Goal: Task Accomplishment & Management: Use online tool/utility

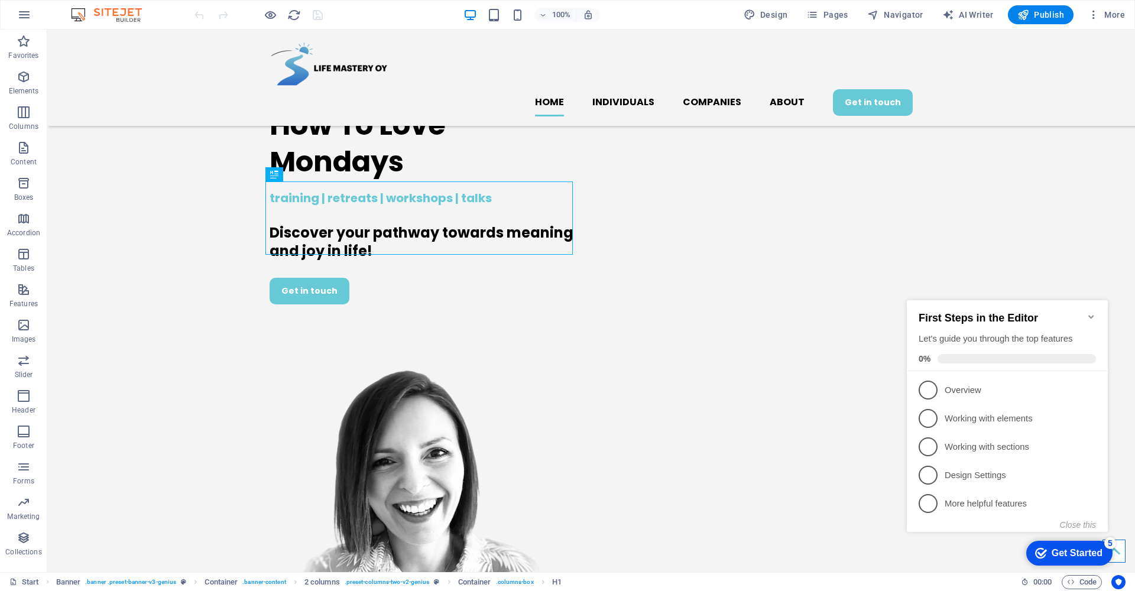
click at [1091, 312] on icon "Minimize checklist" at bounding box center [1090, 316] width 9 height 9
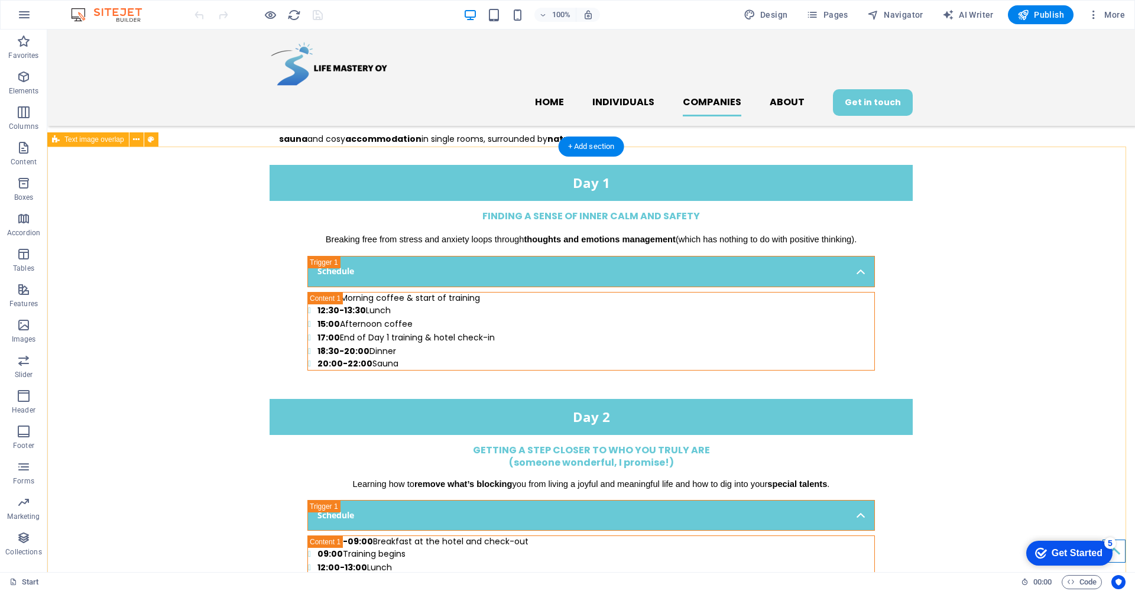
scroll to position [2404, 0]
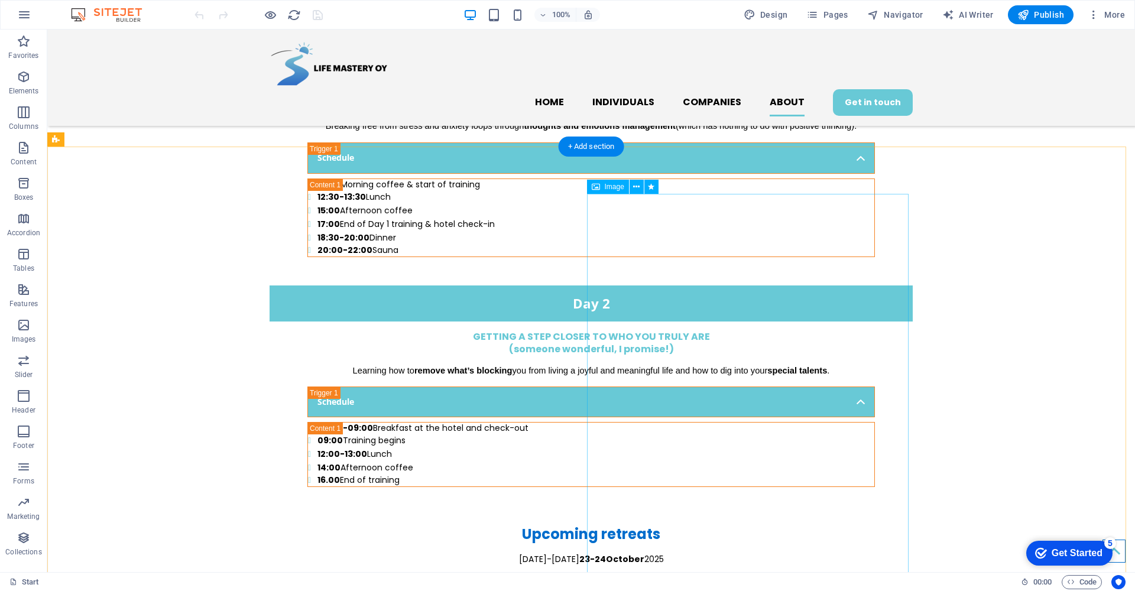
select select "%"
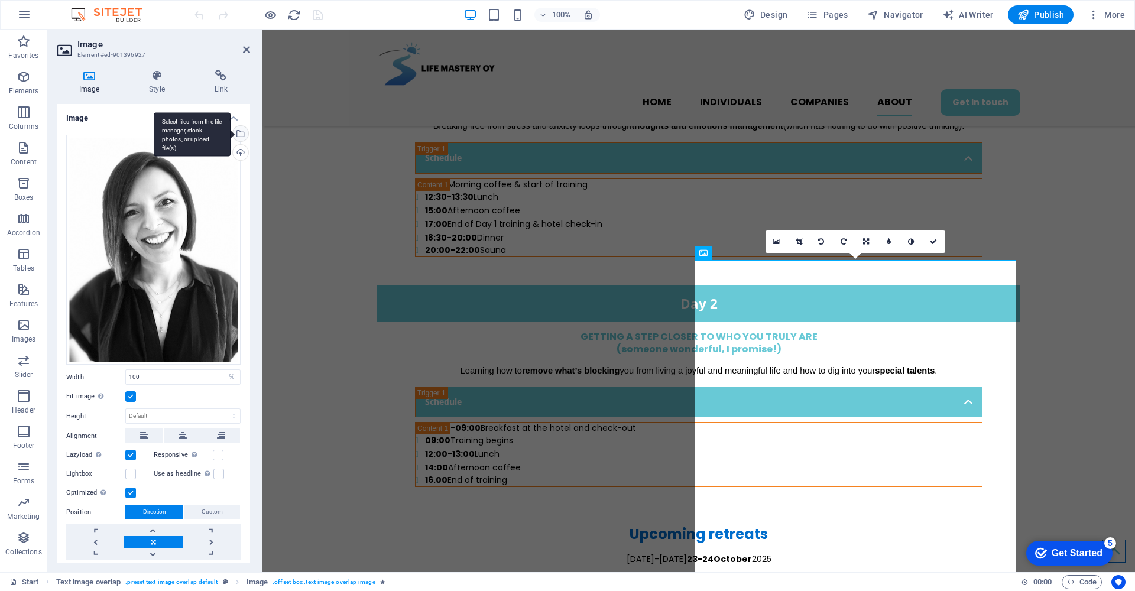
click at [240, 132] on div "Select files from the file manager, stock photos, or upload file(s)" at bounding box center [240, 135] width 18 height 18
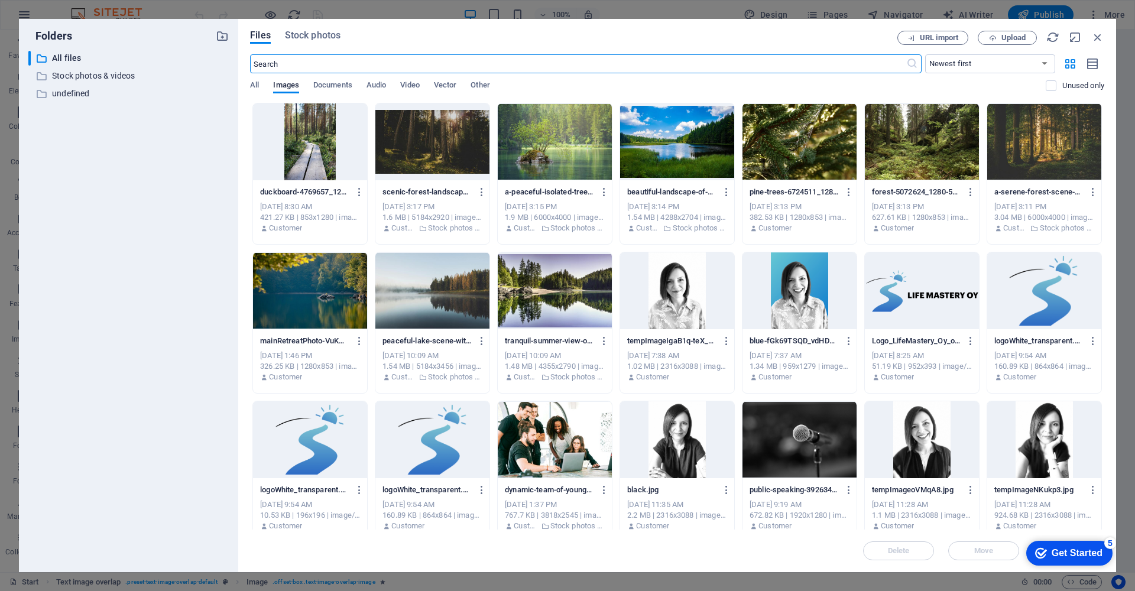
click at [670, 426] on div at bounding box center [677, 439] width 114 height 77
click at [669, 451] on div "1" at bounding box center [677, 439] width 114 height 77
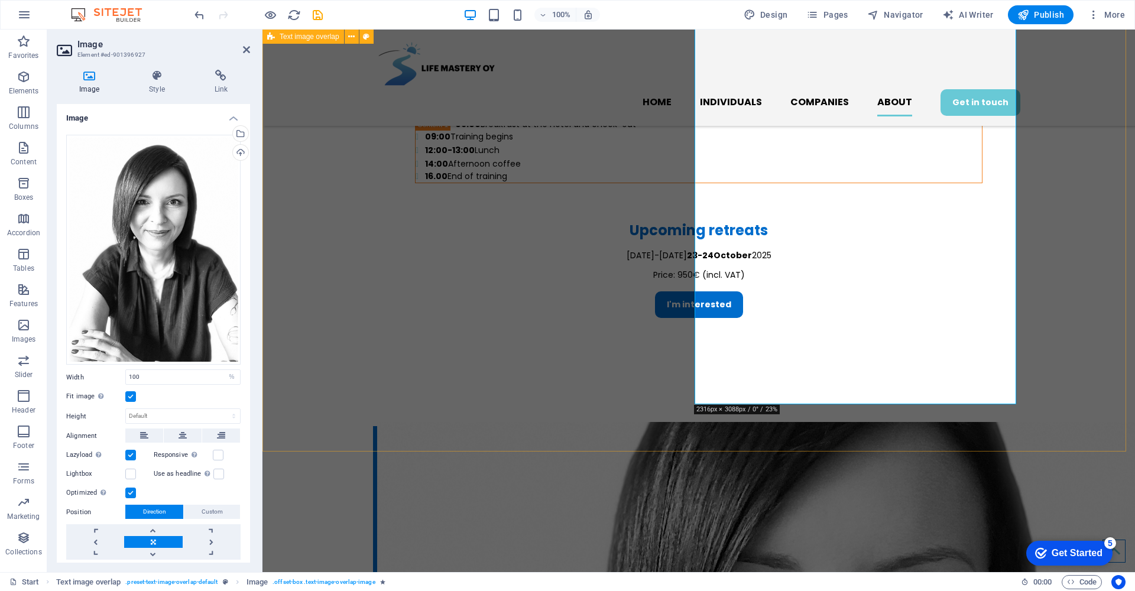
scroll to position [2688, 0]
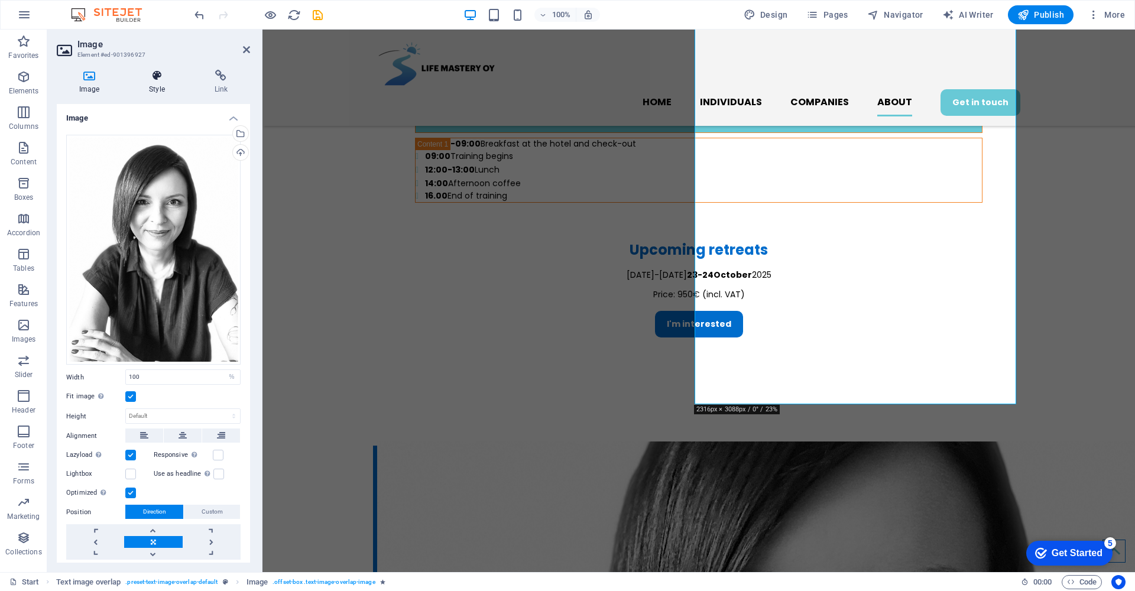
click at [153, 77] on icon at bounding box center [157, 76] width 60 height 12
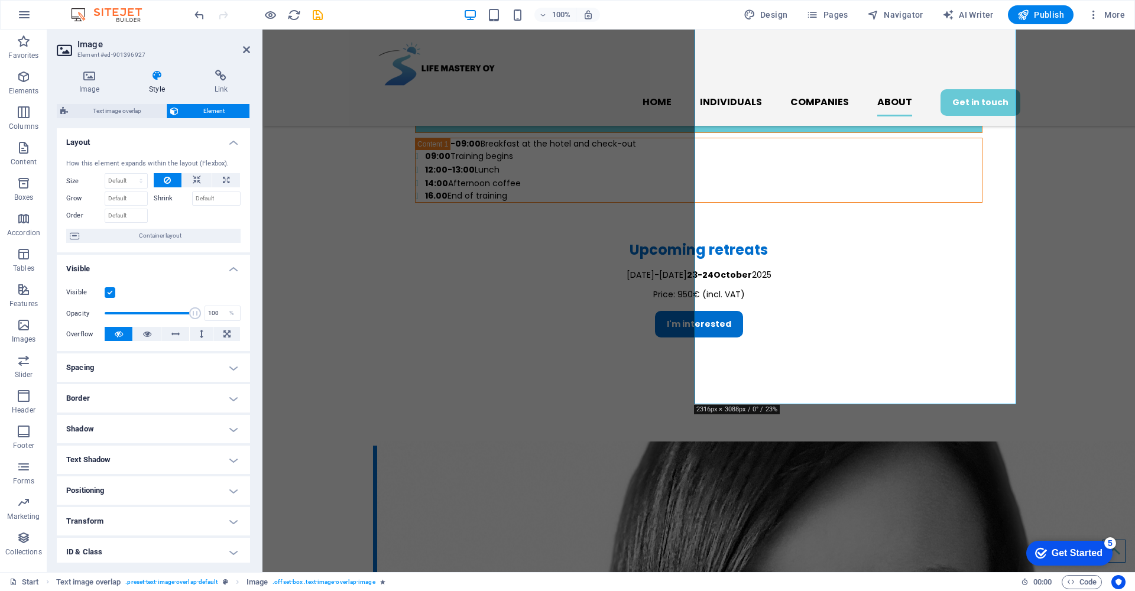
click at [232, 424] on h4 "Shadow" at bounding box center [153, 429] width 193 height 28
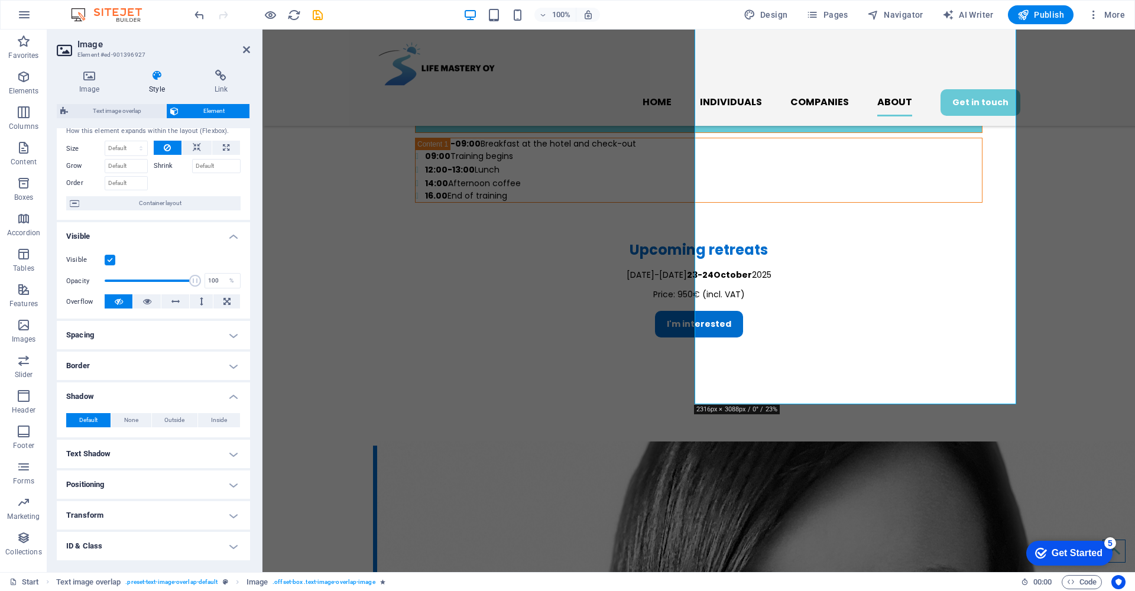
scroll to position [56, 0]
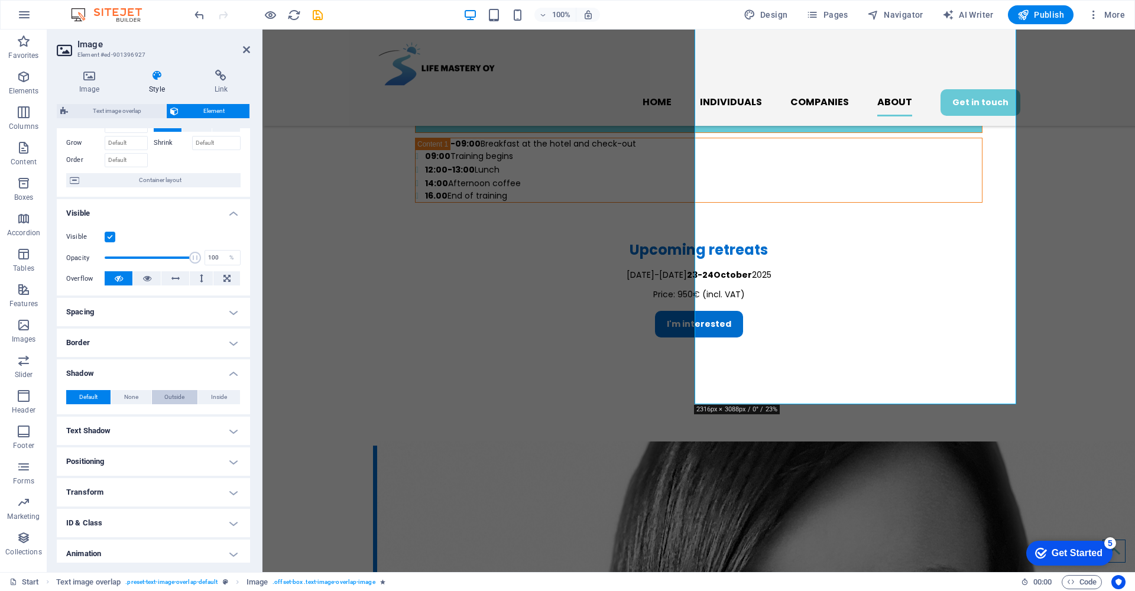
click at [177, 395] on span "Outside" at bounding box center [174, 397] width 20 height 14
type input "rgba(0, 0, 0, 0.2)"
type input "2"
type input "4"
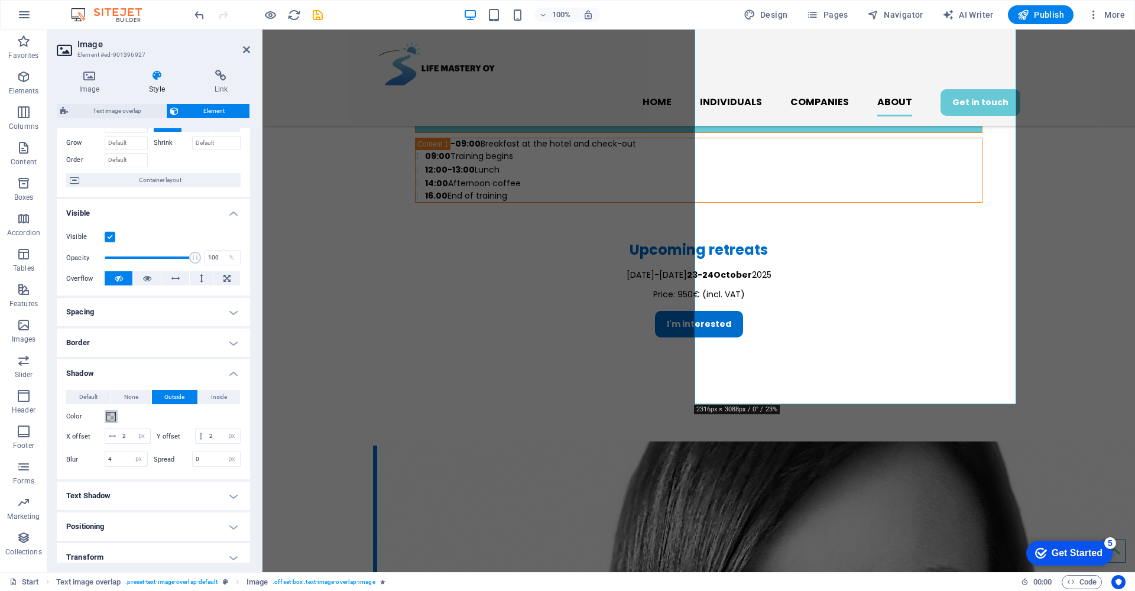
click at [111, 416] on span at bounding box center [110, 416] width 9 height 9
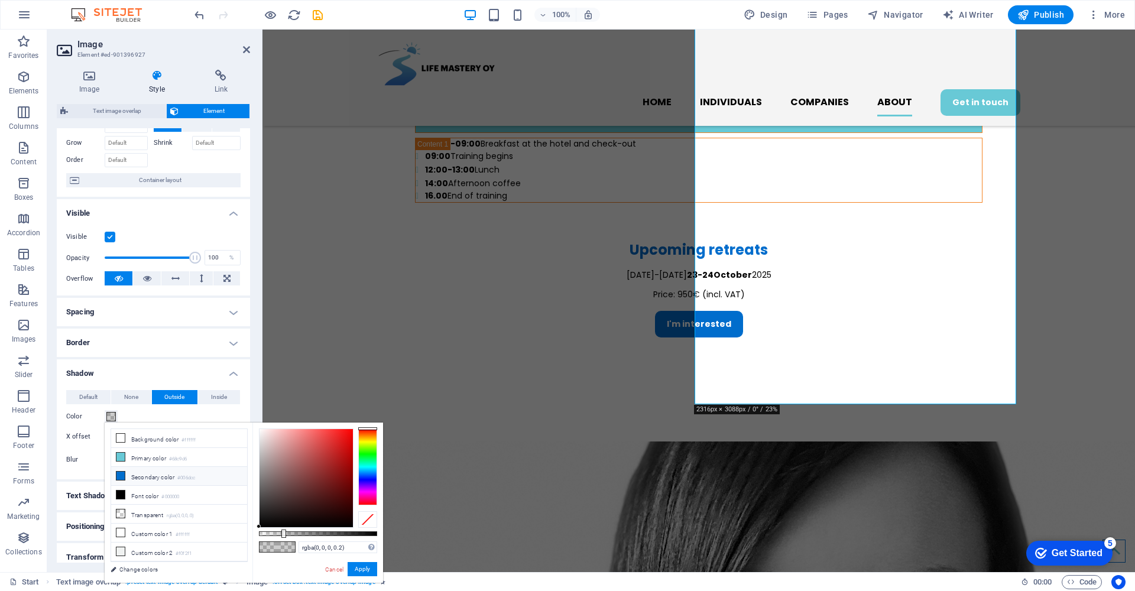
click at [119, 477] on icon at bounding box center [120, 476] width 8 height 8
type input "#006dcc"
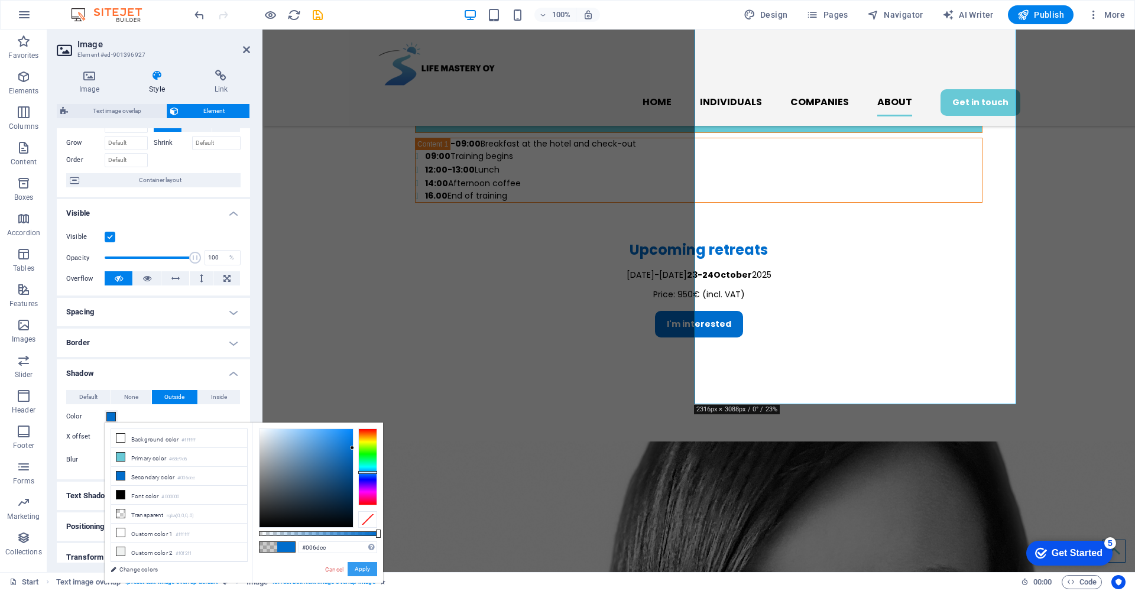
click at [363, 566] on button "Apply" at bounding box center [363, 569] width 30 height 14
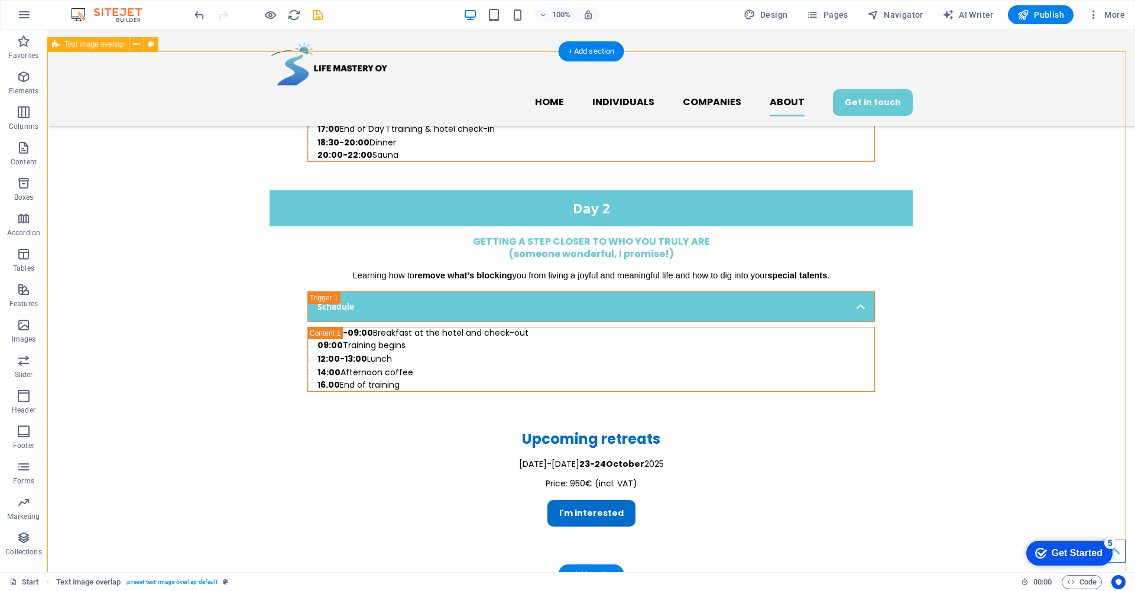
scroll to position [2590, 0]
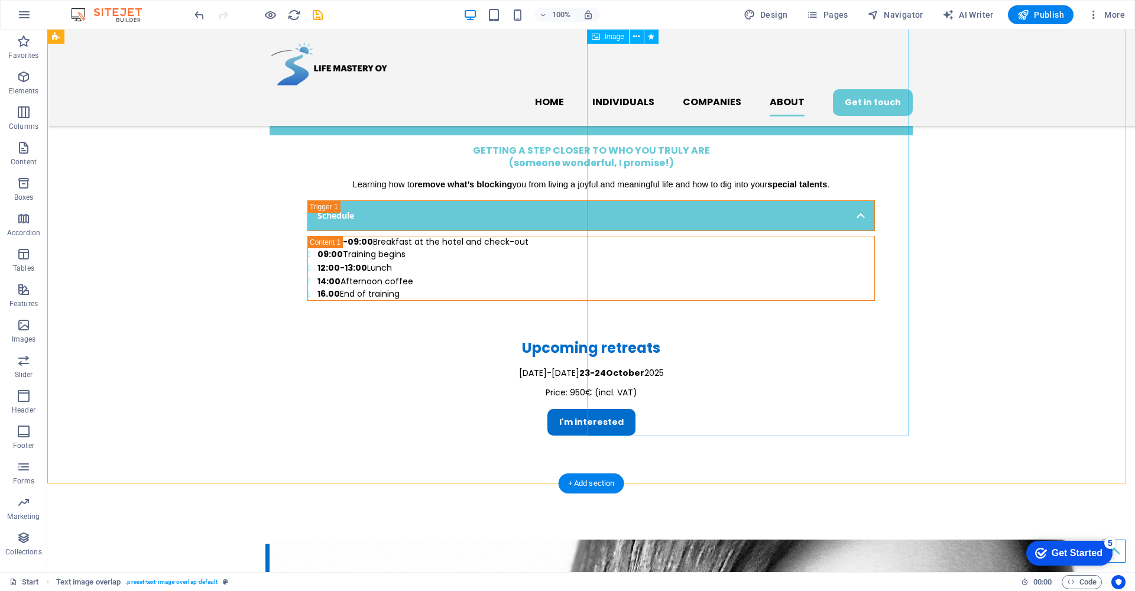
select select "px"
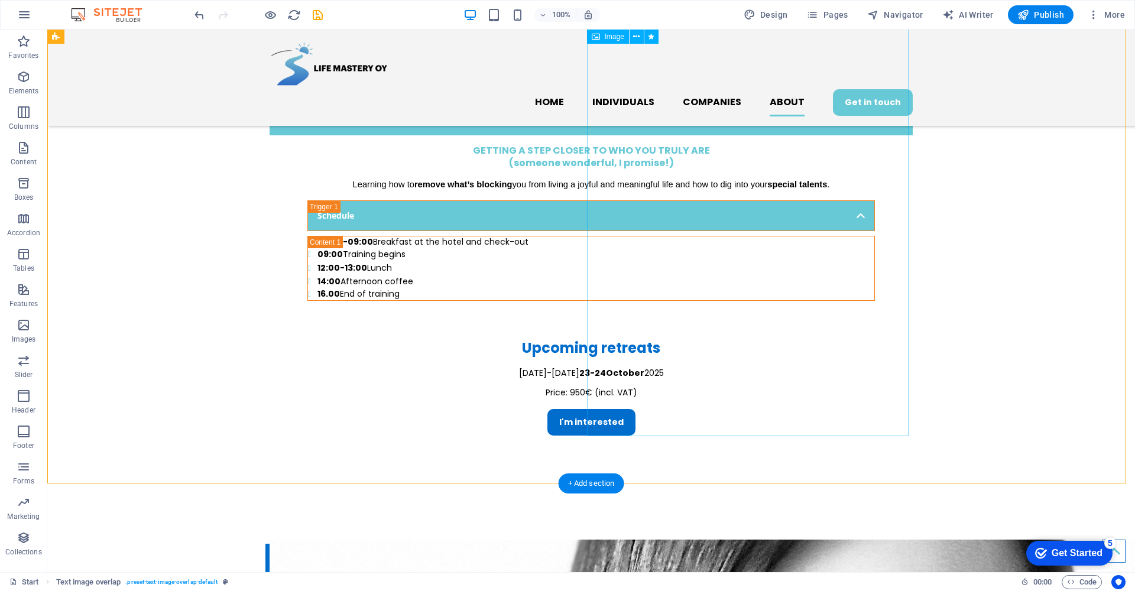
select select "px"
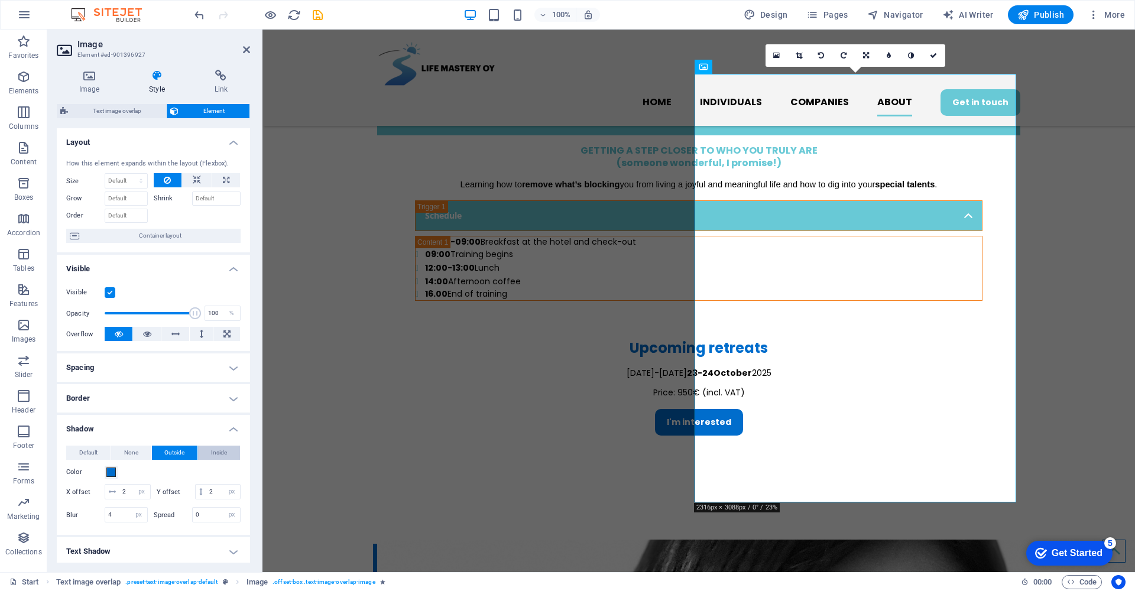
click at [222, 449] on span "Inside" at bounding box center [219, 453] width 16 height 14
click at [79, 453] on span "Default" at bounding box center [88, 453] width 18 height 14
click at [179, 453] on span "Outside" at bounding box center [174, 453] width 20 height 14
type input "rgba(0, 0, 0, 0.2)"
type input "2"
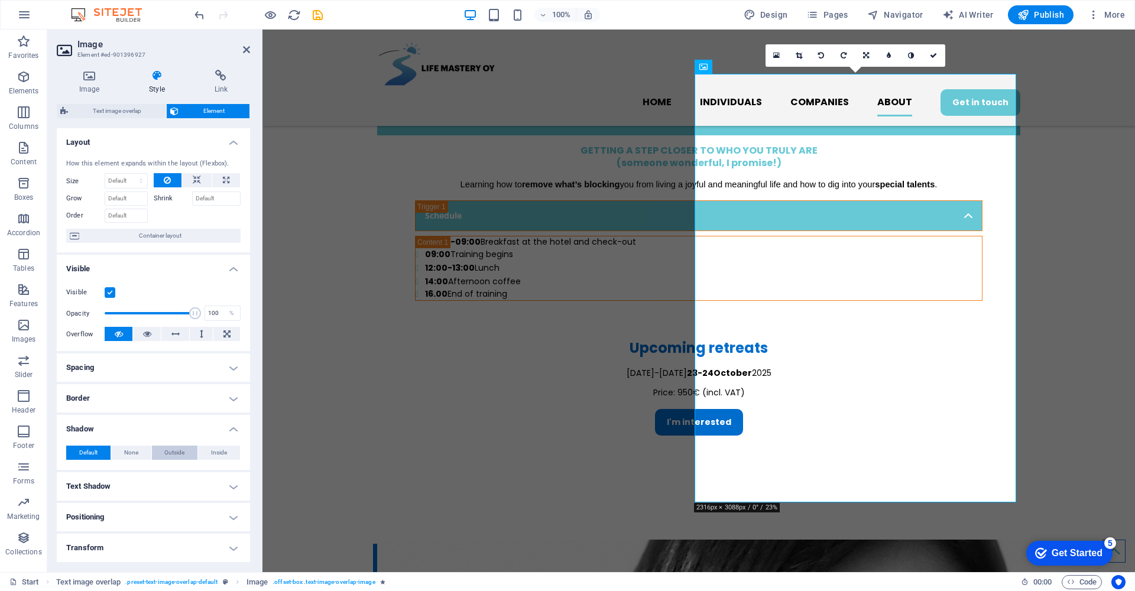
type input "2"
type input "4"
click at [106, 471] on button "Color" at bounding box center [111, 472] width 13 height 13
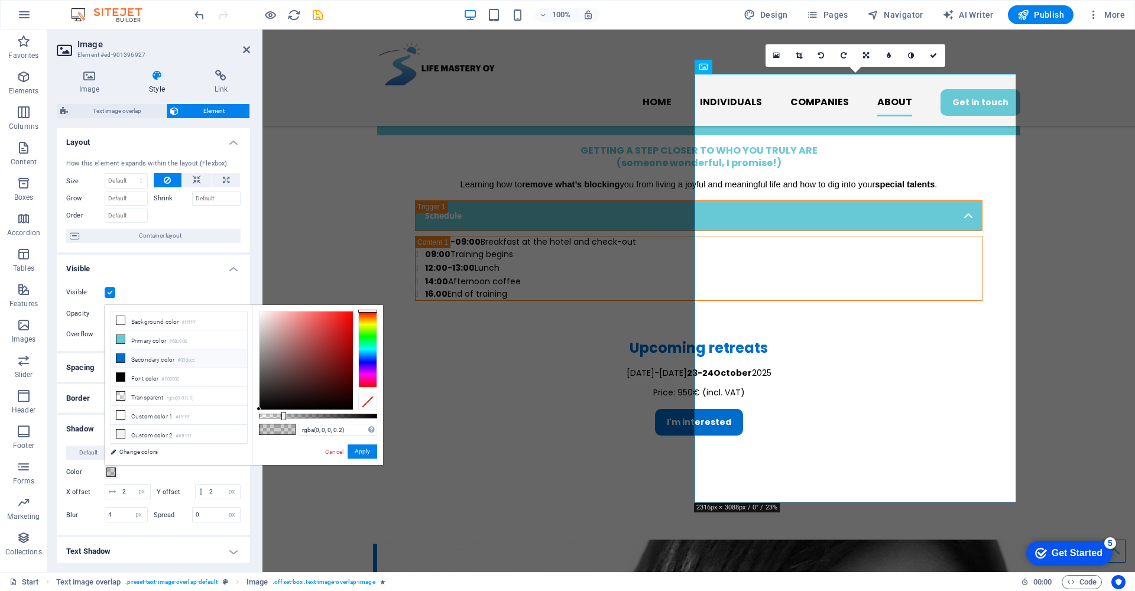
click at [123, 359] on icon at bounding box center [120, 358] width 8 height 8
type input "#006dcc"
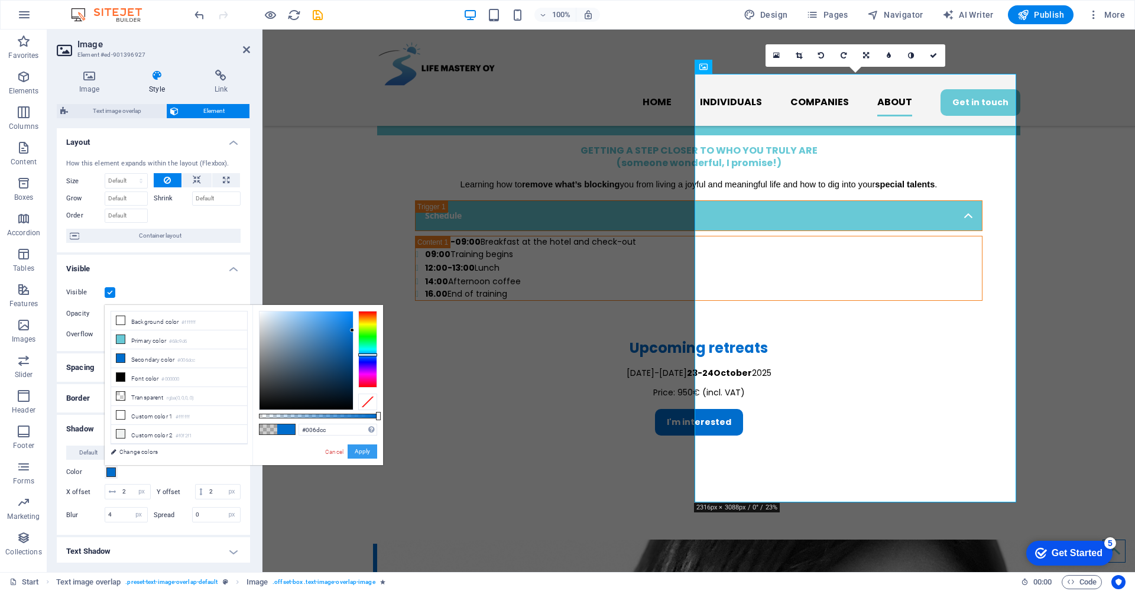
click at [369, 448] on button "Apply" at bounding box center [363, 452] width 30 height 14
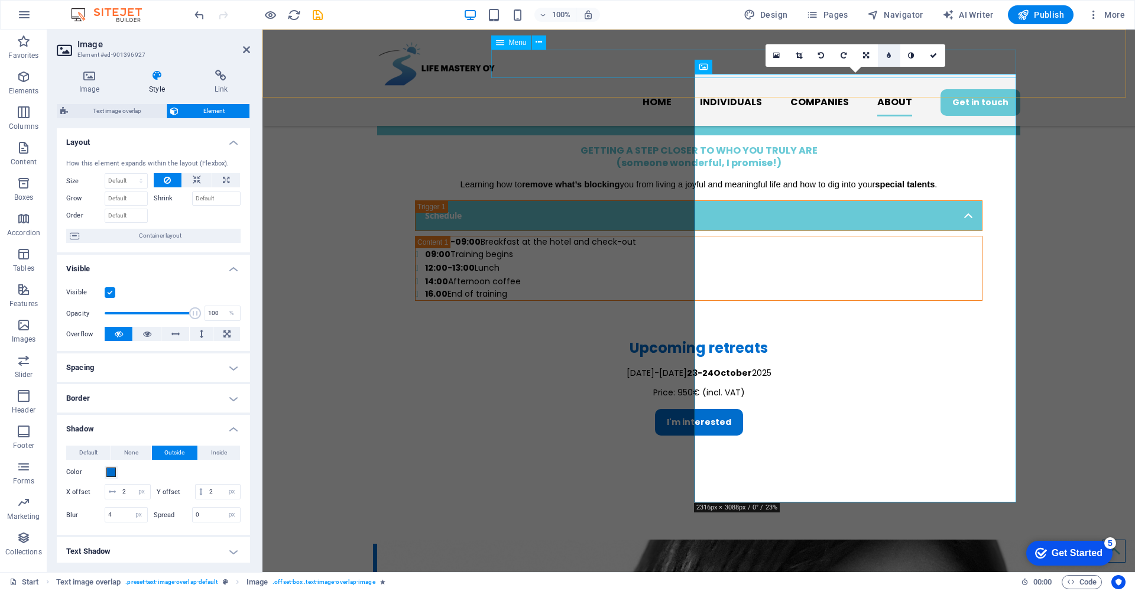
click at [890, 54] on icon at bounding box center [889, 55] width 4 height 7
click at [880, 56] on icon at bounding box center [880, 55] width 4 height 7
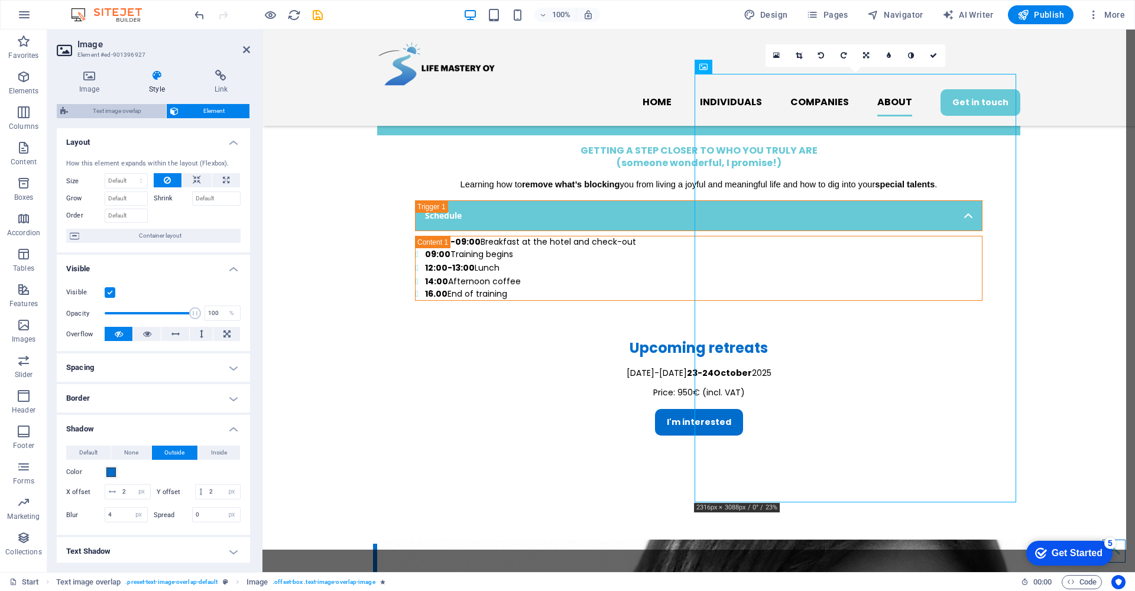
click at [117, 109] on span "Text image overlap" at bounding box center [117, 111] width 91 height 14
select select "rem"
select select "px"
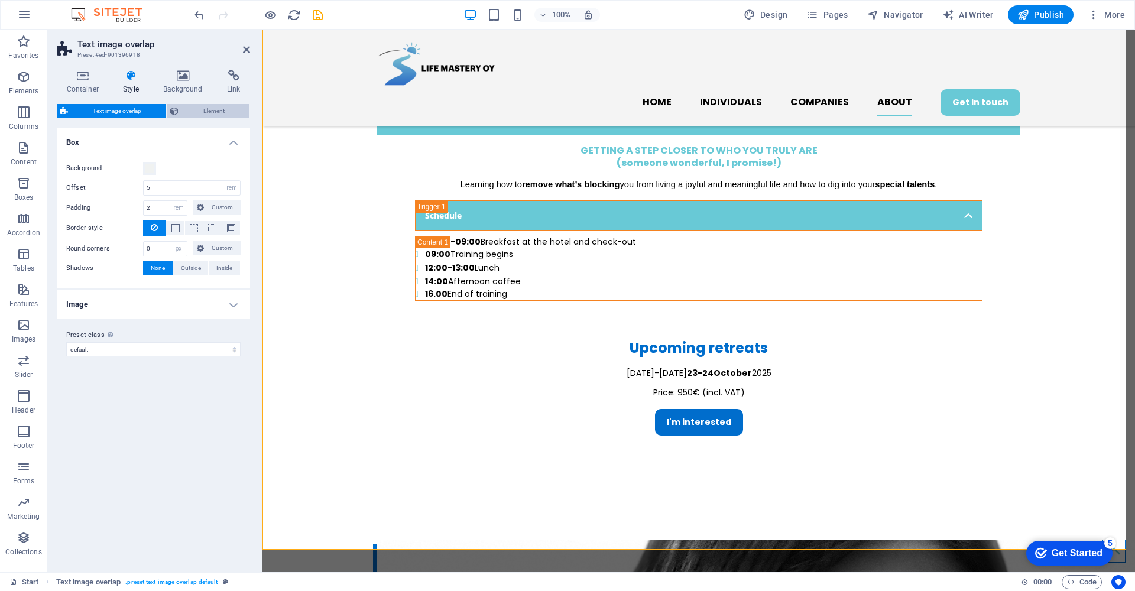
click at [238, 110] on span "Element" at bounding box center [214, 111] width 64 height 14
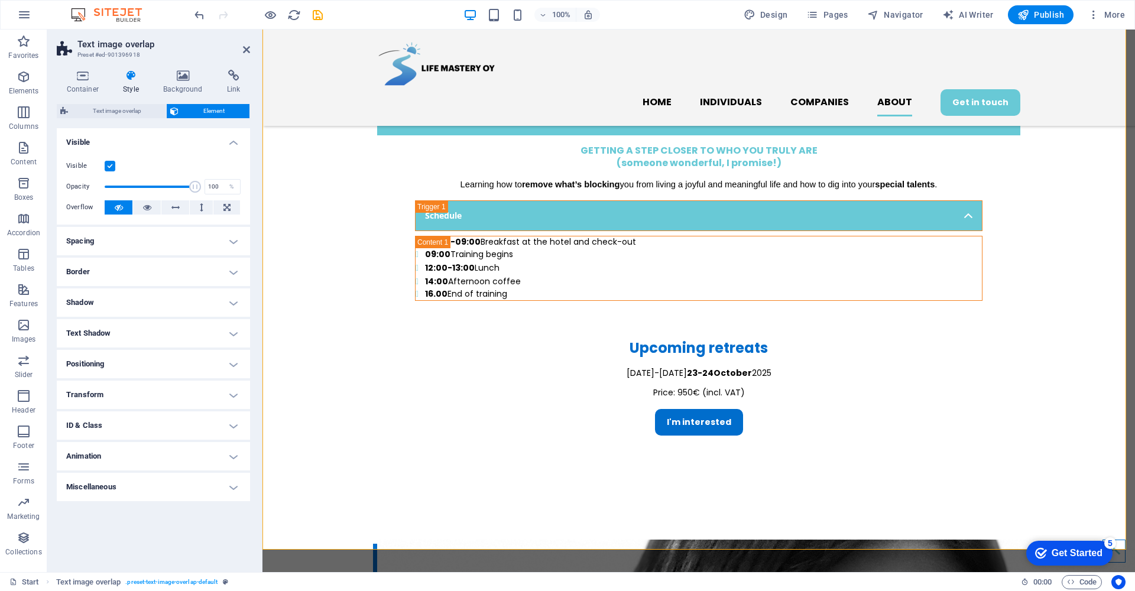
click at [233, 301] on h4 "Shadow" at bounding box center [153, 302] width 193 height 28
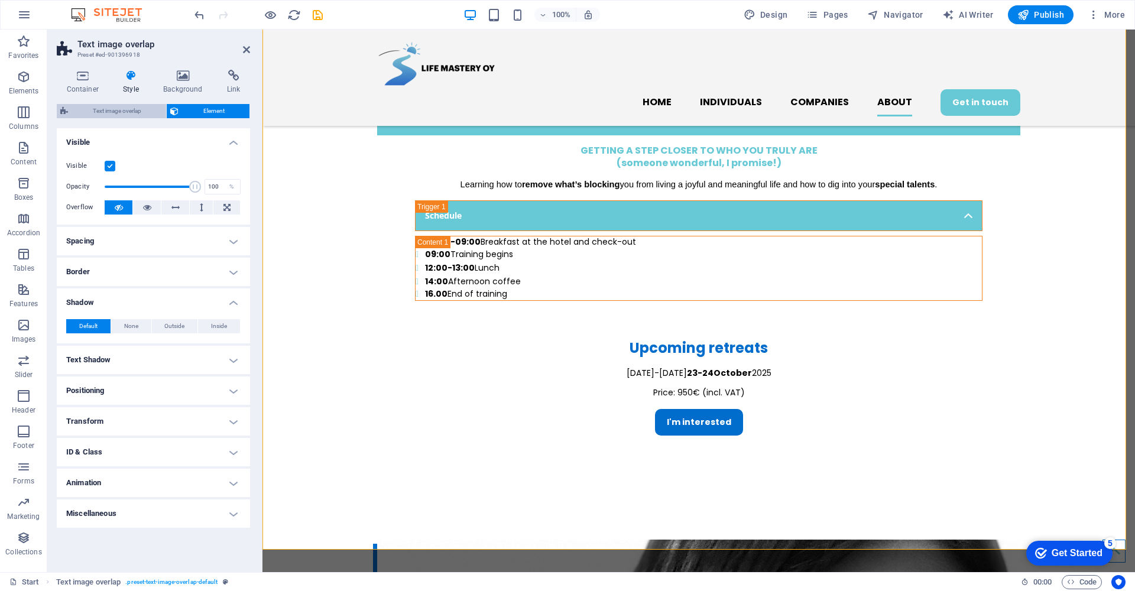
click at [135, 113] on span "Text image overlap" at bounding box center [117, 111] width 91 height 14
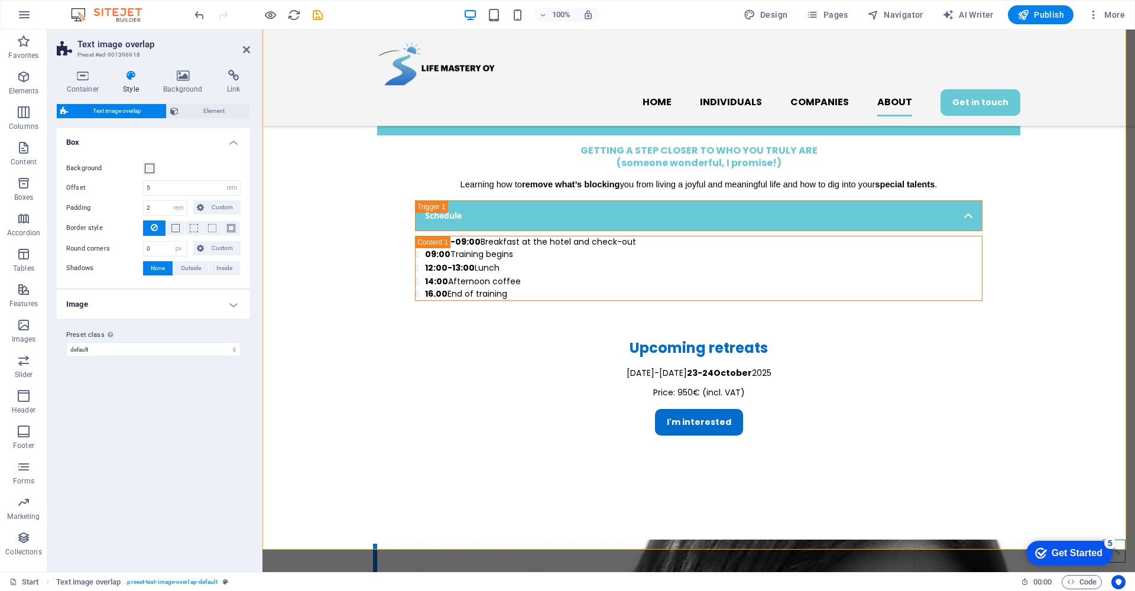
click at [236, 307] on h4 "Image" at bounding box center [153, 304] width 193 height 28
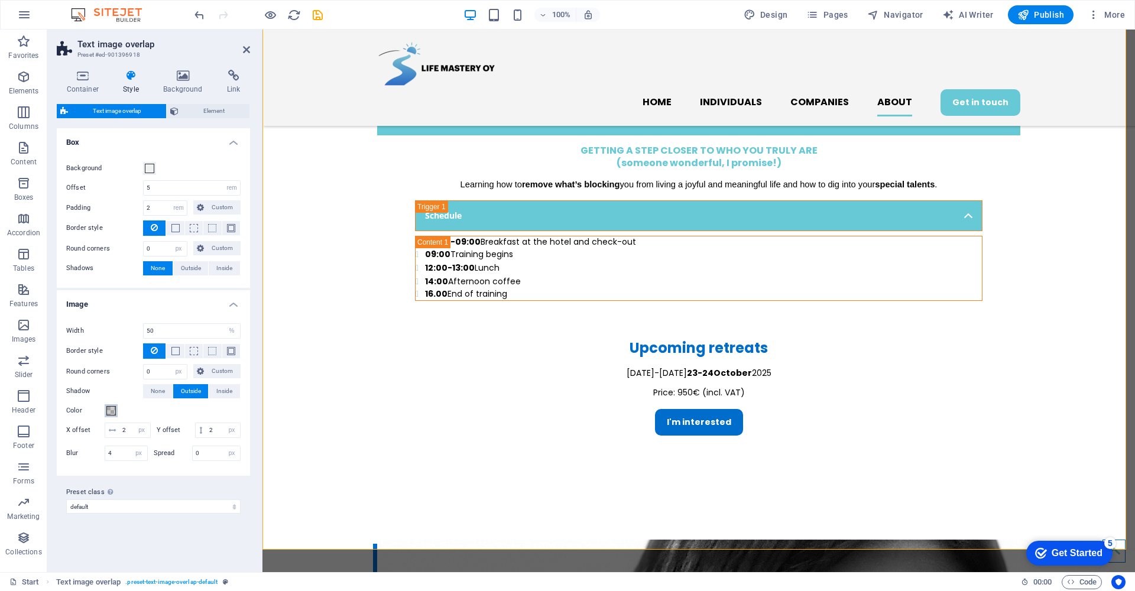
click at [111, 413] on span at bounding box center [110, 410] width 9 height 9
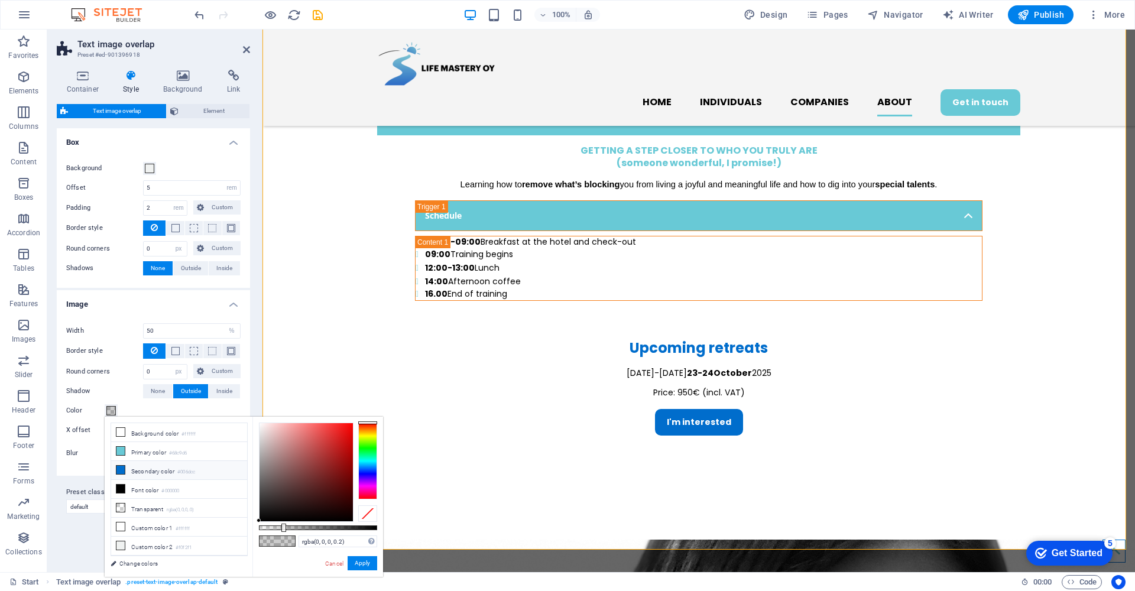
click at [119, 471] on icon at bounding box center [120, 470] width 8 height 8
type input "#006dcc"
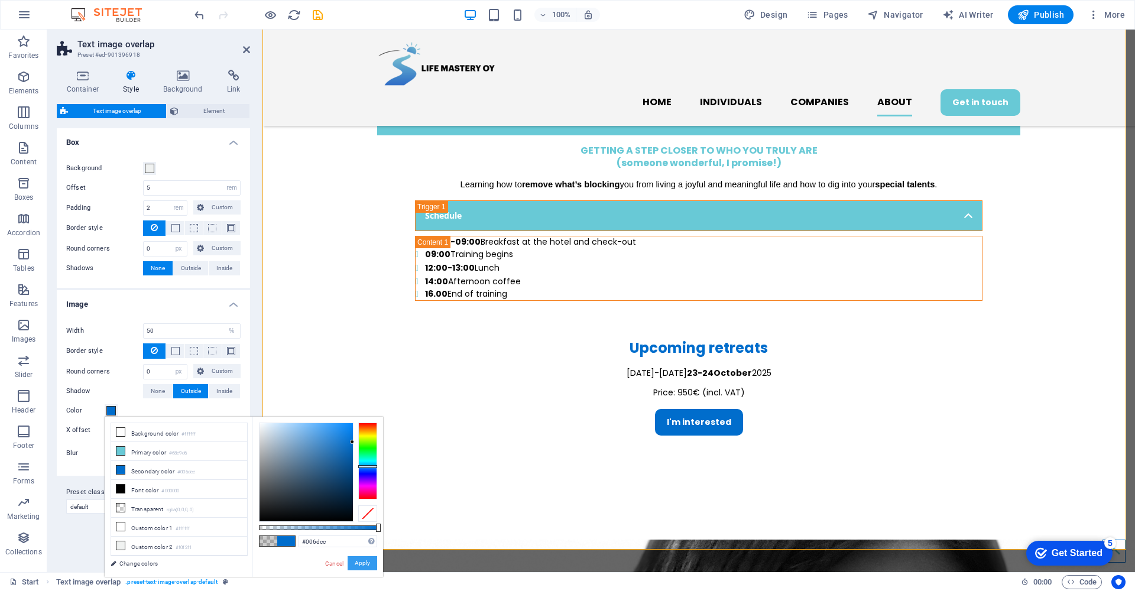
click at [358, 563] on button "Apply" at bounding box center [363, 563] width 30 height 14
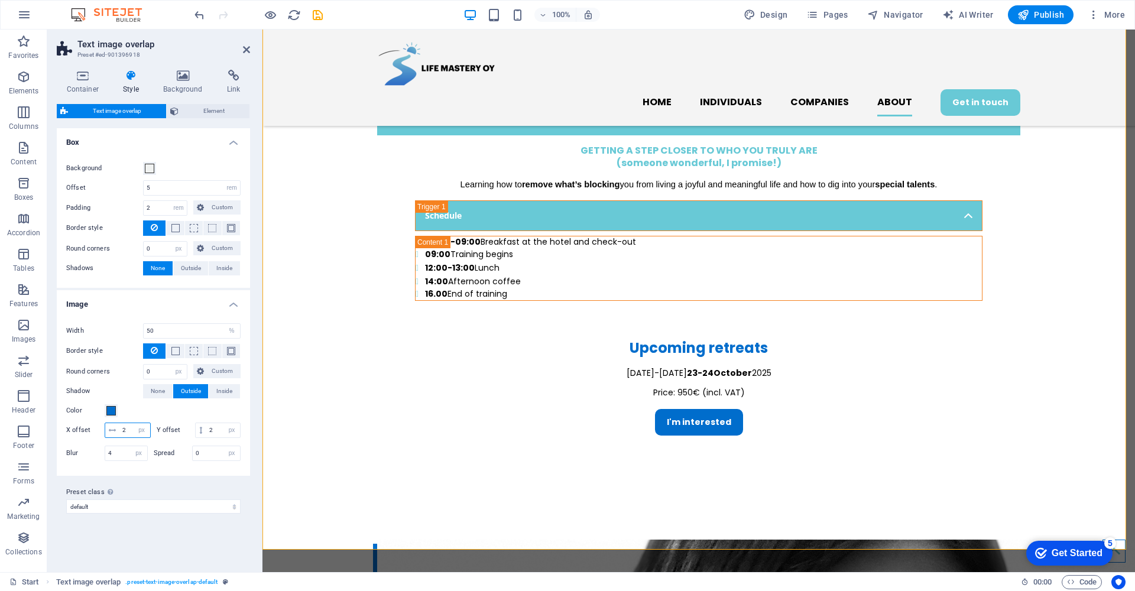
click at [128, 431] on input "2" at bounding box center [134, 430] width 31 height 14
type input "4"
click at [214, 427] on input "2" at bounding box center [223, 430] width 34 height 14
type input "4"
click at [123, 451] on input "4" at bounding box center [126, 453] width 42 height 14
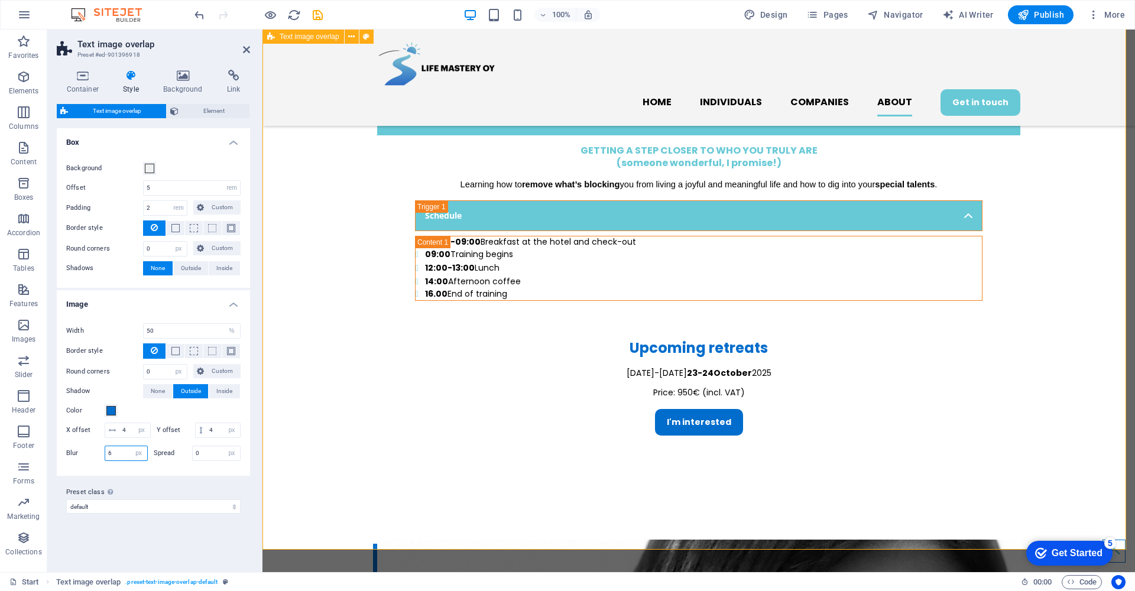
type input "6"
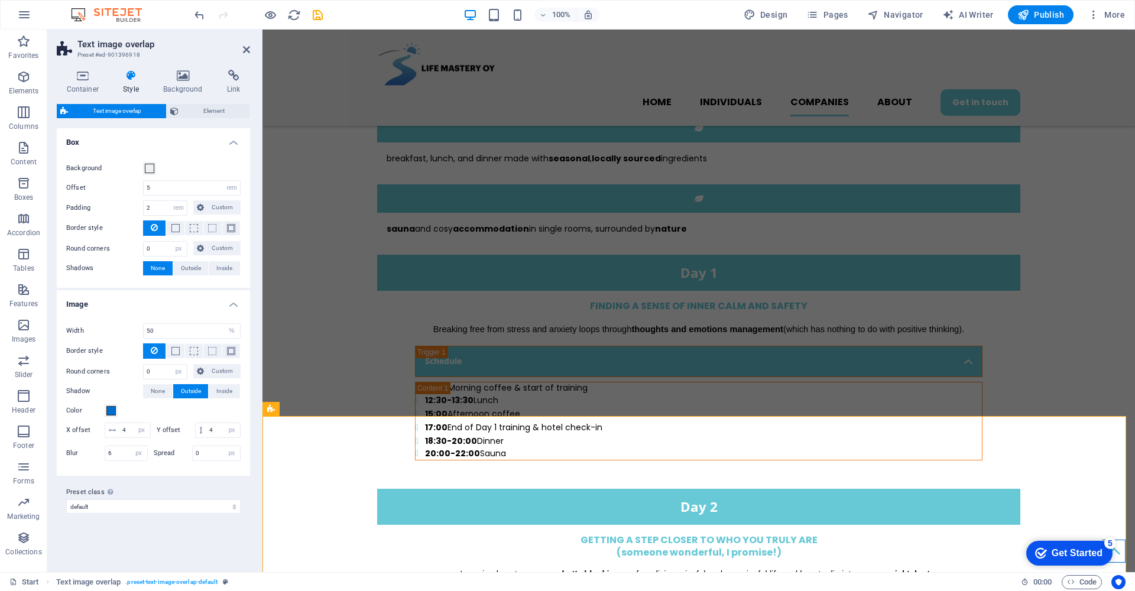
scroll to position [1947, 0]
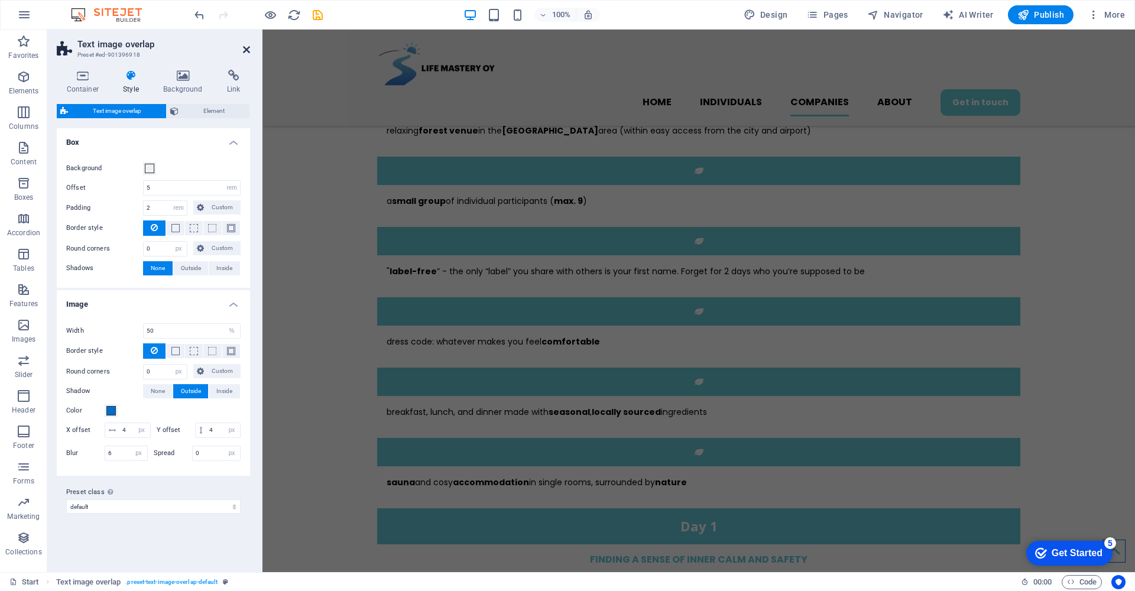
click at [245, 48] on icon at bounding box center [246, 49] width 7 height 9
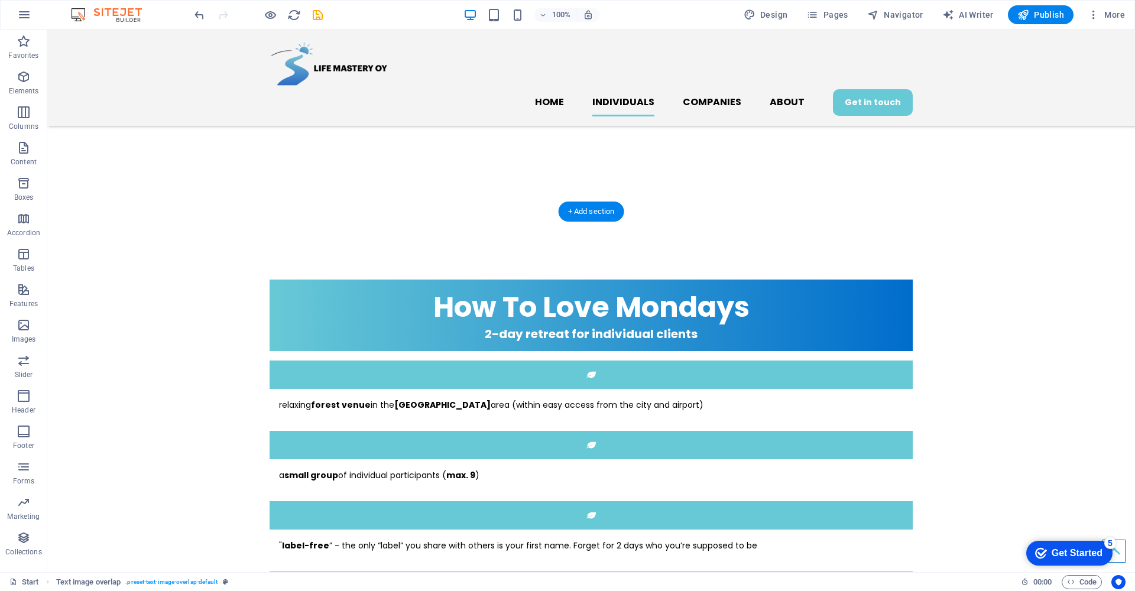
scroll to position [1562, 0]
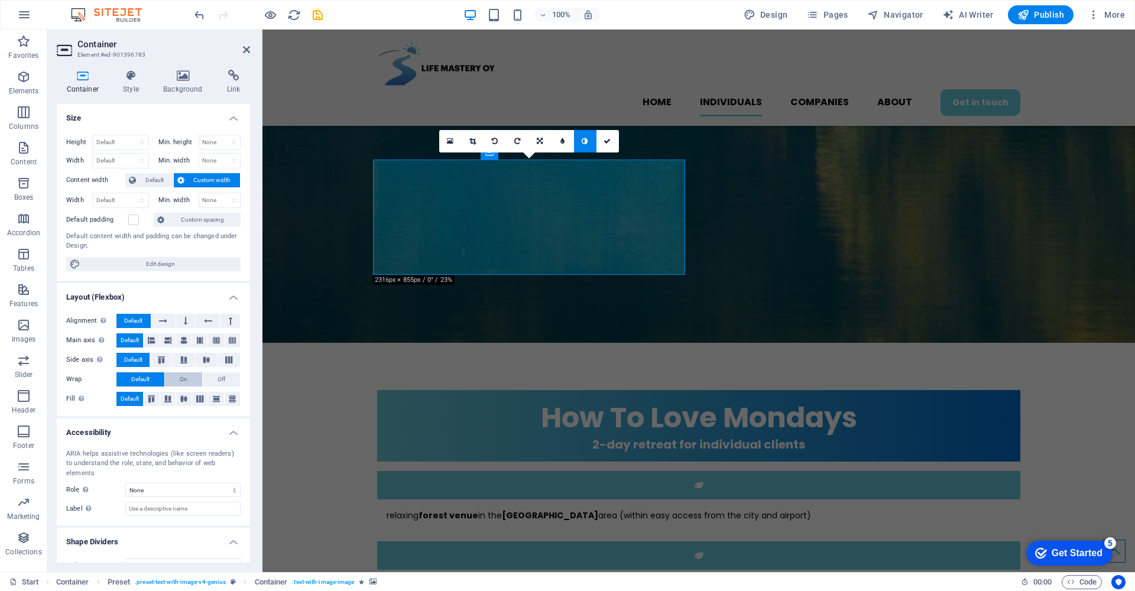
scroll to position [8, 0]
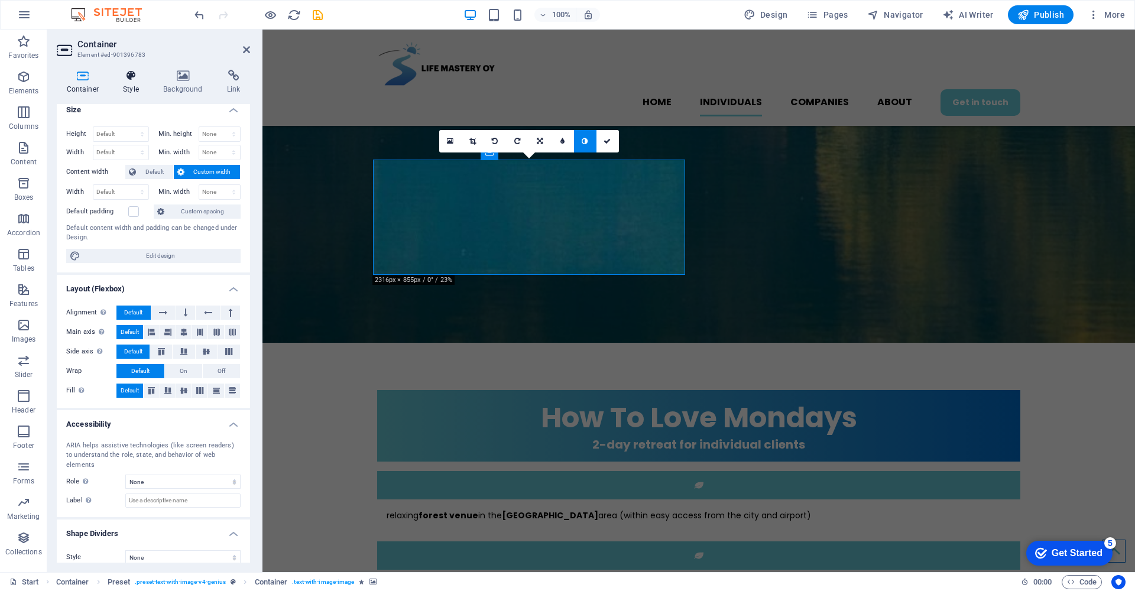
click at [132, 76] on icon at bounding box center [130, 76] width 35 height 12
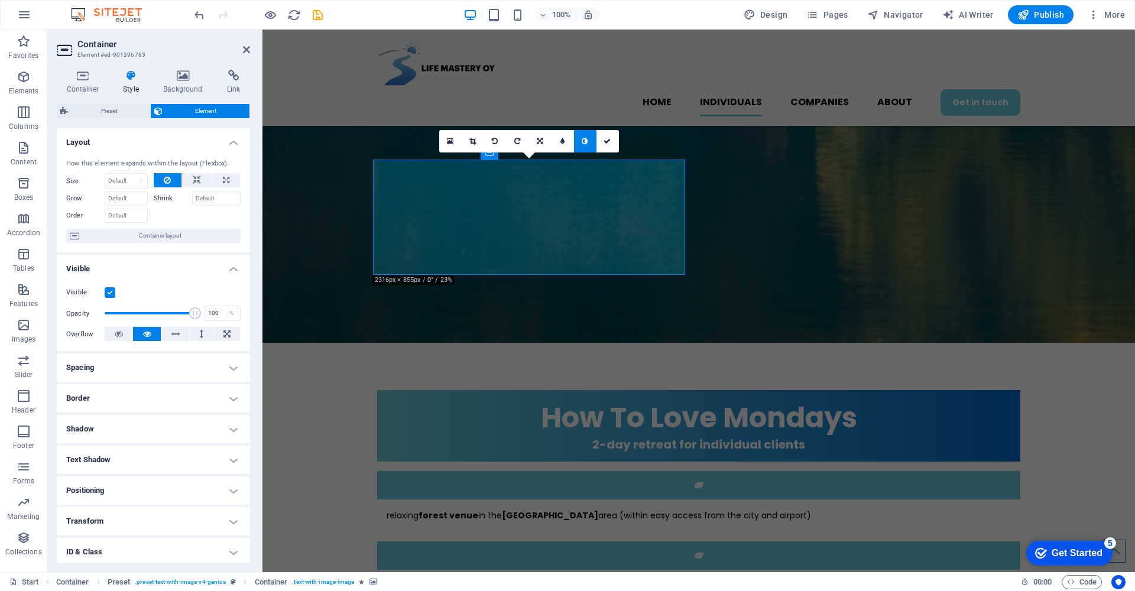
click at [234, 428] on h4 "Shadow" at bounding box center [153, 429] width 193 height 28
click at [245, 50] on icon at bounding box center [246, 49] width 7 height 9
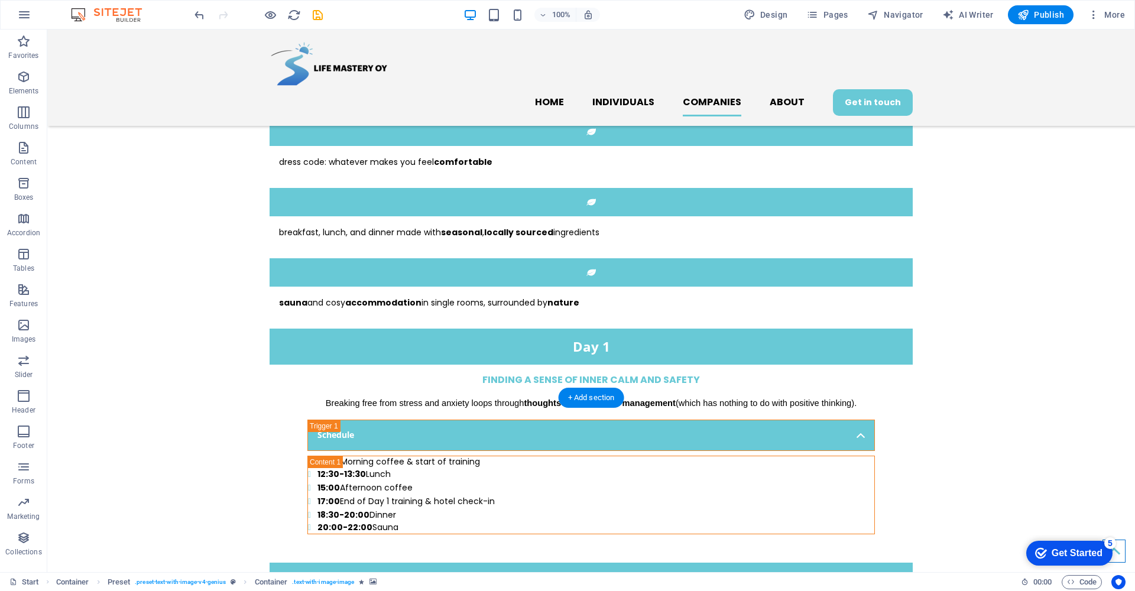
scroll to position [2537, 0]
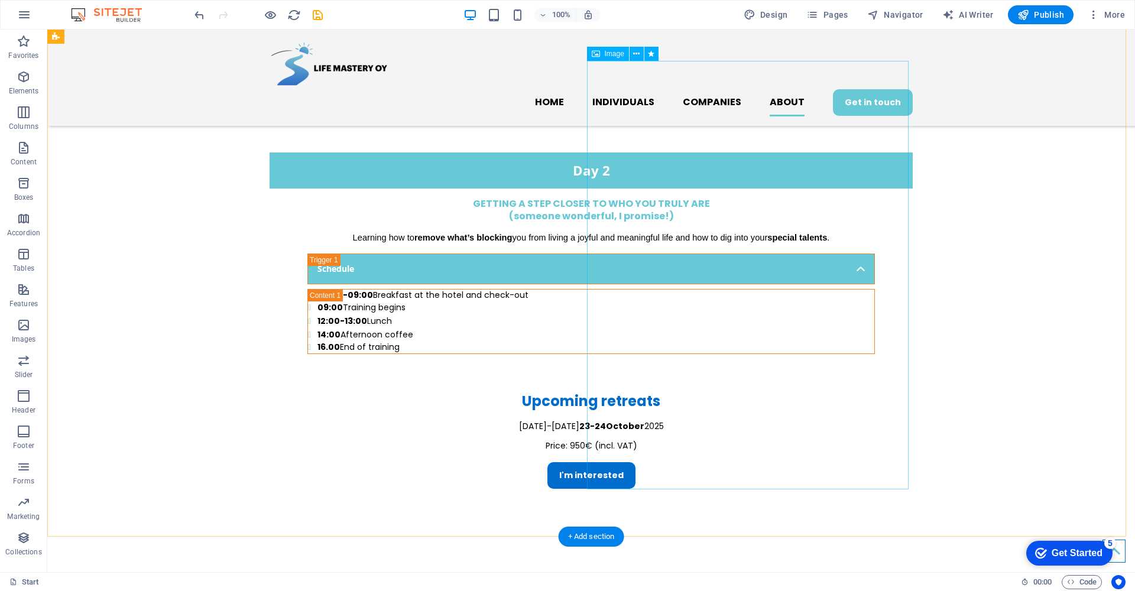
select select "px"
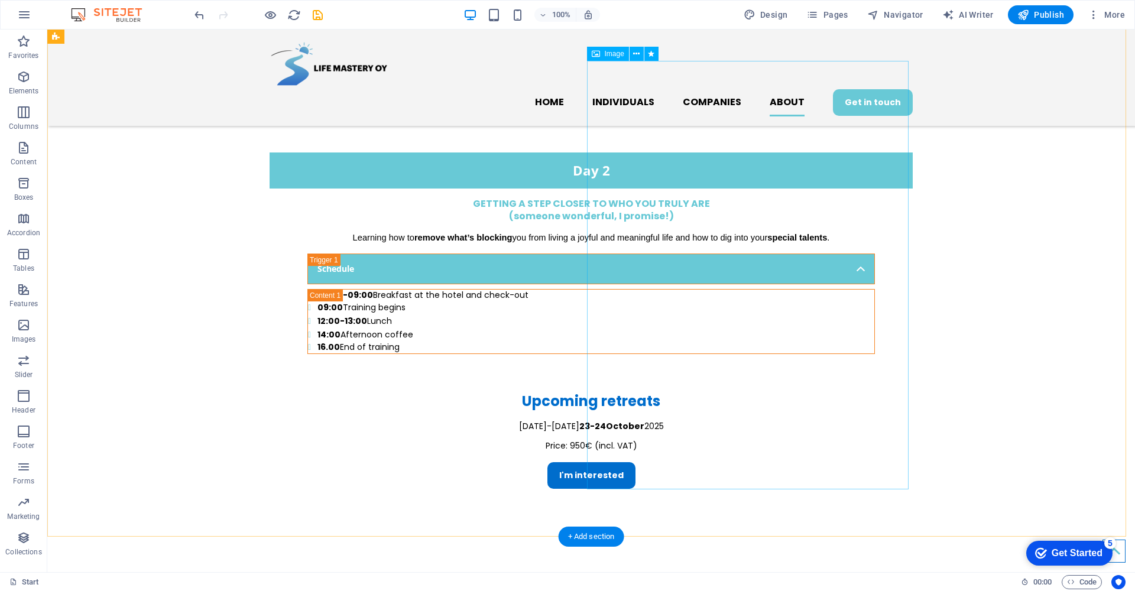
select select "px"
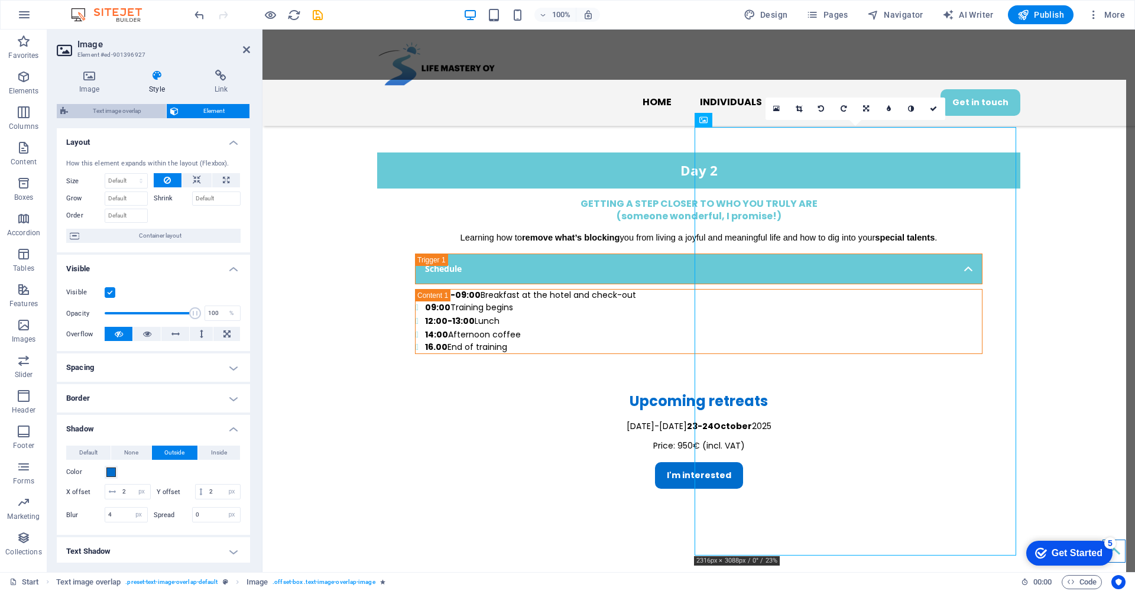
click at [113, 112] on span "Text image overlap" at bounding box center [117, 111] width 91 height 14
select select "rem"
select select "px"
select select "%"
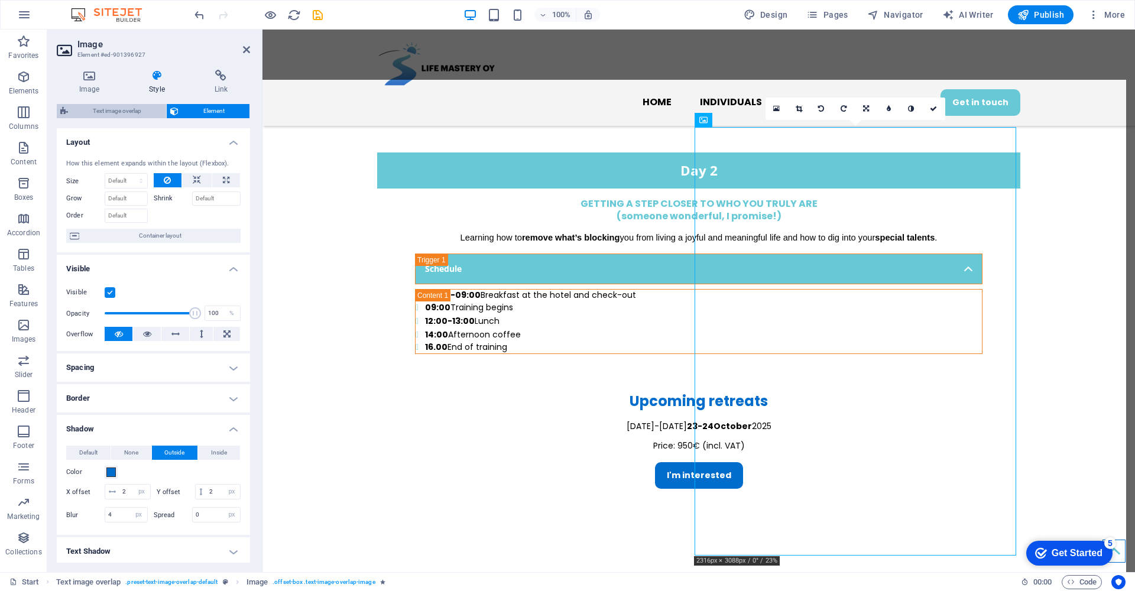
select select "px"
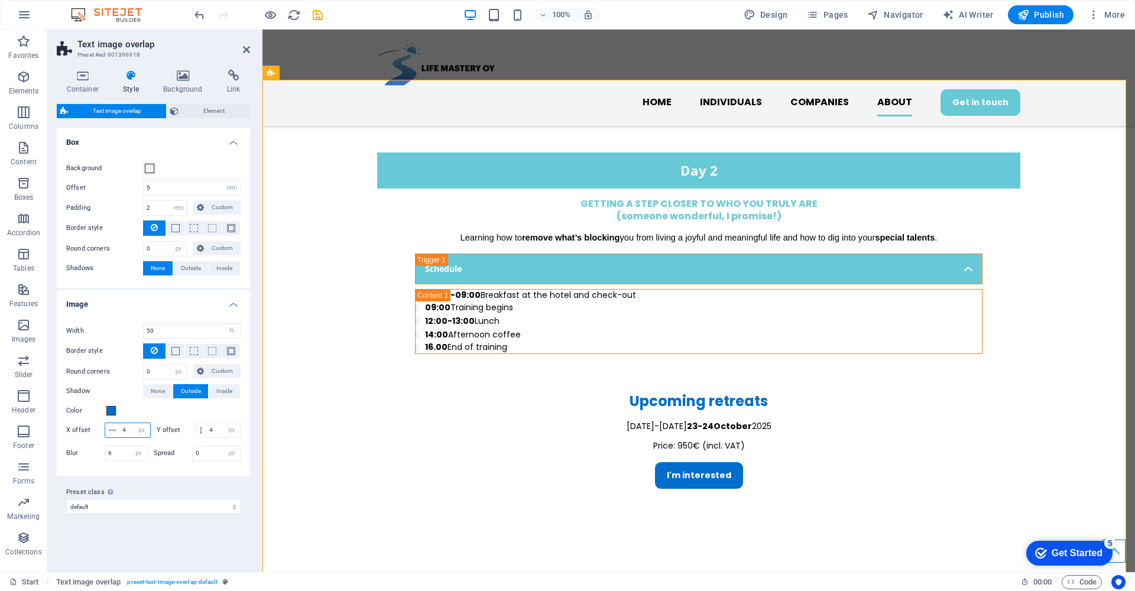
click at [131, 427] on input "4" at bounding box center [134, 430] width 31 height 14
type input "-7"
click at [221, 430] on input "4" at bounding box center [223, 430] width 34 height 14
type input "7"
click at [126, 426] on input "-7" at bounding box center [134, 430] width 31 height 14
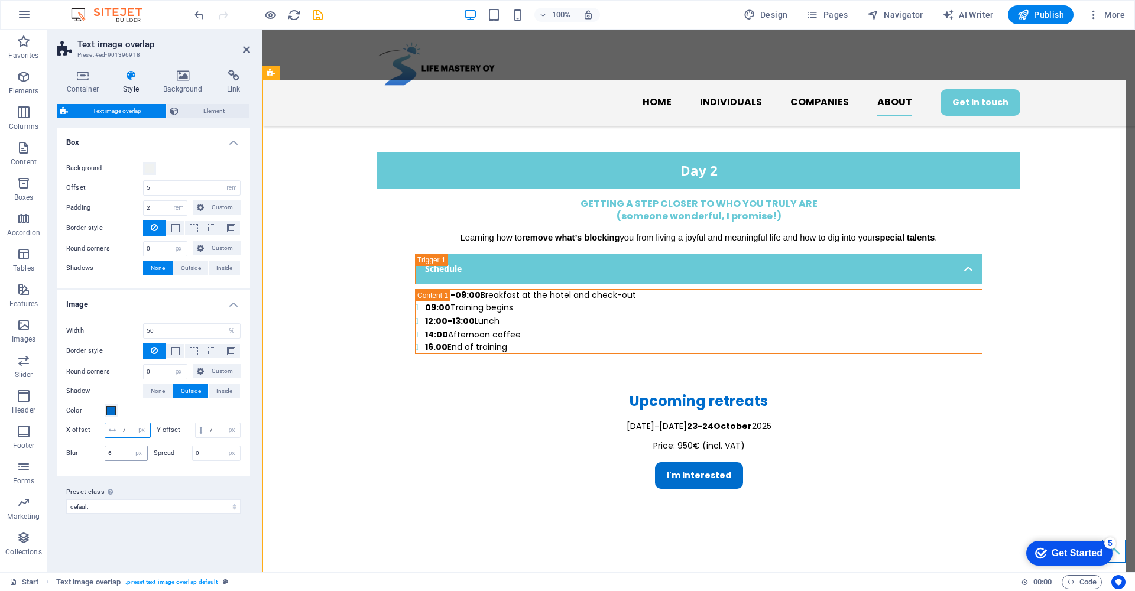
type input "7"
click at [119, 455] on input "6" at bounding box center [126, 453] width 42 height 14
type input "0"
click at [195, 487] on label "Preset class Above chosen variant and settings affect all elements which carry …" at bounding box center [153, 492] width 174 height 14
click at [195, 500] on select "default Add preset class" at bounding box center [153, 507] width 174 height 14
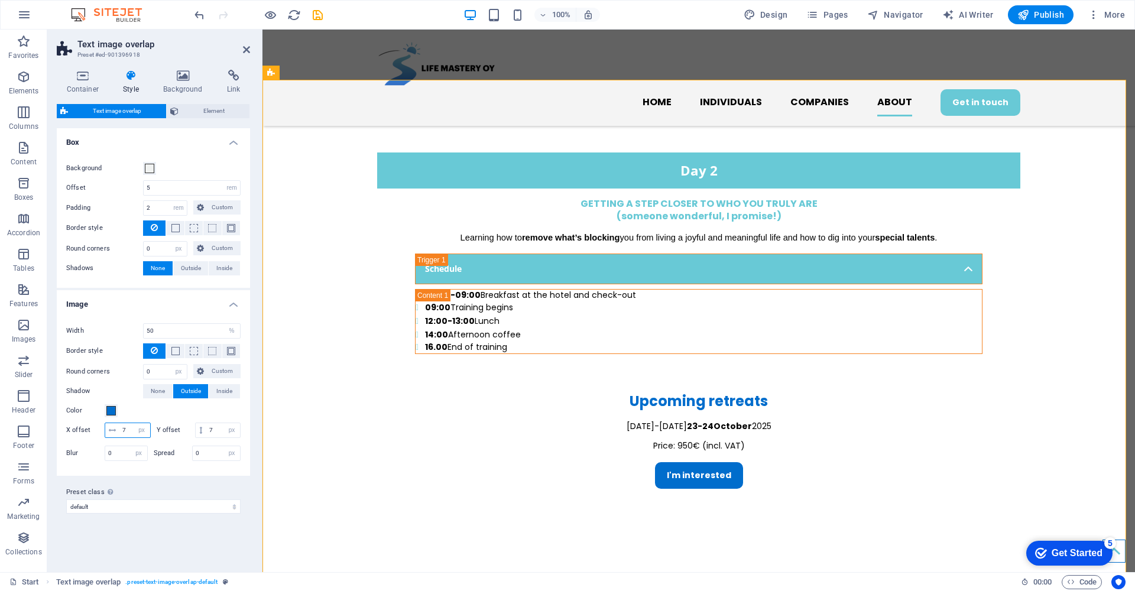
click at [122, 430] on input "7" at bounding box center [134, 430] width 31 height 14
type input "-7"
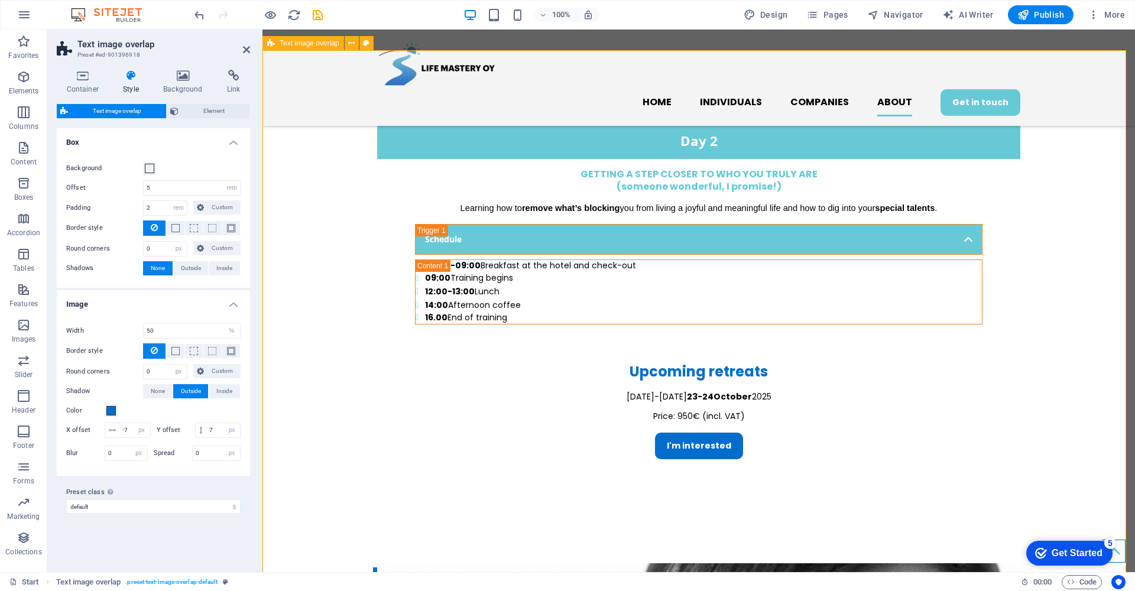
scroll to position [2557, 0]
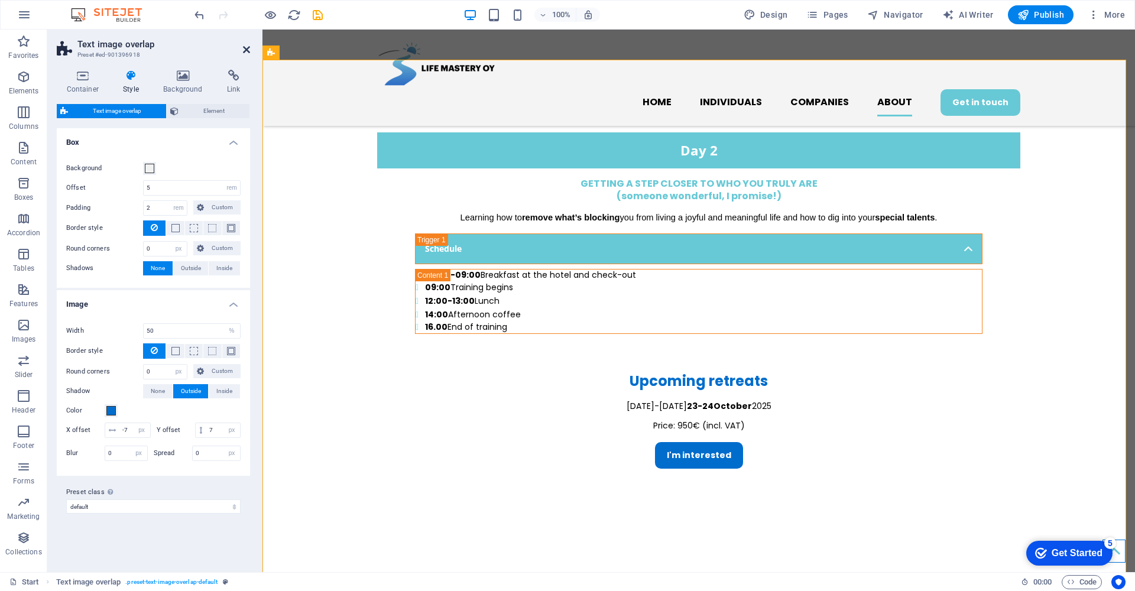
click at [244, 50] on icon at bounding box center [246, 49] width 7 height 9
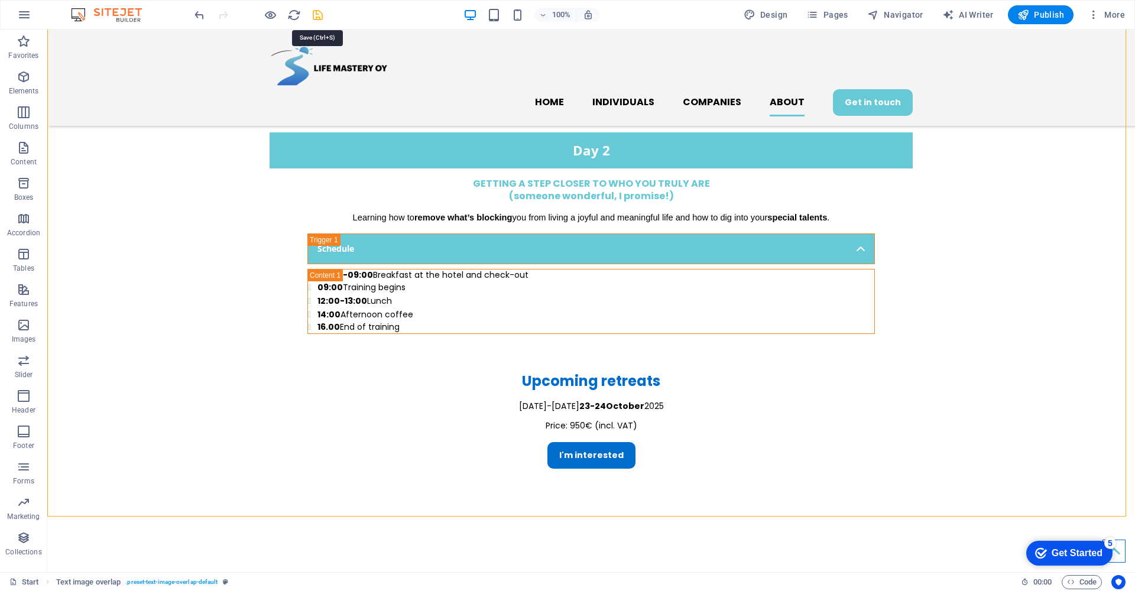
click at [317, 15] on icon "save" at bounding box center [318, 15] width 14 height 14
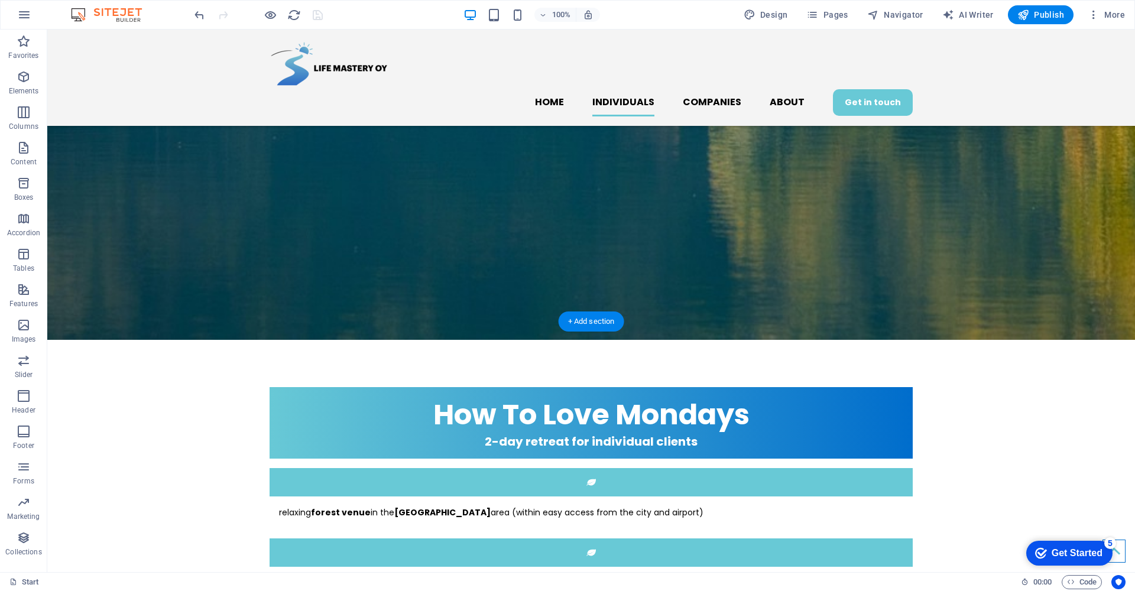
scroll to position [1438, 0]
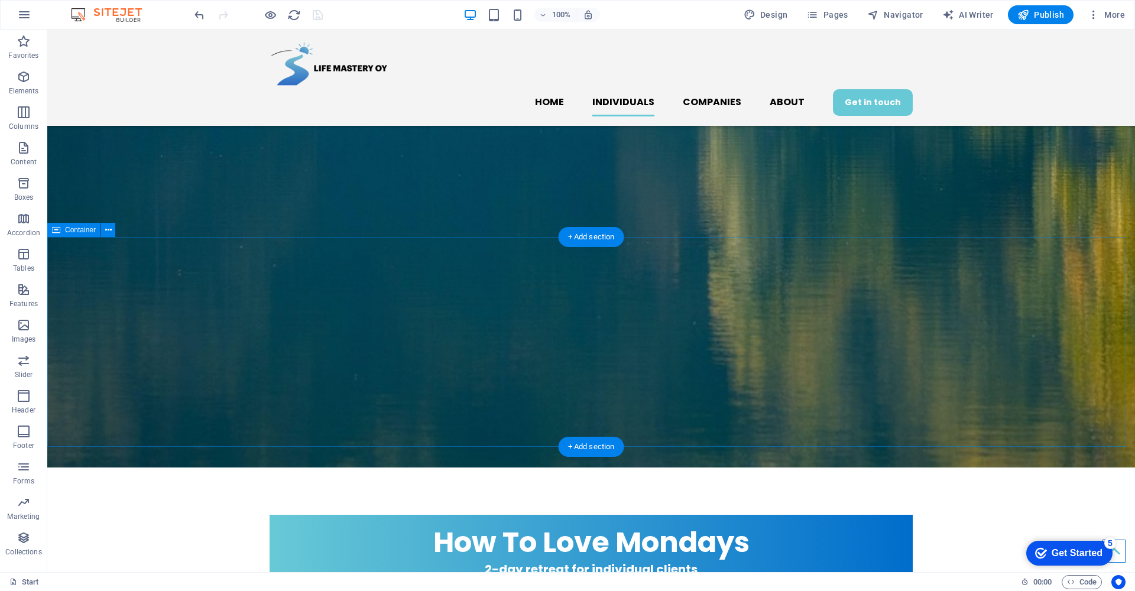
click at [0, 0] on icon at bounding box center [0, 0] width 0 height 0
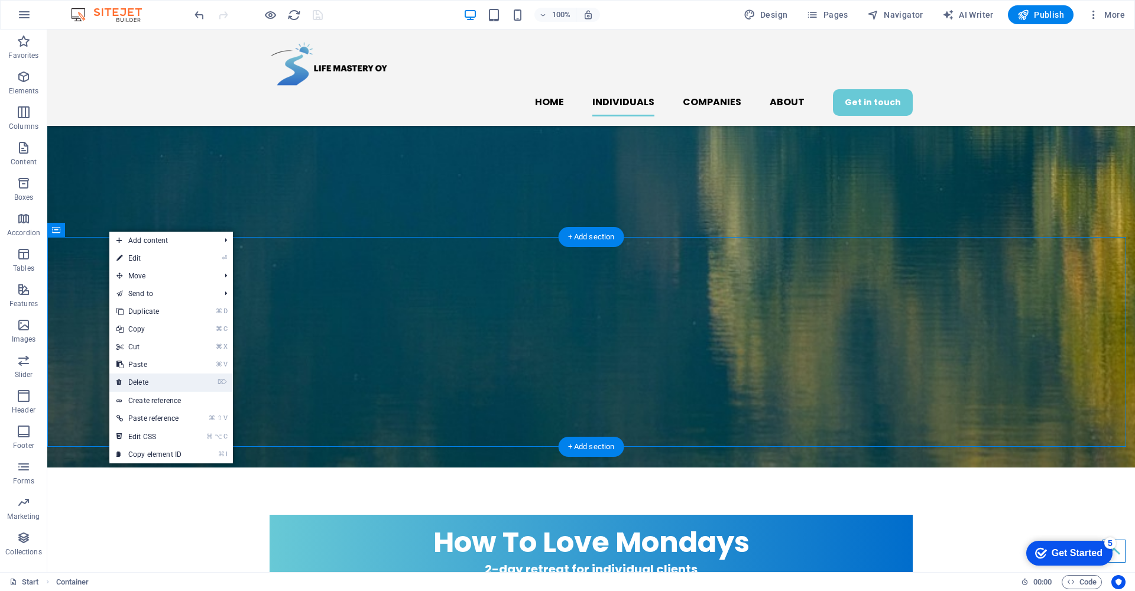
click at [176, 382] on link "⌦ Delete" at bounding box center [148, 383] width 79 height 18
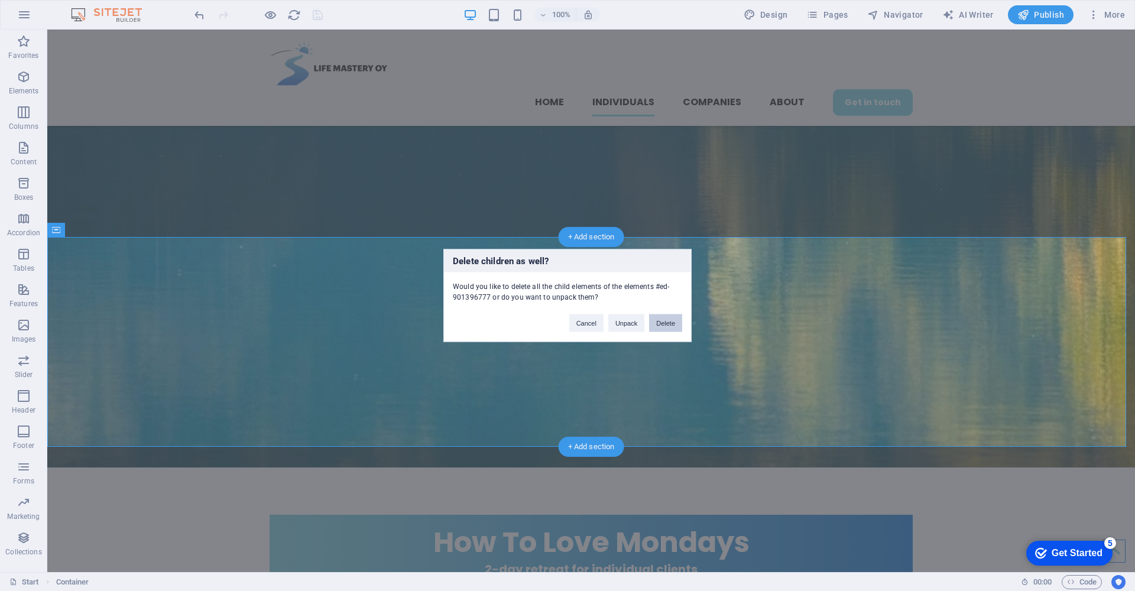
click at [676, 325] on button "Delete" at bounding box center [665, 323] width 33 height 18
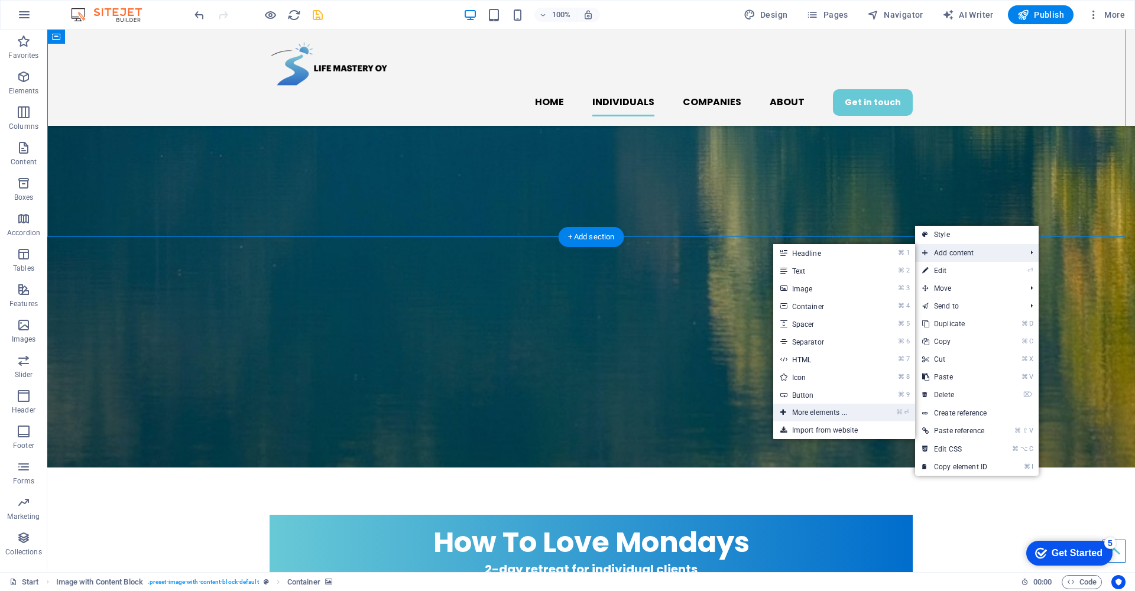
click at [832, 411] on link "⌘ ⏎ More elements ..." at bounding box center [822, 413] width 98 height 18
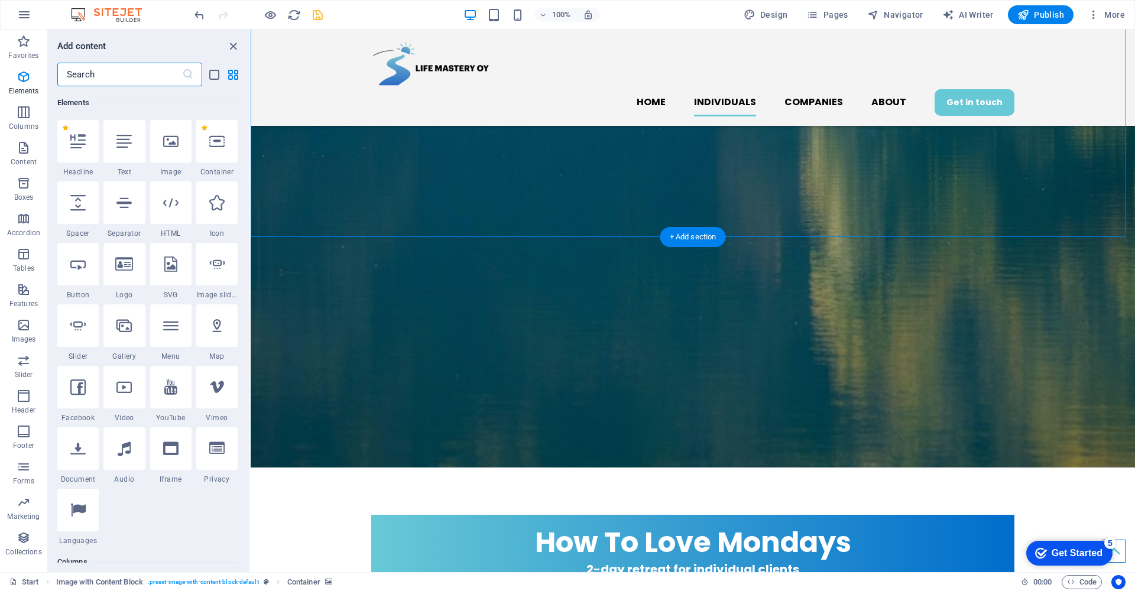
scroll to position [126, 0]
click at [132, 220] on div at bounding box center [123, 202] width 41 height 43
select select "%"
select select "px"
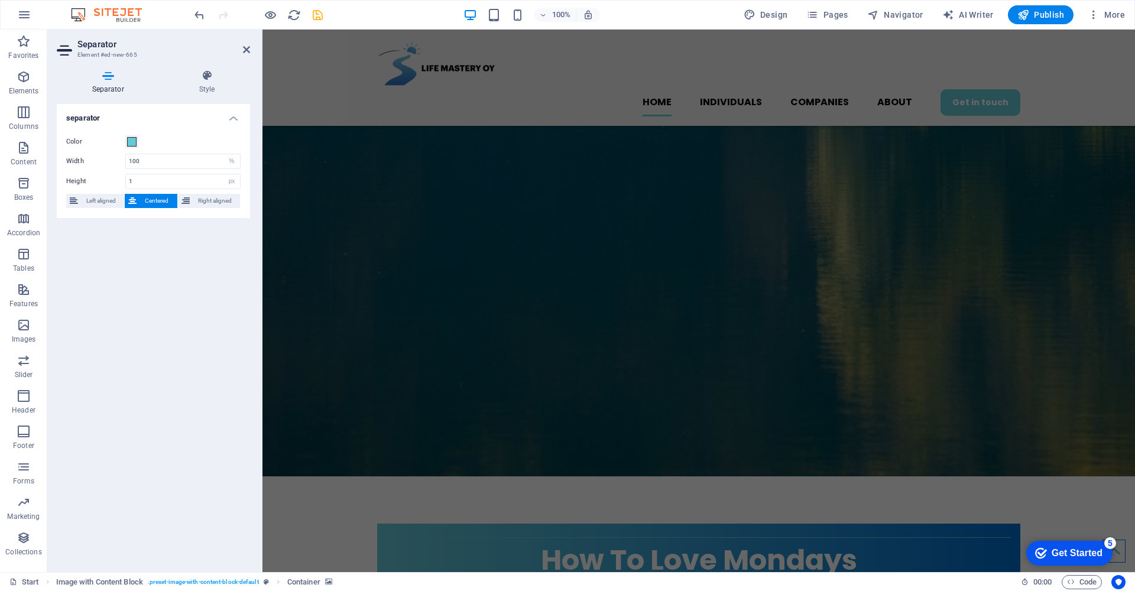
scroll to position [413, 0]
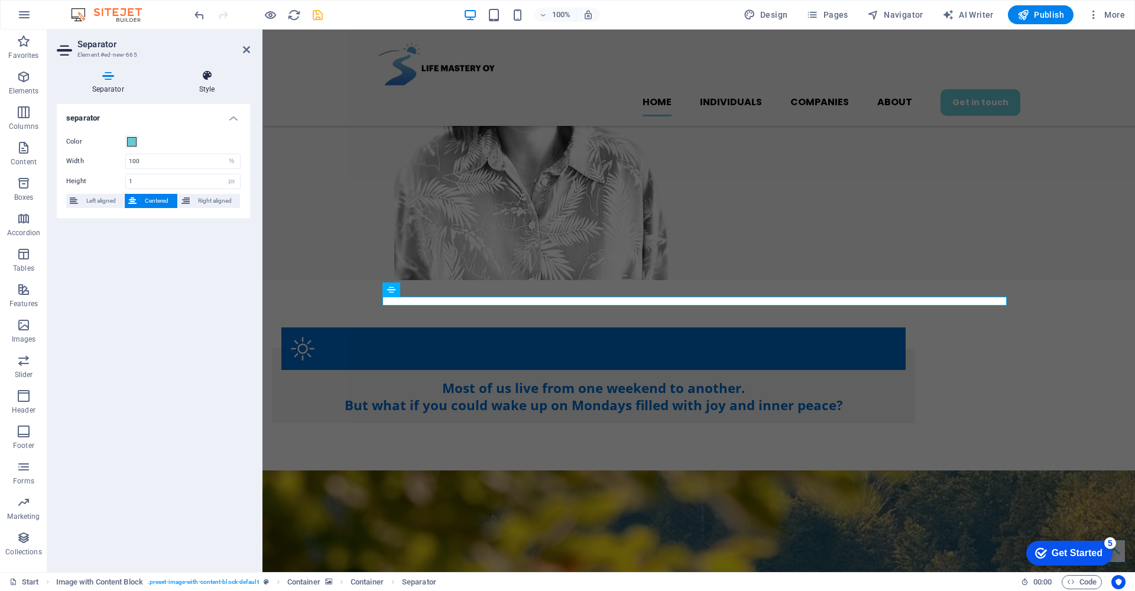
click at [206, 76] on icon at bounding box center [207, 76] width 86 height 12
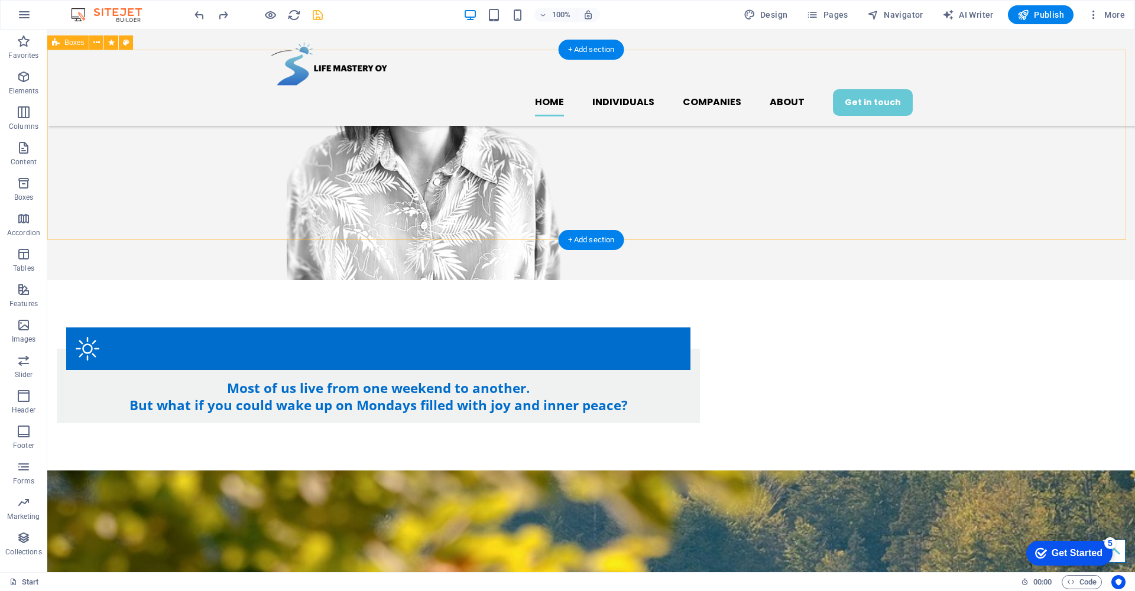
click at [125, 280] on div "Most of us live from one weekend to another. But what if you could wake up on M…" at bounding box center [591, 375] width 1088 height 190
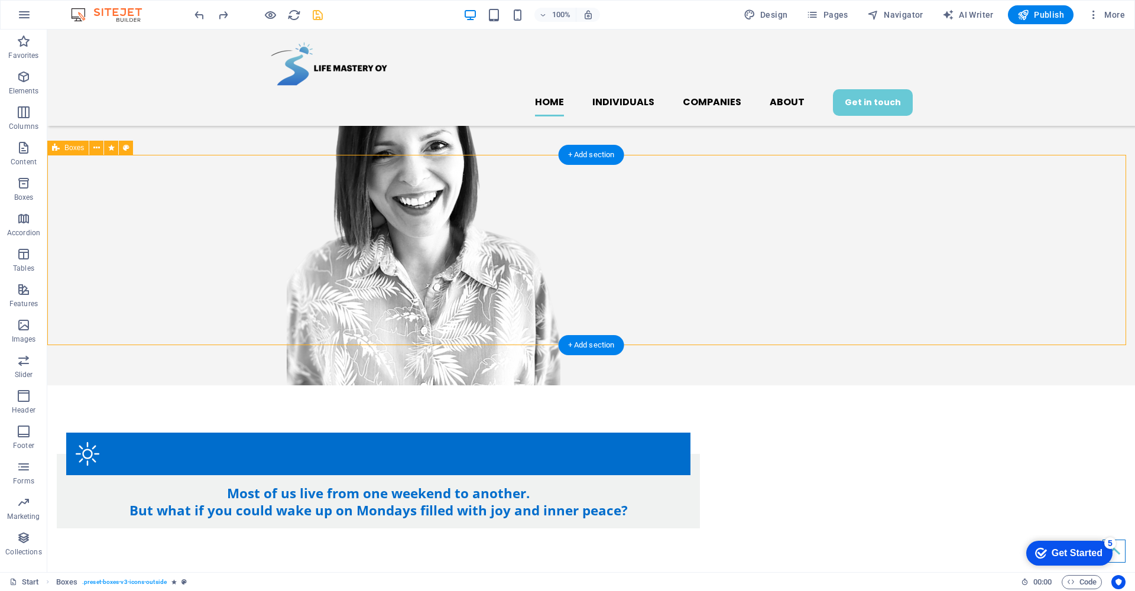
click at [131, 385] on div "Most of us live from one weekend to another. But what if you could wake up on M…" at bounding box center [591, 480] width 1088 height 190
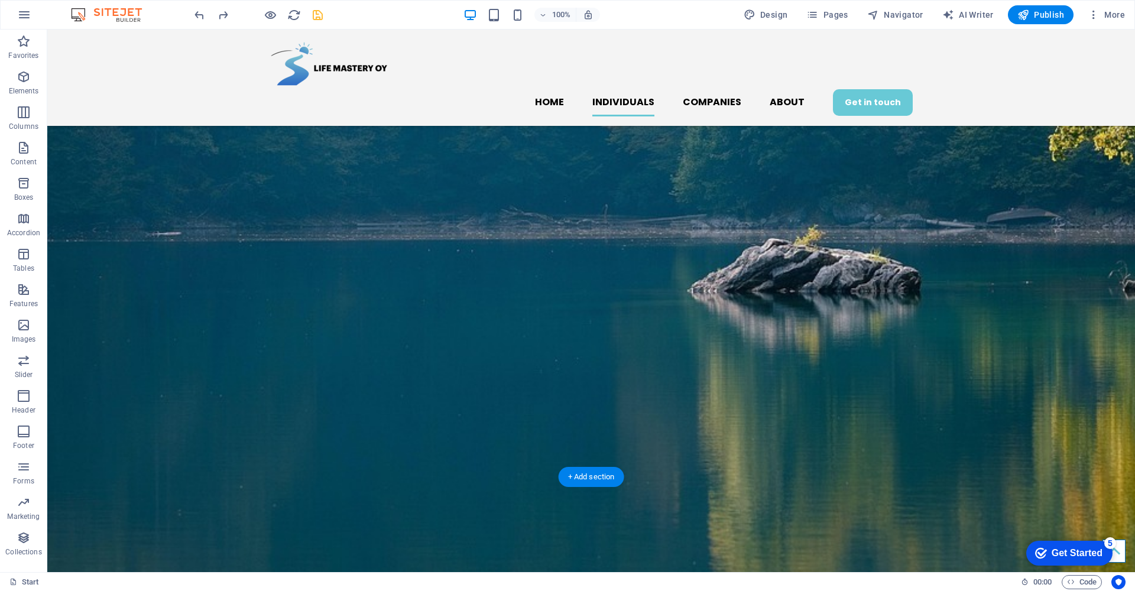
scroll to position [1275, 0]
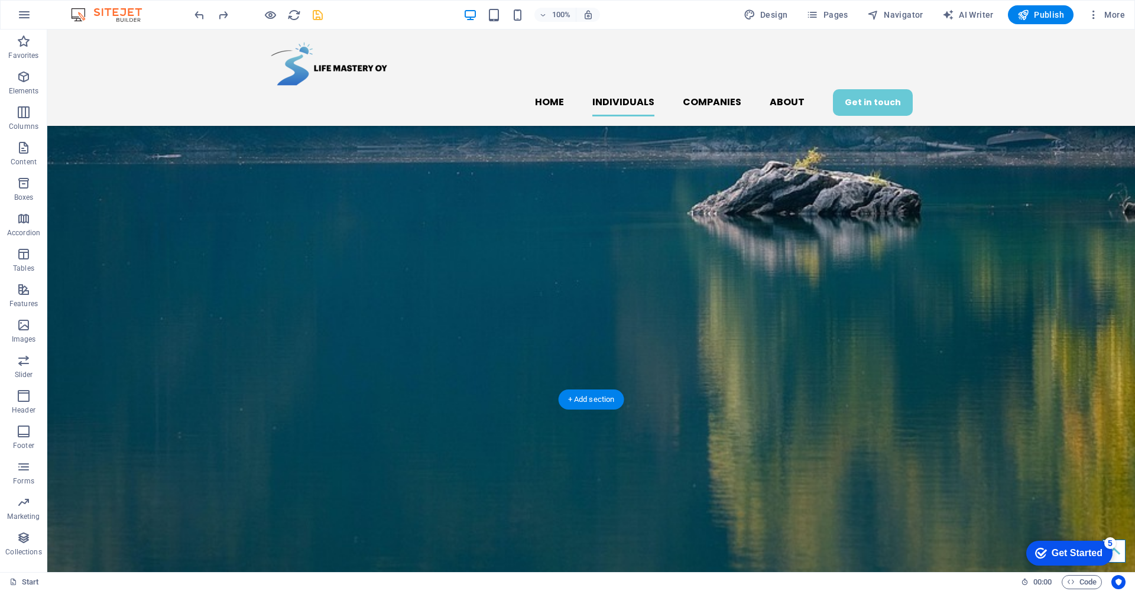
click at [82, 258] on figure at bounding box center [591, 119] width 1088 height 1022
click at [74, 252] on figure at bounding box center [591, 119] width 1088 height 1022
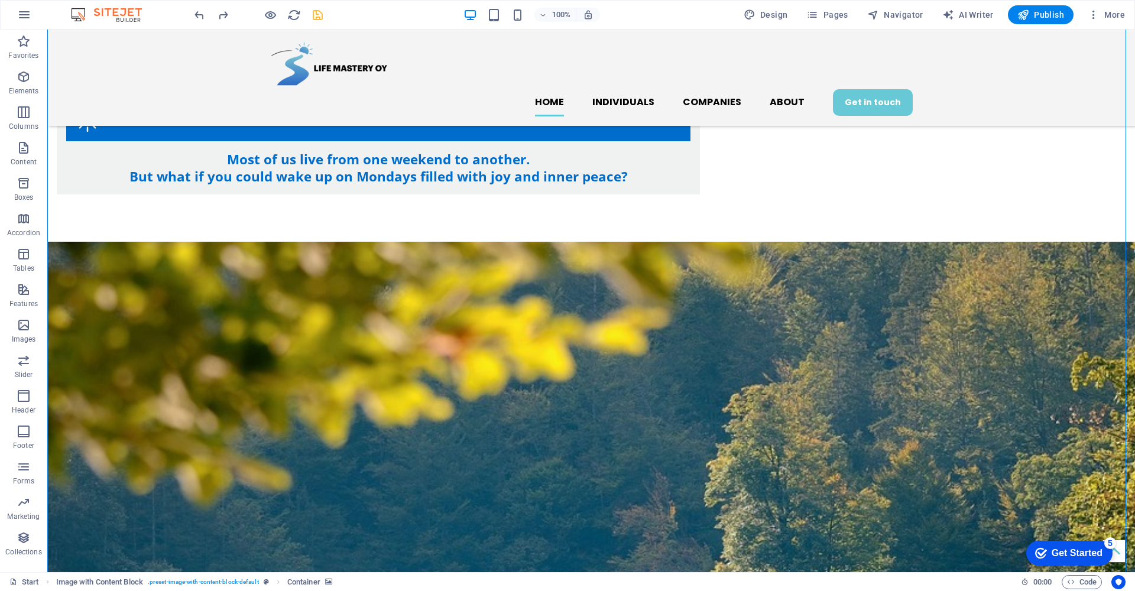
scroll to position [398, 0]
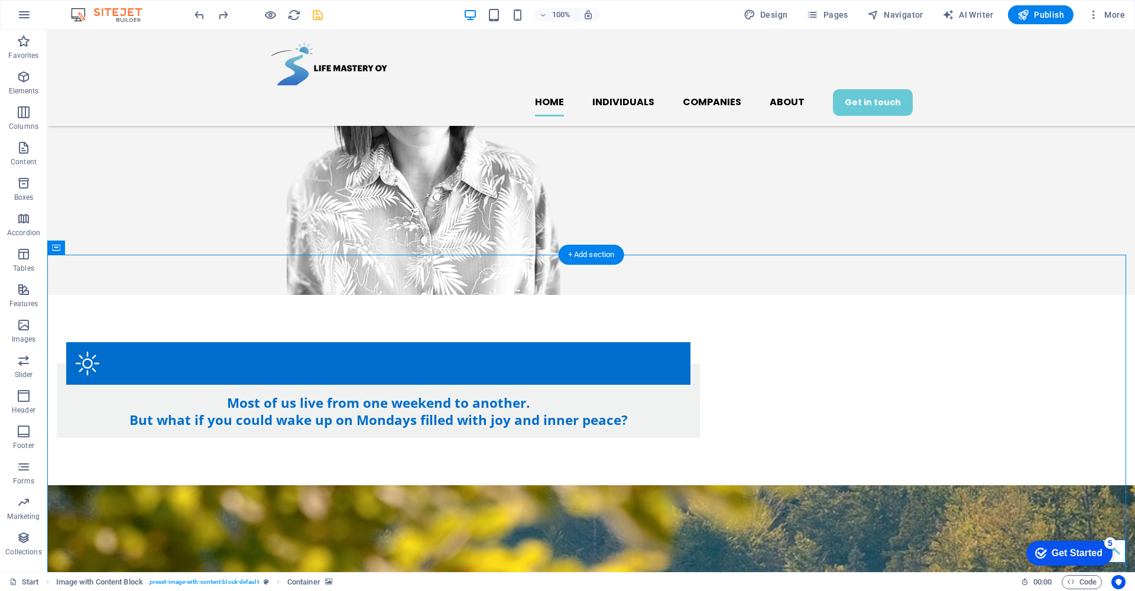
click at [82, 295] on div "Most of us live from one weekend to another. But what if you could wake up on M…" at bounding box center [591, 390] width 1088 height 190
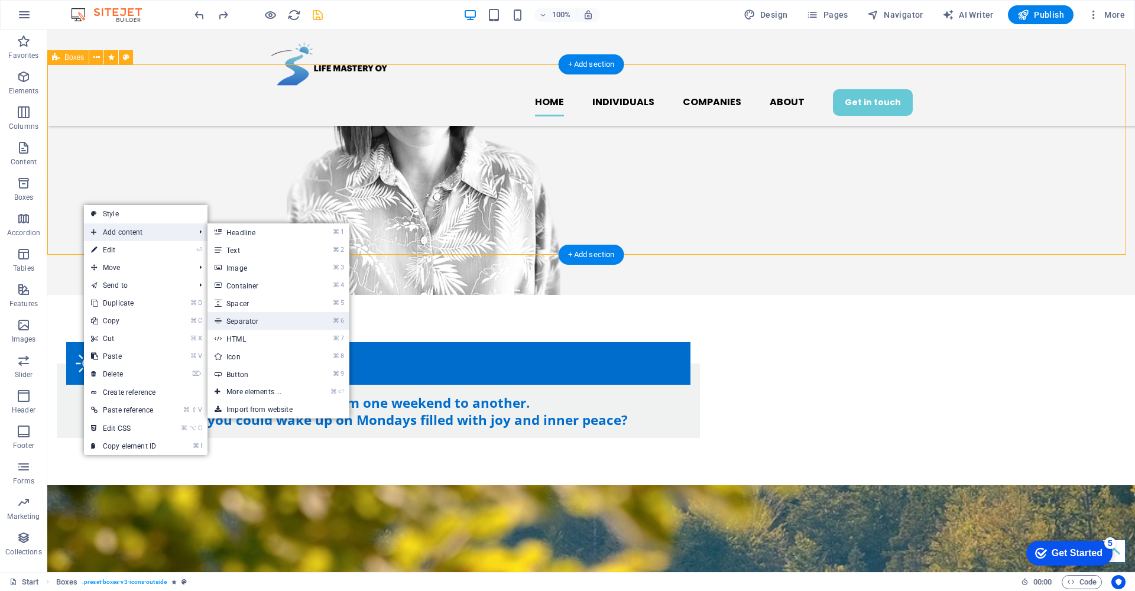
drag, startPoint x: 278, startPoint y: 318, endPoint x: 15, endPoint y: 288, distance: 264.1
click at [278, 318] on link "⌘ 6 Separator" at bounding box center [256, 321] width 98 height 18
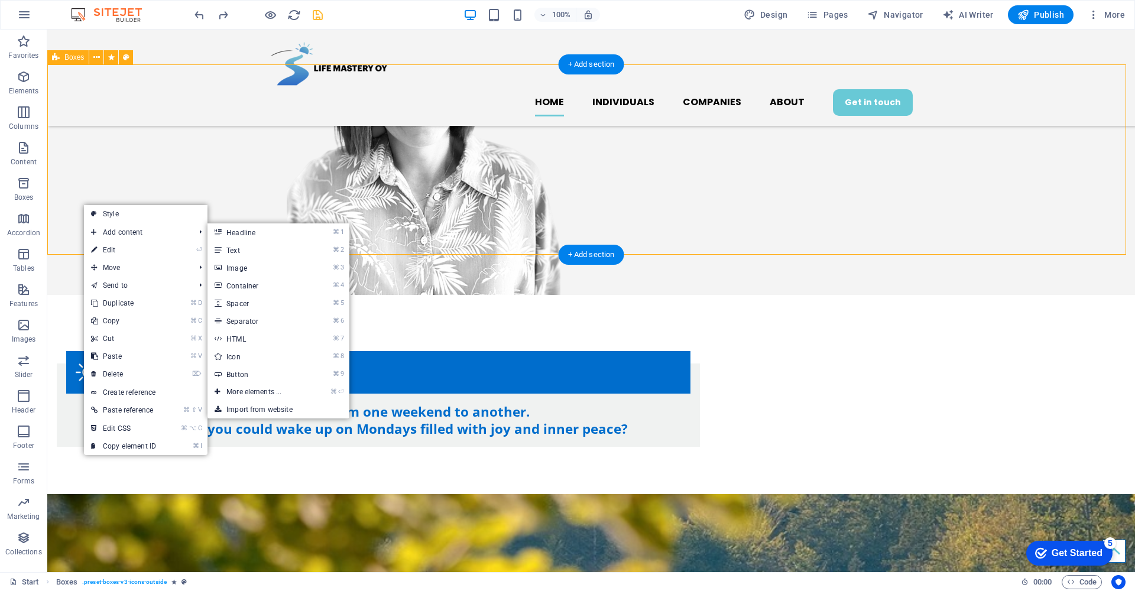
select select "%"
select select "px"
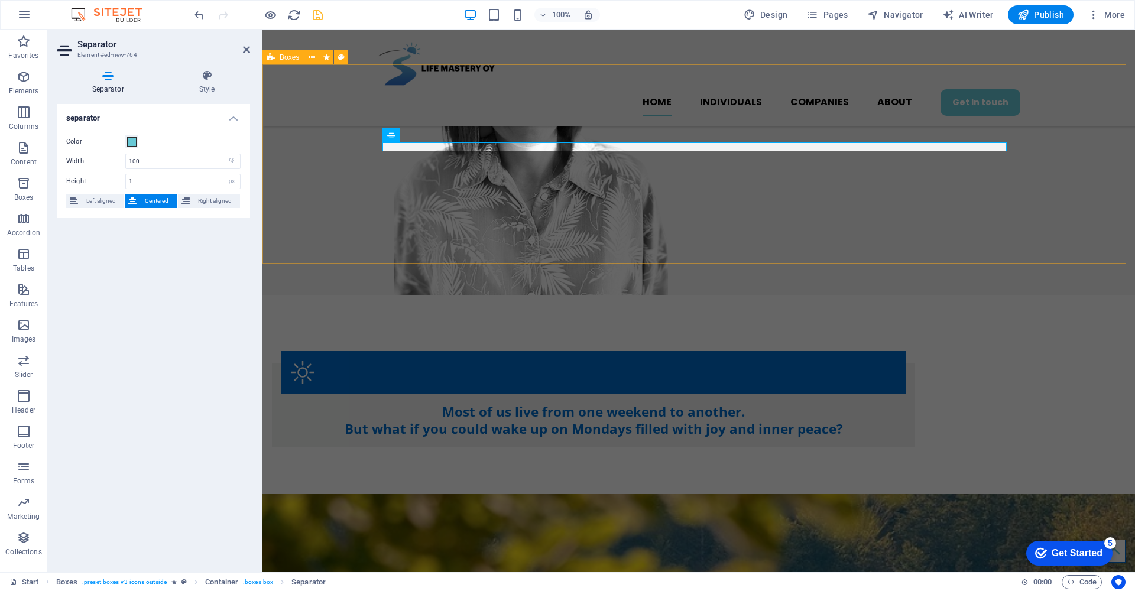
click at [305, 295] on div "Most of us live from one weekend to another. But what if you could wake up on M…" at bounding box center [698, 394] width 873 height 199
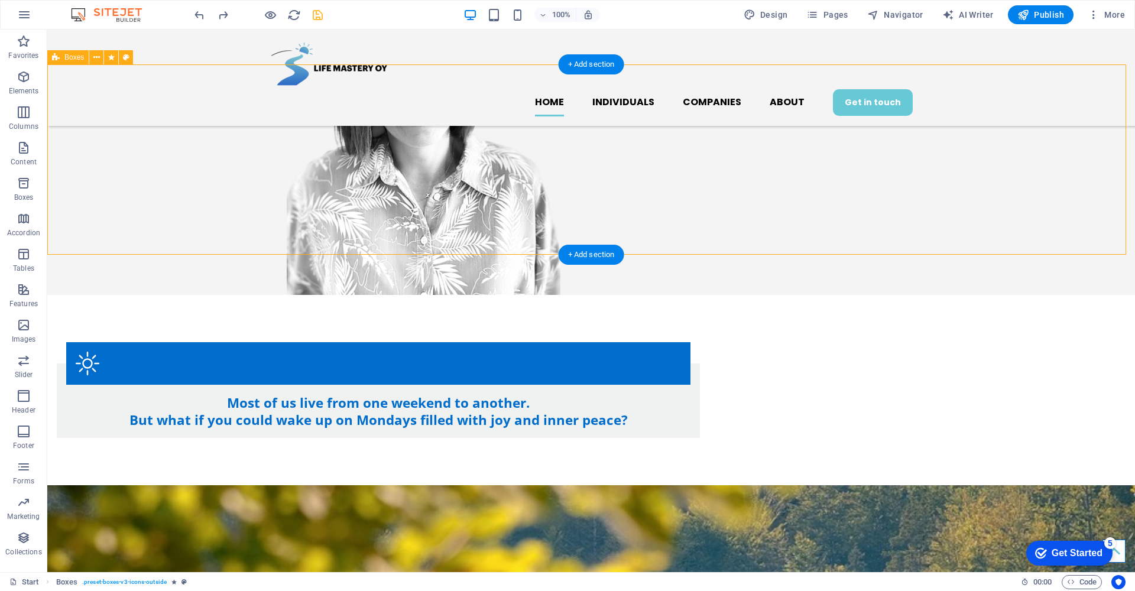
click at [119, 295] on div "Most of us live from one weekend to another. But what if you could wake up on M…" at bounding box center [591, 390] width 1088 height 190
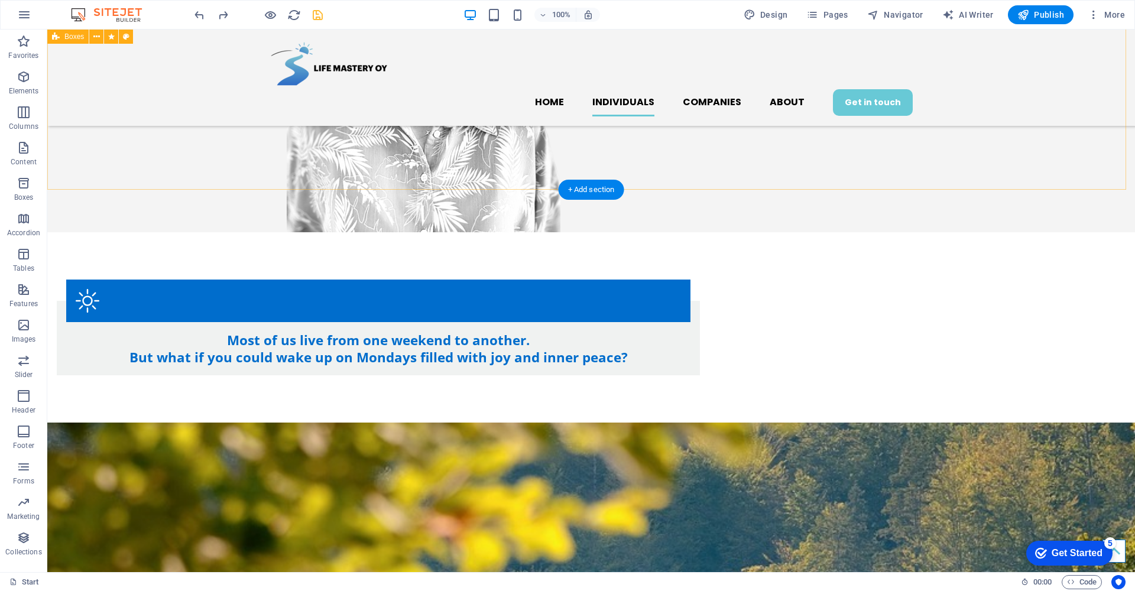
scroll to position [233, 0]
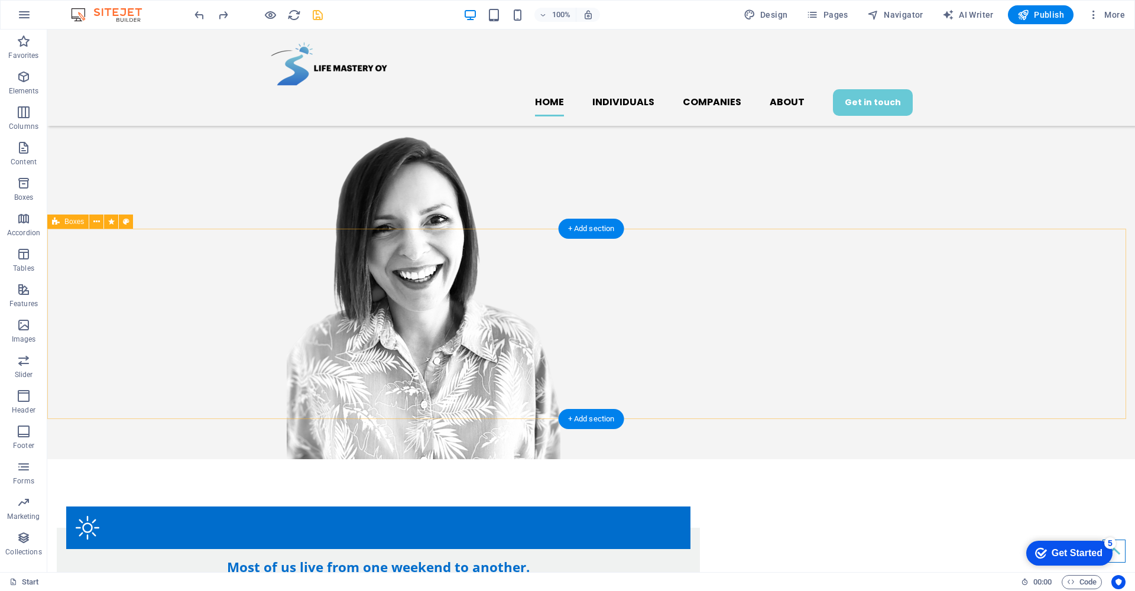
click at [141, 459] on div "Most of us live from one weekend to another. But what if you could wake up on M…" at bounding box center [591, 554] width 1088 height 190
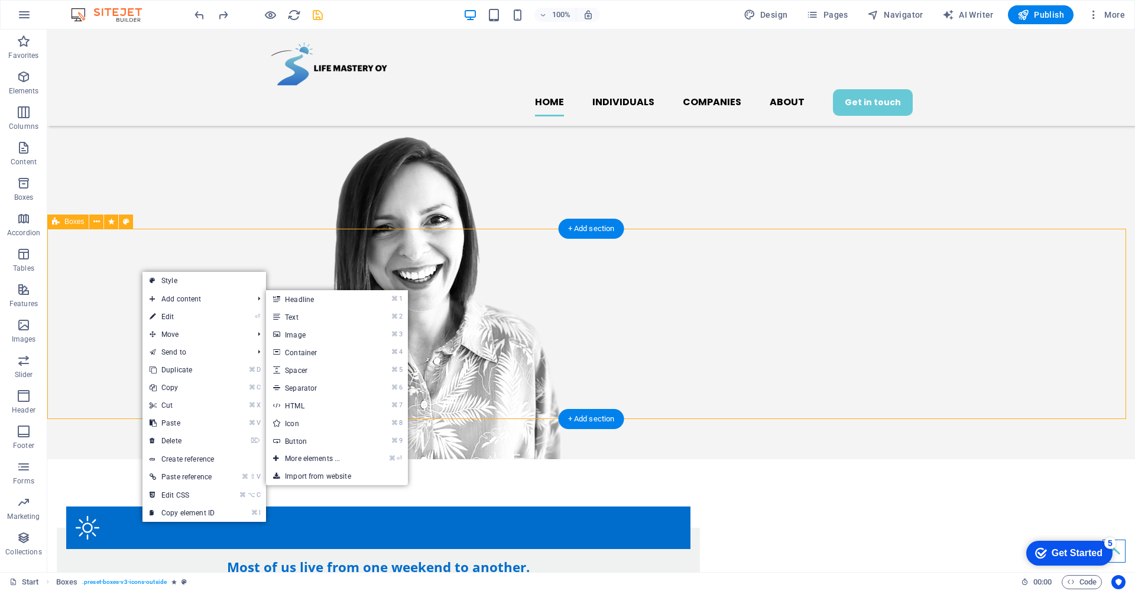
click at [106, 459] on div "Most of us live from one weekend to another. But what if you could wake up on M…" at bounding box center [591, 554] width 1088 height 190
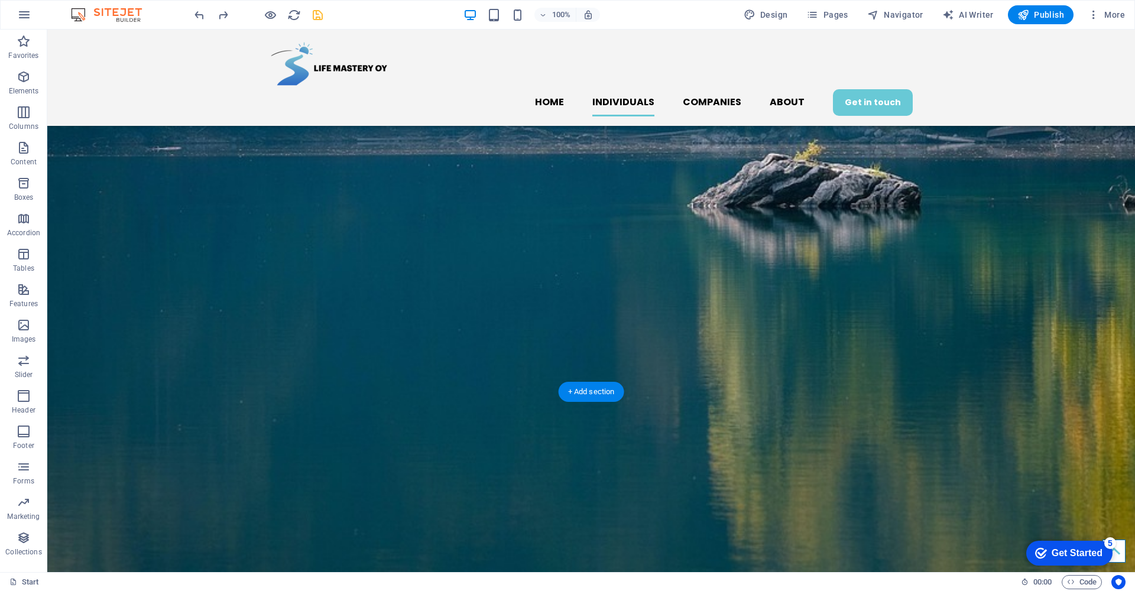
scroll to position [1387, 0]
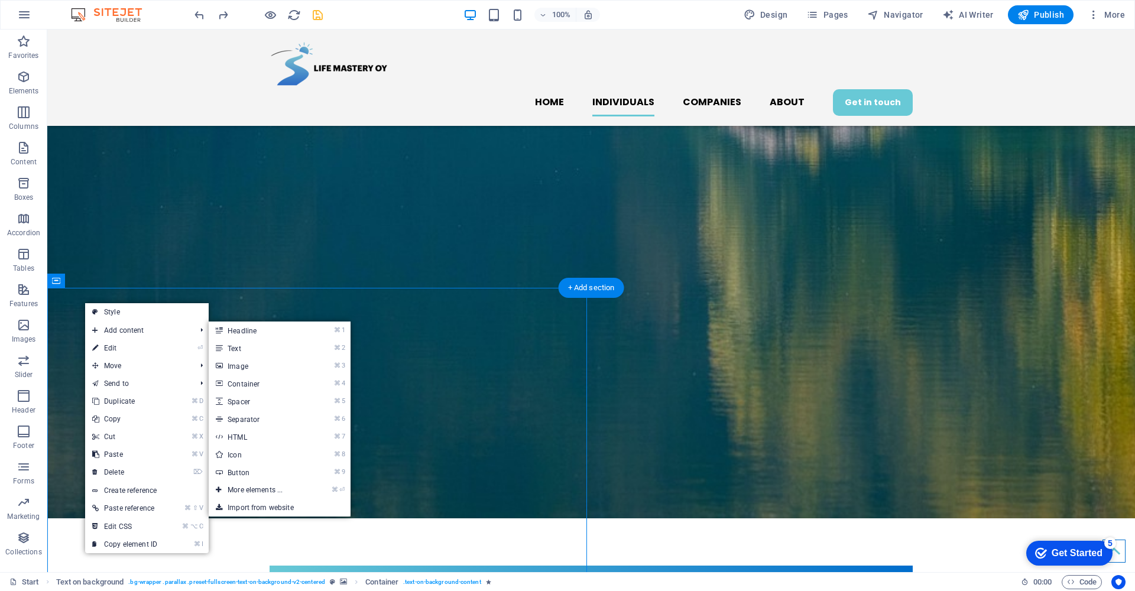
click at [161, 213] on figure at bounding box center [591, 7] width 1088 height 1022
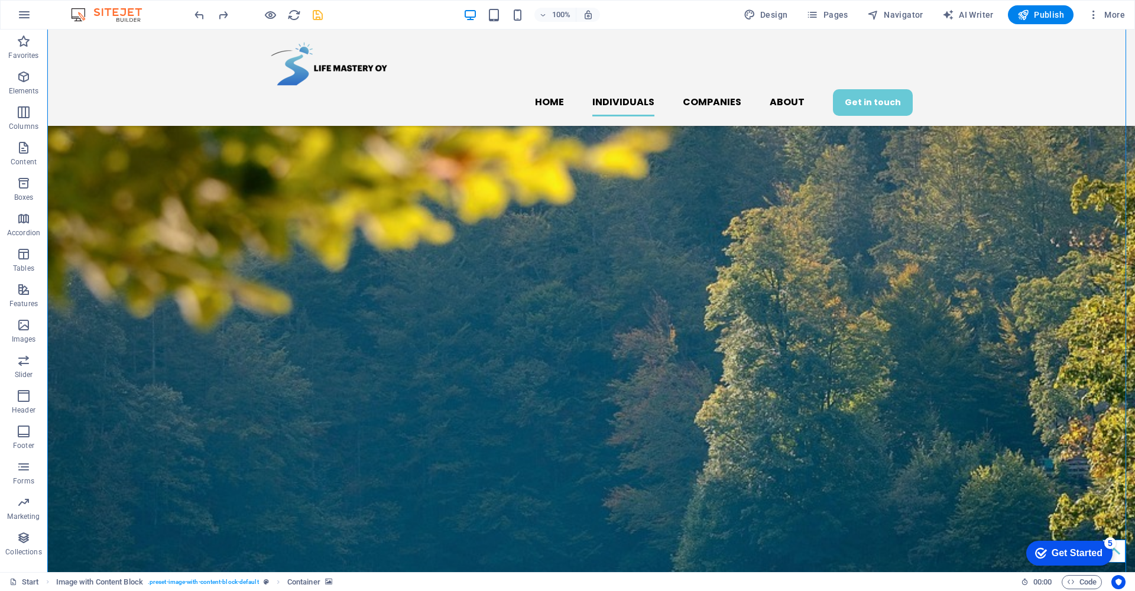
scroll to position [403, 0]
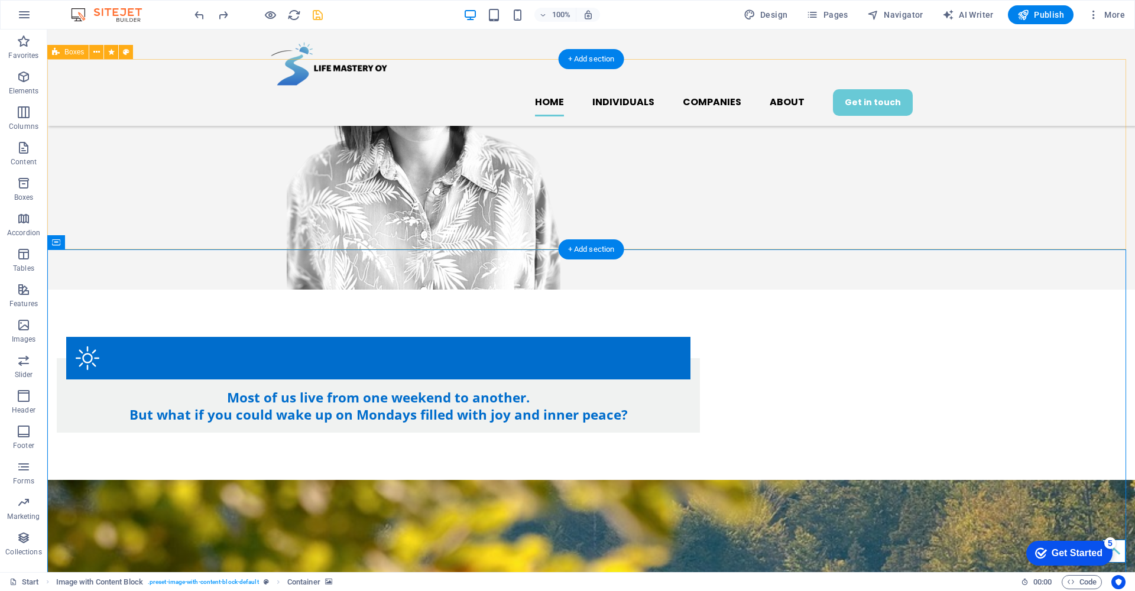
click at [119, 290] on div "Most of us live from one weekend to another. But what if you could wake up on M…" at bounding box center [591, 385] width 1088 height 190
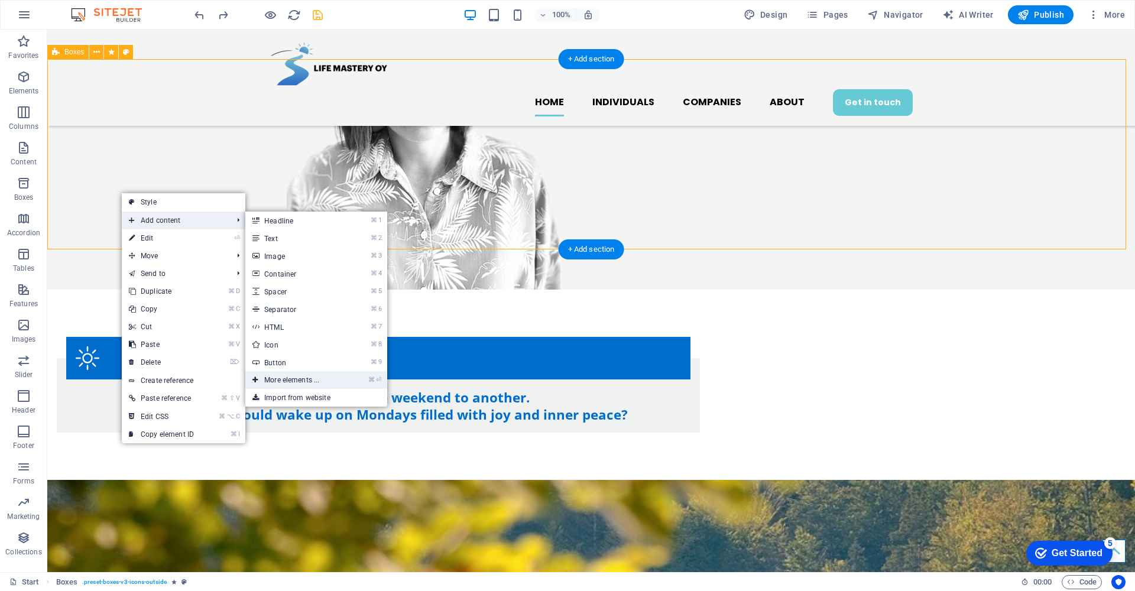
click at [325, 377] on link "⌘ ⏎ More elements ..." at bounding box center [294, 380] width 98 height 18
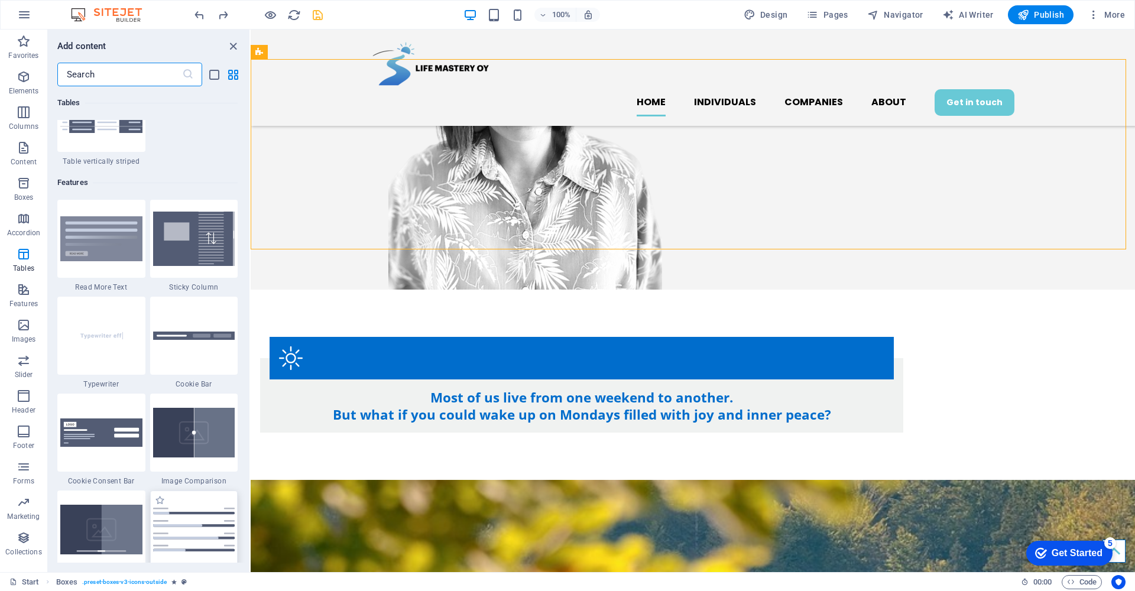
scroll to position [4530, 0]
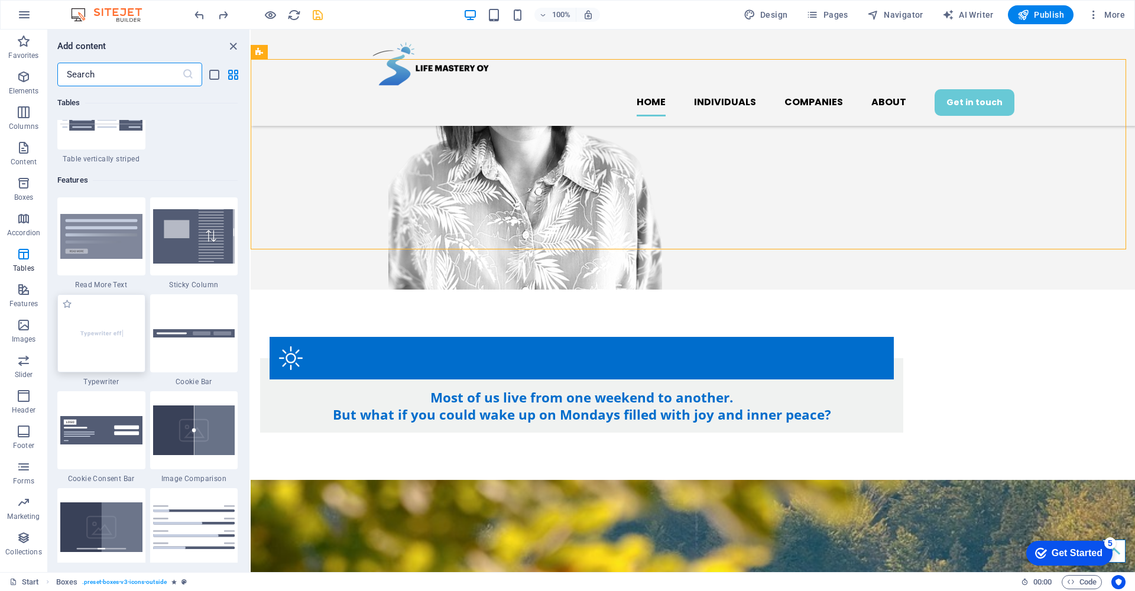
click at [113, 342] on img at bounding box center [101, 333] width 82 height 54
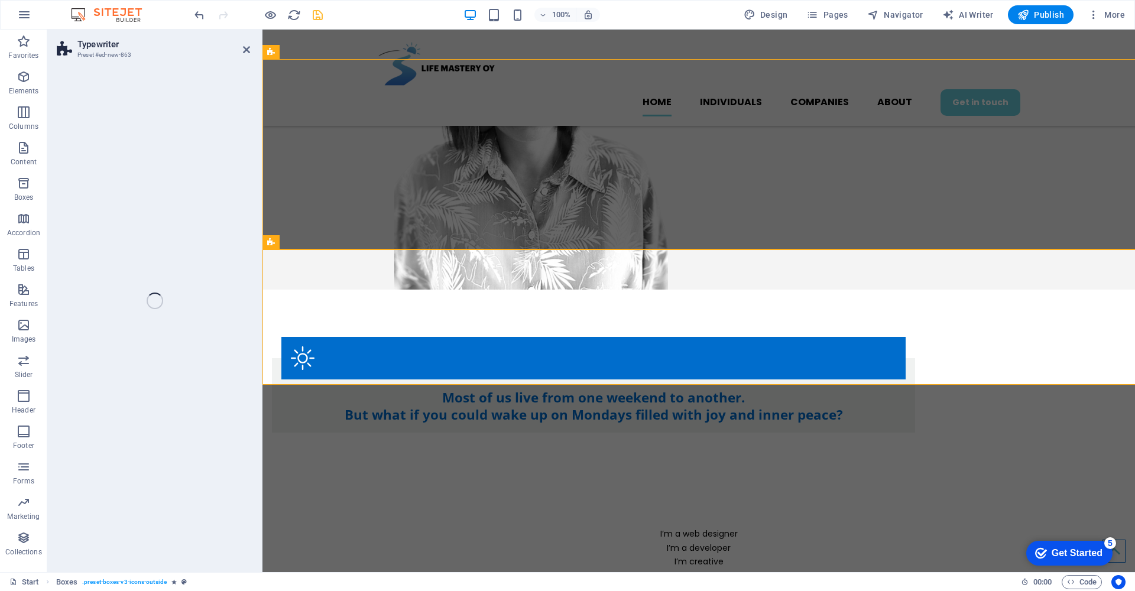
select select "ms"
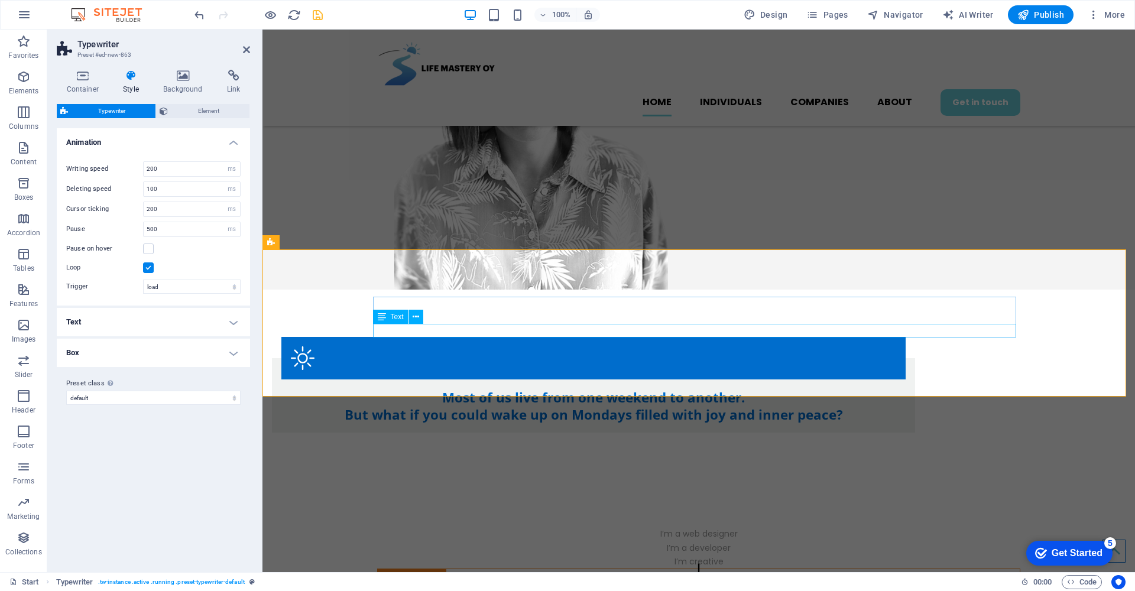
click at [426, 555] on div "I’m creative" at bounding box center [698, 562] width 643 height 14
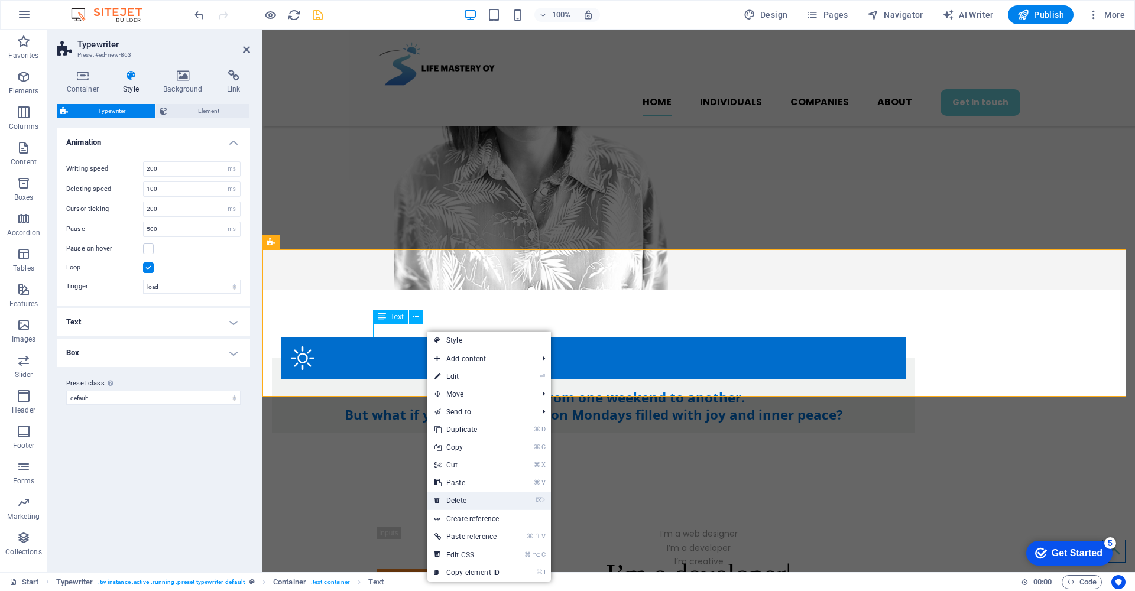
click at [495, 502] on link "⌦ Delete" at bounding box center [466, 501] width 79 height 18
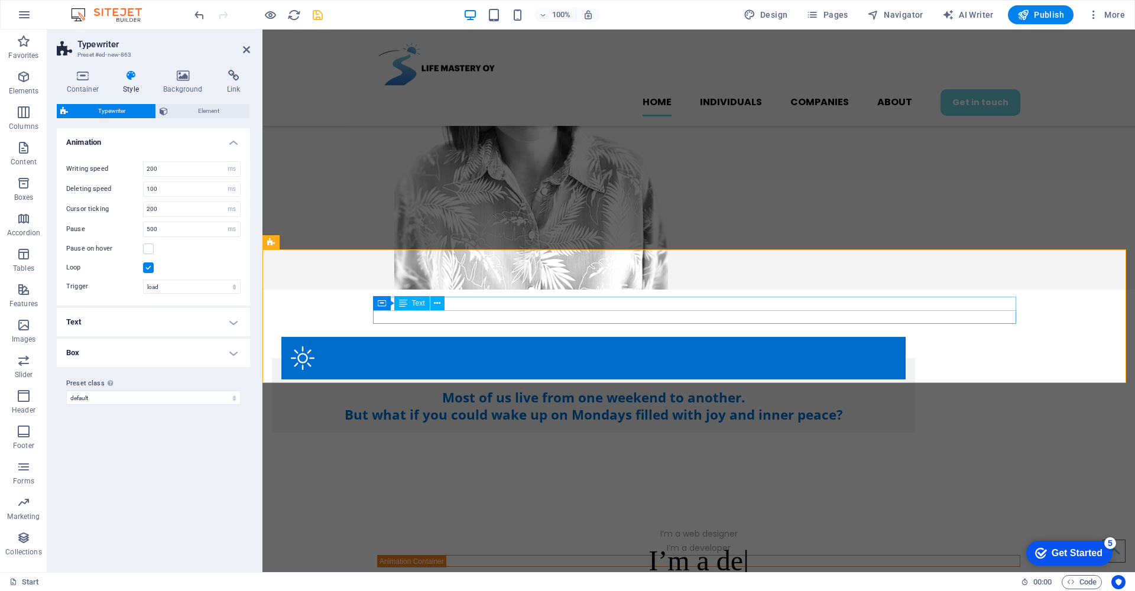
click at [492, 541] on div "I’m a developer" at bounding box center [698, 548] width 643 height 14
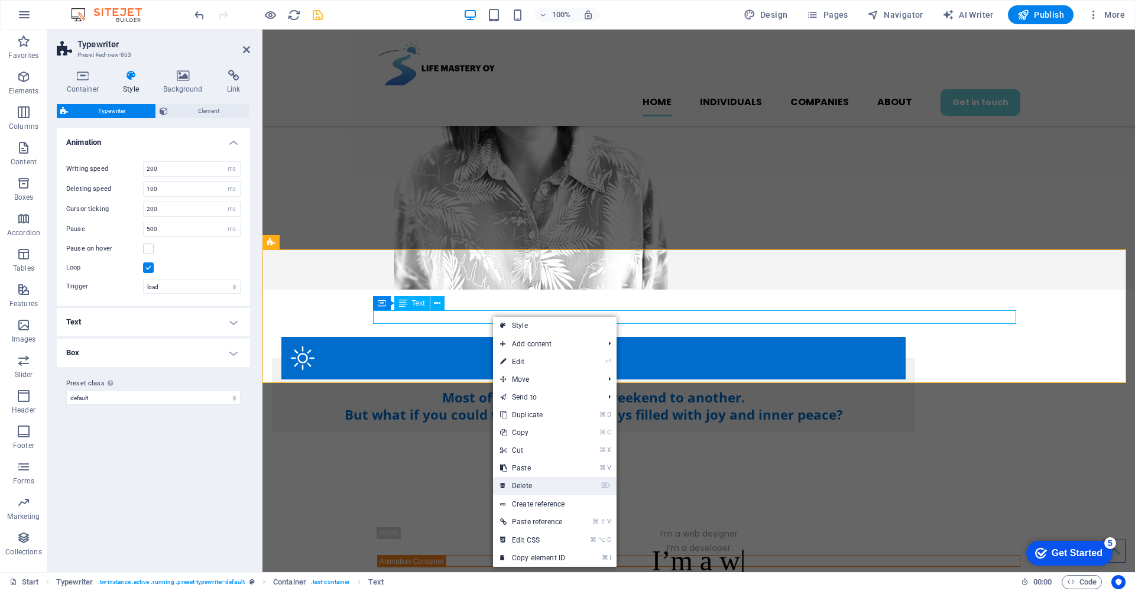
click at [549, 482] on link "⌦ Delete" at bounding box center [532, 486] width 79 height 18
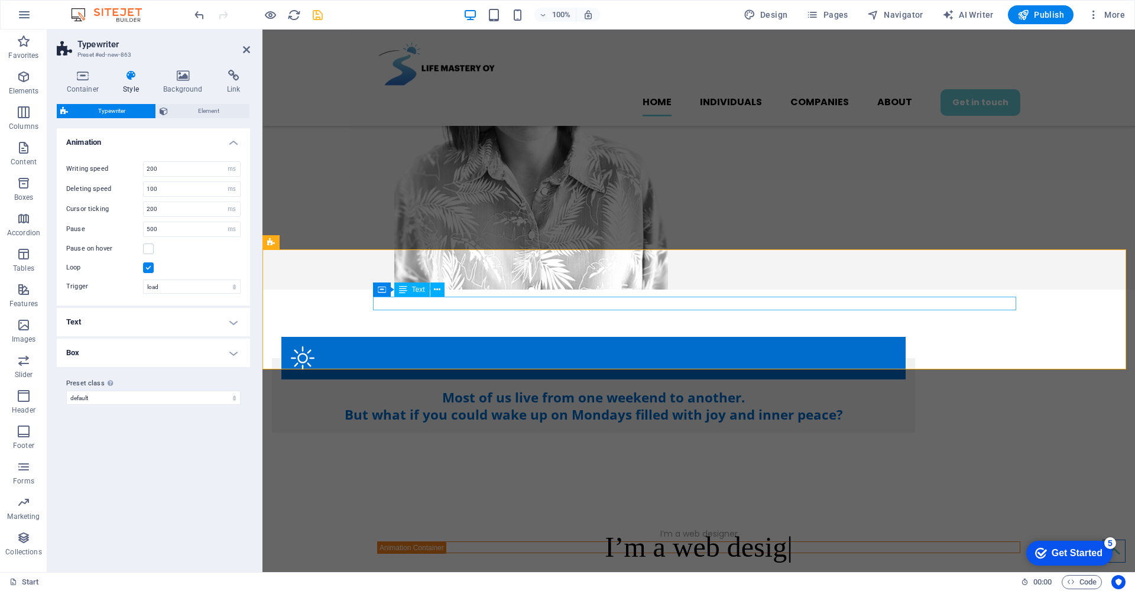
click at [654, 527] on div "I’m a web designer" at bounding box center [698, 534] width 643 height 14
click at [659, 527] on div "I’m a web designer" at bounding box center [698, 534] width 643 height 14
click at [660, 527] on div "I’m a web designer" at bounding box center [698, 534] width 643 height 14
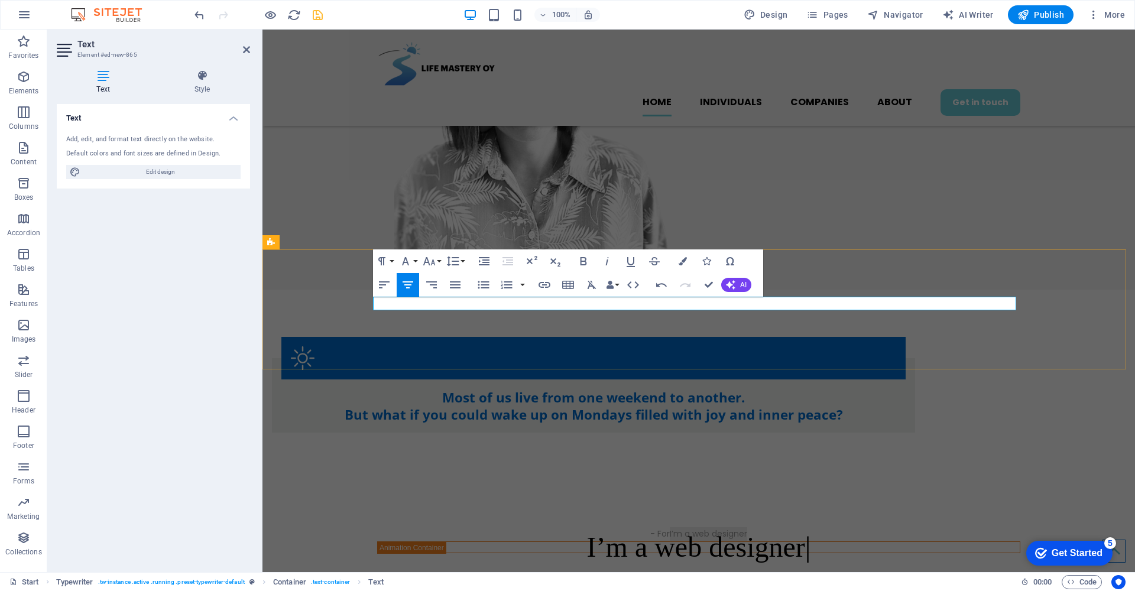
drag, startPoint x: 745, startPoint y: 303, endPoint x: 664, endPoint y: 301, distance: 81.6
click at [664, 527] on p "- For I’m a web designer" at bounding box center [698, 534] width 643 height 14
click at [324, 480] on div "- For individuals - I’m a web designer" at bounding box center [698, 540] width 873 height 121
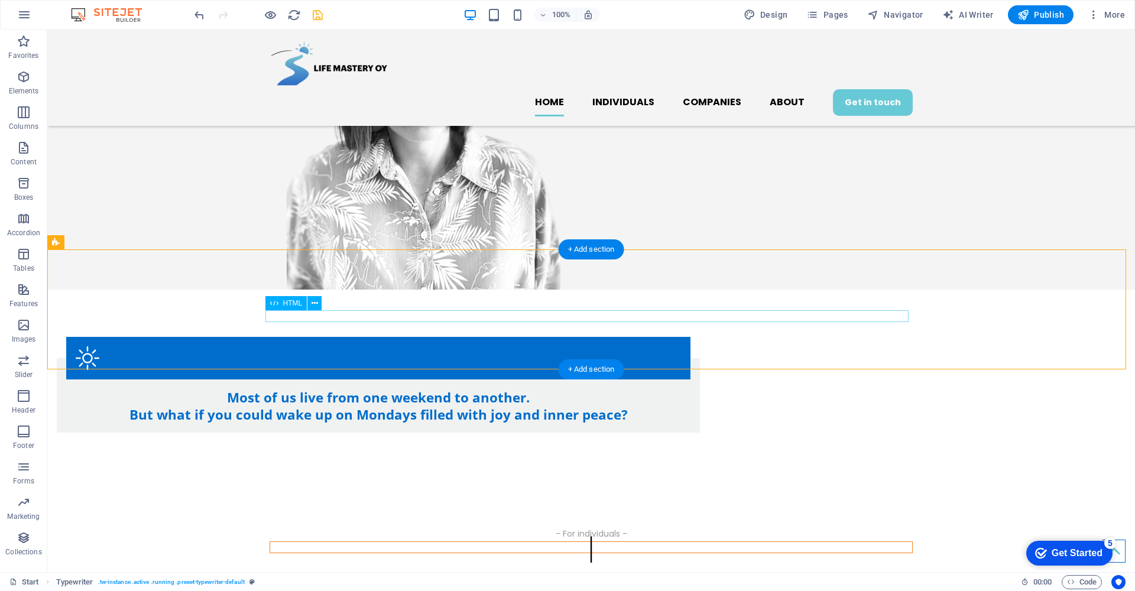
click at [364, 541] on div at bounding box center [591, 547] width 643 height 12
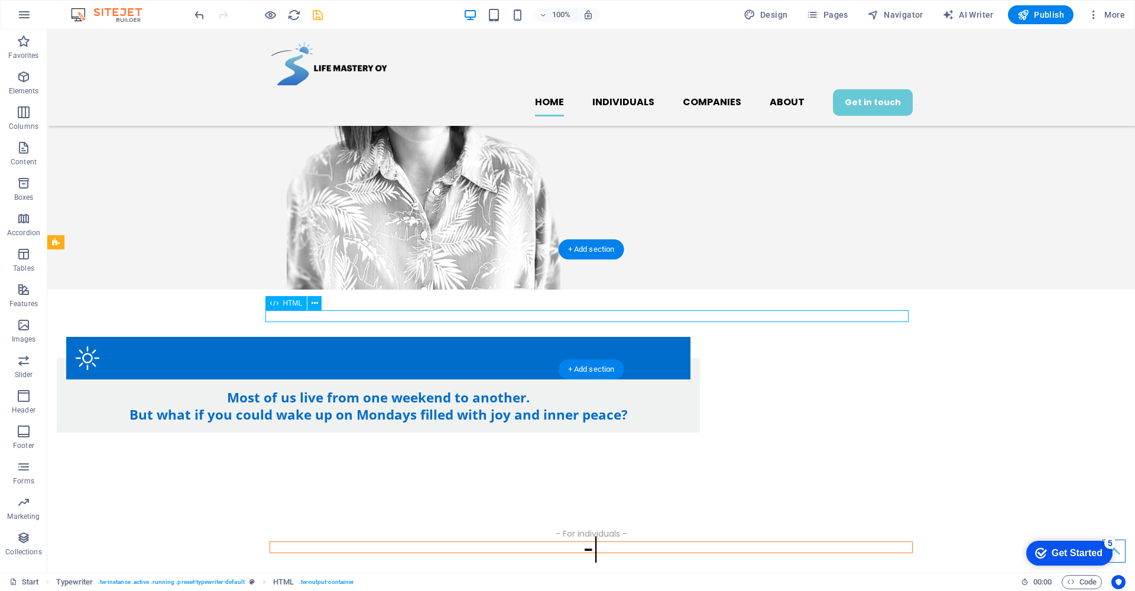
click at [364, 541] on div "-" at bounding box center [591, 547] width 643 height 12
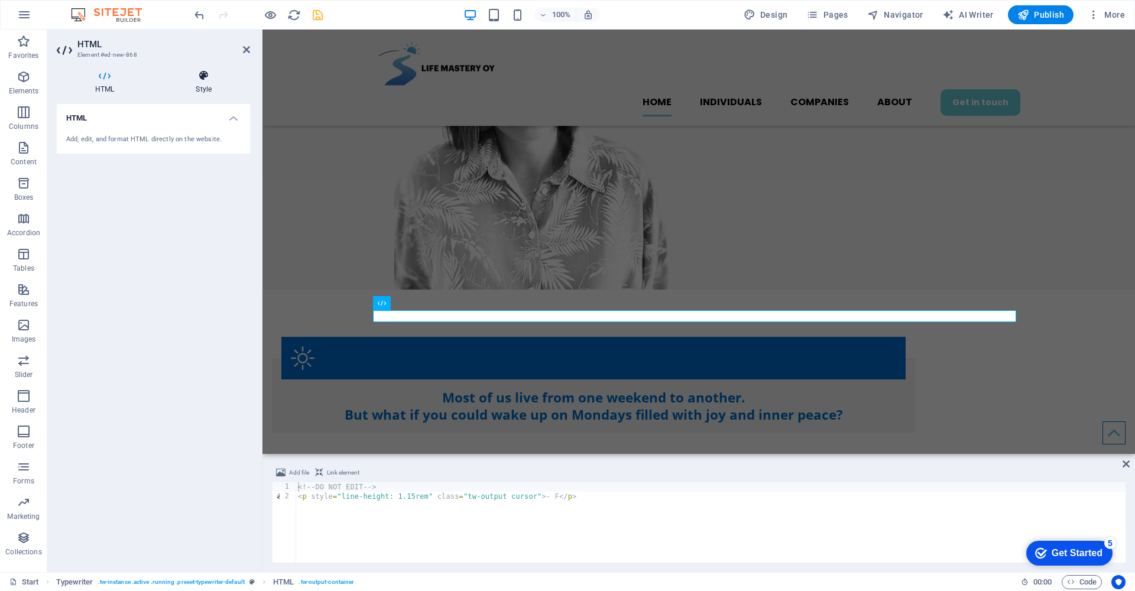
click at [208, 75] on icon at bounding box center [203, 76] width 93 height 12
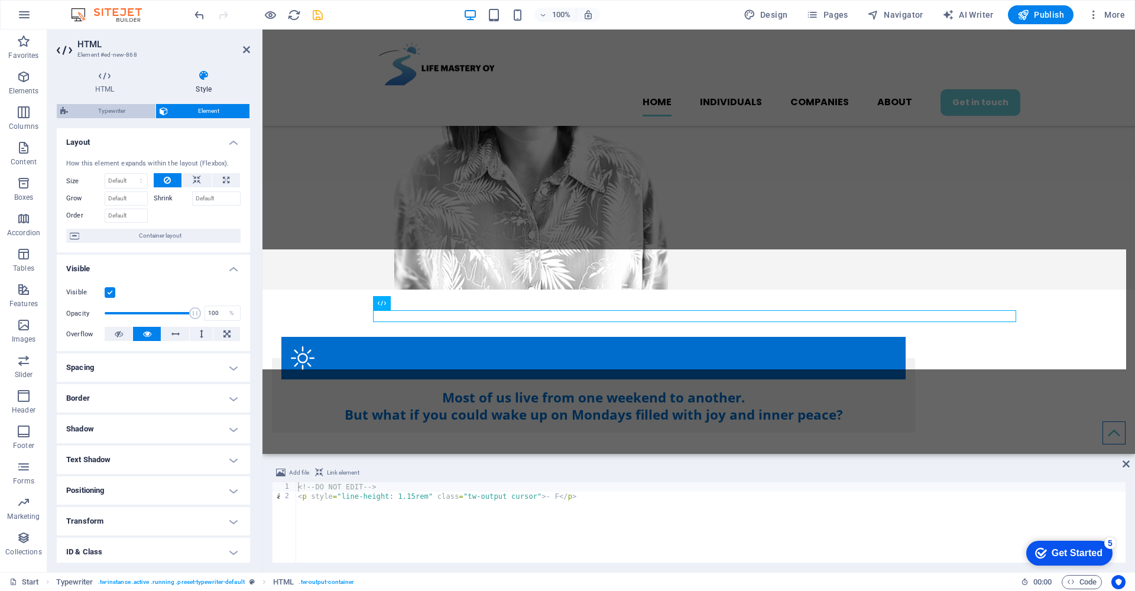
click at [111, 109] on span "Typewriter" at bounding box center [112, 111] width 80 height 14
select select "ms"
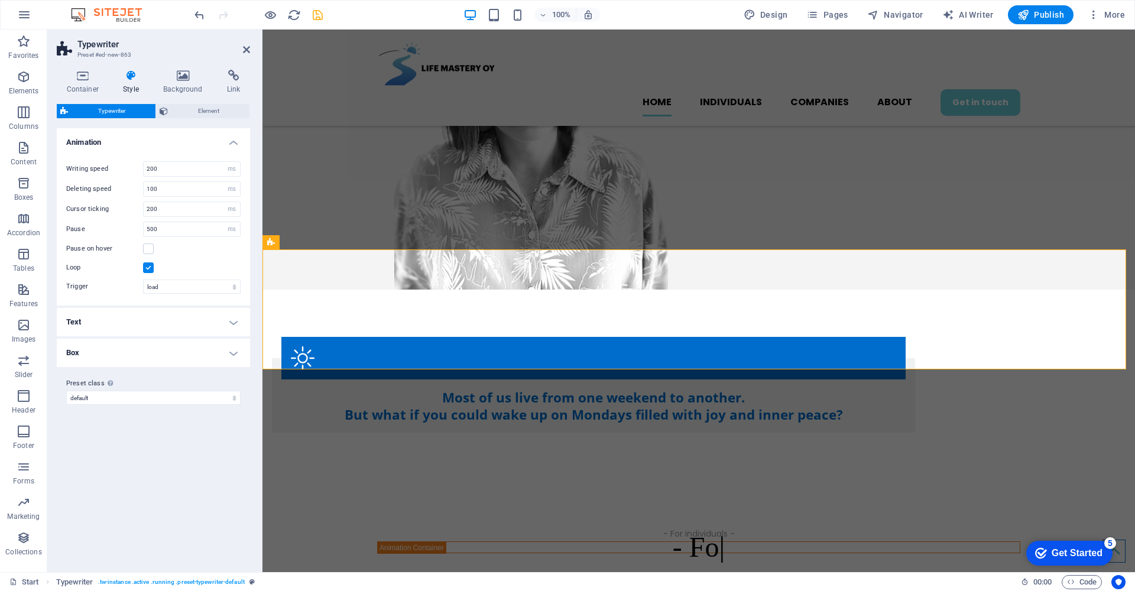
click at [235, 323] on h4 "Text" at bounding box center [153, 322] width 193 height 28
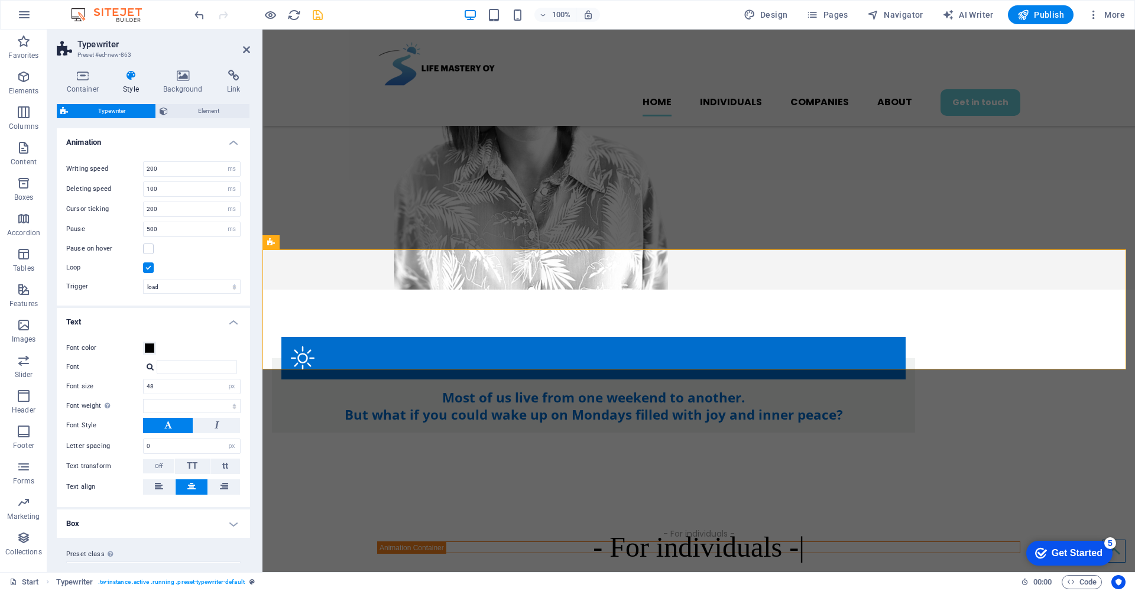
scroll to position [22, 0]
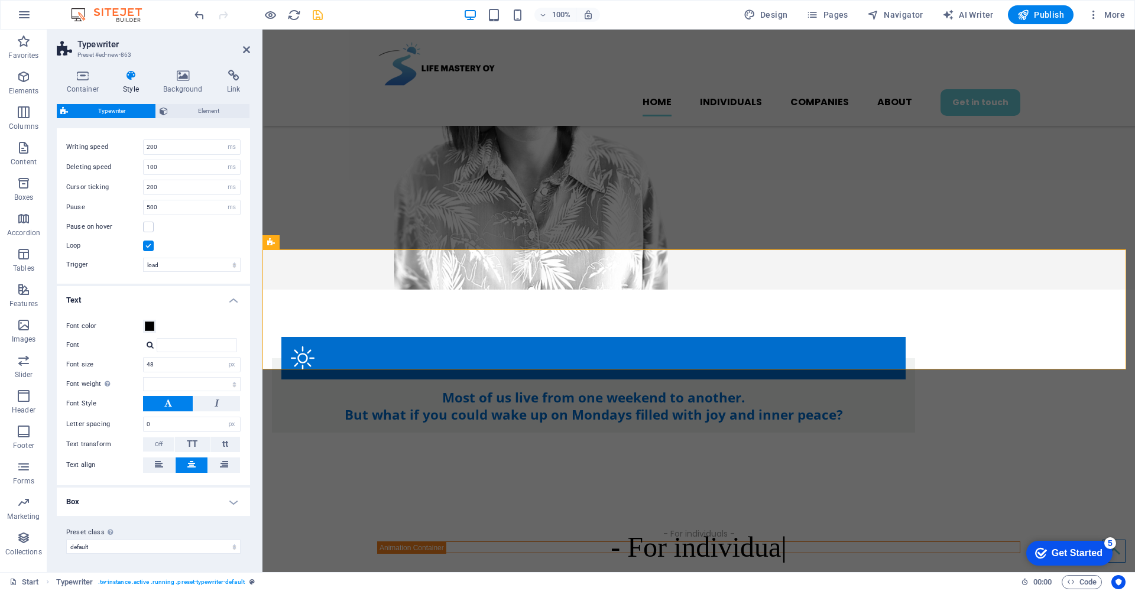
click at [230, 502] on h4 "Box" at bounding box center [153, 502] width 193 height 28
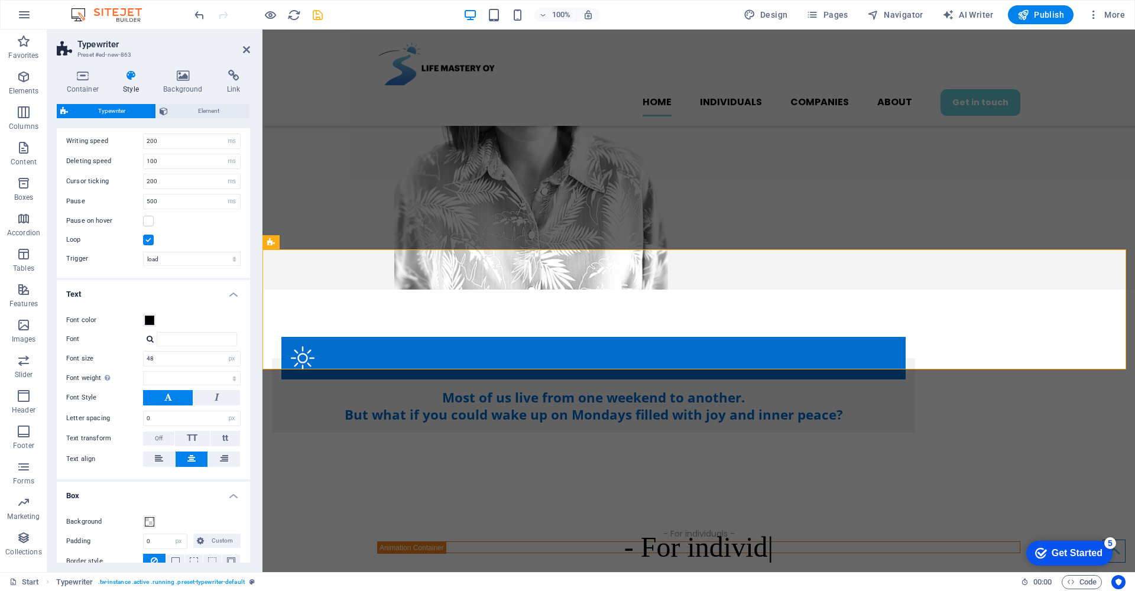
scroll to position [0, 0]
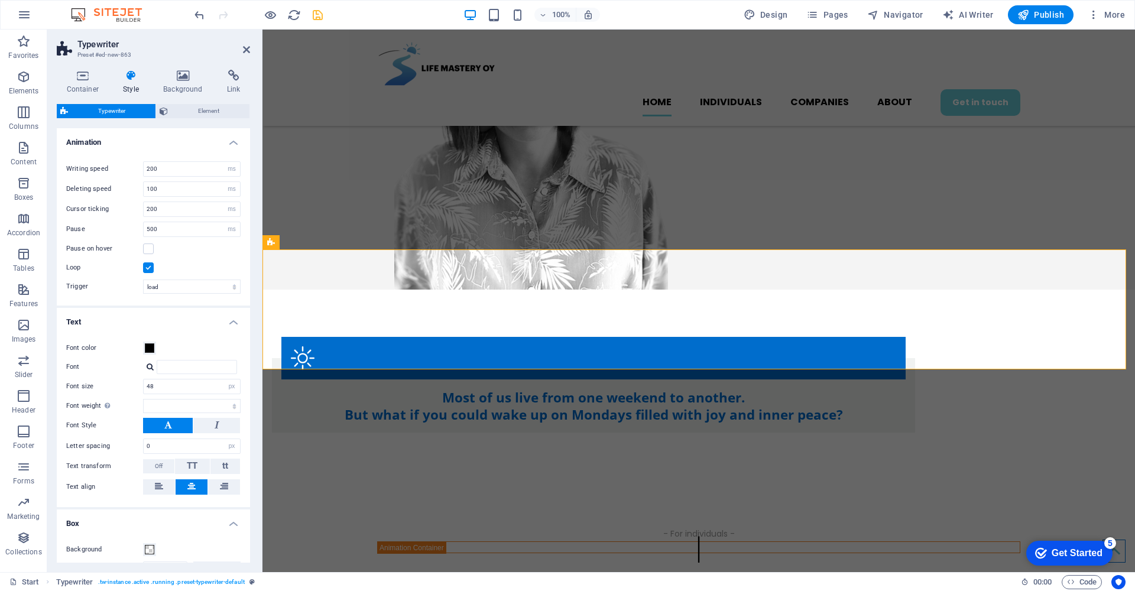
click at [150, 267] on label at bounding box center [148, 267] width 11 height 11
click at [0, 0] on input "Loop" at bounding box center [0, 0] width 0 height 0
select select
click at [247, 47] on icon at bounding box center [246, 49] width 7 height 9
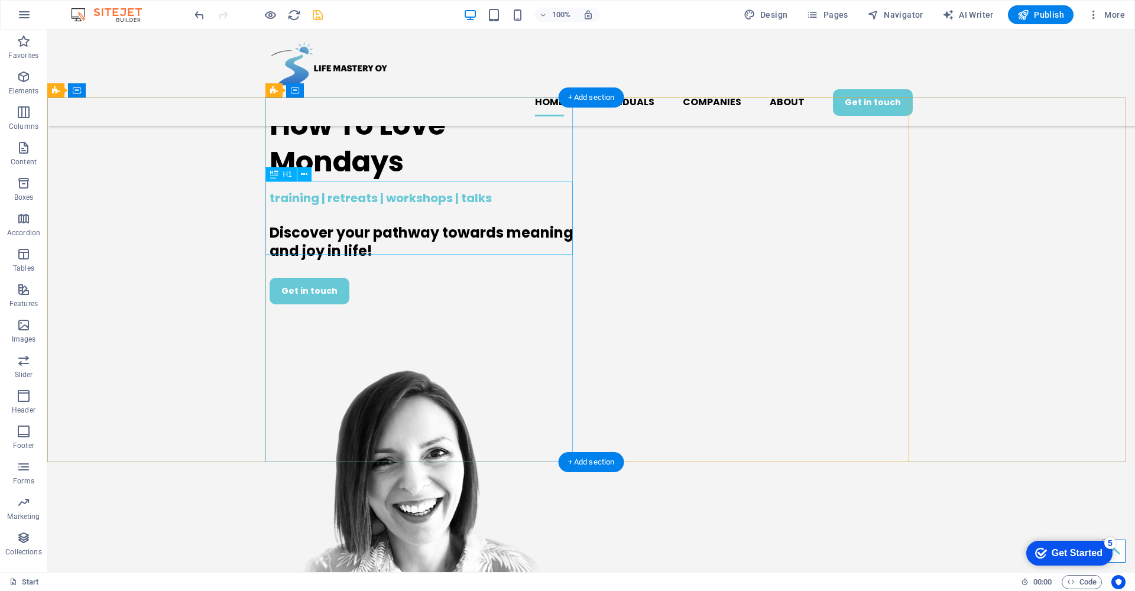
scroll to position [241, 0]
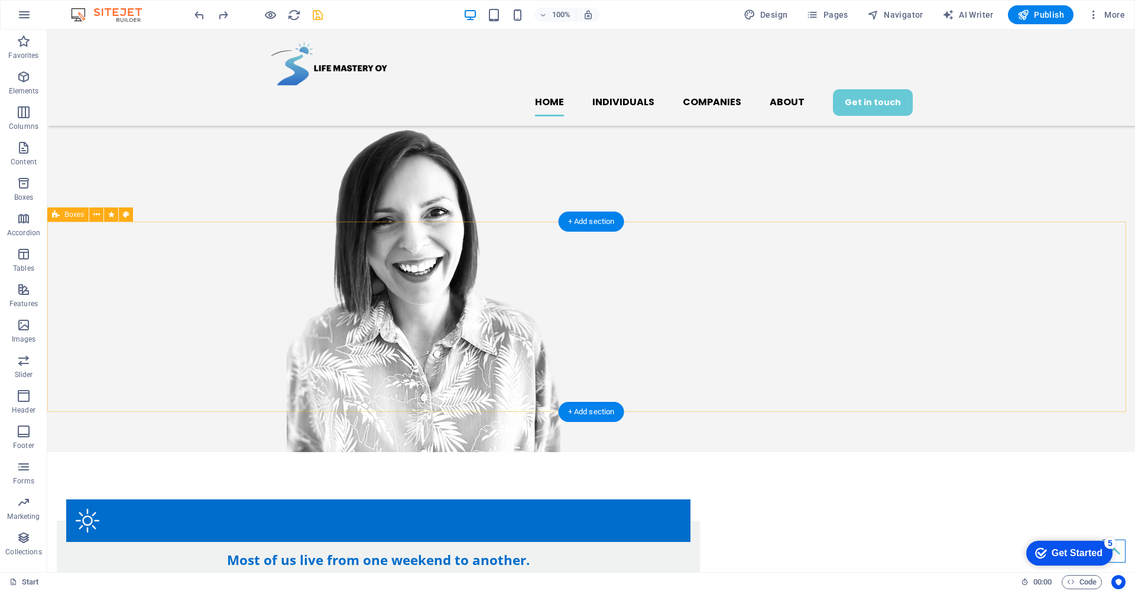
click at [164, 452] on div "Most of us live from one weekend to another. But what if you could wake up on M…" at bounding box center [591, 547] width 1088 height 190
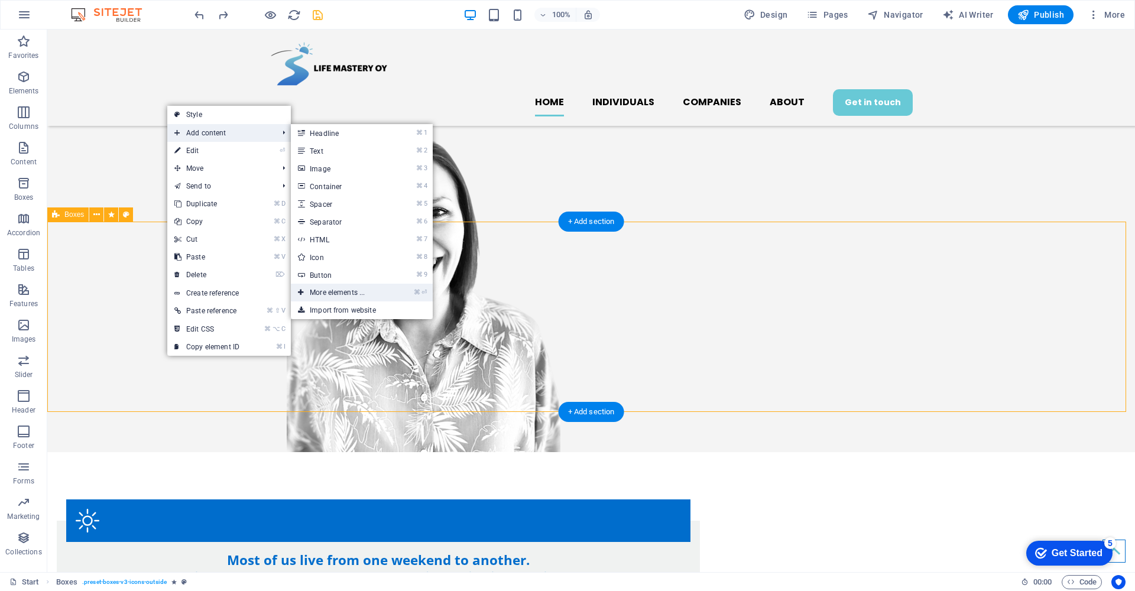
click at [351, 290] on link "⌘ ⏎ More elements ..." at bounding box center [340, 293] width 98 height 18
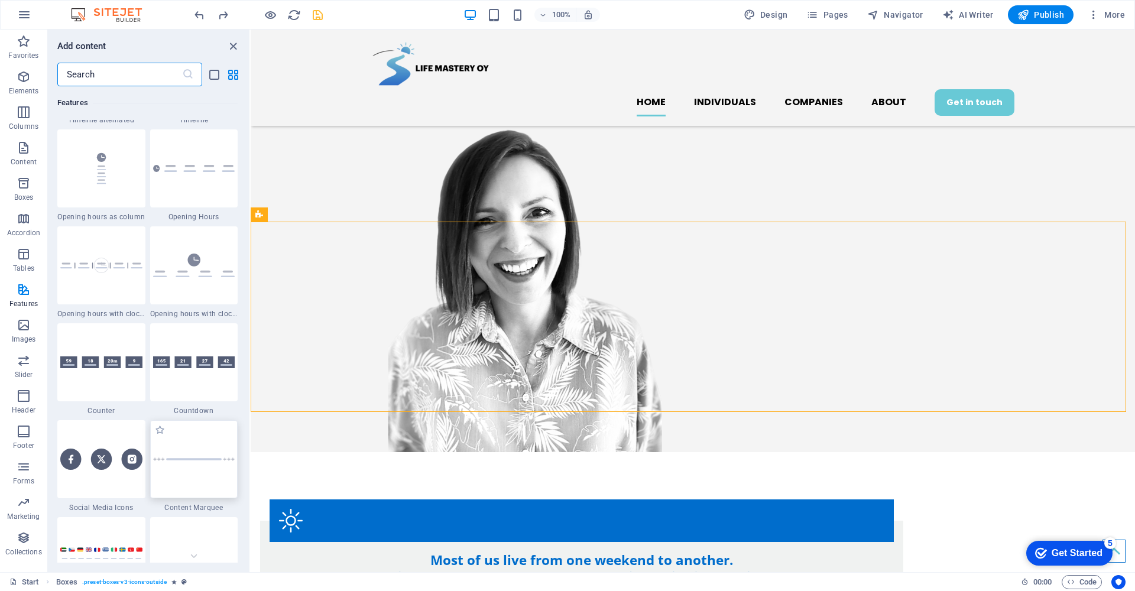
scroll to position [5094, 0]
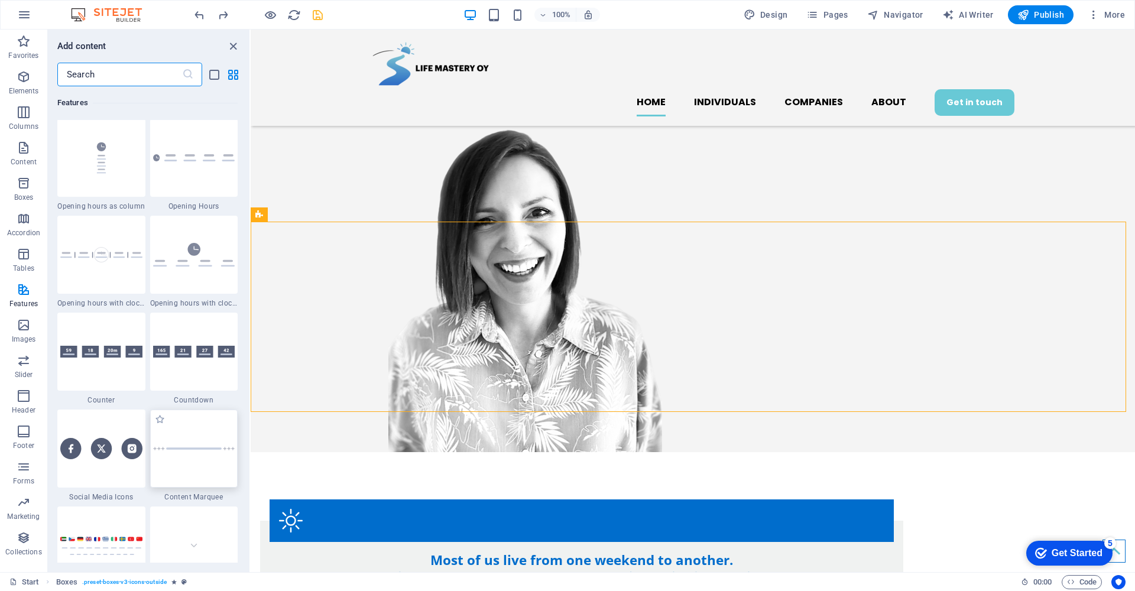
click at [201, 451] on div at bounding box center [194, 449] width 88 height 78
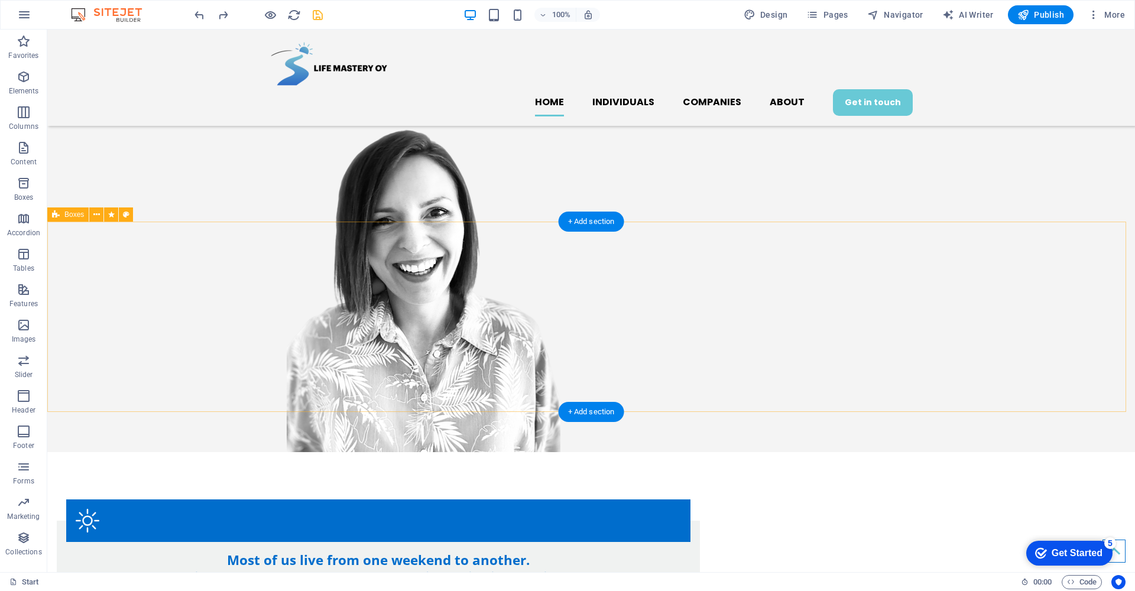
click at [132, 452] on div "Most of us live from one weekend to another. But what if you could wake up on M…" at bounding box center [591, 547] width 1088 height 190
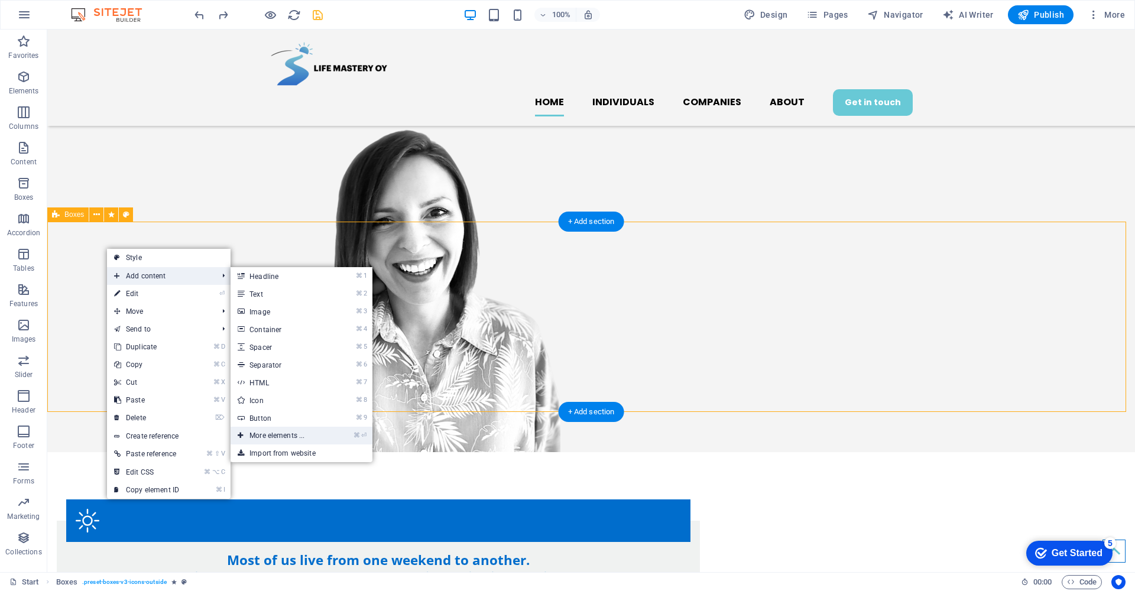
click at [327, 432] on link "⌘ ⏎ More elements ..." at bounding box center [280, 436] width 98 height 18
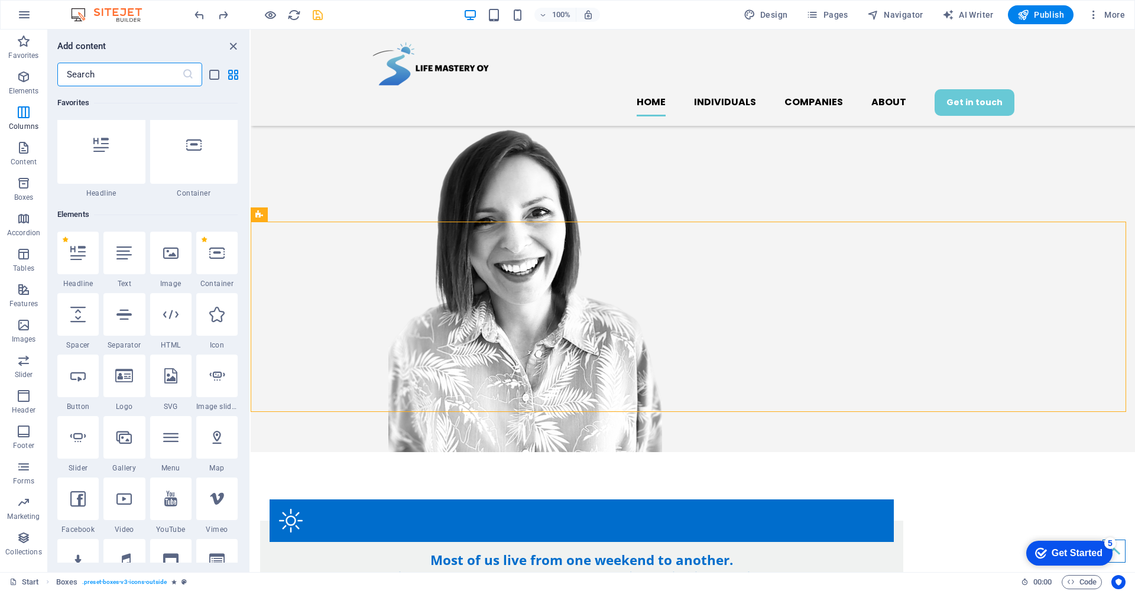
scroll to position [0, 0]
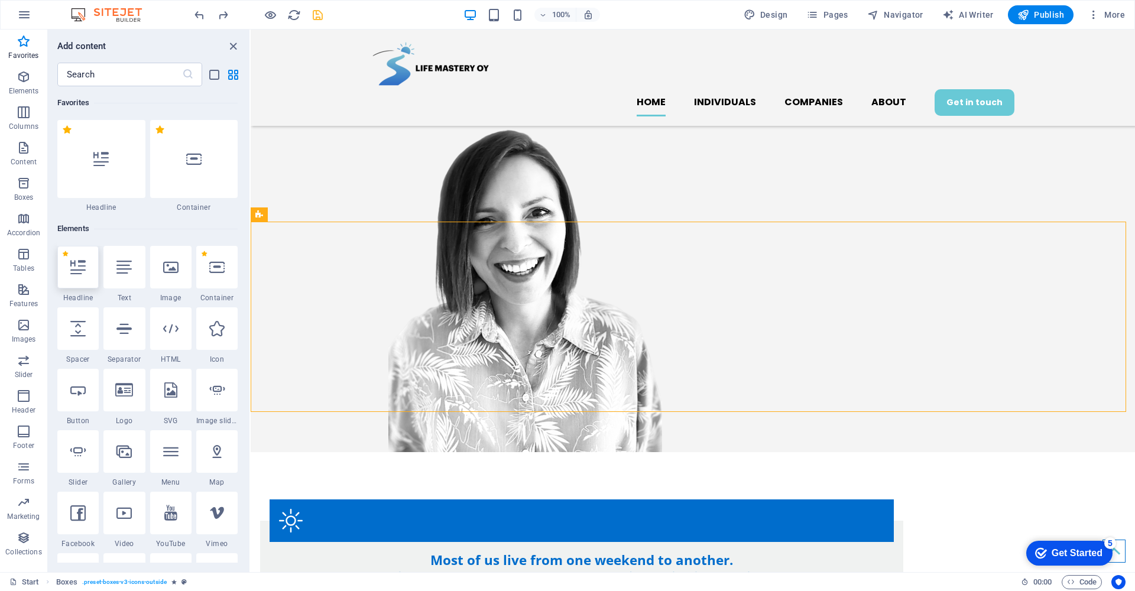
click at [82, 278] on div at bounding box center [77, 267] width 41 height 43
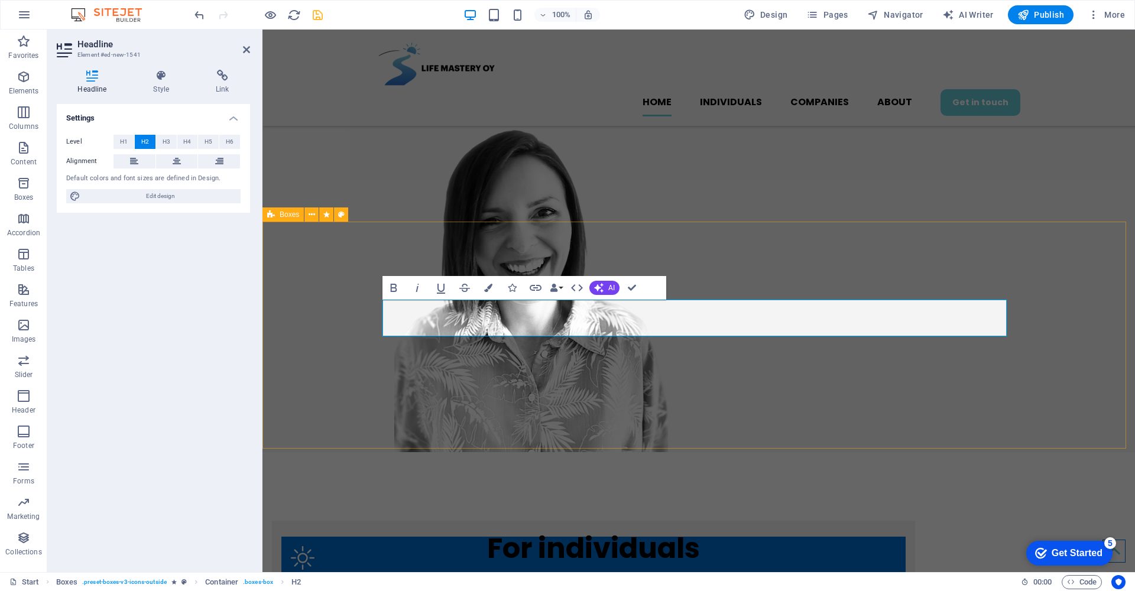
click at [318, 452] on div "For individuals Most of us live from one weekend to another. But what if you co…" at bounding box center [698, 566] width 873 height 228
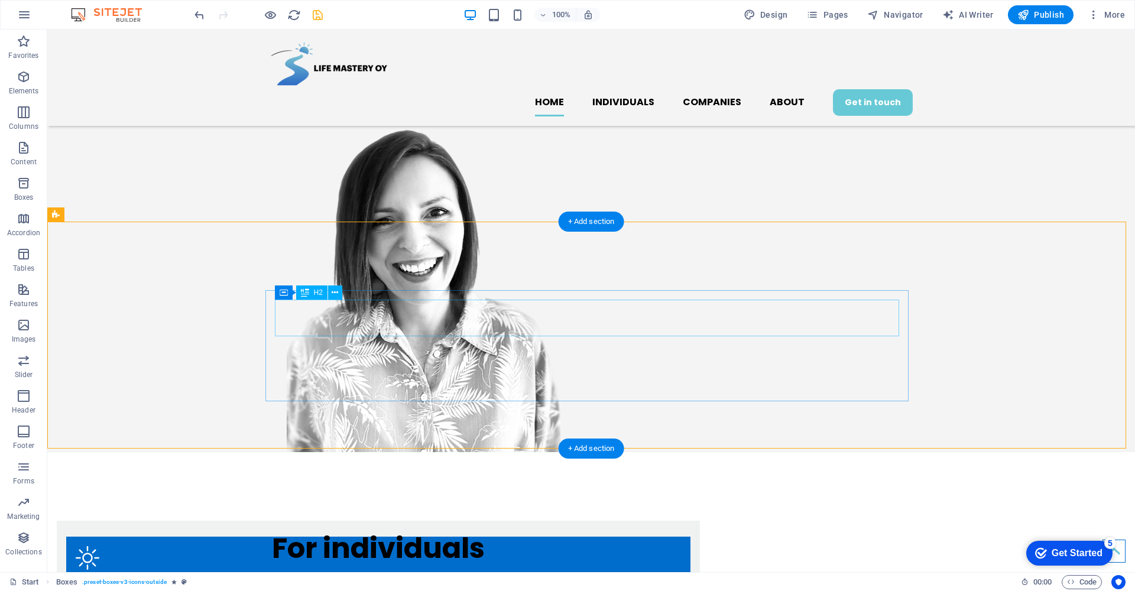
click at [343, 530] on div "For individuals" at bounding box center [378, 548] width 624 height 37
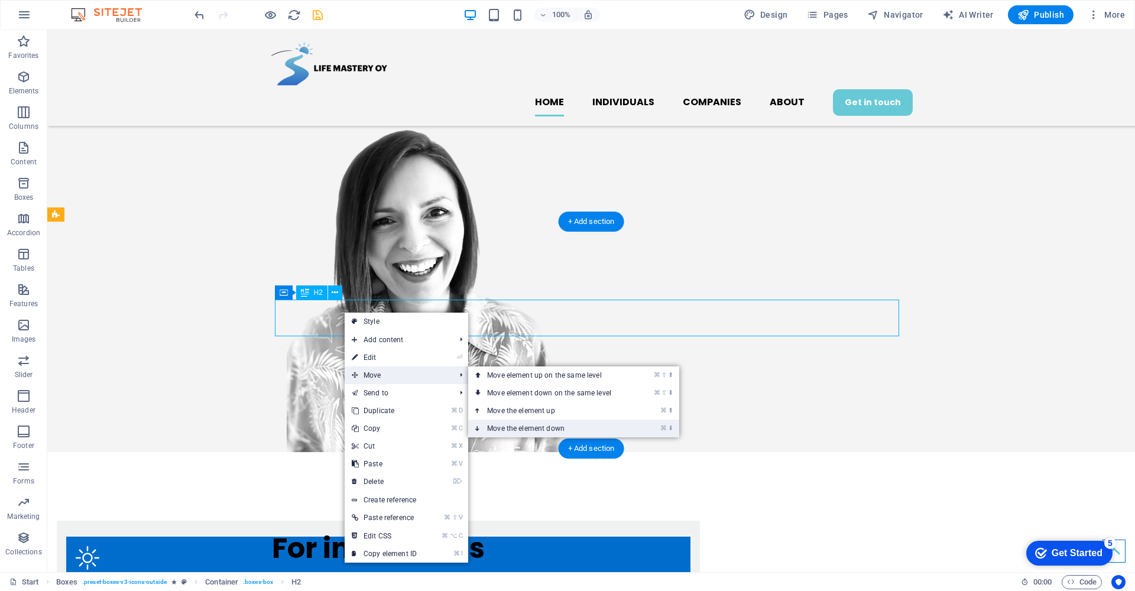
click at [509, 427] on link "⌘ ⬇ Move the element down" at bounding box center [551, 429] width 167 height 18
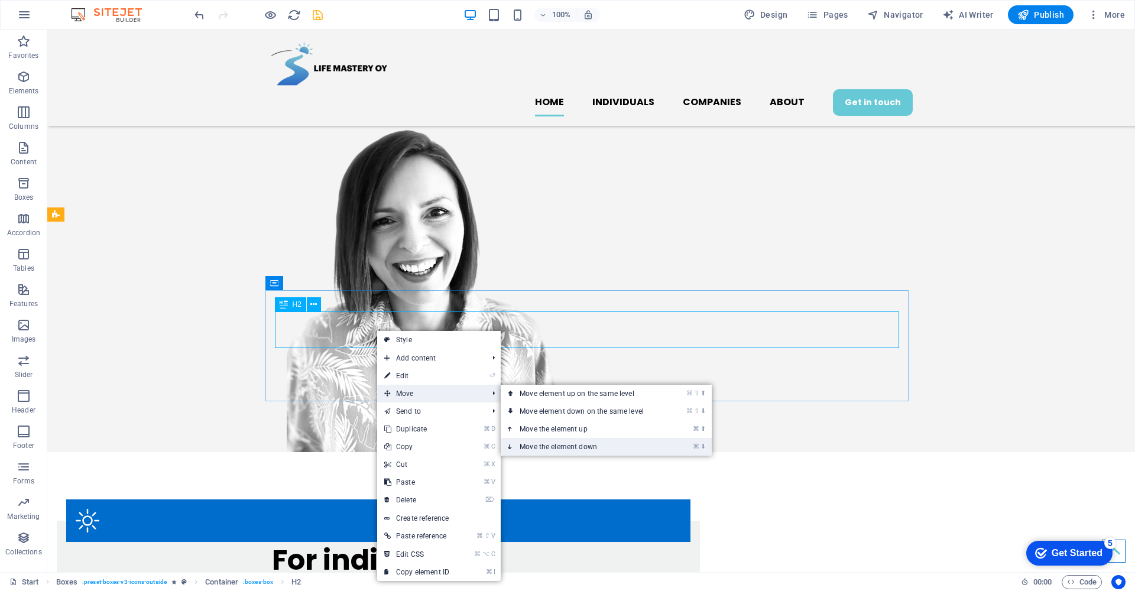
click at [567, 445] on link "⌘ ⬇ Move the element down" at bounding box center [584, 447] width 167 height 18
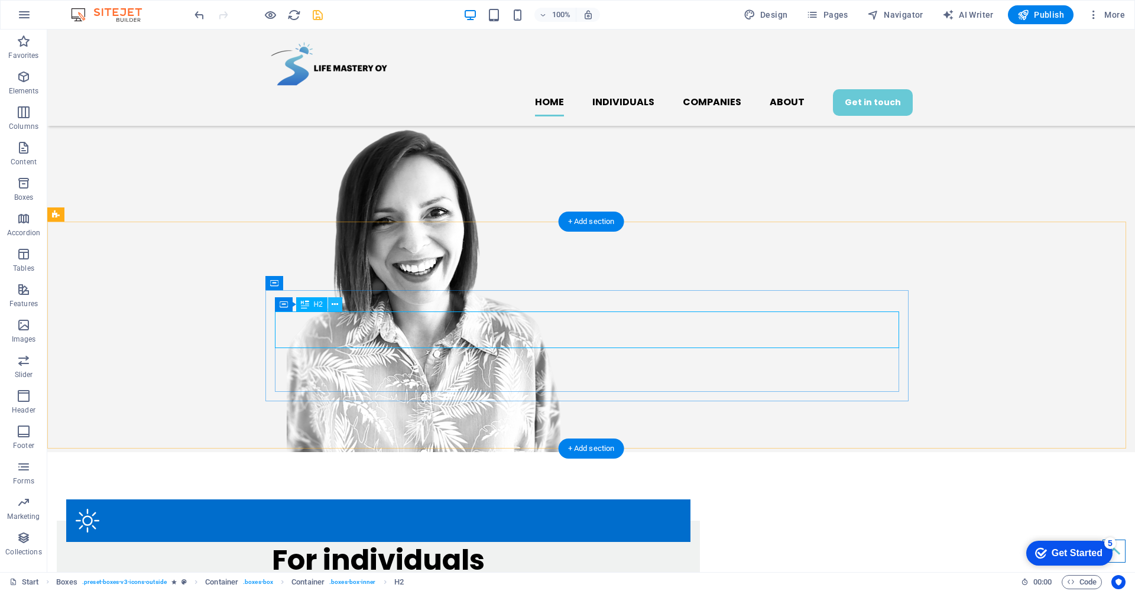
click at [336, 303] on icon at bounding box center [335, 305] width 7 height 12
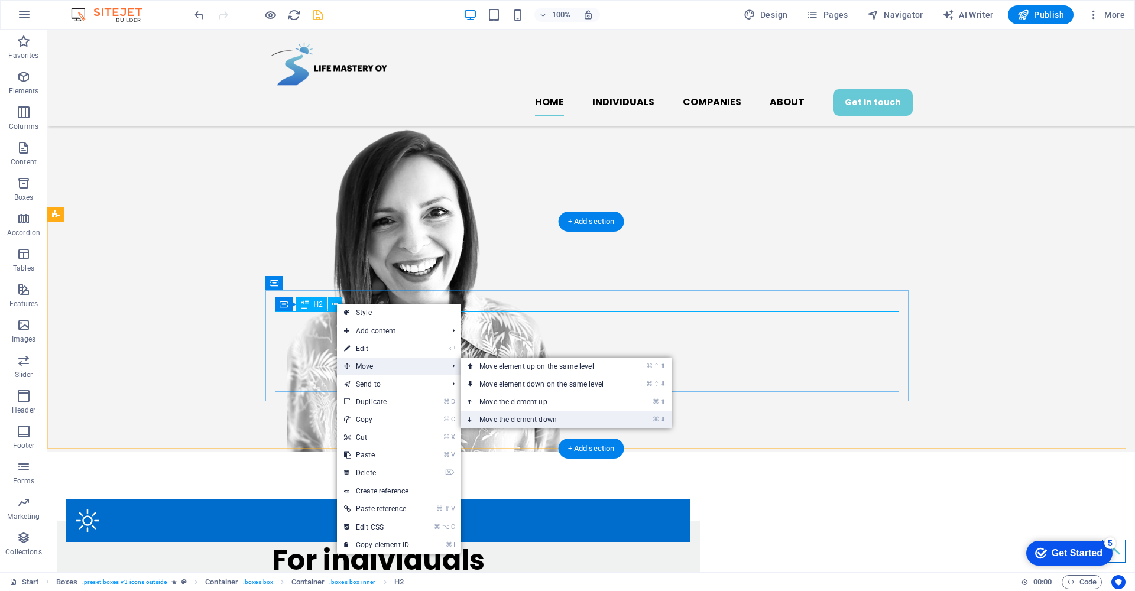
click at [523, 420] on link "⌘ ⬇ Move the element down" at bounding box center [543, 420] width 167 height 18
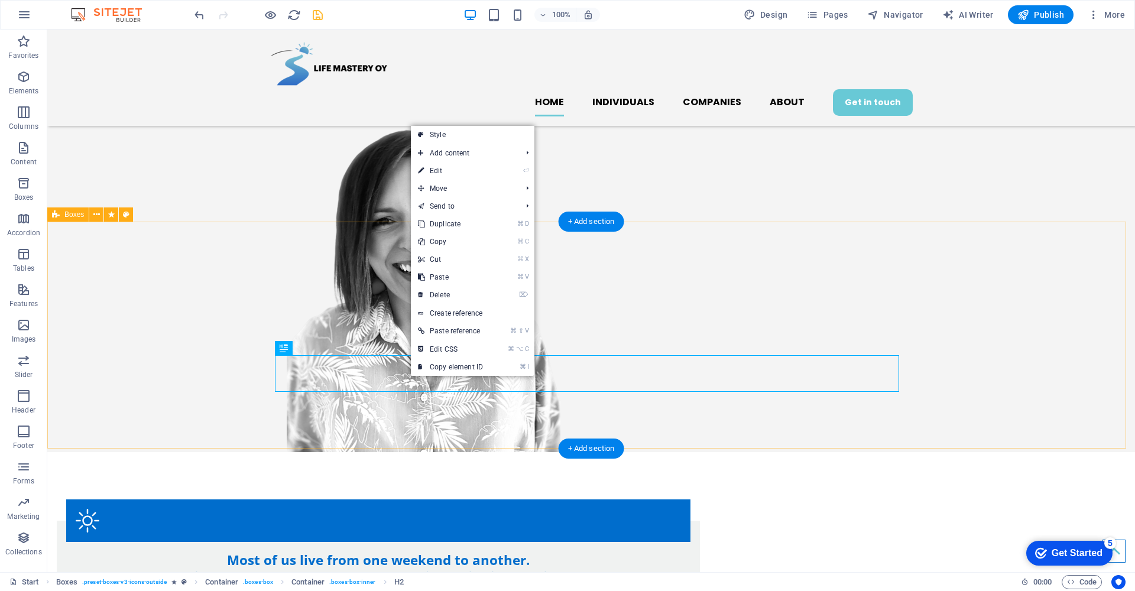
click at [352, 452] on div "Most of us live from one weekend to another. But what if you could wake up on M…" at bounding box center [591, 566] width 1088 height 228
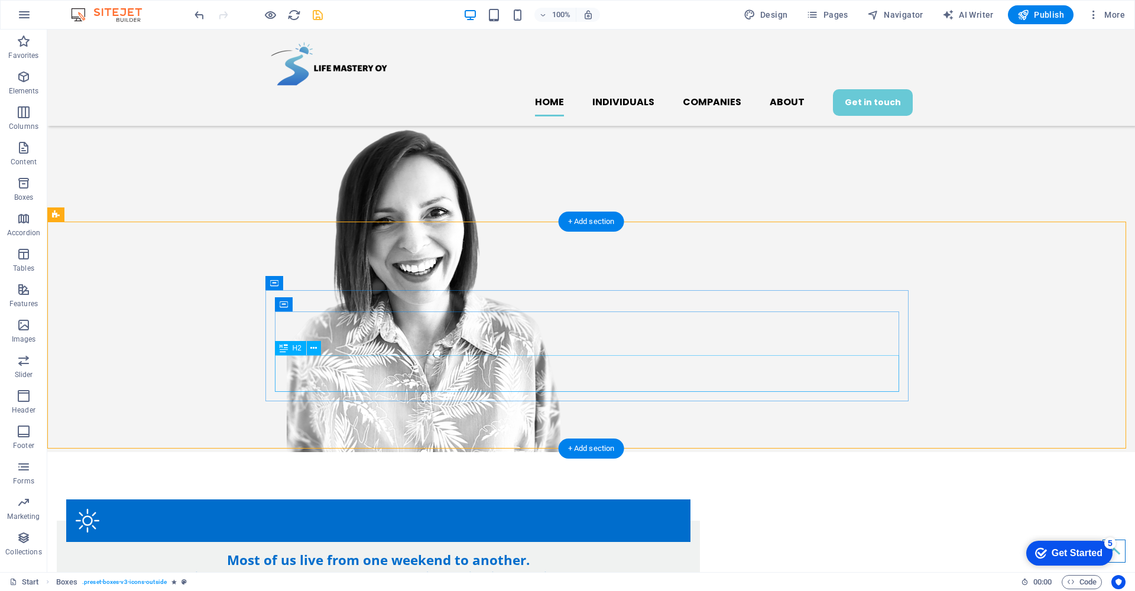
click at [314, 347] on icon at bounding box center [313, 348] width 7 height 12
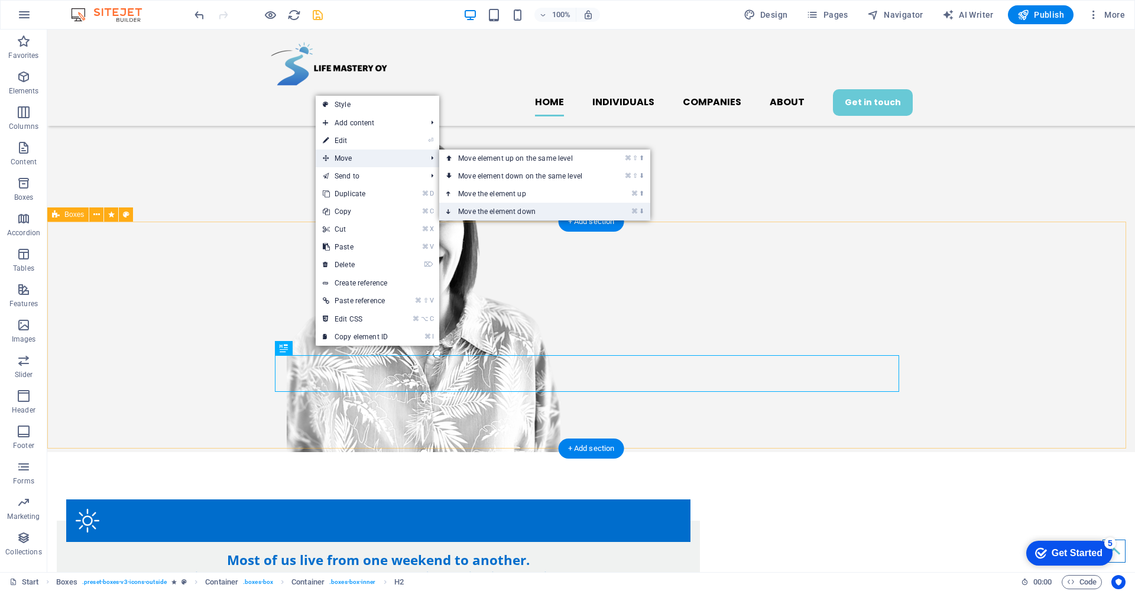
click at [505, 212] on link "⌘ ⬇ Move the element down" at bounding box center [522, 212] width 167 height 18
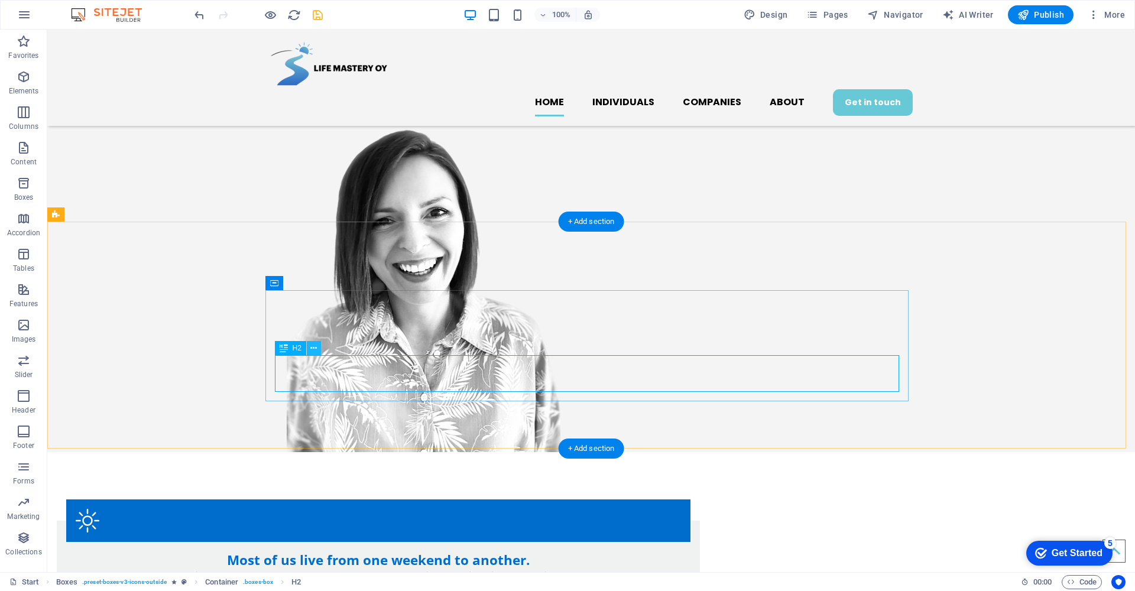
click at [315, 349] on icon at bounding box center [313, 348] width 7 height 12
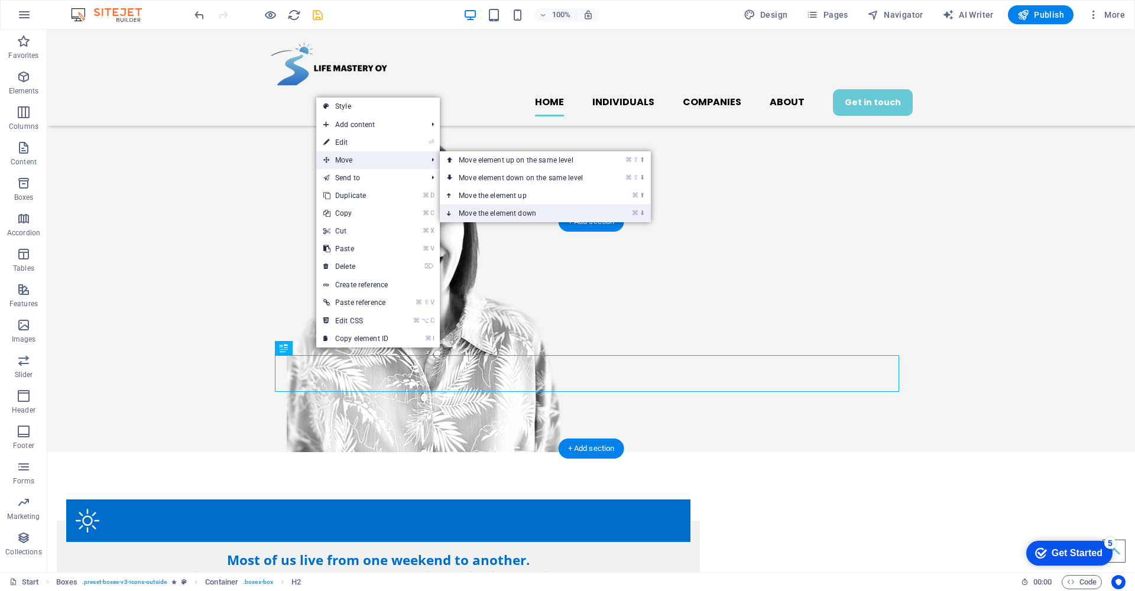
click at [521, 214] on link "⌘ ⬇ Move the element down" at bounding box center [523, 214] width 167 height 18
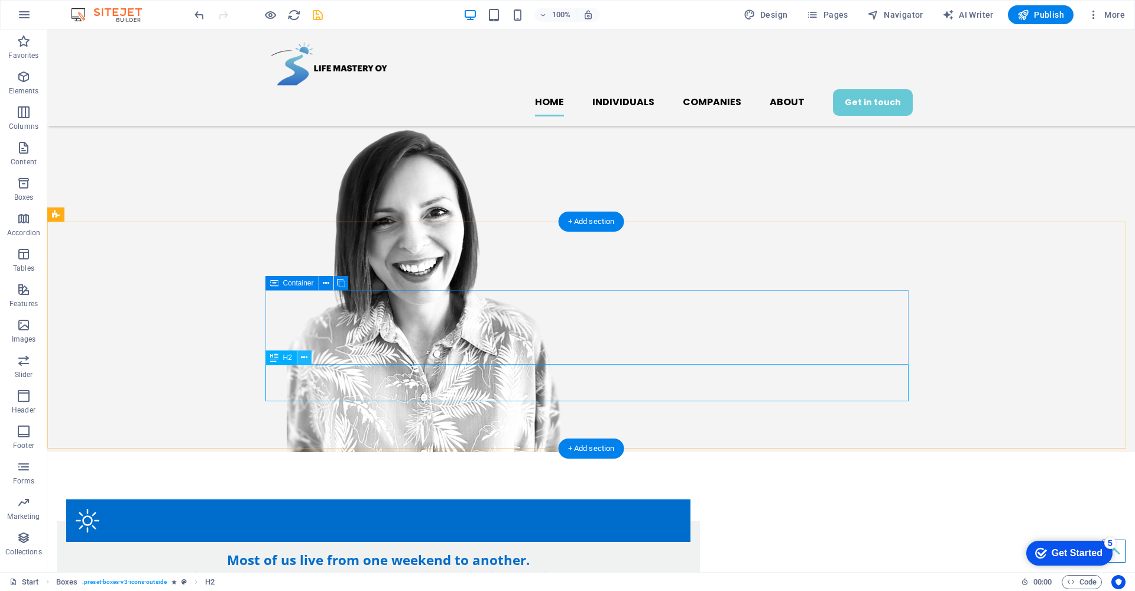
click at [305, 356] on icon at bounding box center [304, 358] width 7 height 12
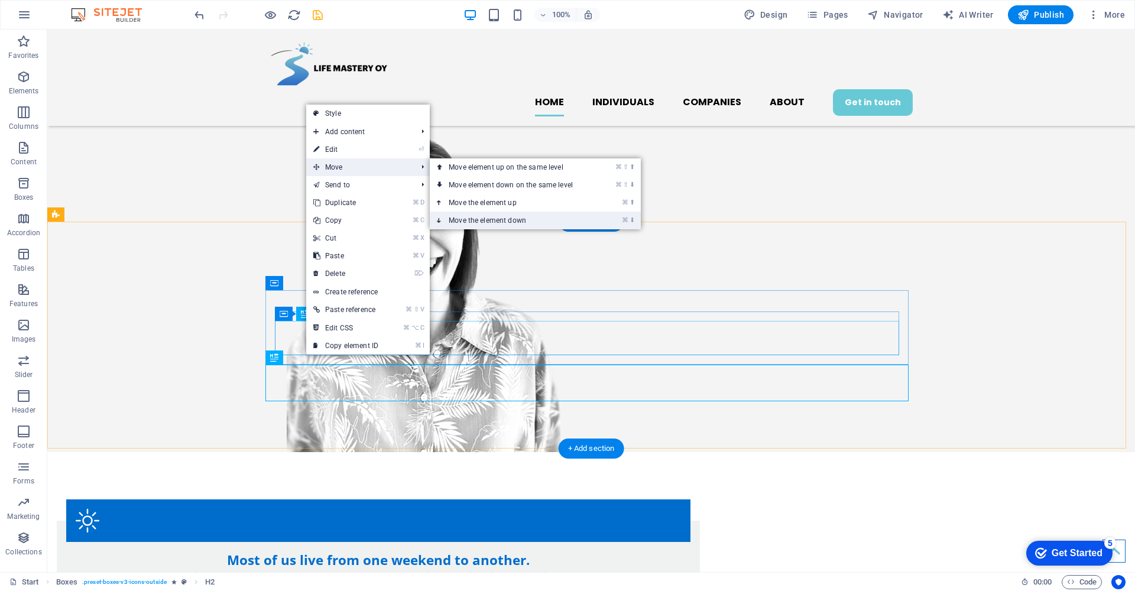
click at [494, 219] on link "⌘ ⬇ Move the element down" at bounding box center [513, 221] width 167 height 18
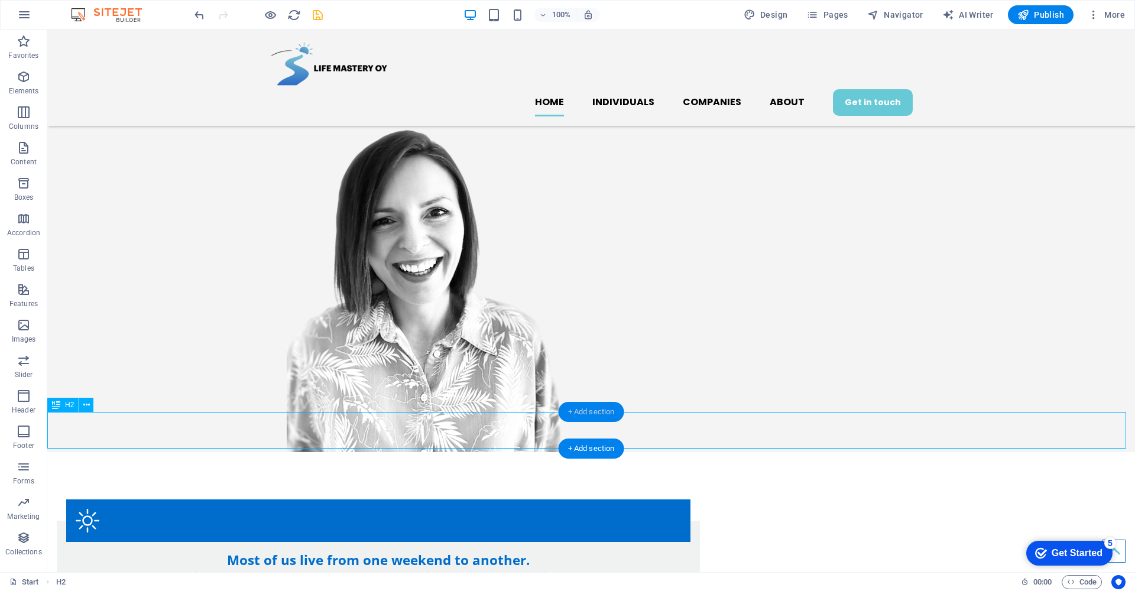
click at [592, 413] on div "+ Add section" at bounding box center [592, 412] width 66 height 20
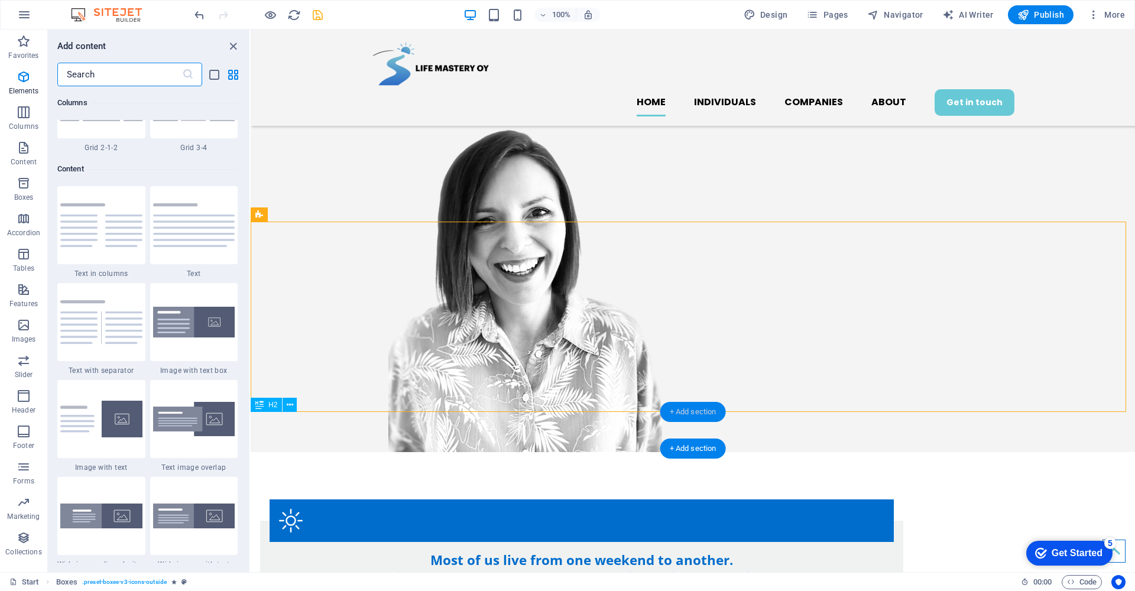
scroll to position [2068, 0]
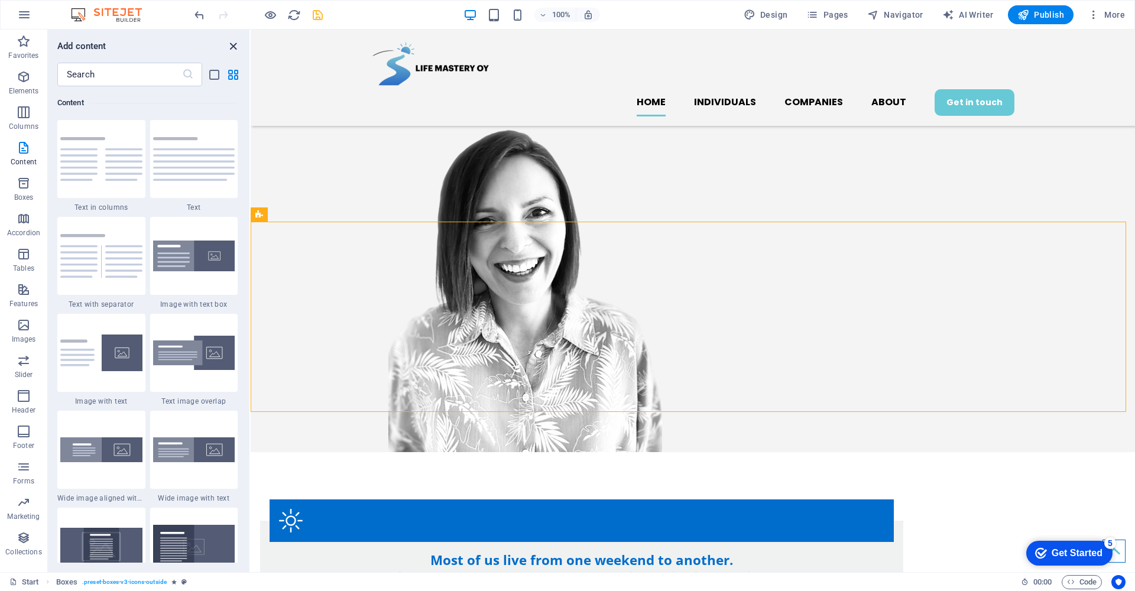
click at [233, 44] on icon "close panel" at bounding box center [233, 47] width 14 height 14
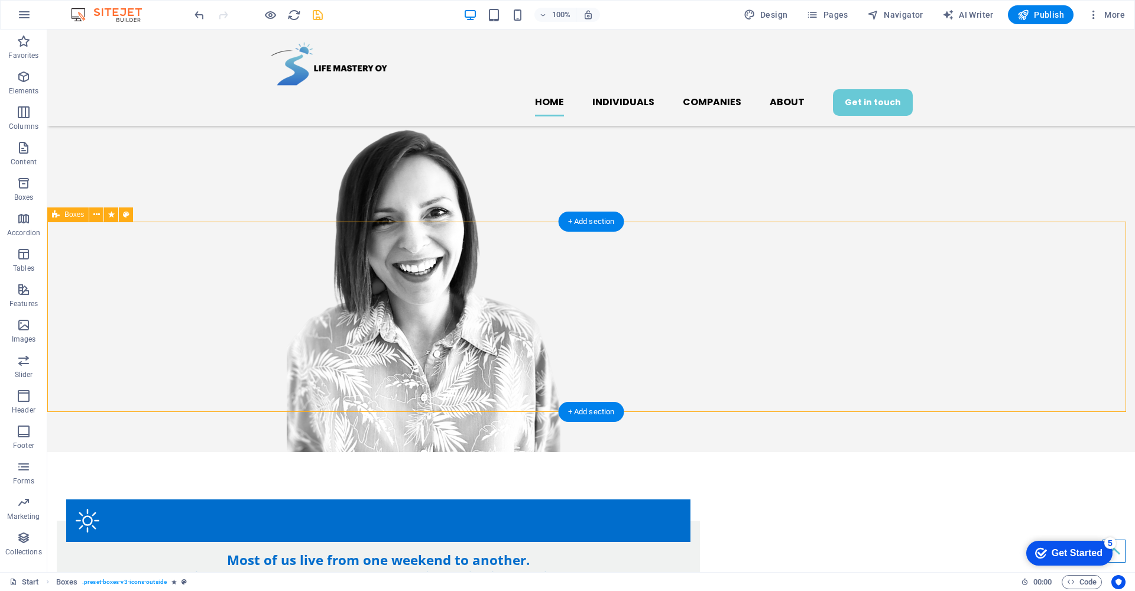
click at [115, 452] on div "Most of us live from one weekend to another. But what if you could wake up on M…" at bounding box center [591, 547] width 1088 height 190
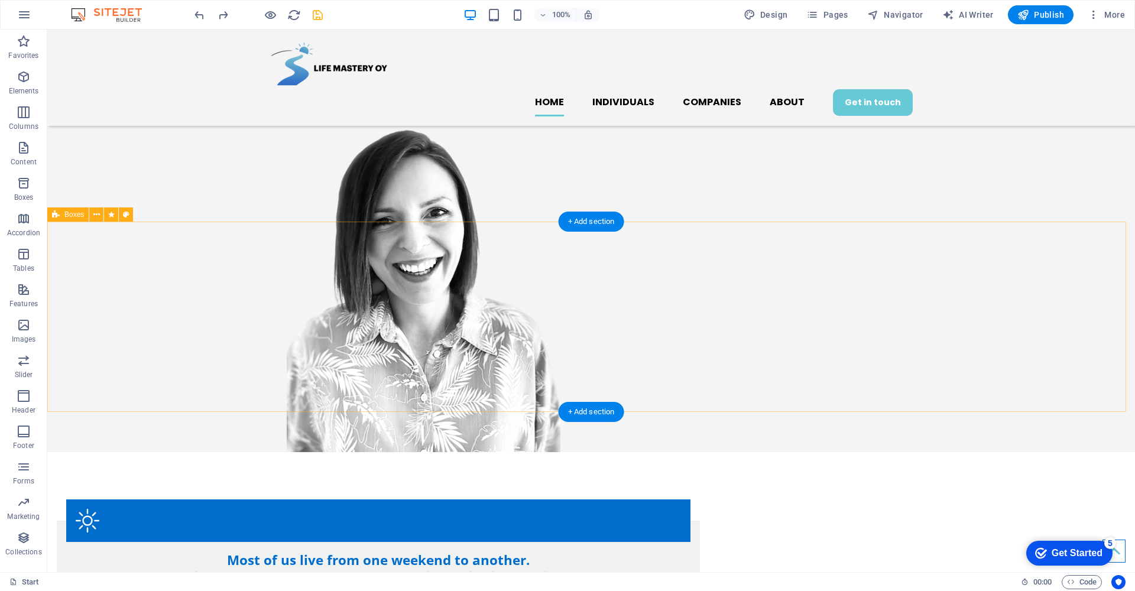
click at [145, 452] on div "Most of us live from one weekend to another. But what if you could wake up on M…" at bounding box center [591, 547] width 1088 height 190
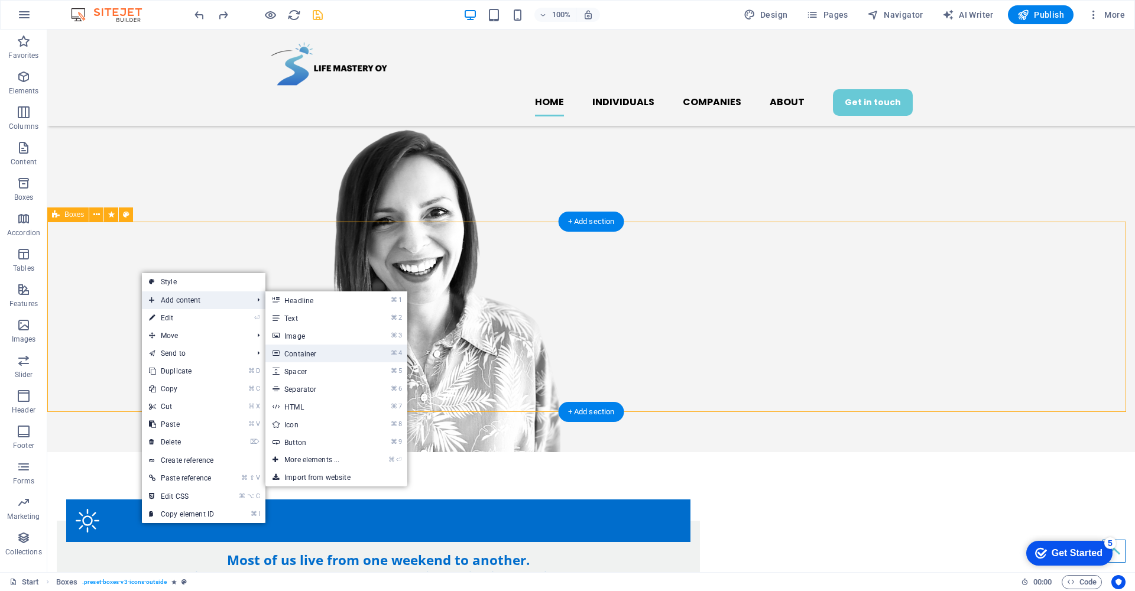
click at [317, 353] on link "⌘ 4 Container" at bounding box center [314, 354] width 98 height 18
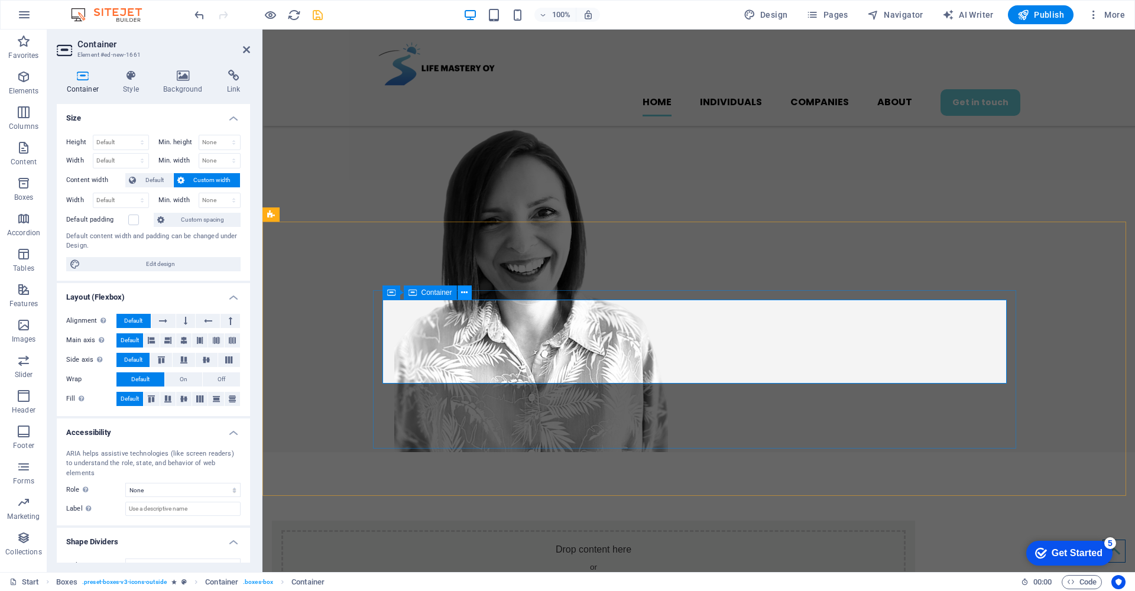
click at [465, 291] on icon at bounding box center [464, 293] width 7 height 12
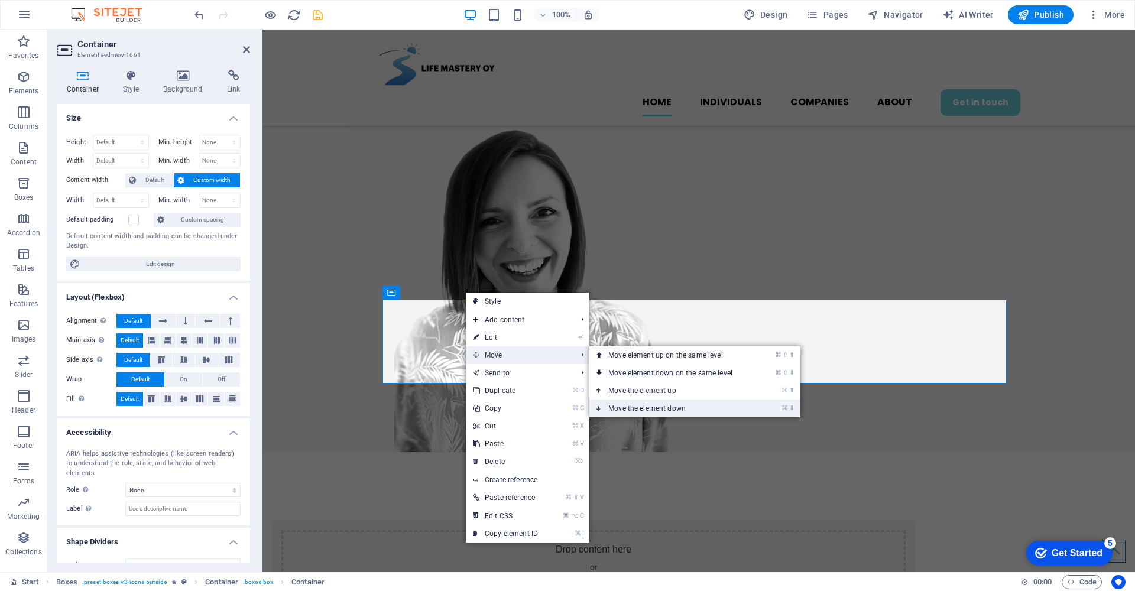
click at [651, 407] on link "⌘ ⬇ Move the element down" at bounding box center [672, 409] width 167 height 18
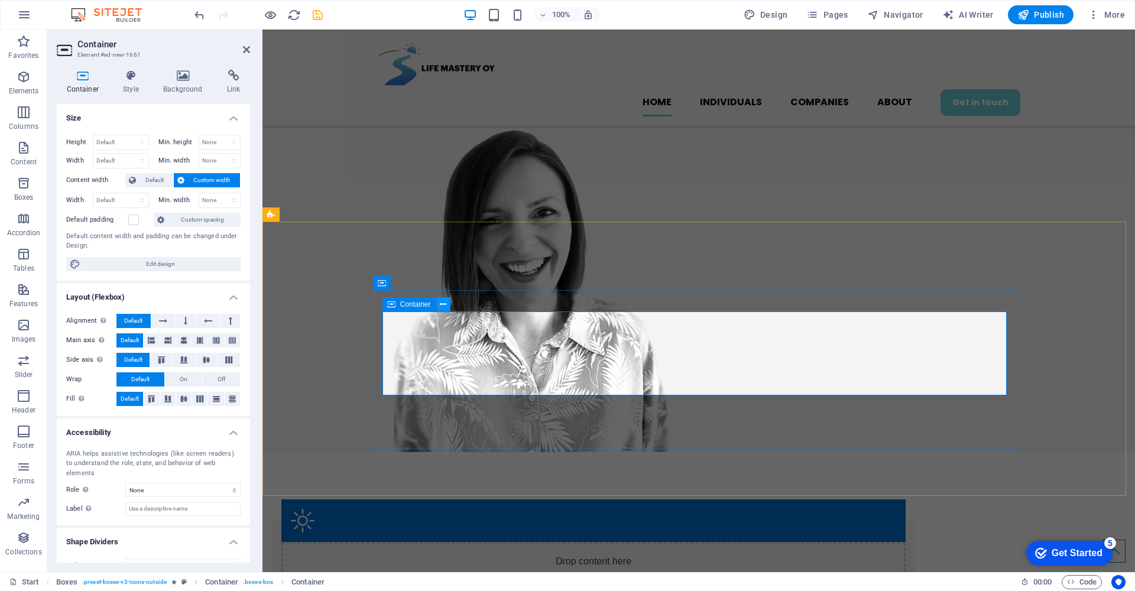
click at [444, 304] on icon at bounding box center [443, 305] width 7 height 12
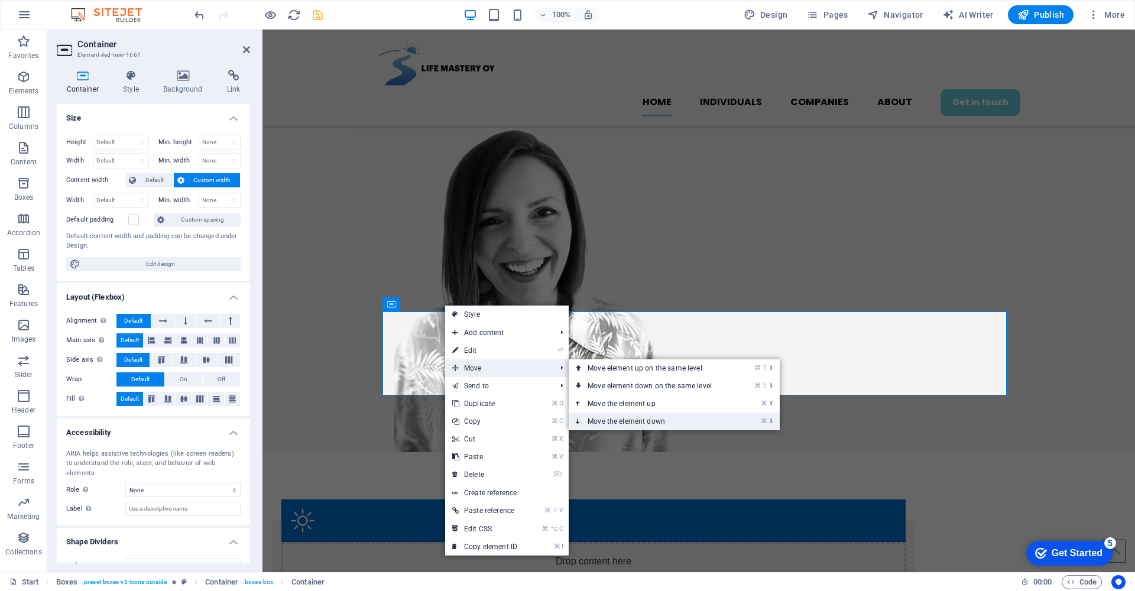
click at [631, 420] on link "⌘ ⬇ Move the element down" at bounding box center [652, 422] width 167 height 18
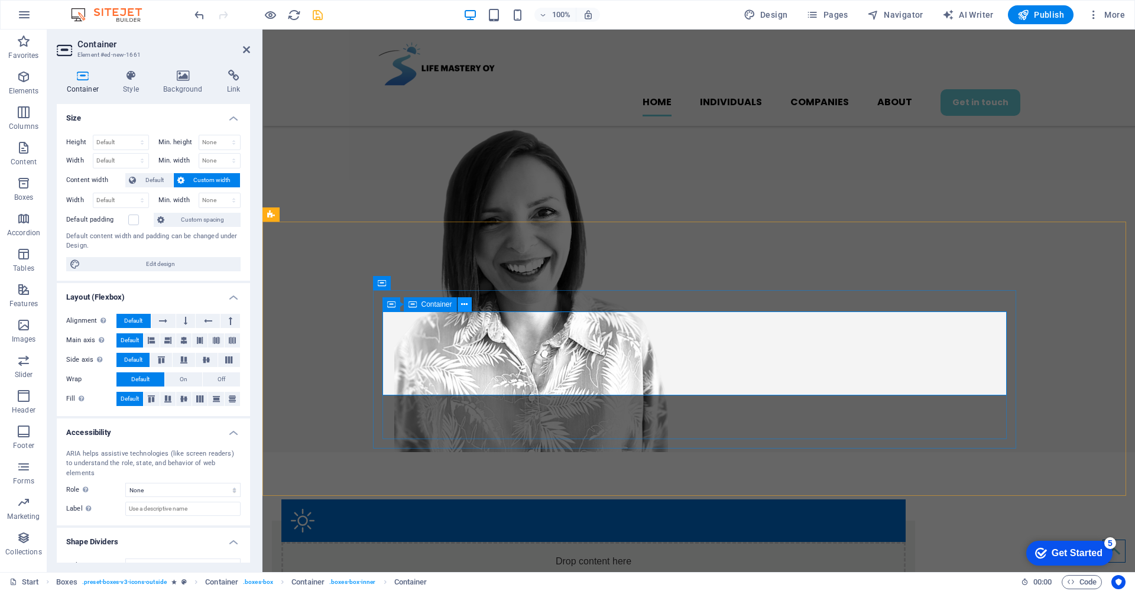
click at [462, 304] on icon at bounding box center [464, 305] width 7 height 12
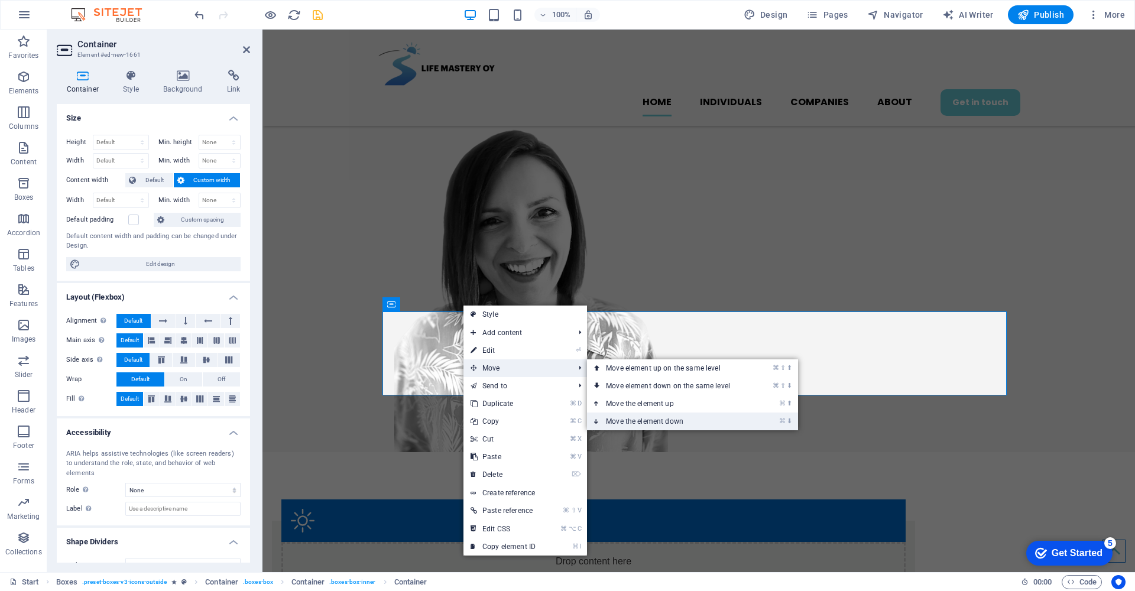
click at [689, 421] on link "⌘ ⬇ Move the element down" at bounding box center [670, 422] width 167 height 18
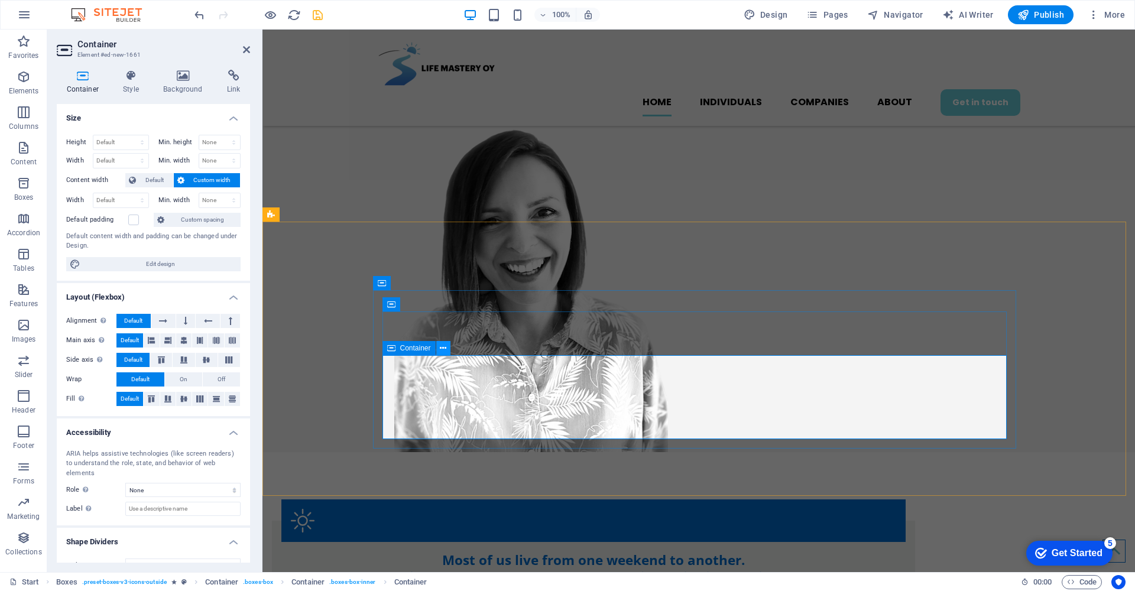
click at [442, 347] on icon at bounding box center [443, 348] width 7 height 12
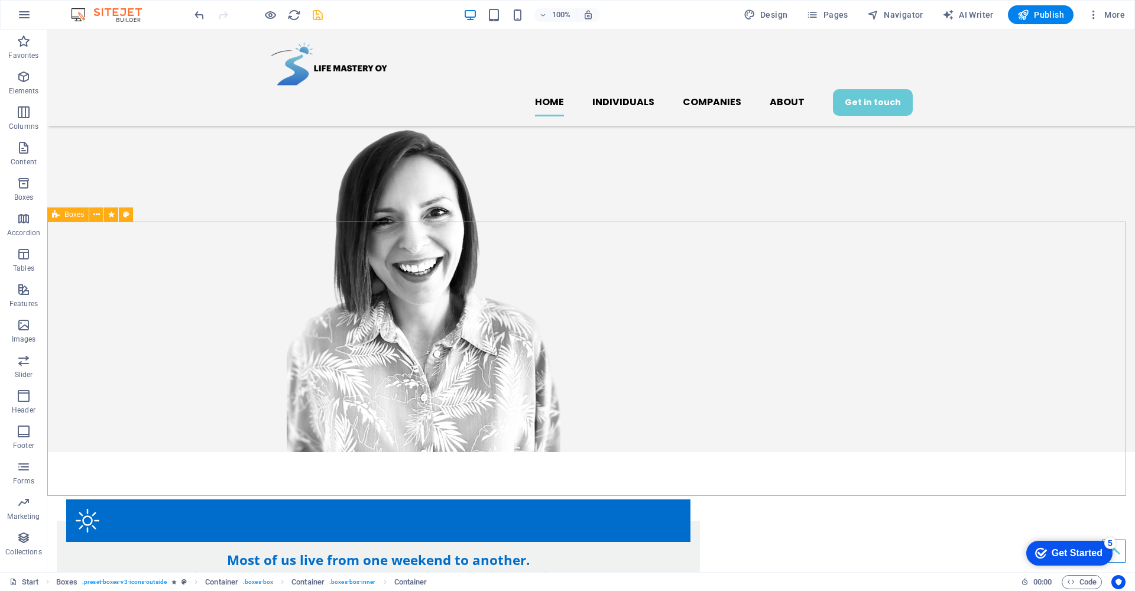
drag, startPoint x: 113, startPoint y: 285, endPoint x: 340, endPoint y: 65, distance: 316.0
click at [327, 452] on div "Most of us live from one weekend to another. But what if you could wake up on M…" at bounding box center [591, 589] width 1088 height 274
click at [99, 452] on div "Most of us live from one weekend to another. But what if you could wake up on M…" at bounding box center [591, 589] width 1088 height 274
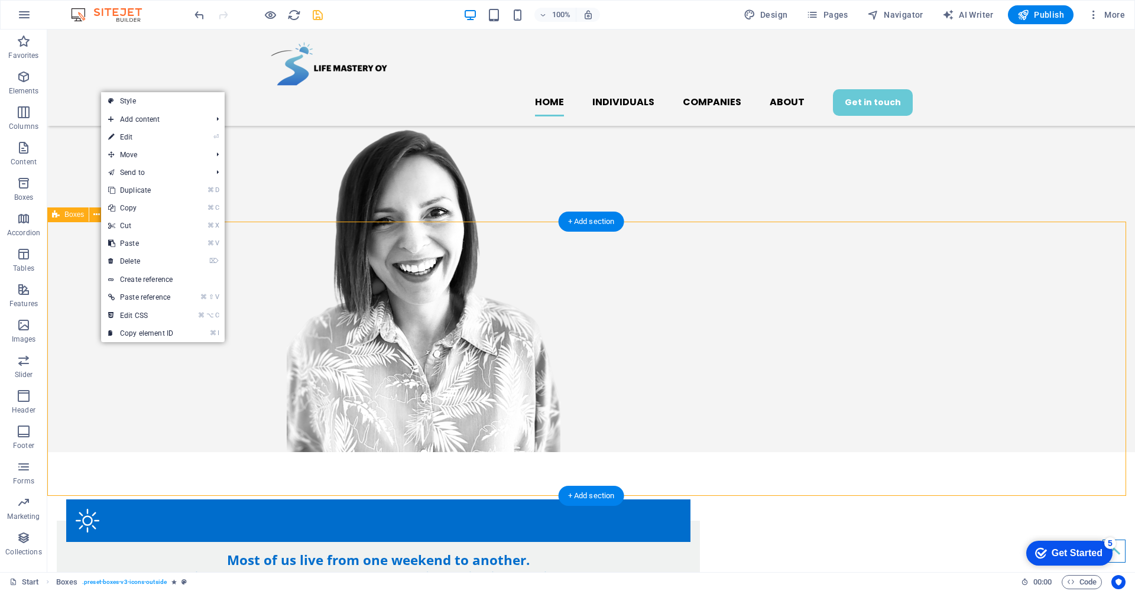
click at [122, 452] on div "Most of us live from one weekend to another. But what if you could wake up on M…" at bounding box center [591, 589] width 1088 height 274
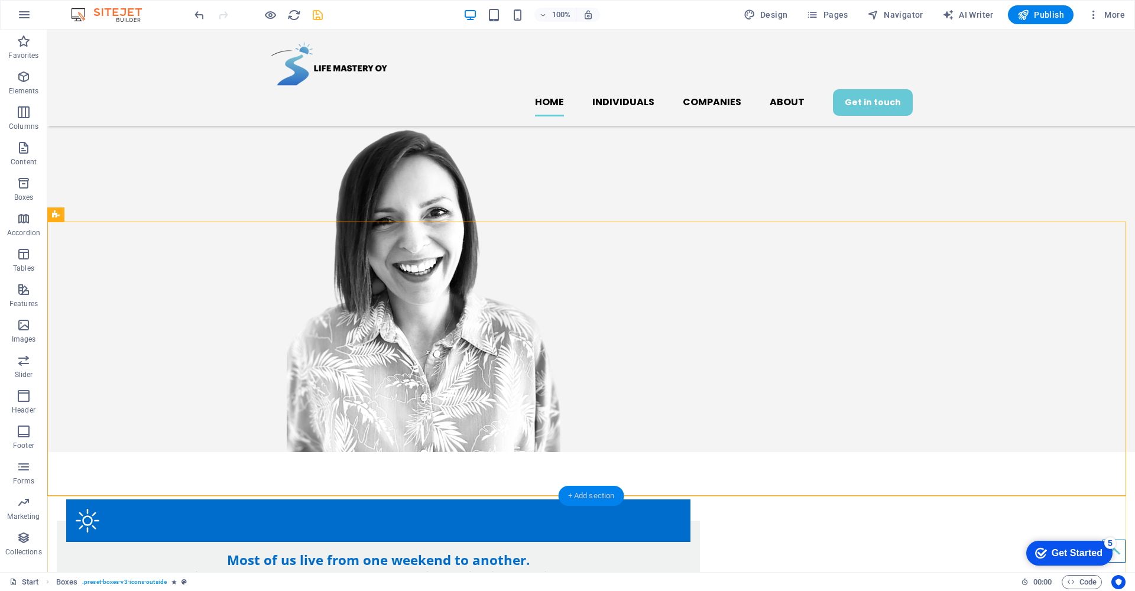
click at [591, 496] on div "+ Add section" at bounding box center [592, 496] width 66 height 20
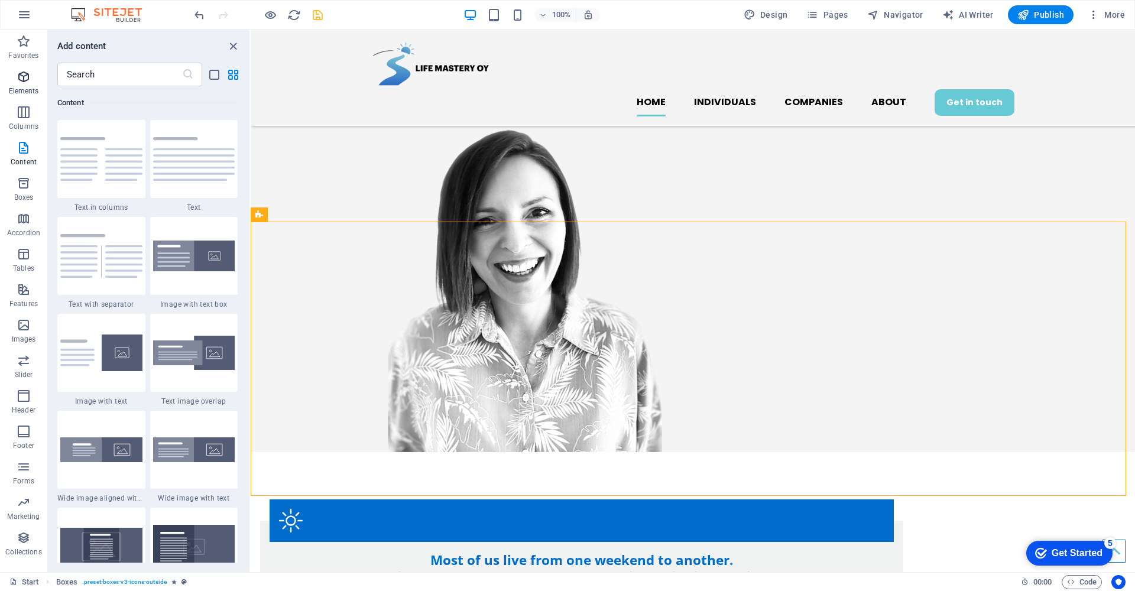
click at [21, 77] on icon "button" at bounding box center [24, 77] width 14 height 14
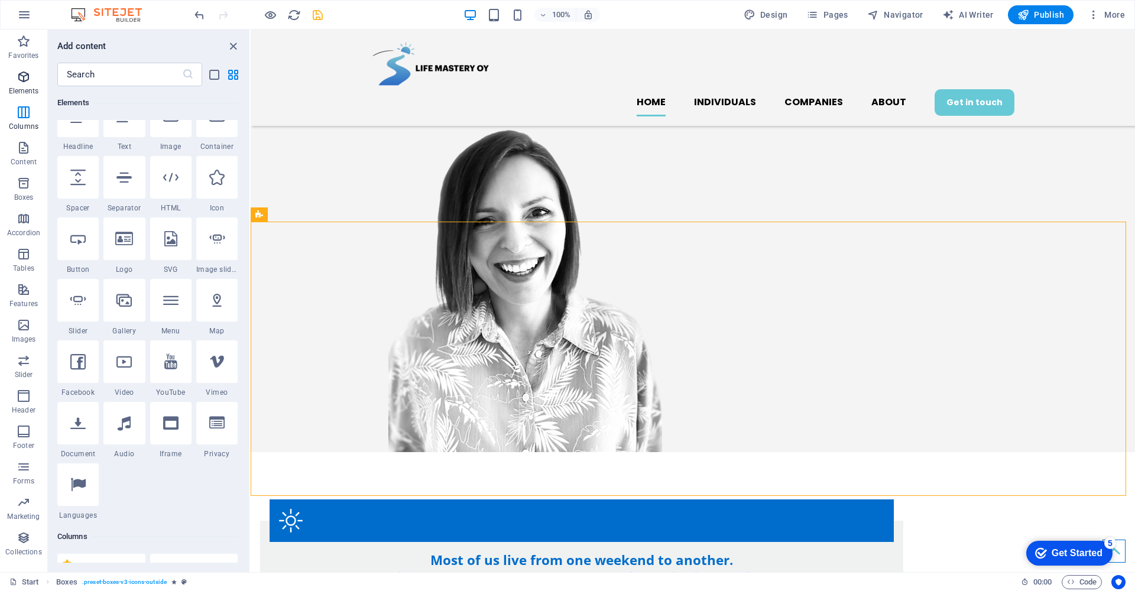
scroll to position [126, 0]
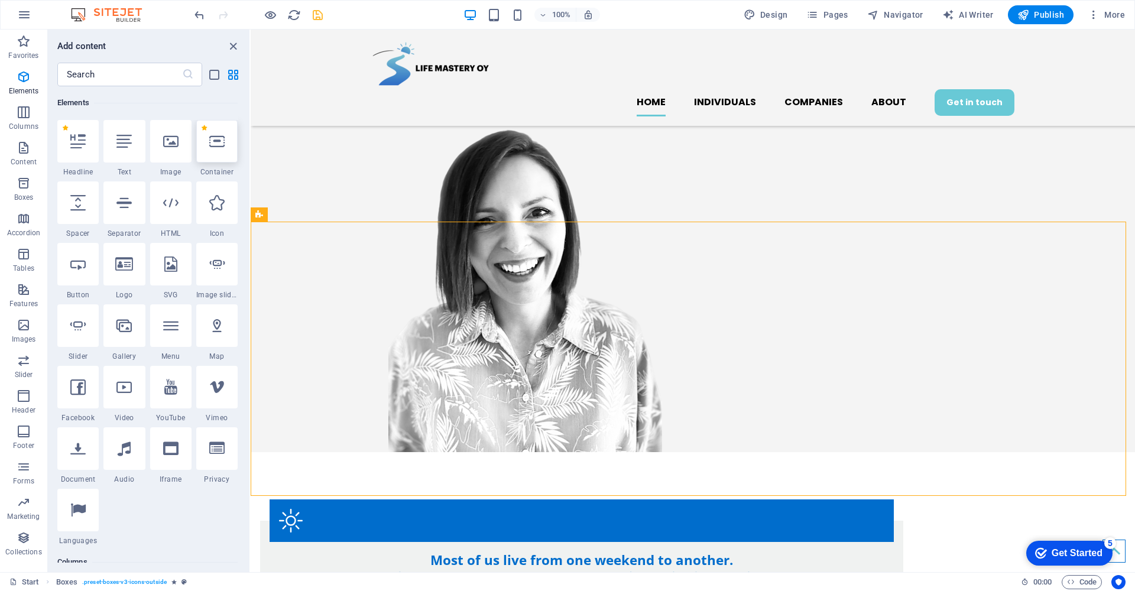
click at [218, 147] on icon at bounding box center [216, 141] width 15 height 15
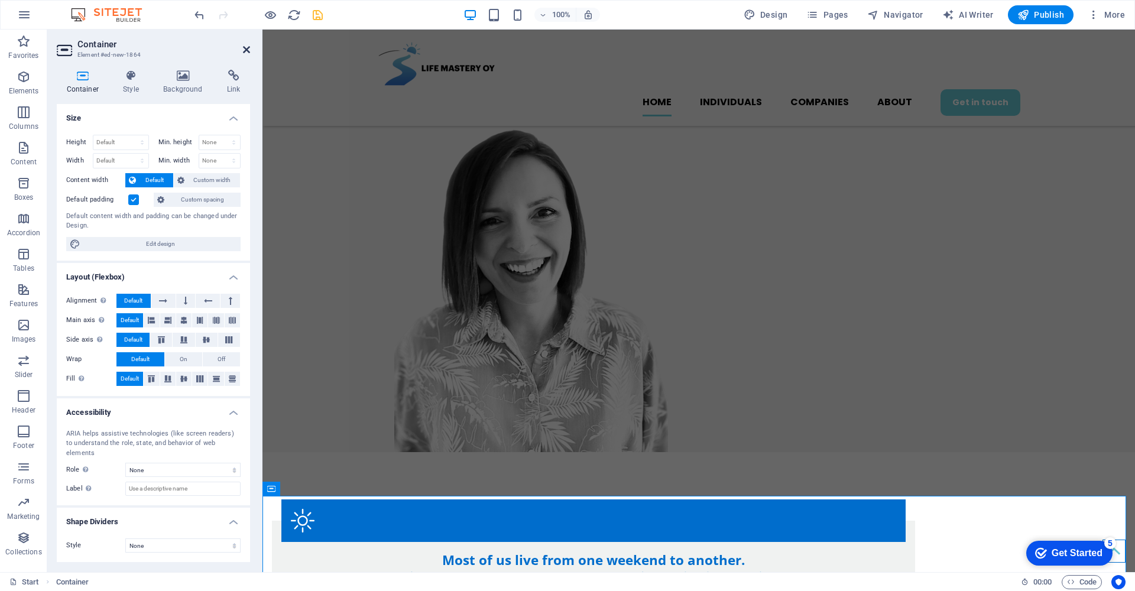
click at [248, 46] on icon at bounding box center [246, 49] width 7 height 9
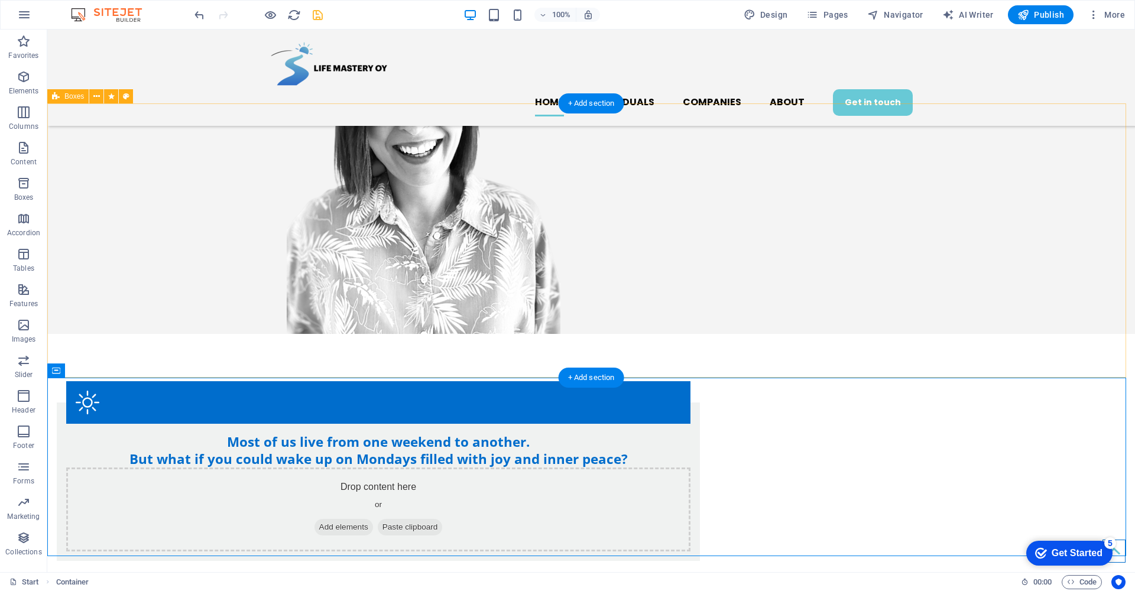
scroll to position [436, 0]
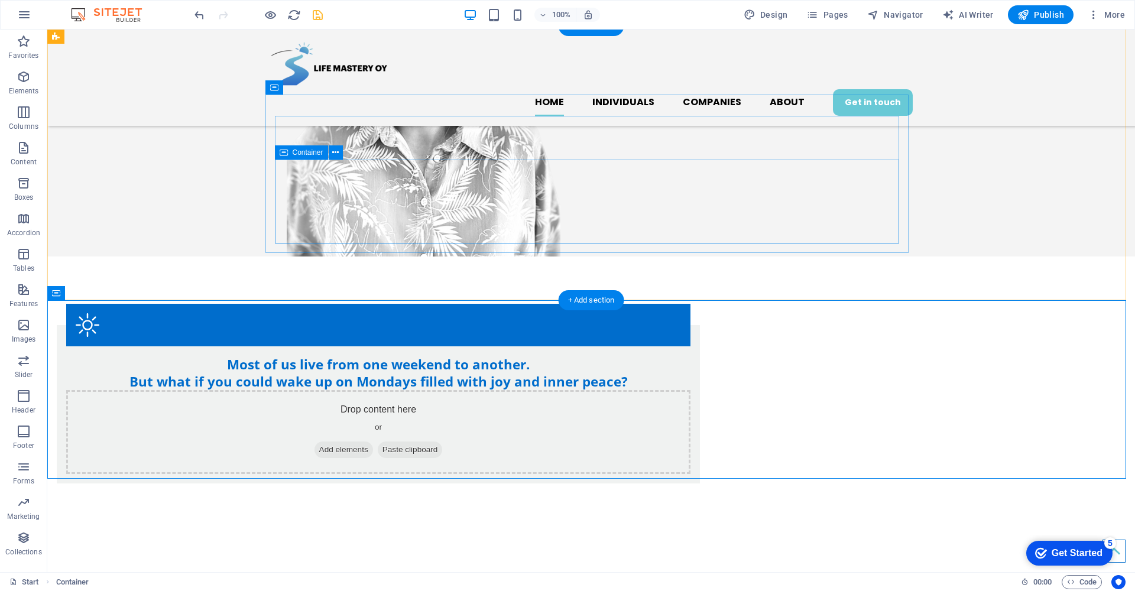
click at [657, 390] on div "Drop content here or Add elements Paste clipboard" at bounding box center [378, 432] width 624 height 84
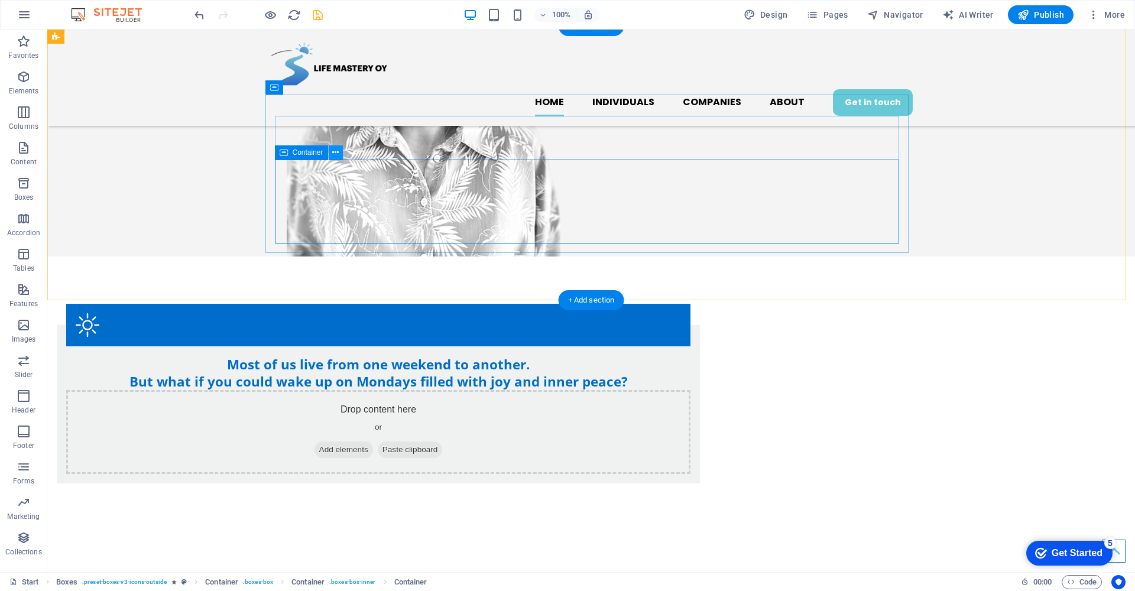
click at [338, 153] on icon at bounding box center [335, 153] width 7 height 12
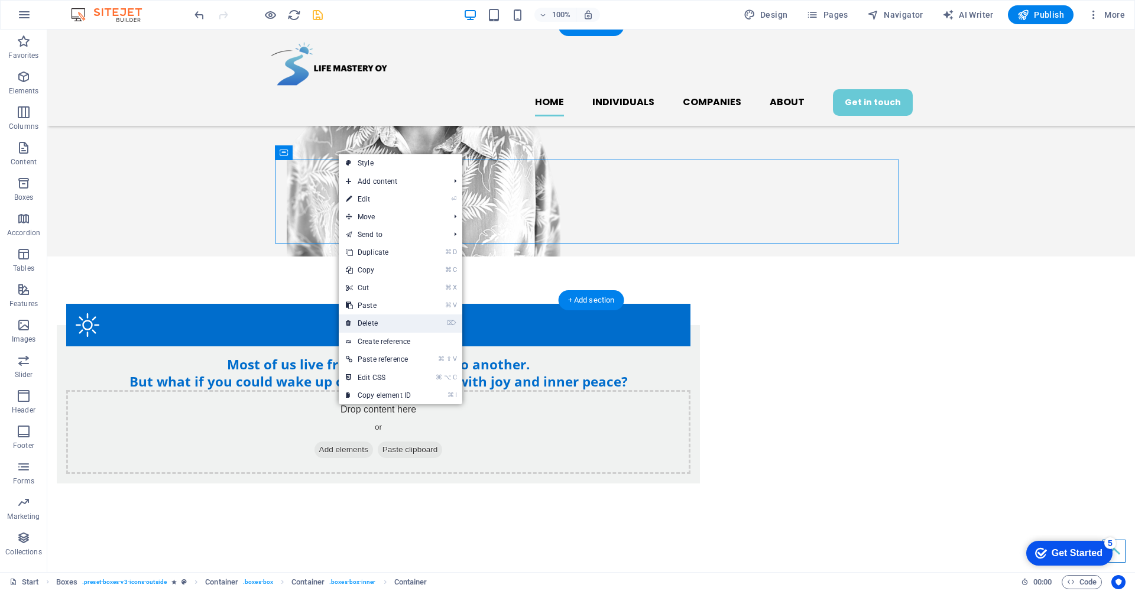
click at [375, 325] on link "⌦ Delete" at bounding box center [378, 323] width 79 height 18
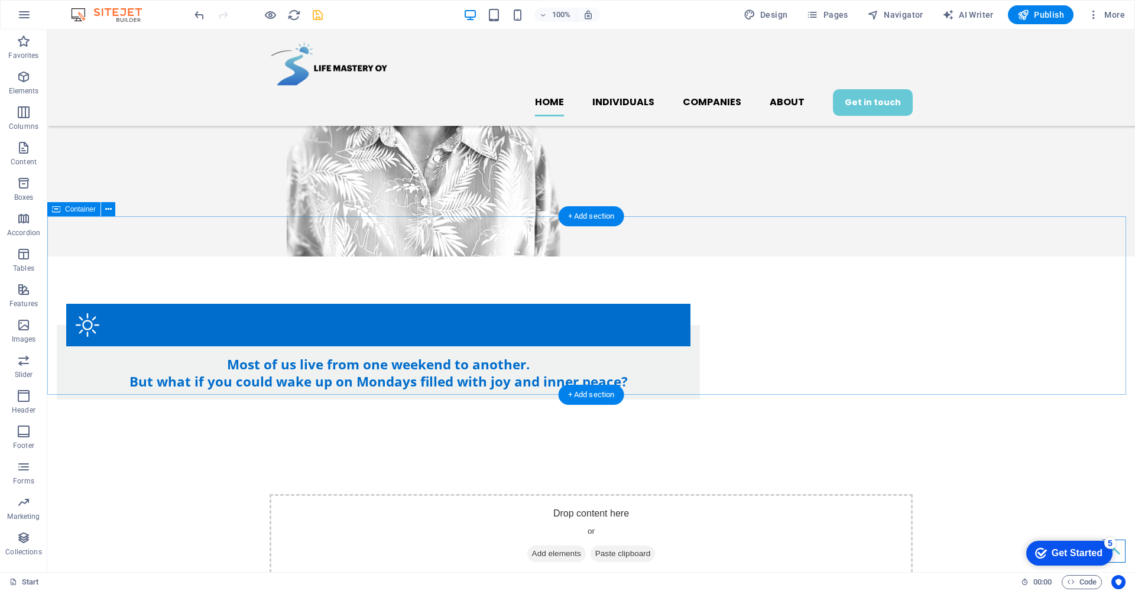
click at [535, 546] on span "Add elements" at bounding box center [556, 554] width 59 height 17
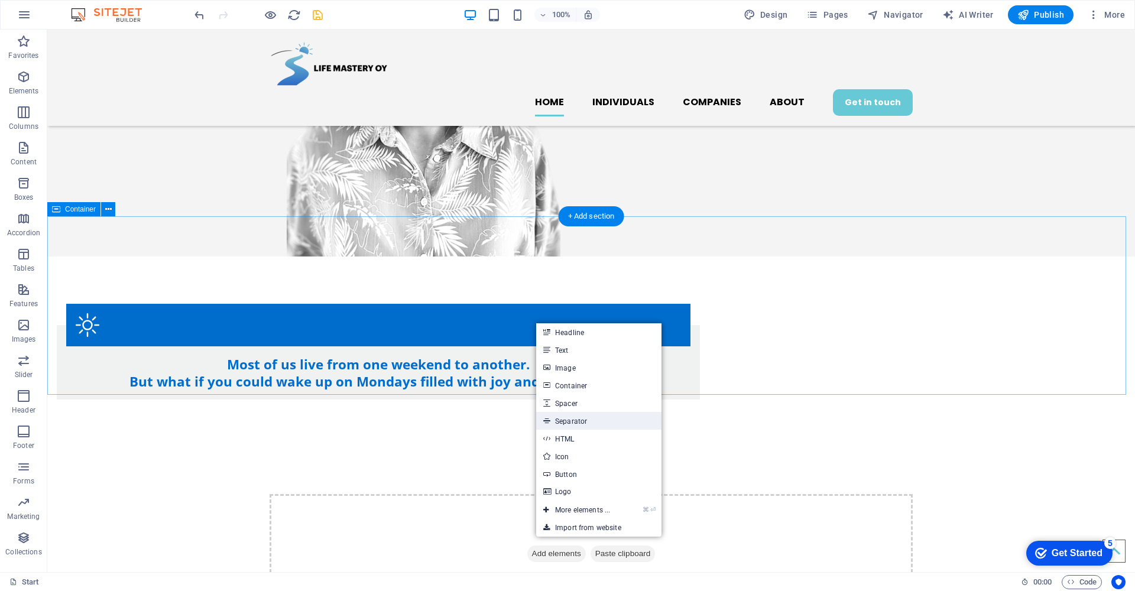
click at [592, 423] on link "Separator" at bounding box center [598, 421] width 125 height 18
select select "%"
select select "px"
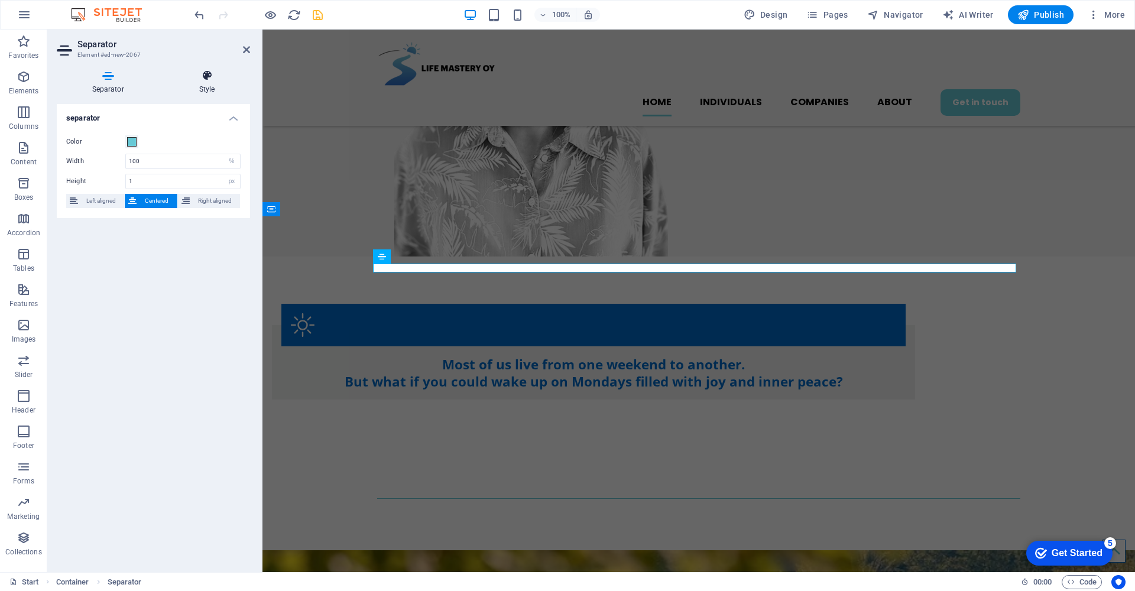
click at [207, 85] on h4 "Style" at bounding box center [207, 82] width 86 height 25
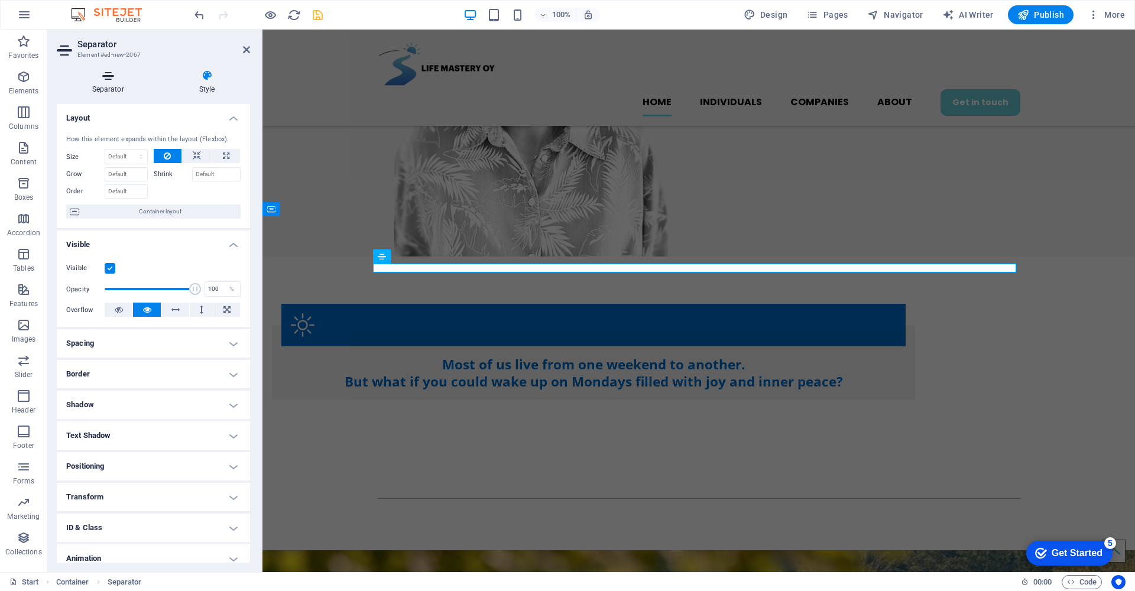
click at [111, 89] on h4 "Separator" at bounding box center [110, 82] width 107 height 25
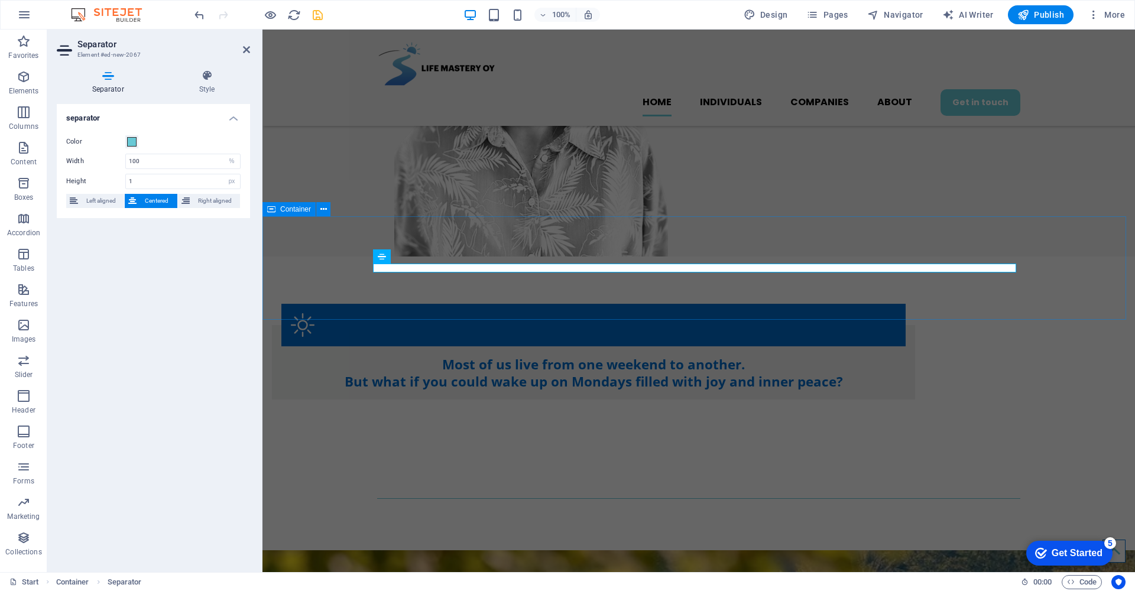
click at [540, 447] on div at bounding box center [698, 498] width 873 height 103
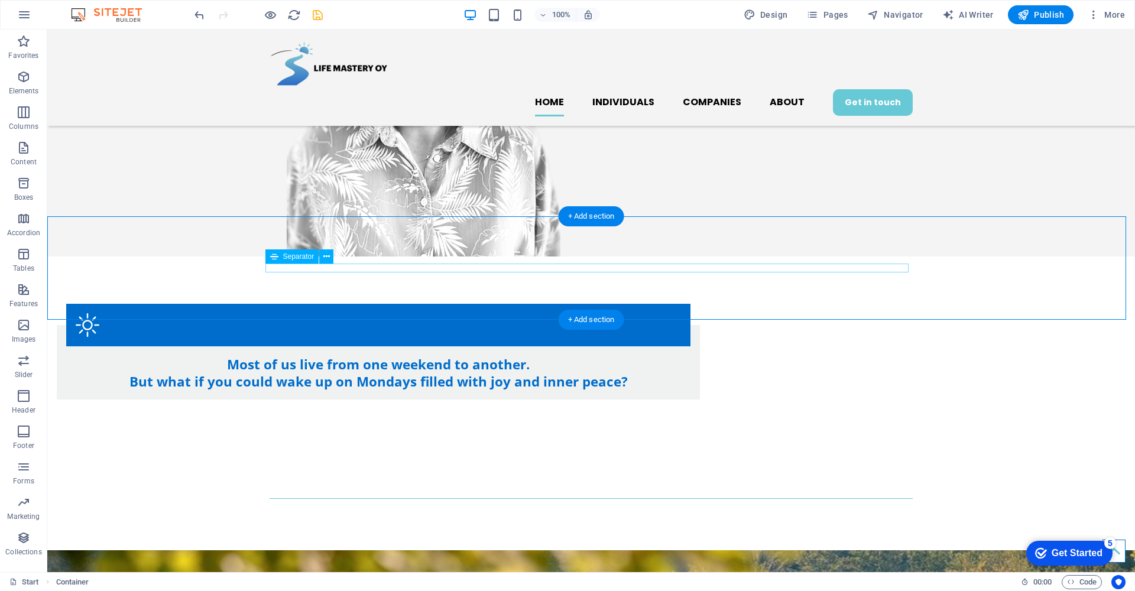
click at [543, 498] on div at bounding box center [591, 498] width 643 height 1
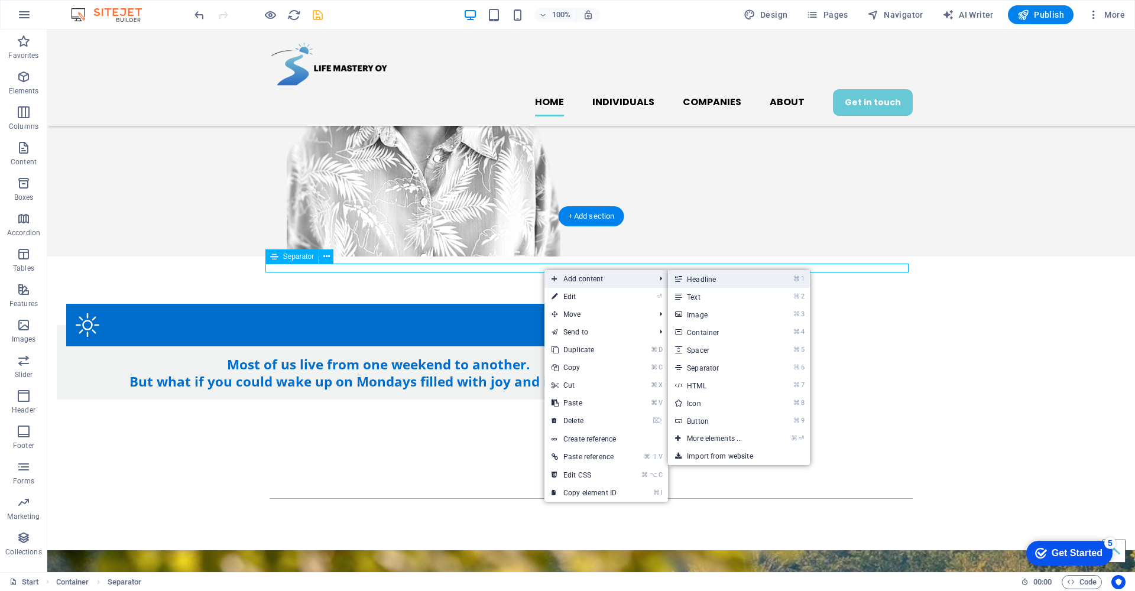
click at [698, 281] on link "⌘ 1 Headline" at bounding box center [717, 279] width 98 height 18
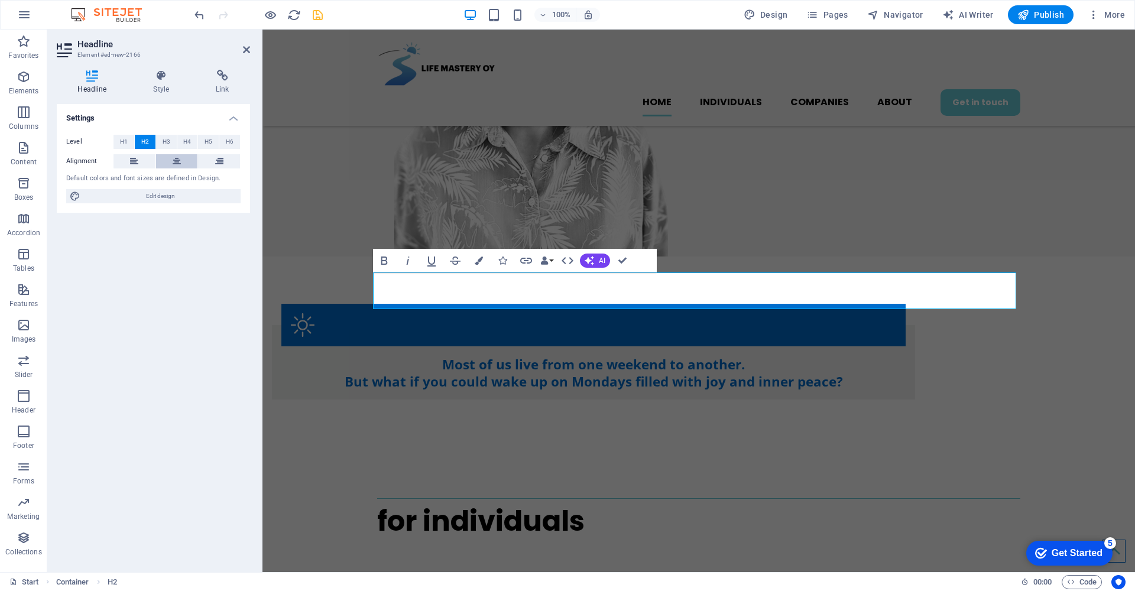
click at [182, 160] on button at bounding box center [177, 161] width 42 height 14
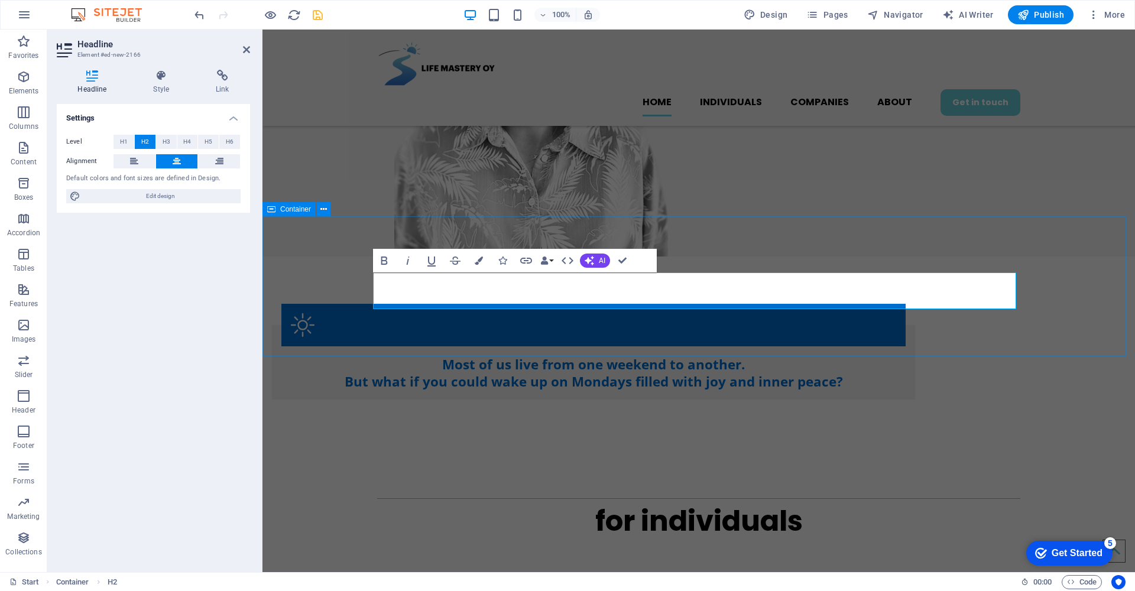
click at [318, 447] on div "​for individuals" at bounding box center [698, 517] width 873 height 140
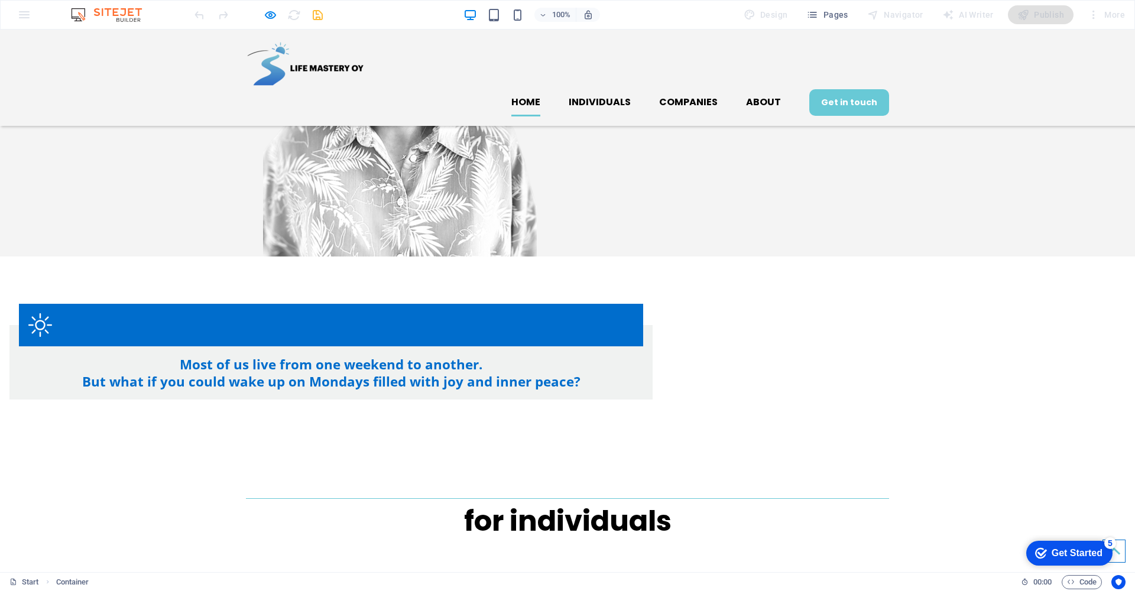
scroll to position [46, 0]
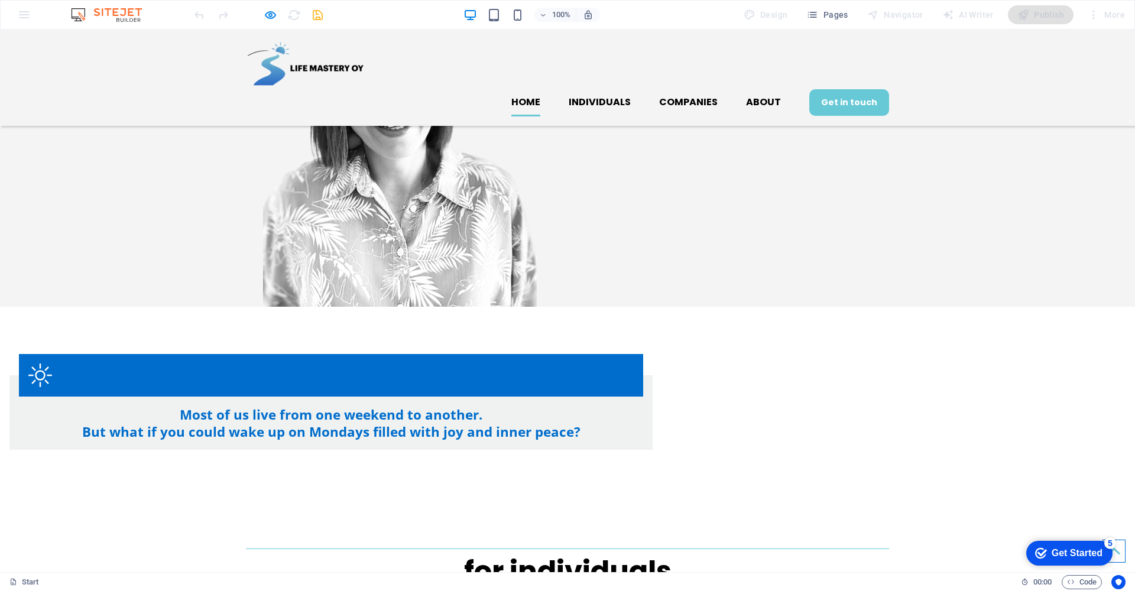
scroll to position [391, 0]
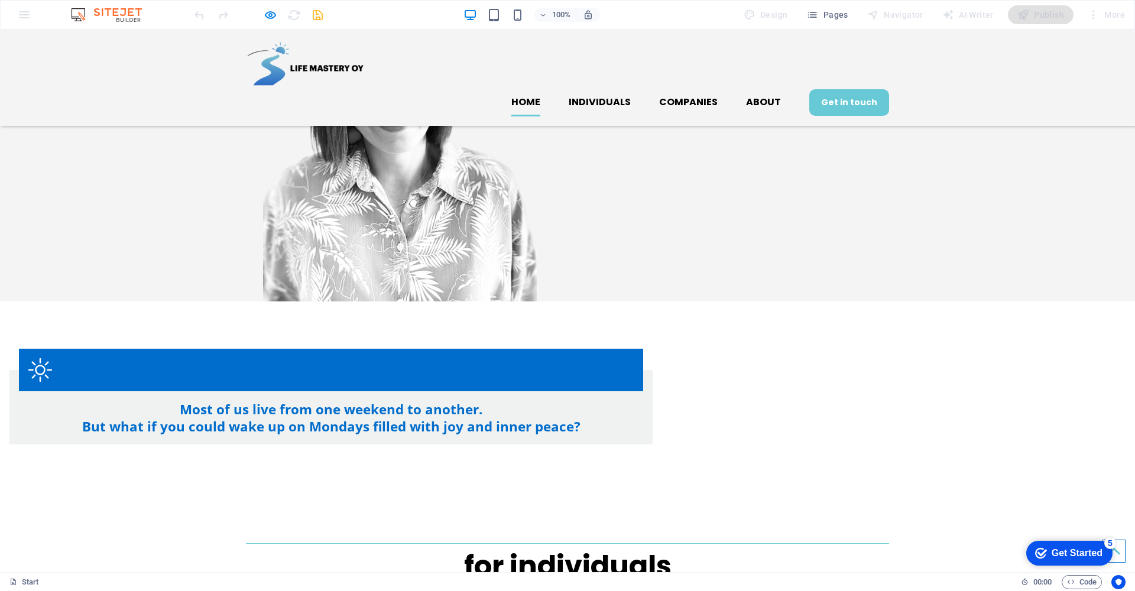
click at [618, 492] on div "for individuals" at bounding box center [567, 562] width 1135 height 140
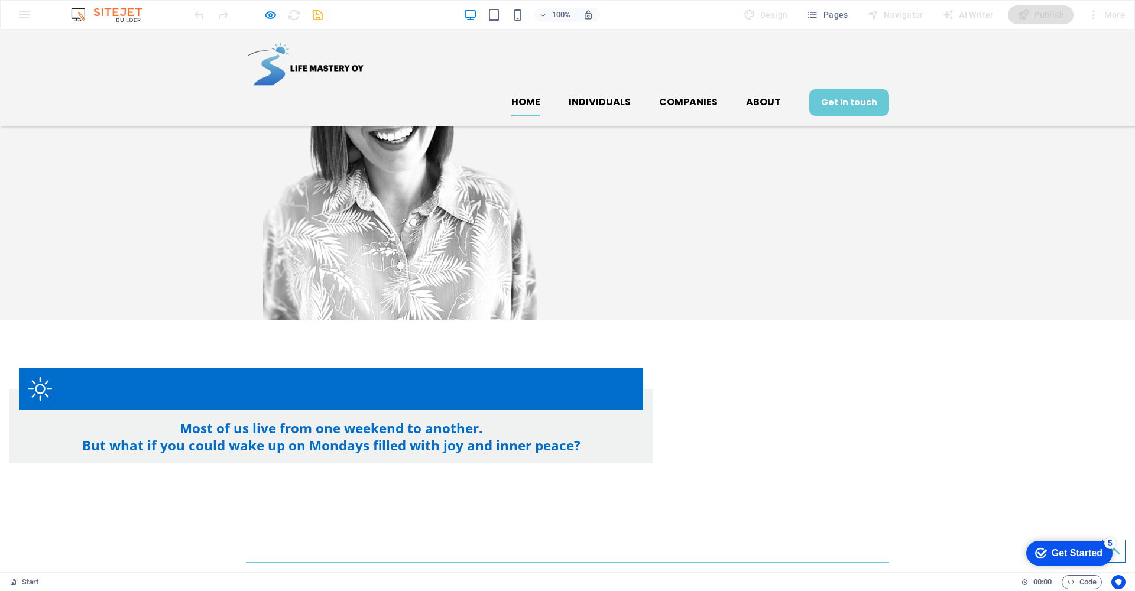
click at [165, 511] on div "for individuals" at bounding box center [567, 581] width 1135 height 140
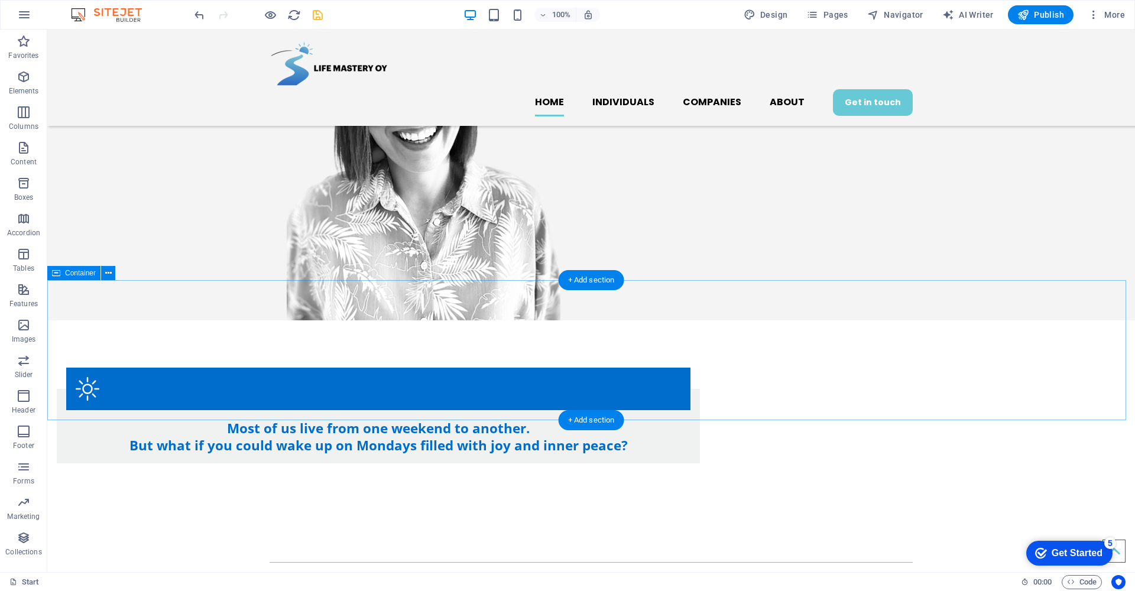
click at [213, 511] on div "for individuals" at bounding box center [591, 581] width 1088 height 140
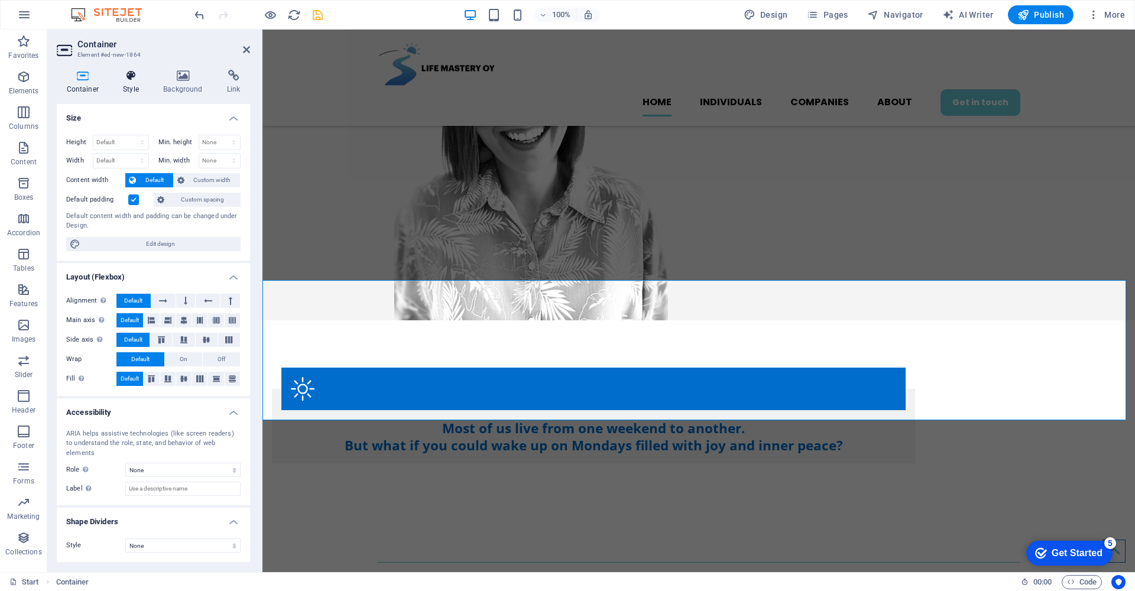
click at [128, 76] on icon at bounding box center [130, 76] width 35 height 12
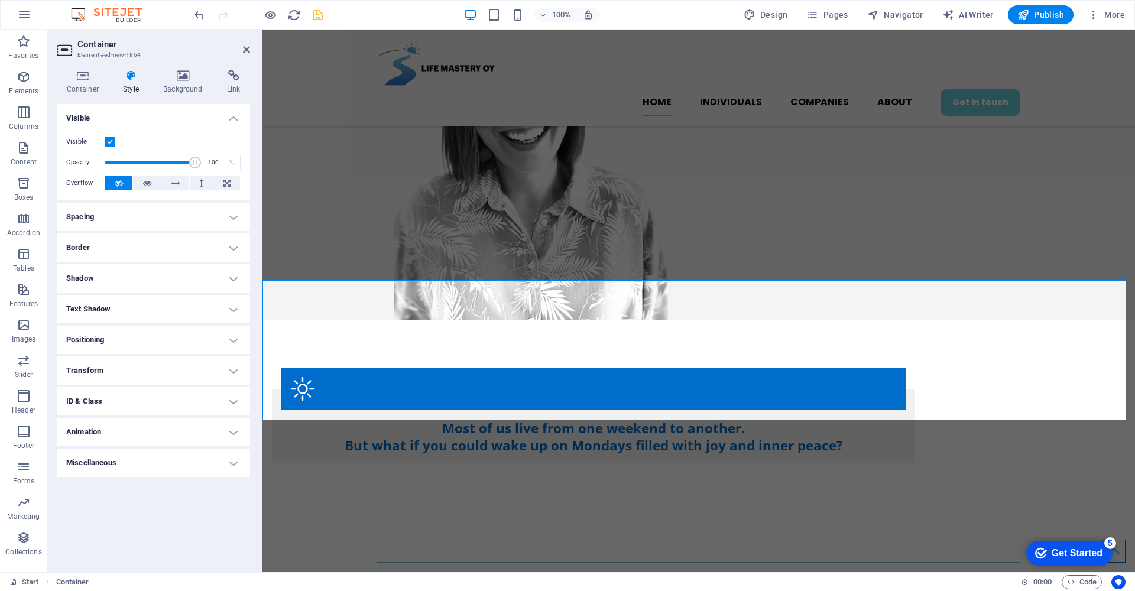
click at [233, 215] on h4 "Spacing" at bounding box center [153, 217] width 193 height 28
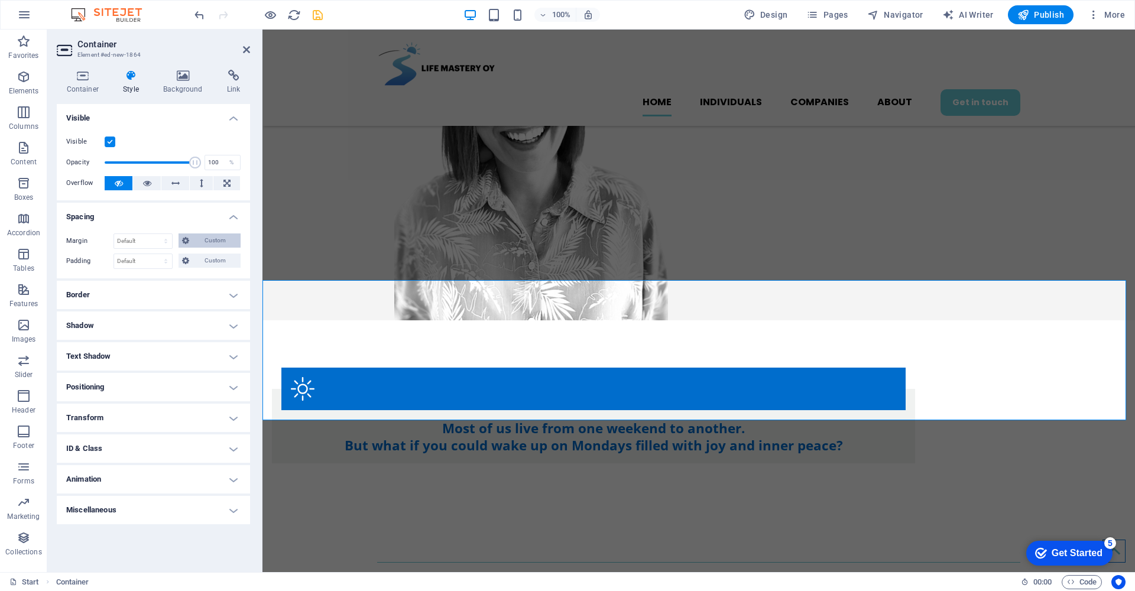
click at [231, 241] on span "Custom" at bounding box center [215, 240] width 44 height 14
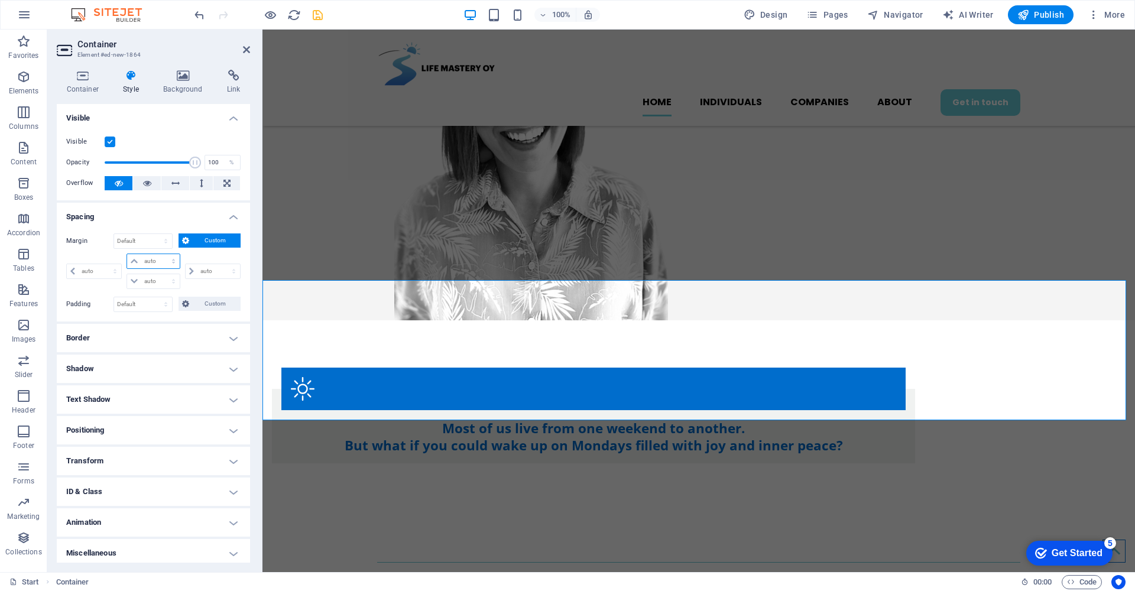
select select "rem"
type input "0"
select select "px"
type input "0"
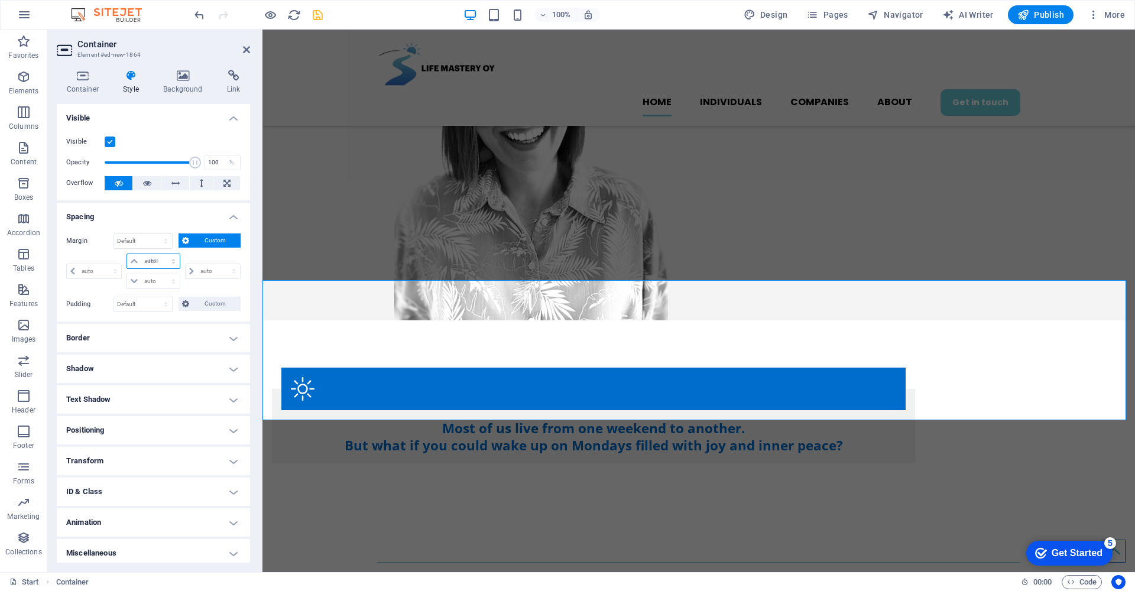
select select "px"
type input "0"
select select "px"
type input "-2"
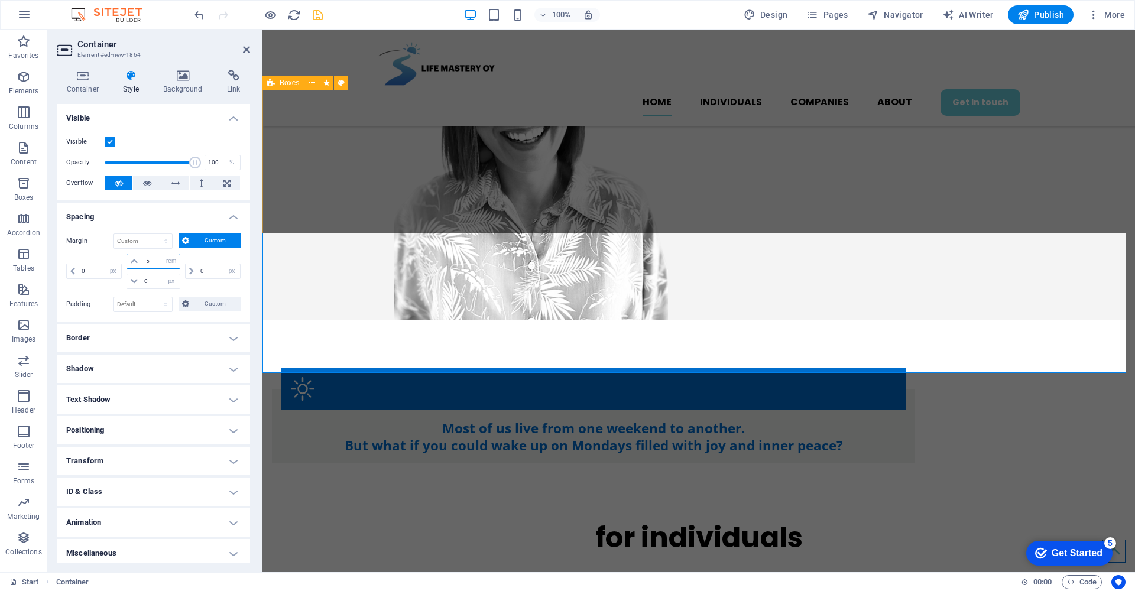
type input "-5"
click at [305, 320] on div "Most of us live from one weekend to another. But what if you could wake up on M…" at bounding box center [698, 415] width 873 height 190
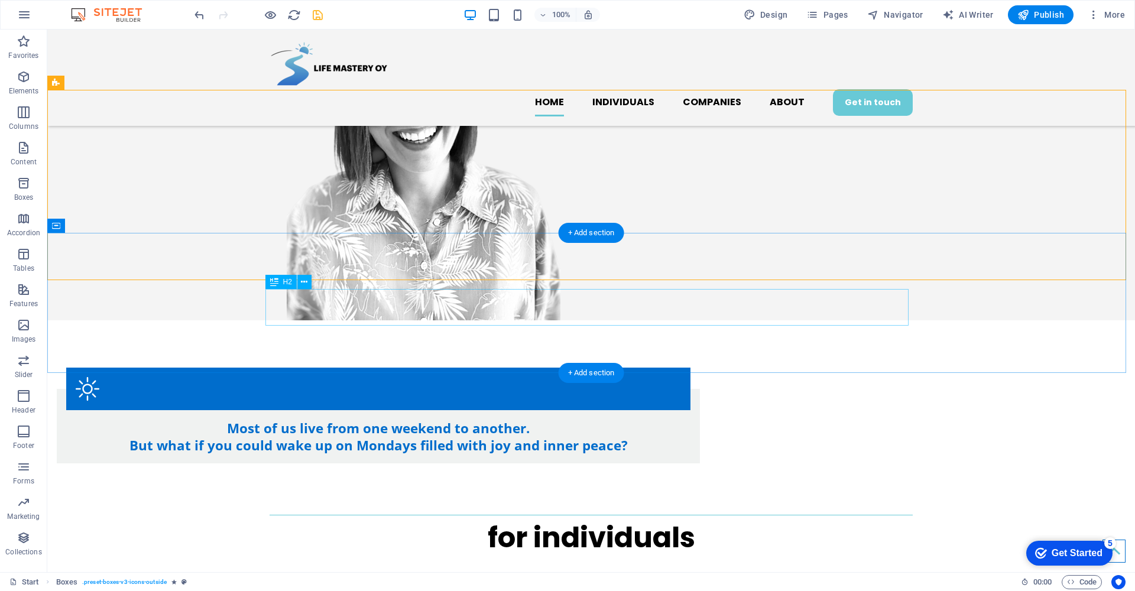
click at [588, 520] on div "for individuals" at bounding box center [591, 538] width 643 height 37
click at [467, 463] on div "for individuals" at bounding box center [591, 533] width 1088 height 140
click at [459, 463] on div "for individuals" at bounding box center [591, 533] width 1088 height 140
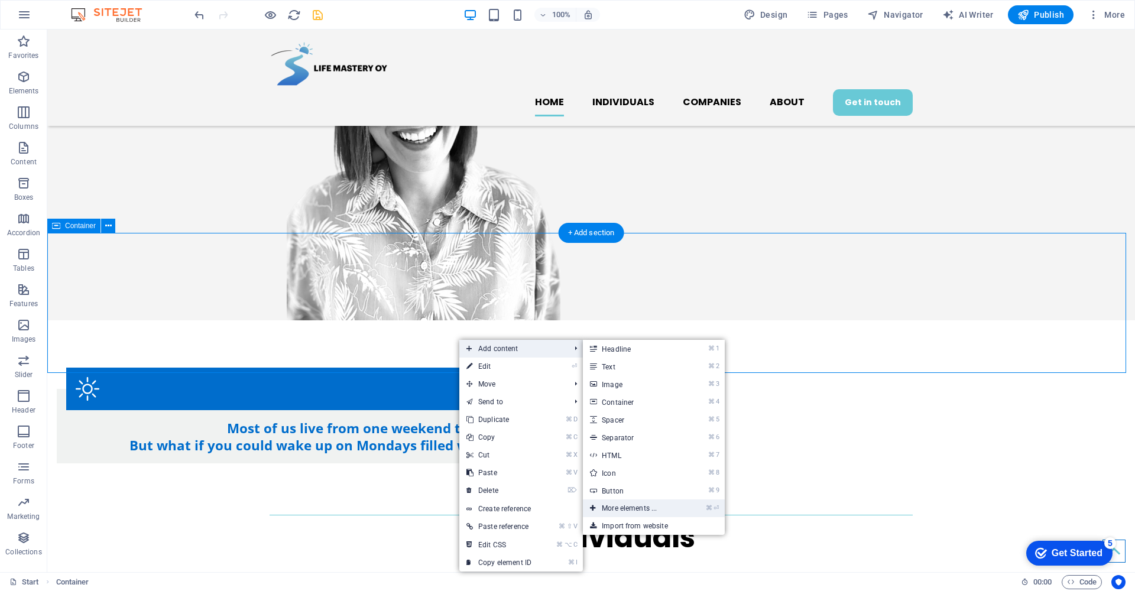
click at [666, 503] on link "⌘ ⏎ More elements ..." at bounding box center [632, 509] width 98 height 18
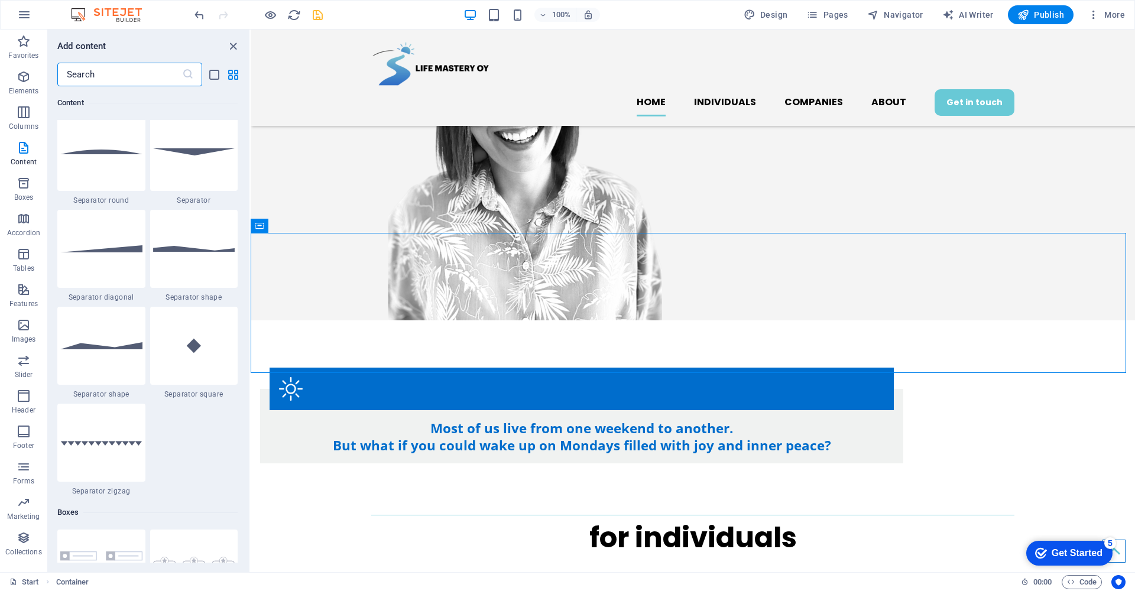
scroll to position [2934, 0]
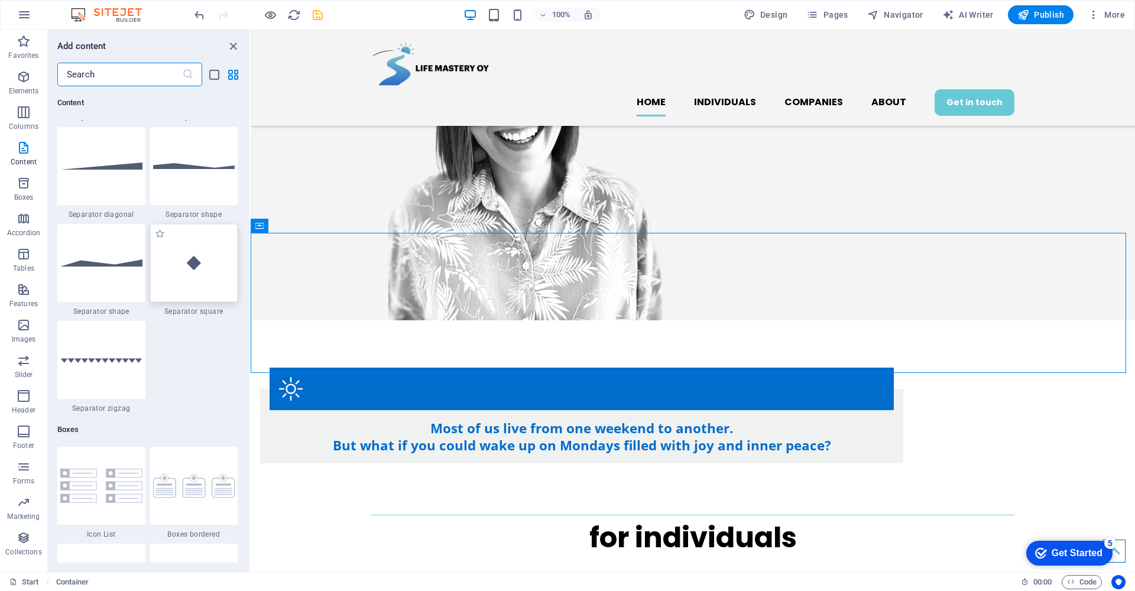
click at [198, 281] on img at bounding box center [194, 263] width 82 height 54
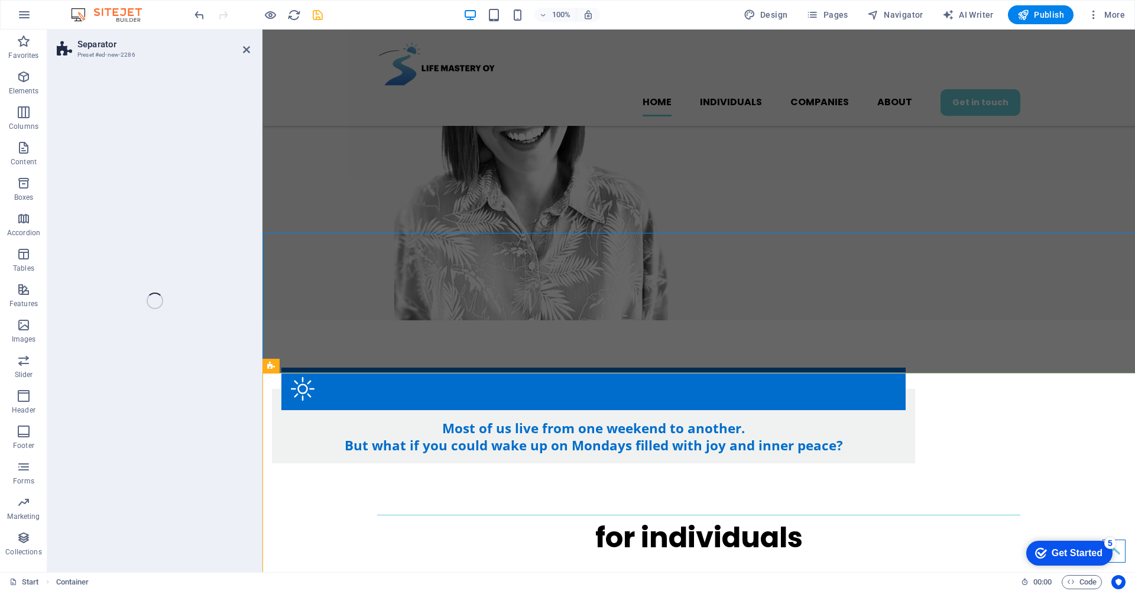
select select "square"
select select "rem"
select select "preset-separator-v3-square"
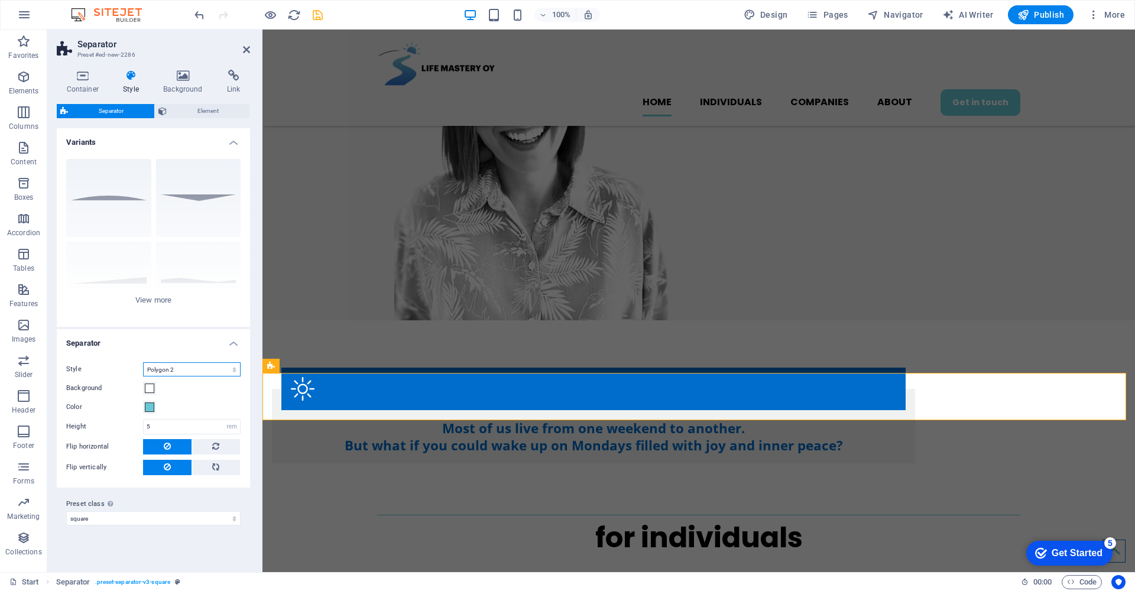
select select "triangle"
click at [244, 48] on icon at bounding box center [246, 49] width 7 height 9
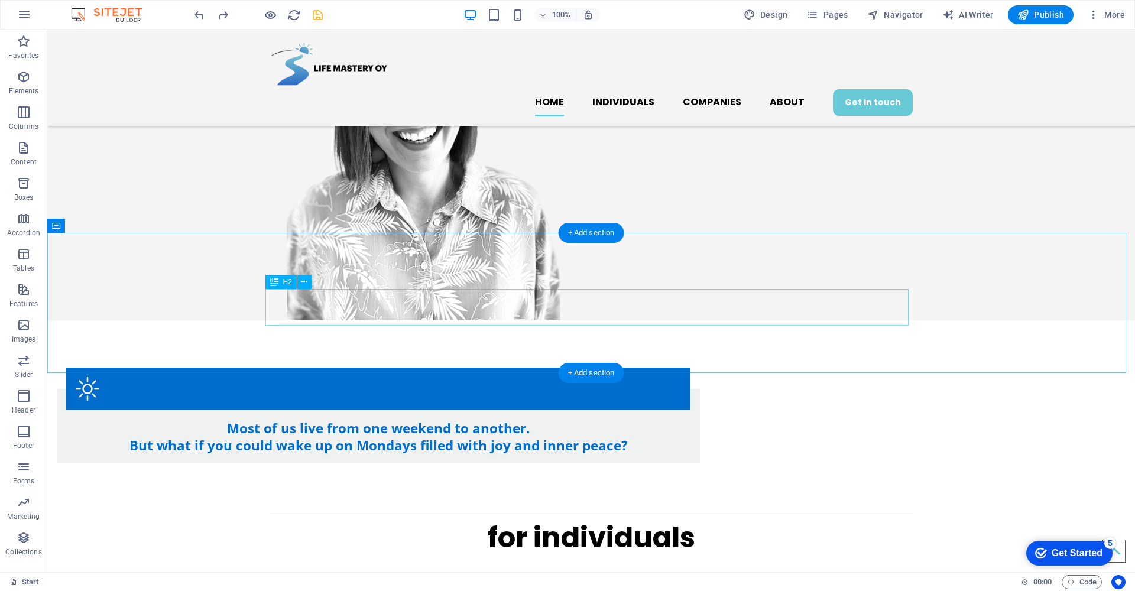
click at [716, 520] on div "for individuals" at bounding box center [591, 538] width 643 height 37
click at [700, 520] on div "for individuals" at bounding box center [591, 538] width 643 height 37
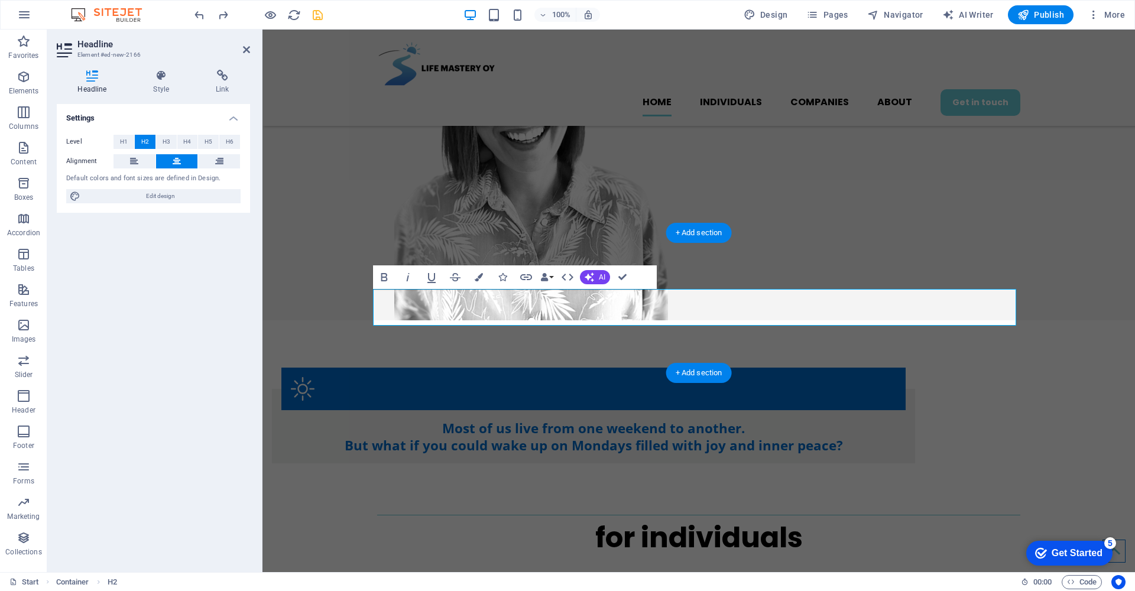
click at [773, 520] on h2 "for individuals" at bounding box center [698, 538] width 643 height 37
click at [806, 520] on h2 "for individuals" at bounding box center [698, 538] width 643 height 37
drag, startPoint x: 792, startPoint y: 310, endPoint x: 640, endPoint y: 307, distance: 152.5
click at [640, 520] on h2 "for individuals" at bounding box center [698, 538] width 643 height 37
click at [318, 463] on div "for companies" at bounding box center [698, 533] width 873 height 140
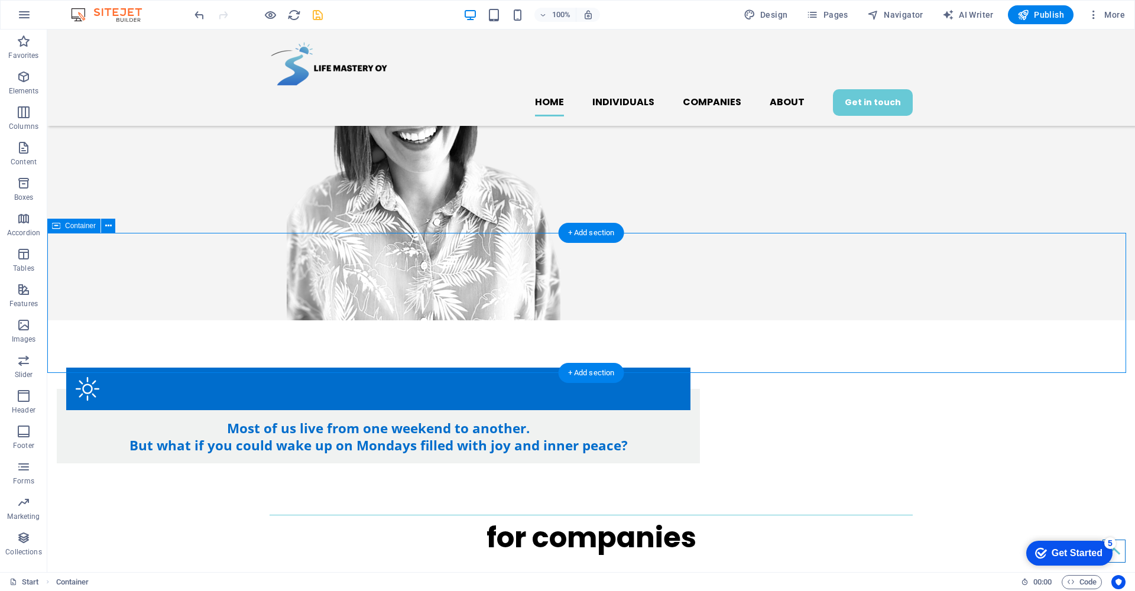
click at [1015, 463] on div "for companies" at bounding box center [591, 533] width 1088 height 140
click at [765, 520] on div "for companies" at bounding box center [591, 538] width 643 height 37
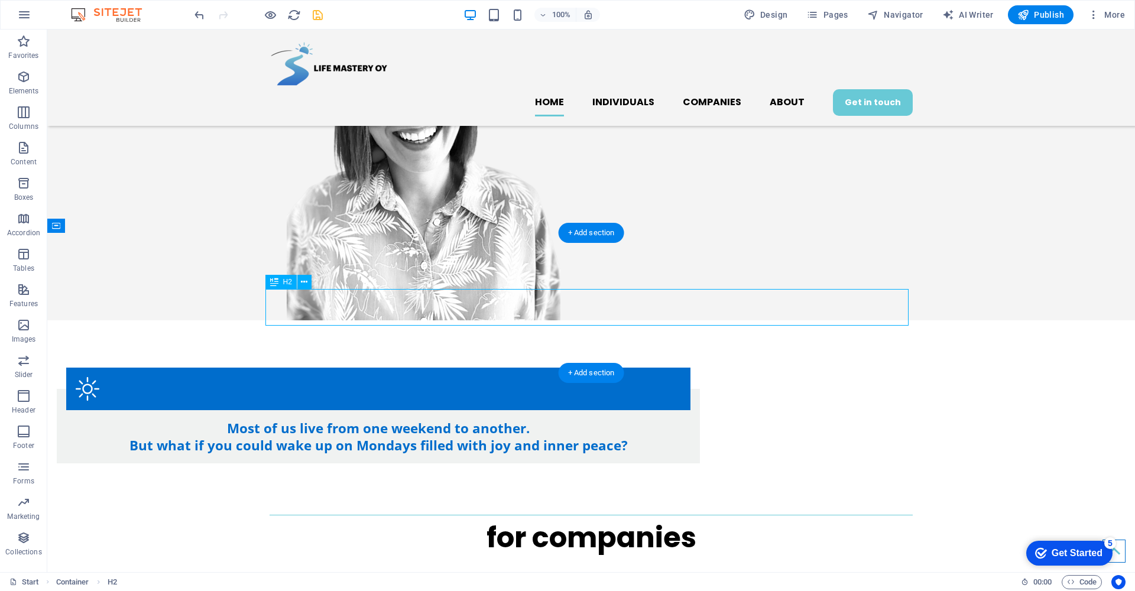
click at [765, 520] on div "for companies" at bounding box center [591, 538] width 643 height 37
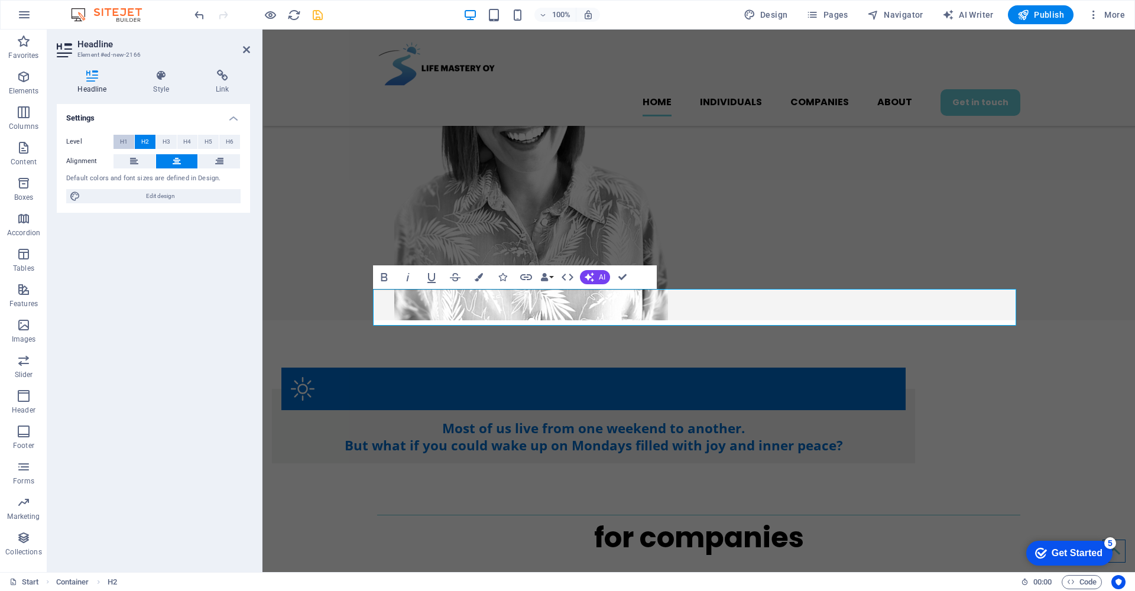
click at [126, 142] on span "H1" at bounding box center [124, 142] width 8 height 14
click at [142, 141] on span "H2" at bounding box center [145, 142] width 8 height 14
click at [166, 140] on span "H3" at bounding box center [167, 142] width 8 height 14
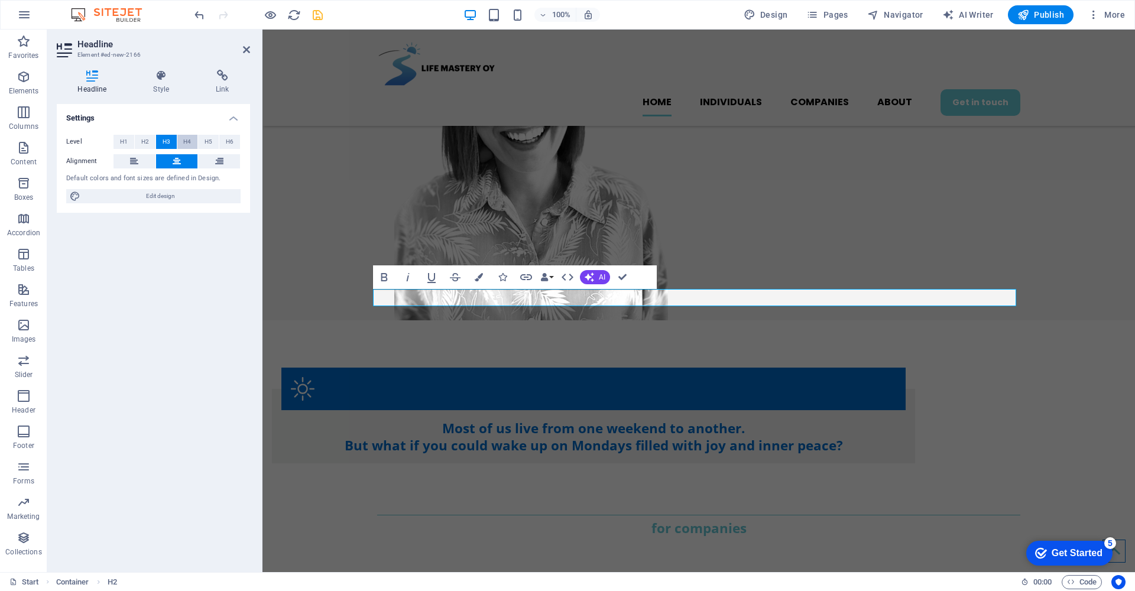
click at [184, 138] on span "H4" at bounding box center [187, 142] width 8 height 14
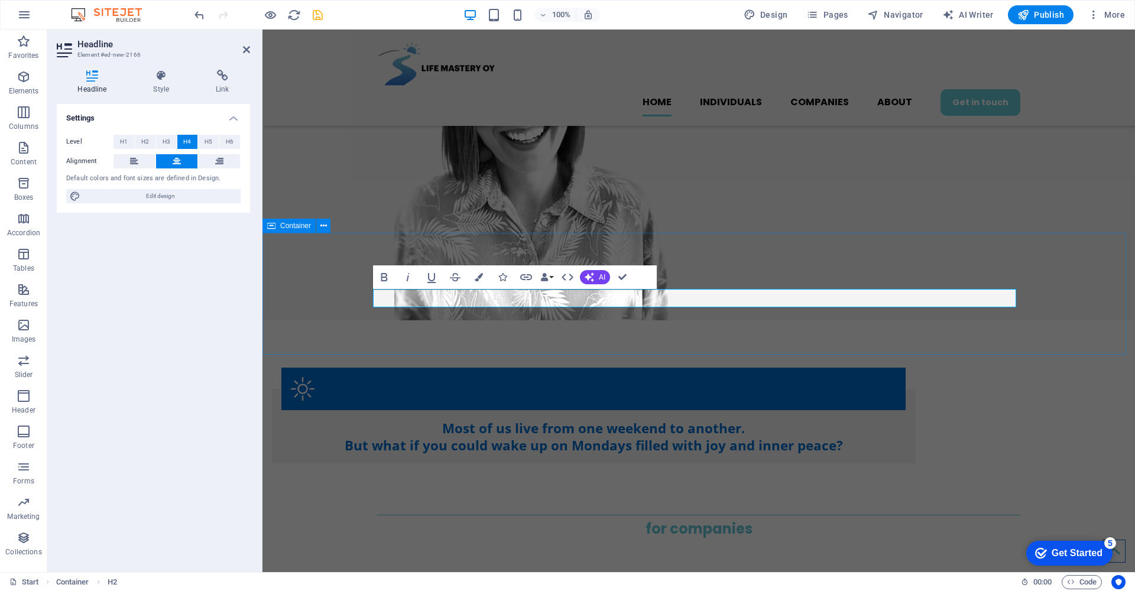
click at [312, 463] on div "for companies" at bounding box center [698, 524] width 873 height 122
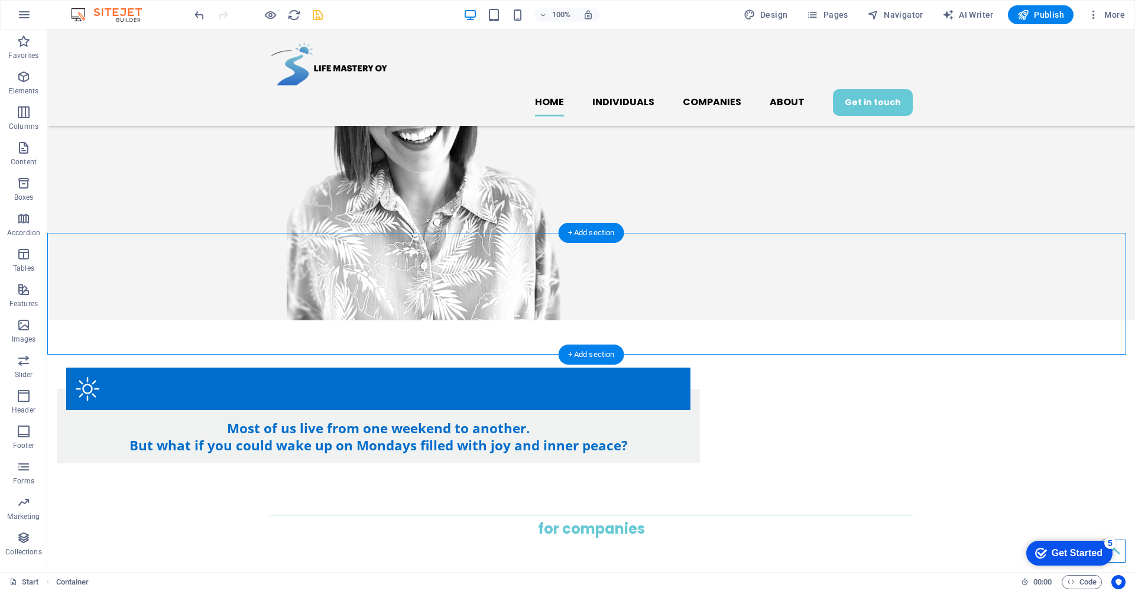
click at [339, 515] on div at bounding box center [591, 515] width 643 height 1
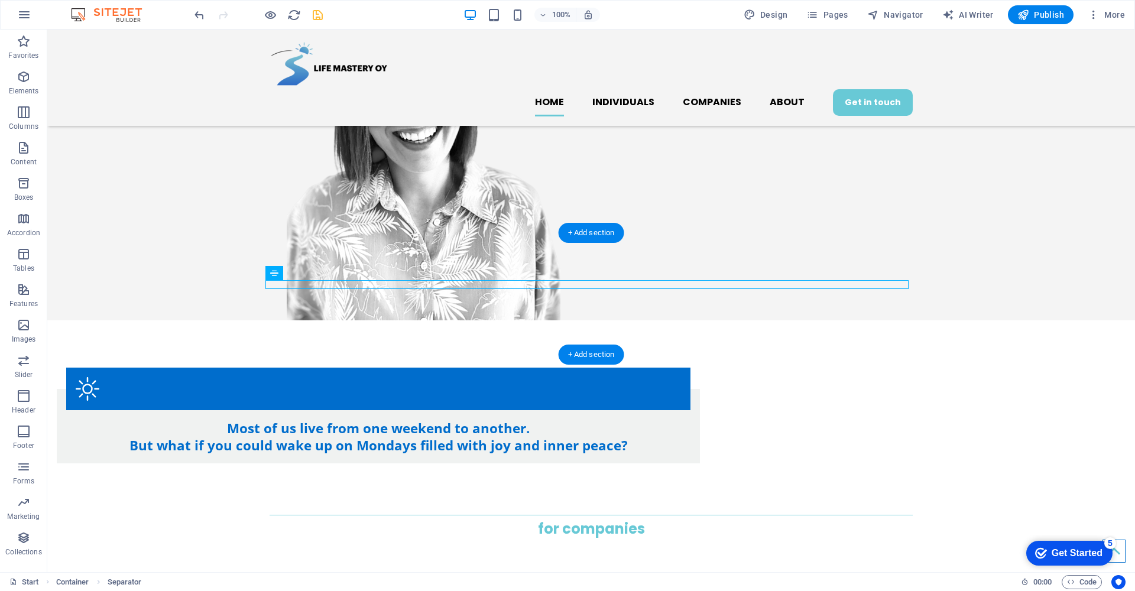
click at [339, 515] on div at bounding box center [591, 515] width 643 height 1
select select "%"
select select "px"
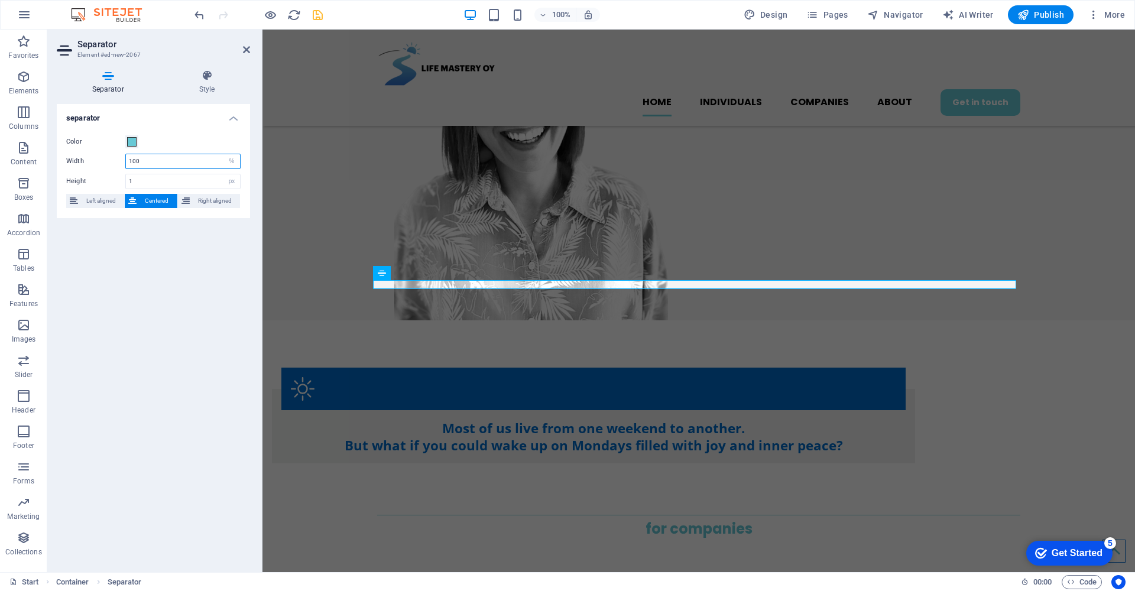
click at [153, 163] on input "100" at bounding box center [183, 161] width 114 height 14
type input "1"
type input "50"
click at [1065, 463] on div "for companies" at bounding box center [698, 524] width 873 height 122
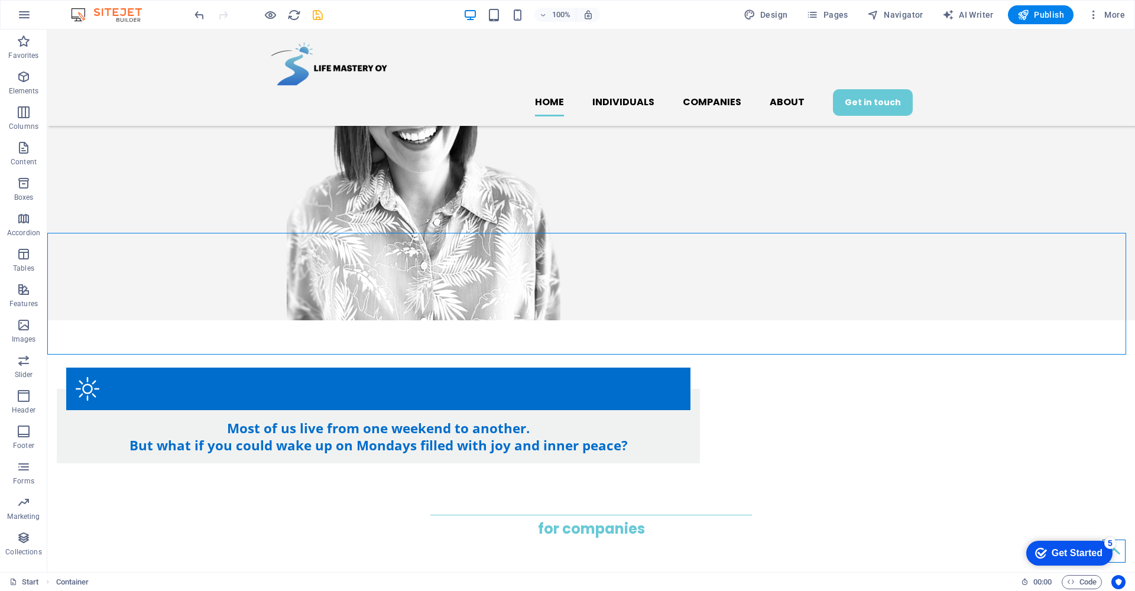
click at [61, 463] on div "for companies" at bounding box center [591, 524] width 1088 height 122
click at [108, 228] on icon at bounding box center [108, 226] width 7 height 12
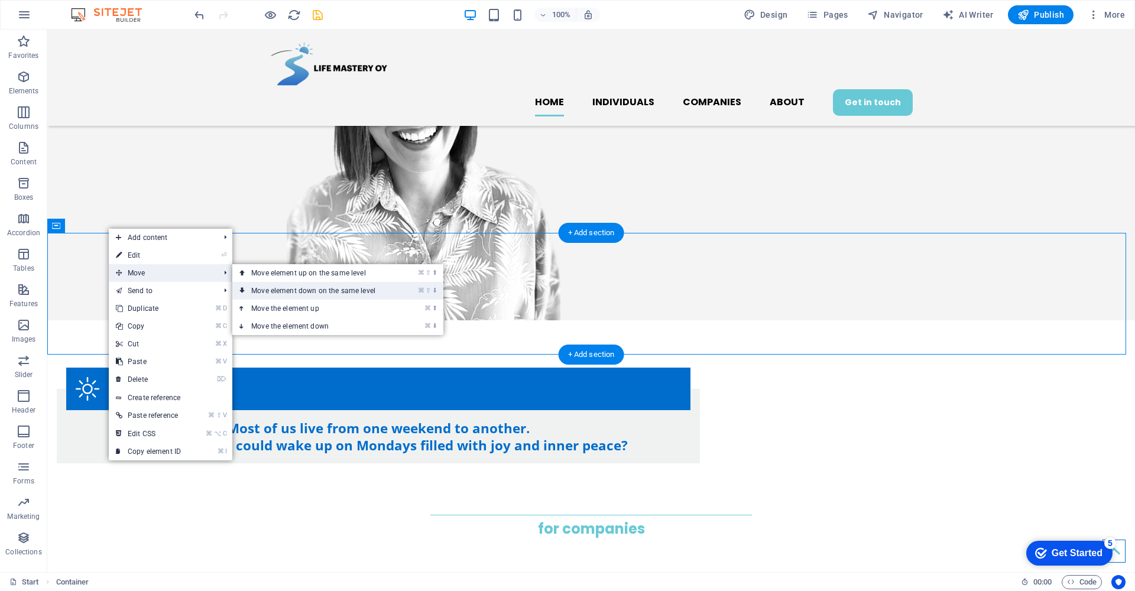
click at [310, 292] on link "⌘ ⇧ ⬇ Move element down on the same level" at bounding box center [315, 291] width 167 height 18
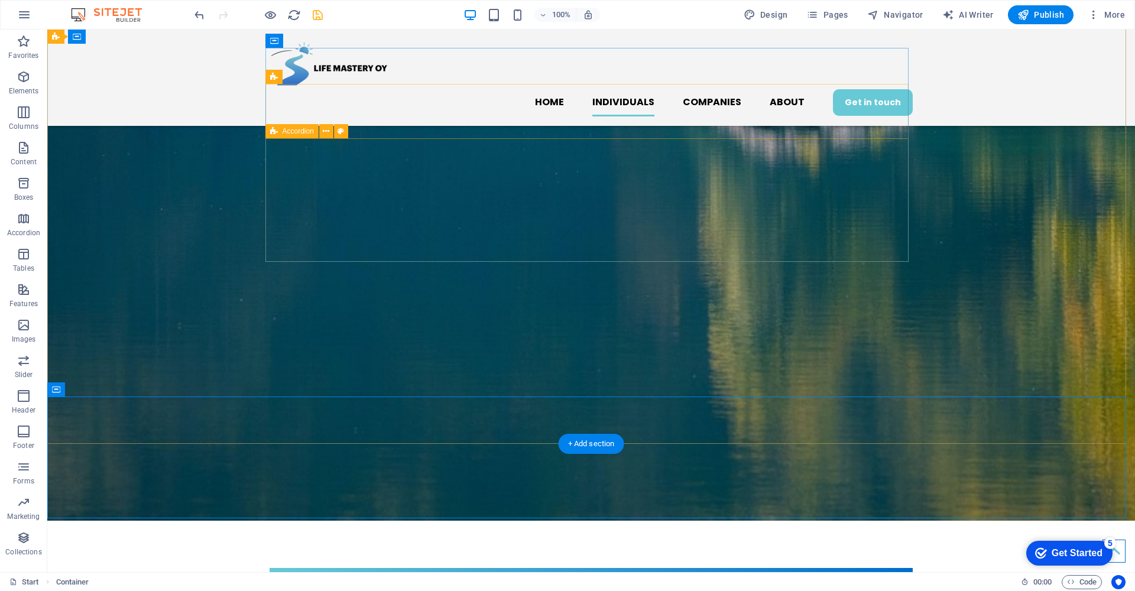
scroll to position [1387, 0]
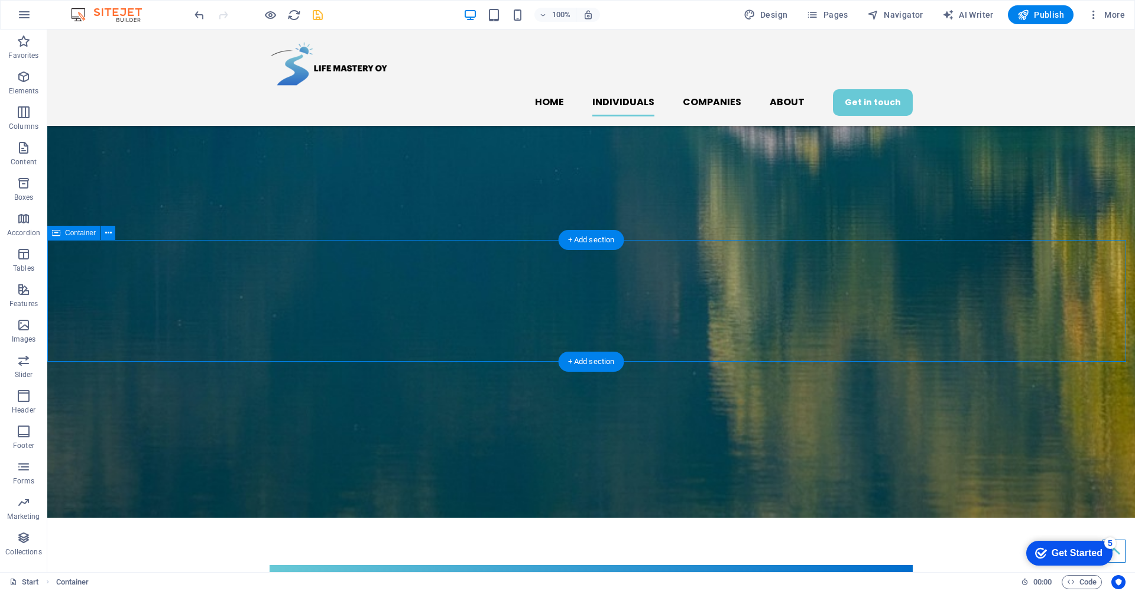
select select "px"
select select "rem"
select select "px"
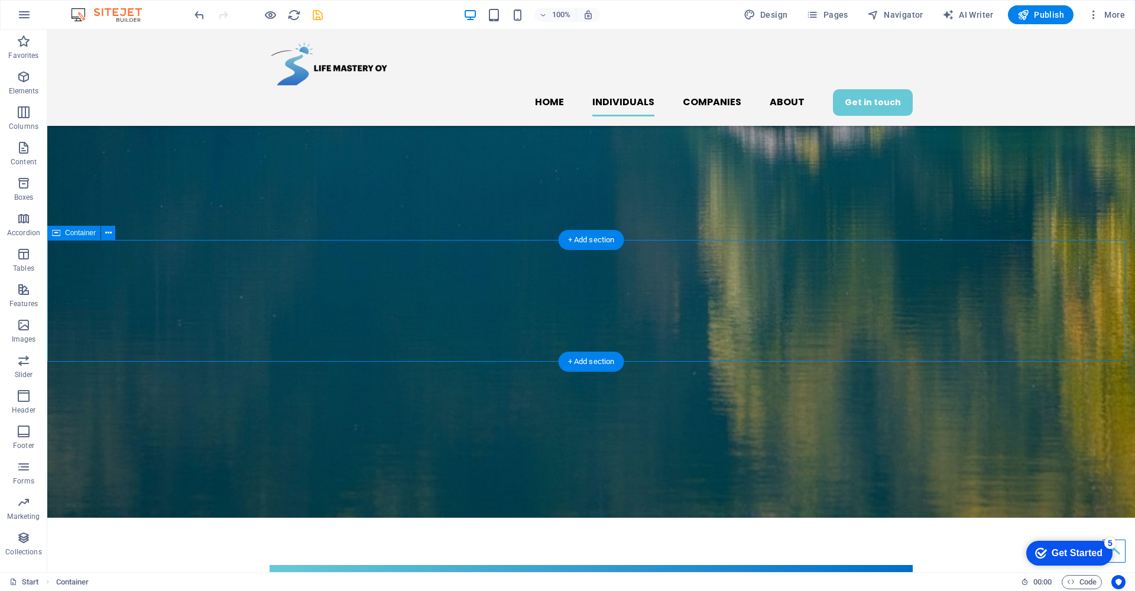
select select "px"
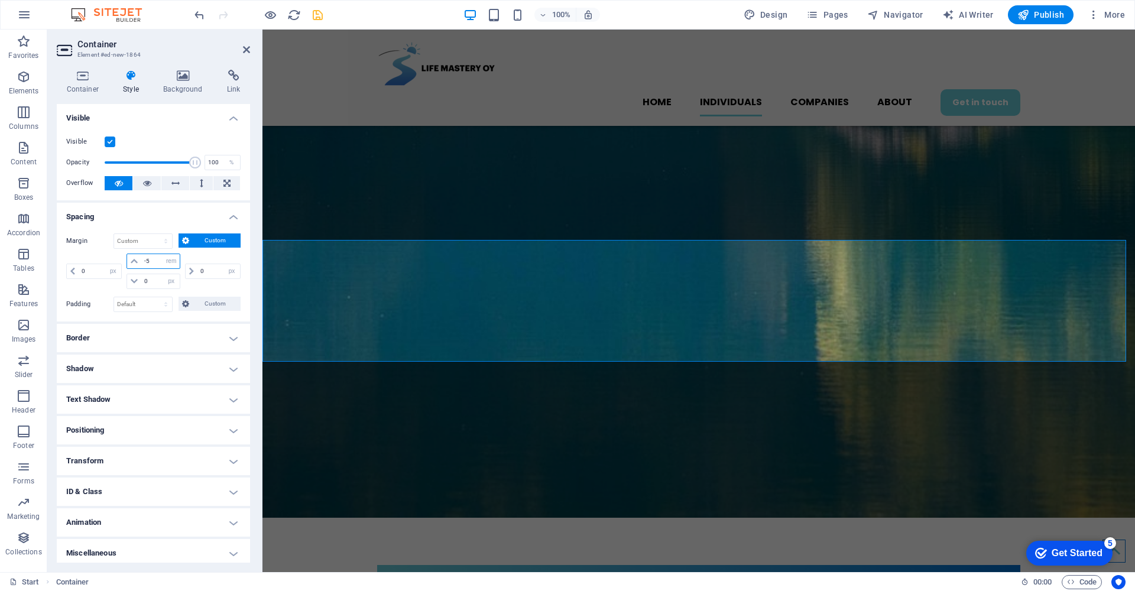
drag, startPoint x: 151, startPoint y: 260, endPoint x: 139, endPoint y: 262, distance: 12.1
click at [139, 262] on div "-5 auto px % rem vw vh" at bounding box center [153, 261] width 53 height 15
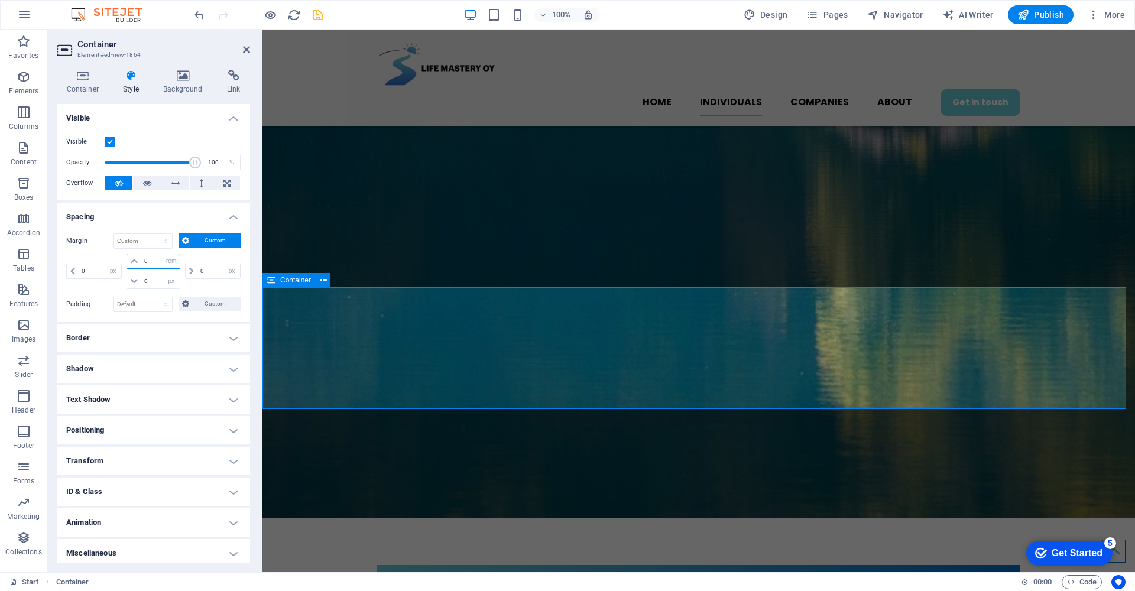
type input "0"
click at [248, 47] on icon at bounding box center [246, 49] width 7 height 9
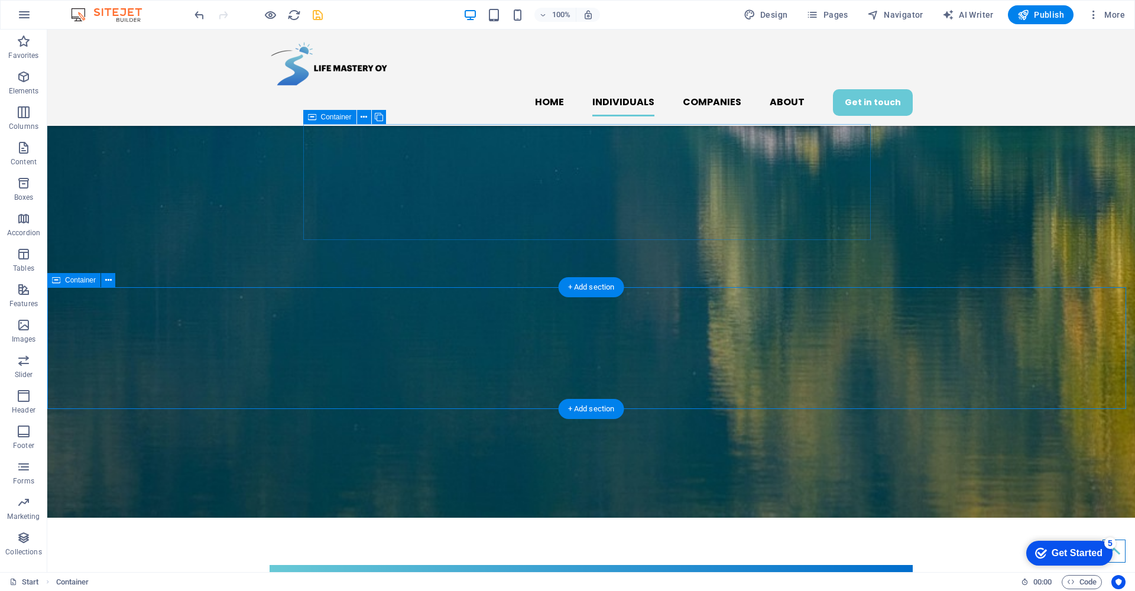
select select "px"
select select "rem"
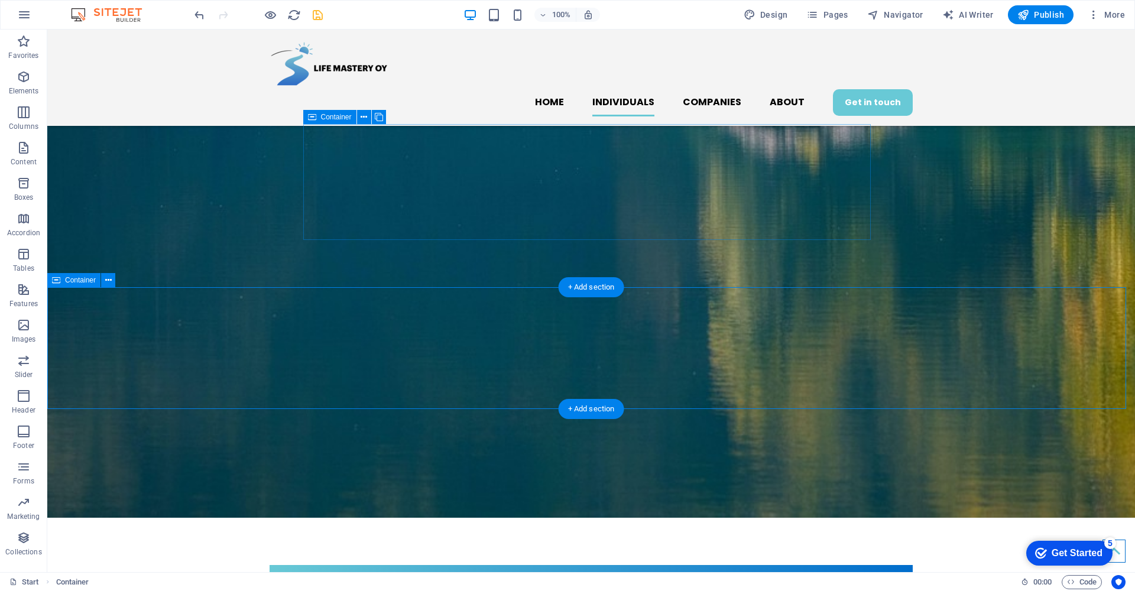
select select "px"
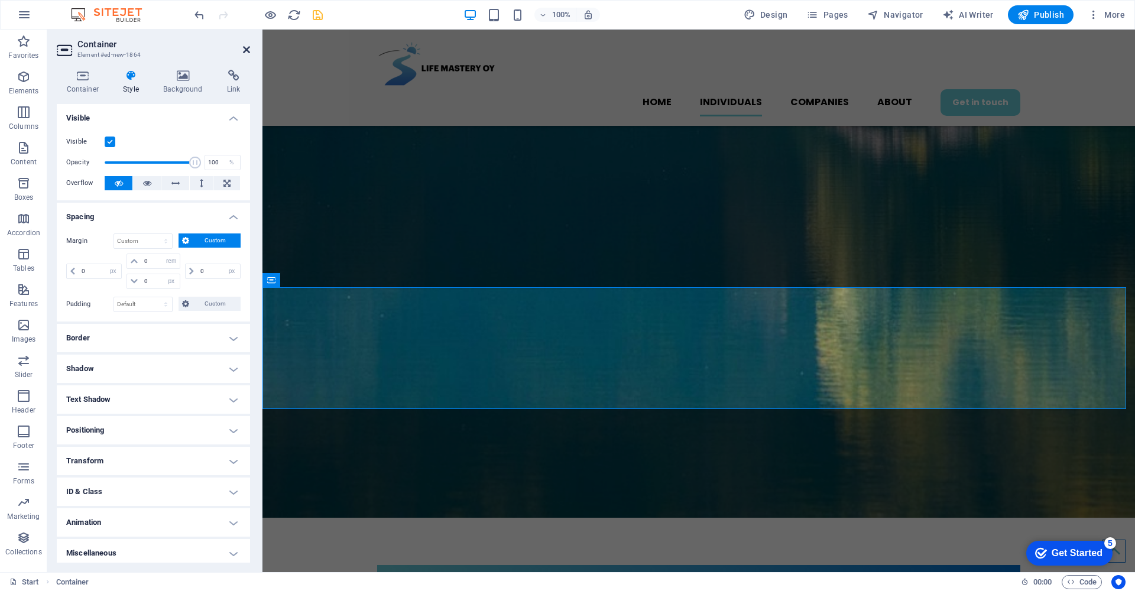
click at [243, 51] on icon at bounding box center [246, 49] width 7 height 9
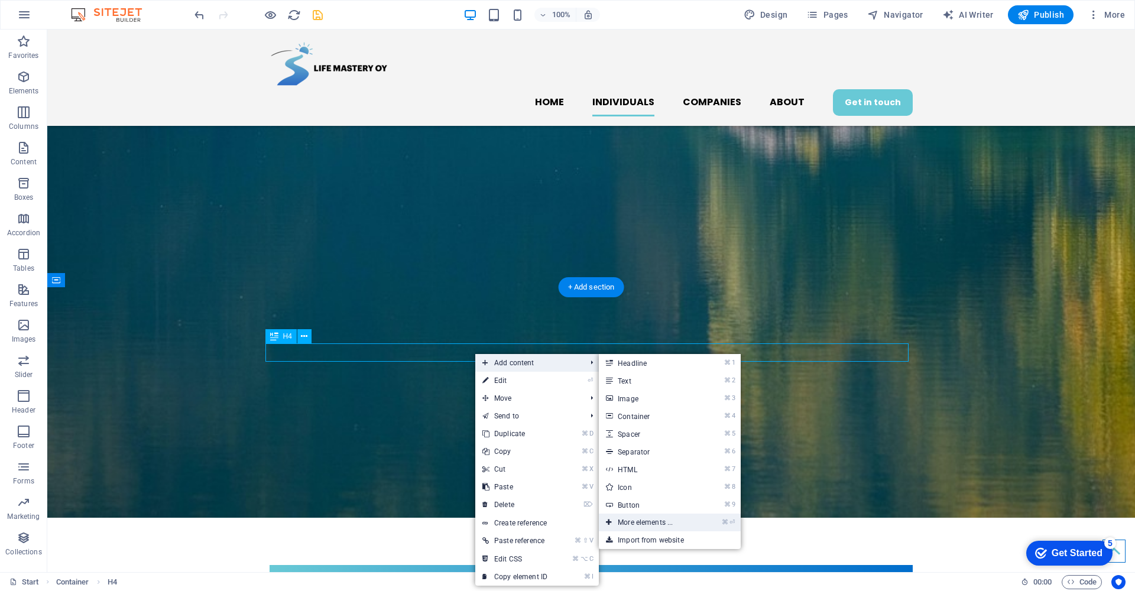
click at [674, 521] on link "⌘ ⏎ More elements ..." at bounding box center [648, 523] width 98 height 18
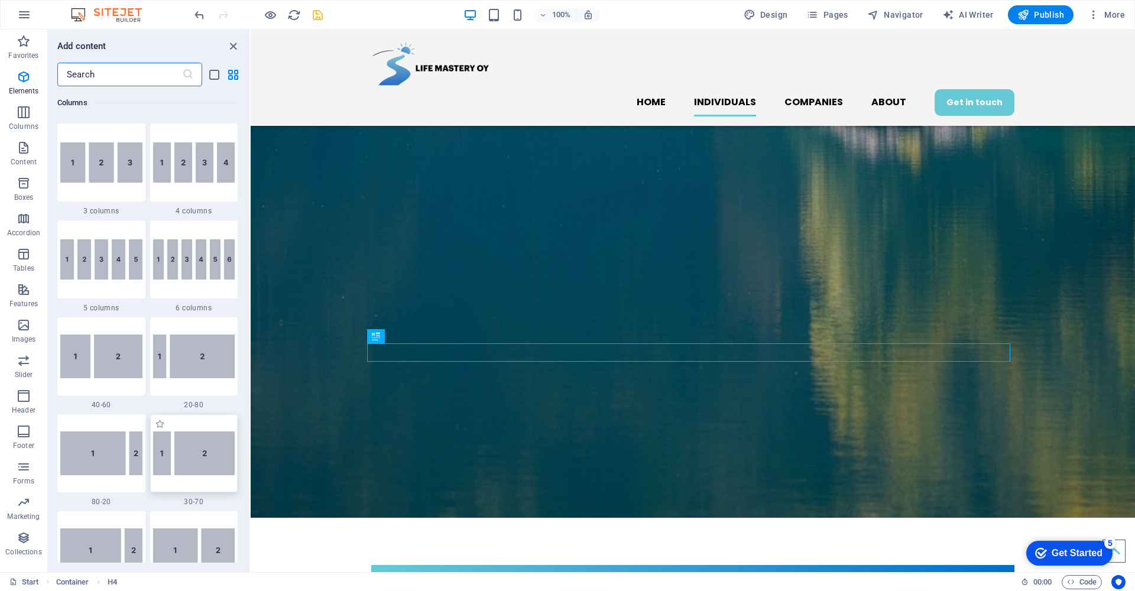
scroll to position [679, 0]
click at [108, 158] on img at bounding box center [101, 162] width 82 height 40
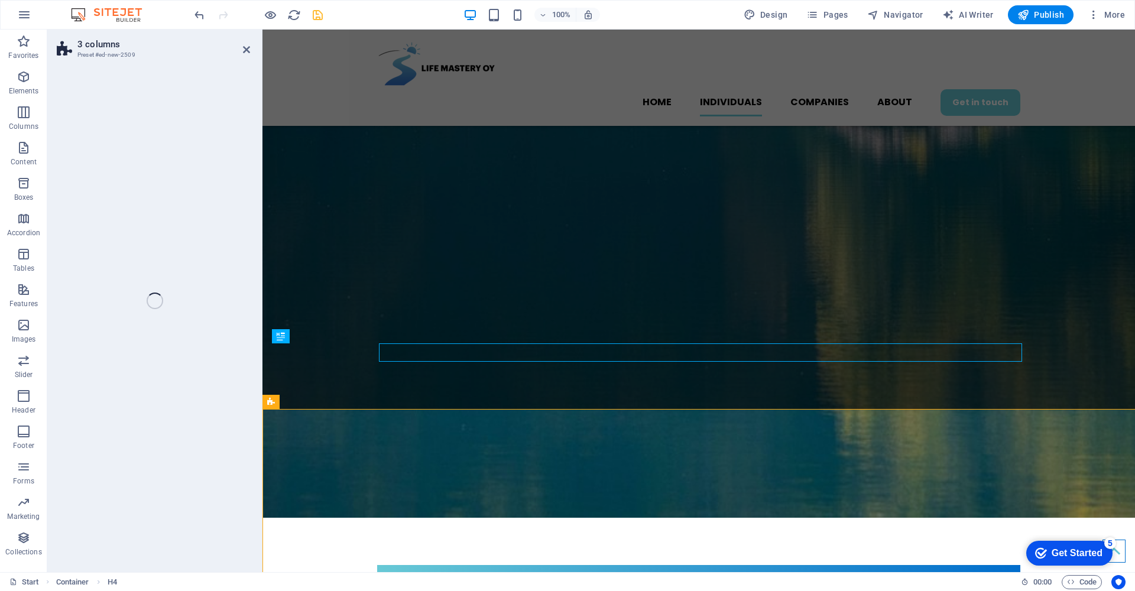
select select "rem"
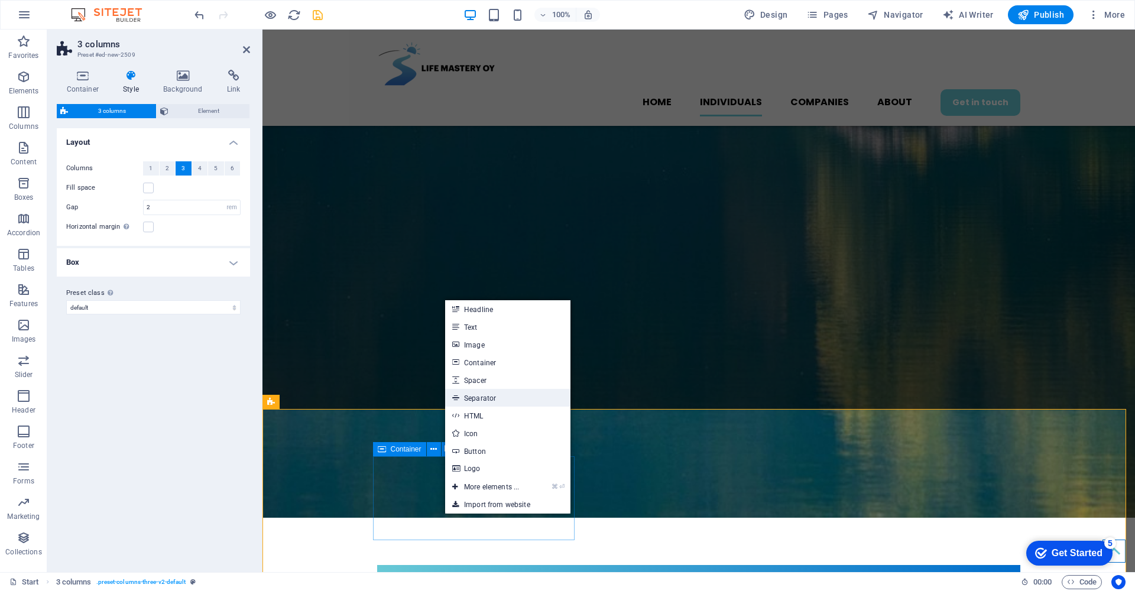
click at [494, 396] on link "Separator" at bounding box center [507, 398] width 125 height 18
select select "%"
select select "px"
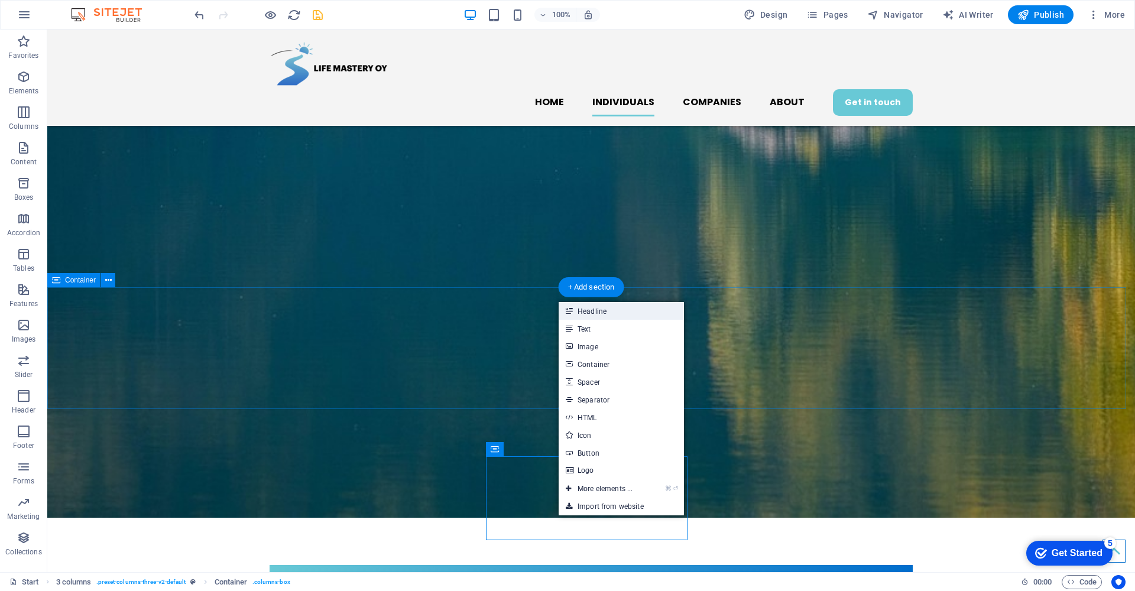
click at [598, 312] on link "Headline" at bounding box center [621, 311] width 125 height 18
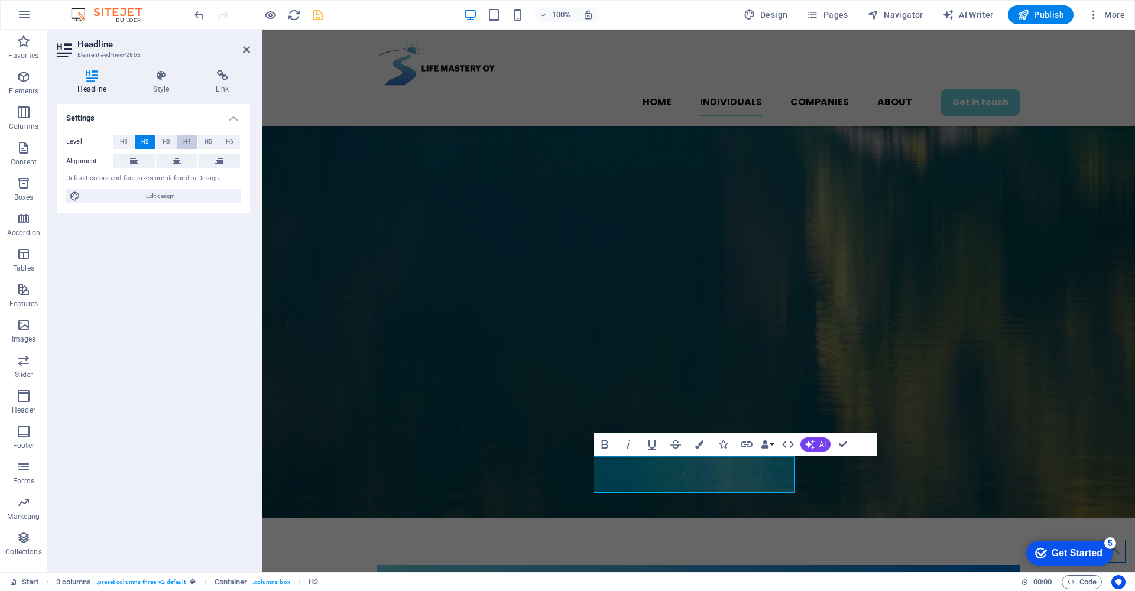
click at [187, 142] on span "H4" at bounding box center [187, 142] width 8 height 14
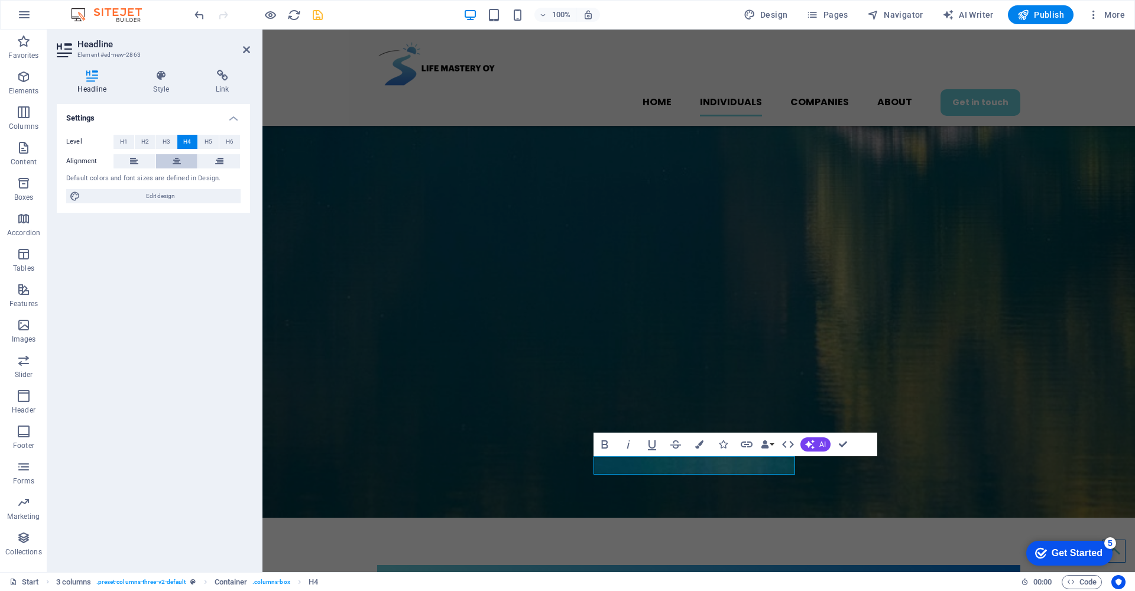
drag, startPoint x: 183, startPoint y: 157, endPoint x: 183, endPoint y: 167, distance: 10.0
click at [183, 157] on button at bounding box center [177, 161] width 42 height 14
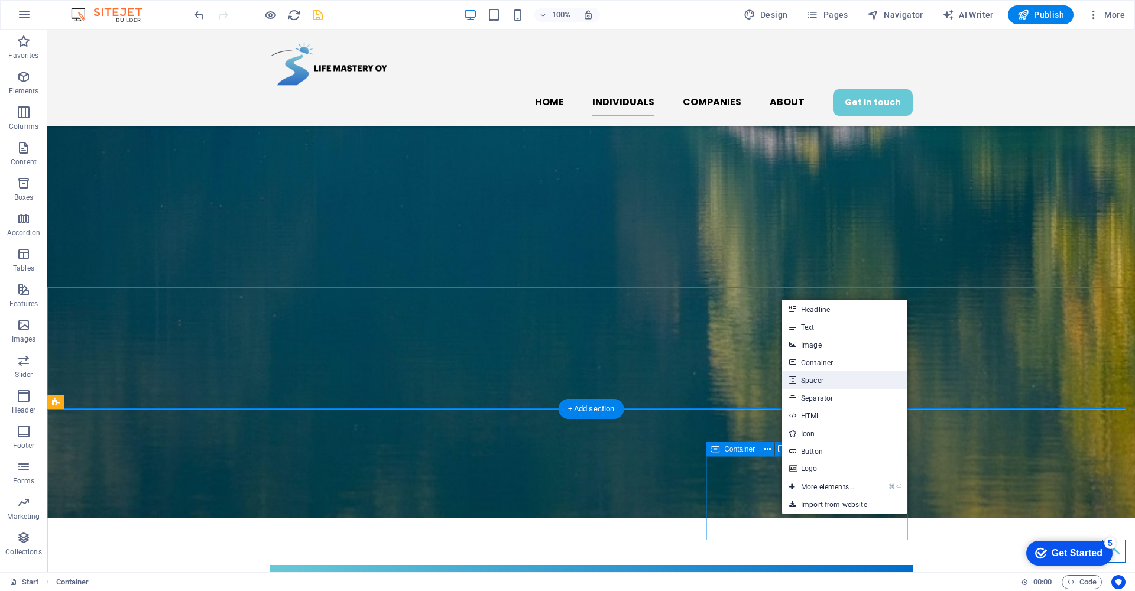
click at [834, 381] on link "Spacer" at bounding box center [844, 380] width 125 height 18
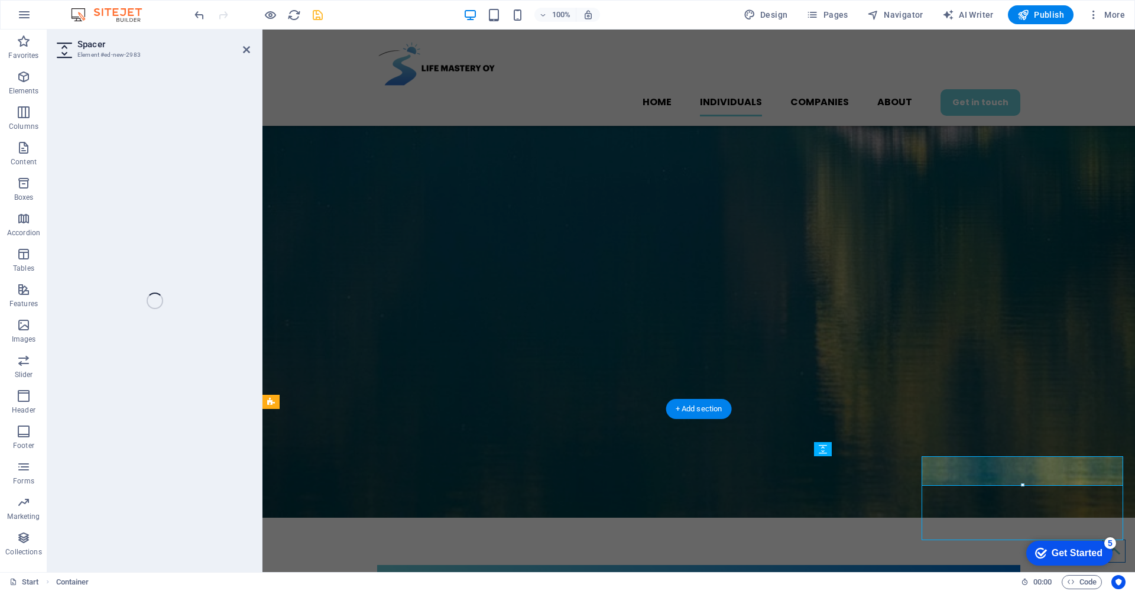
select select "px"
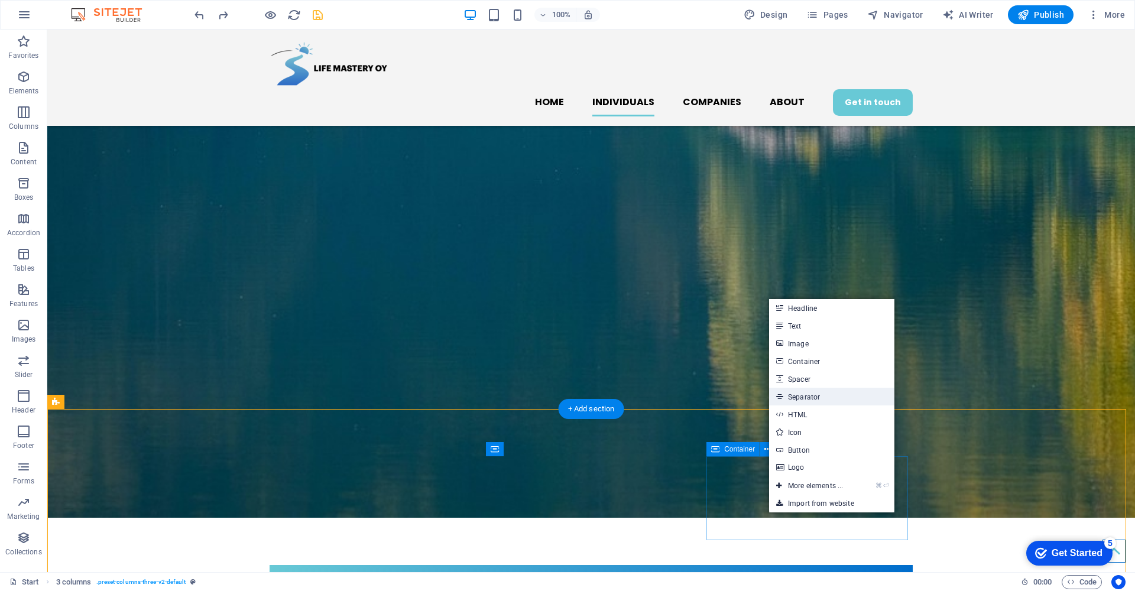
drag, startPoint x: 817, startPoint y: 397, endPoint x: 595, endPoint y: 365, distance: 224.6
click at [817, 397] on link "Separator" at bounding box center [831, 397] width 125 height 18
select select "%"
select select "px"
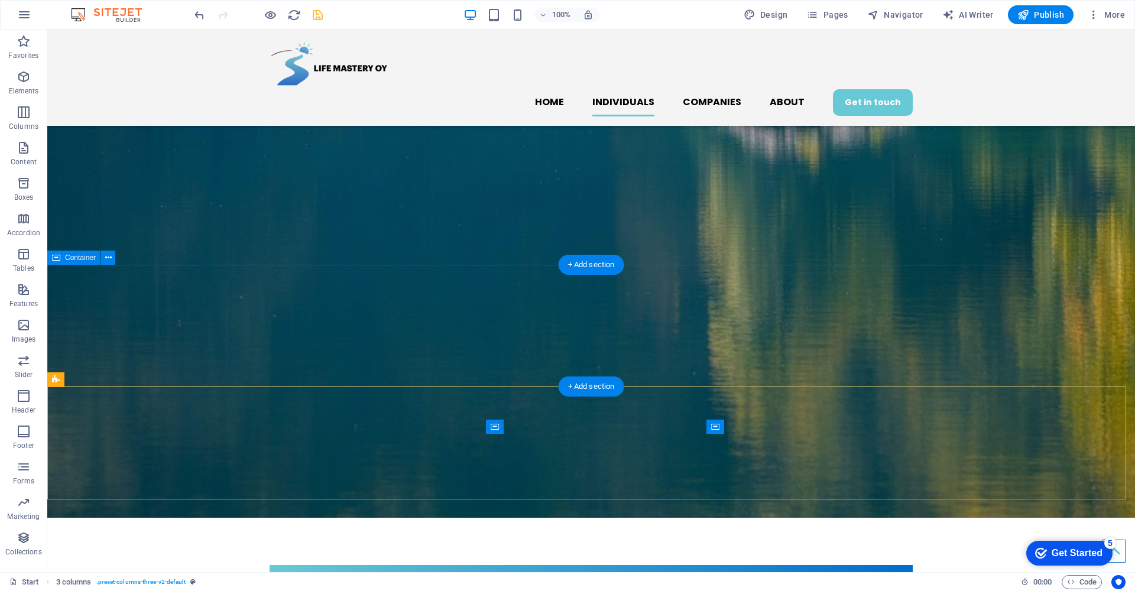
scroll to position [1410, 0]
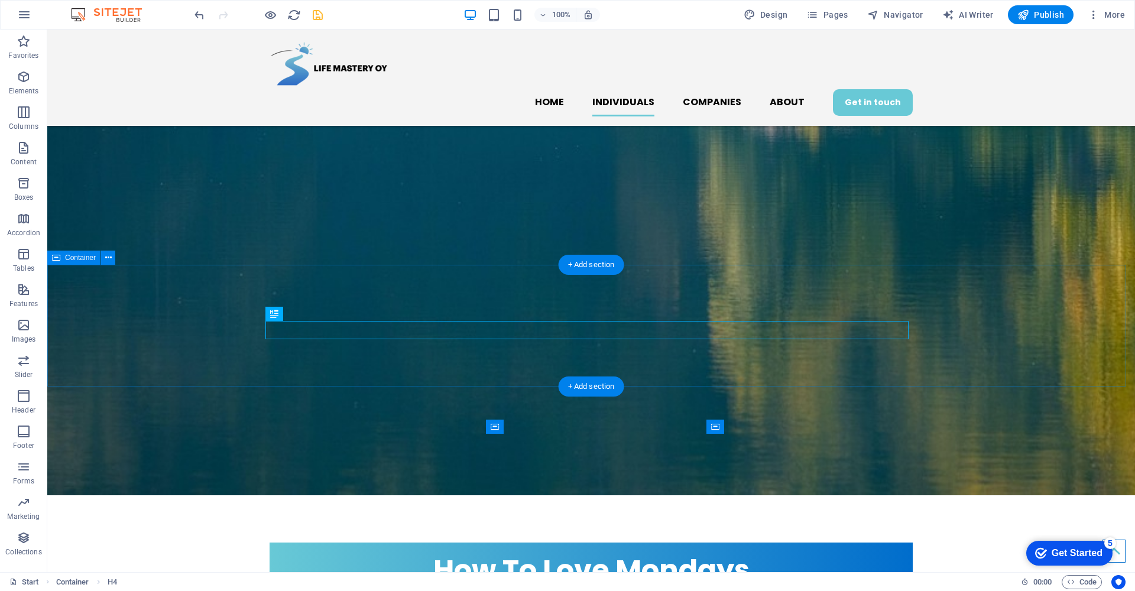
click at [109, 260] on icon at bounding box center [108, 258] width 7 height 12
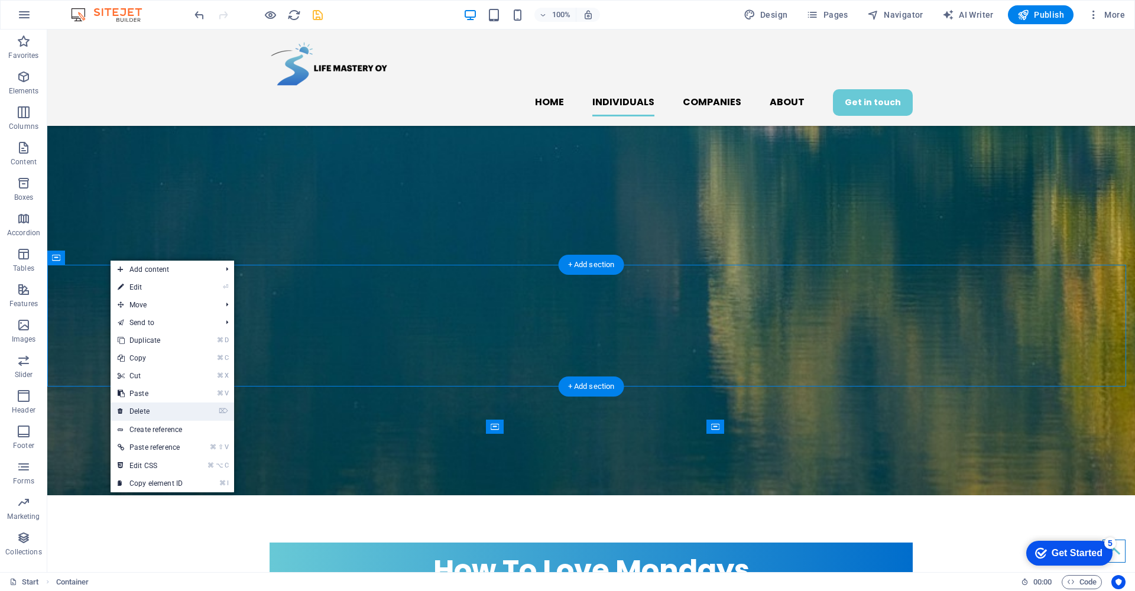
click at [170, 406] on link "⌦ Delete" at bounding box center [150, 412] width 79 height 18
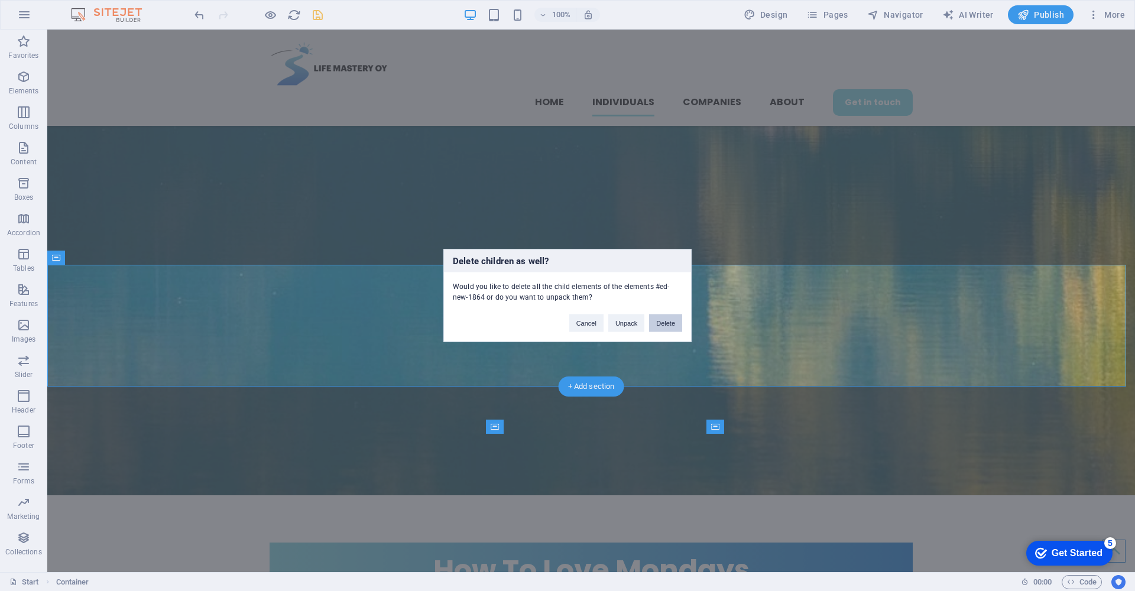
click at [670, 325] on button "Delete" at bounding box center [665, 323] width 33 height 18
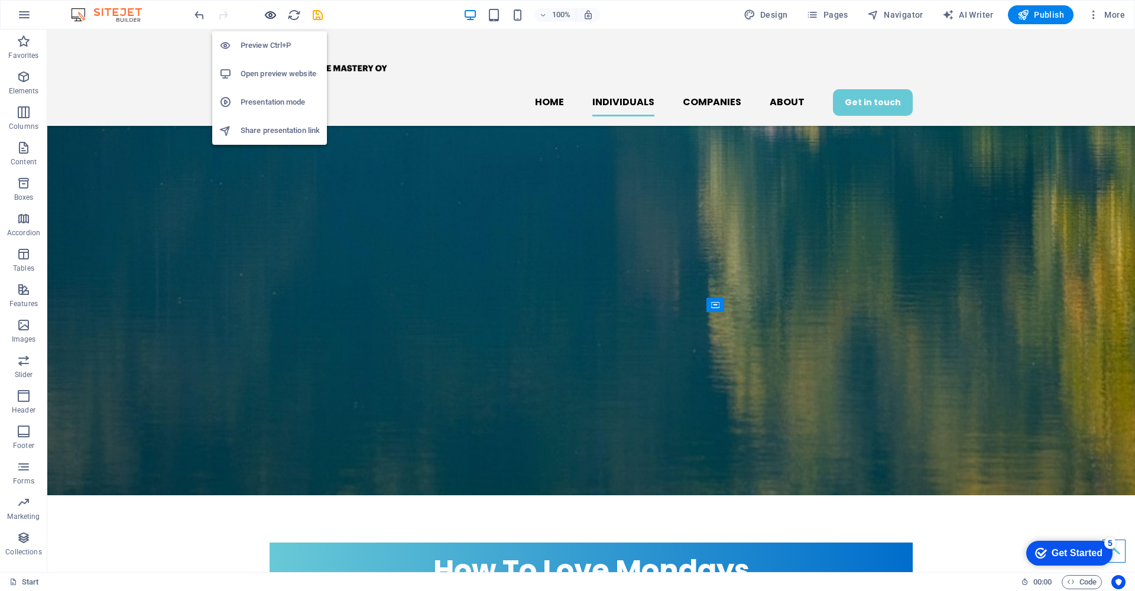
click at [265, 15] on icon "button" at bounding box center [271, 15] width 14 height 14
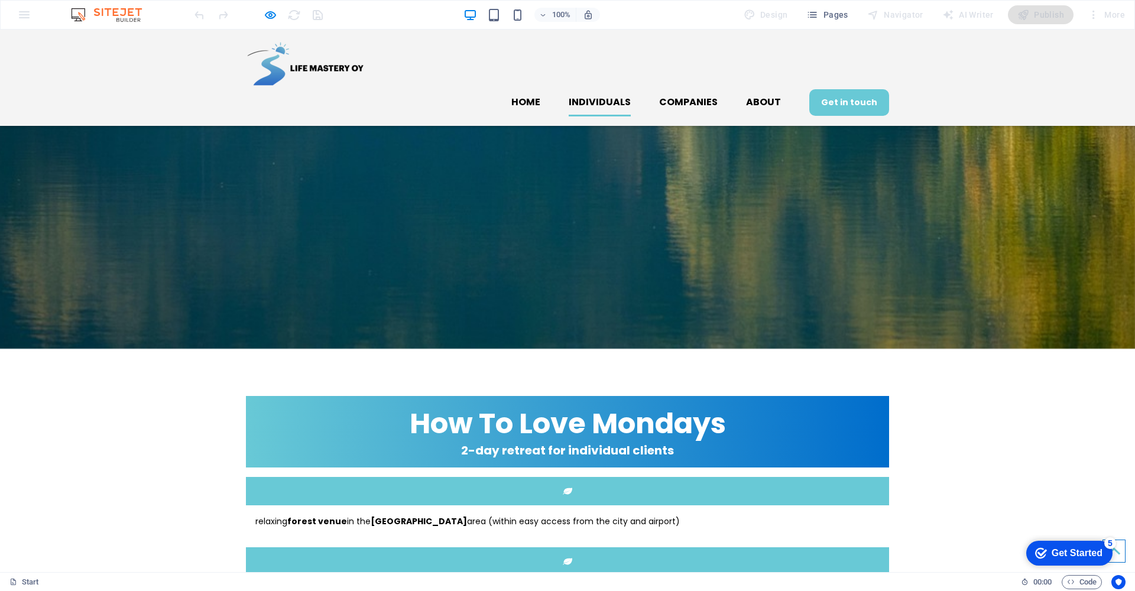
scroll to position [1266, 0]
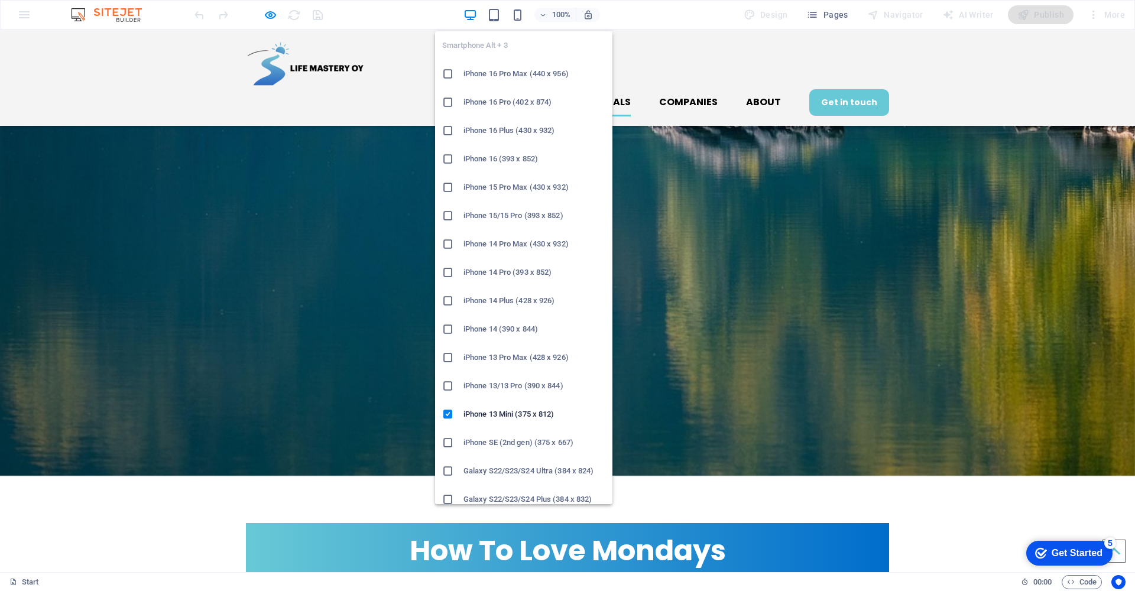
drag, startPoint x: 517, startPoint y: 75, endPoint x: 81, endPoint y: 45, distance: 436.7
click at [517, 75] on h6 "iPhone 16 Pro Max (440 x 956)" at bounding box center [534, 74] width 142 height 14
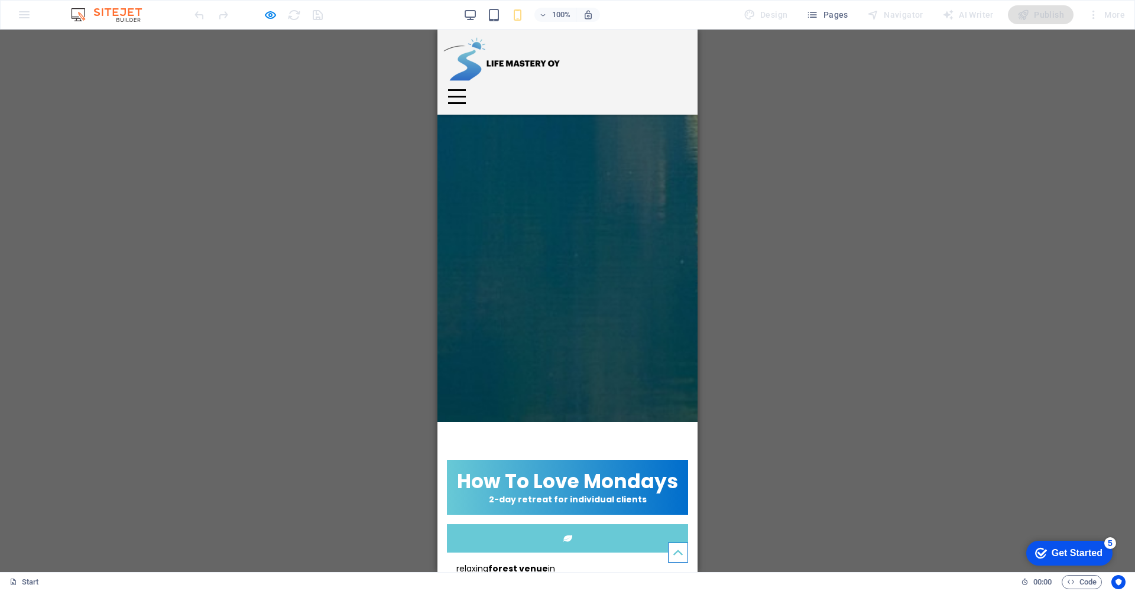
scroll to position [1516, 0]
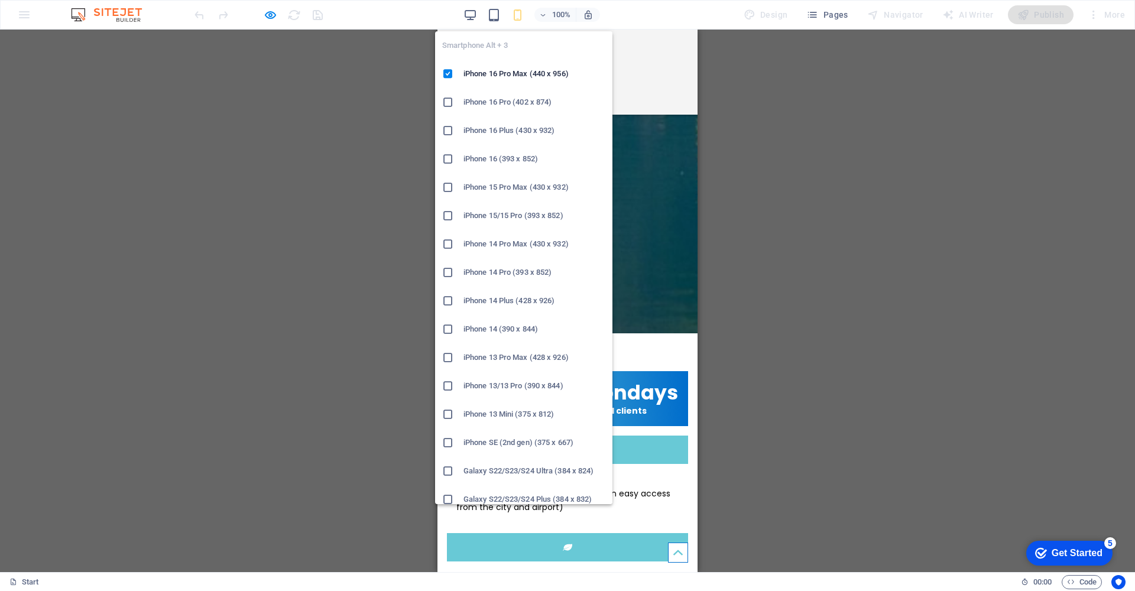
click at [450, 471] on icon at bounding box center [448, 471] width 12 height 12
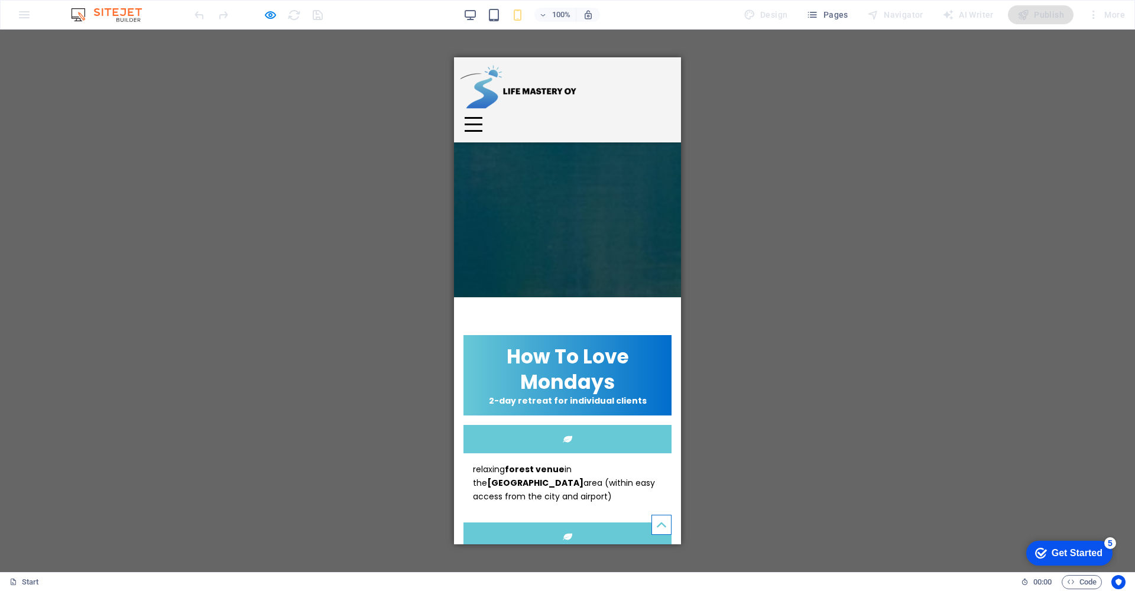
scroll to position [1087, 0]
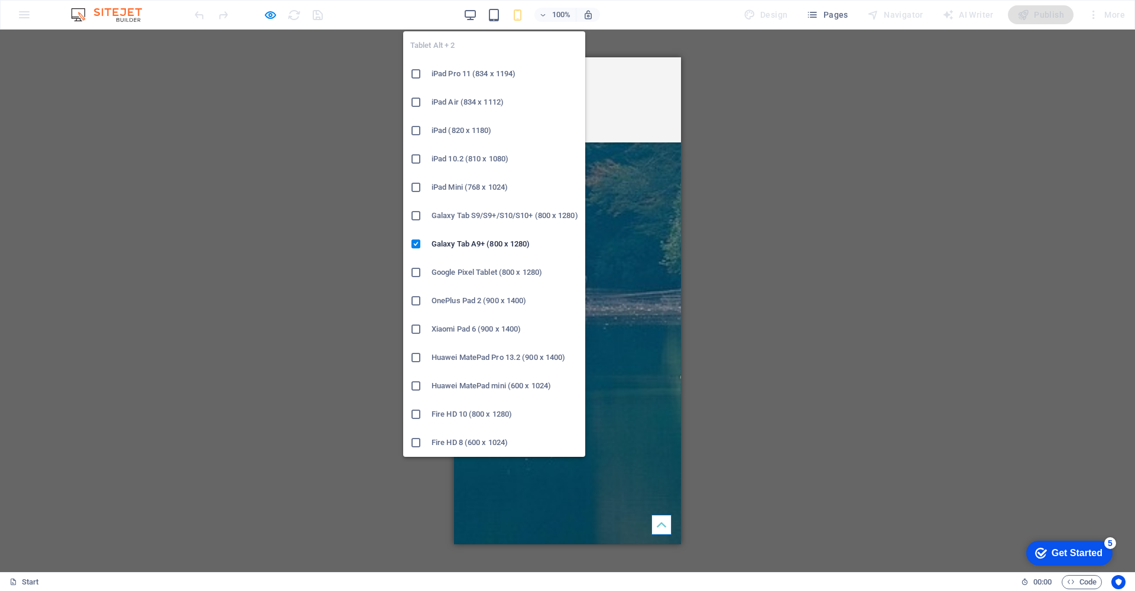
click at [487, 79] on h6 "iPad Pro 11 (834 x 1194)" at bounding box center [505, 74] width 147 height 14
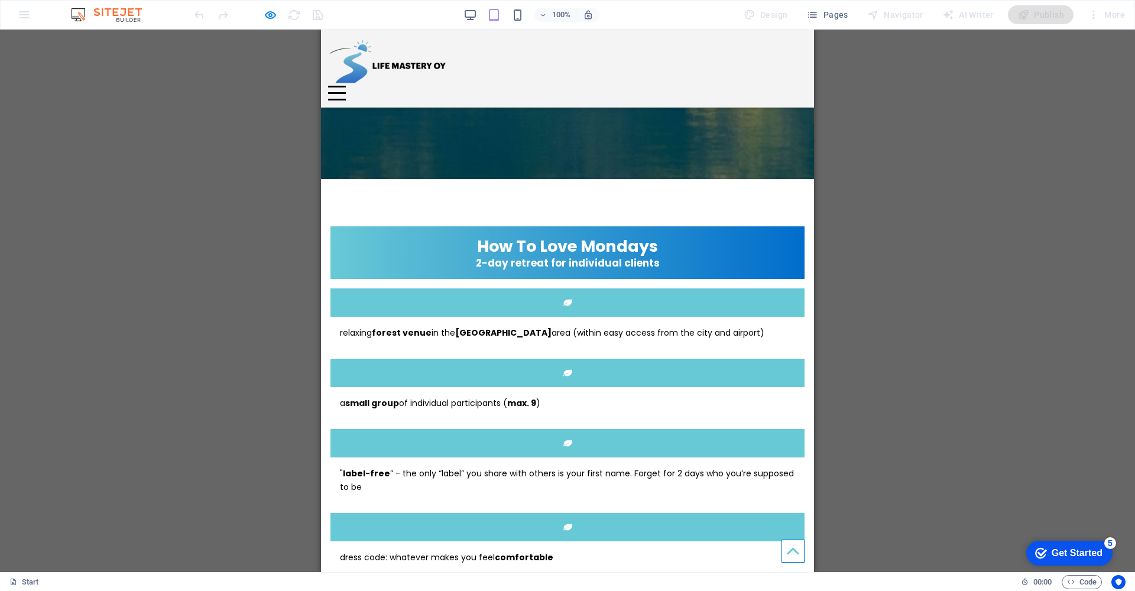
scroll to position [1211, 0]
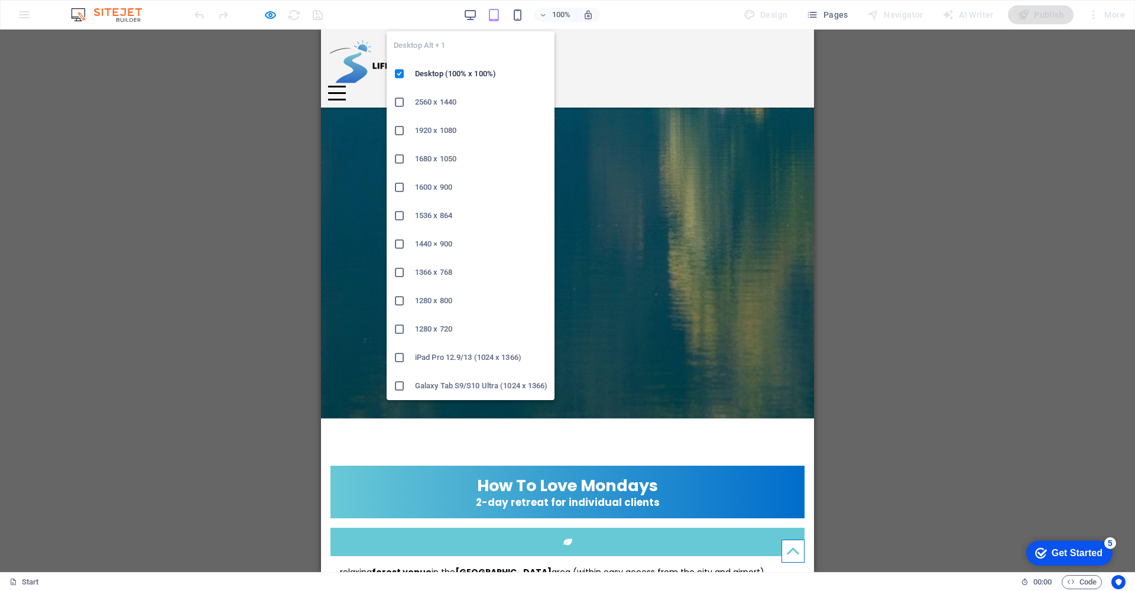
click at [400, 330] on icon at bounding box center [400, 329] width 12 height 12
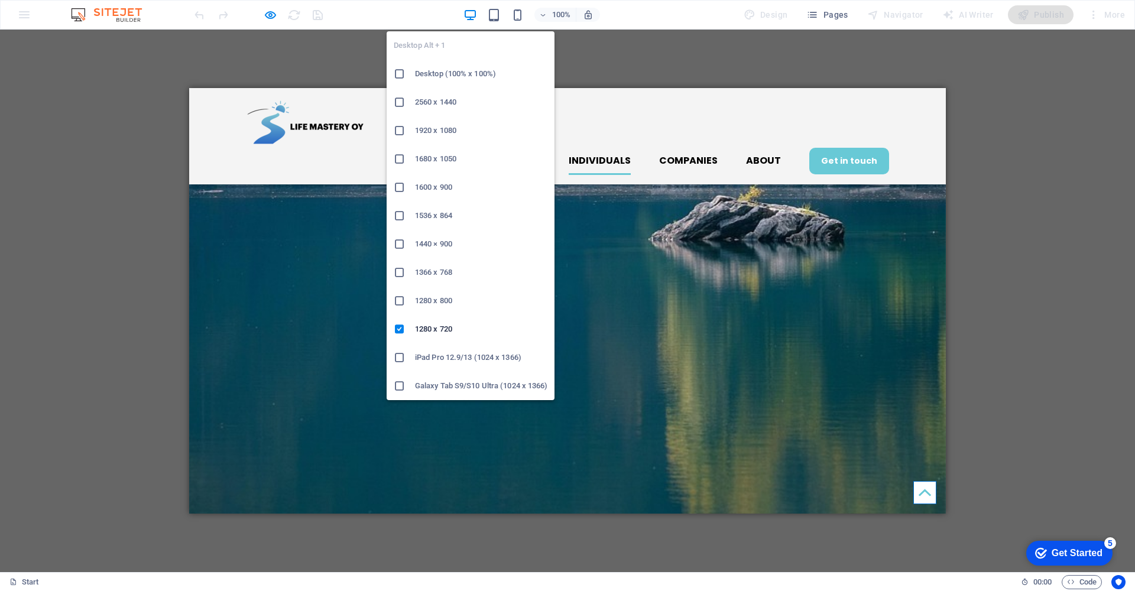
click at [404, 300] on icon at bounding box center [400, 301] width 12 height 12
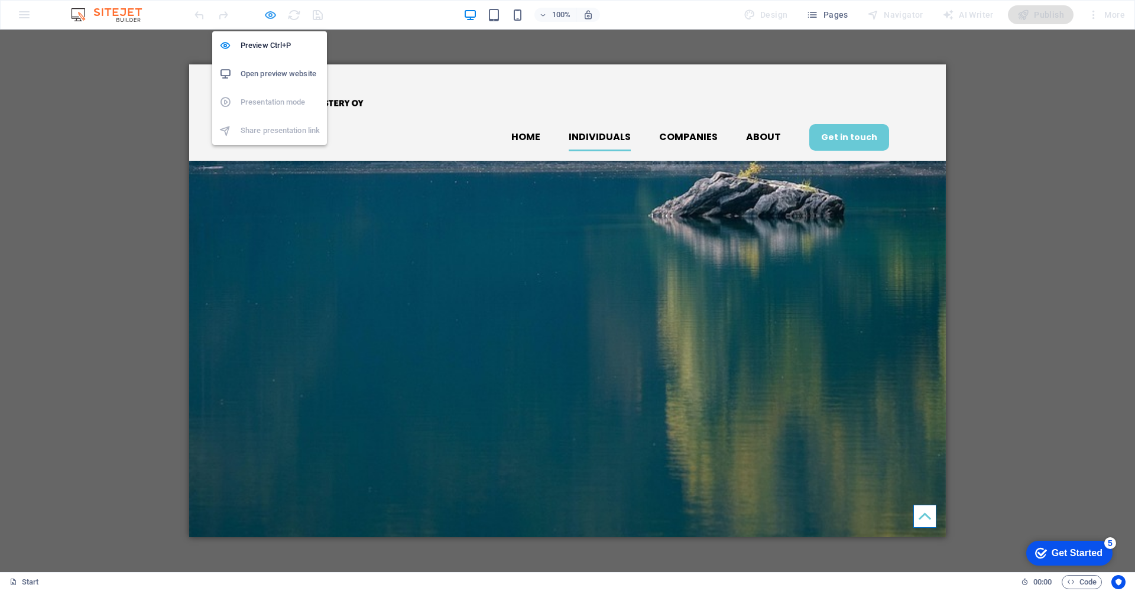
click at [269, 16] on icon "button" at bounding box center [271, 15] width 14 height 14
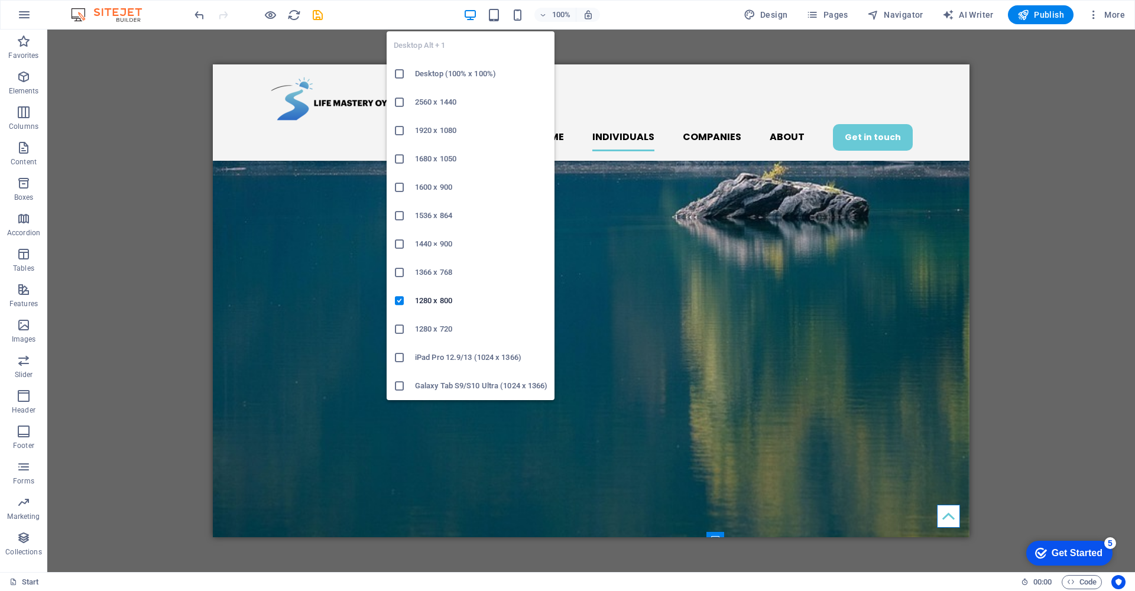
click at [447, 73] on h6 "Desktop (100% x 100%)" at bounding box center [481, 74] width 132 height 14
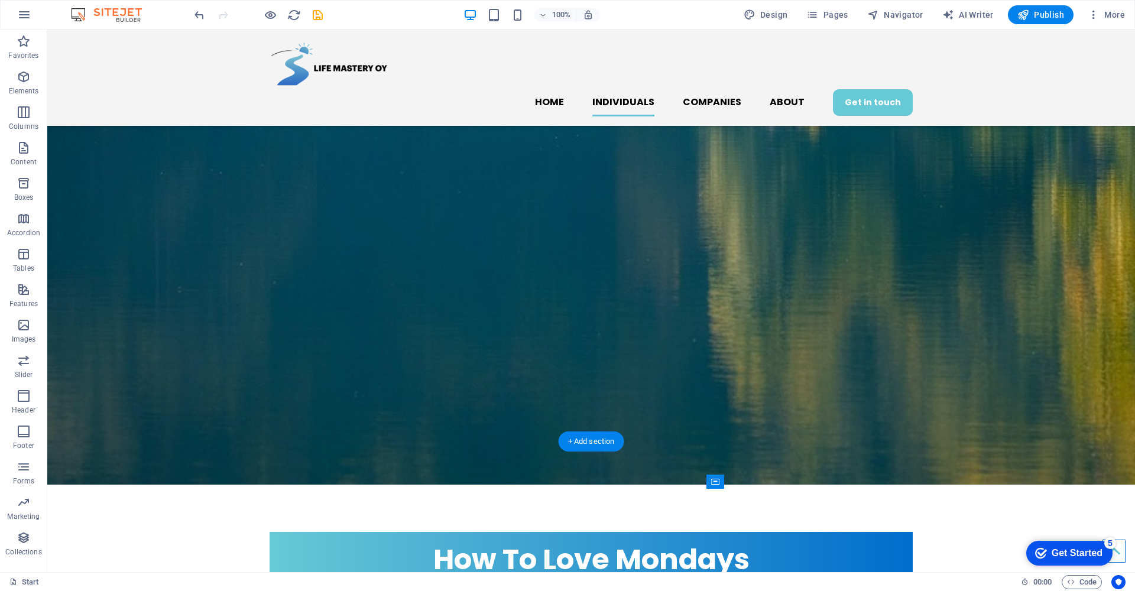
scroll to position [1553, 0]
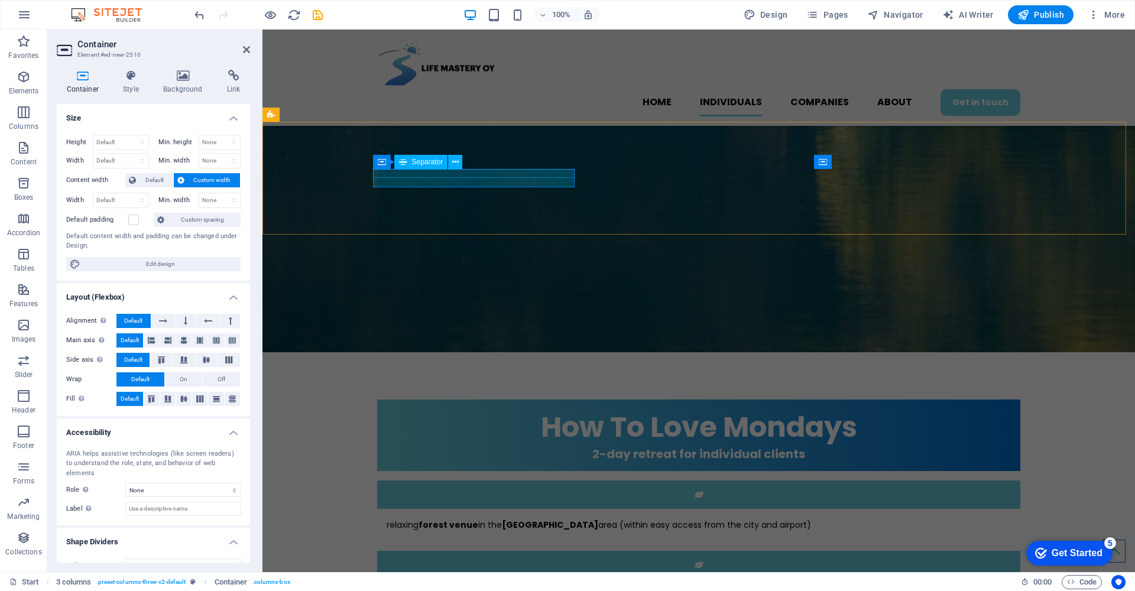
select select "%"
select select "px"
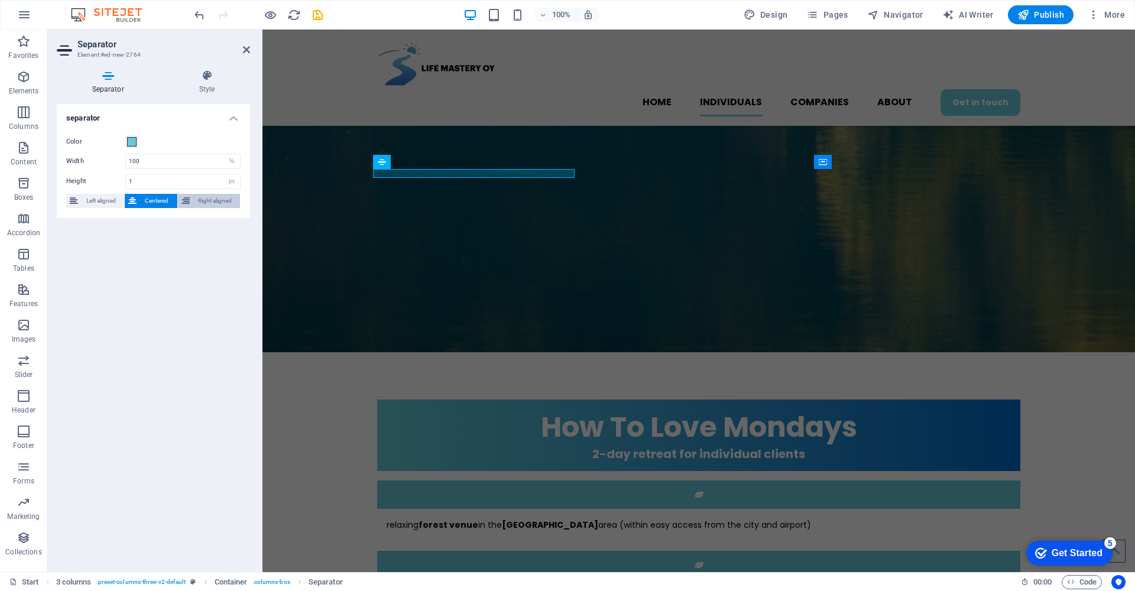
click at [224, 195] on span "Right aligned" at bounding box center [214, 201] width 43 height 14
click at [155, 200] on span "Centered" at bounding box center [156, 201] width 33 height 14
click at [173, 163] on input "100" at bounding box center [183, 161] width 114 height 14
type input "1"
type input "50"
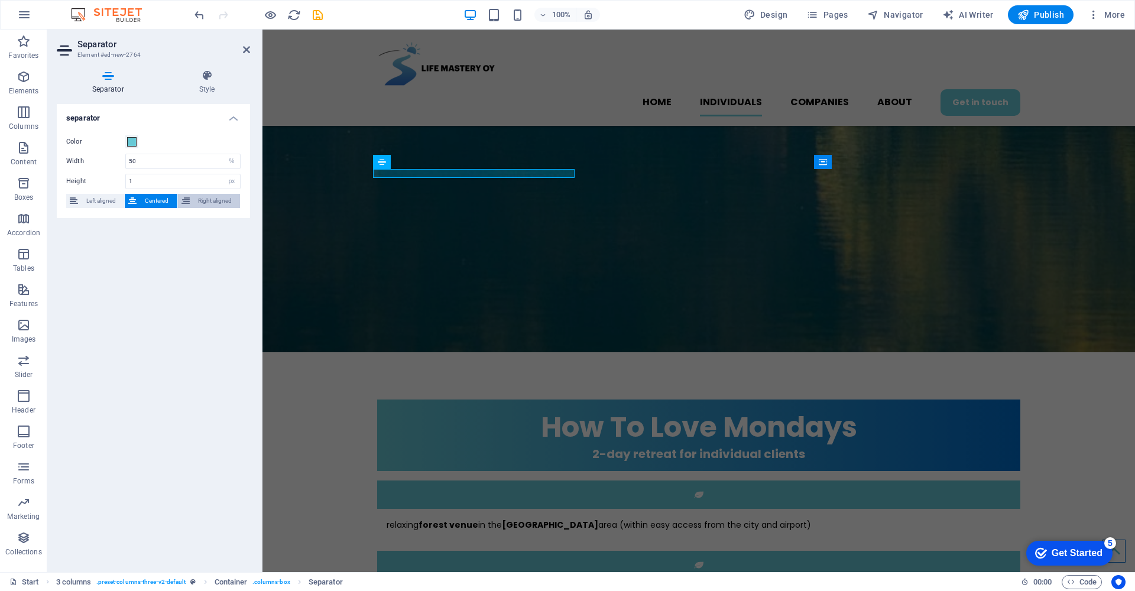
click at [230, 202] on span "Right aligned" at bounding box center [214, 201] width 43 height 14
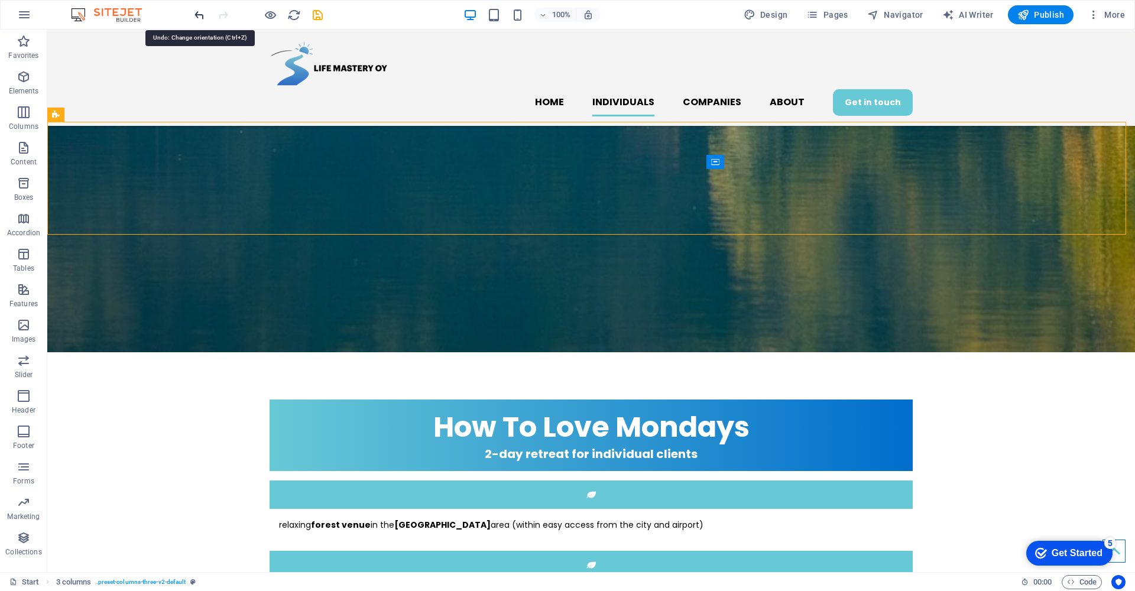
click at [194, 14] on icon "undo" at bounding box center [200, 15] width 14 height 14
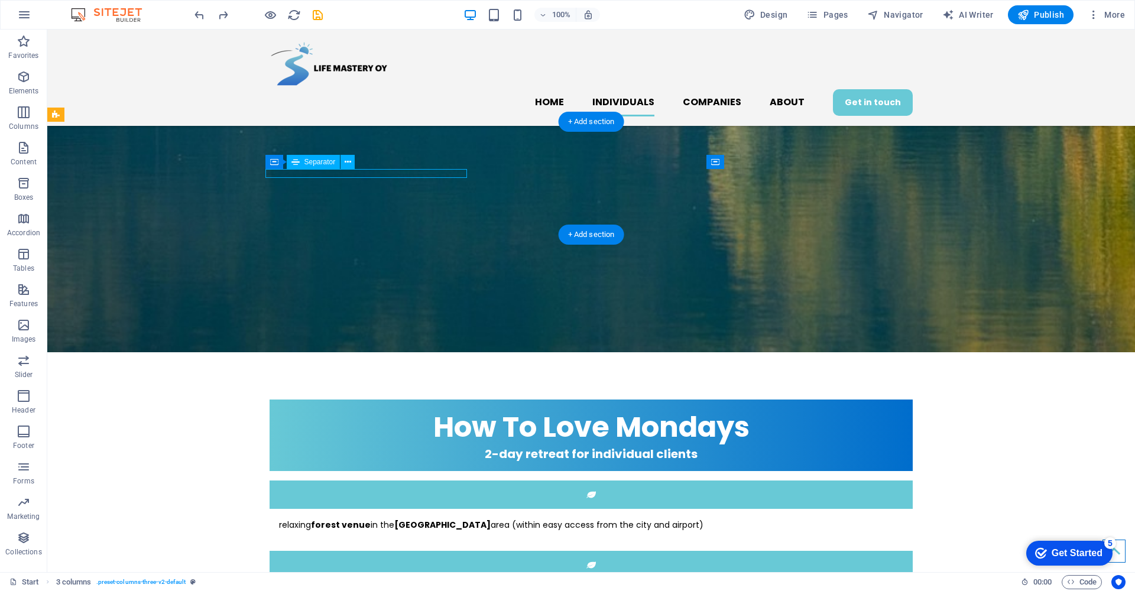
select select "%"
select select "px"
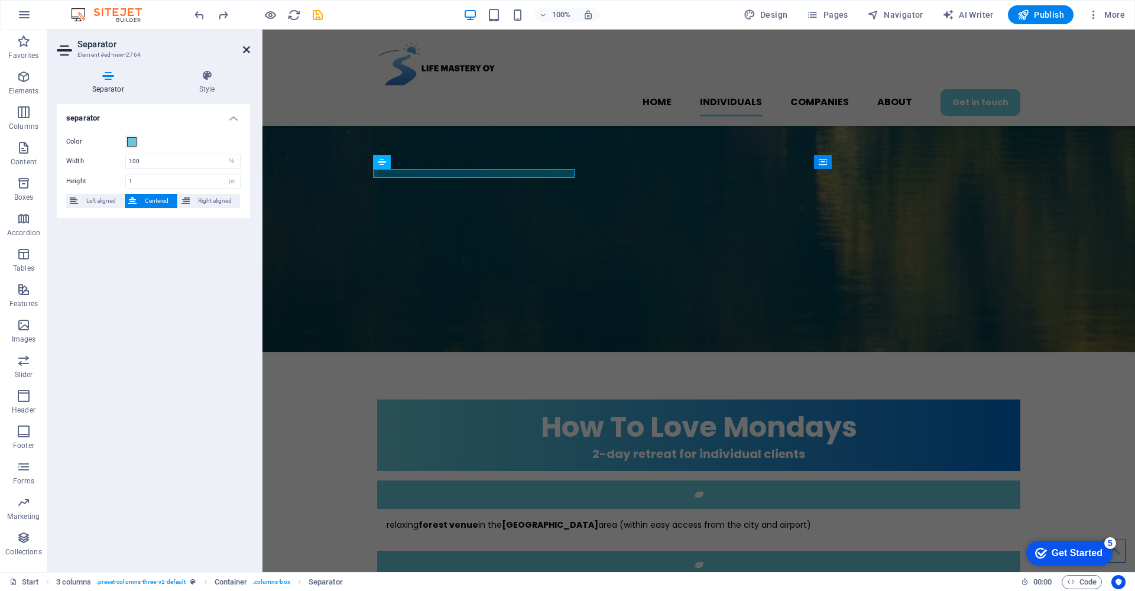
click at [245, 45] on icon at bounding box center [246, 49] width 7 height 9
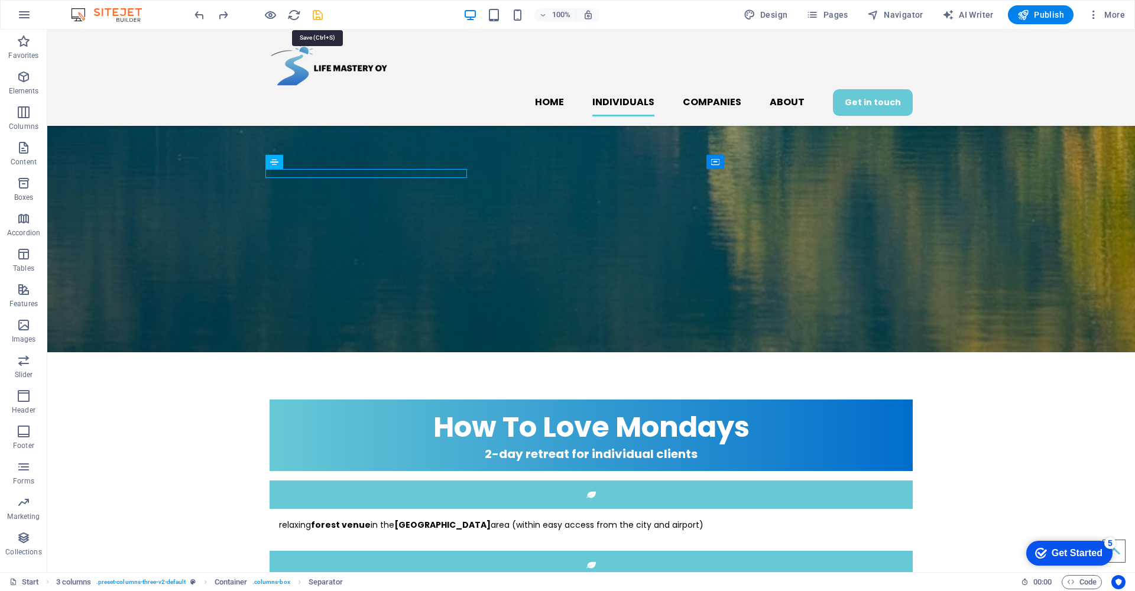
click at [317, 15] on icon "save" at bounding box center [318, 15] width 14 height 14
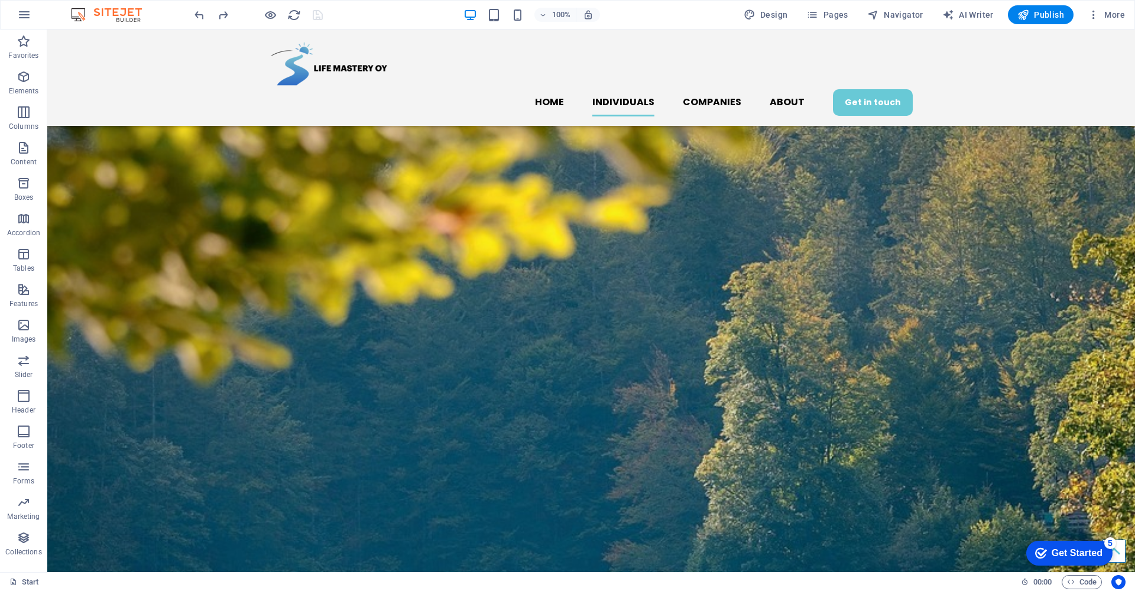
scroll to position [883, 0]
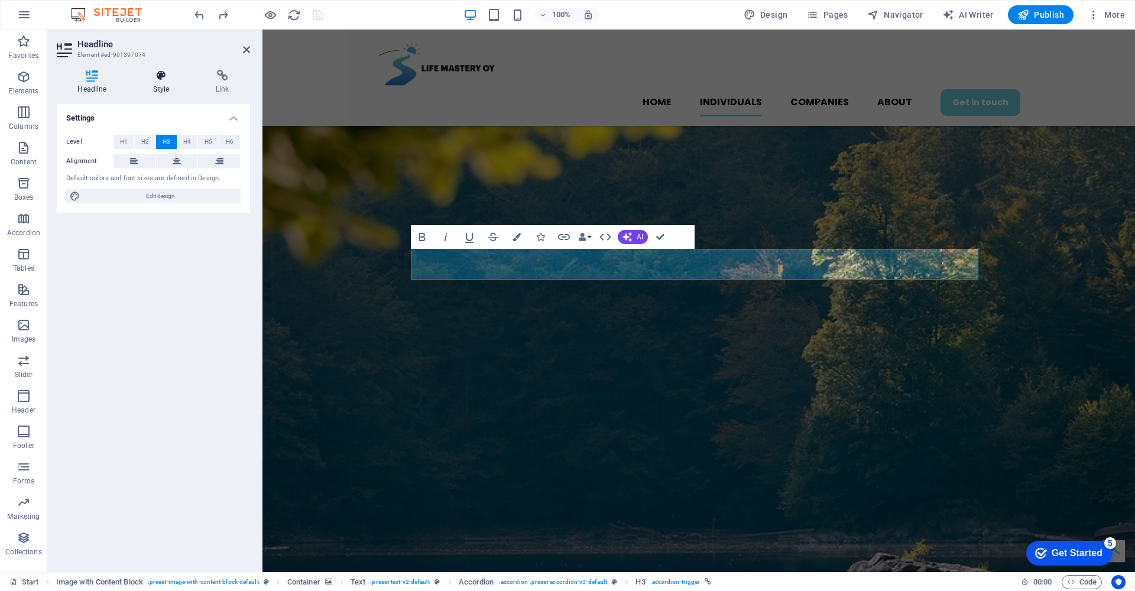
click at [160, 76] on icon at bounding box center [161, 76] width 58 height 12
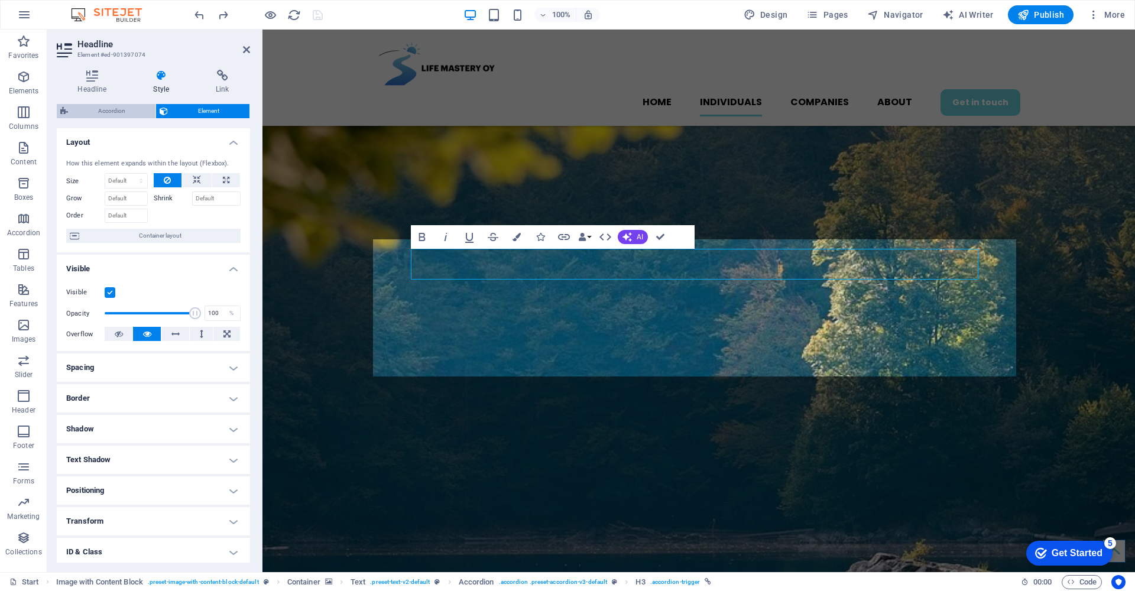
click at [112, 109] on span "Accordion" at bounding box center [112, 111] width 80 height 14
select select "rem"
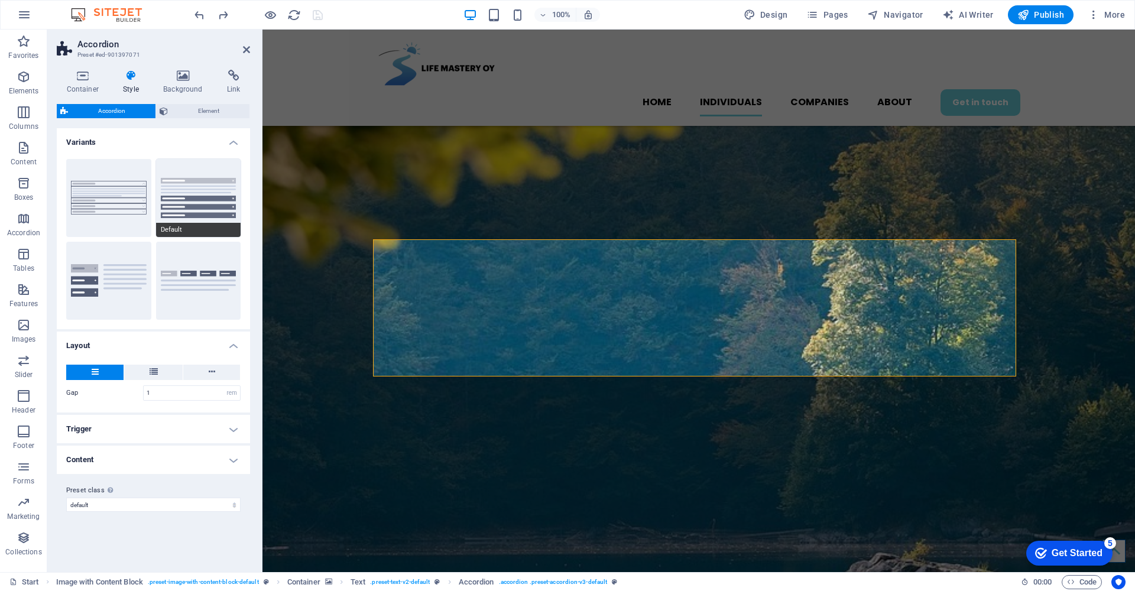
click at [203, 190] on button "Default" at bounding box center [198, 198] width 85 height 78
click at [112, 268] on button "Vertical Tabs" at bounding box center [108, 281] width 85 height 78
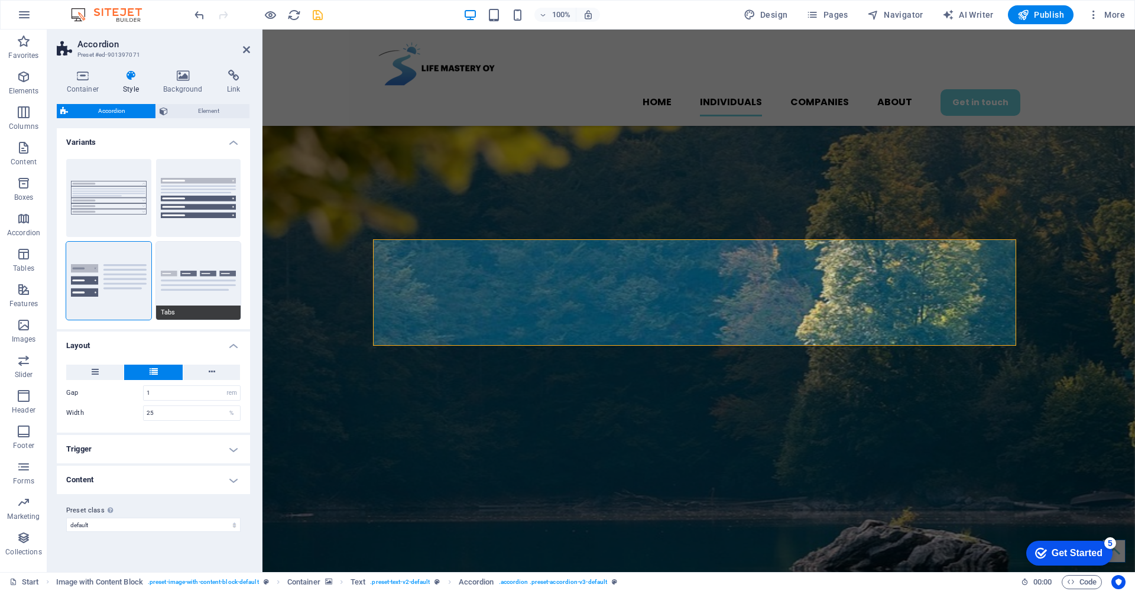
click at [163, 256] on button "Tabs" at bounding box center [198, 281] width 85 height 78
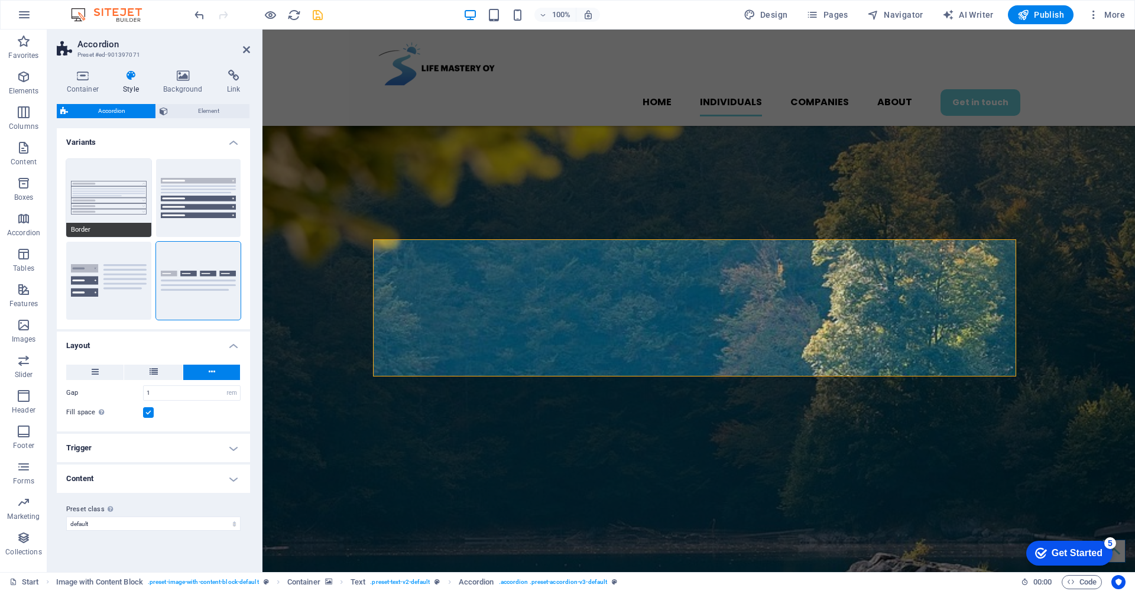
click at [134, 192] on button "Border" at bounding box center [108, 198] width 85 height 78
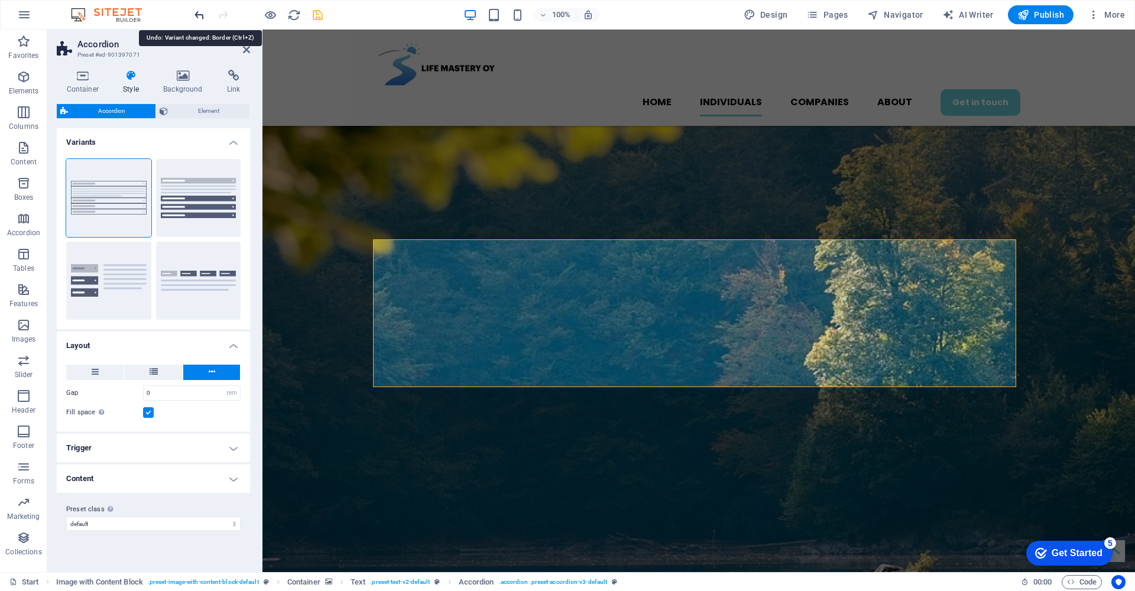
click at [199, 15] on icon "undo" at bounding box center [200, 15] width 14 height 14
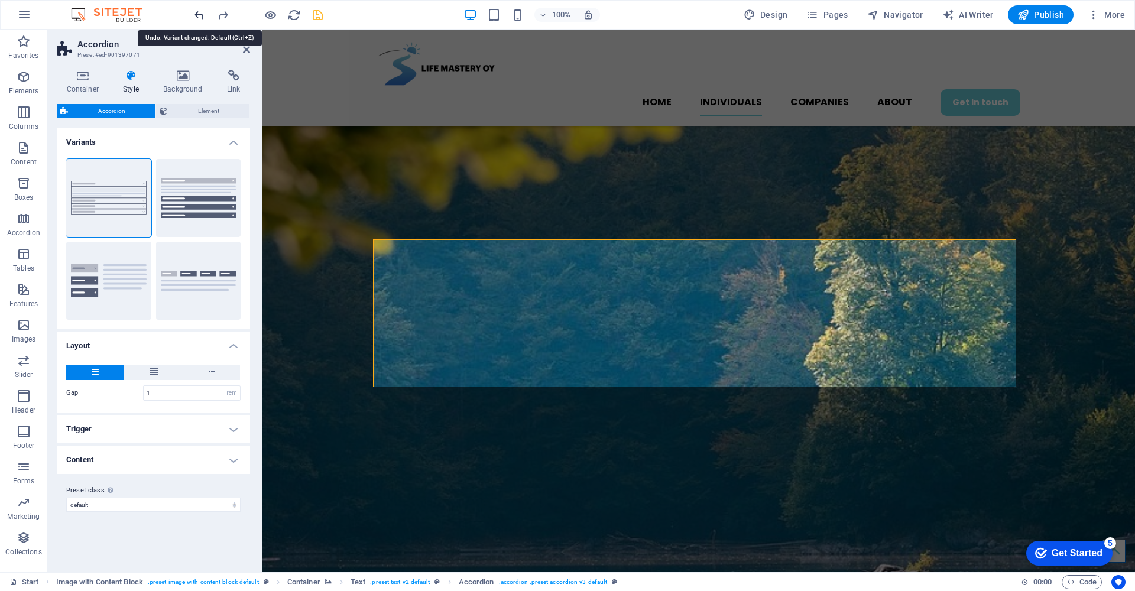
click at [199, 15] on icon "undo" at bounding box center [200, 15] width 14 height 14
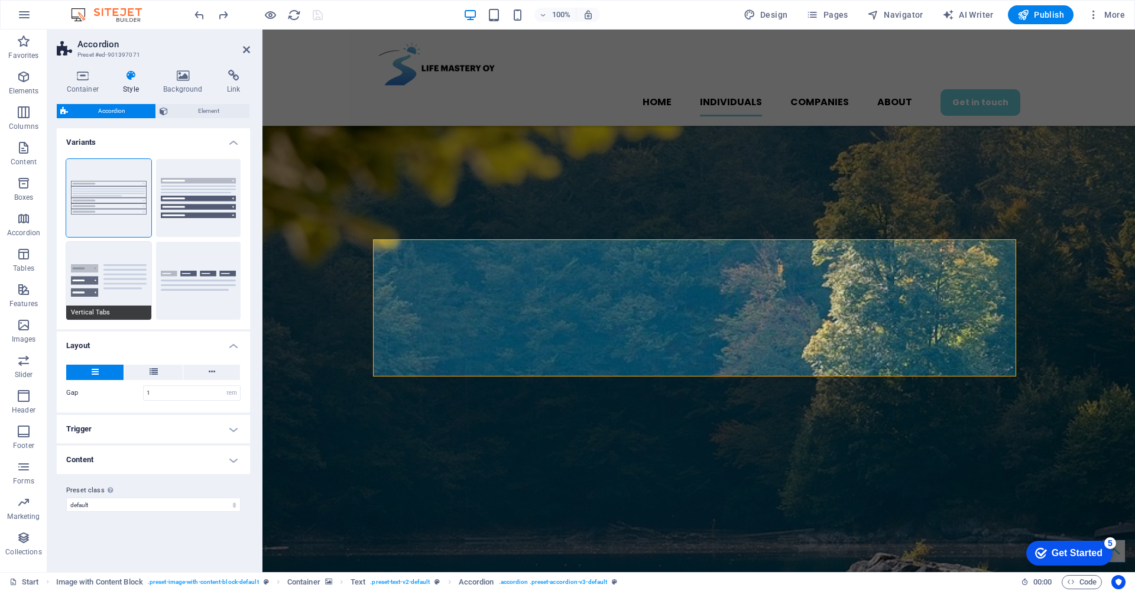
click at [124, 269] on button "Vertical Tabs" at bounding box center [108, 281] width 85 height 78
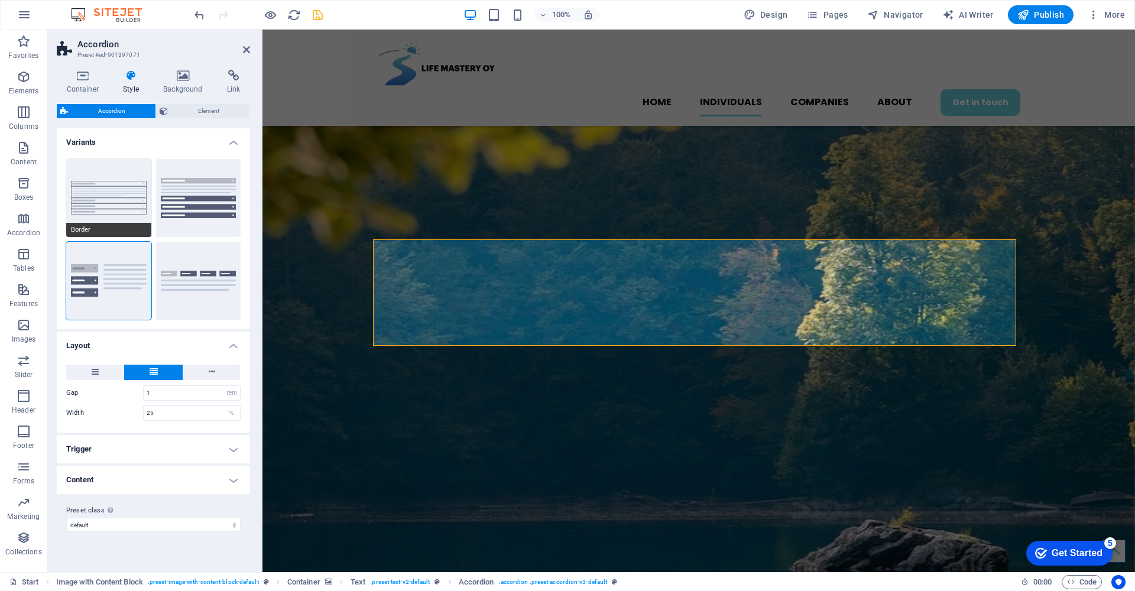
click at [126, 207] on button "Border" at bounding box center [108, 198] width 85 height 78
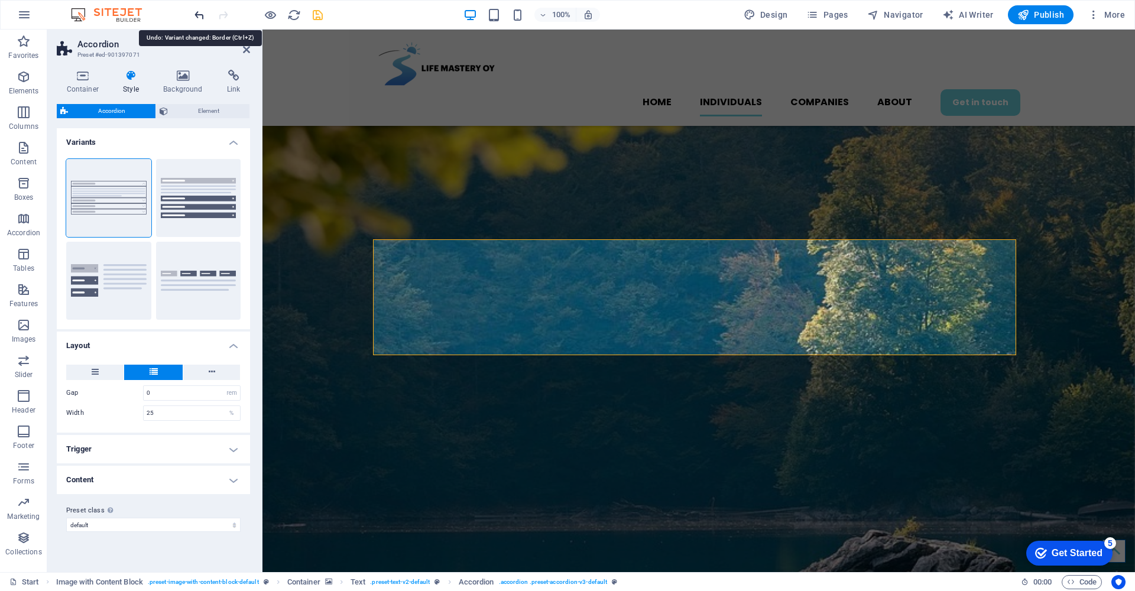
click at [200, 14] on icon "undo" at bounding box center [200, 15] width 14 height 14
type input "1"
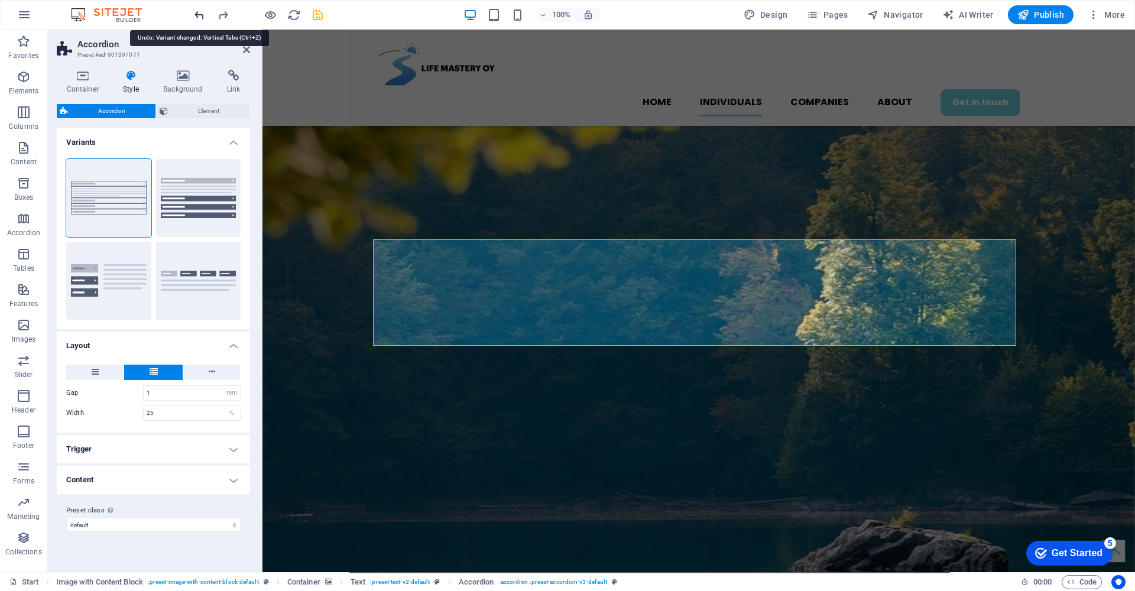
click at [199, 14] on icon "undo" at bounding box center [200, 15] width 14 height 14
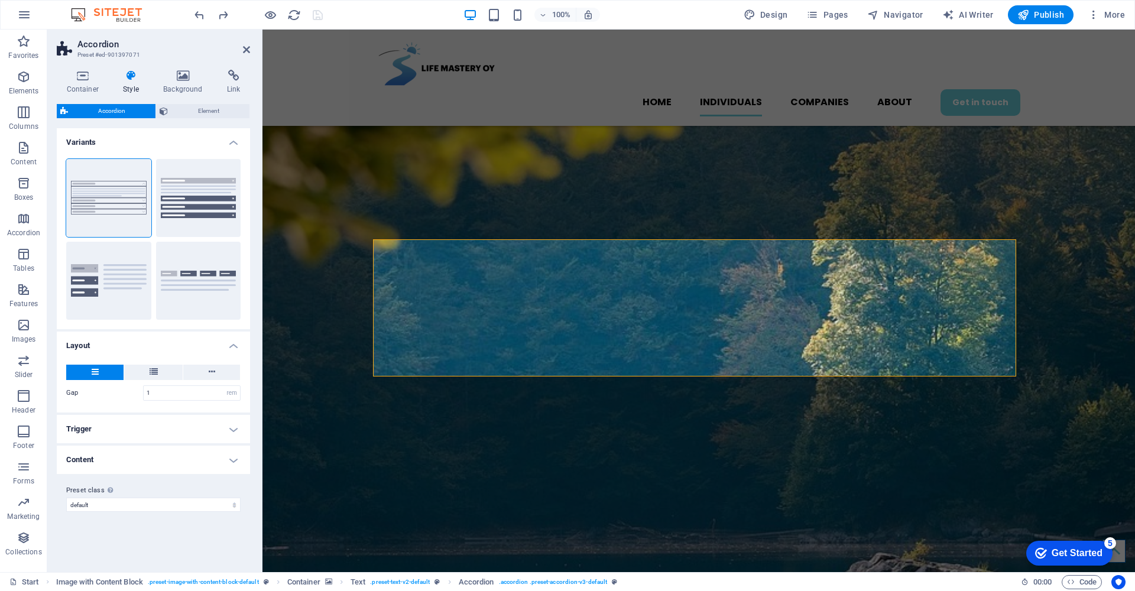
click at [233, 430] on h4 "Trigger" at bounding box center [153, 429] width 193 height 28
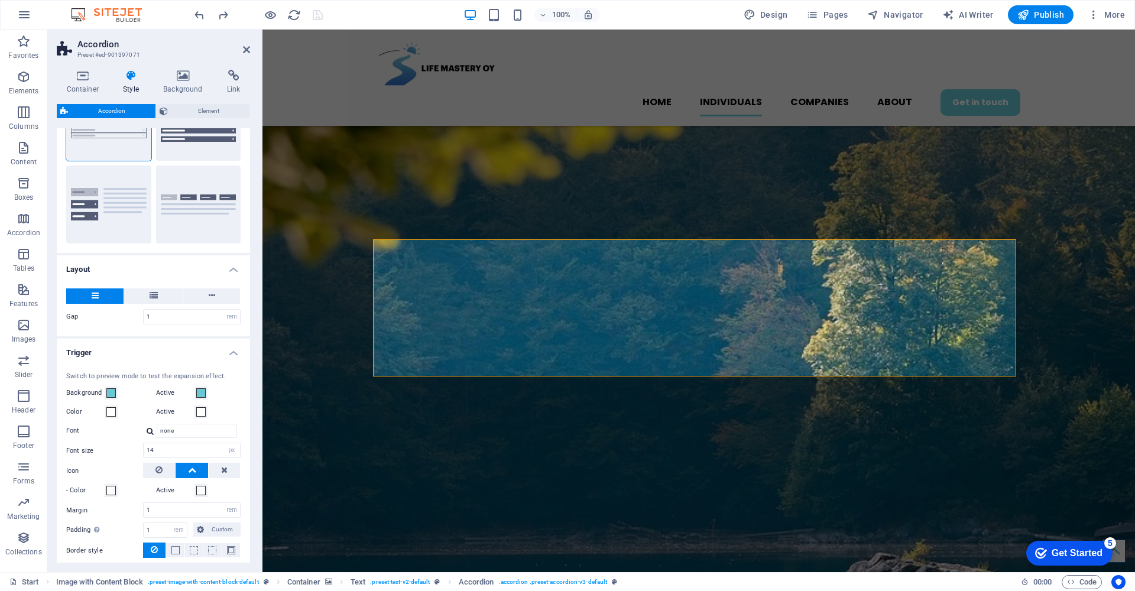
scroll to position [176, 0]
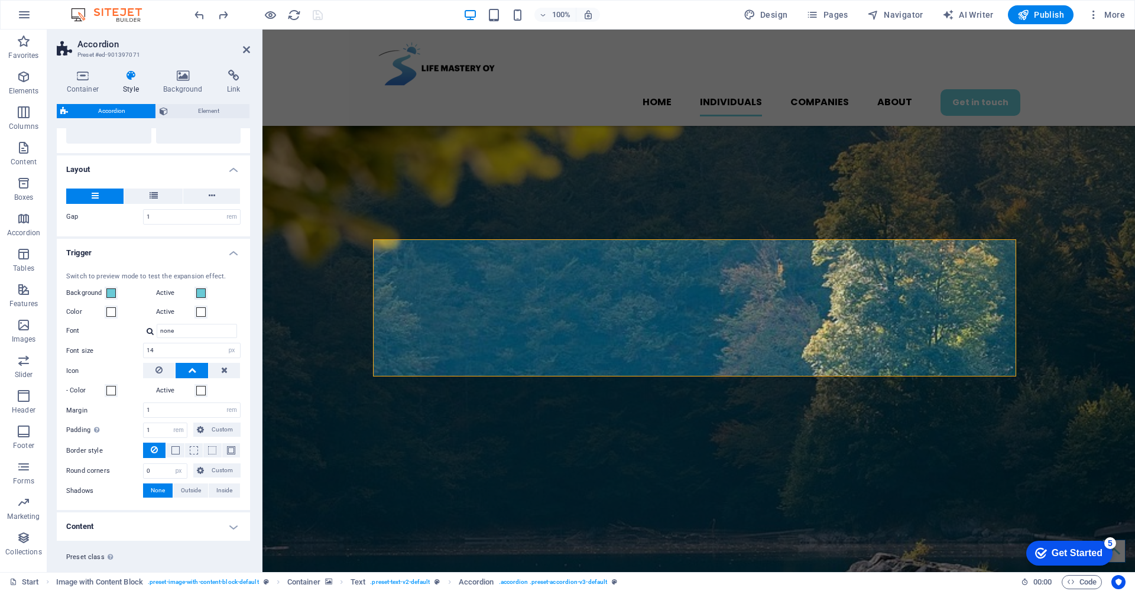
click at [232, 527] on h4 "Content" at bounding box center [153, 527] width 193 height 28
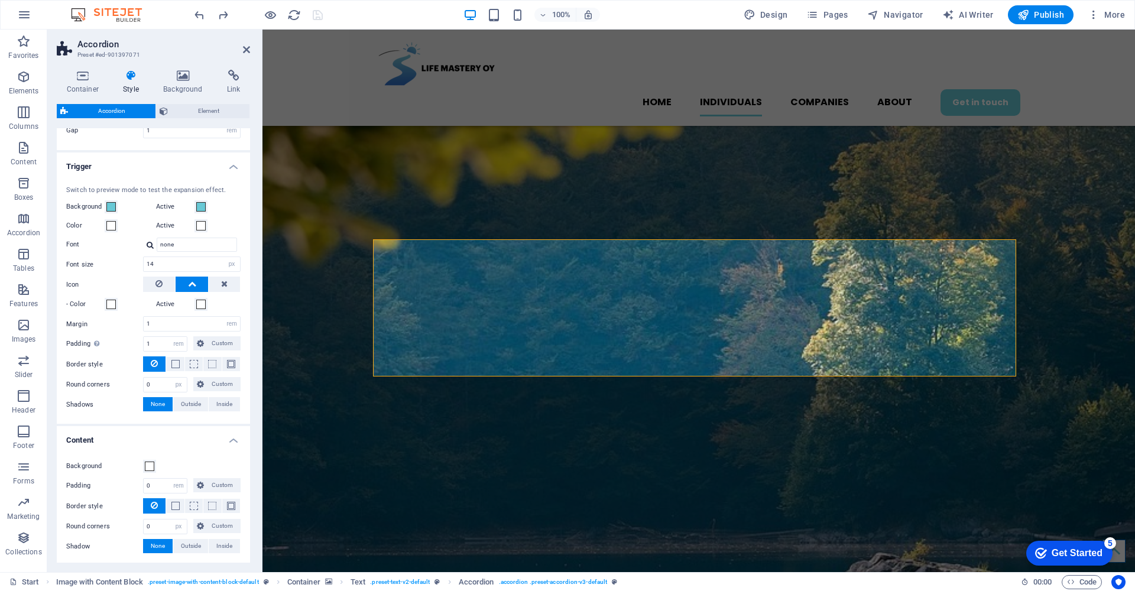
scroll to position [180, 0]
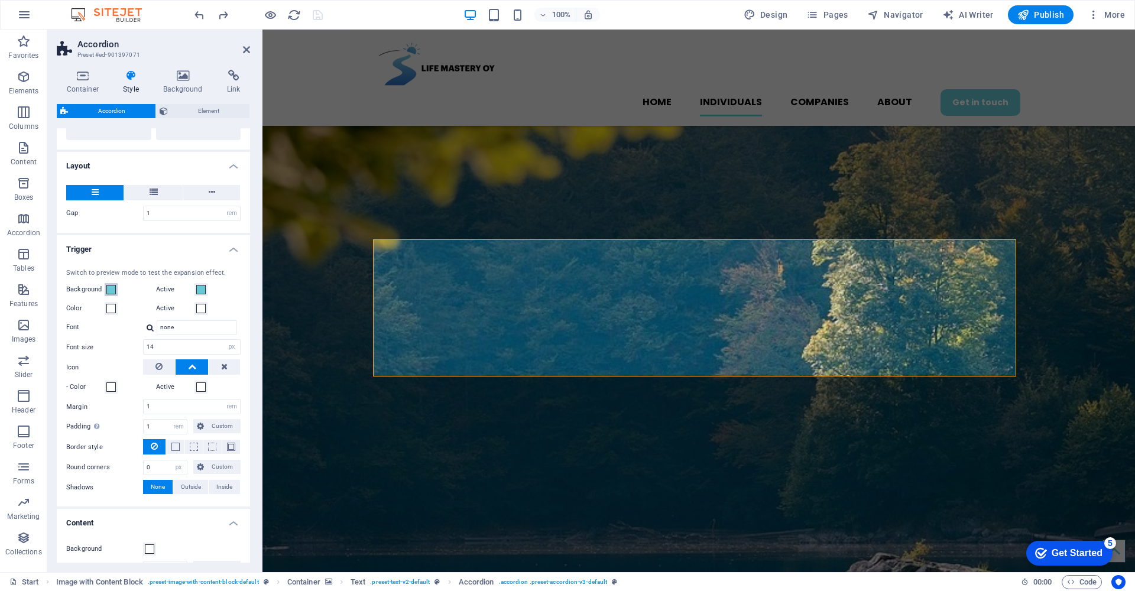
click at [112, 287] on span at bounding box center [110, 289] width 9 height 9
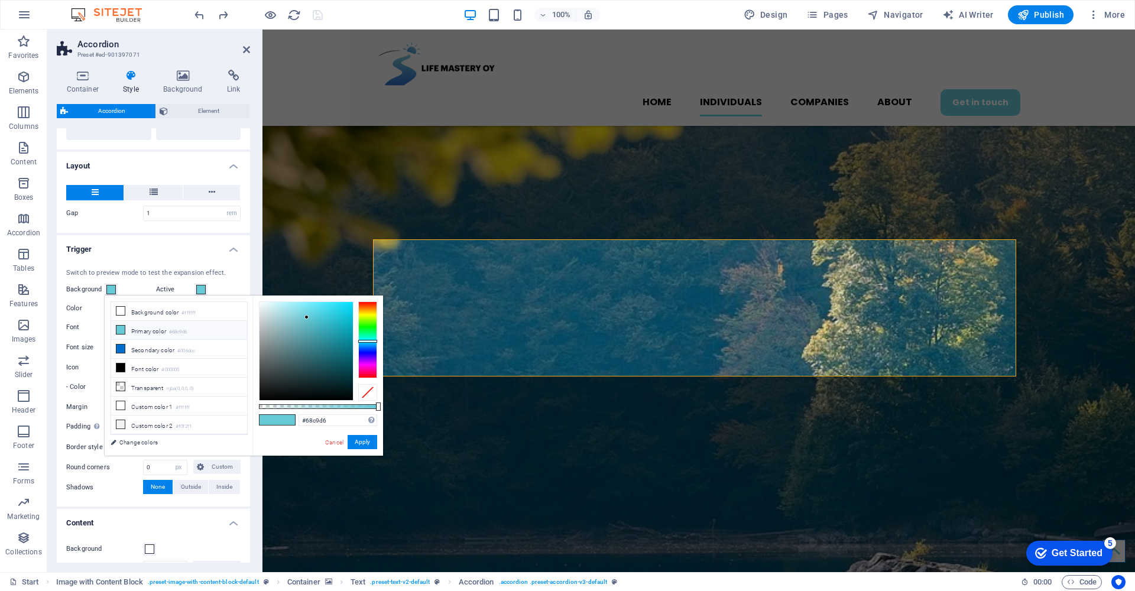
click at [218, 278] on div "Switch to preview mode to test the expansion effect. Background Active Color Ac…" at bounding box center [153, 382] width 198 height 251
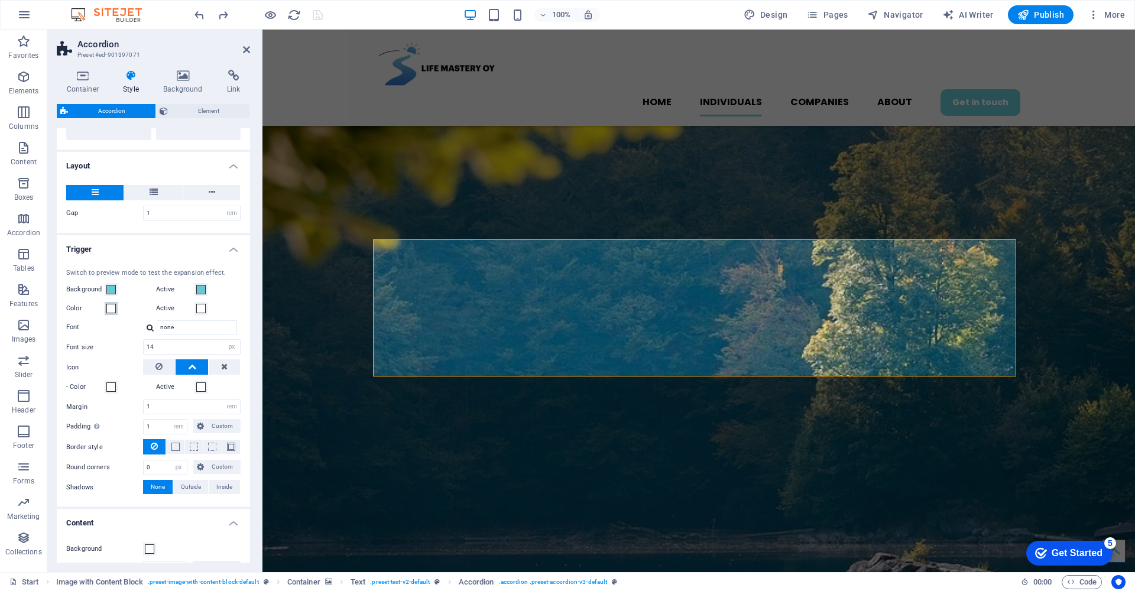
click at [111, 309] on span at bounding box center [110, 308] width 9 height 9
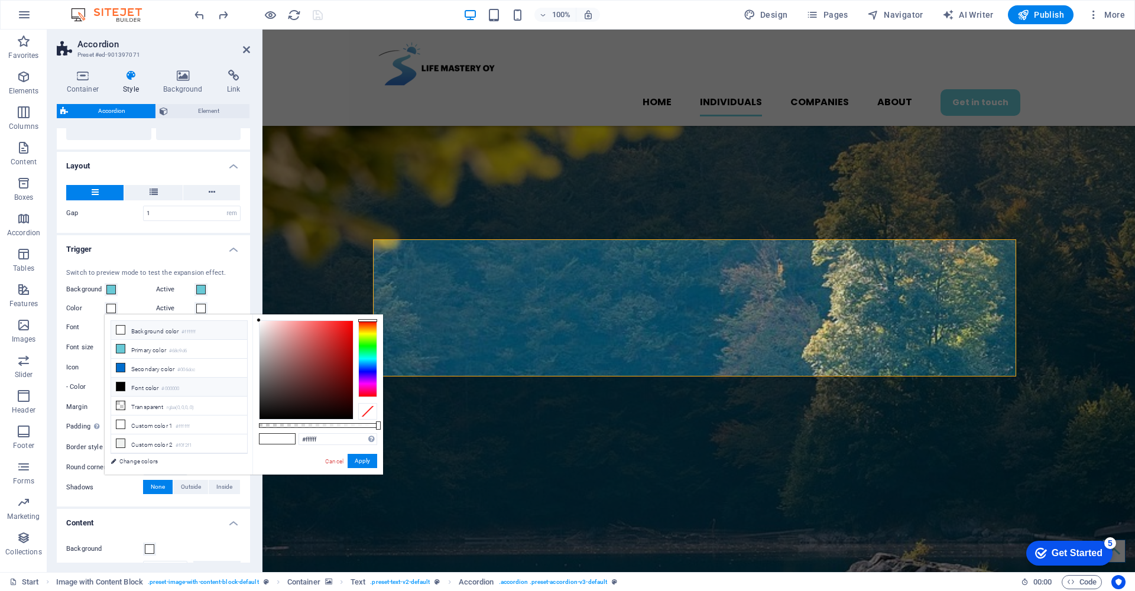
click at [122, 386] on icon at bounding box center [120, 386] width 8 height 8
type input "#000000"
click at [366, 463] on button "Apply" at bounding box center [363, 461] width 30 height 14
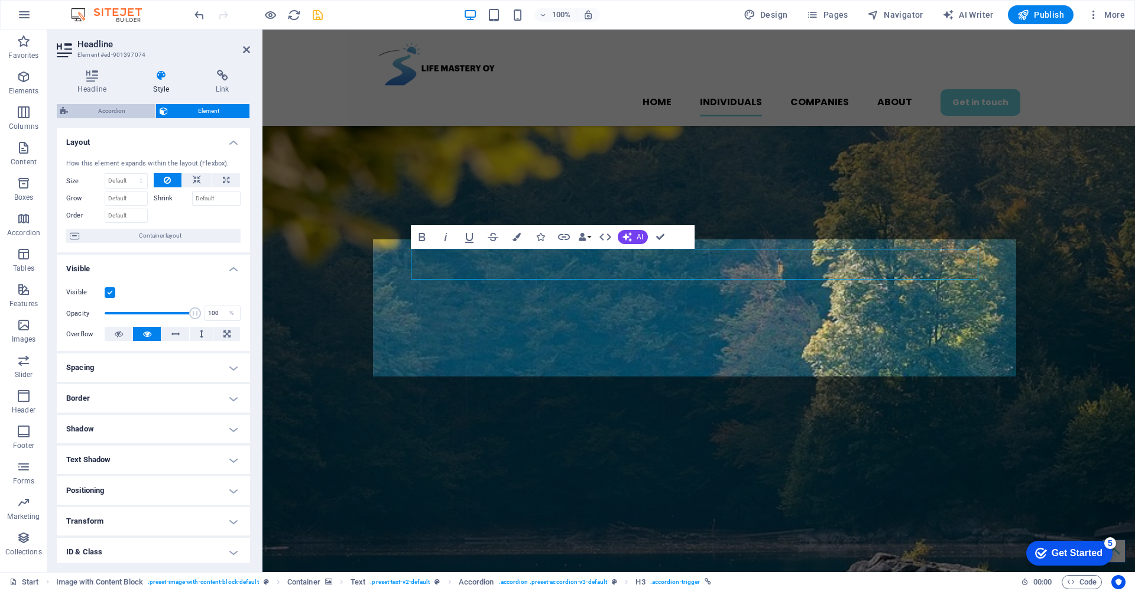
click at [112, 111] on span "Accordion" at bounding box center [112, 111] width 80 height 14
select select "rem"
select select "px"
select select "rem"
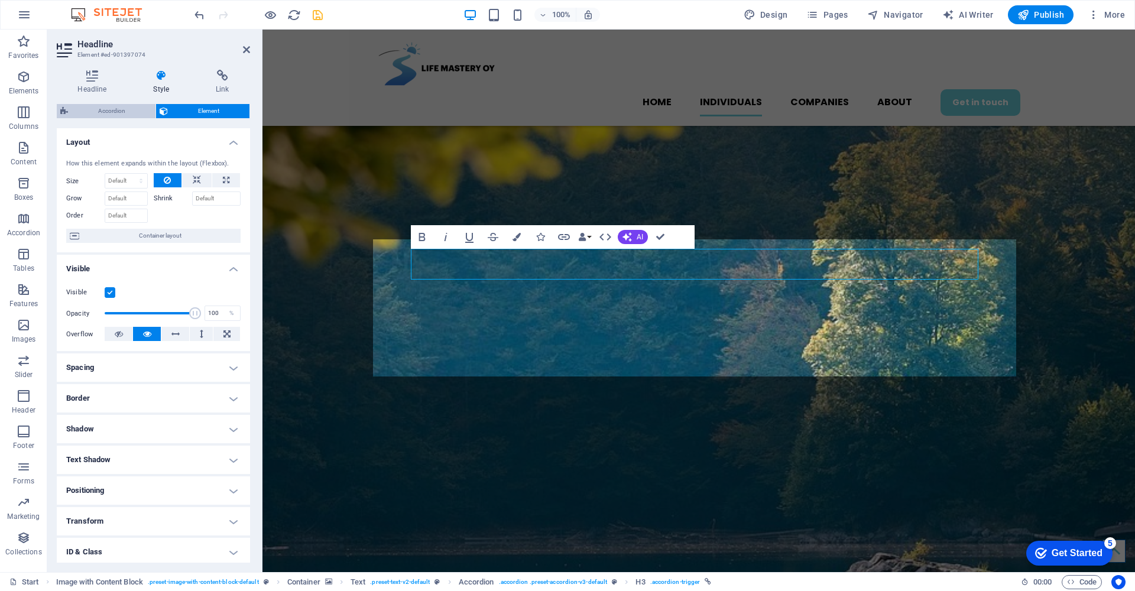
select select "px"
select select "rem"
select select "px"
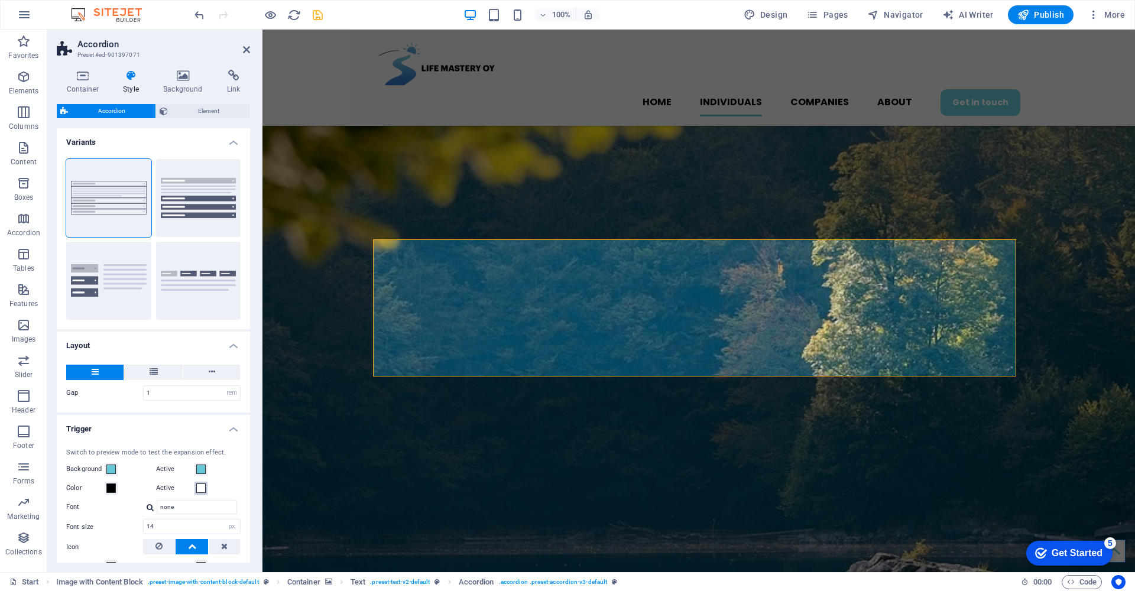
click at [199, 489] on span at bounding box center [200, 488] width 9 height 9
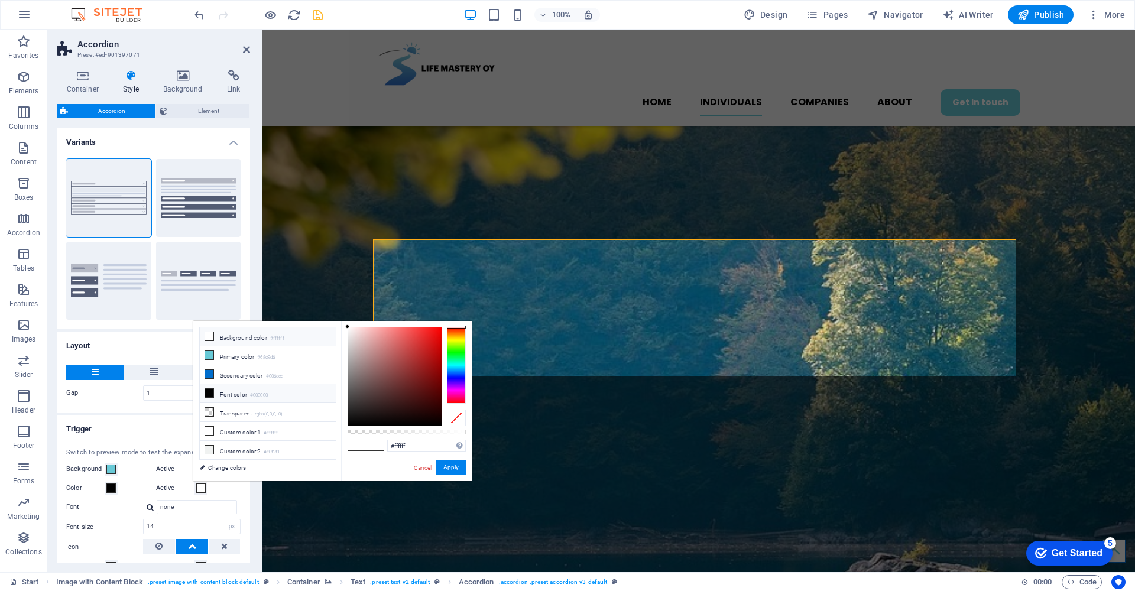
click at [210, 391] on icon at bounding box center [209, 393] width 8 height 8
type input "#000000"
click at [454, 467] on button "Apply" at bounding box center [451, 467] width 30 height 14
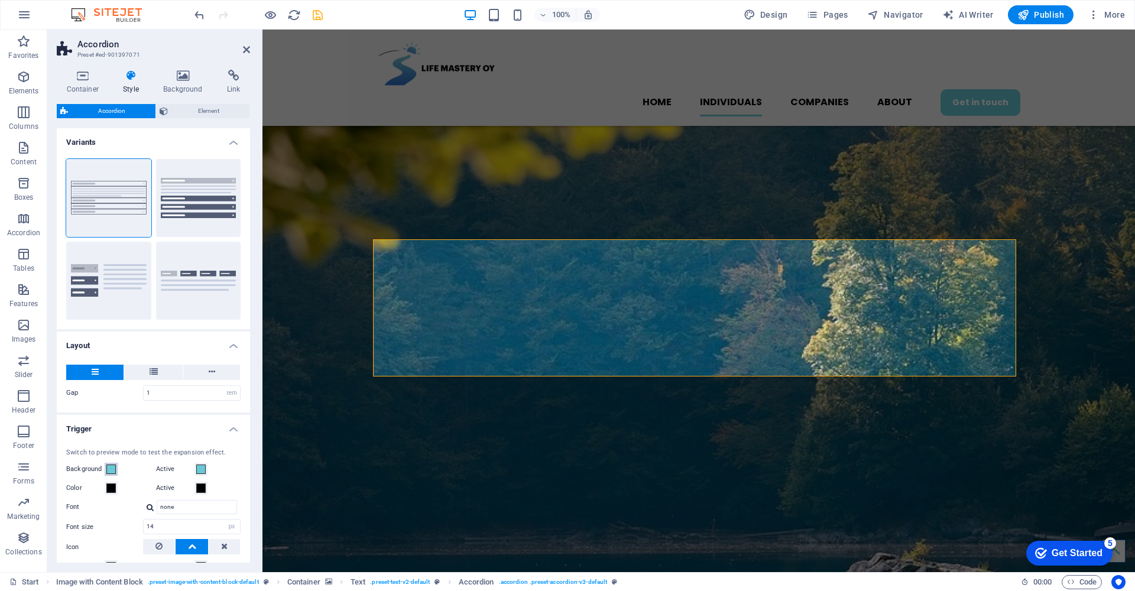
click at [115, 469] on span at bounding box center [110, 469] width 9 height 9
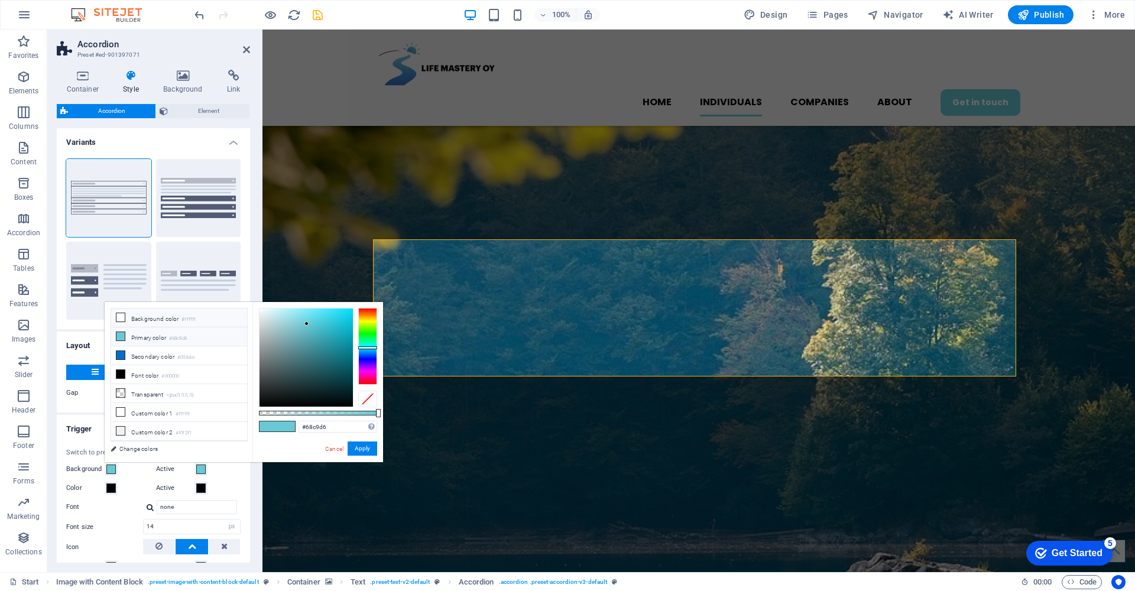
click at [119, 316] on icon at bounding box center [120, 317] width 8 height 8
type input "#ffffff"
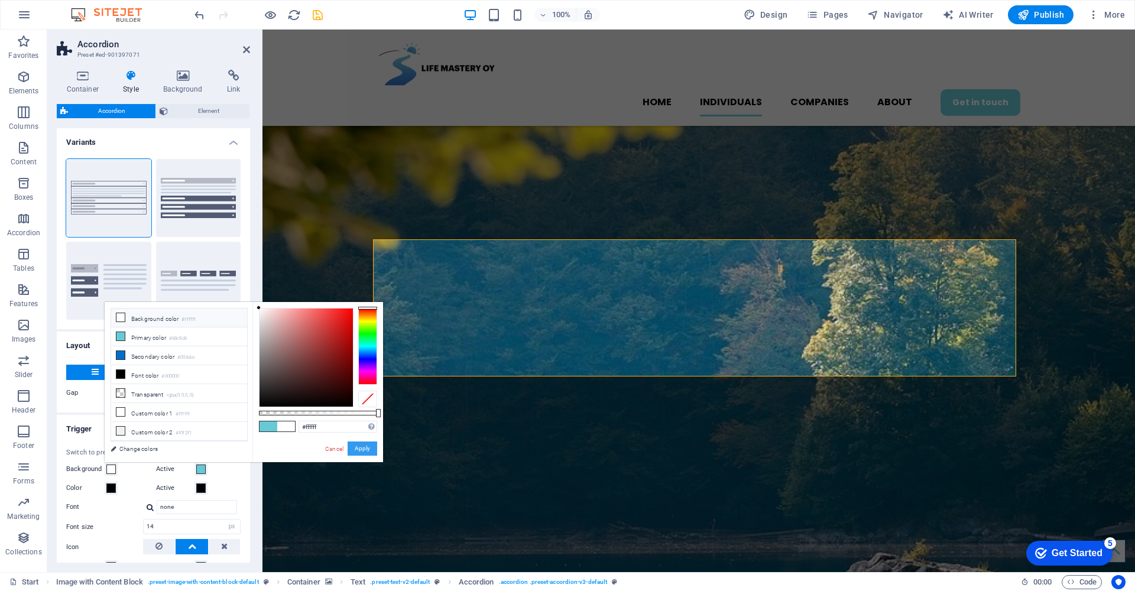
click at [363, 446] on button "Apply" at bounding box center [363, 449] width 30 height 14
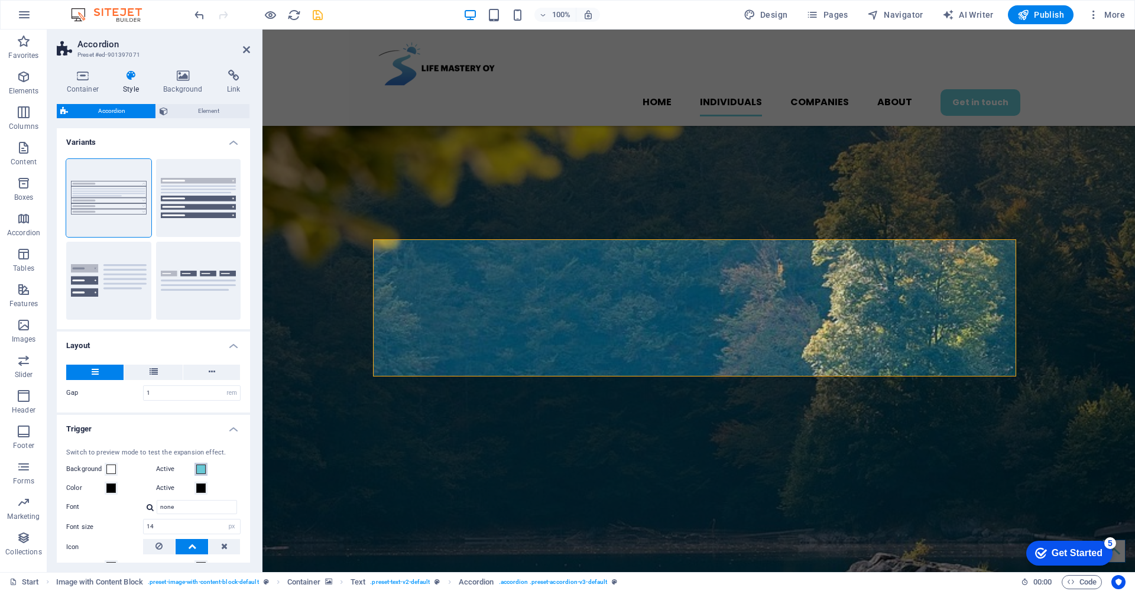
click at [200, 468] on span at bounding box center [200, 469] width 9 height 9
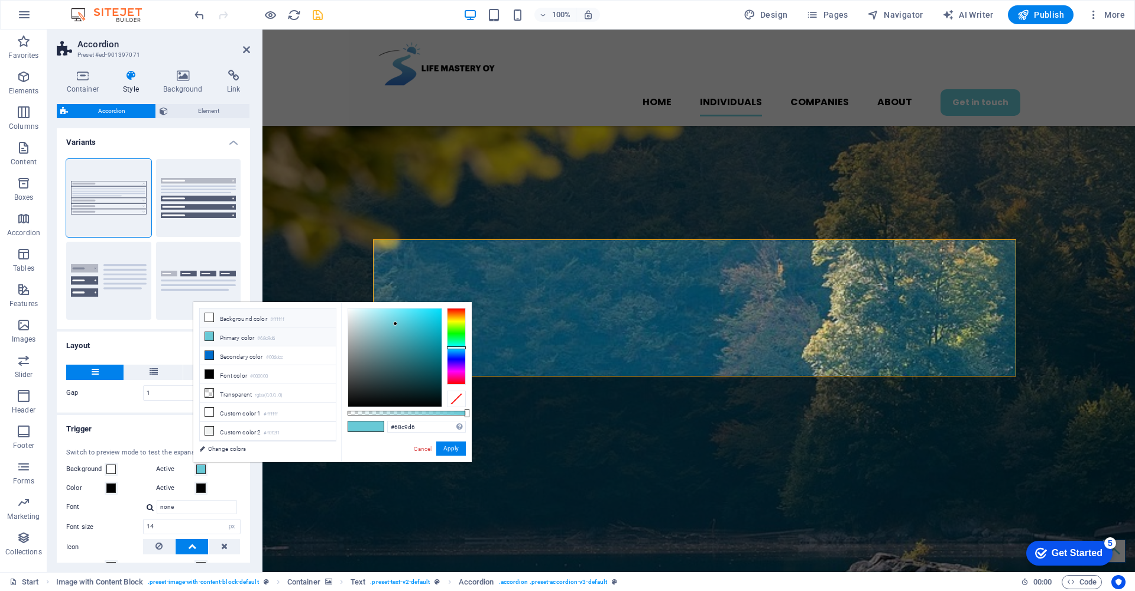
click at [270, 320] on li "Background color #ffffff" at bounding box center [268, 318] width 136 height 19
type input "#ffffff"
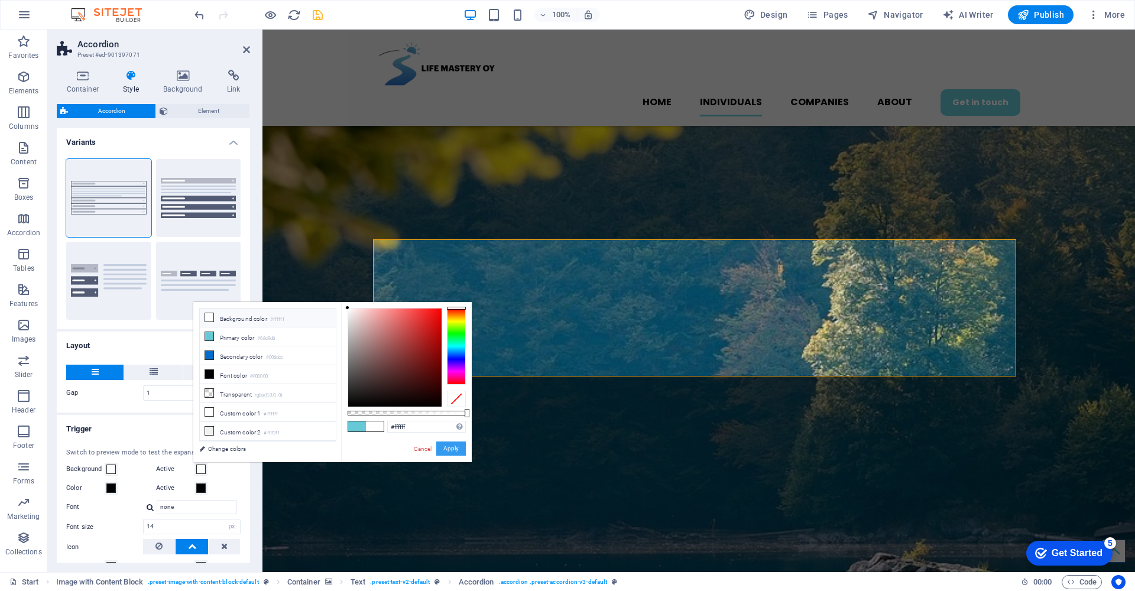
click at [451, 448] on button "Apply" at bounding box center [451, 449] width 30 height 14
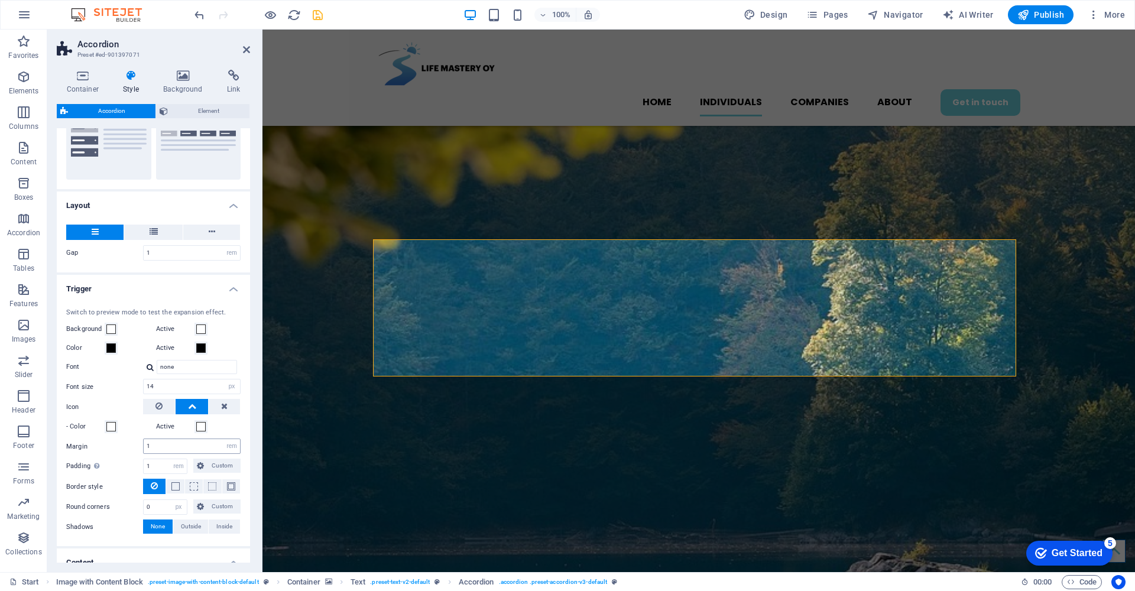
scroll to position [140, 0]
click at [111, 426] on span at bounding box center [110, 426] width 9 height 9
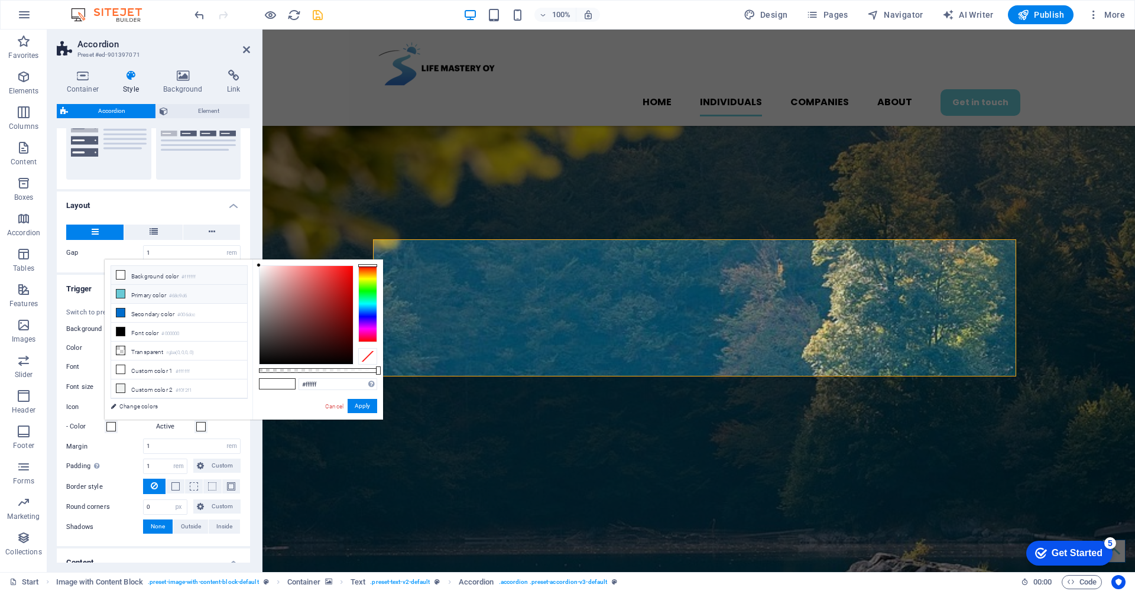
click at [122, 294] on icon at bounding box center [120, 294] width 8 height 8
type input "#68c9d6"
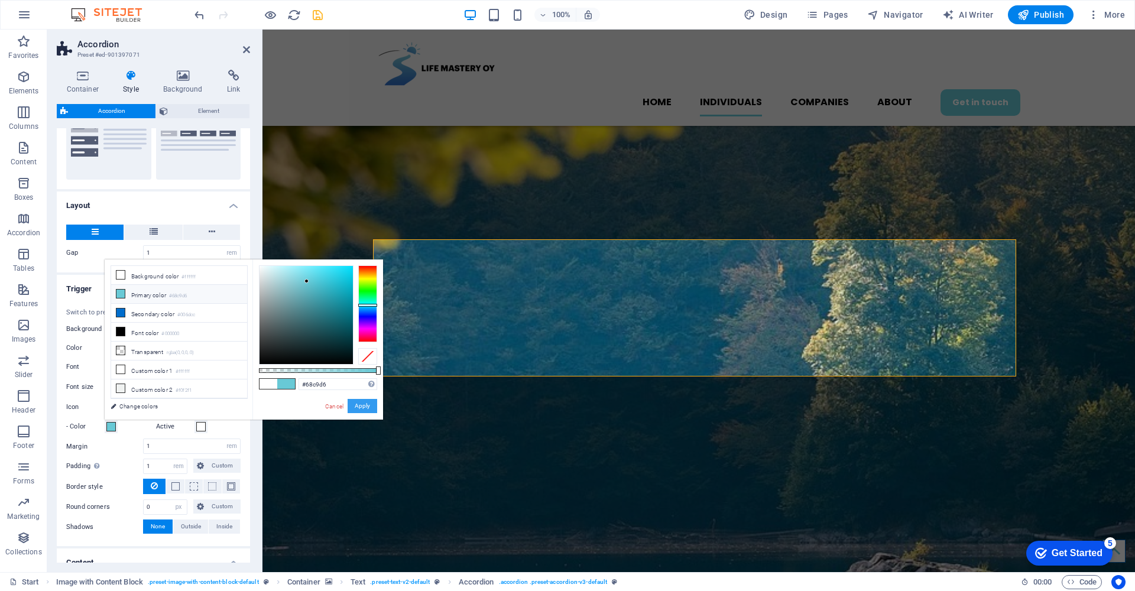
click at [365, 410] on button "Apply" at bounding box center [363, 406] width 30 height 14
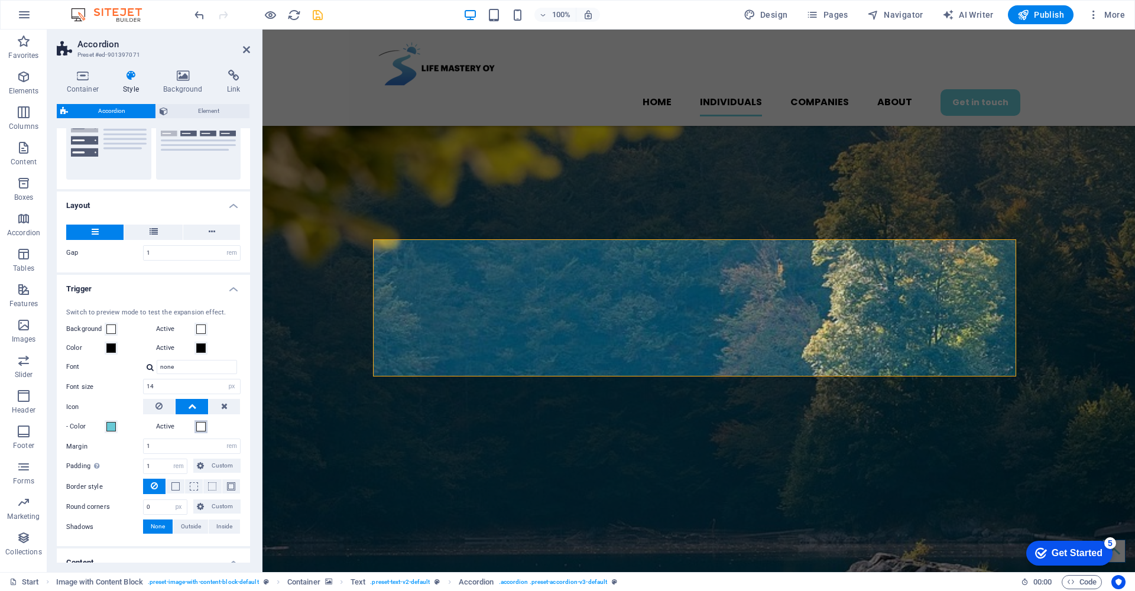
click at [200, 426] on span at bounding box center [200, 426] width 9 height 9
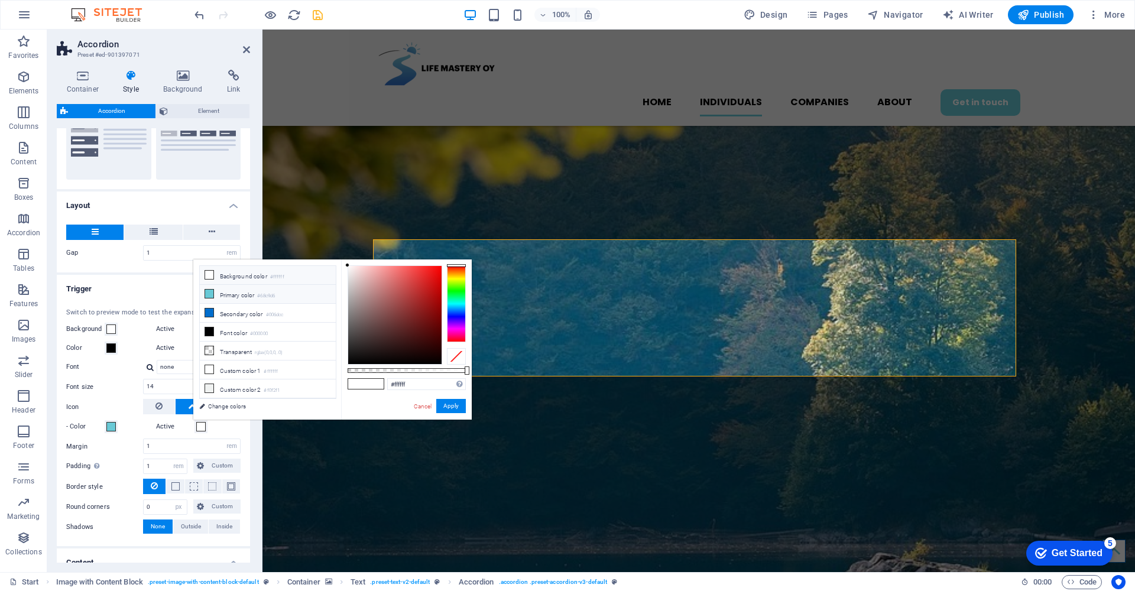
click at [210, 292] on icon at bounding box center [209, 294] width 8 height 8
type input "#68c9d6"
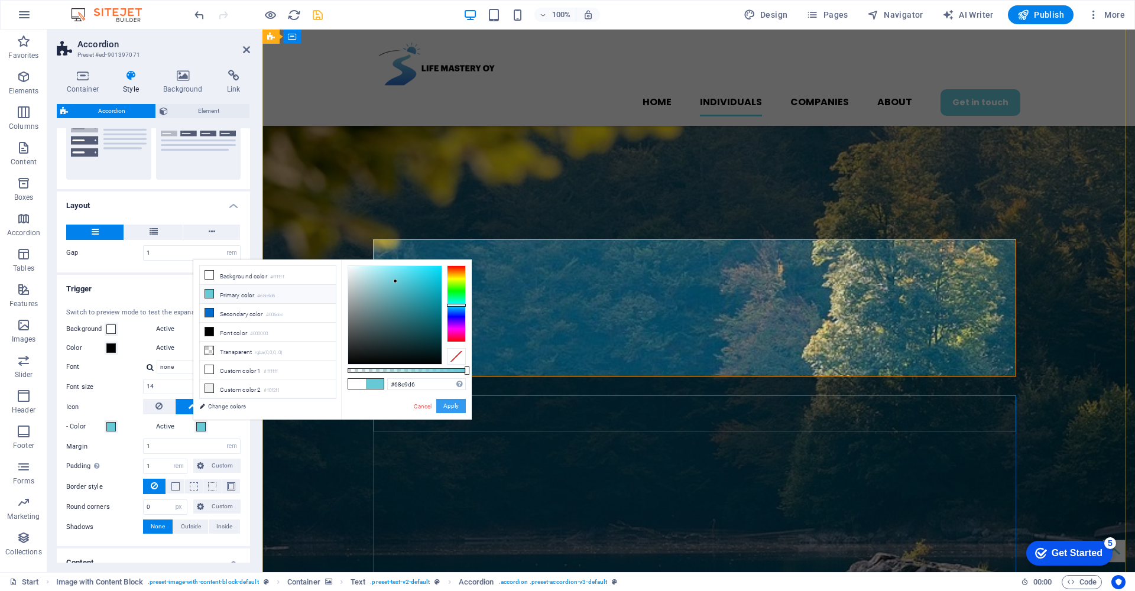
click at [453, 404] on button "Apply" at bounding box center [451, 406] width 30 height 14
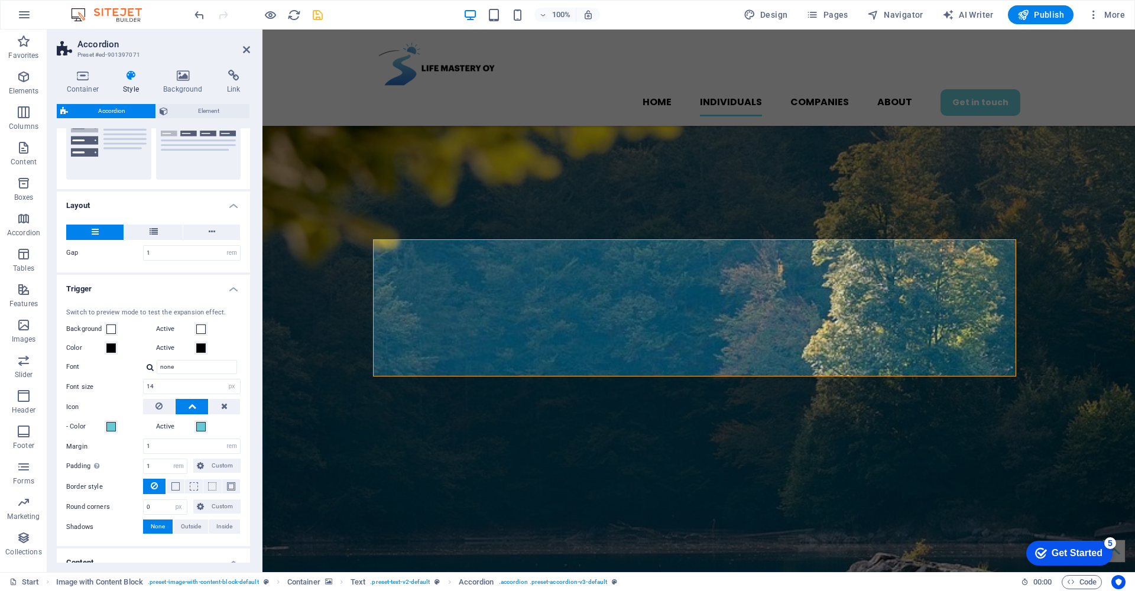
click at [284, 414] on figure at bounding box center [698, 511] width 873 height 1022
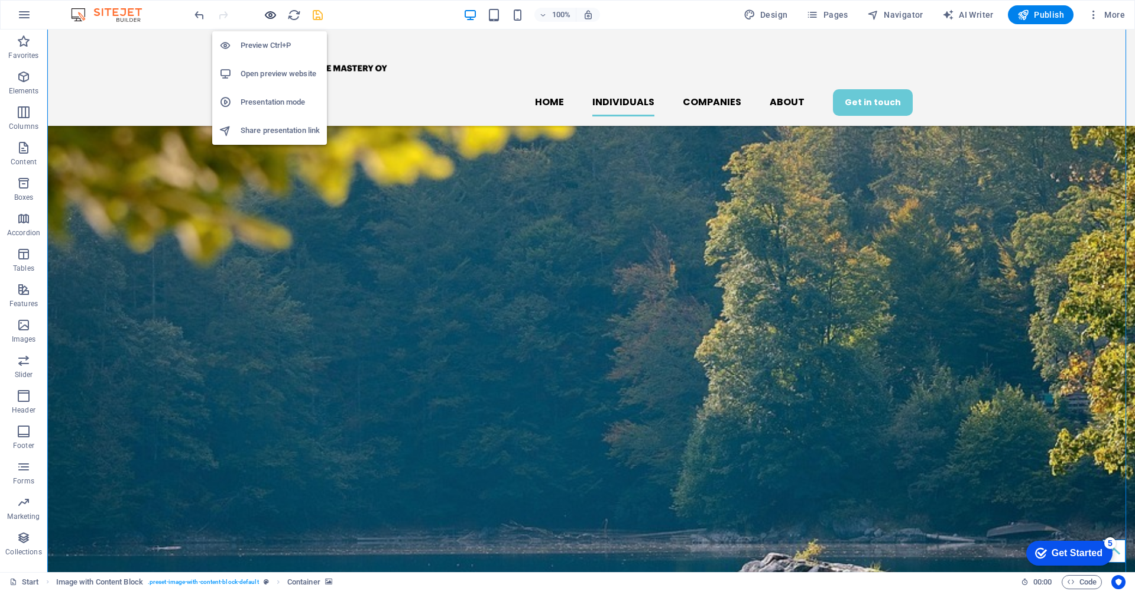
click at [272, 15] on icon "button" at bounding box center [271, 15] width 14 height 14
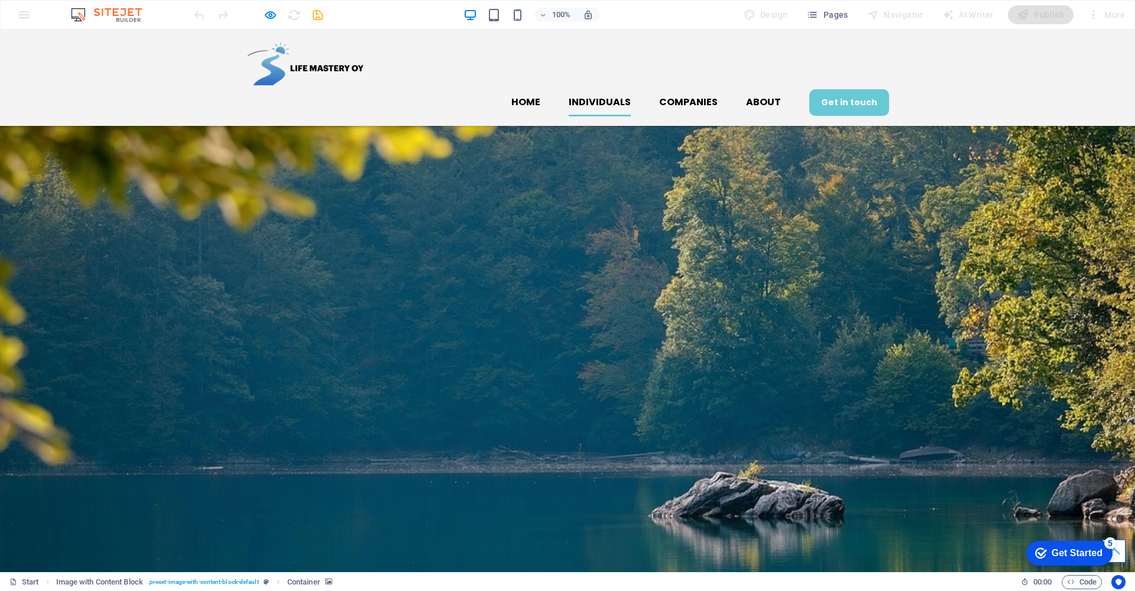
scroll to position [863, 0]
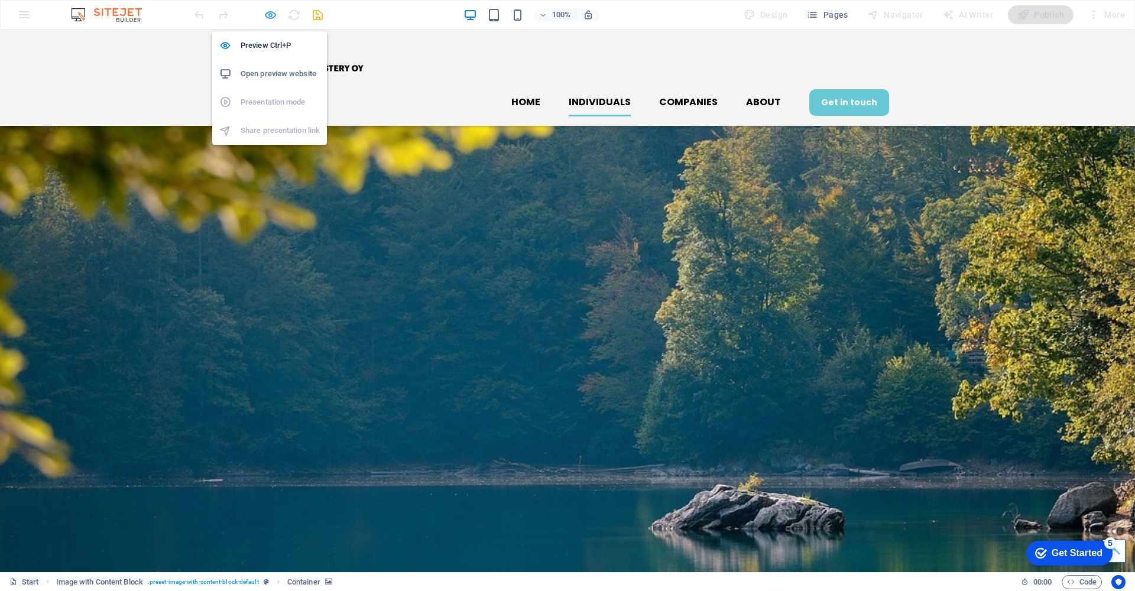
click at [269, 11] on icon "button" at bounding box center [271, 15] width 14 height 14
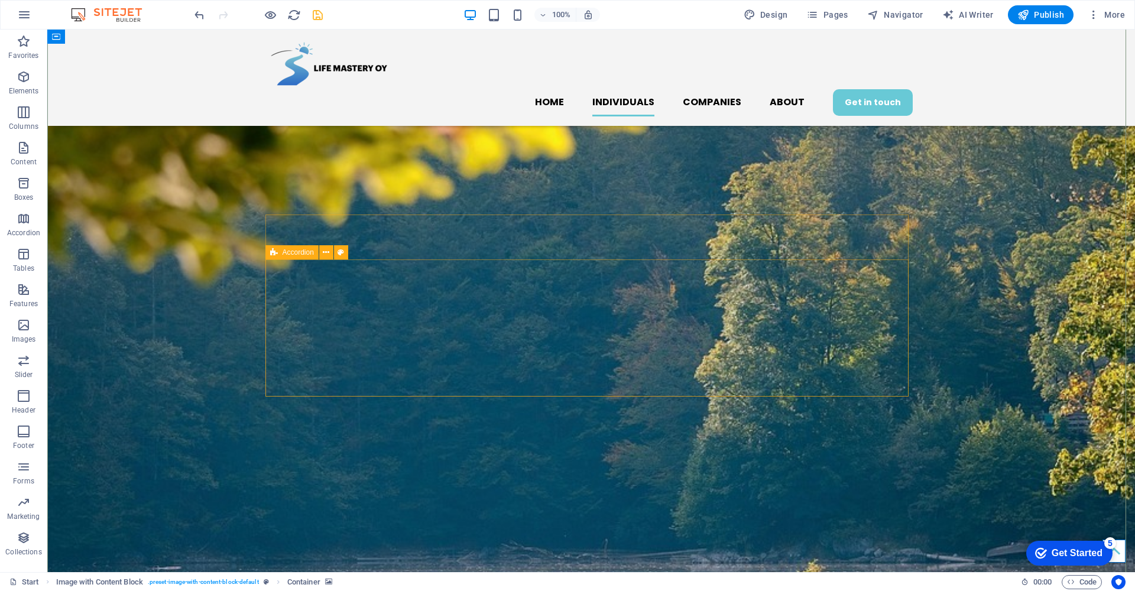
select select "rem"
select select "px"
select select "rem"
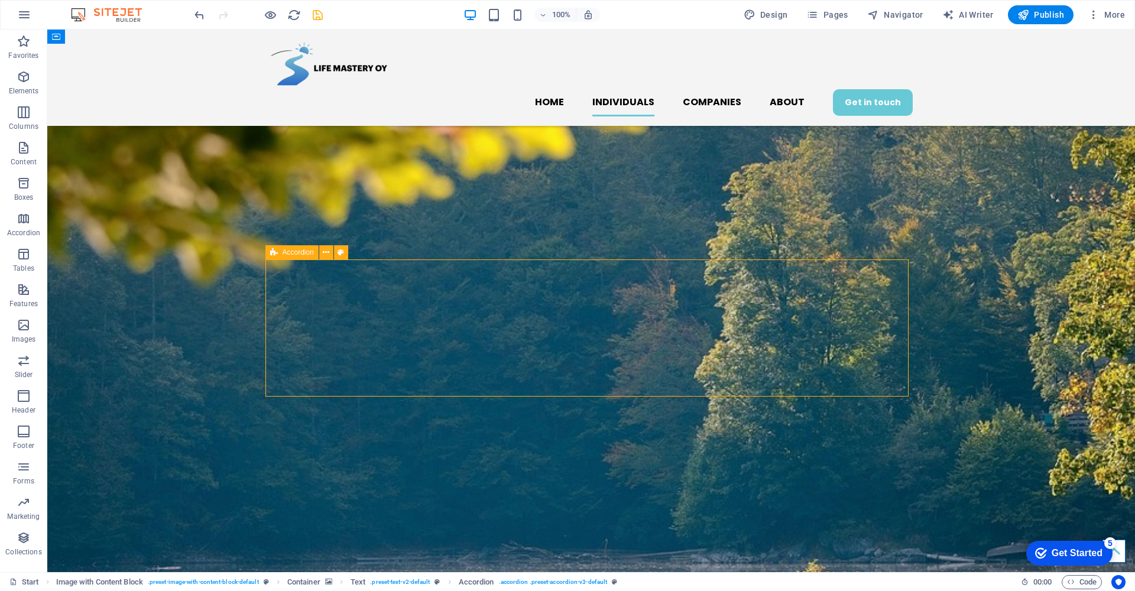
select select "rem"
select select "px"
select select "rem"
select select "px"
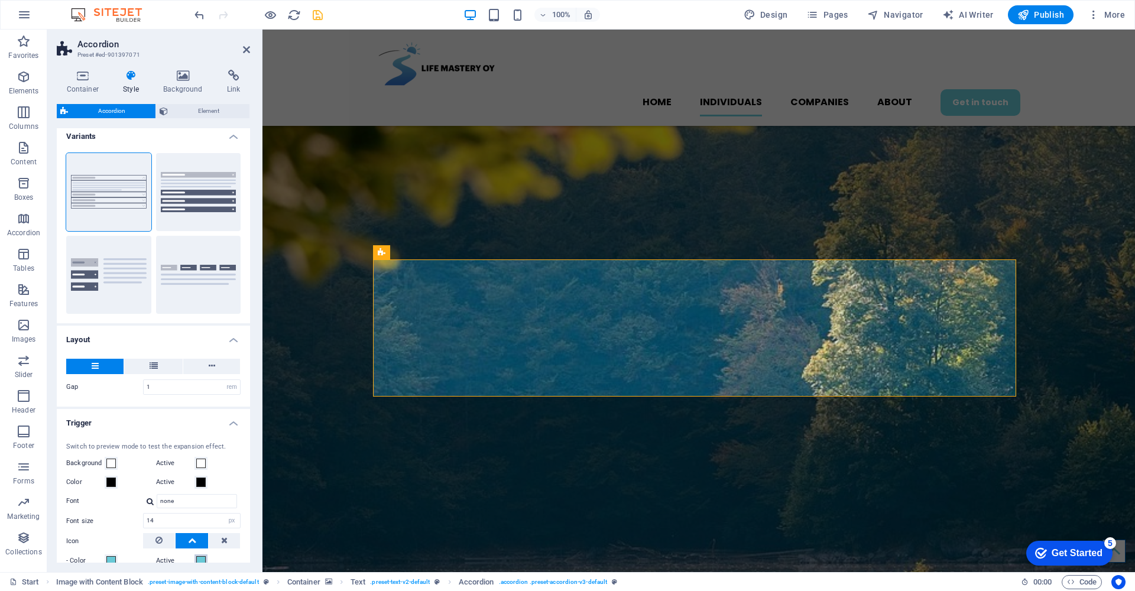
scroll to position [0, 0]
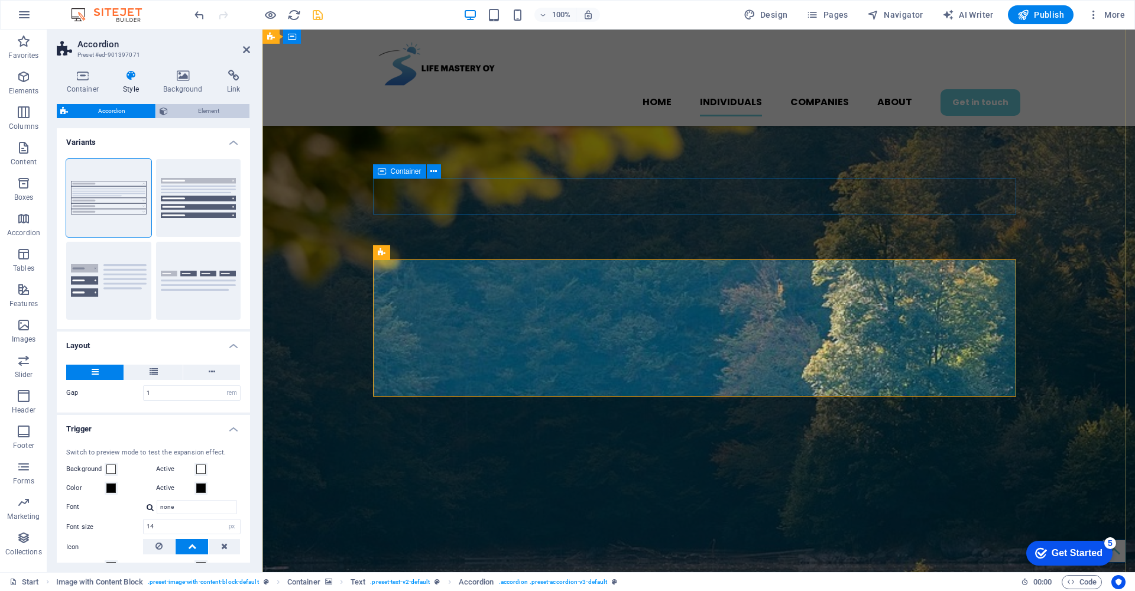
click at [203, 111] on span "Element" at bounding box center [208, 111] width 74 height 14
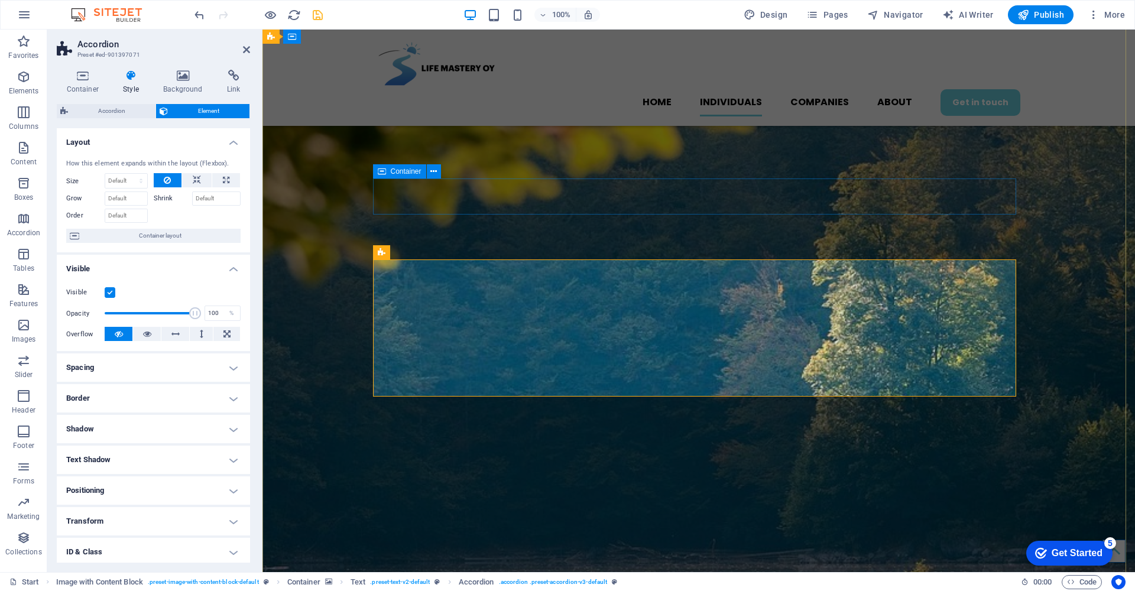
click at [229, 365] on h4 "Spacing" at bounding box center [153, 367] width 193 height 28
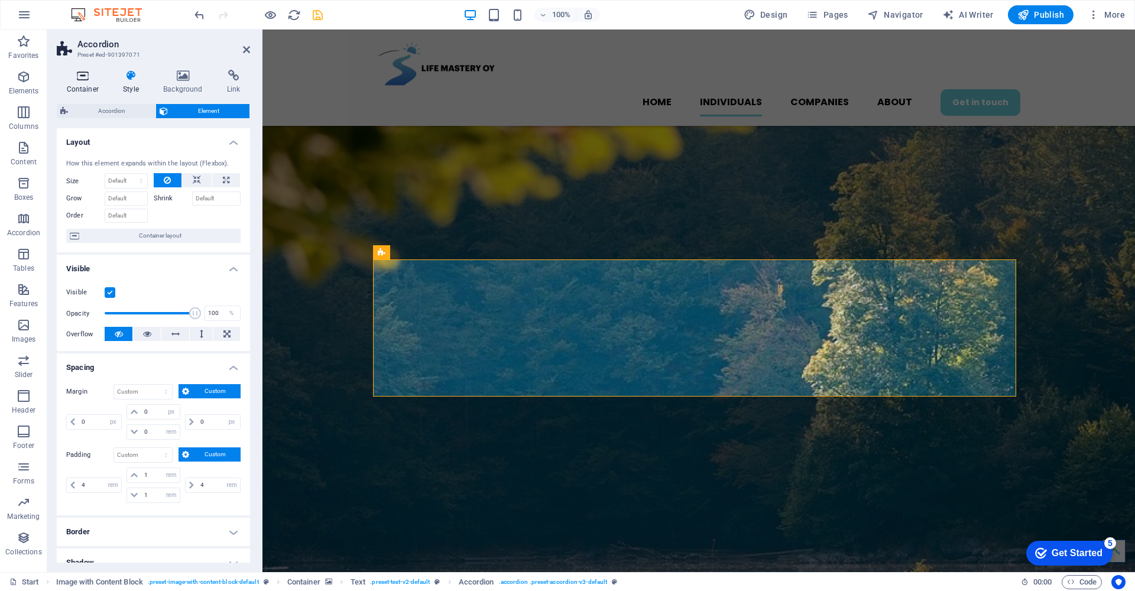
click at [85, 82] on h4 "Container" at bounding box center [85, 82] width 57 height 25
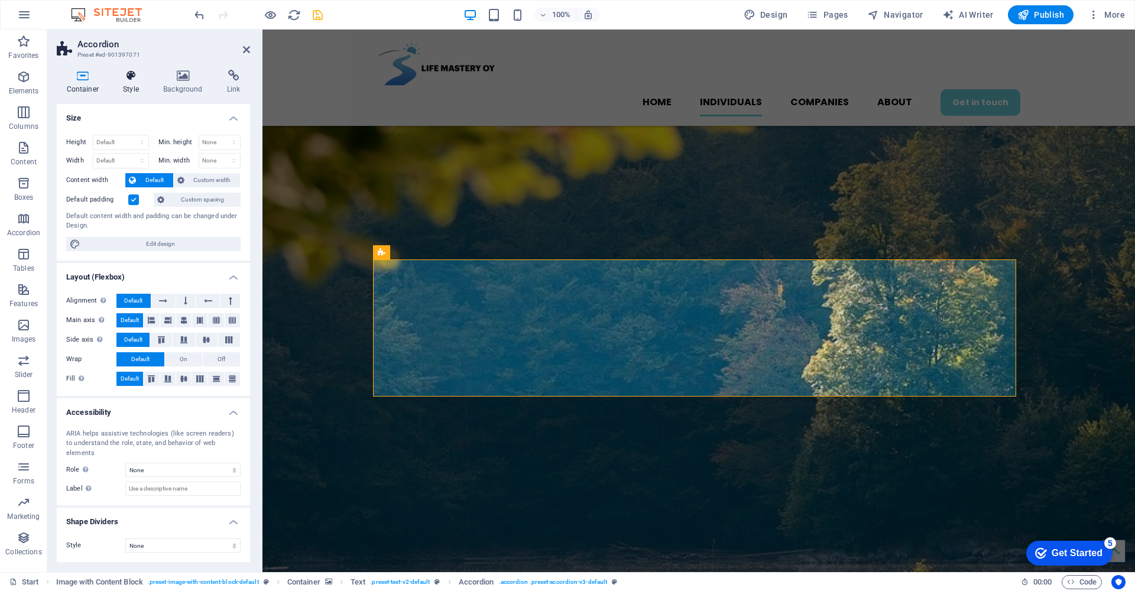
click at [131, 79] on icon at bounding box center [130, 76] width 35 height 12
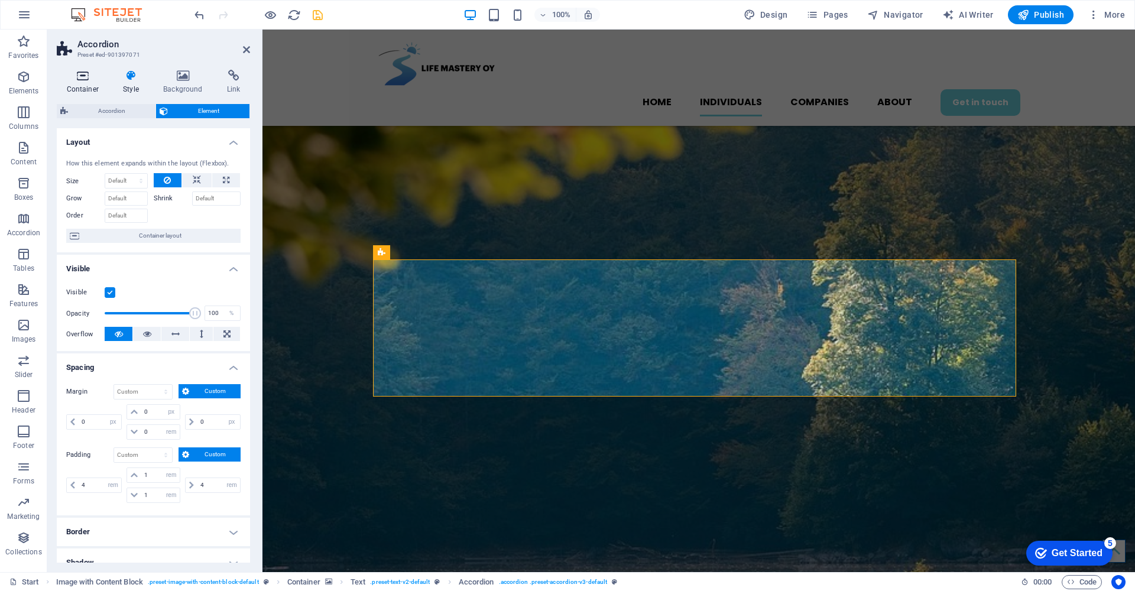
click at [83, 80] on icon at bounding box center [83, 76] width 52 height 12
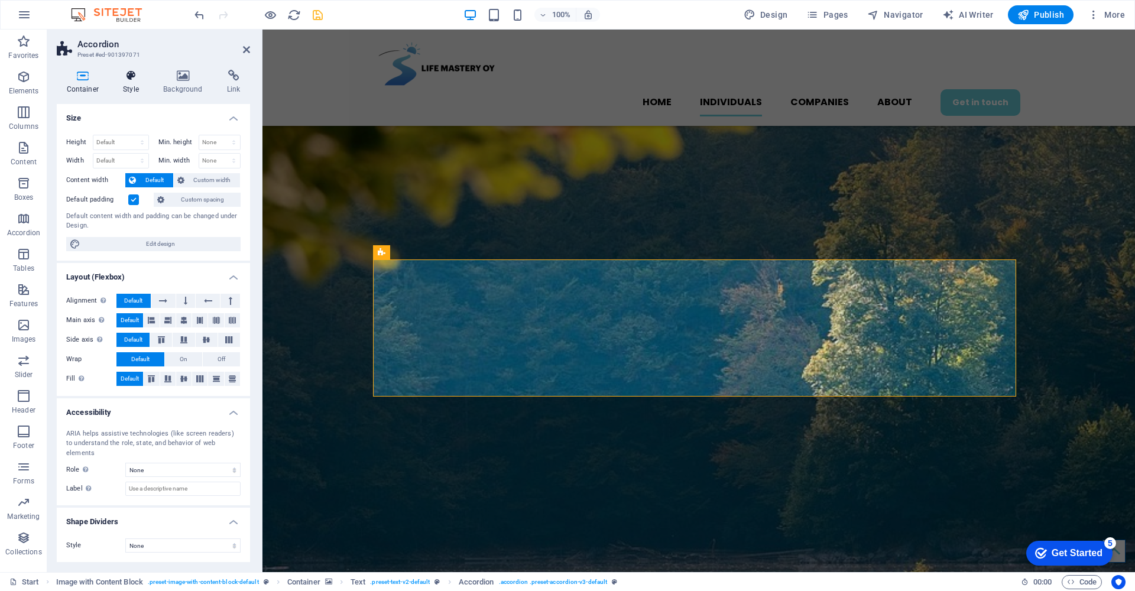
click at [124, 76] on icon at bounding box center [130, 76] width 35 height 12
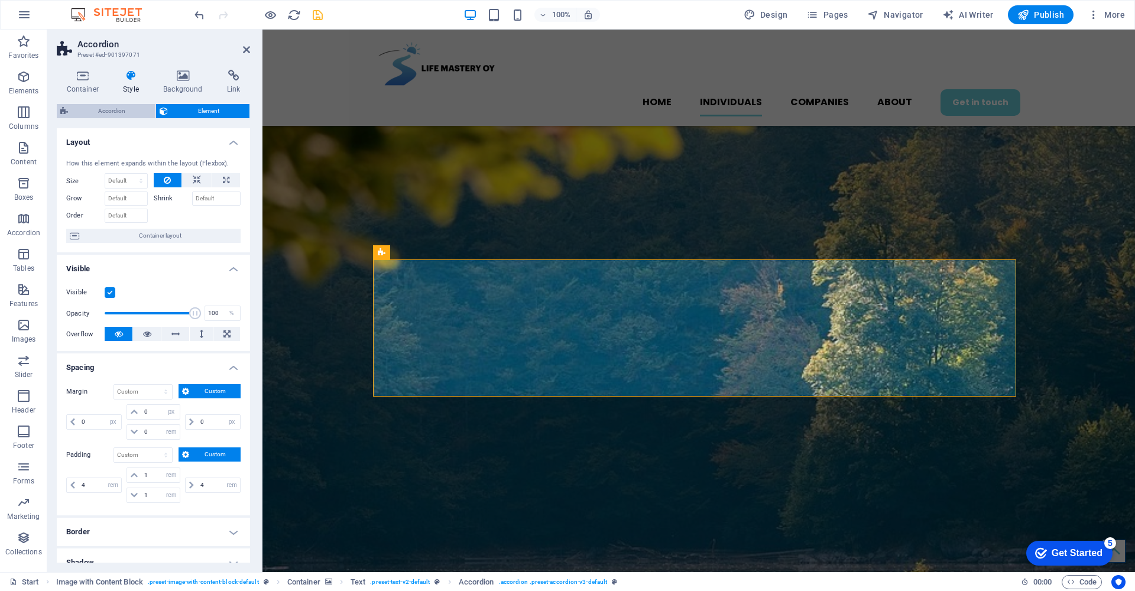
click at [121, 106] on span "Accordion" at bounding box center [112, 111] width 80 height 14
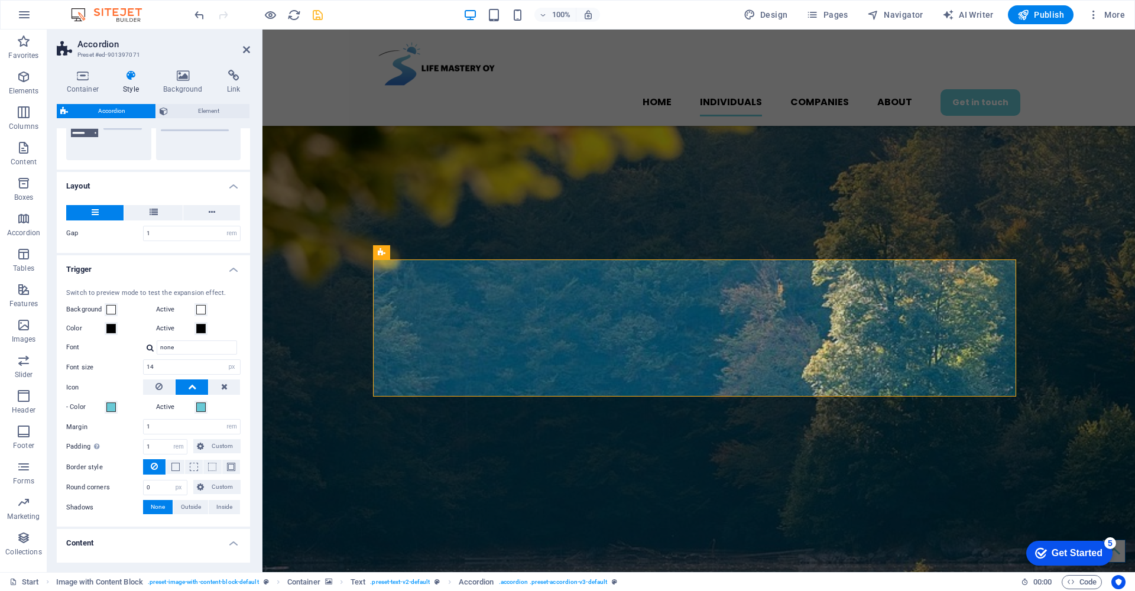
scroll to position [164, 0]
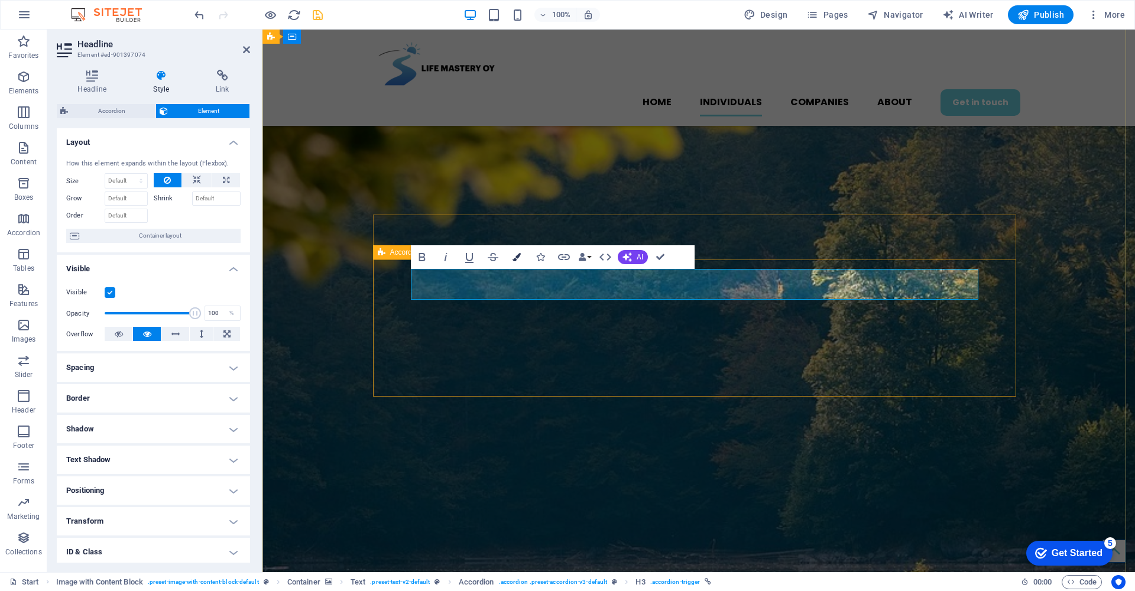
click at [517, 256] on icon "button" at bounding box center [517, 257] width 8 height 8
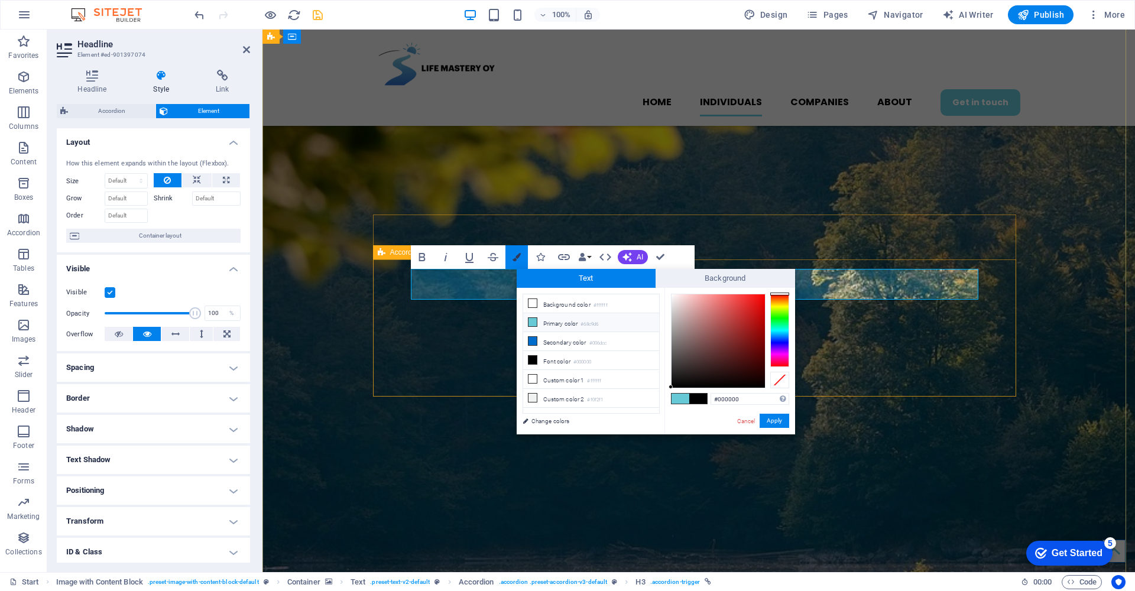
click at [517, 256] on icon "button" at bounding box center [517, 257] width 8 height 8
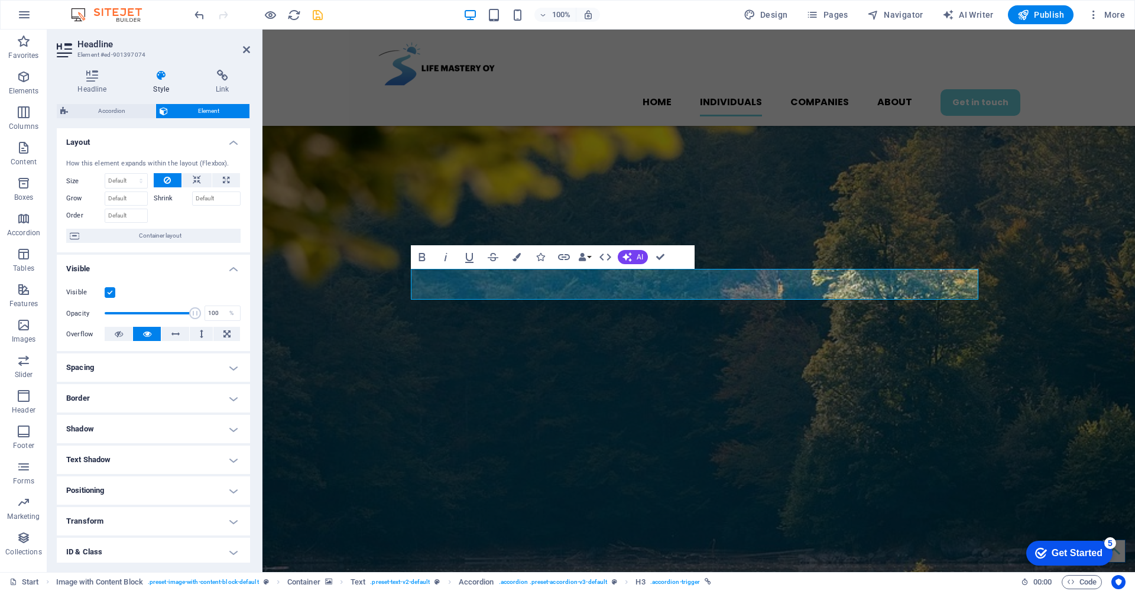
scroll to position [64, 0]
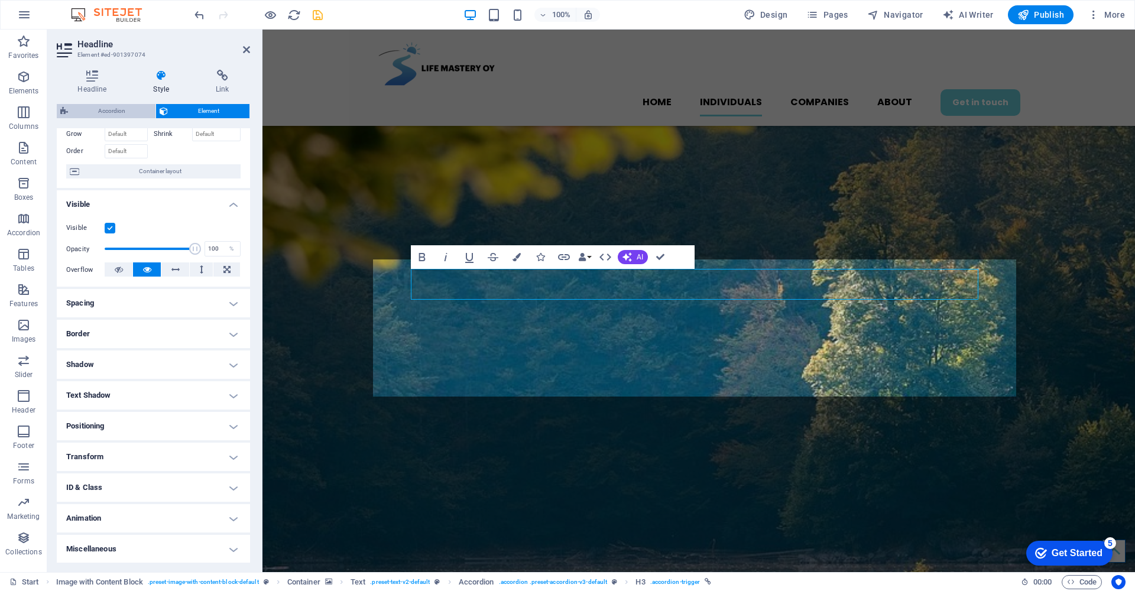
click at [89, 108] on span "Accordion" at bounding box center [112, 111] width 80 height 14
select select "rem"
select select "px"
select select "rem"
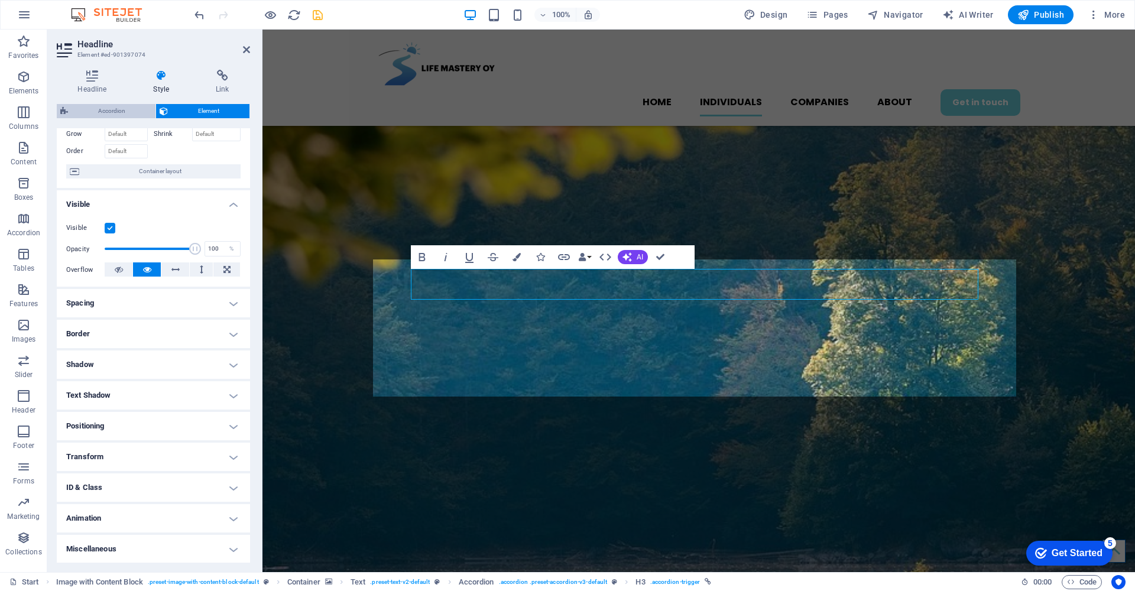
select select "px"
select select "rem"
select select "px"
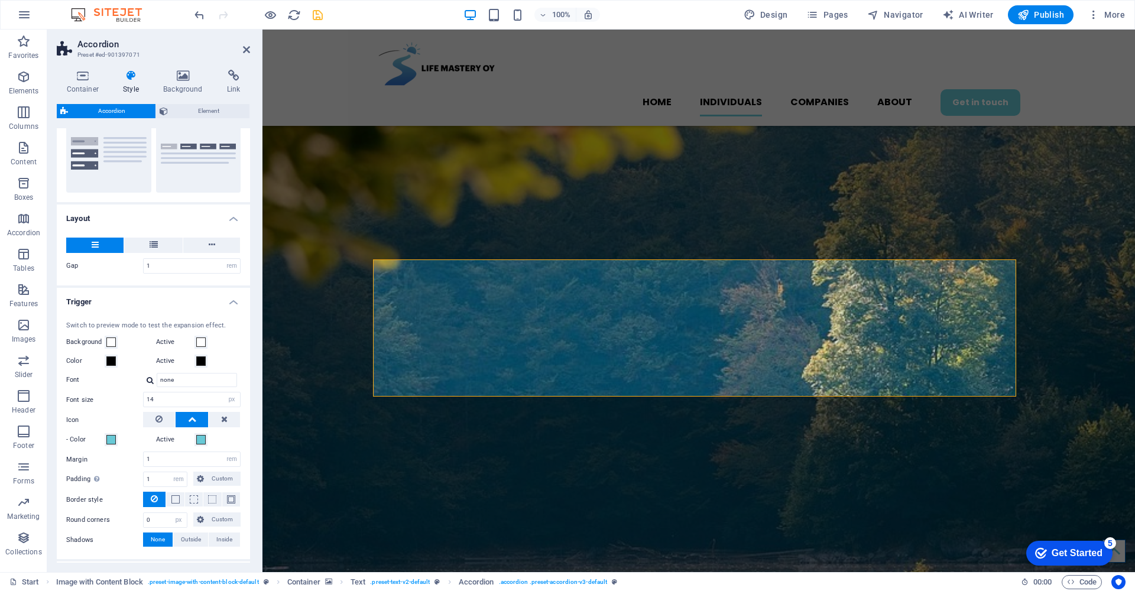
scroll to position [172, 0]
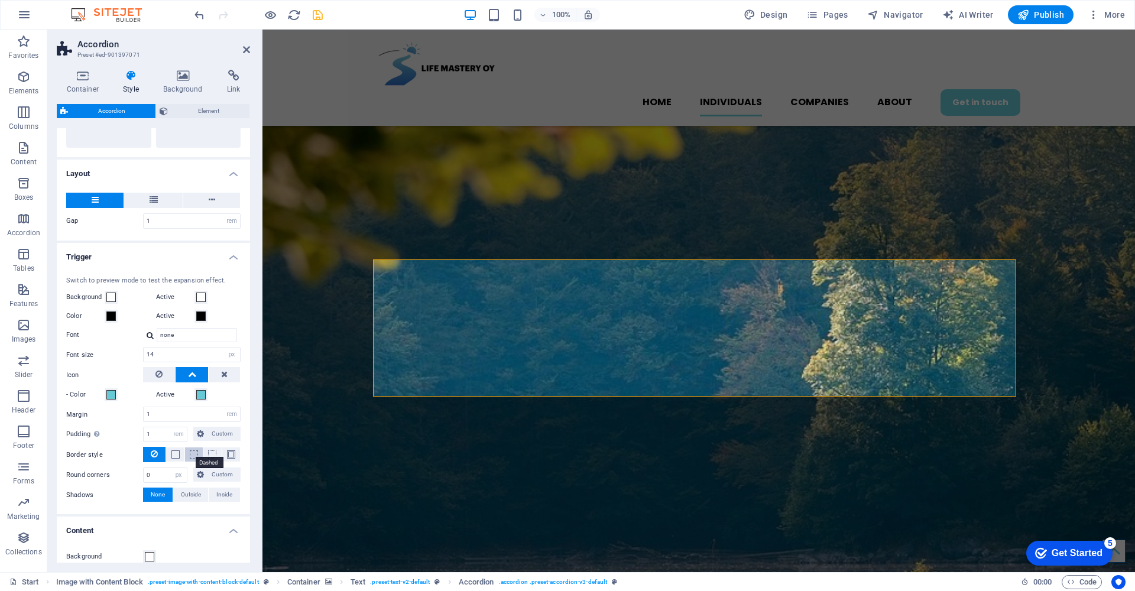
click at [190, 452] on span at bounding box center [194, 454] width 8 height 8
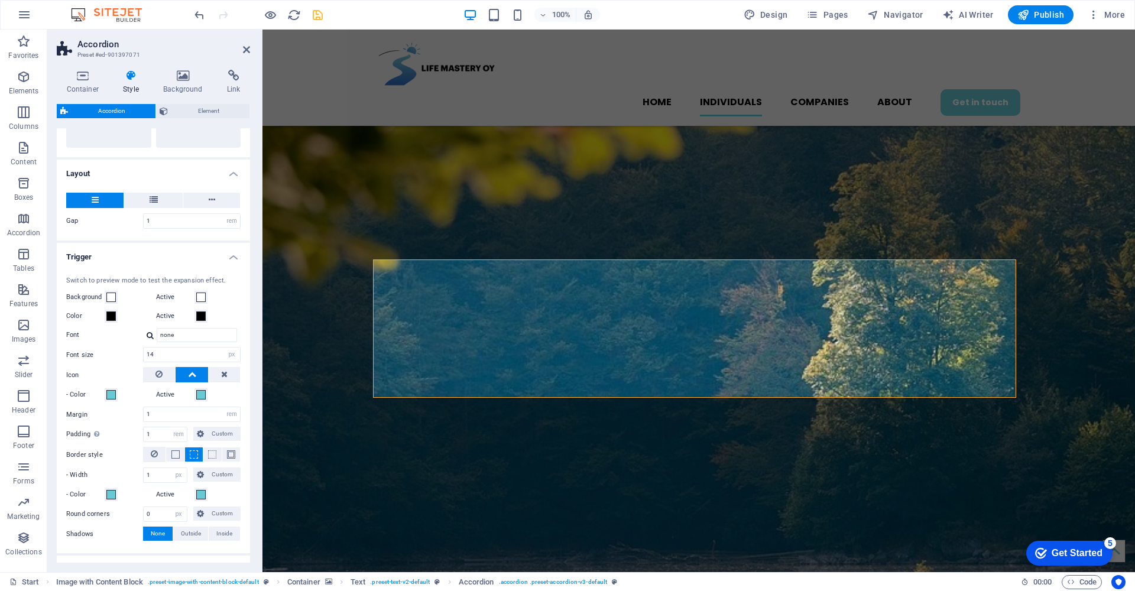
click at [325, 397] on figure at bounding box center [698, 532] width 873 height 1024
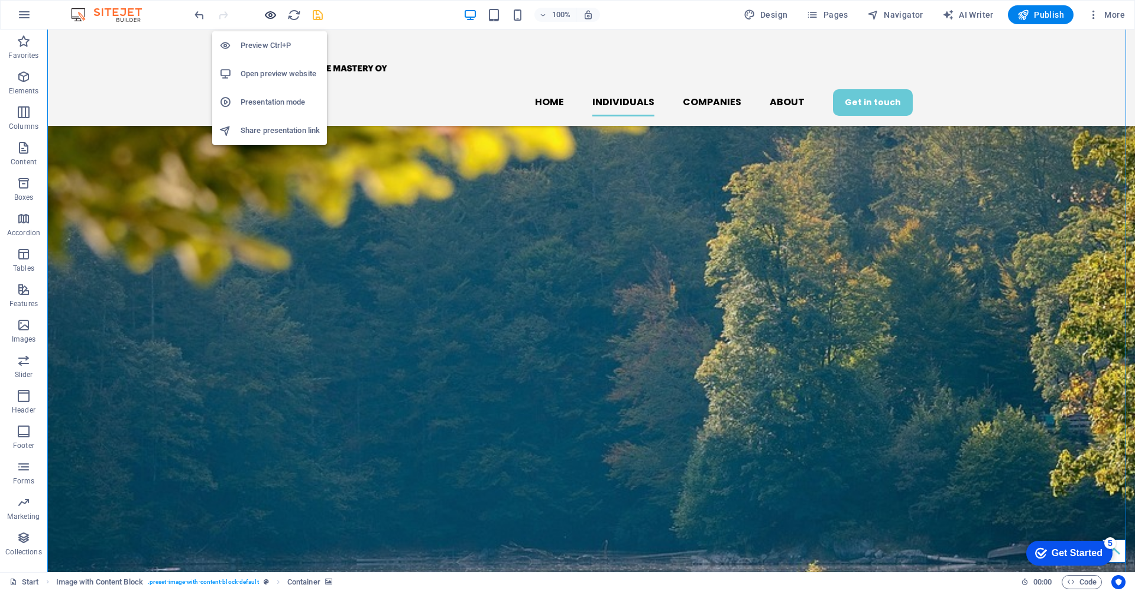
click at [270, 15] on icon "button" at bounding box center [271, 15] width 14 height 14
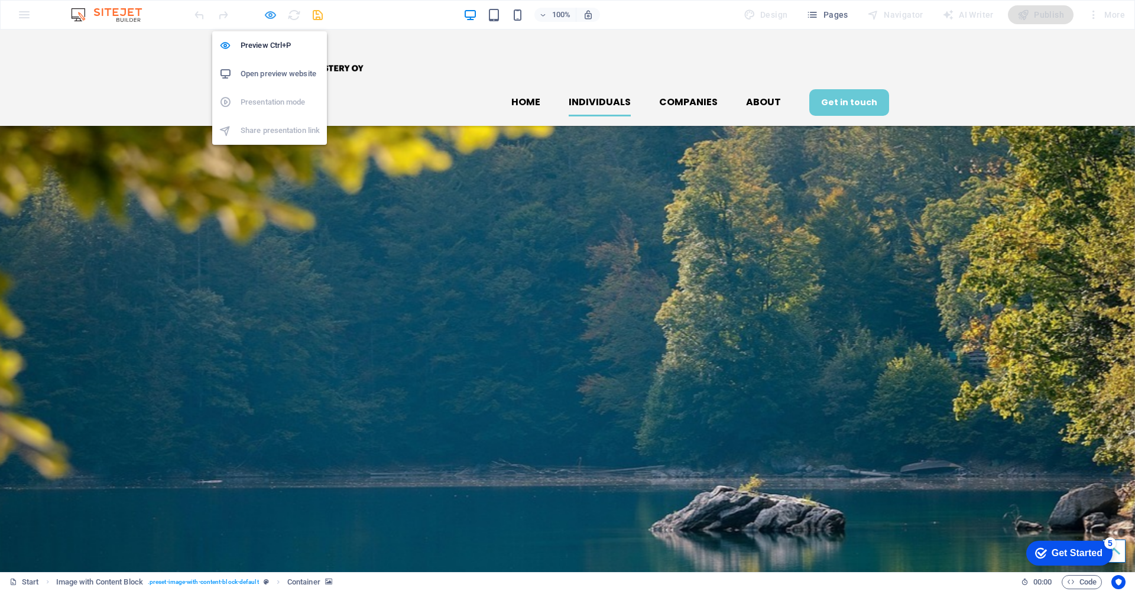
click at [271, 15] on icon "button" at bounding box center [271, 15] width 14 height 14
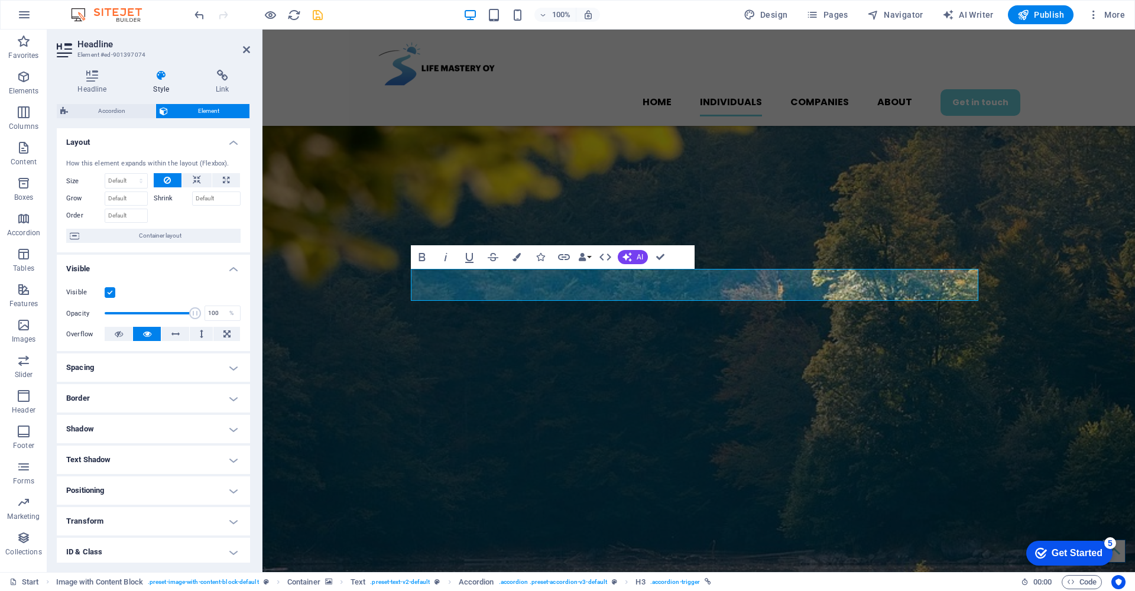
click at [231, 394] on h4 "Border" at bounding box center [153, 398] width 193 height 28
click at [203, 422] on span at bounding box center [204, 423] width 8 height 8
click at [286, 370] on figure at bounding box center [698, 532] width 873 height 1024
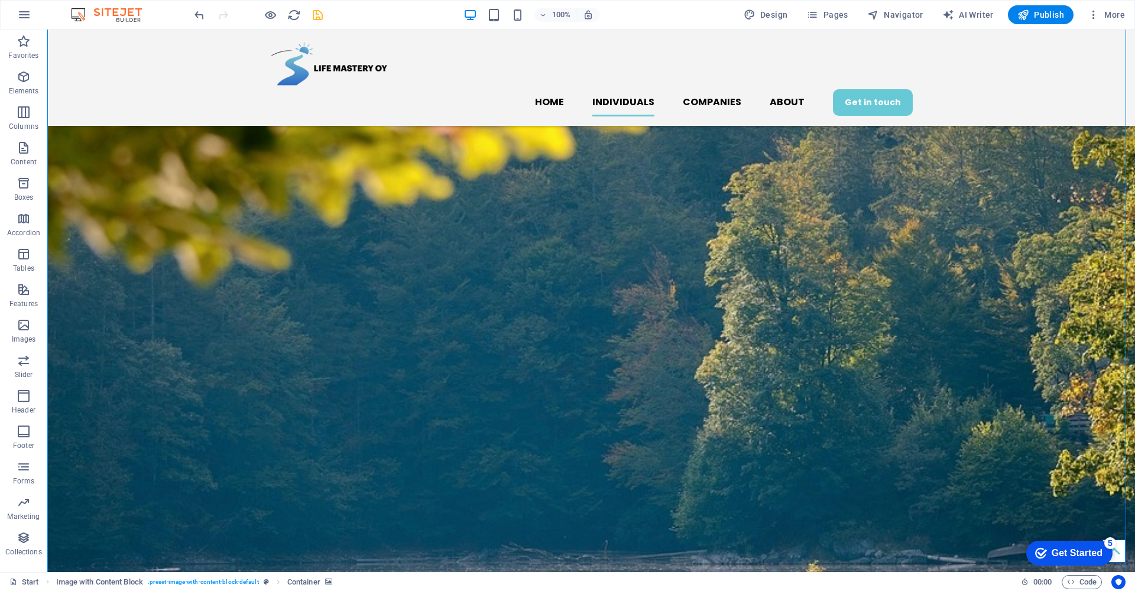
click at [196, 380] on figure at bounding box center [591, 532] width 1088 height 1024
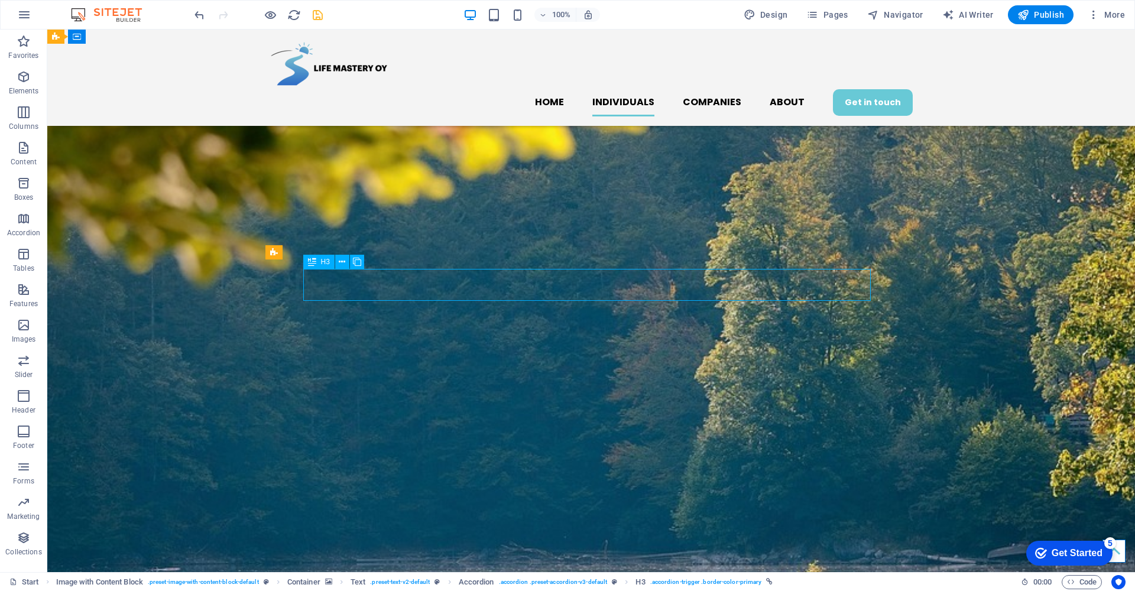
select select "px"
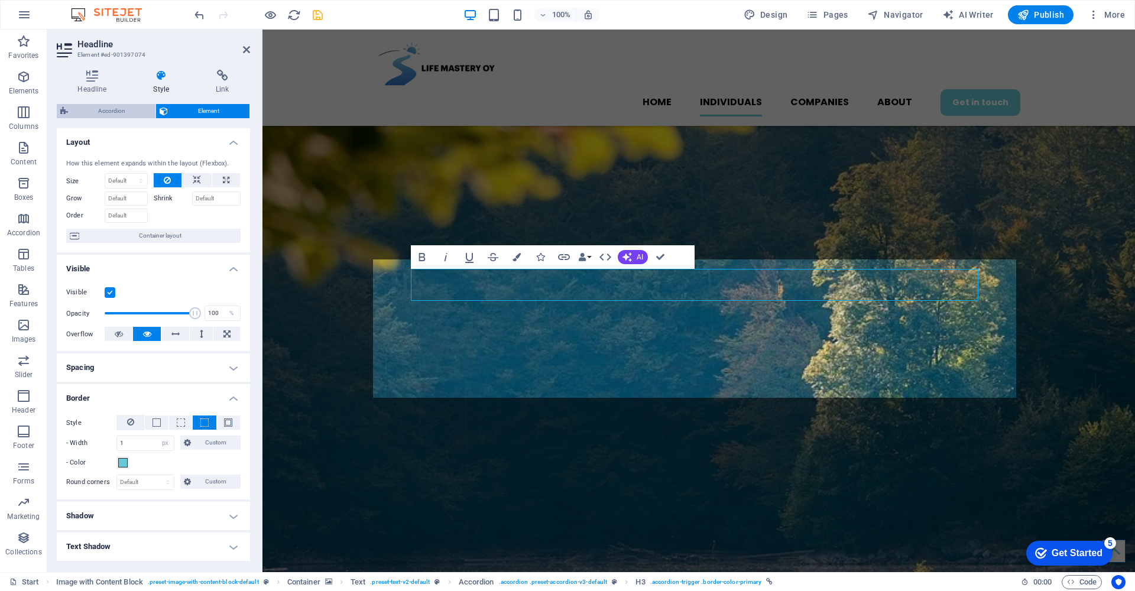
click at [111, 109] on span "Accordion" at bounding box center [112, 111] width 80 height 14
select select "rem"
select select "px"
select select "rem"
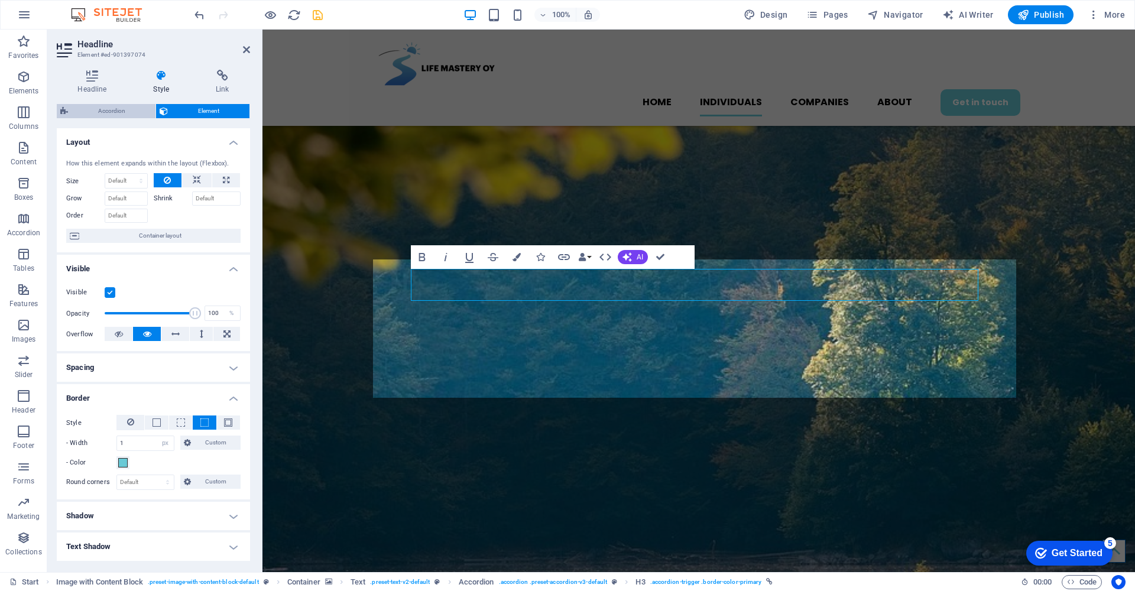
select select "px"
select select "rem"
select select "px"
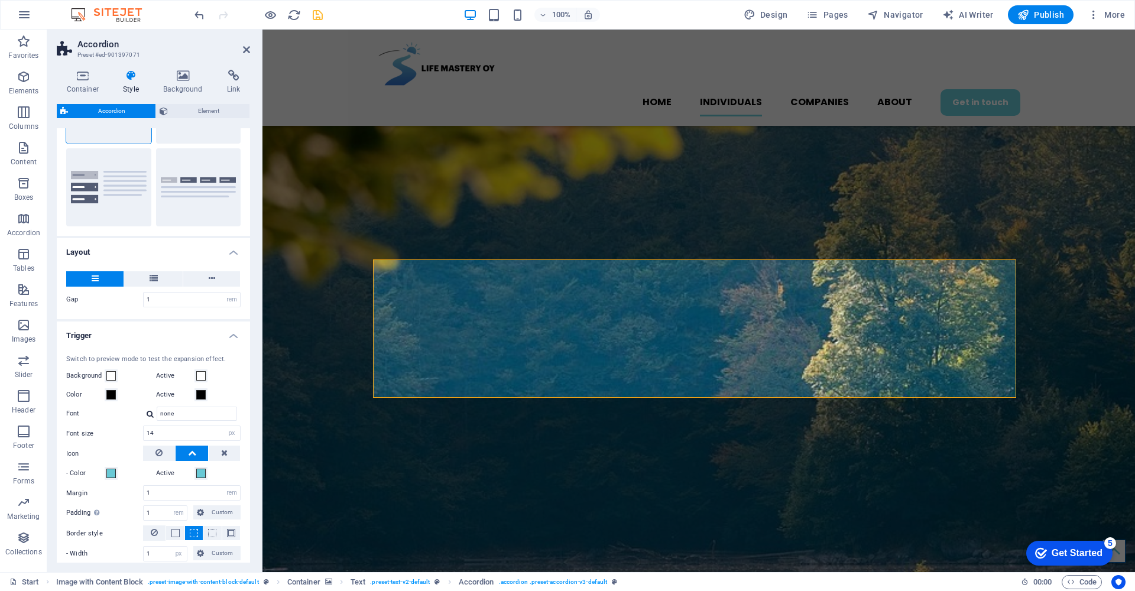
scroll to position [181, 0]
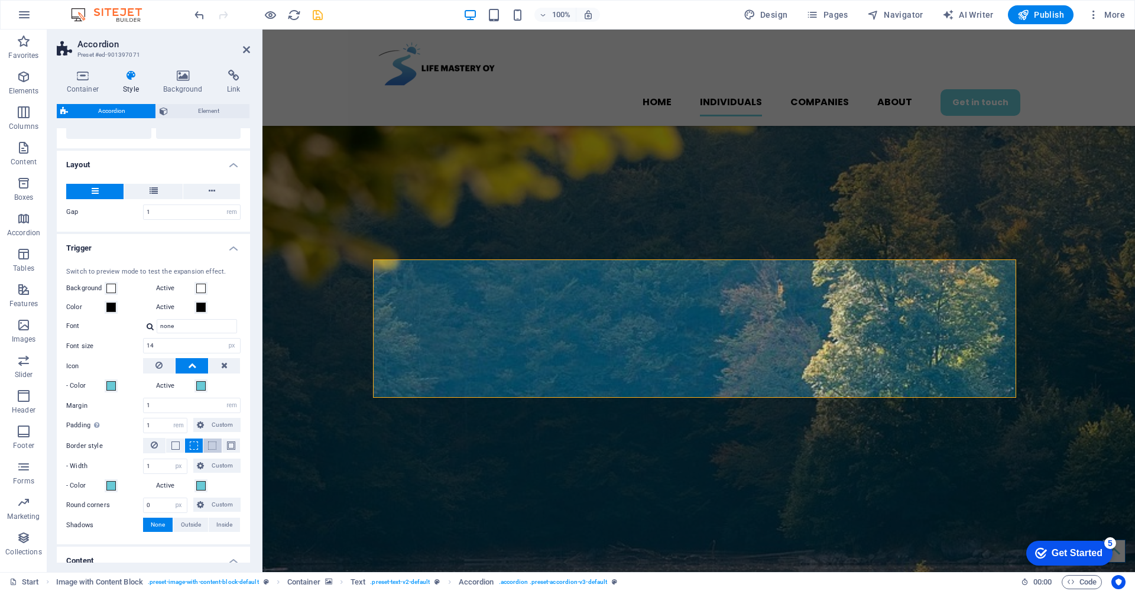
click at [211, 445] on span at bounding box center [212, 446] width 8 height 8
click at [289, 421] on figure at bounding box center [698, 532] width 873 height 1024
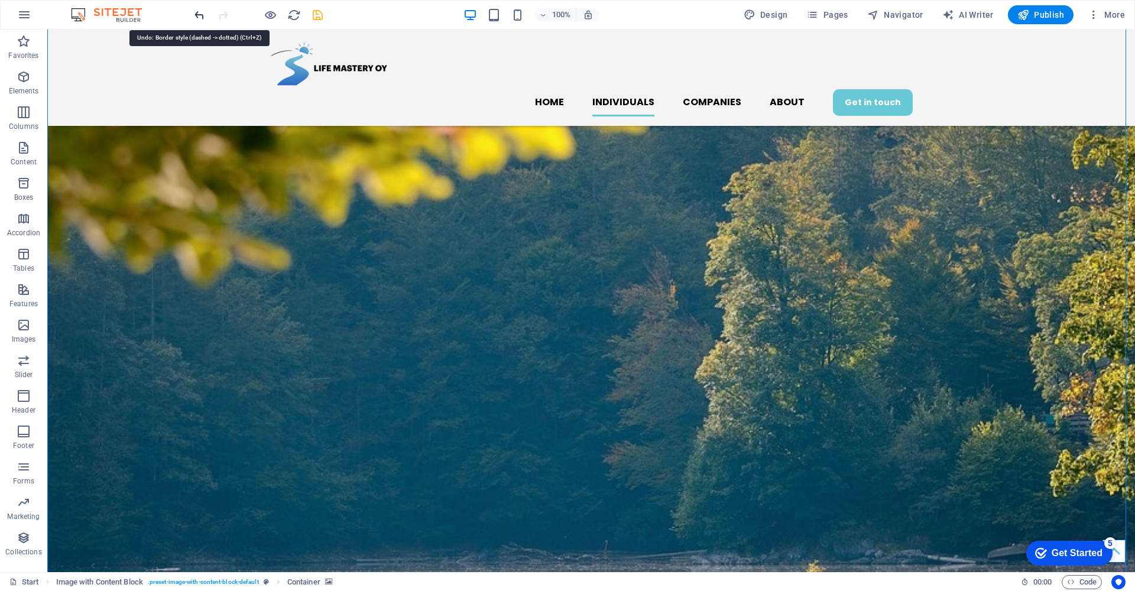
click at [198, 12] on icon "undo" at bounding box center [200, 15] width 14 height 14
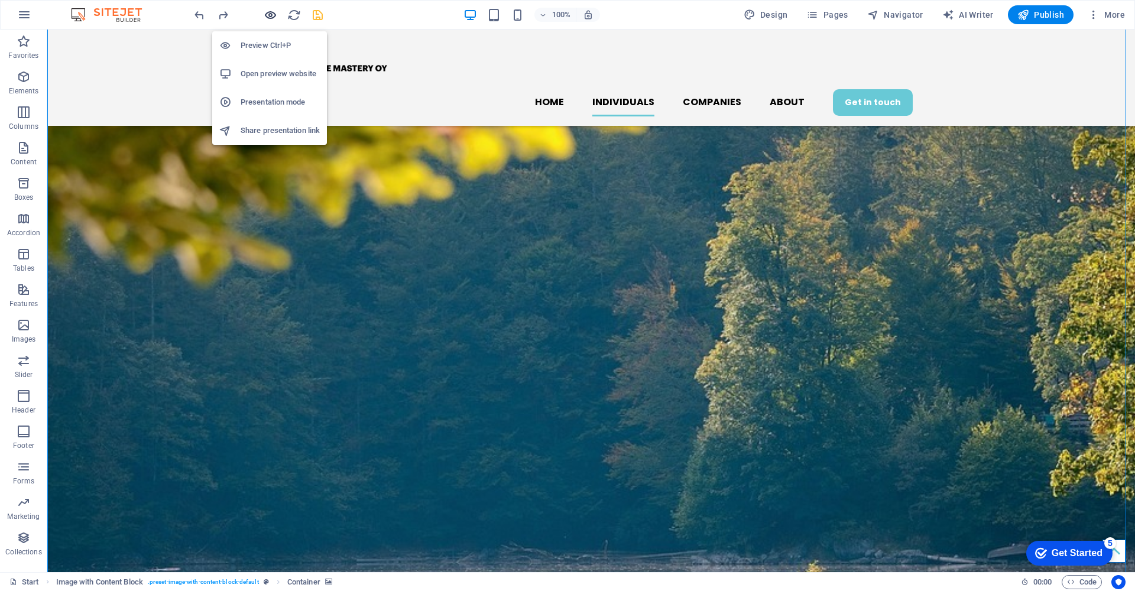
click at [267, 15] on icon "button" at bounding box center [271, 15] width 14 height 14
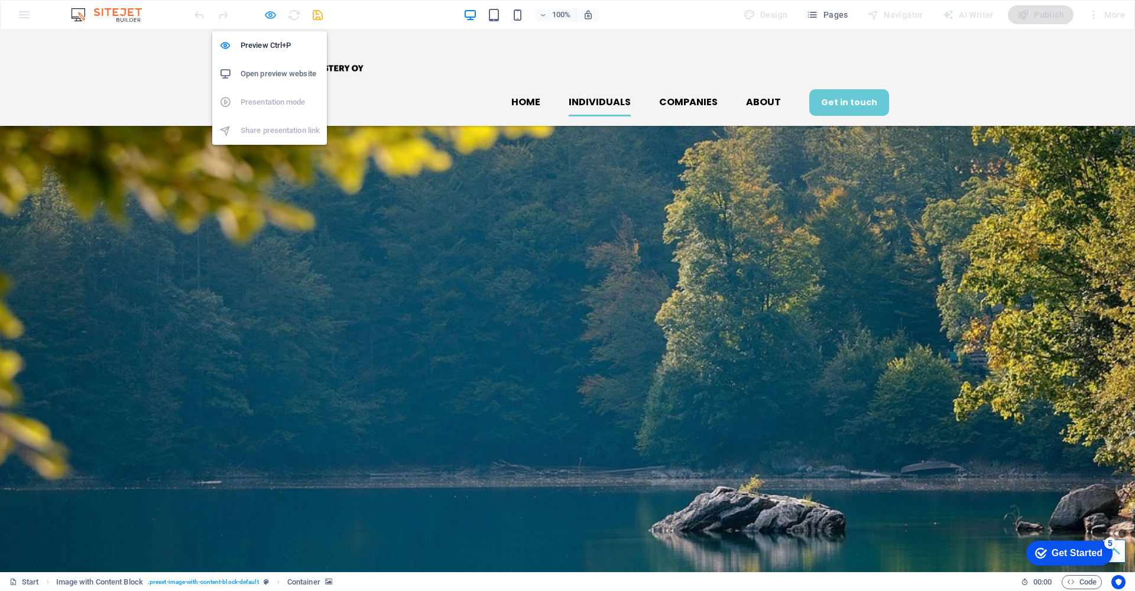
click at [270, 14] on icon "button" at bounding box center [271, 15] width 14 height 14
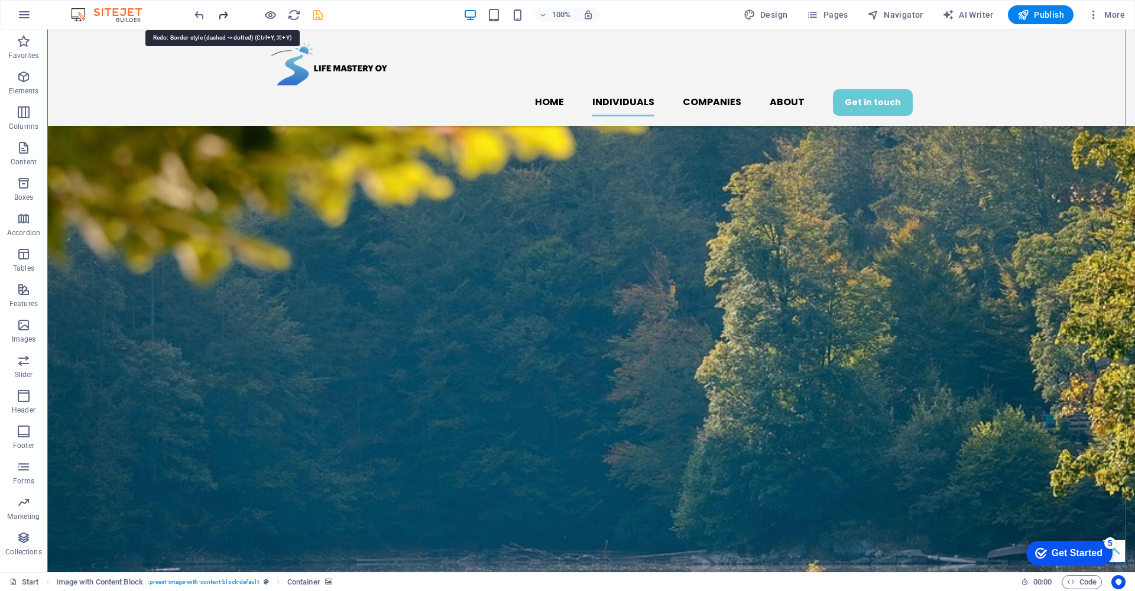
click at [220, 12] on icon "redo" at bounding box center [223, 15] width 14 height 14
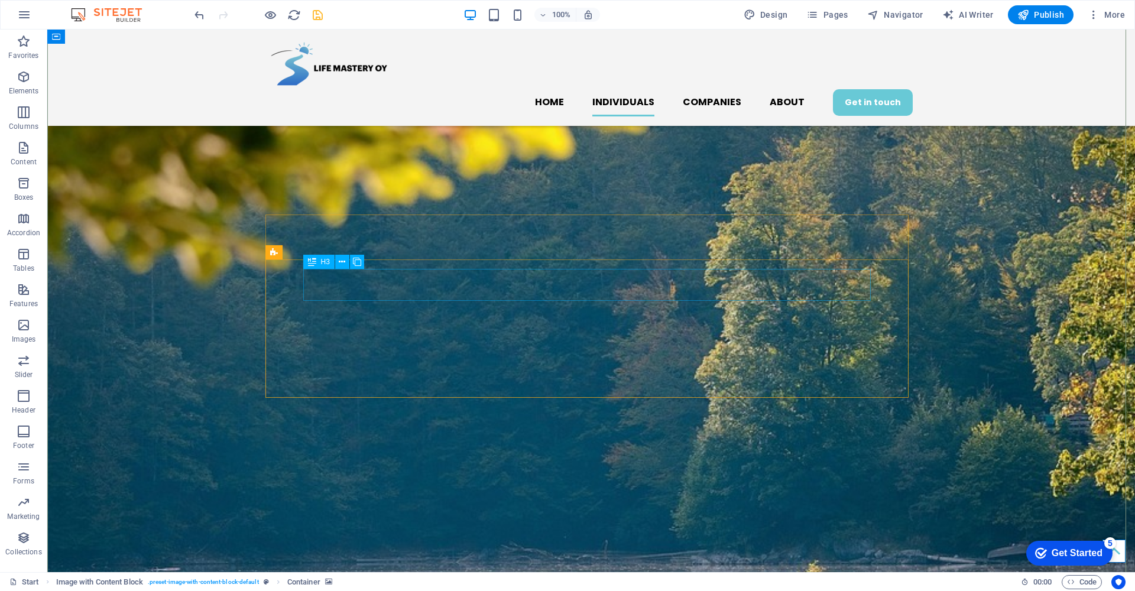
select select "px"
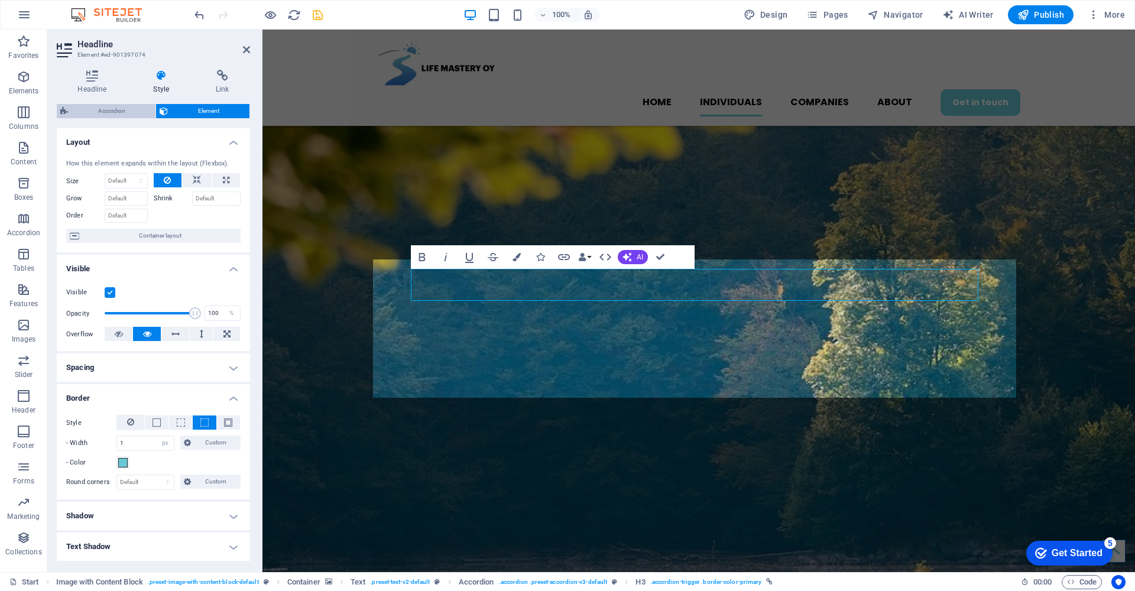
click at [124, 110] on span "Accordion" at bounding box center [112, 111] width 80 height 14
select select "rem"
select select "px"
select select "rem"
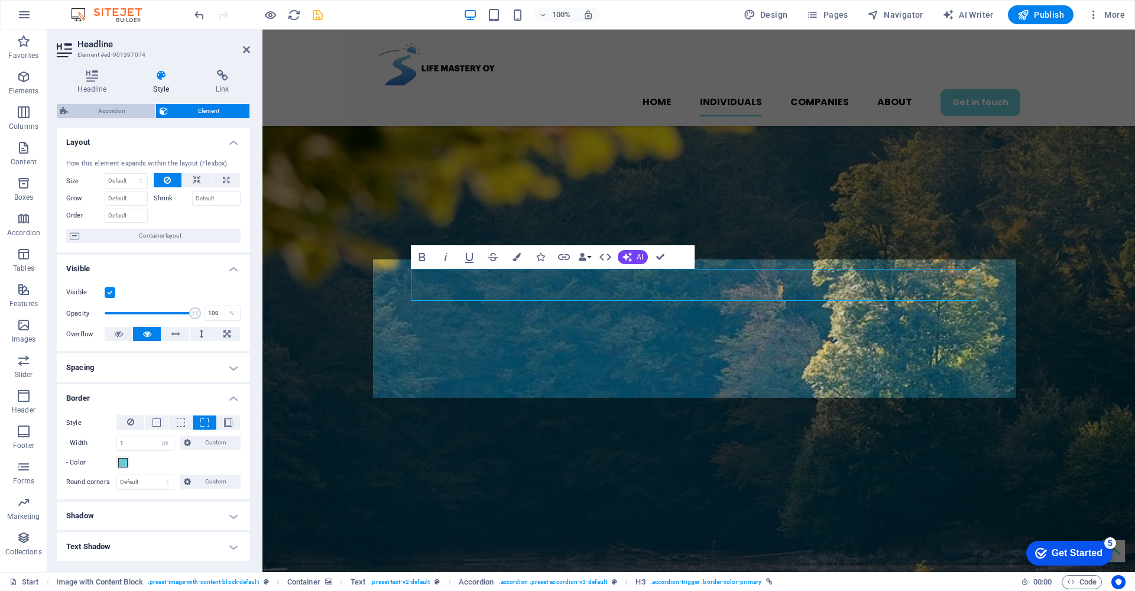
select select "px"
select select "rem"
select select "px"
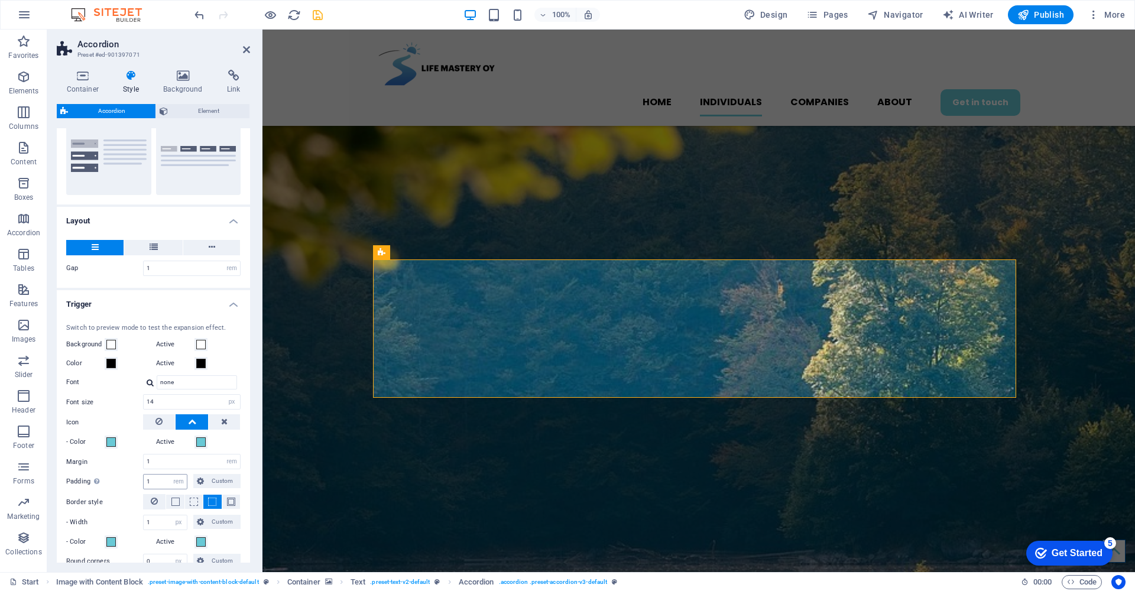
scroll to position [219, 0]
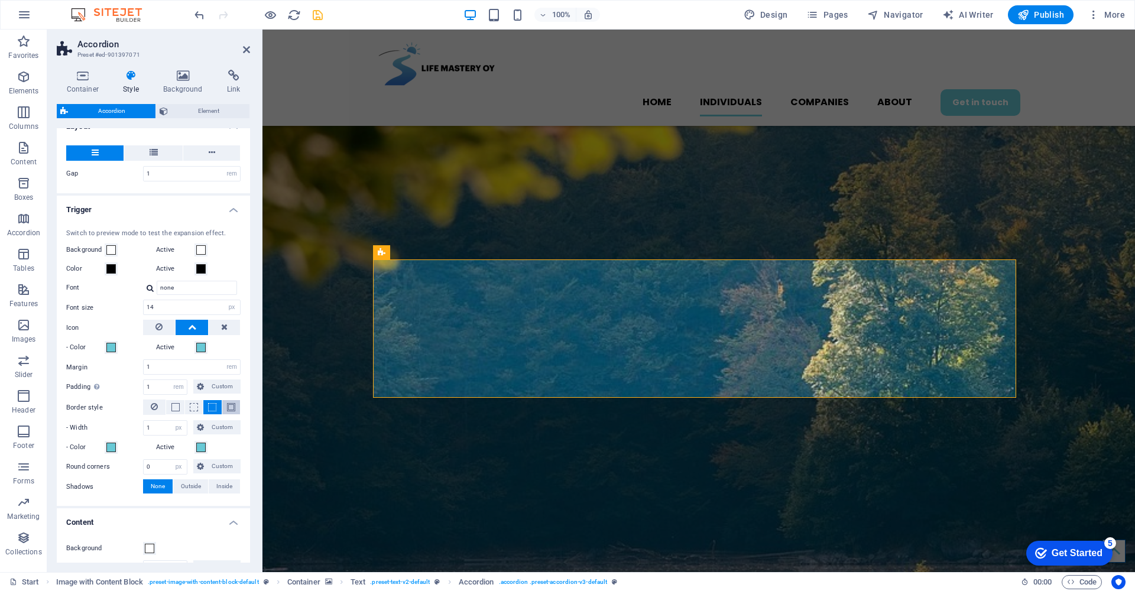
click at [227, 405] on span at bounding box center [231, 407] width 8 height 8
click at [287, 367] on figure at bounding box center [698, 532] width 873 height 1024
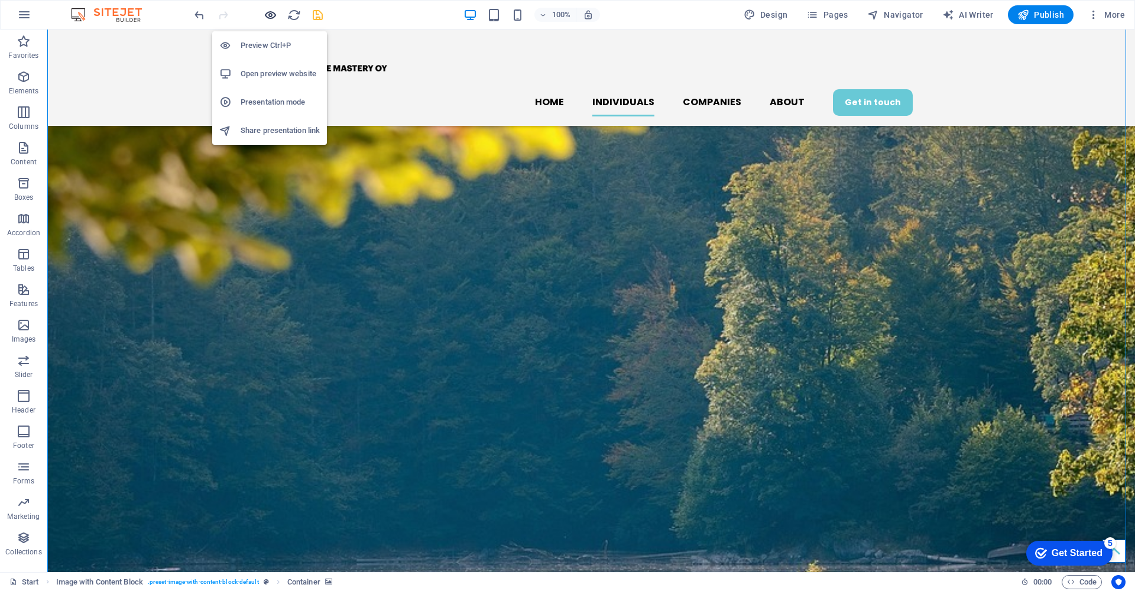
click at [268, 15] on icon "button" at bounding box center [271, 15] width 14 height 14
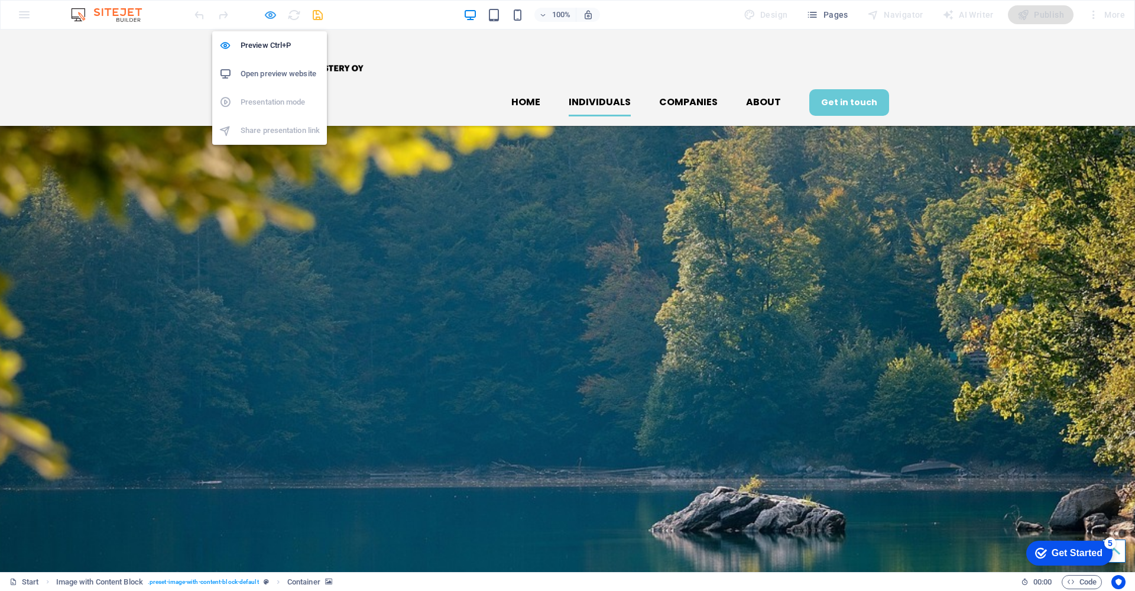
click at [272, 15] on icon "button" at bounding box center [271, 15] width 14 height 14
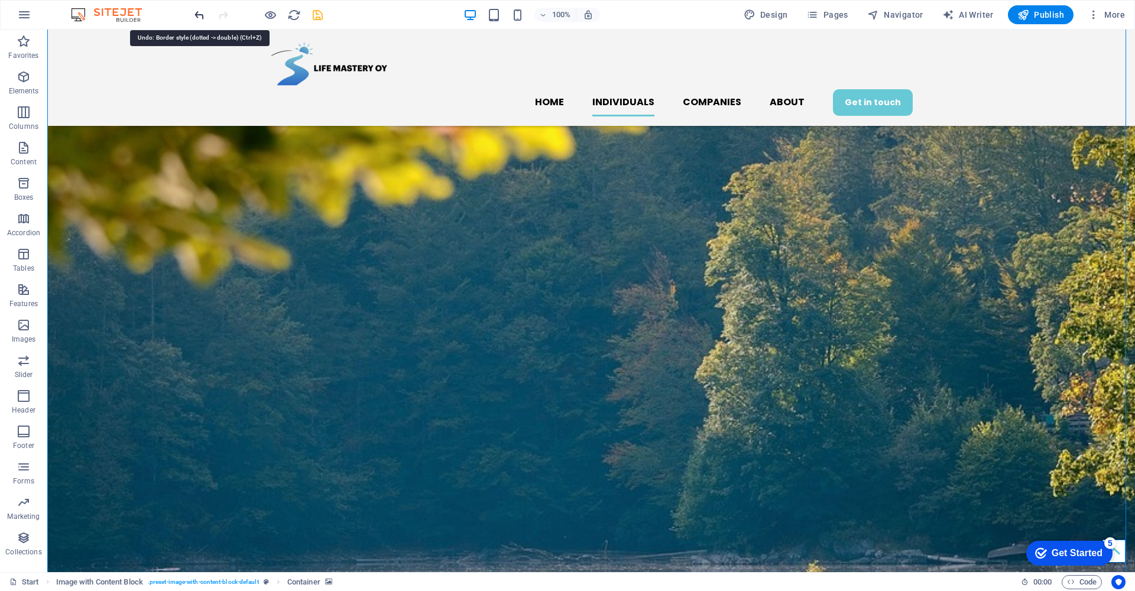
click at [195, 14] on icon "undo" at bounding box center [200, 15] width 14 height 14
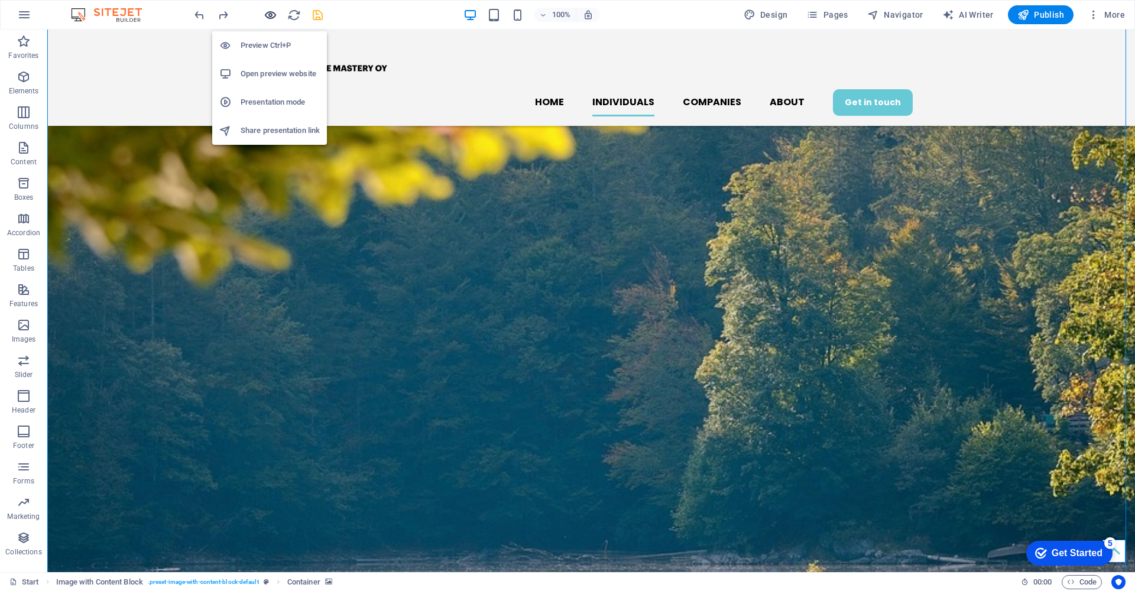
click at [271, 14] on icon "button" at bounding box center [271, 15] width 14 height 14
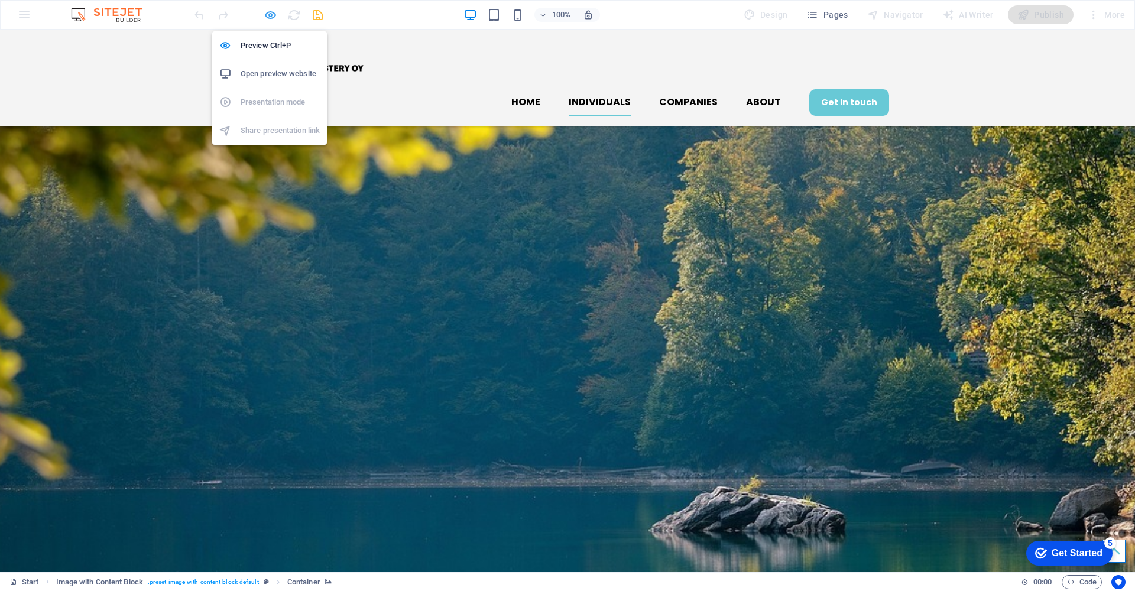
click at [270, 14] on icon "button" at bounding box center [271, 15] width 14 height 14
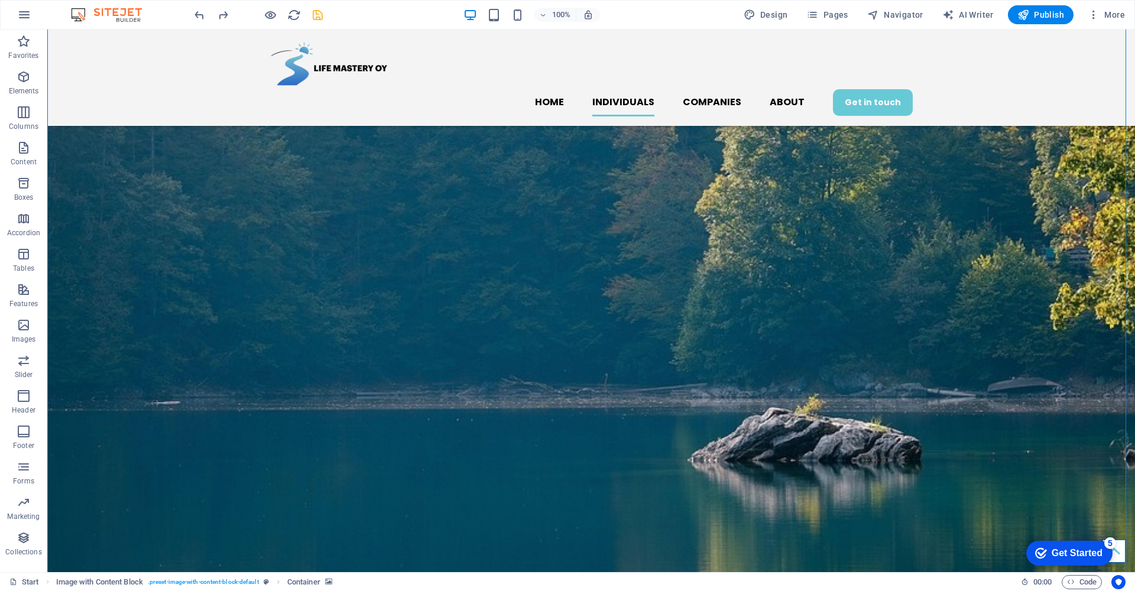
scroll to position [943, 0]
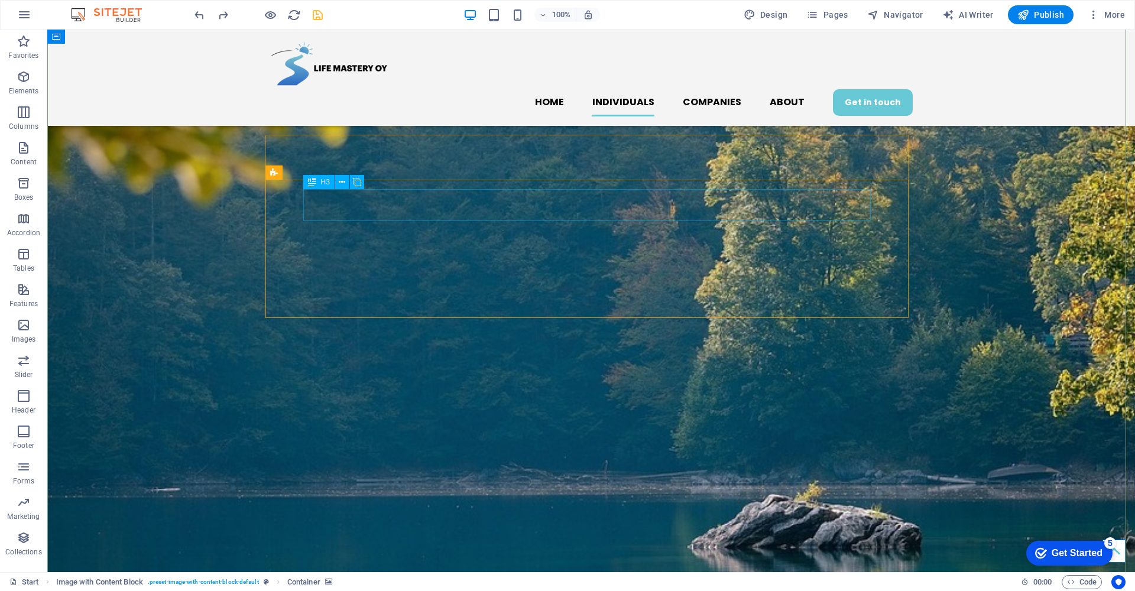
select select "px"
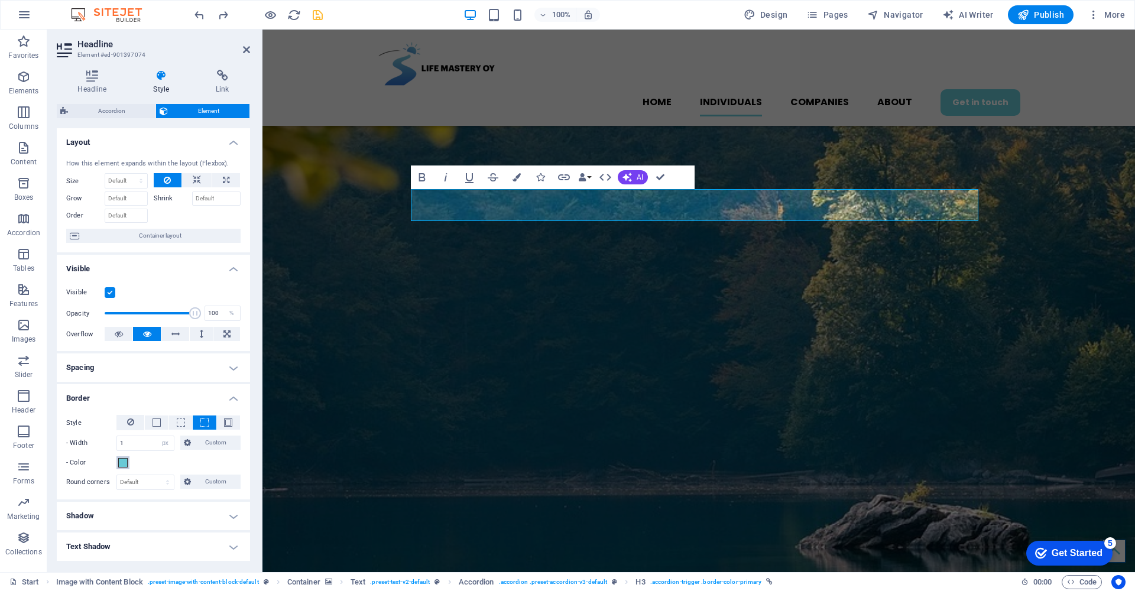
click at [125, 465] on span at bounding box center [122, 462] width 9 height 9
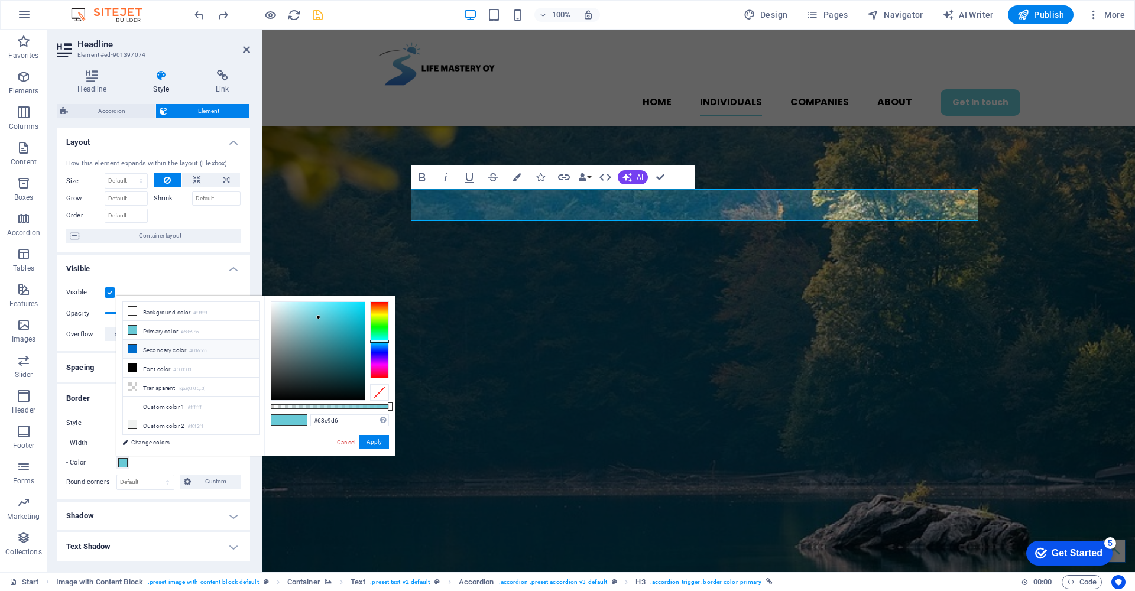
click at [135, 350] on icon at bounding box center [132, 349] width 8 height 8
type input "#006dcc"
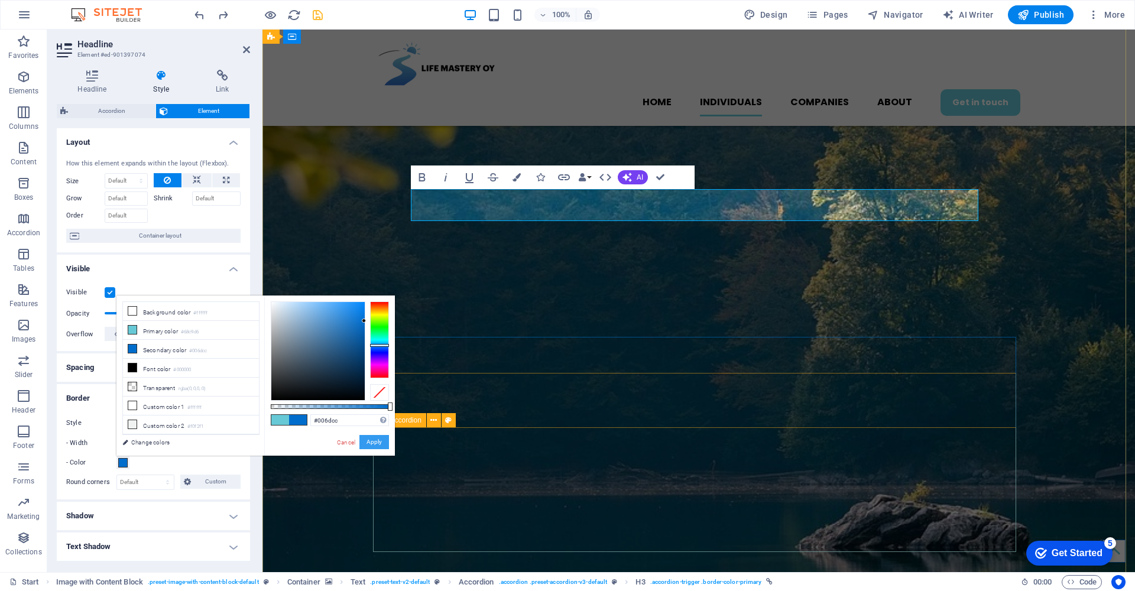
click at [378, 444] on button "Apply" at bounding box center [374, 442] width 30 height 14
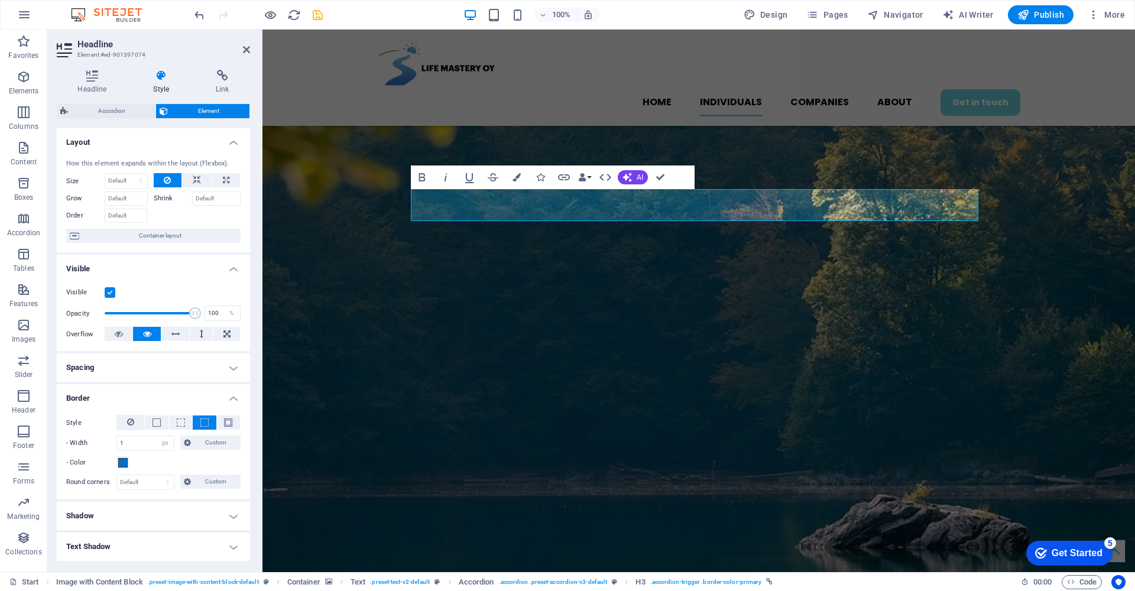
click at [322, 254] on figure at bounding box center [698, 452] width 873 height 1024
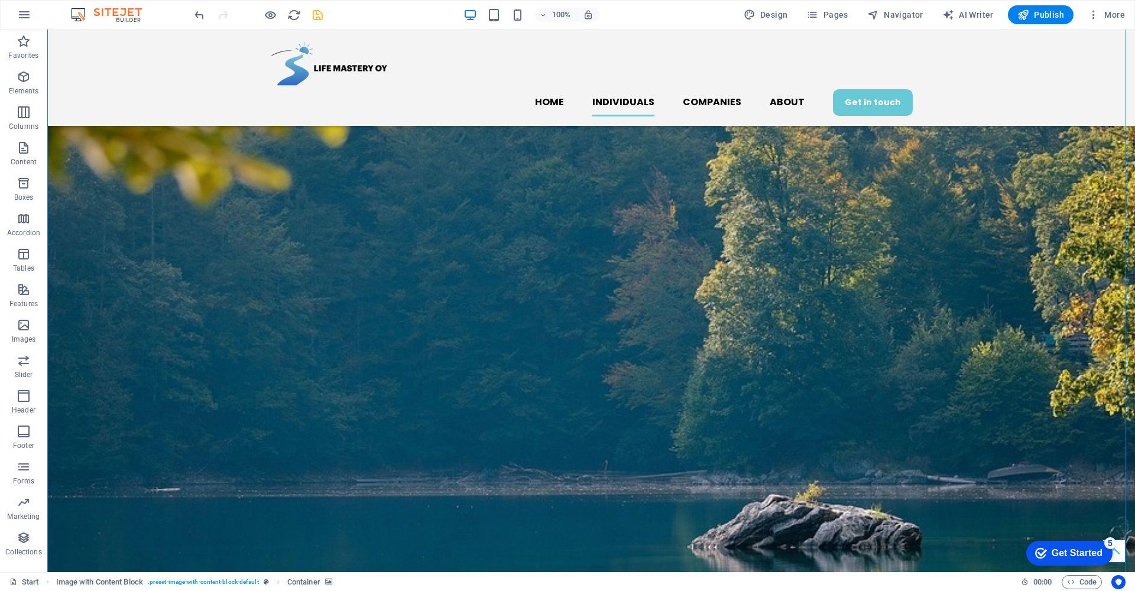
click at [183, 267] on figure at bounding box center [591, 452] width 1088 height 1024
click at [197, 15] on icon "undo" at bounding box center [200, 15] width 14 height 14
select select "px"
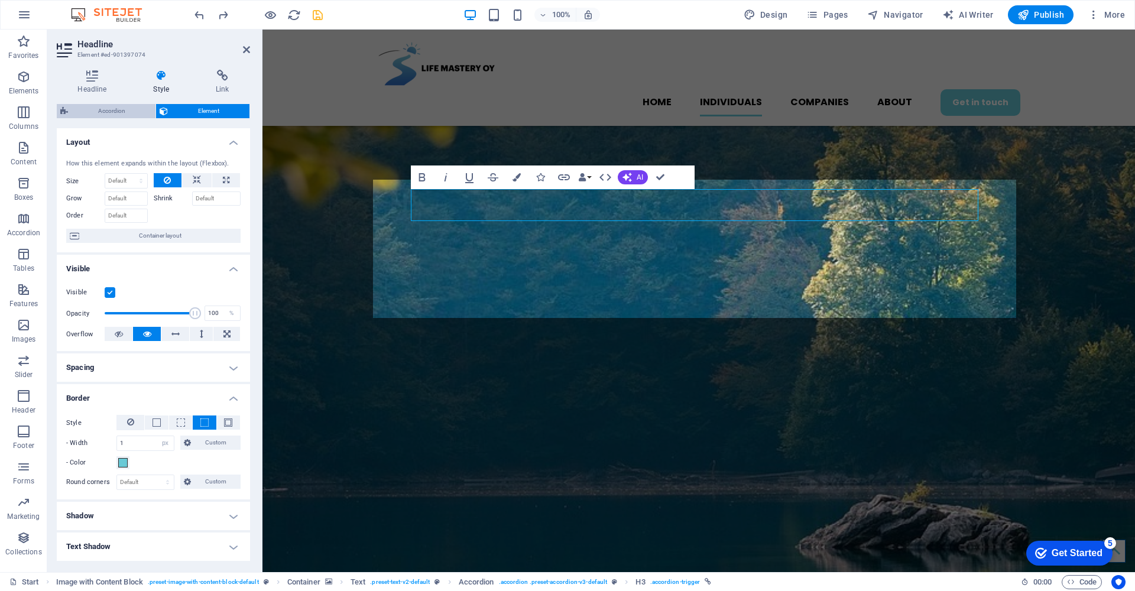
click at [128, 109] on span "Accordion" at bounding box center [112, 111] width 80 height 14
select select "rem"
select select "px"
select select "rem"
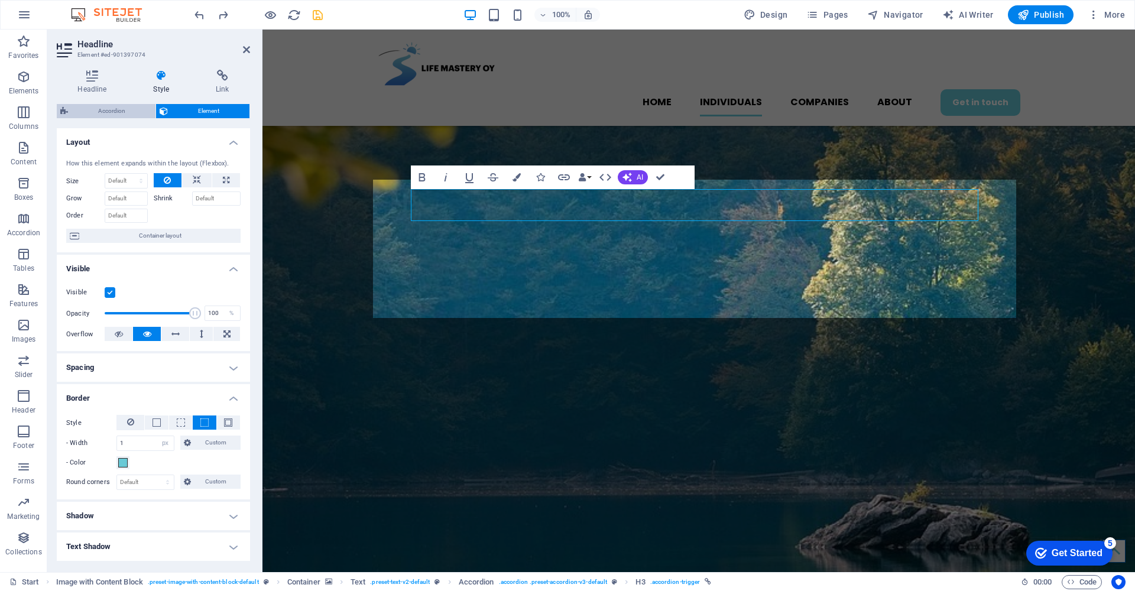
select select "px"
select select "rem"
select select "px"
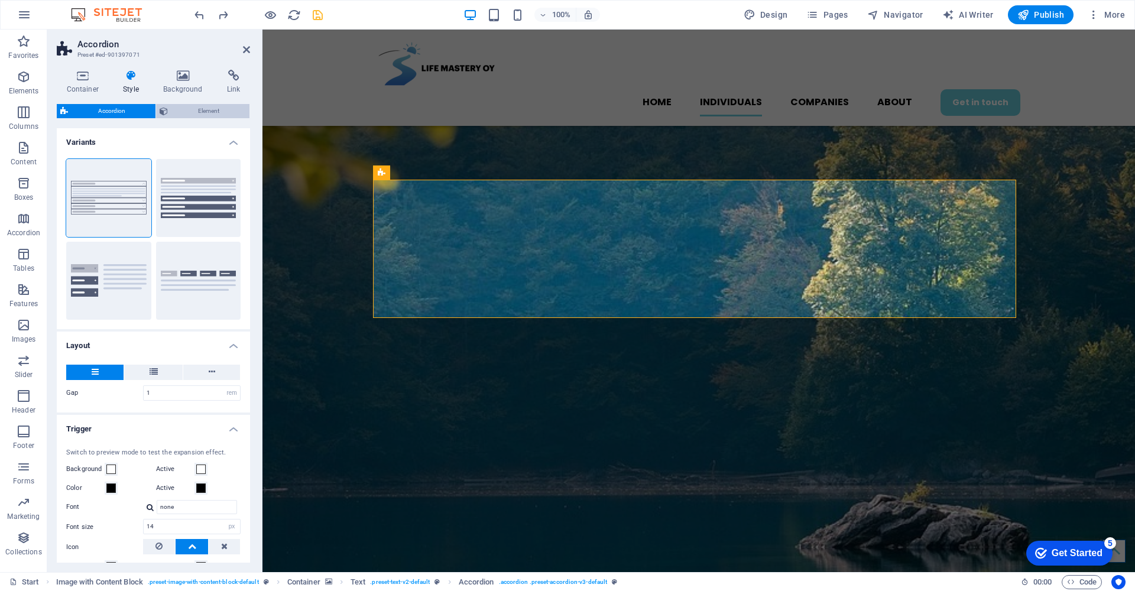
click at [199, 106] on span "Element" at bounding box center [208, 111] width 74 height 14
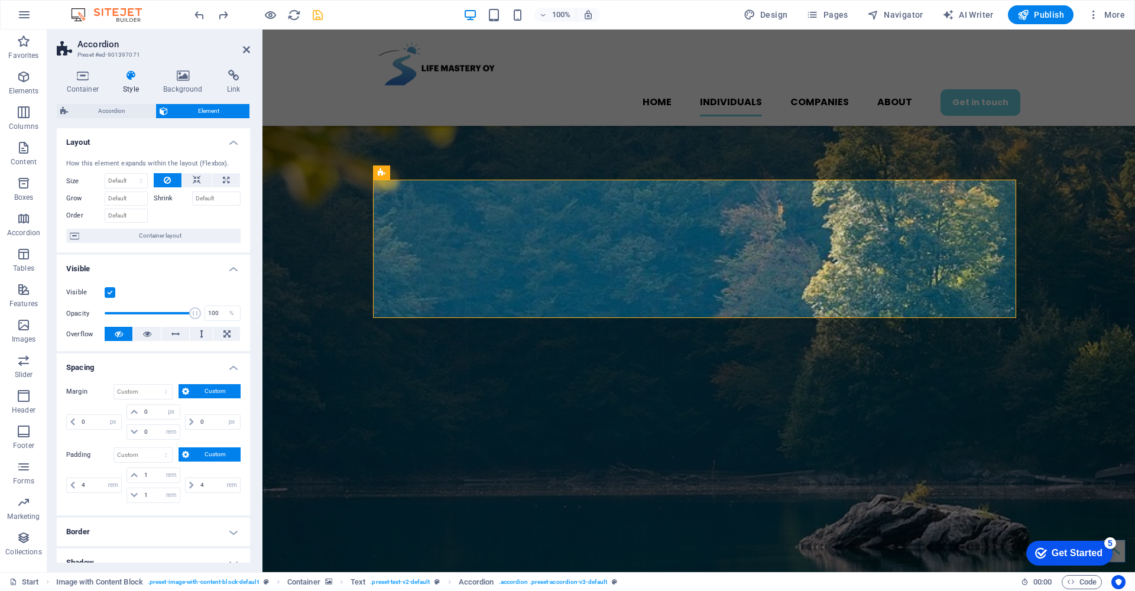
click at [229, 535] on h4 "Border" at bounding box center [153, 532] width 193 height 28
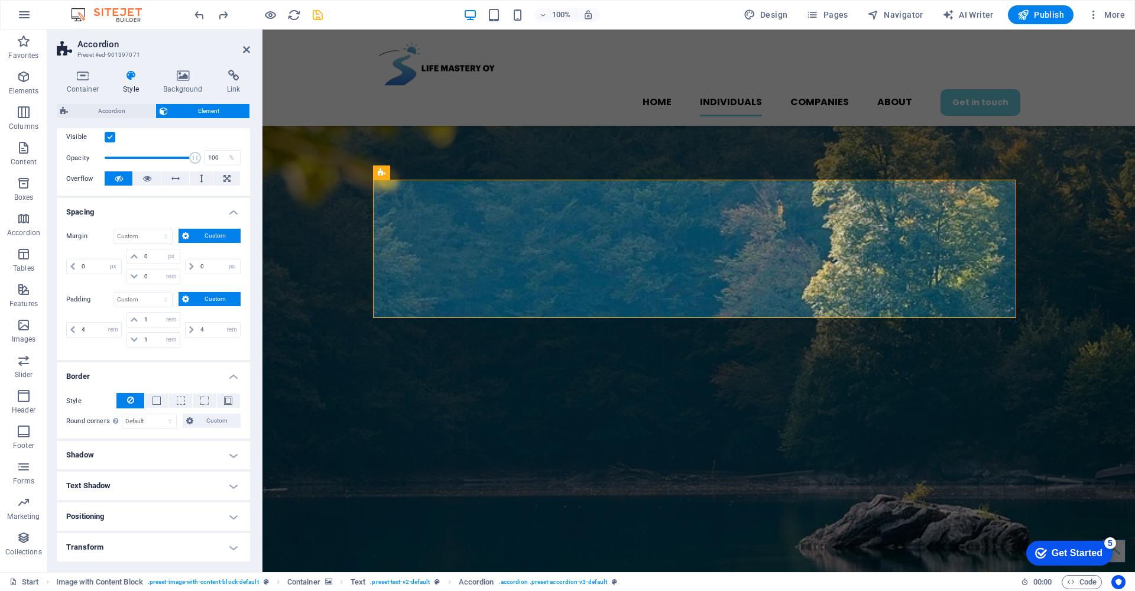
scroll to position [153, 0]
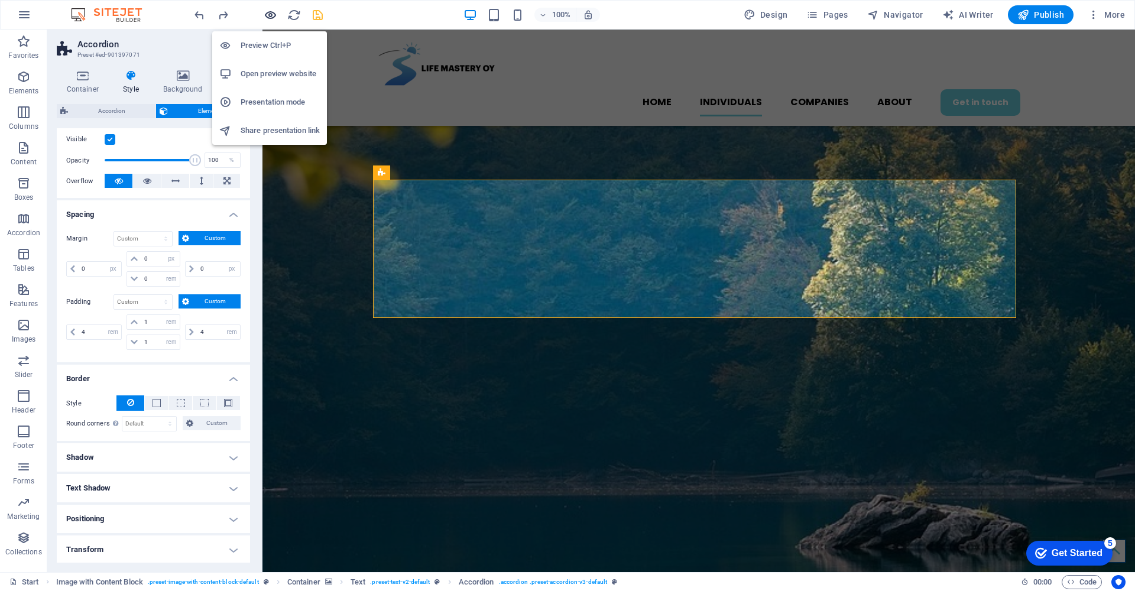
click at [271, 16] on icon "button" at bounding box center [271, 15] width 14 height 14
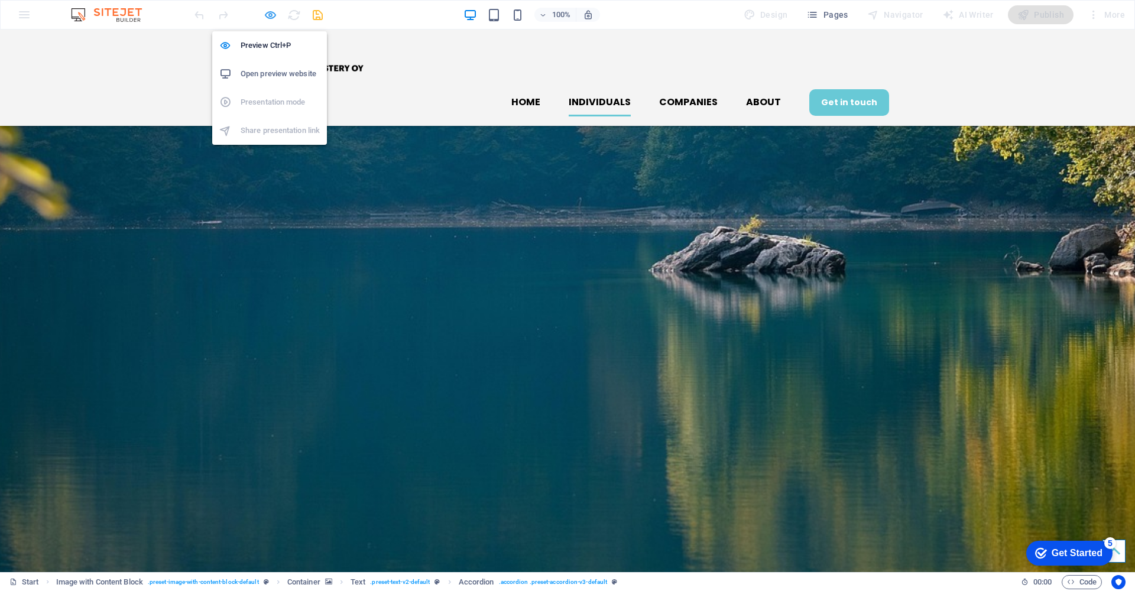
scroll to position [657, 0]
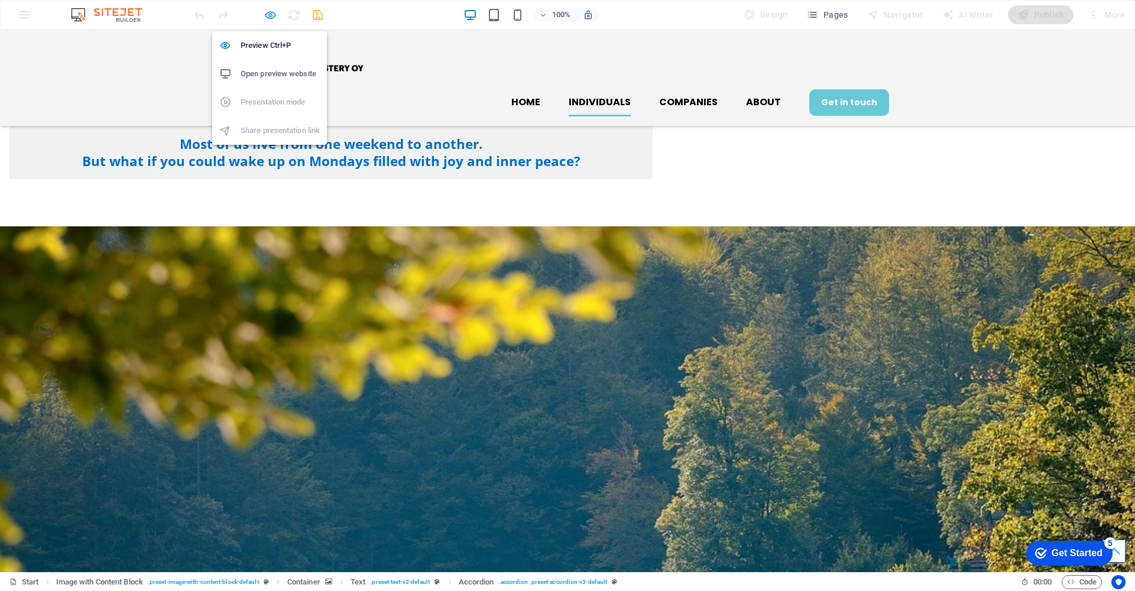
click at [269, 17] on icon "button" at bounding box center [271, 15] width 14 height 14
select select "px"
select select "rem"
select select "px"
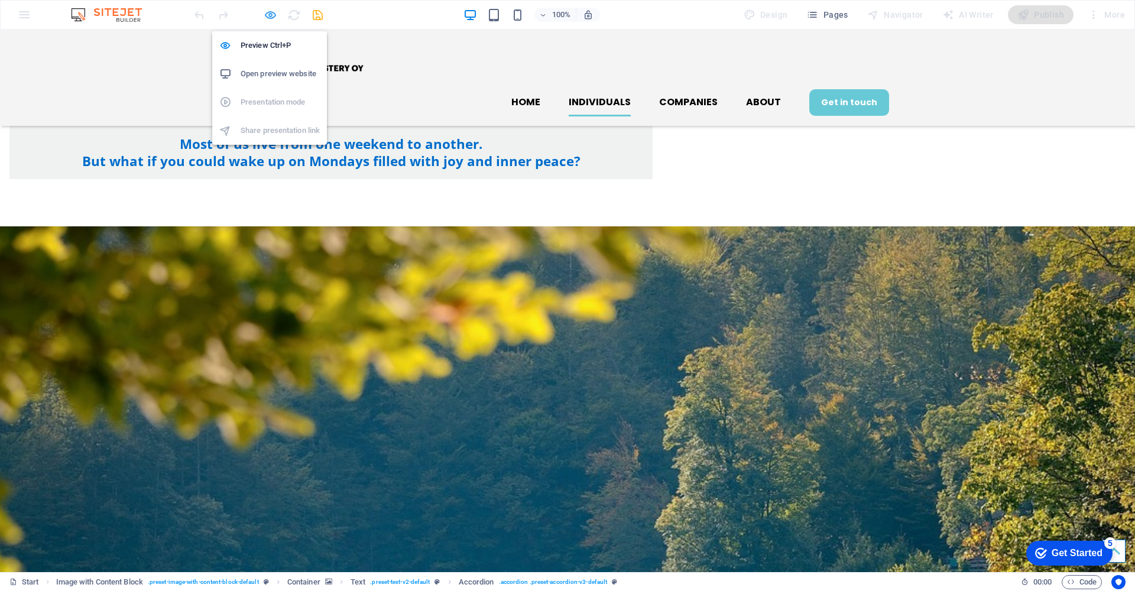
select select "rem"
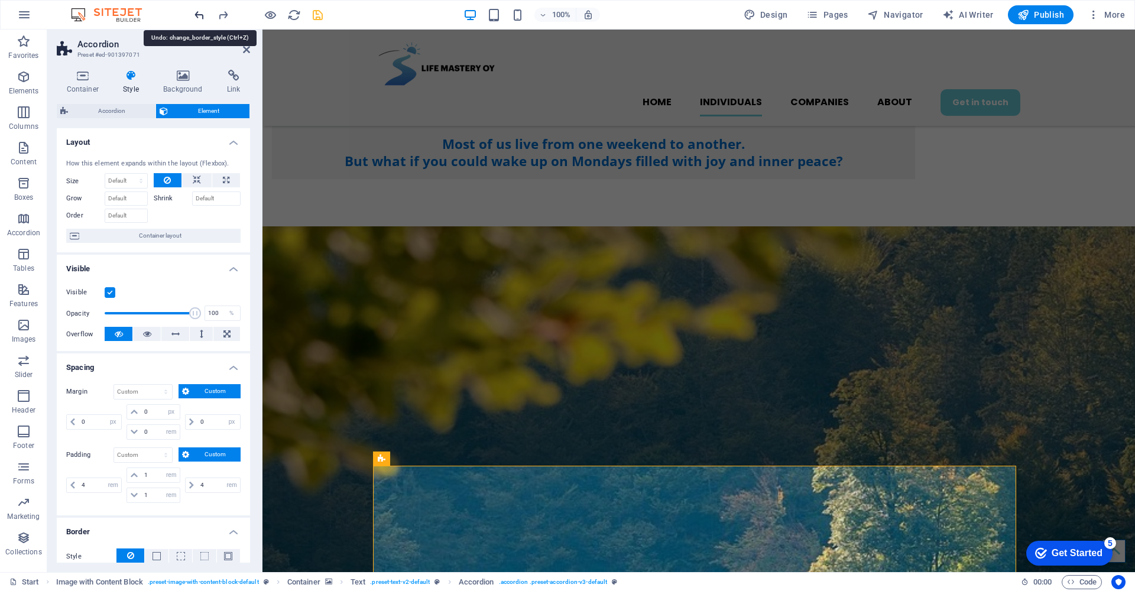
click at [196, 10] on icon "undo" at bounding box center [200, 15] width 14 height 14
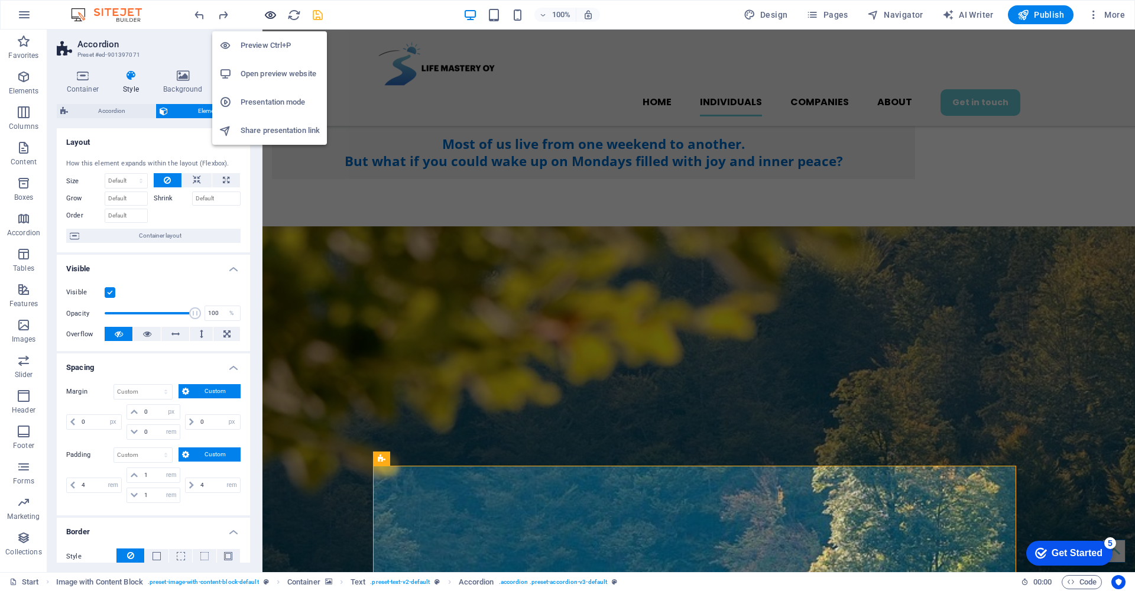
click at [267, 16] on icon "button" at bounding box center [271, 15] width 14 height 14
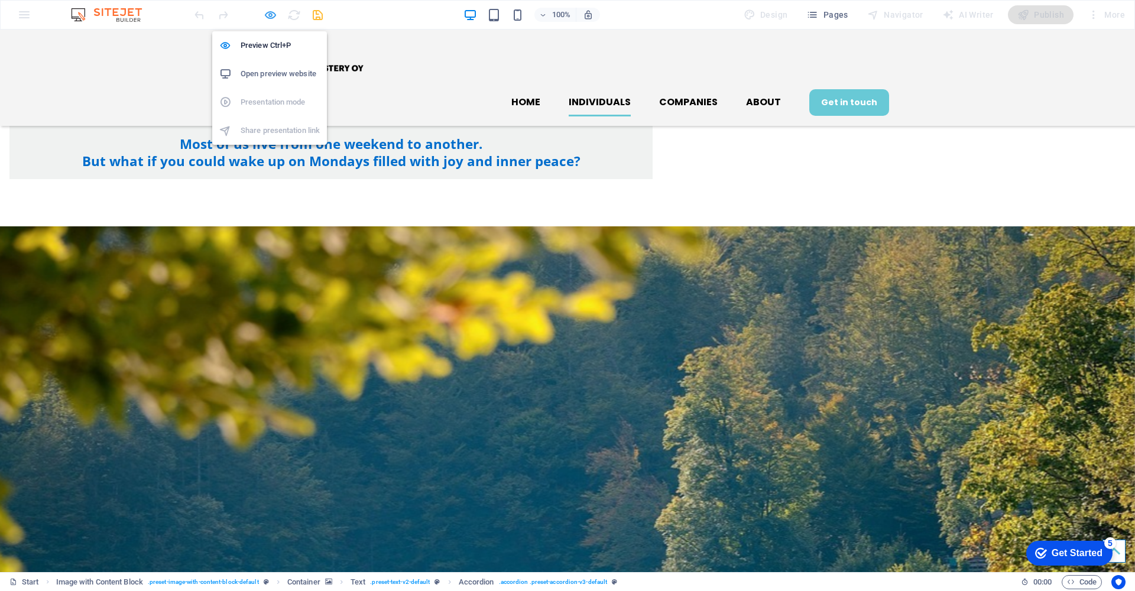
click at [268, 17] on icon "button" at bounding box center [271, 15] width 14 height 14
select select "px"
select select "rem"
select select "px"
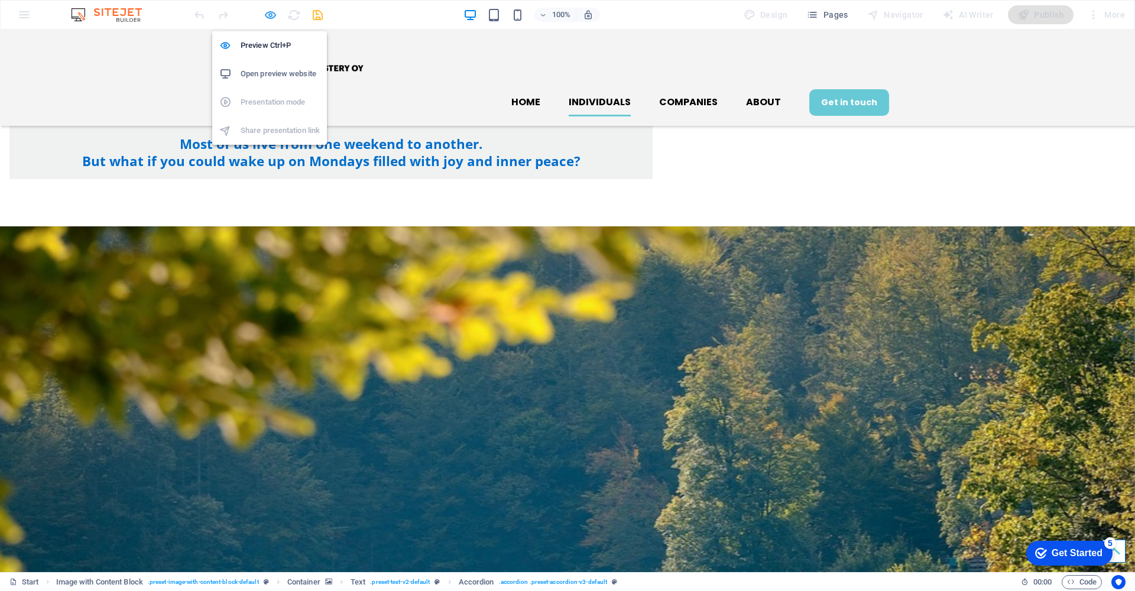
select select "rem"
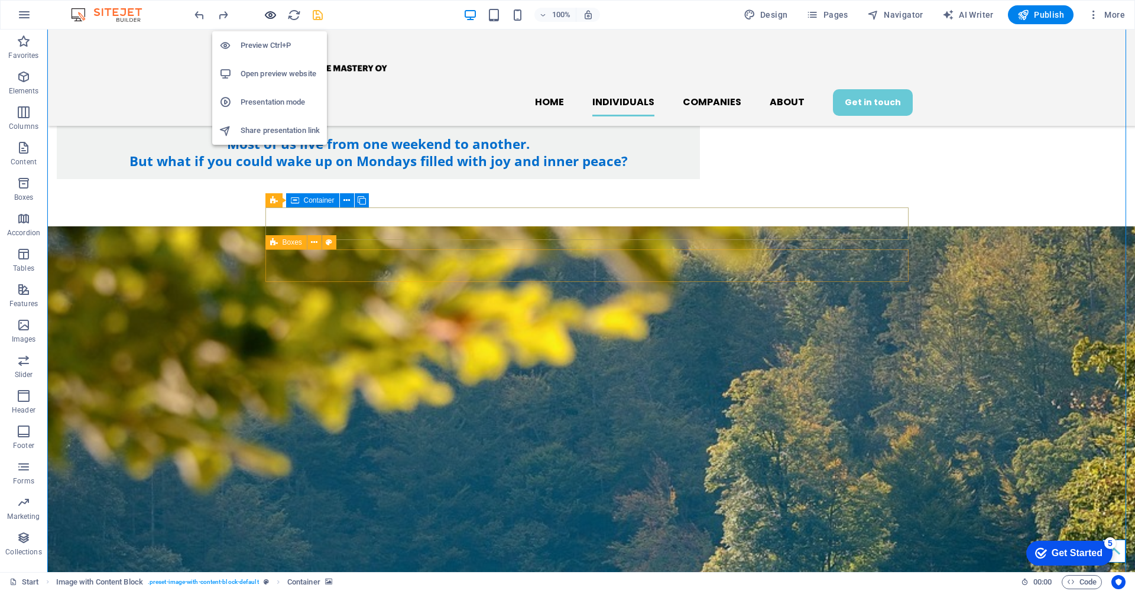
click at [268, 18] on icon "button" at bounding box center [271, 15] width 14 height 14
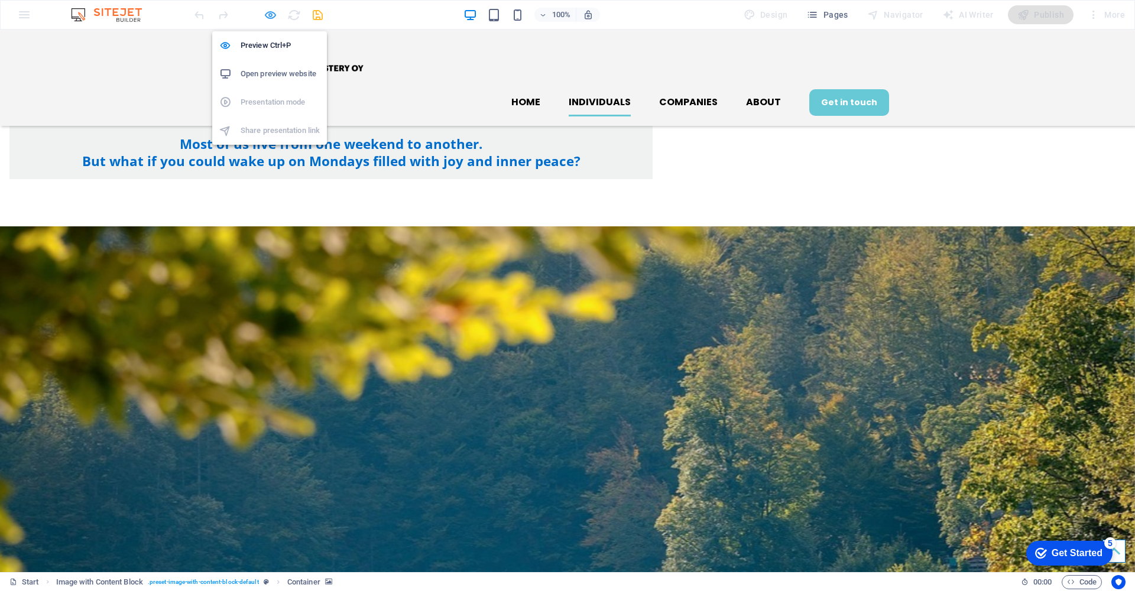
click at [267, 15] on icon "button" at bounding box center [271, 15] width 14 height 14
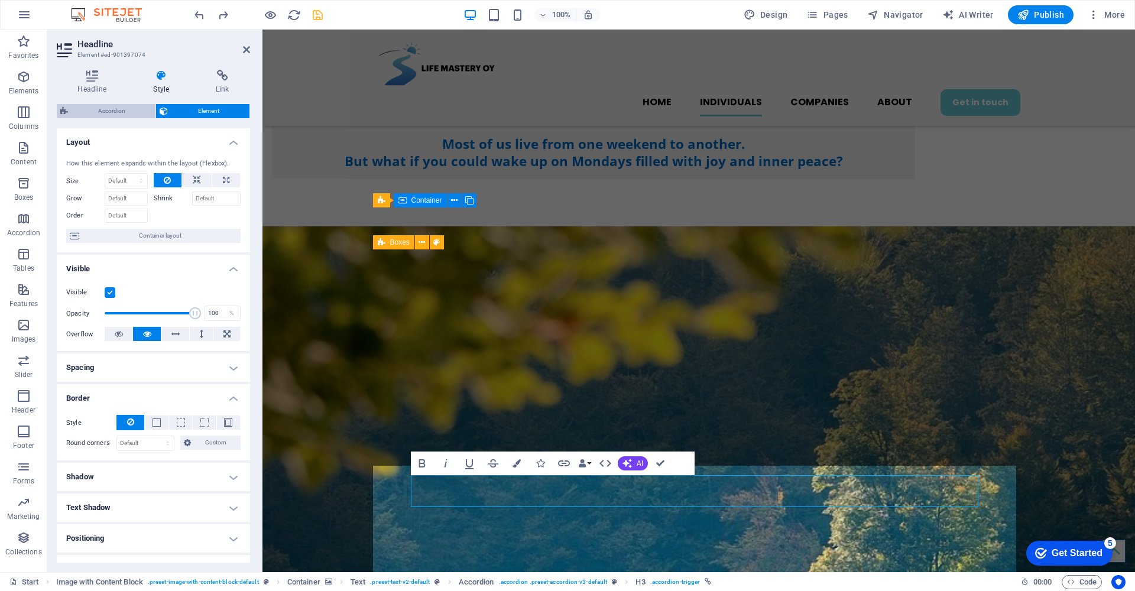
click at [115, 106] on span "Accordion" at bounding box center [112, 111] width 80 height 14
select select "rem"
select select "px"
select select "rem"
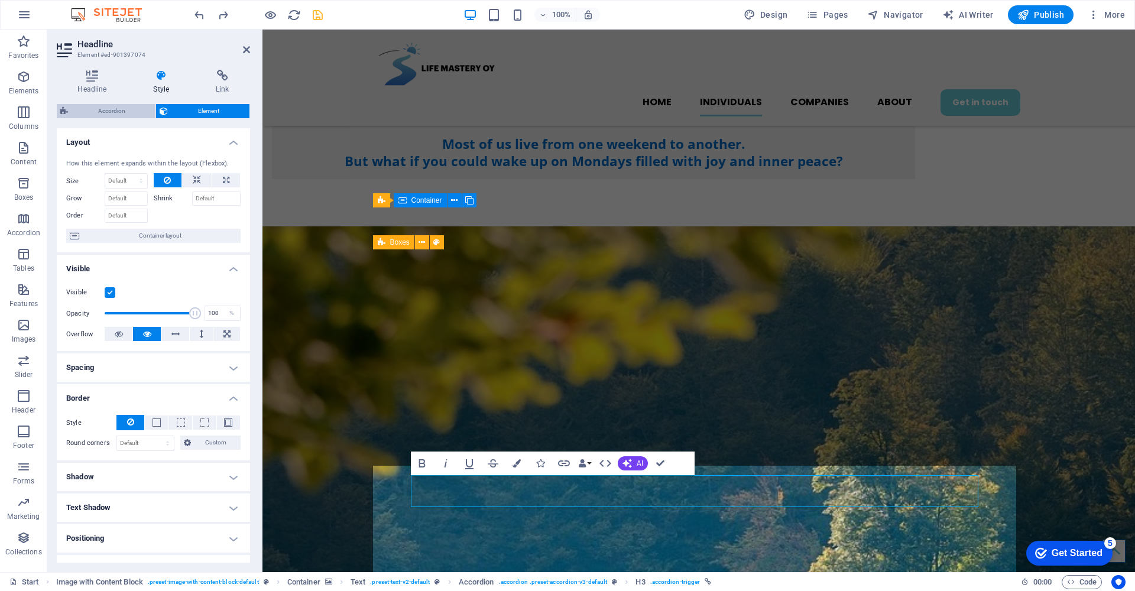
select select "px"
select select "rem"
select select "px"
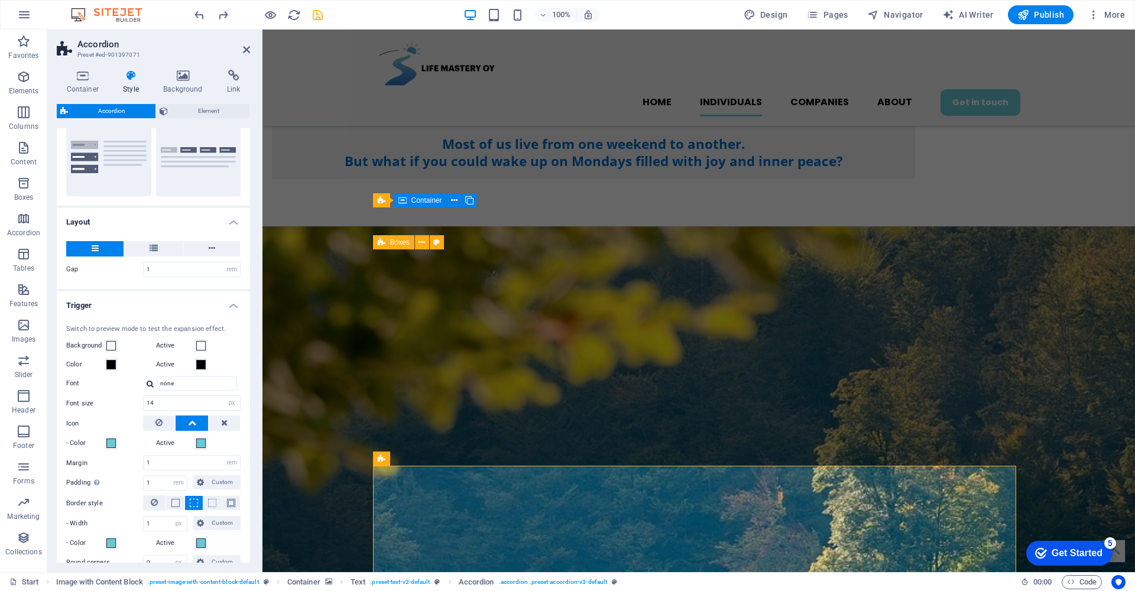
scroll to position [174, 0]
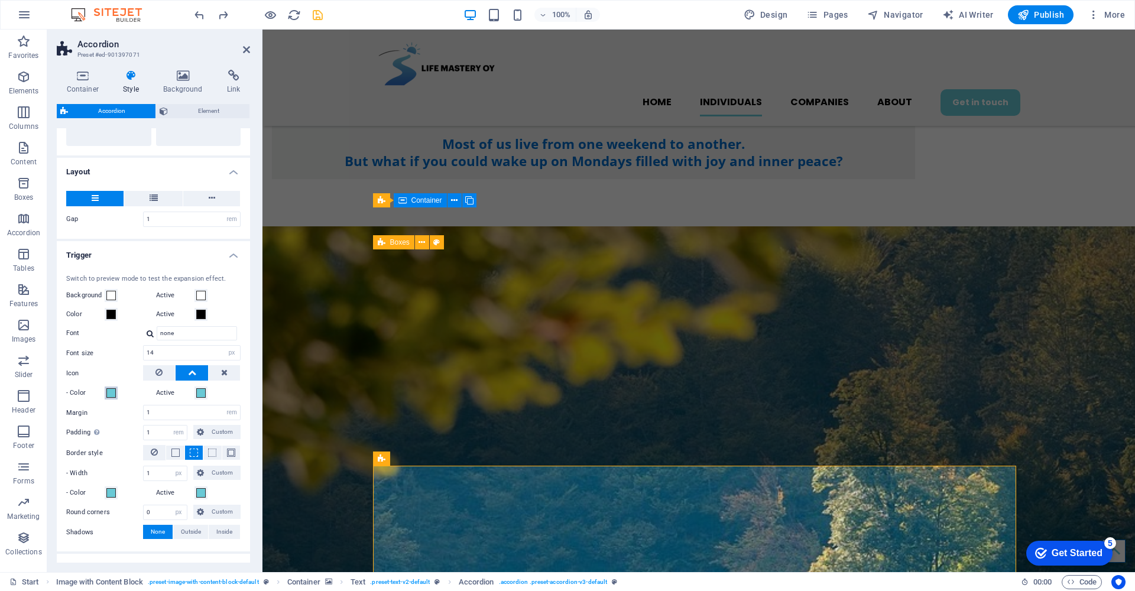
click at [111, 394] on span at bounding box center [110, 392] width 9 height 9
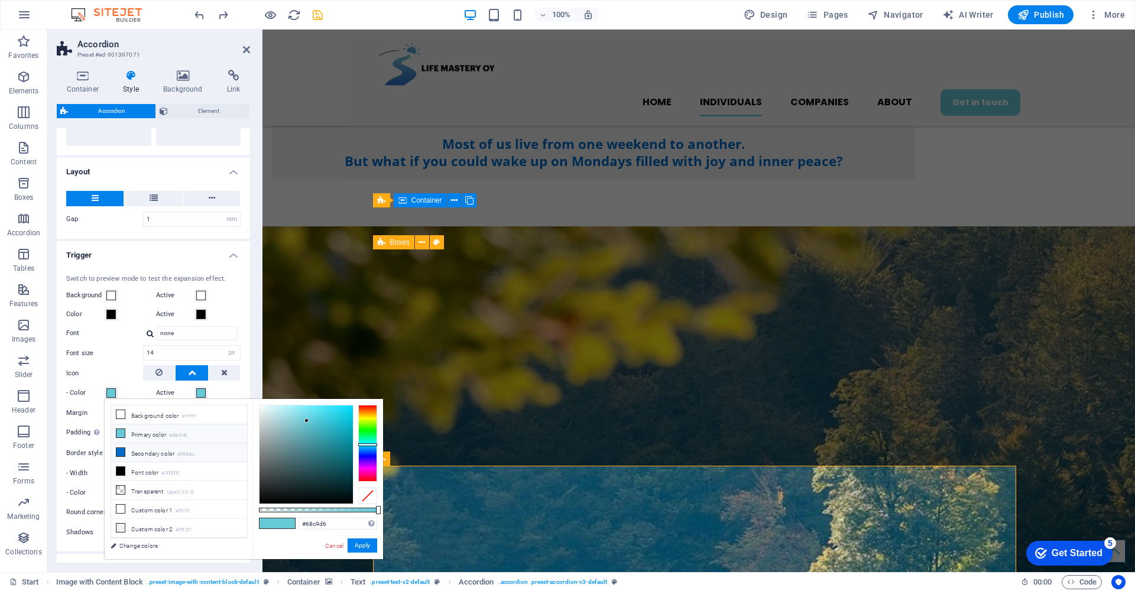
click at [121, 449] on icon at bounding box center [120, 452] width 8 height 8
type input "#006dcc"
click at [360, 544] on button "Apply" at bounding box center [363, 546] width 30 height 14
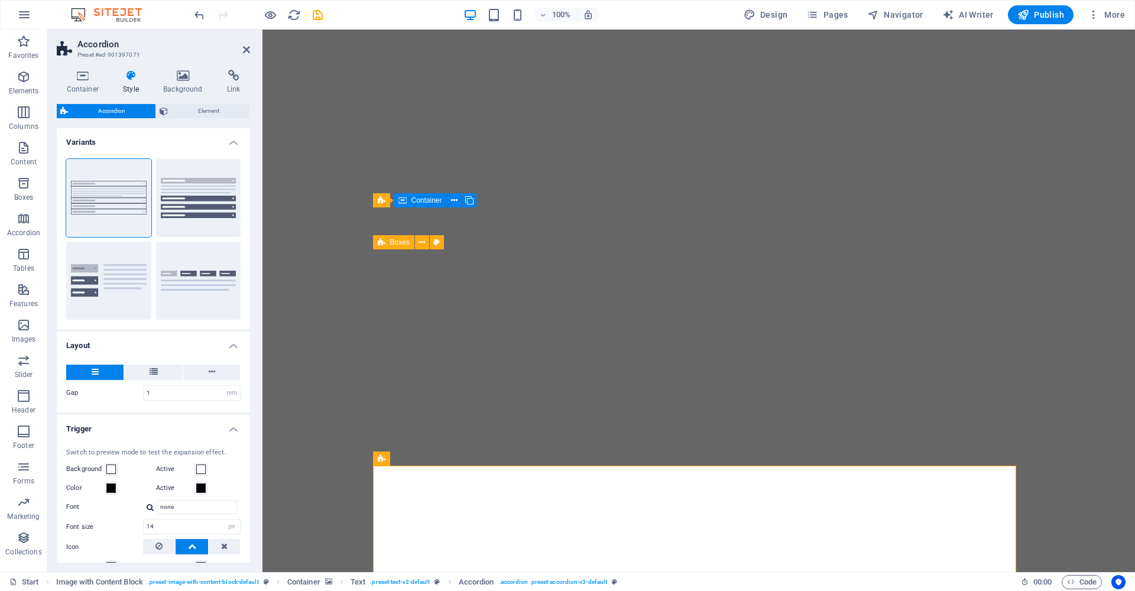
select select "rem"
select select "px"
select select "rem"
select select "px"
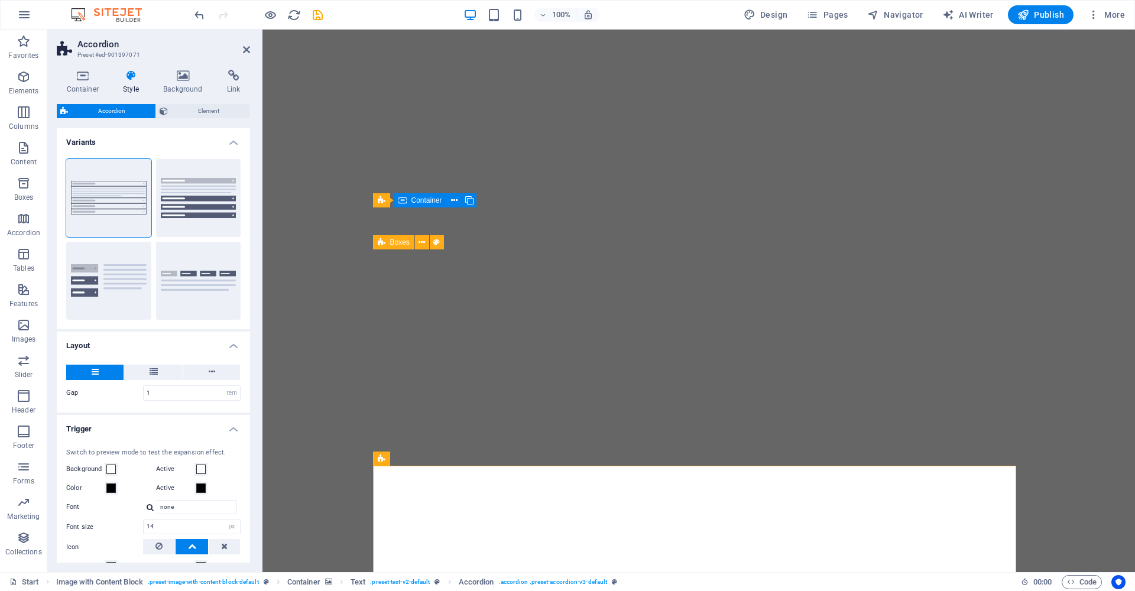
select select "px"
select select "rem"
select select "px"
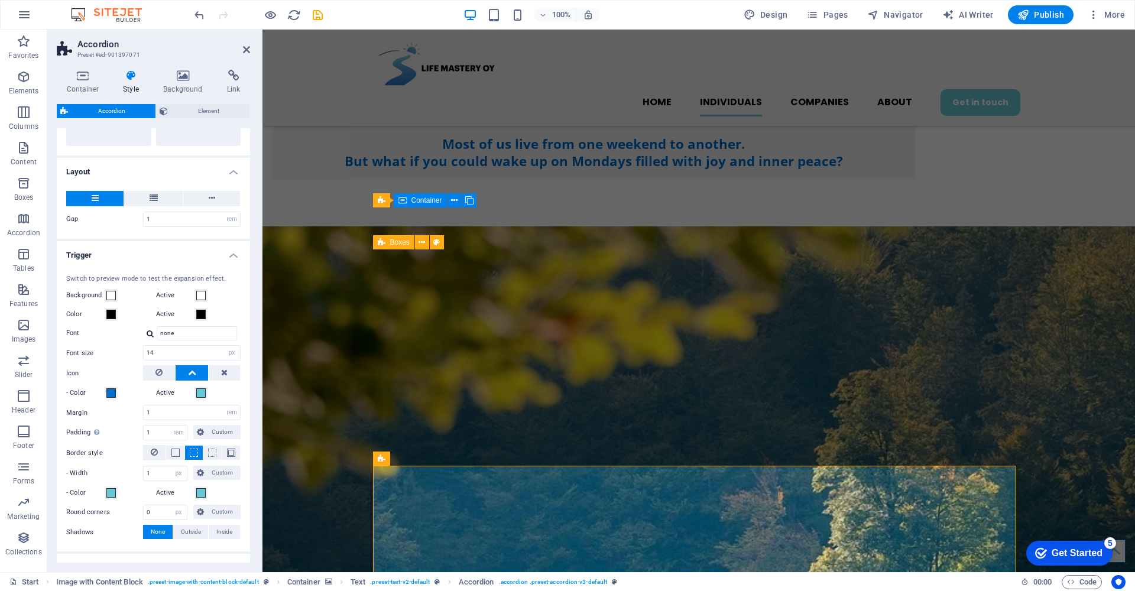
scroll to position [745, 0]
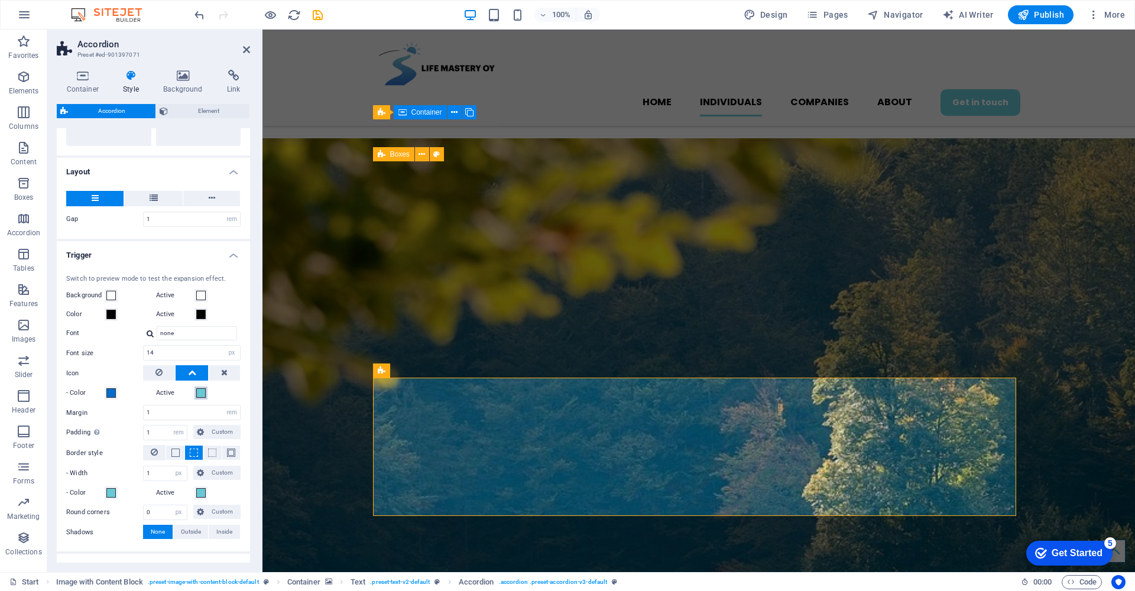
click at [200, 388] on span at bounding box center [200, 392] width 9 height 9
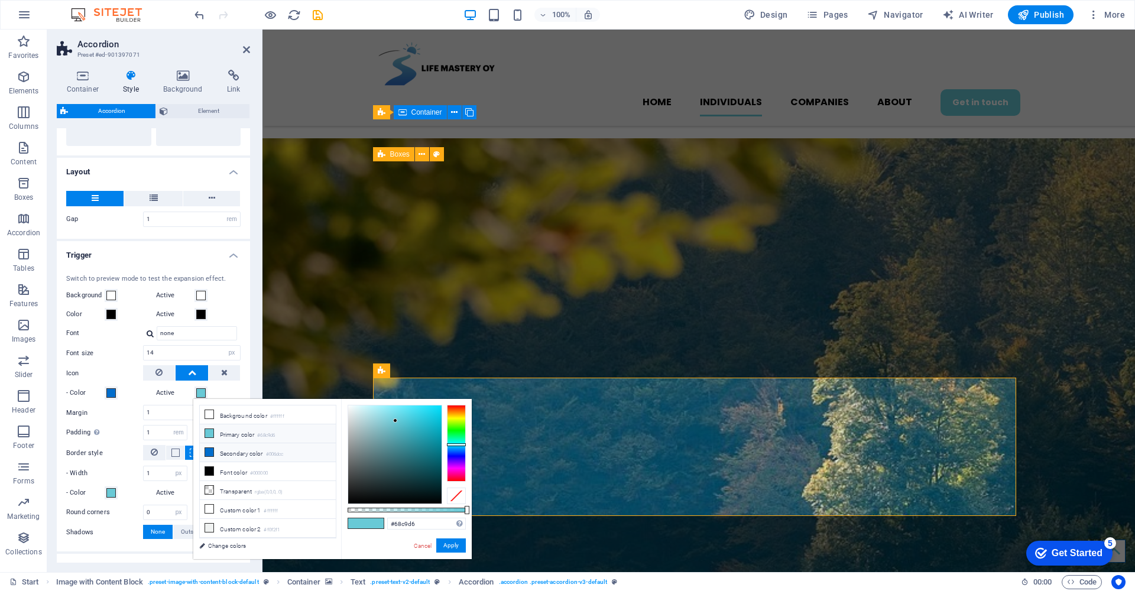
click at [211, 452] on icon at bounding box center [209, 452] width 8 height 8
type input "#006dcc"
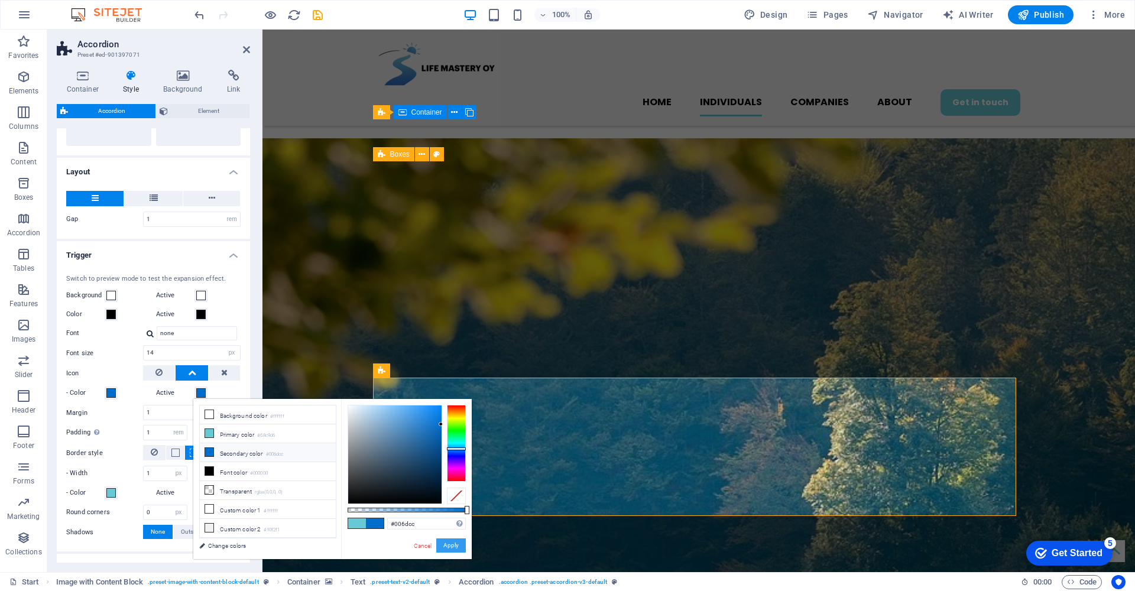
click at [447, 542] on button "Apply" at bounding box center [451, 546] width 30 height 14
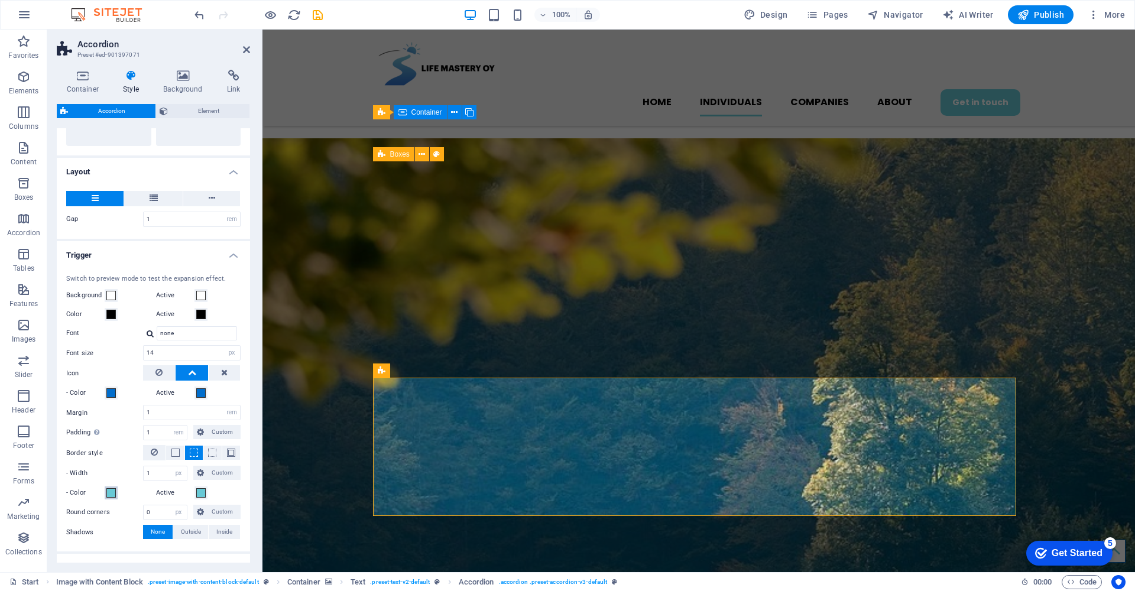
click at [112, 493] on span at bounding box center [110, 492] width 9 height 9
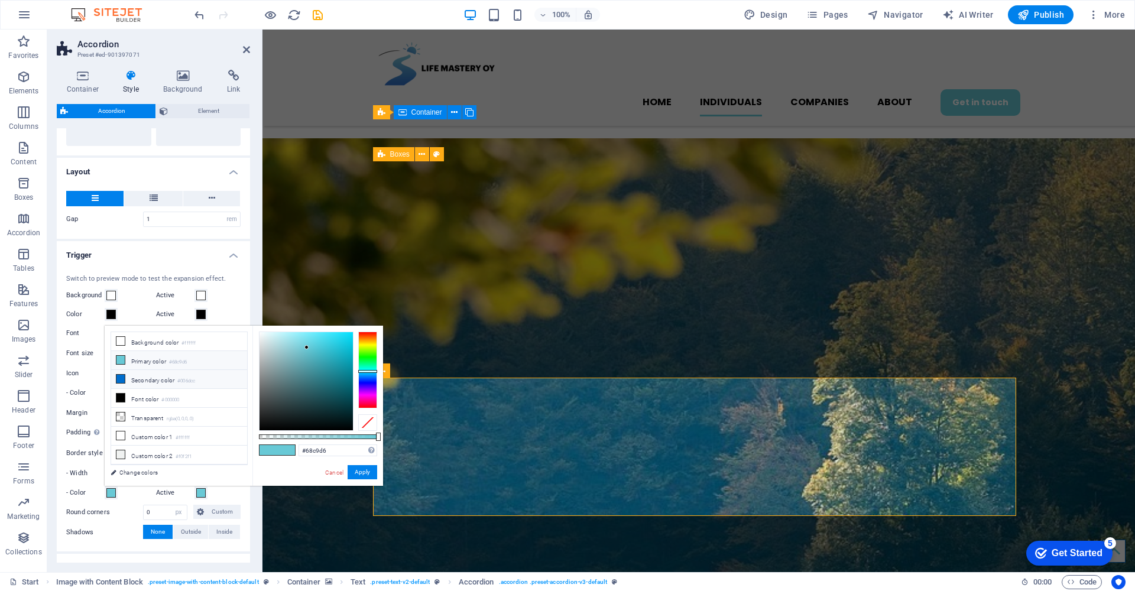
click at [121, 380] on icon at bounding box center [120, 379] width 8 height 8
type input "#006dcc"
click at [362, 472] on button "Apply" at bounding box center [363, 472] width 30 height 14
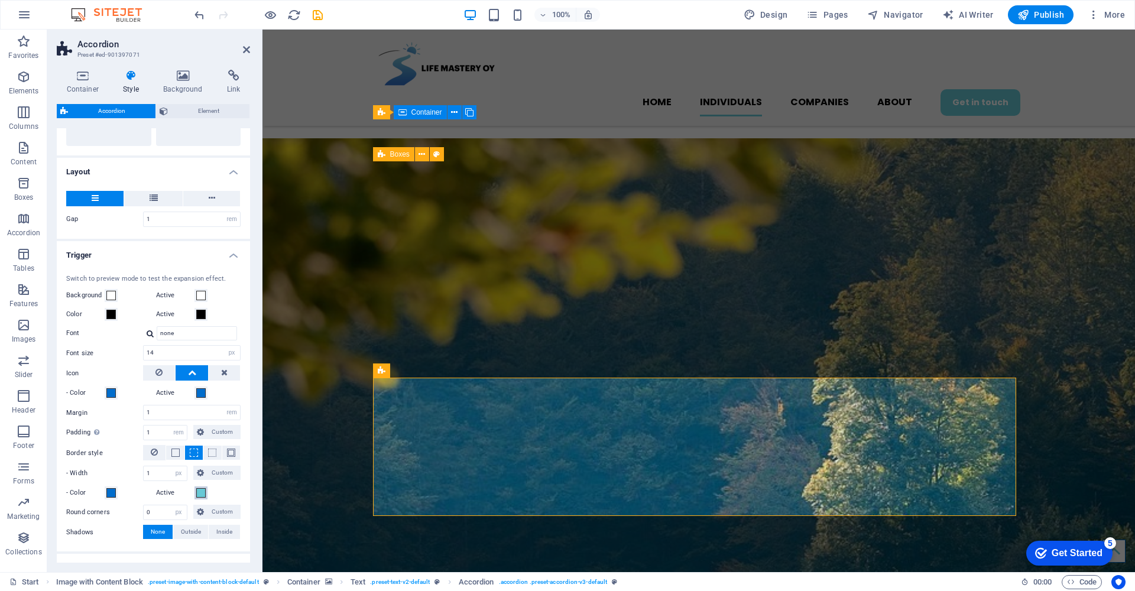
click at [201, 491] on span at bounding box center [200, 492] width 9 height 9
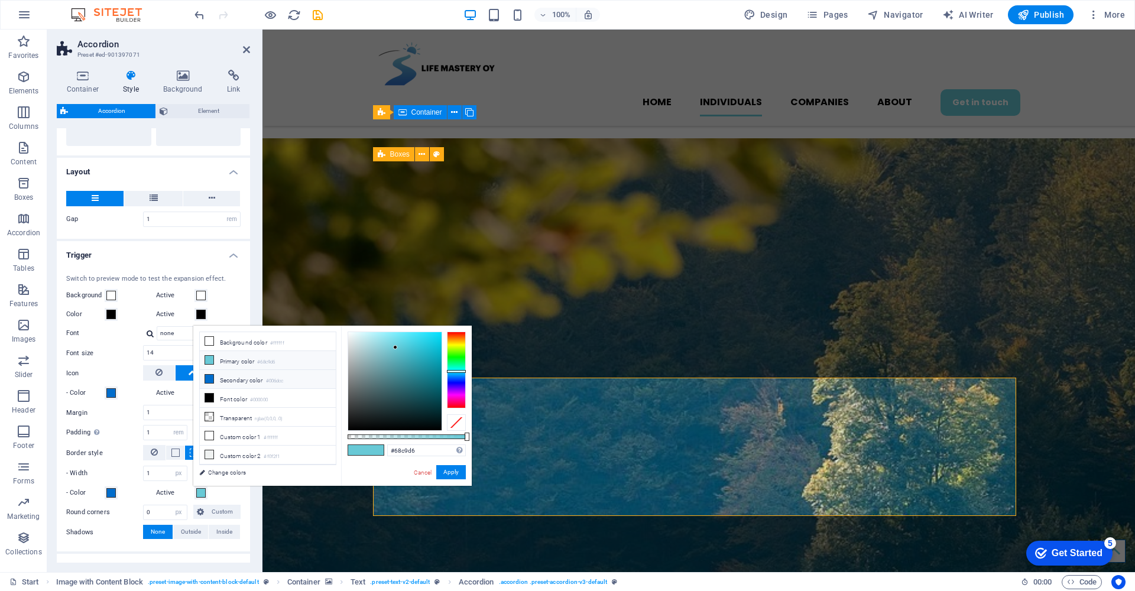
click at [207, 380] on icon at bounding box center [209, 379] width 8 height 8
type input "#006dcc"
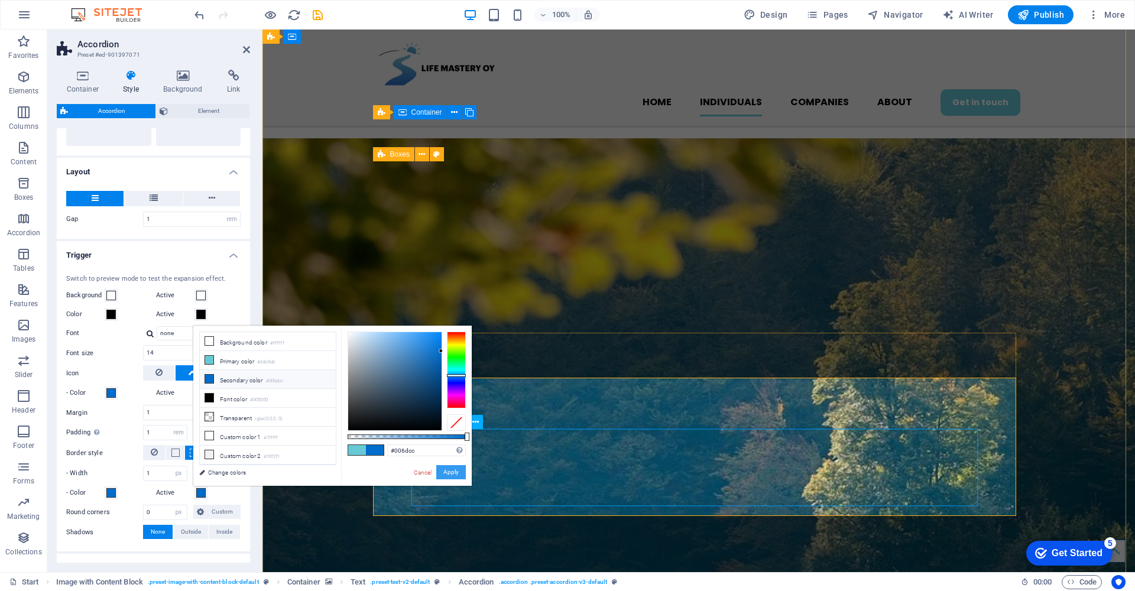
click at [457, 473] on button "Apply" at bounding box center [451, 472] width 30 height 14
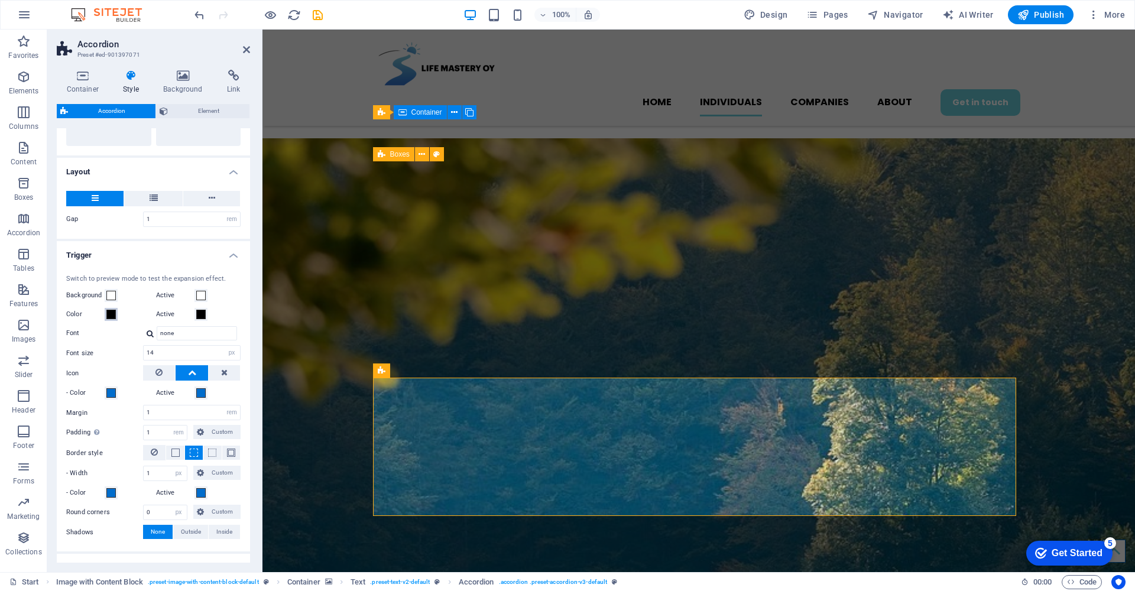
click at [111, 314] on span at bounding box center [110, 314] width 9 height 9
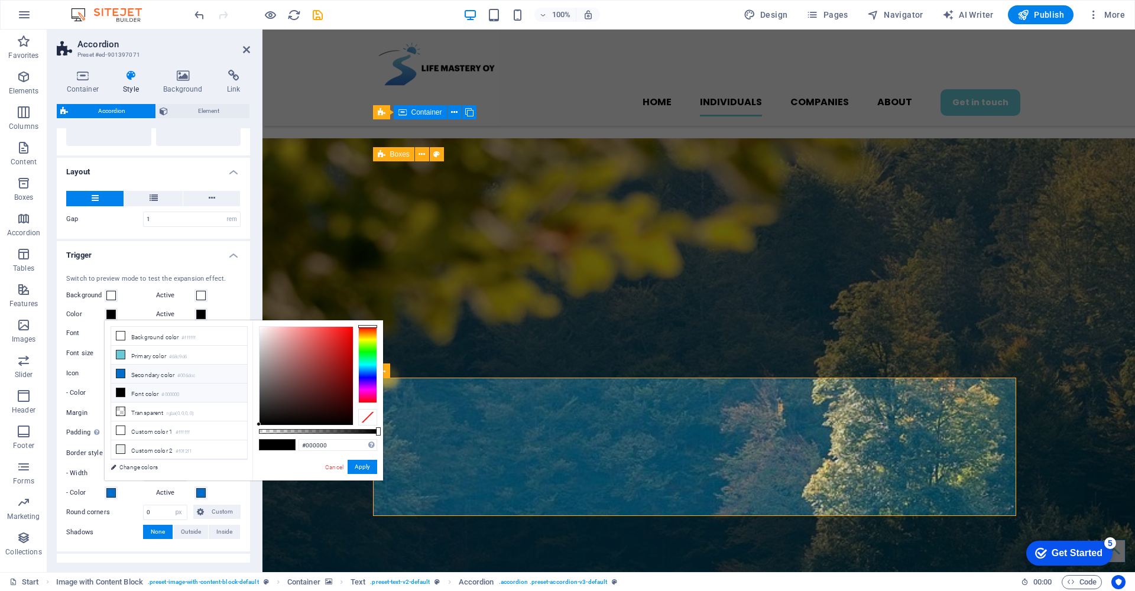
drag, startPoint x: 121, startPoint y: 374, endPoint x: 137, endPoint y: 377, distance: 15.7
click at [124, 374] on icon at bounding box center [120, 373] width 8 height 8
type input "#006dcc"
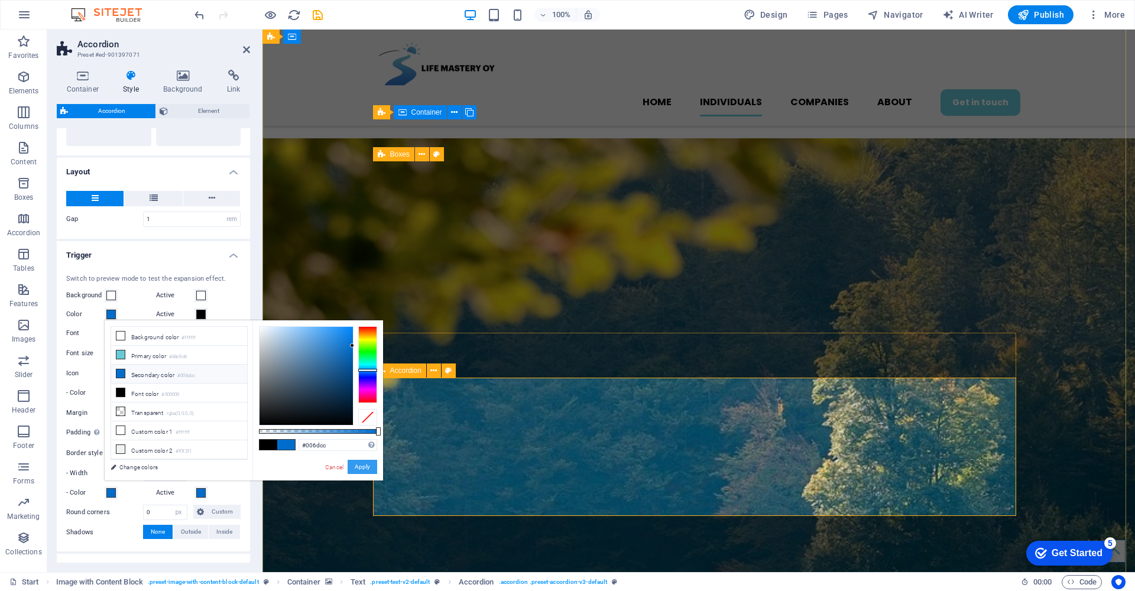
click at [365, 466] on button "Apply" at bounding box center [363, 467] width 30 height 14
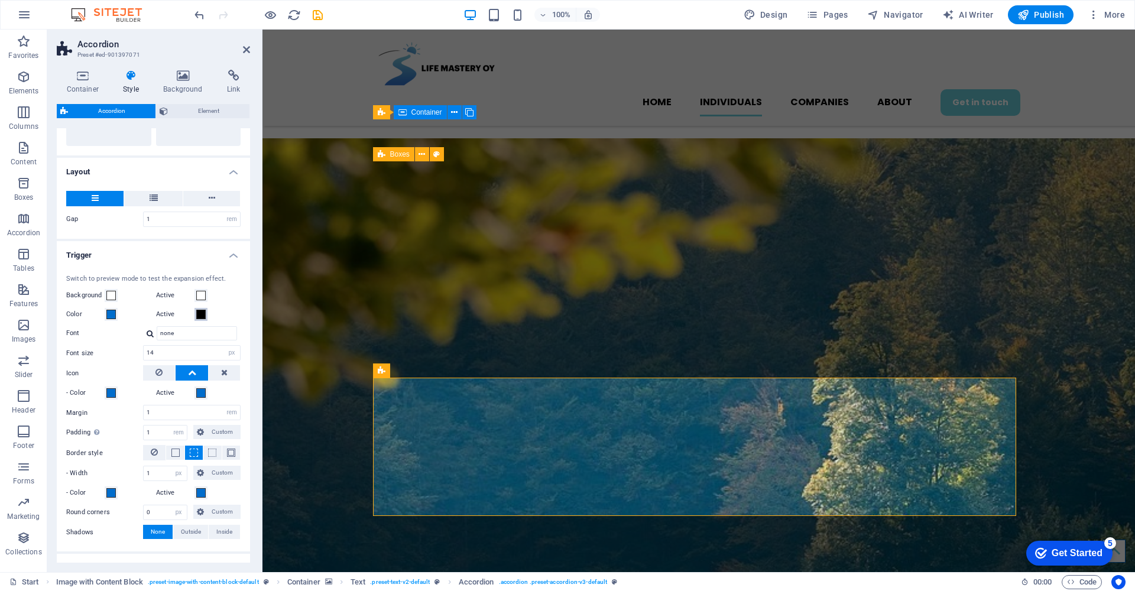
click at [203, 314] on span at bounding box center [200, 314] width 9 height 9
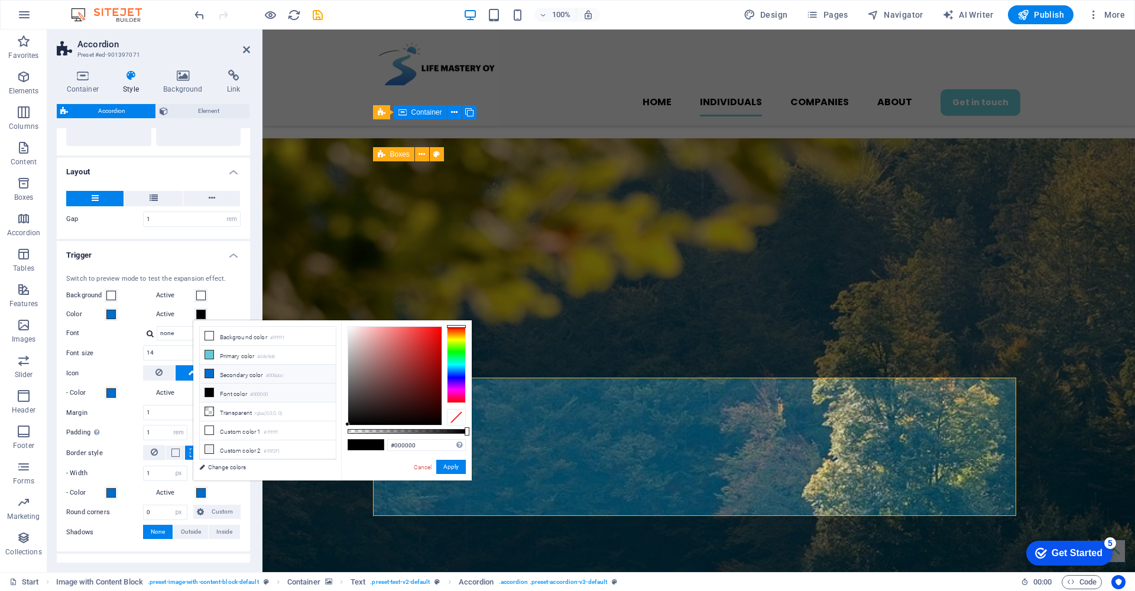
click at [210, 372] on icon at bounding box center [209, 373] width 8 height 8
type input "#006dcc"
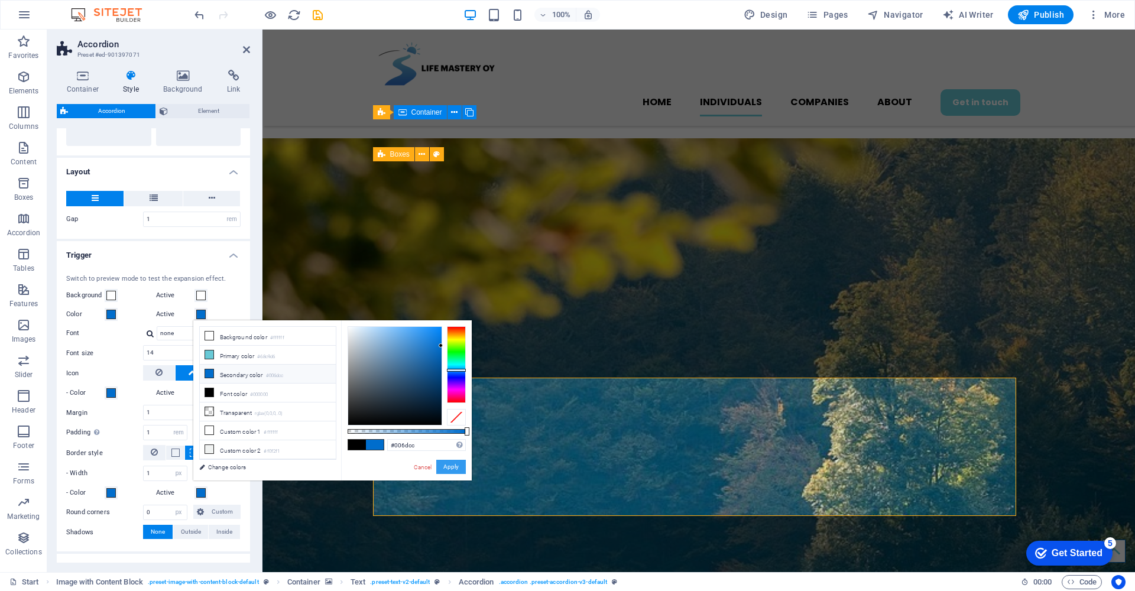
click at [455, 466] on button "Apply" at bounding box center [451, 467] width 30 height 14
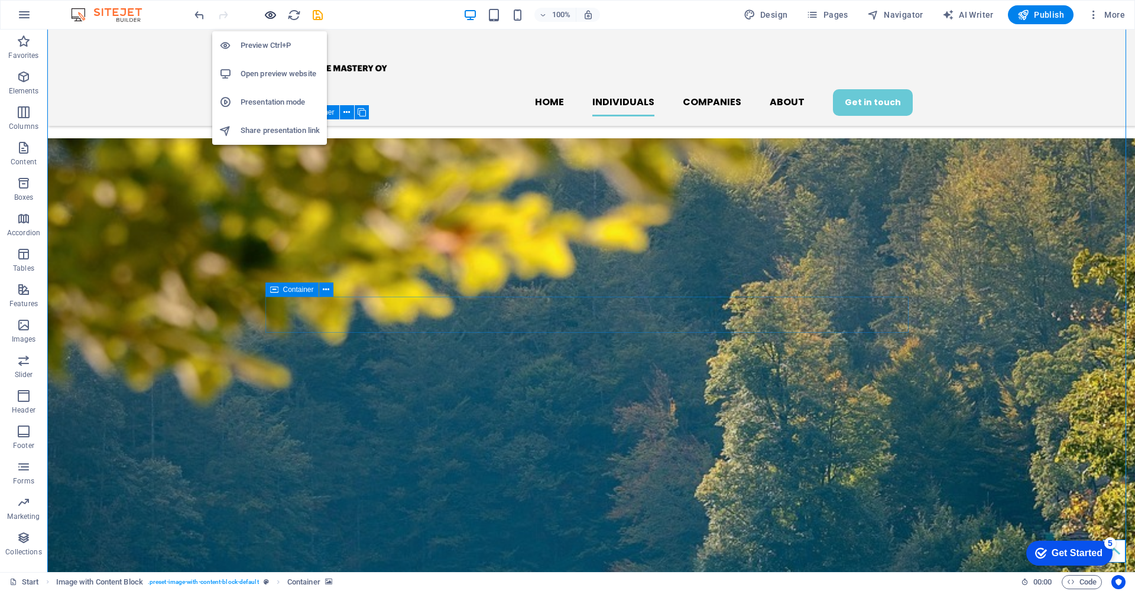
click at [274, 14] on icon "button" at bounding box center [271, 15] width 14 height 14
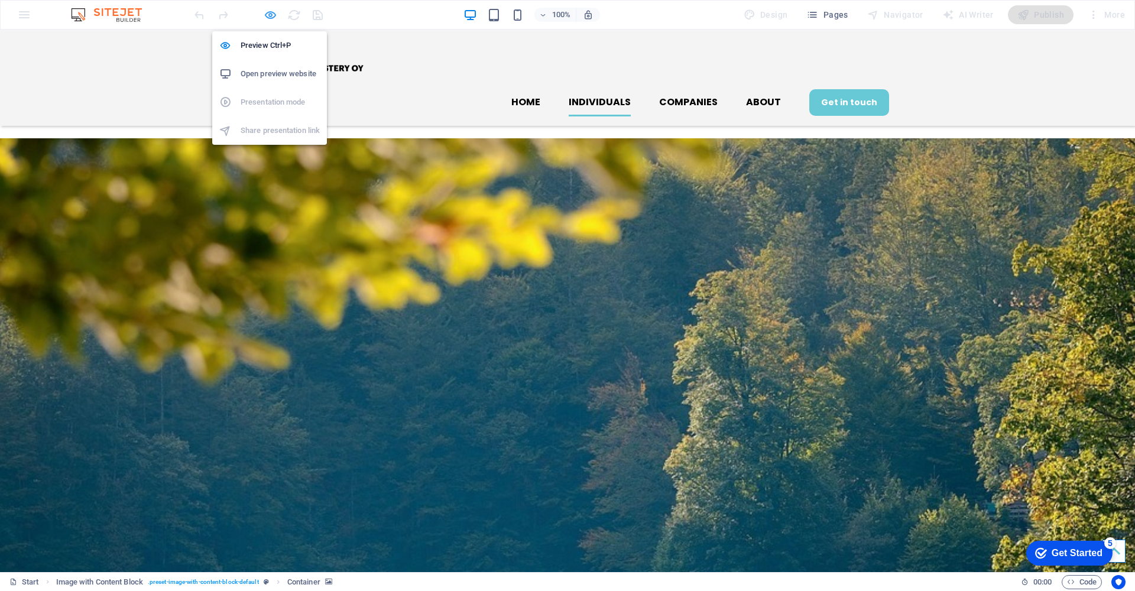
click at [269, 12] on icon "button" at bounding box center [271, 15] width 14 height 14
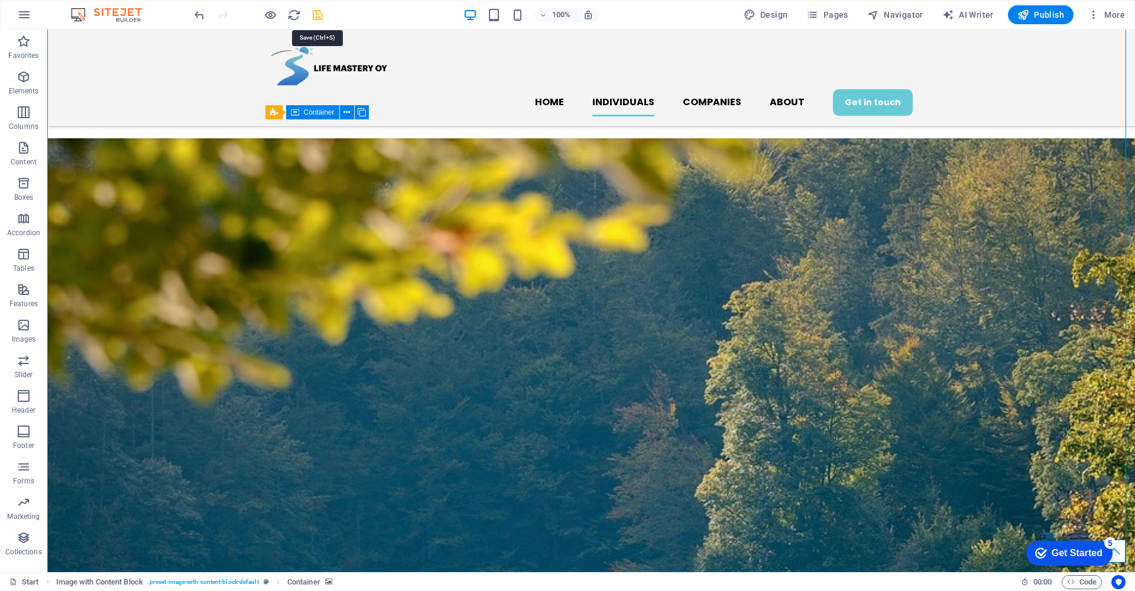
click at [316, 15] on icon "save" at bounding box center [318, 15] width 14 height 14
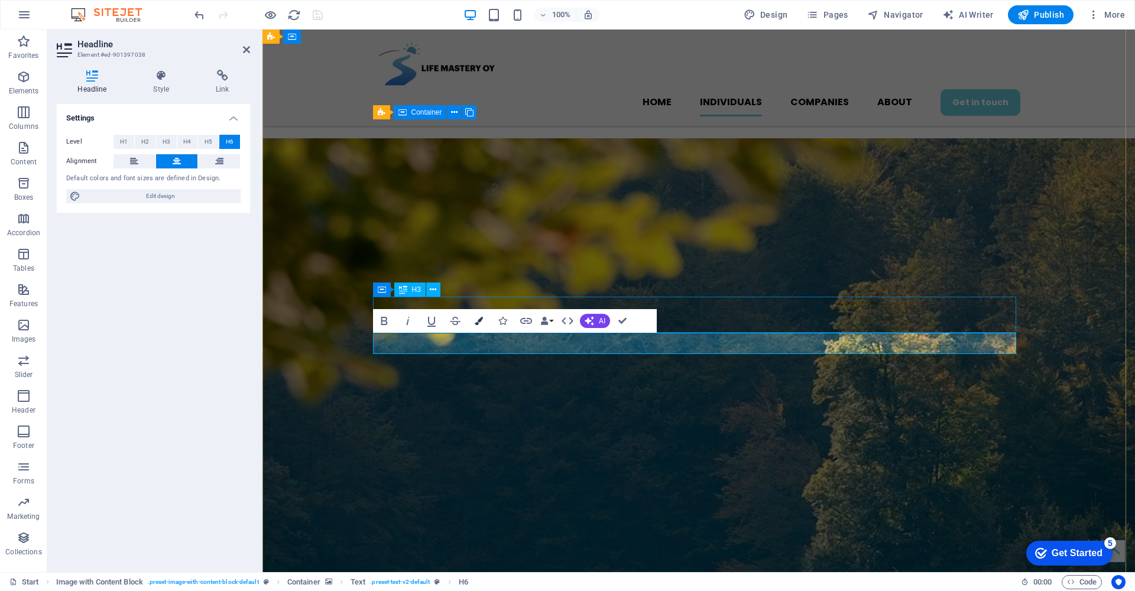
click at [477, 317] on icon "button" at bounding box center [479, 321] width 8 height 8
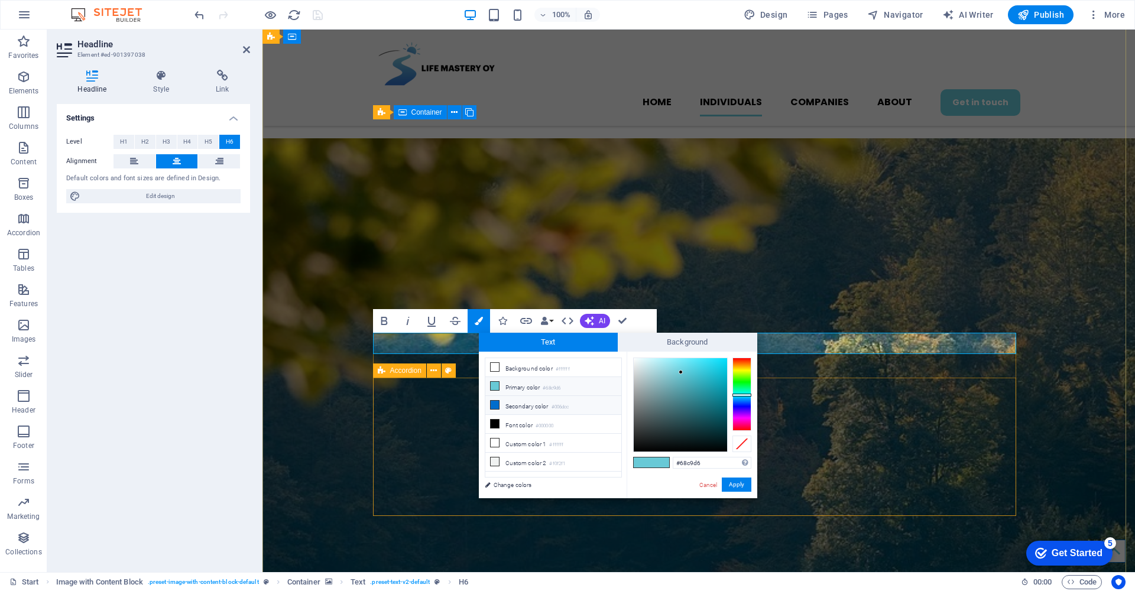
click at [497, 407] on icon at bounding box center [495, 405] width 8 height 8
type input "#006dcc"
click at [739, 484] on button "Apply" at bounding box center [737, 485] width 30 height 14
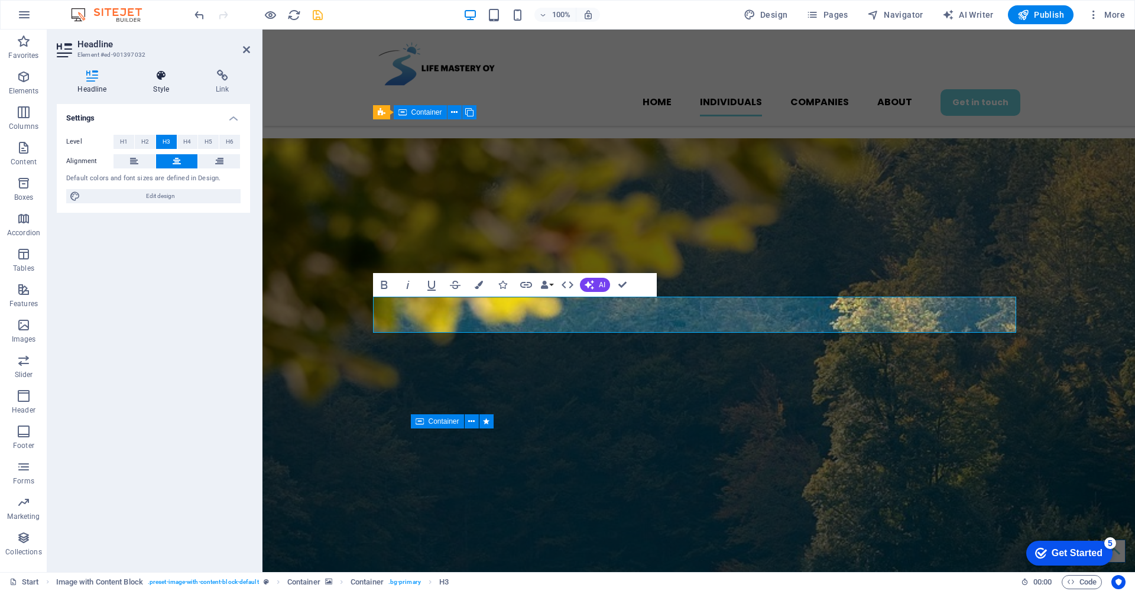
click at [161, 74] on icon at bounding box center [161, 76] width 58 height 12
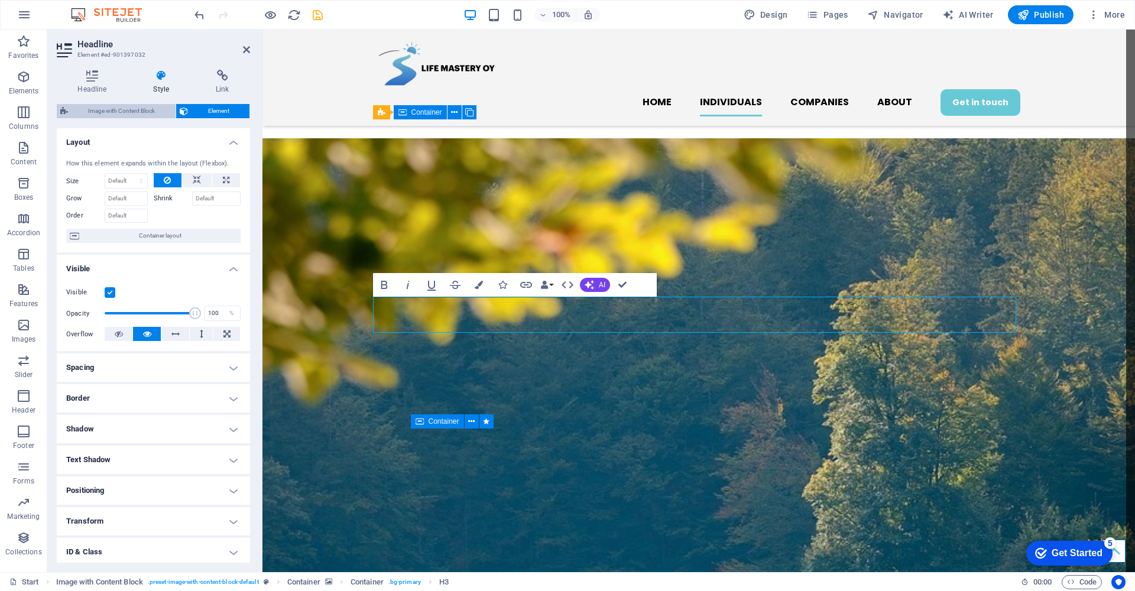
click at [91, 108] on span "Image with Content Block" at bounding box center [122, 111] width 100 height 14
select select "rem"
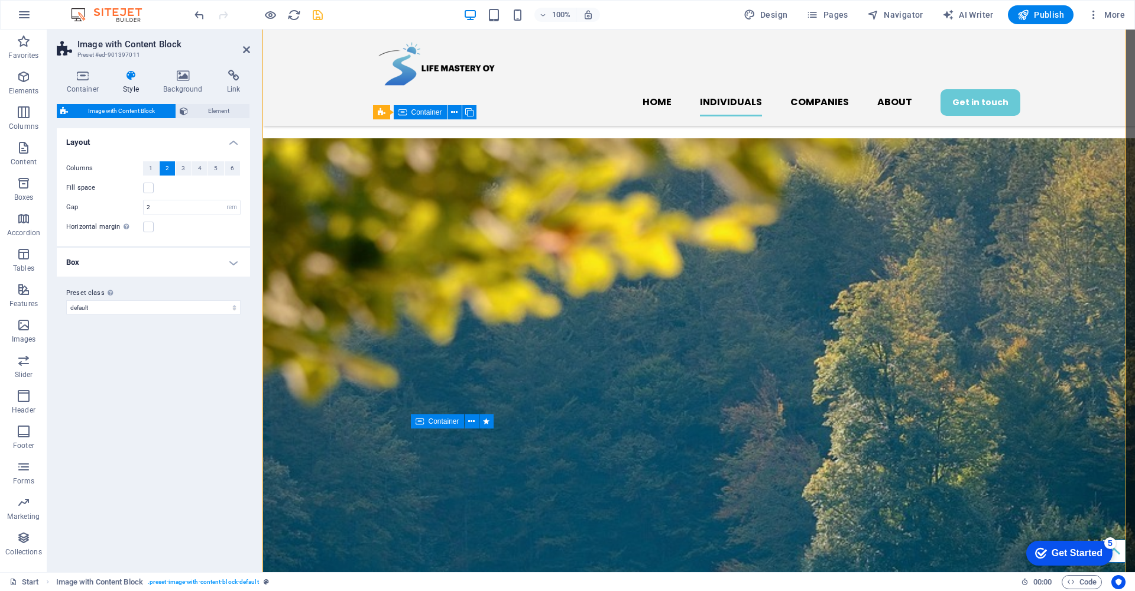
click at [236, 264] on h4 "Box" at bounding box center [153, 262] width 193 height 28
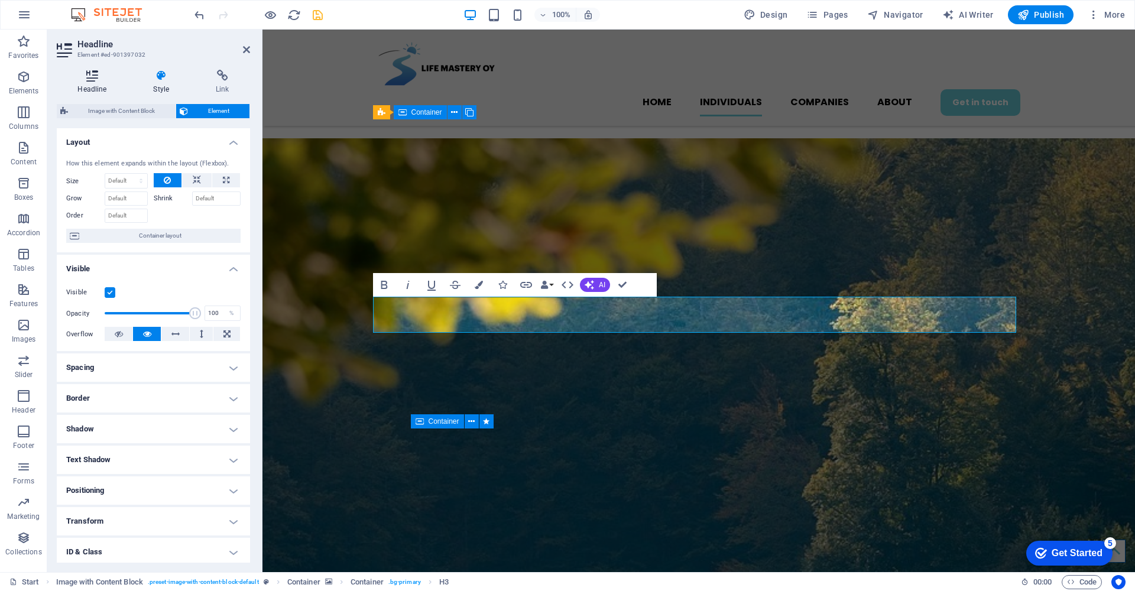
click at [86, 84] on h4 "Headline" at bounding box center [95, 82] width 76 height 25
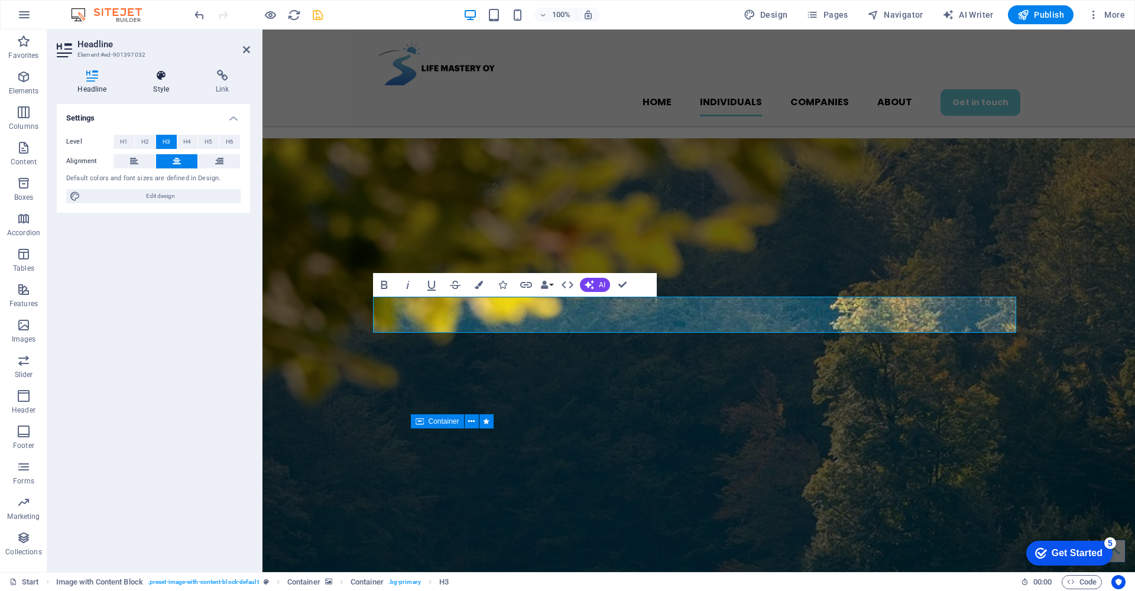
click at [159, 74] on icon at bounding box center [161, 76] width 58 height 12
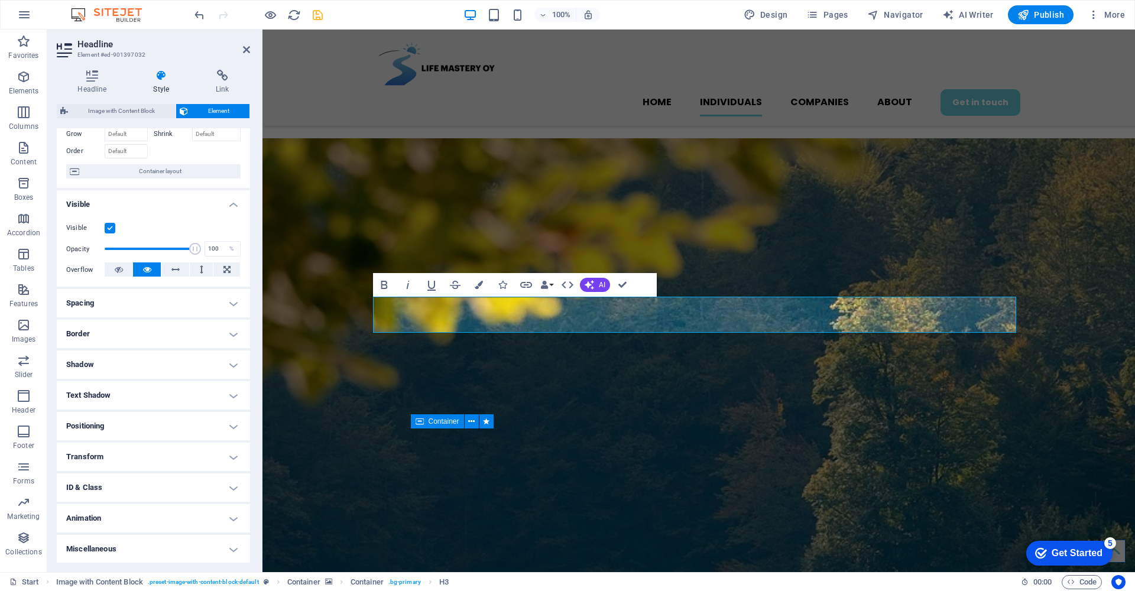
scroll to position [0, 0]
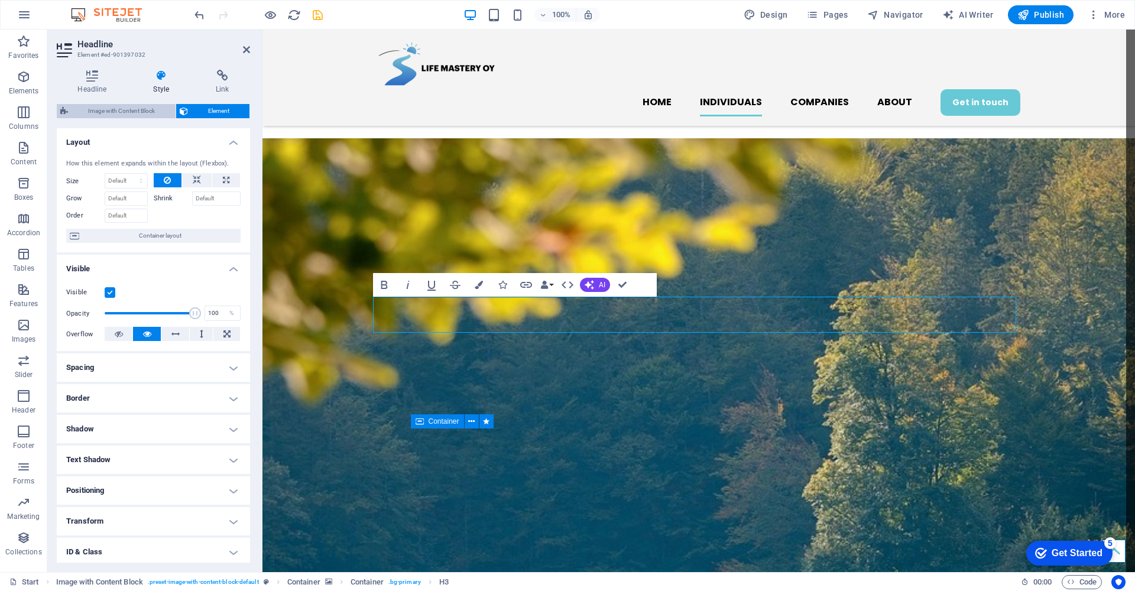
click at [138, 113] on span "Image with Content Block" at bounding box center [122, 111] width 100 height 14
select select "rem"
select select "px"
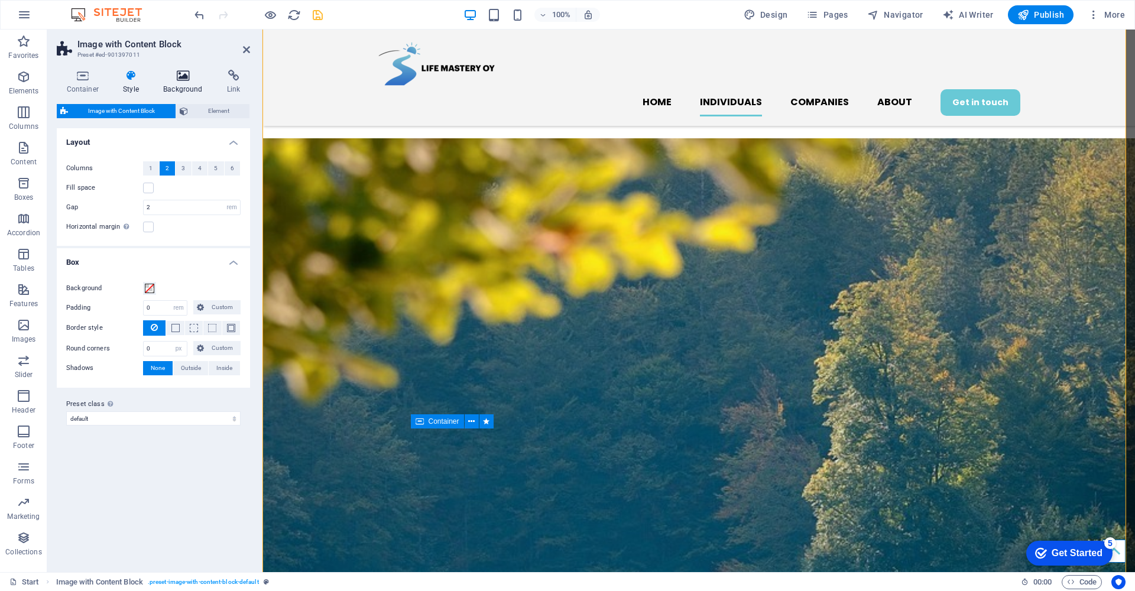
click at [181, 72] on icon at bounding box center [183, 76] width 59 height 12
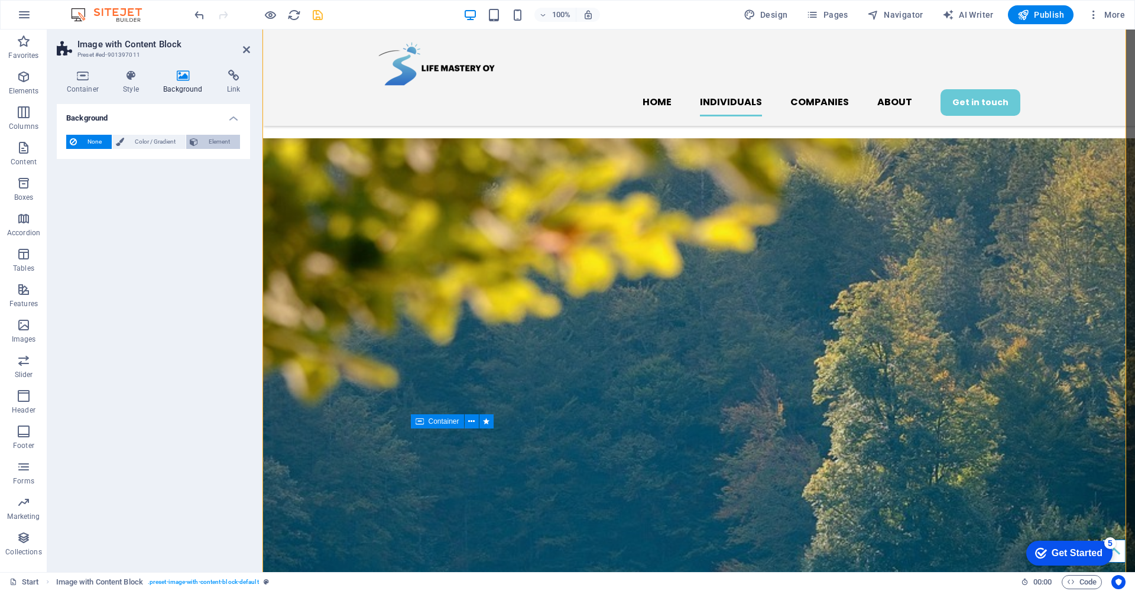
click at [227, 142] on span "Element" at bounding box center [219, 142] width 35 height 14
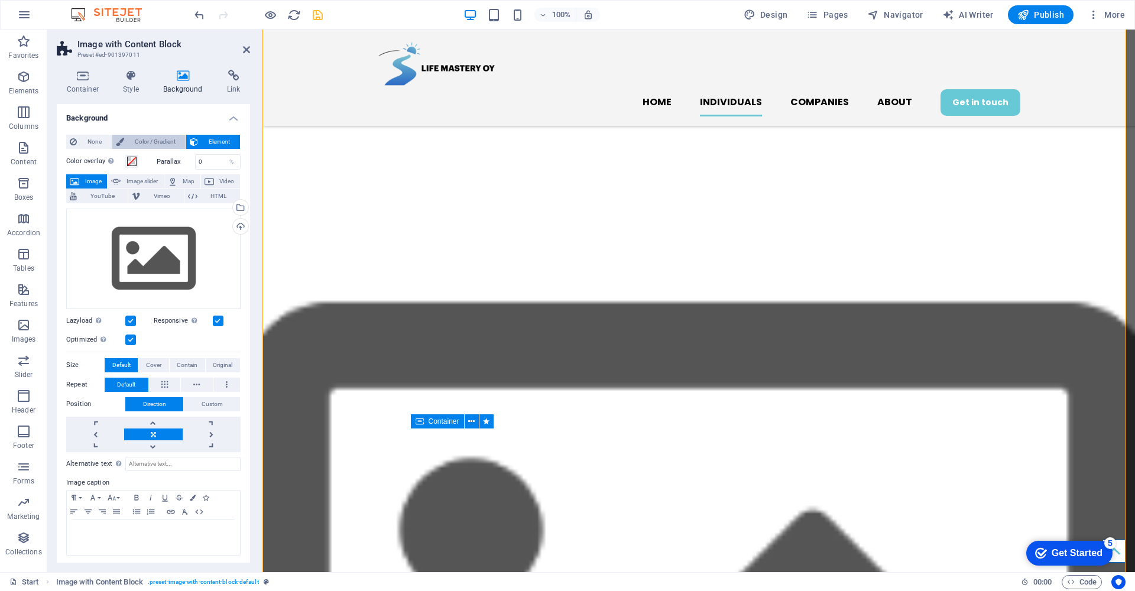
click at [164, 140] on span "Color / Gradient" at bounding box center [155, 142] width 54 height 14
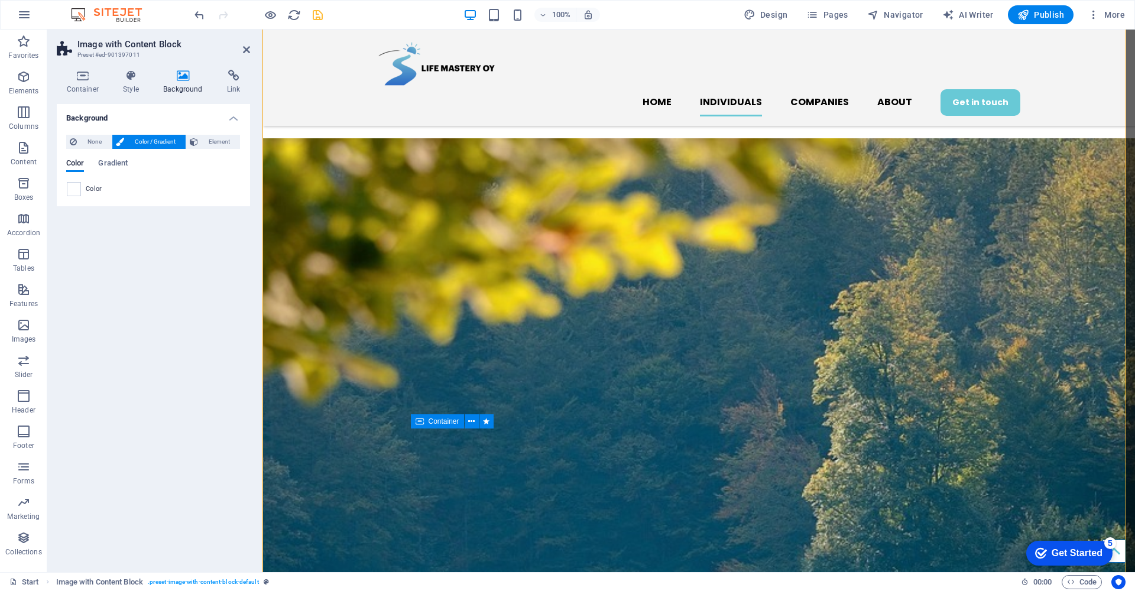
drag, startPoint x: 242, startPoint y: 48, endPoint x: 238, endPoint y: 69, distance: 21.7
click at [242, 48] on h2 "Image with Content Block" at bounding box center [163, 44] width 173 height 11
drag, startPoint x: 300, startPoint y: 291, endPoint x: 294, endPoint y: 291, distance: 6.5
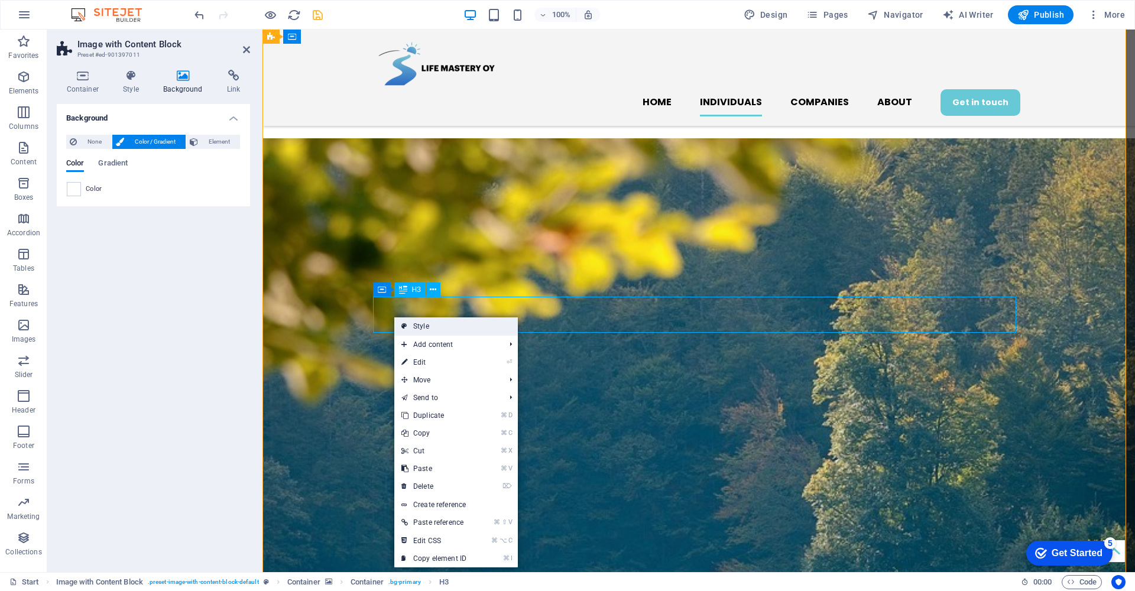
click at [416, 325] on link "Style" at bounding box center [456, 326] width 124 height 18
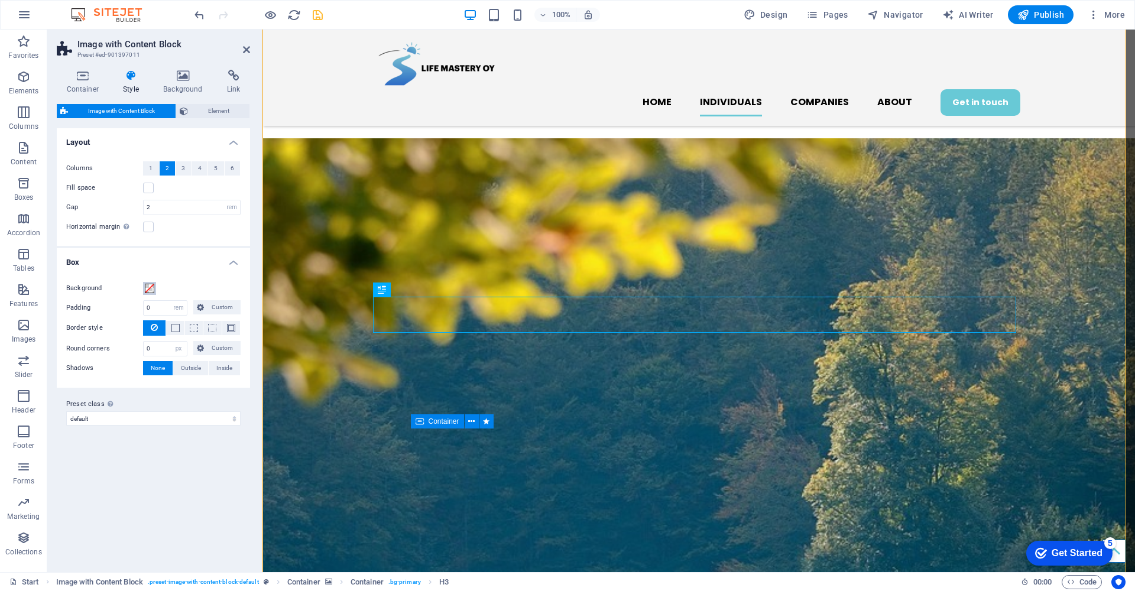
click at [148, 286] on span at bounding box center [149, 288] width 9 height 9
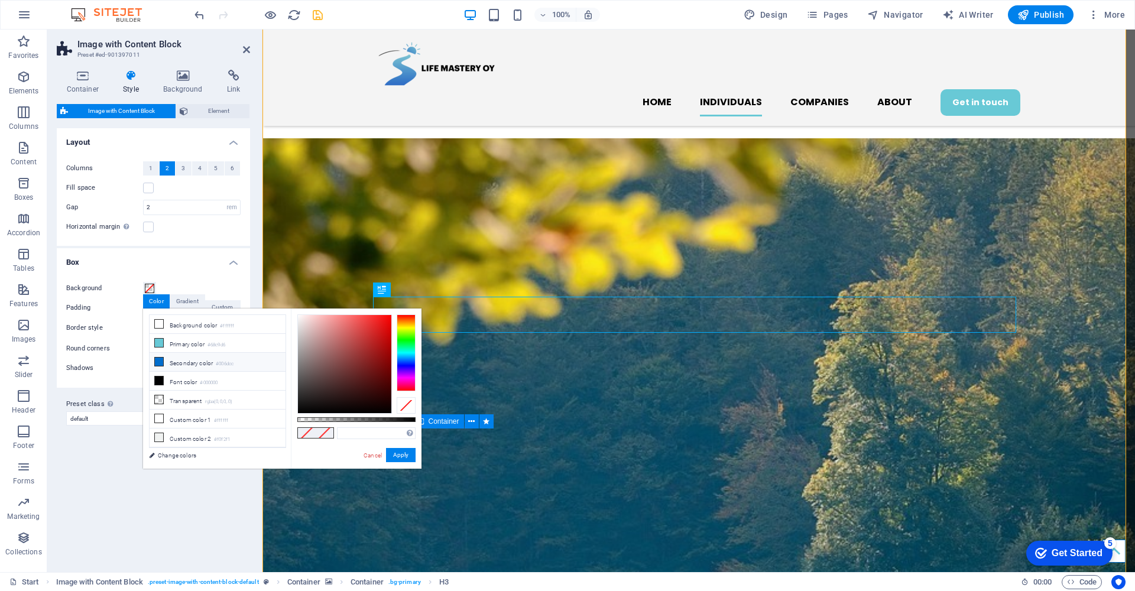
click at [159, 361] on icon at bounding box center [159, 362] width 8 height 8
type input "#006dcc"
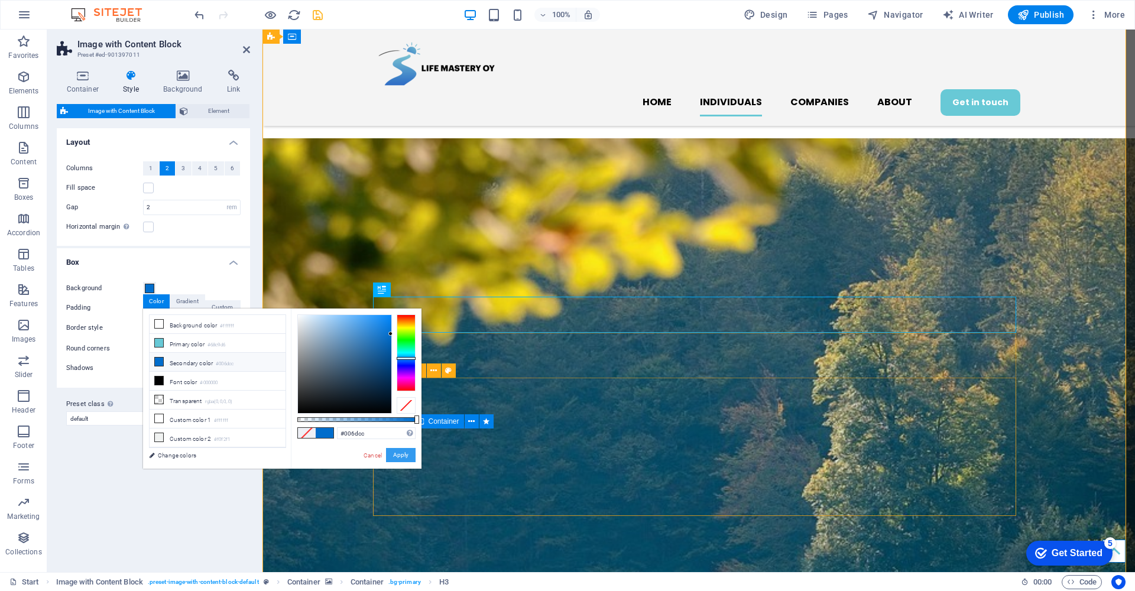
drag, startPoint x: 401, startPoint y: 452, endPoint x: 139, endPoint y: 422, distance: 263.6
click at [401, 452] on button "Apply" at bounding box center [401, 455] width 30 height 14
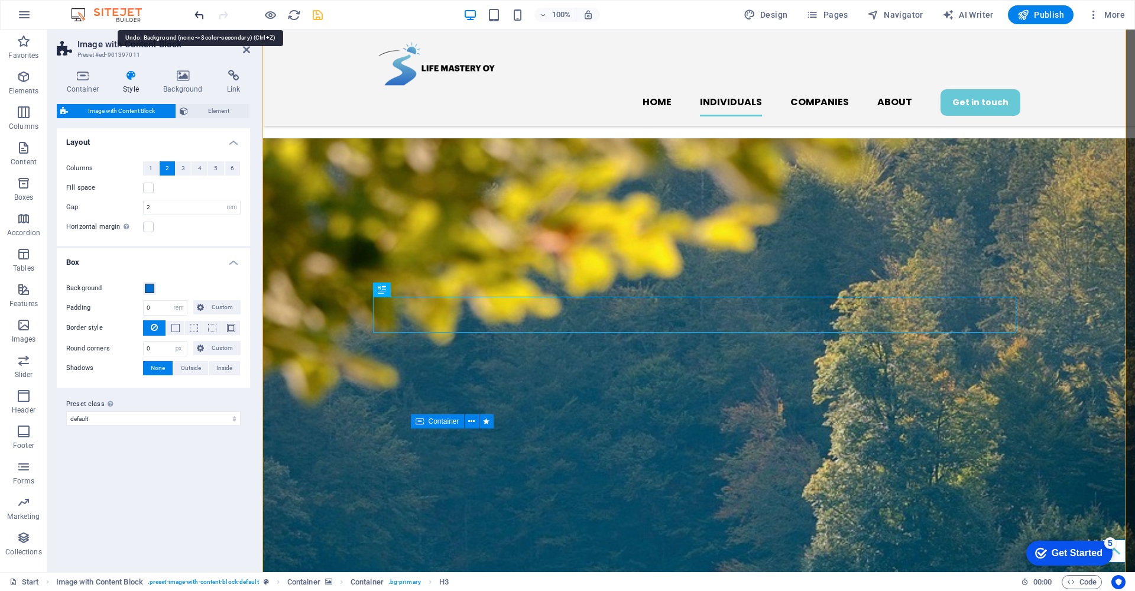
click at [195, 11] on icon "undo" at bounding box center [200, 15] width 14 height 14
click at [221, 113] on span "Element" at bounding box center [219, 111] width 55 height 14
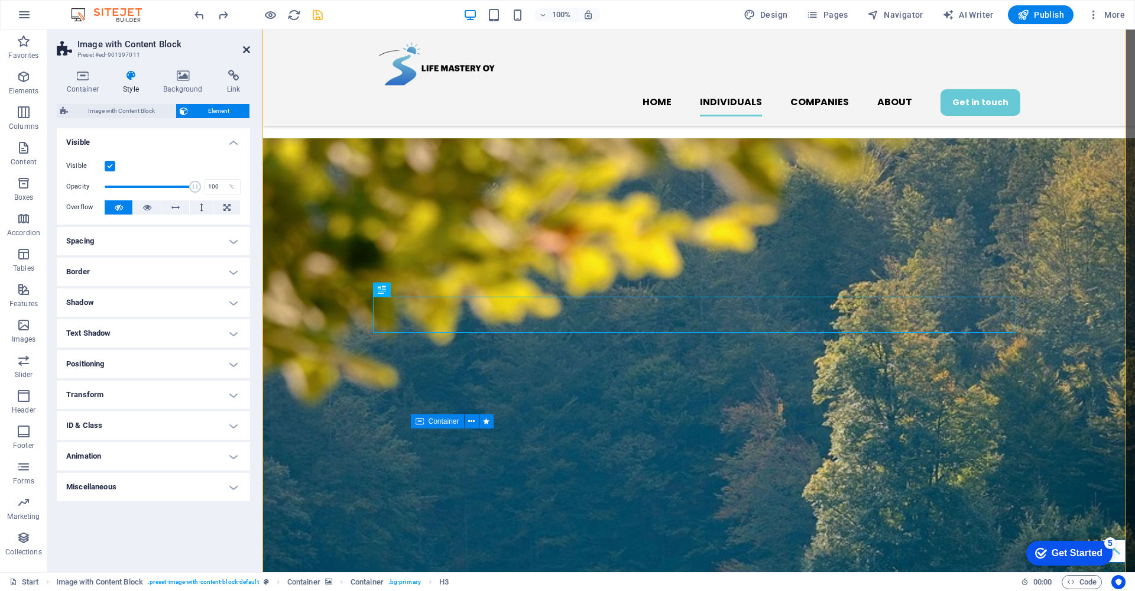
drag, startPoint x: 242, startPoint y: 47, endPoint x: 204, endPoint y: 31, distance: 41.6
click at [243, 47] on icon at bounding box center [246, 49] width 7 height 9
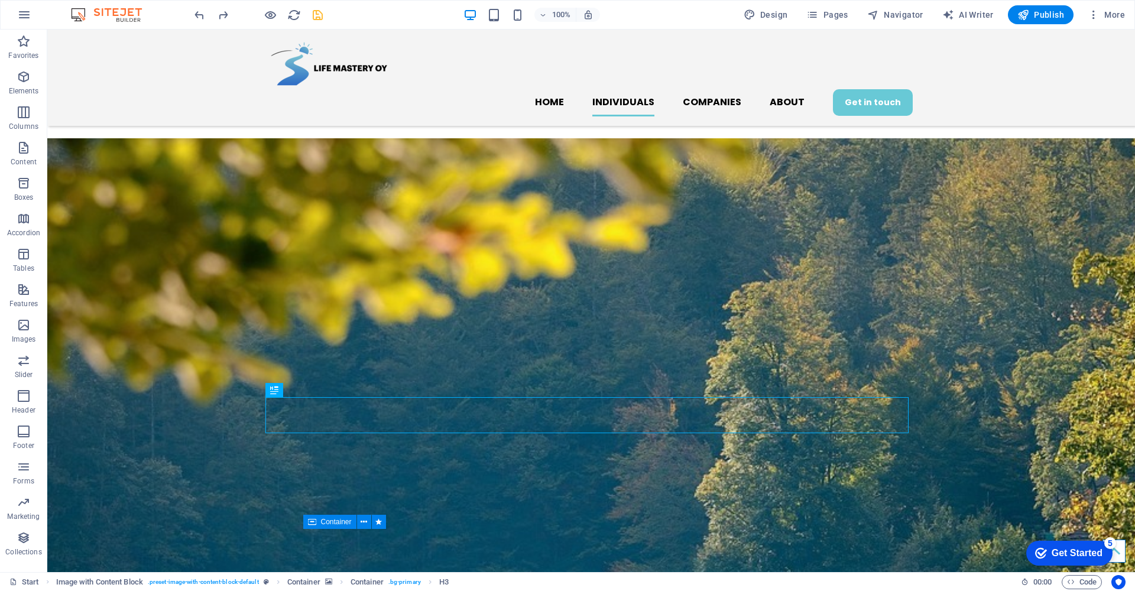
scroll to position [538, 0]
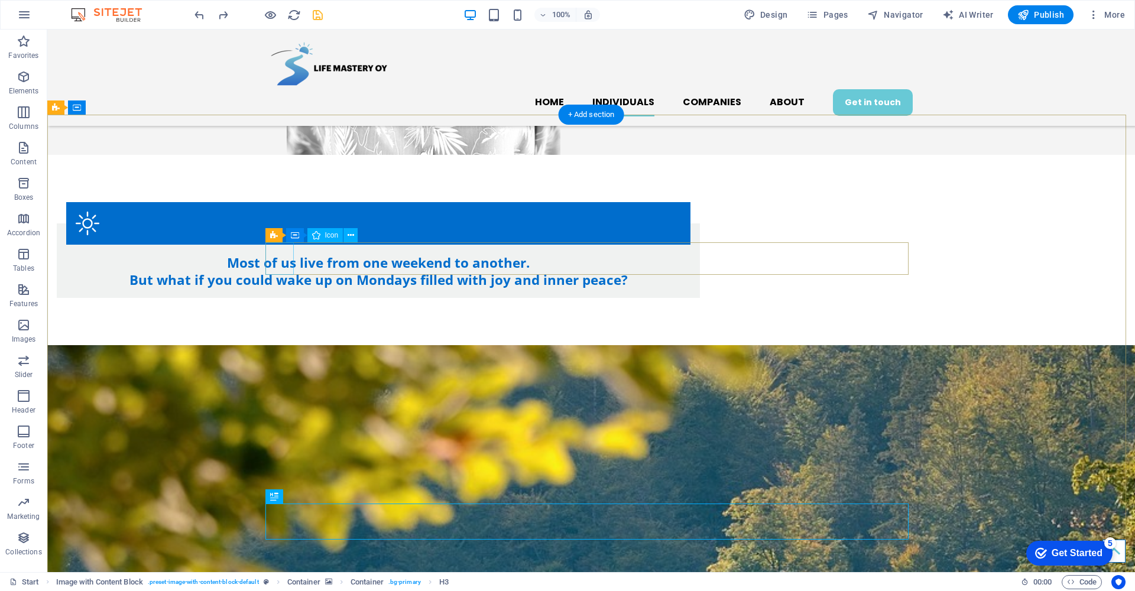
select select "xMidYMid"
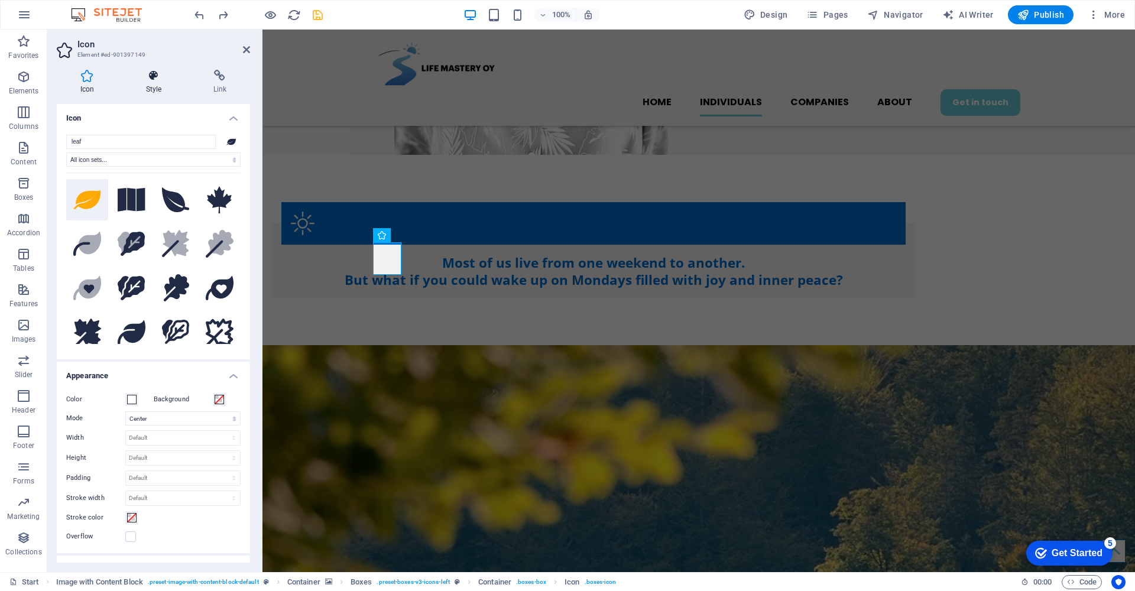
click at [150, 77] on icon at bounding box center [153, 76] width 63 height 12
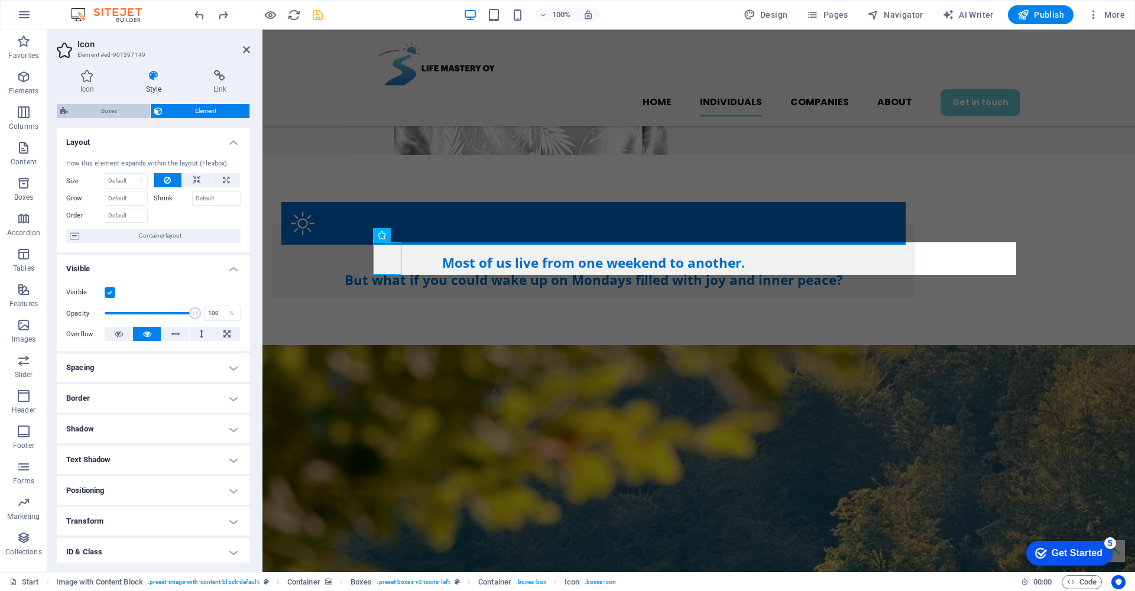
click at [90, 108] on span "Boxes" at bounding box center [109, 111] width 75 height 14
select select "rem"
select select "preset-boxes-v3-icons-left"
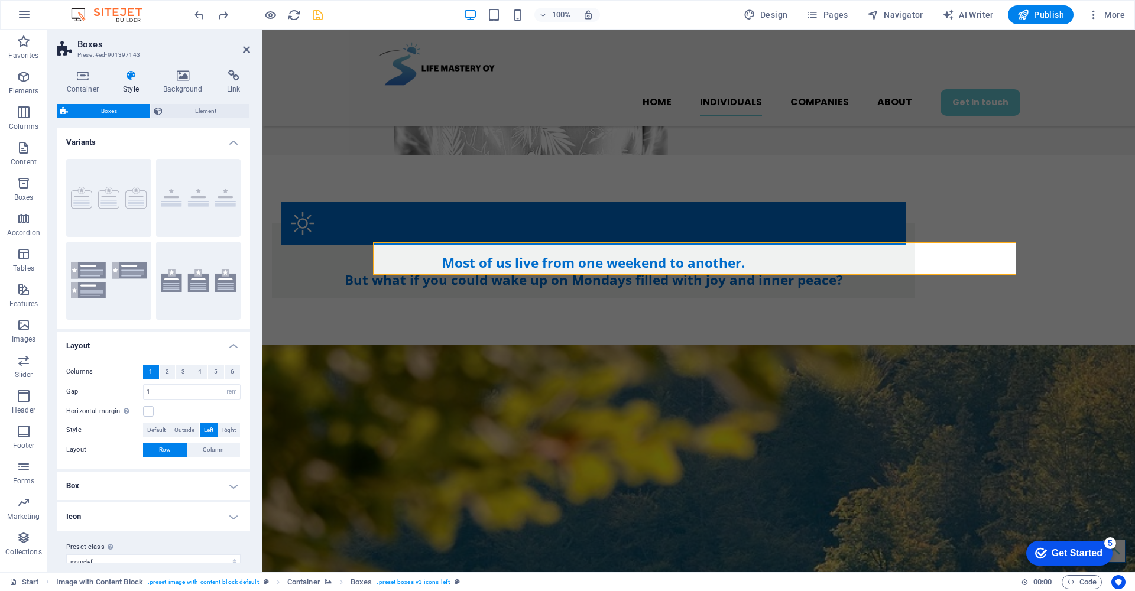
click at [228, 485] on h4 "Box" at bounding box center [153, 486] width 193 height 28
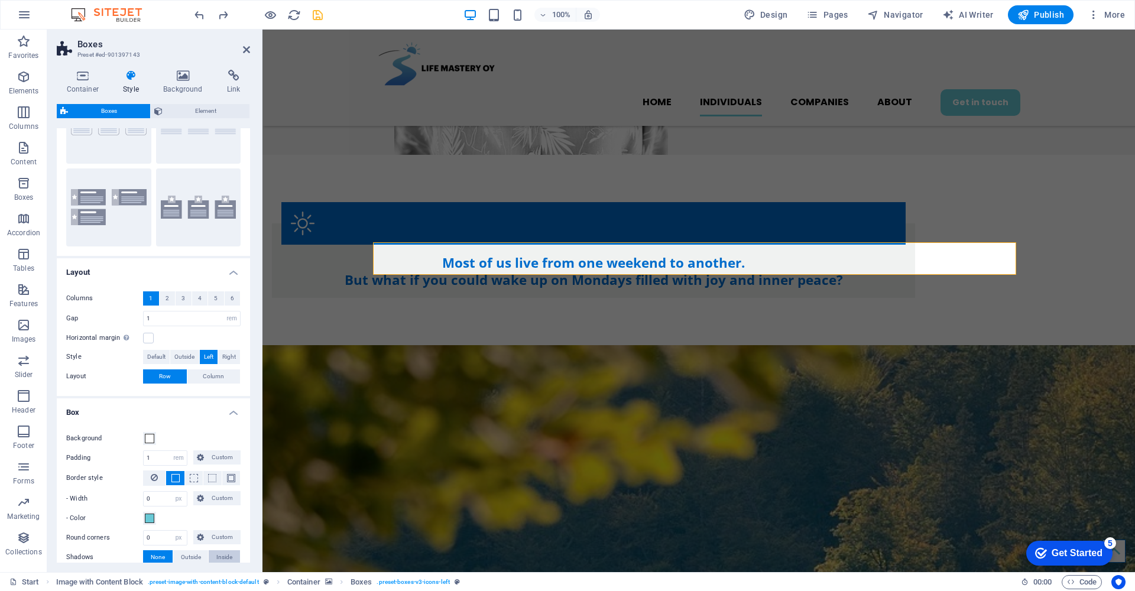
scroll to position [145, 0]
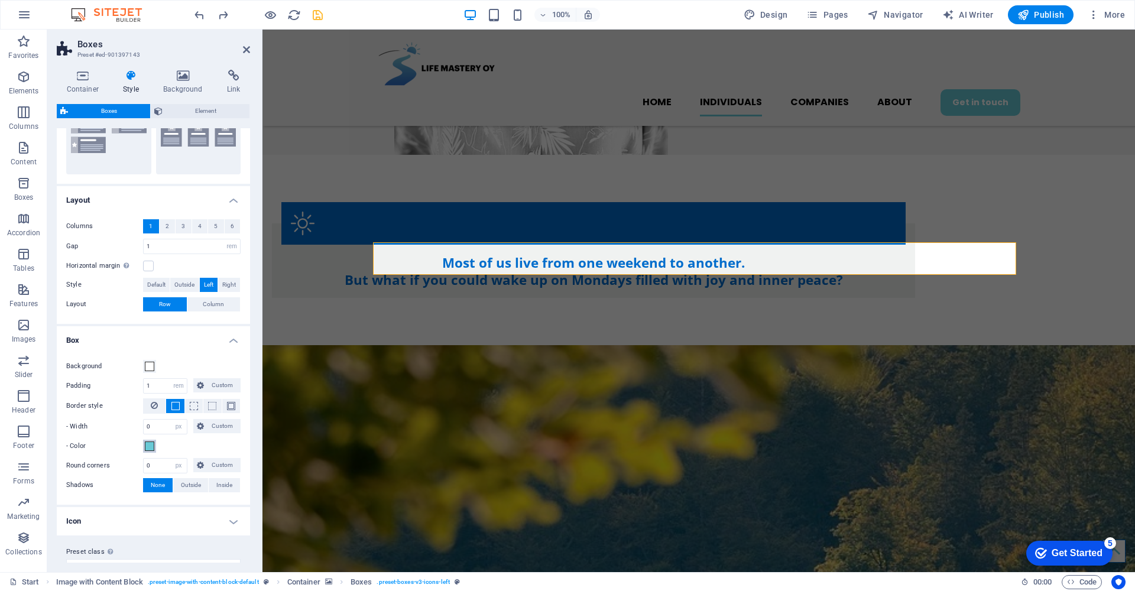
click at [150, 445] on span at bounding box center [149, 446] width 9 height 9
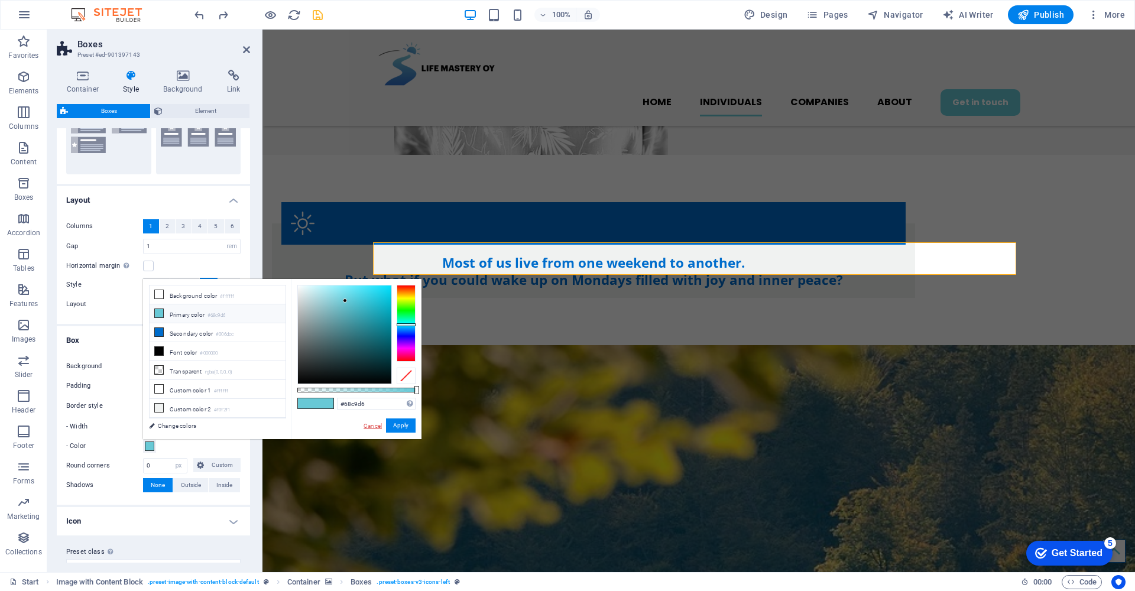
click at [375, 427] on link "Cancel" at bounding box center [372, 425] width 21 height 9
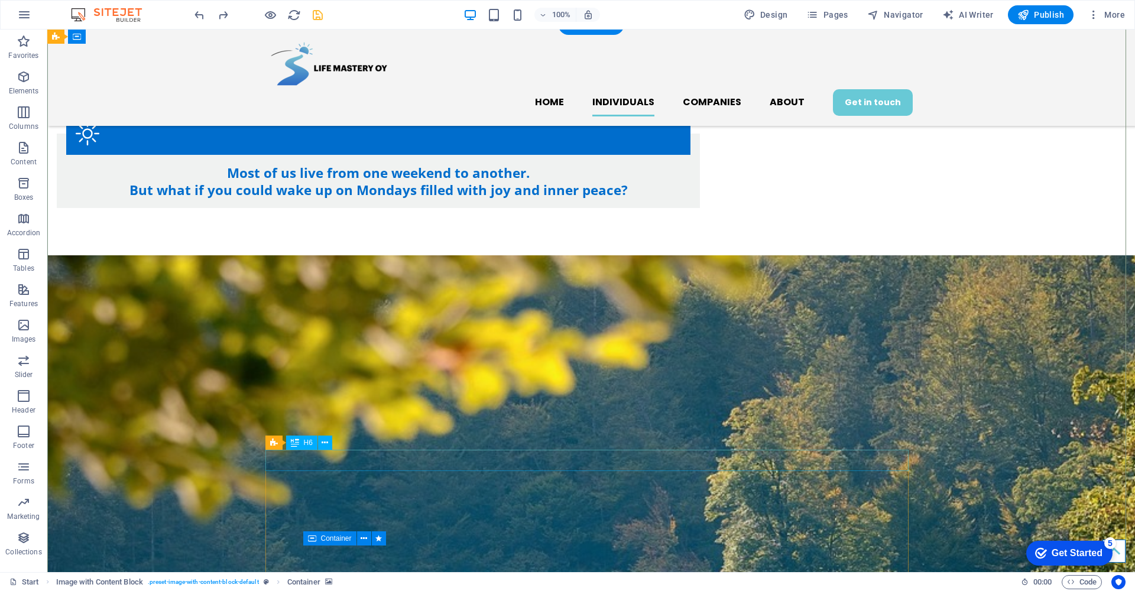
scroll to position [728, 0]
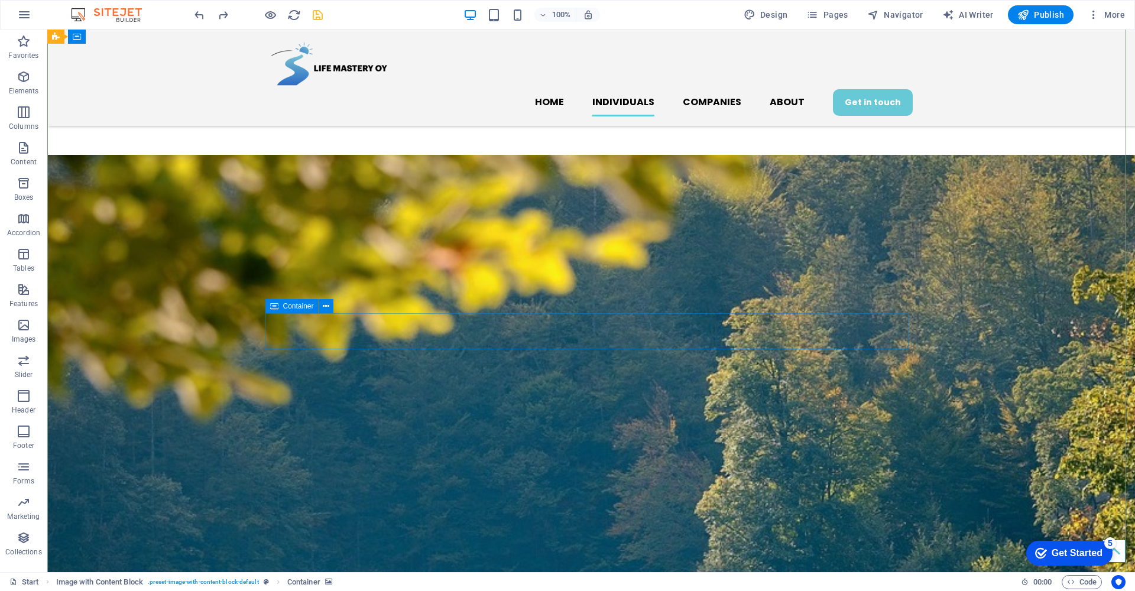
click at [277, 306] on icon at bounding box center [274, 306] width 8 height 14
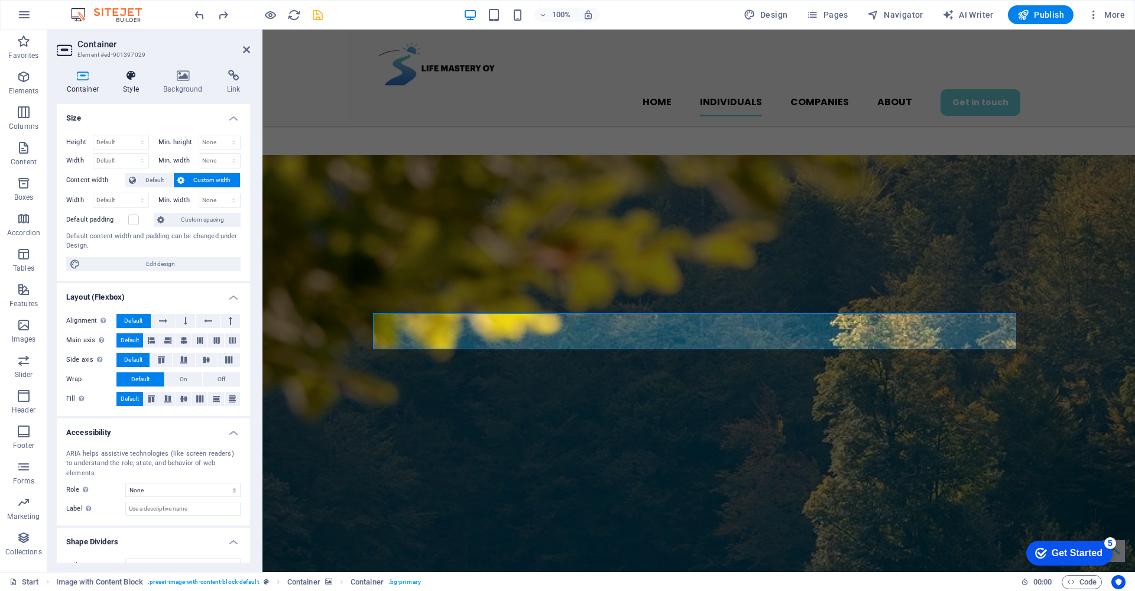
click at [129, 77] on icon at bounding box center [130, 76] width 35 height 12
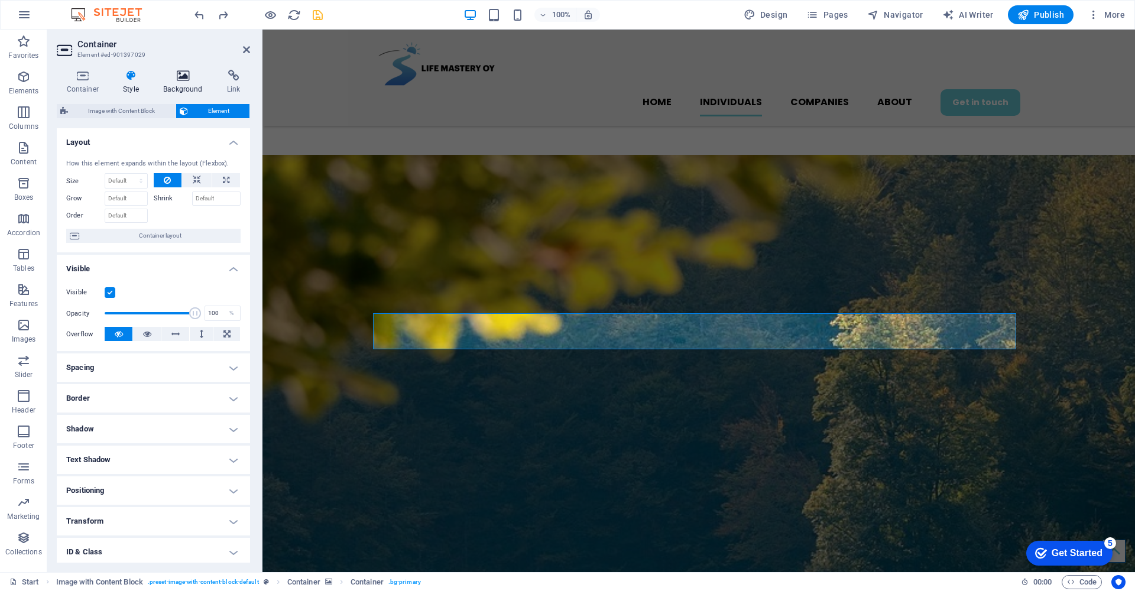
click at [186, 76] on icon at bounding box center [183, 76] width 59 height 12
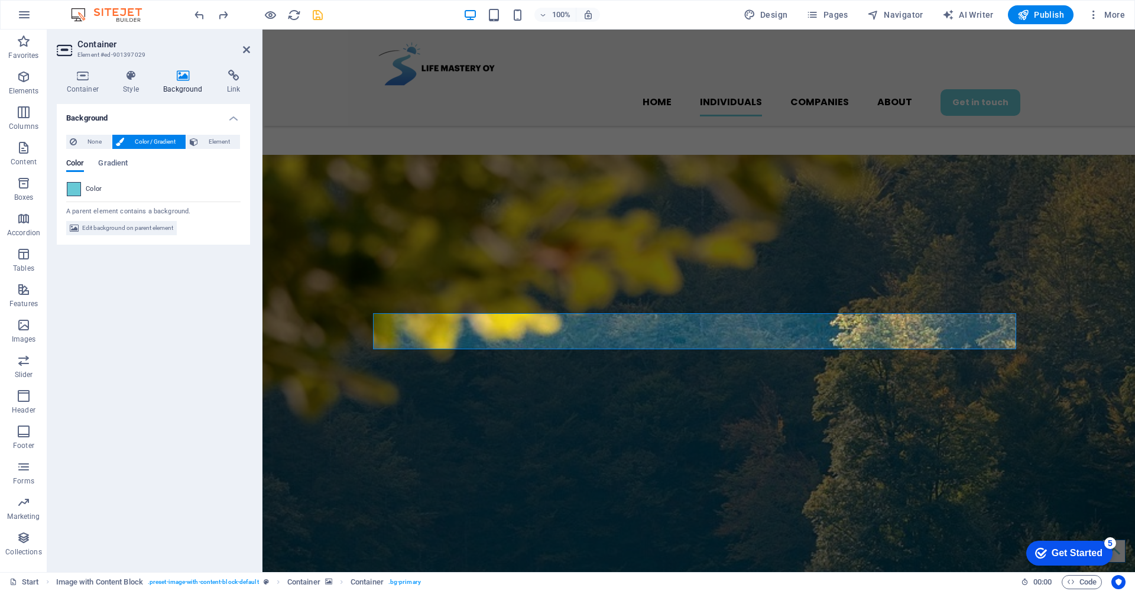
click at [74, 192] on span at bounding box center [73, 189] width 13 height 13
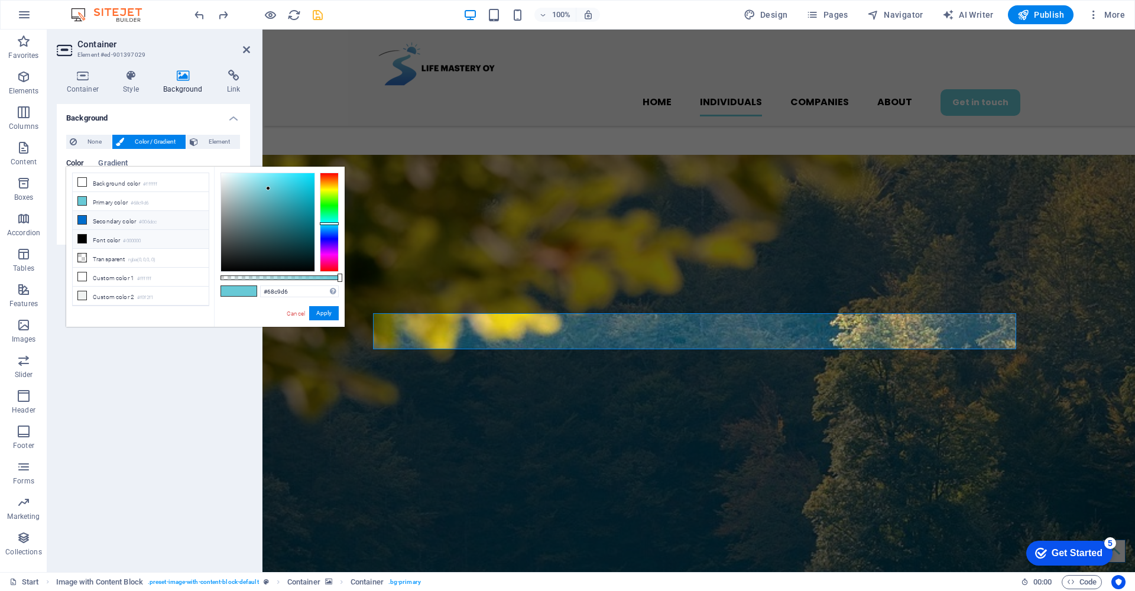
click at [80, 218] on icon at bounding box center [82, 220] width 8 height 8
type input "#006dcc"
click at [326, 314] on button "Apply" at bounding box center [324, 313] width 30 height 14
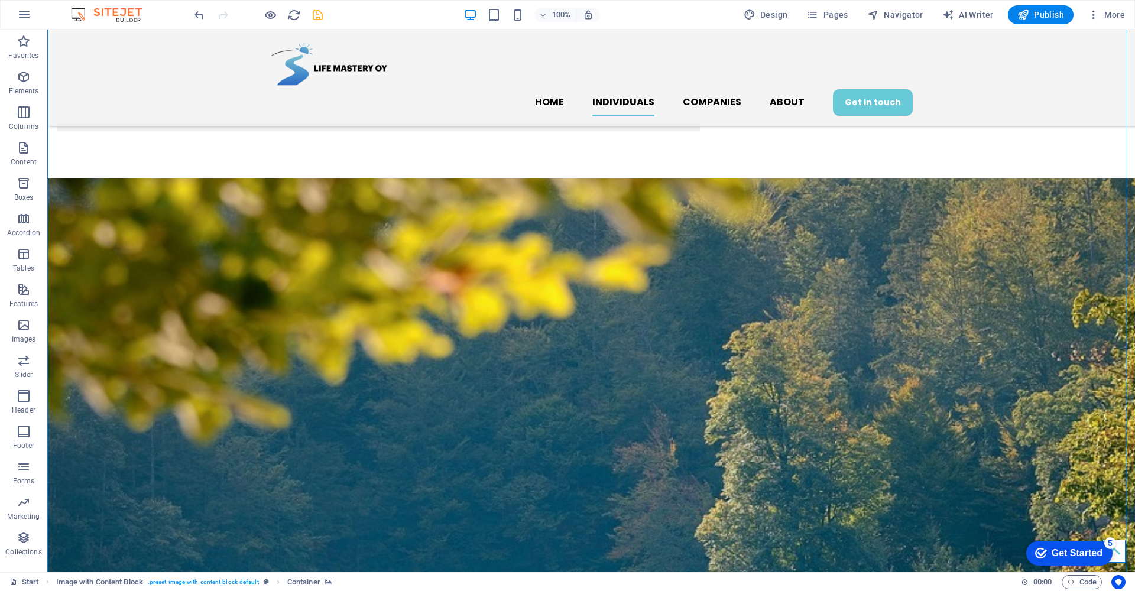
scroll to position [628, 0]
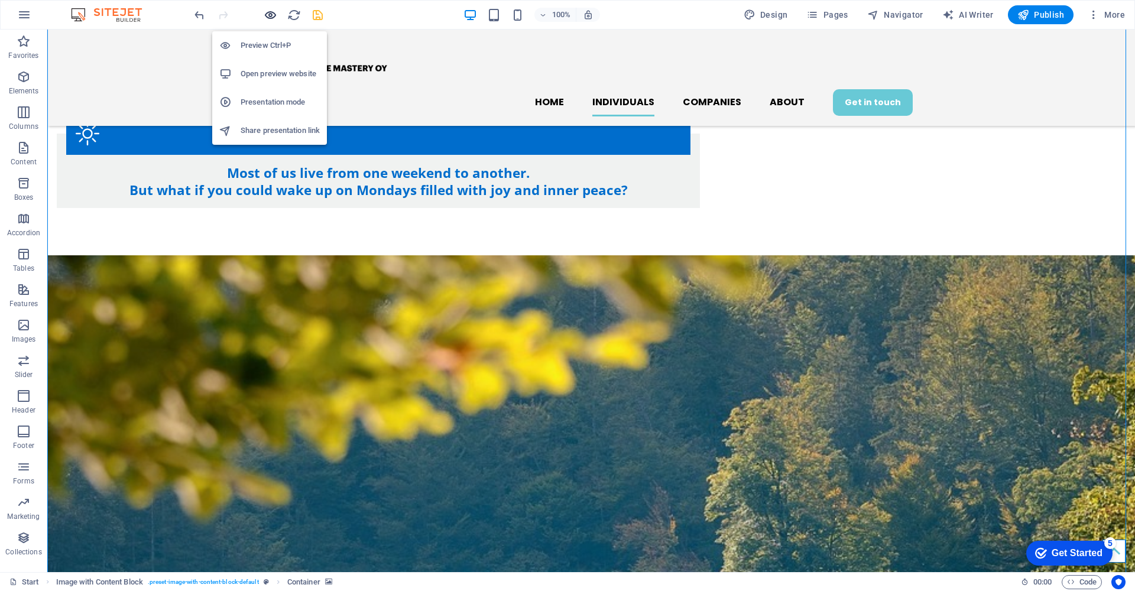
click at [269, 15] on icon "button" at bounding box center [271, 15] width 14 height 14
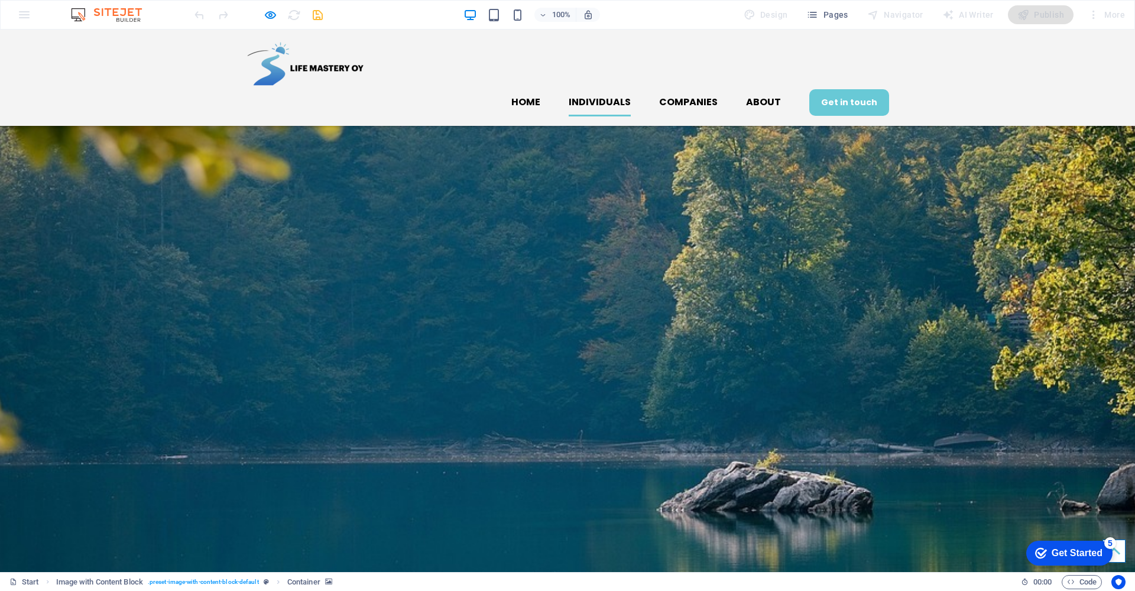
scroll to position [559, 0]
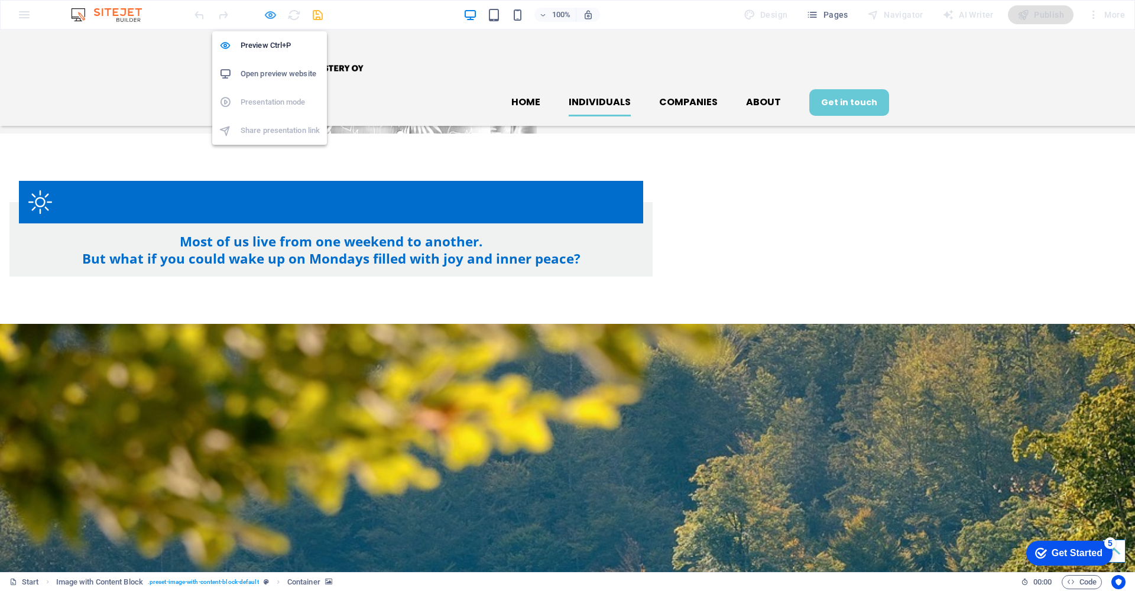
click at [268, 16] on icon "button" at bounding box center [271, 15] width 14 height 14
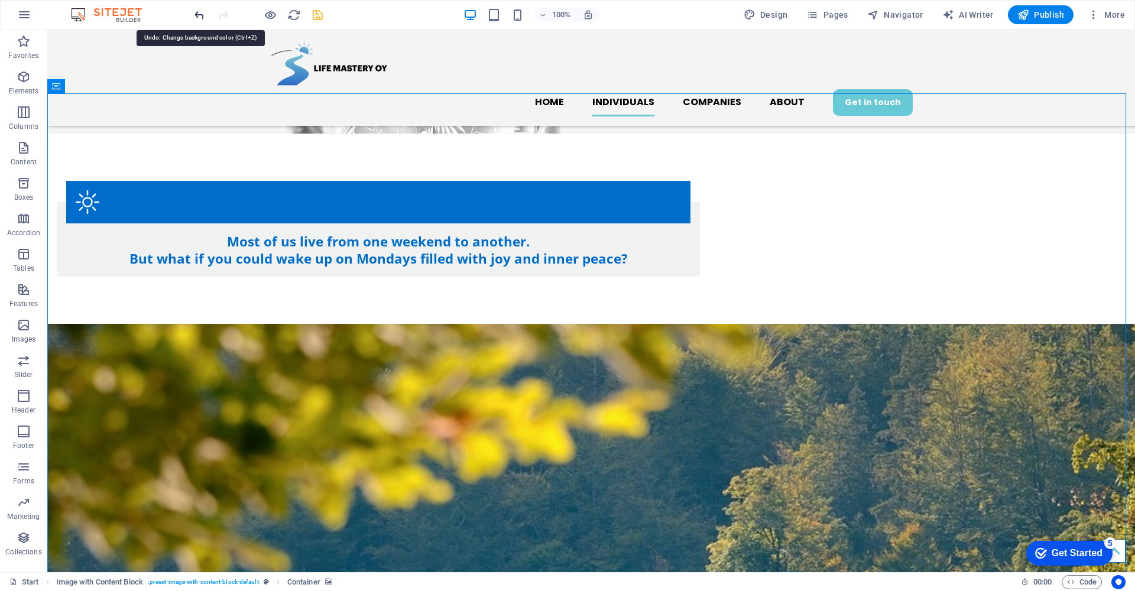
click at [199, 14] on icon "undo" at bounding box center [200, 15] width 14 height 14
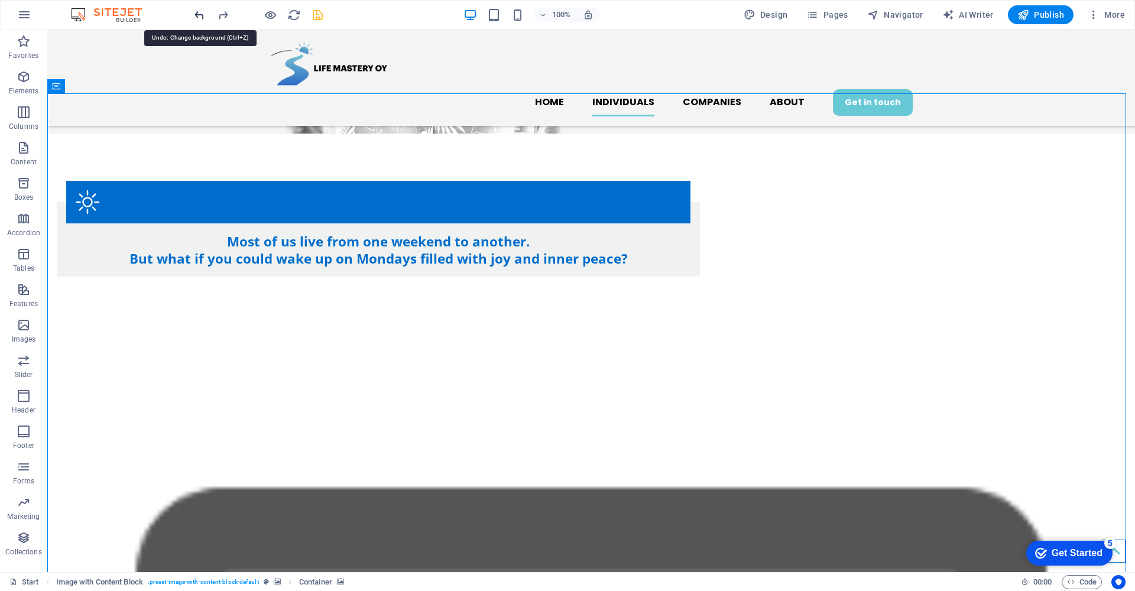
click at [199, 14] on icon "undo" at bounding box center [200, 15] width 14 height 14
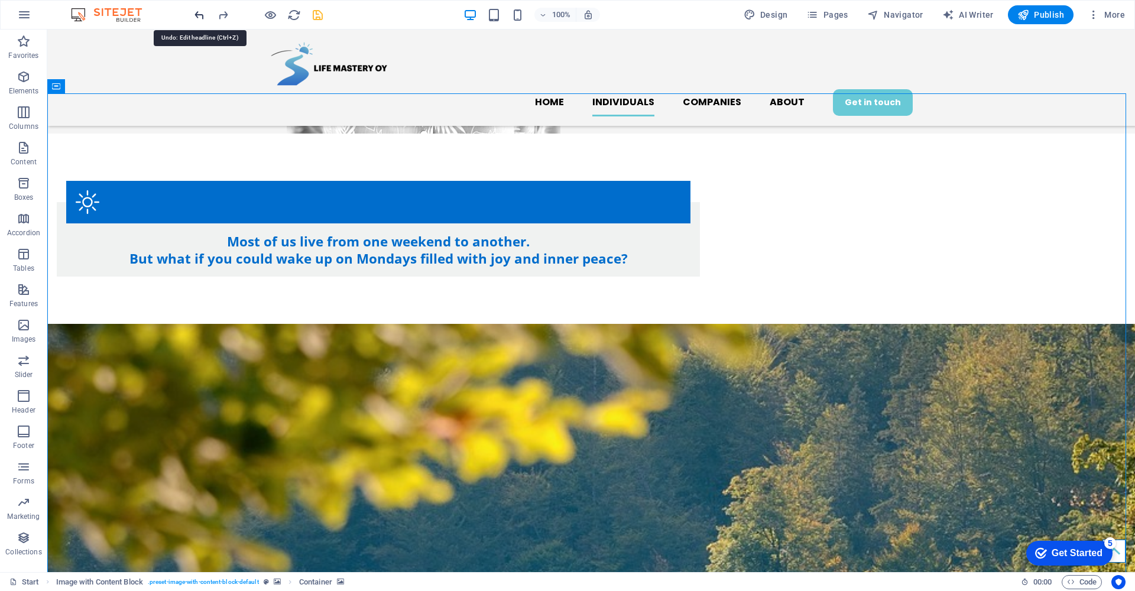
click at [199, 14] on icon "undo" at bounding box center [200, 15] width 14 height 14
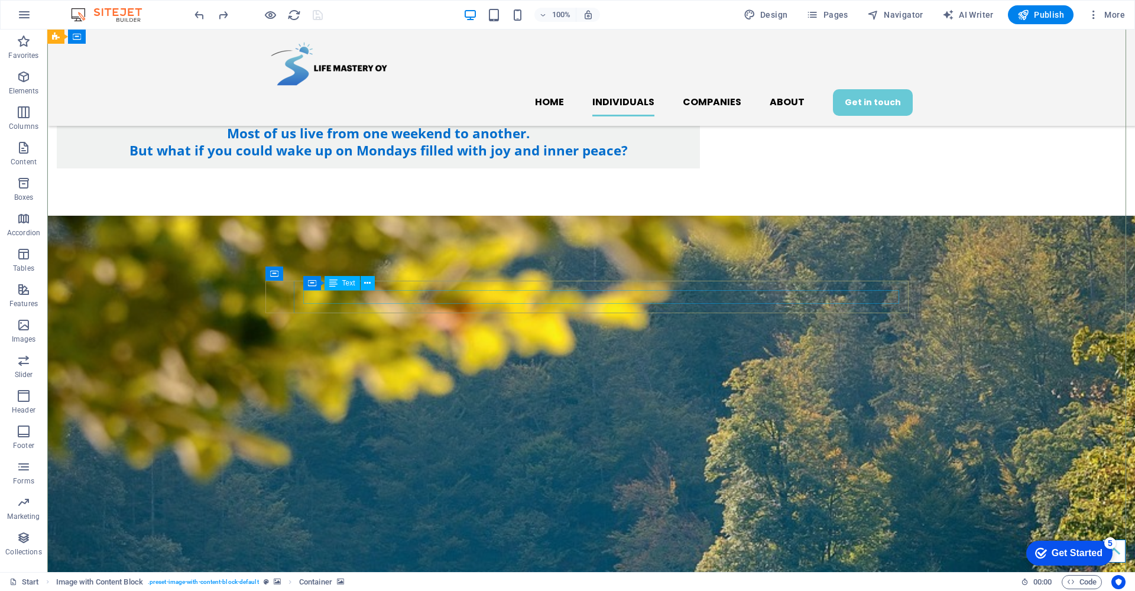
scroll to position [758, 0]
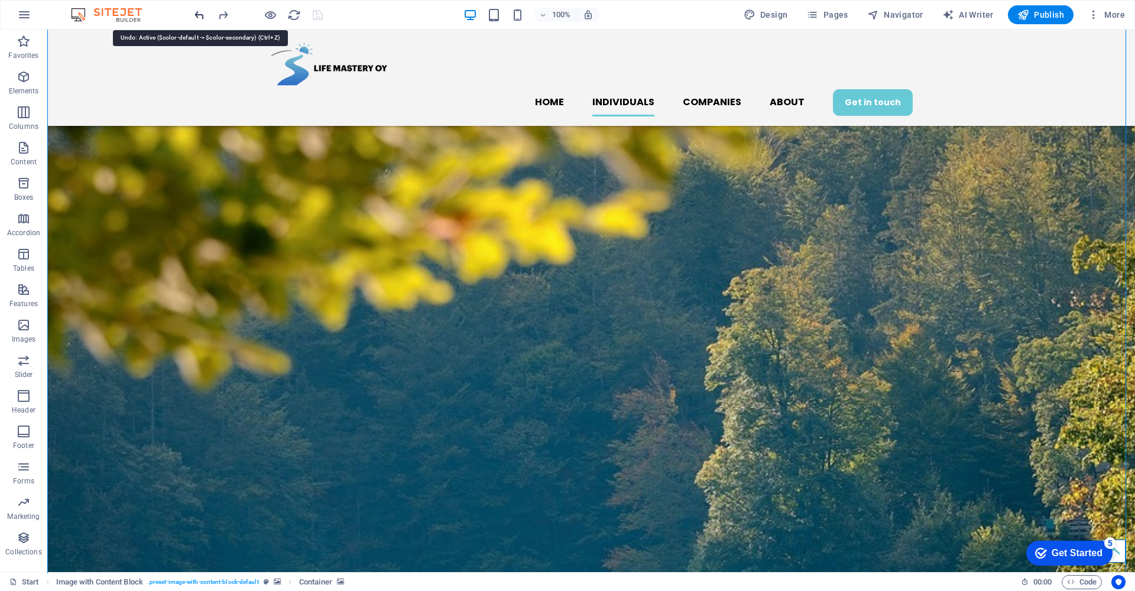
click at [199, 11] on icon "undo" at bounding box center [200, 15] width 14 height 14
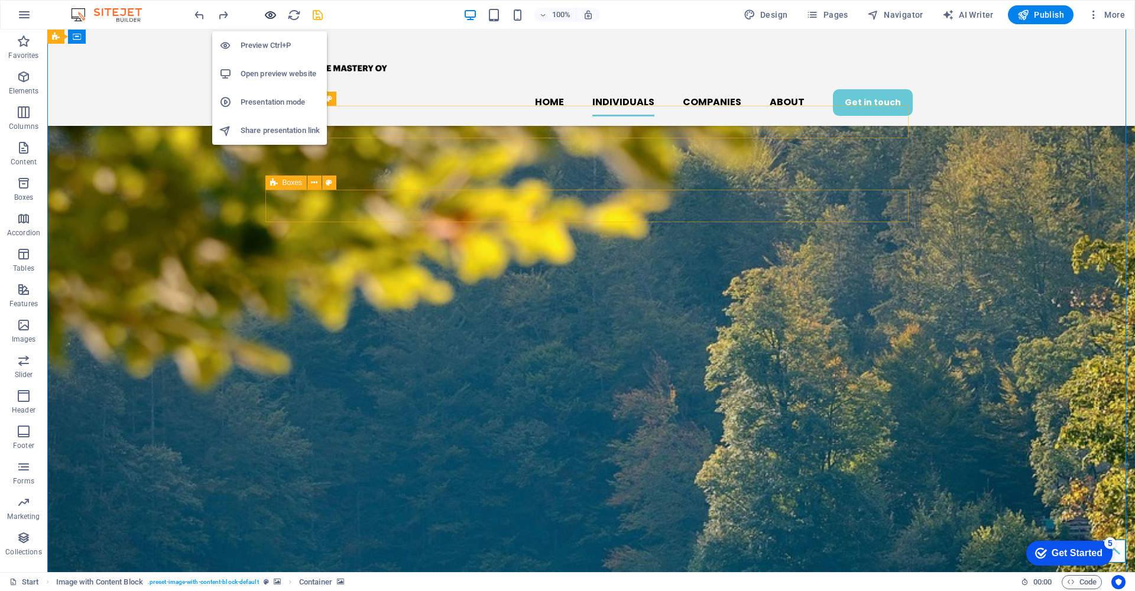
click at [270, 15] on icon "button" at bounding box center [271, 15] width 14 height 14
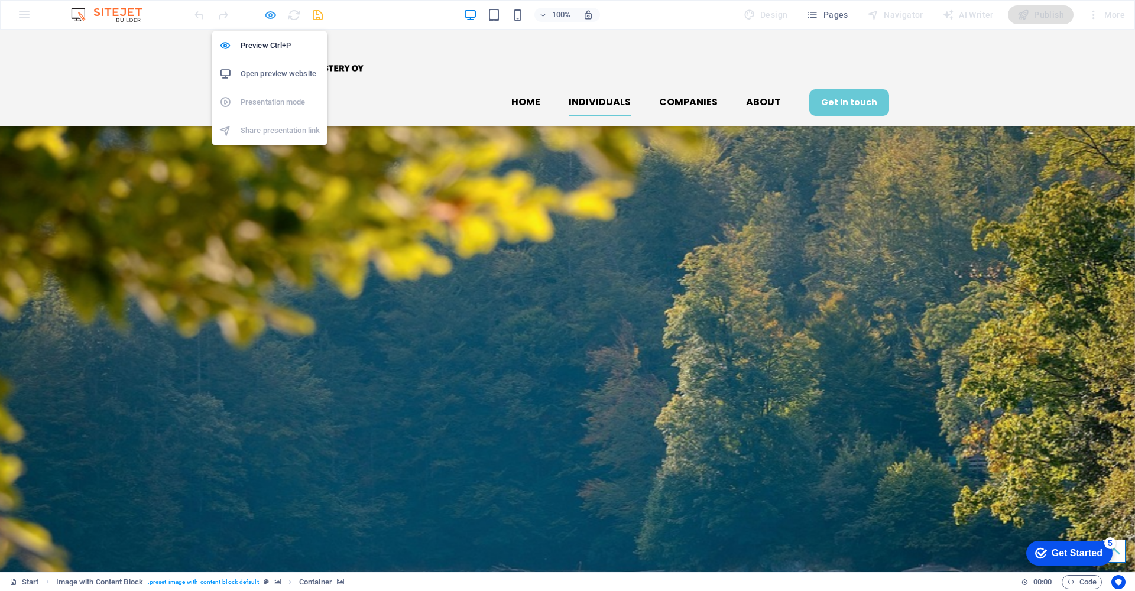
click at [270, 14] on icon "button" at bounding box center [271, 15] width 14 height 14
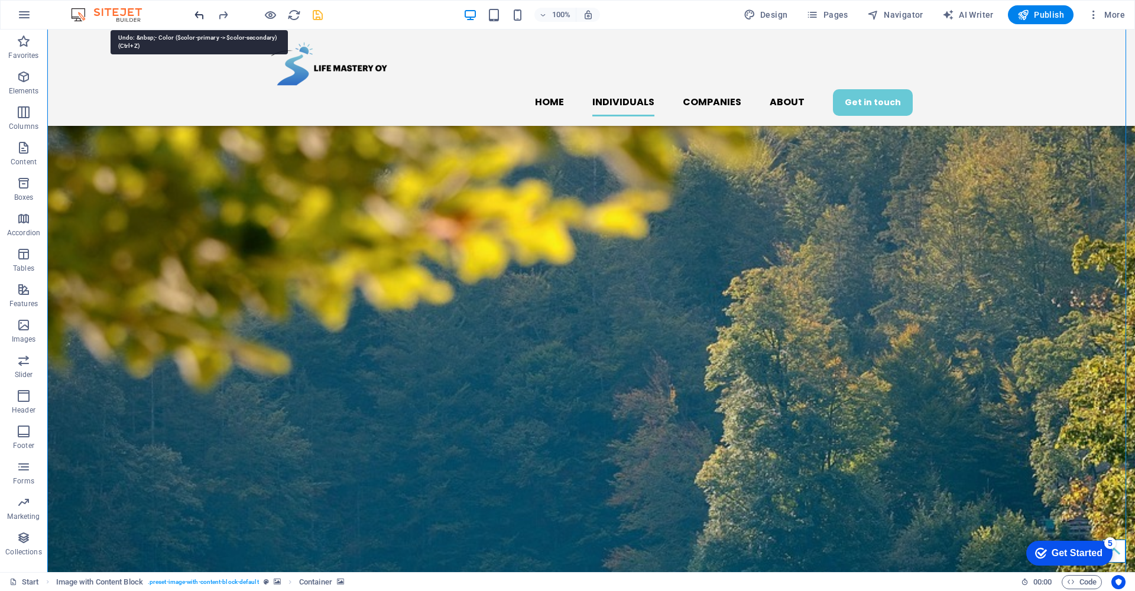
click at [197, 12] on icon "undo" at bounding box center [200, 15] width 14 height 14
click at [196, 12] on icon "undo" at bounding box center [200, 15] width 14 height 14
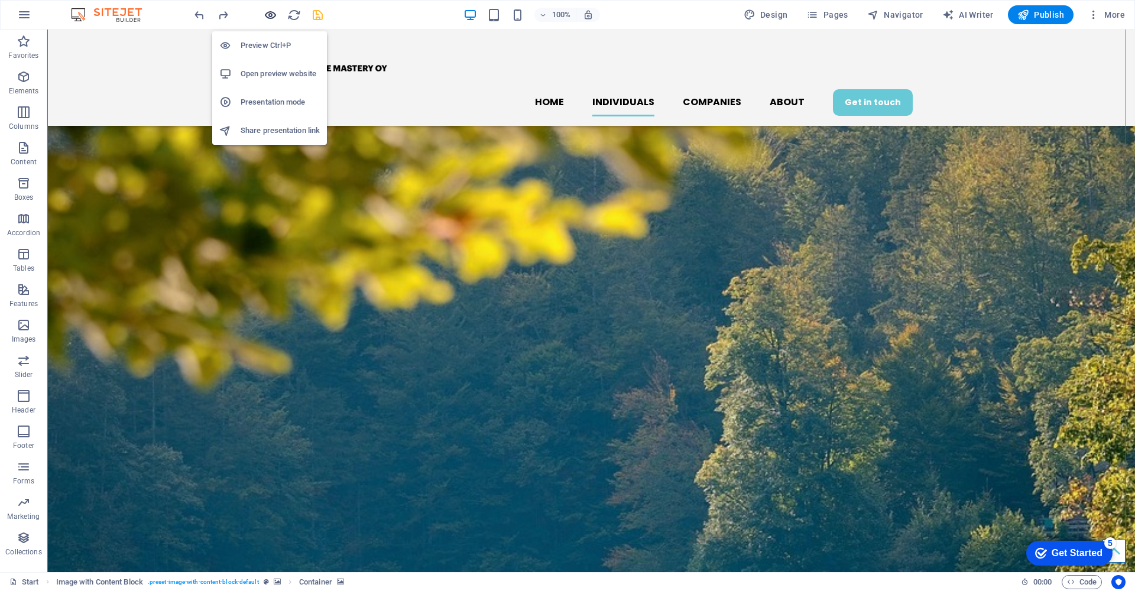
click at [269, 15] on icon "button" at bounding box center [271, 15] width 14 height 14
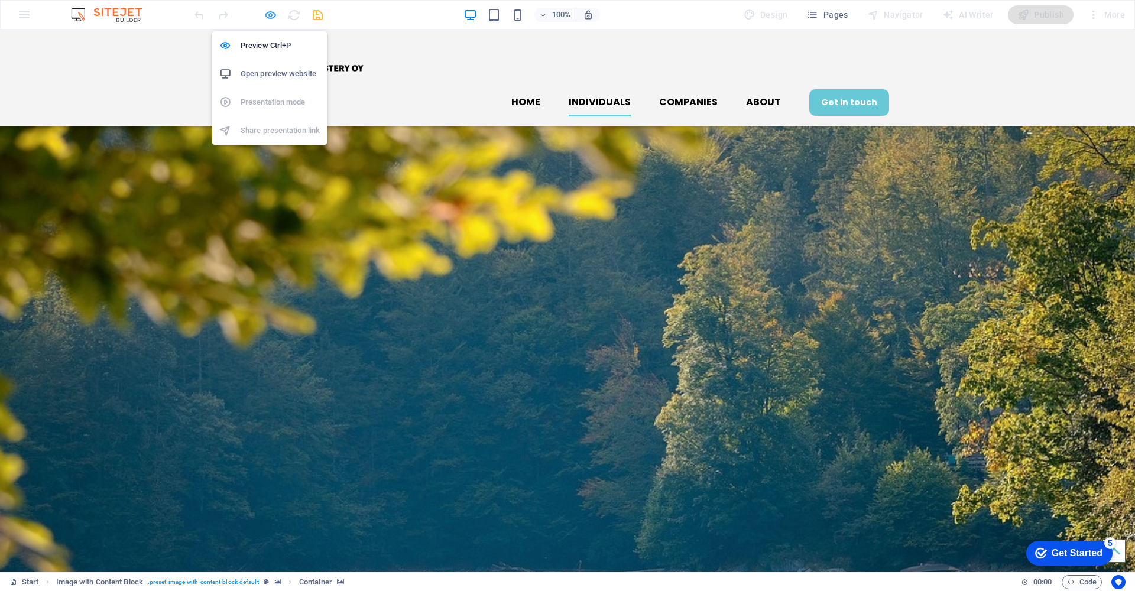
click at [269, 15] on icon "button" at bounding box center [271, 15] width 14 height 14
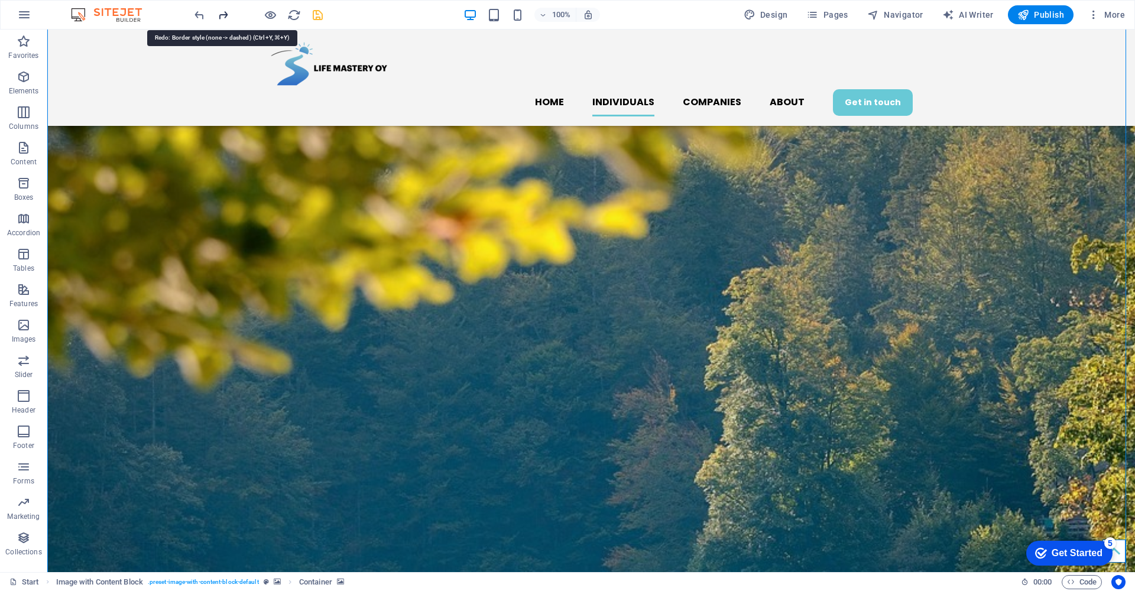
click at [220, 14] on icon "redo" at bounding box center [223, 15] width 14 height 14
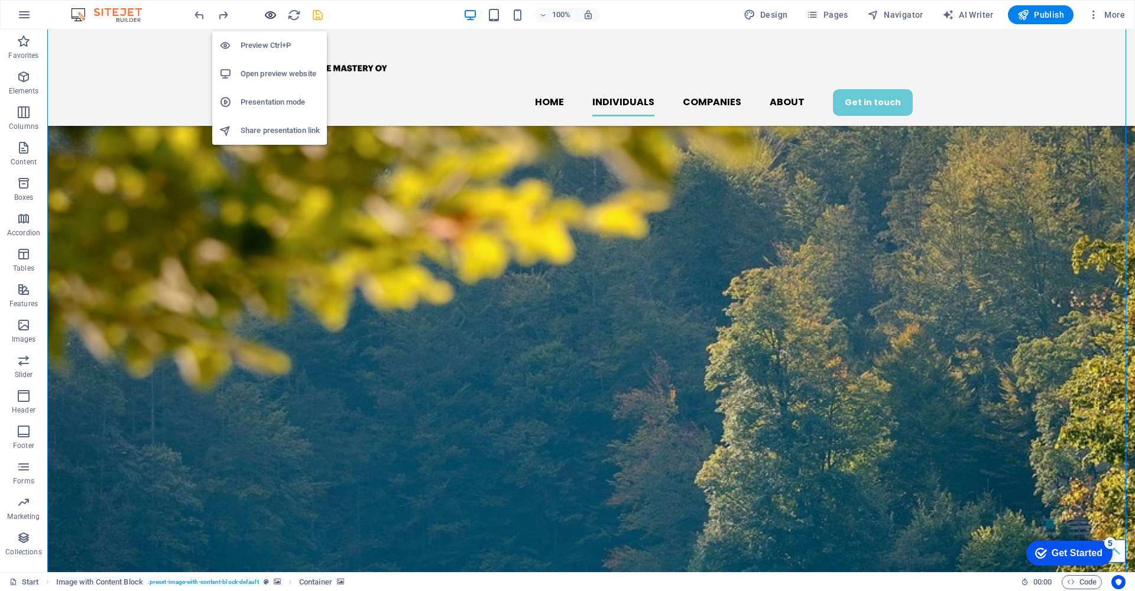
click at [275, 18] on icon "button" at bounding box center [271, 15] width 14 height 14
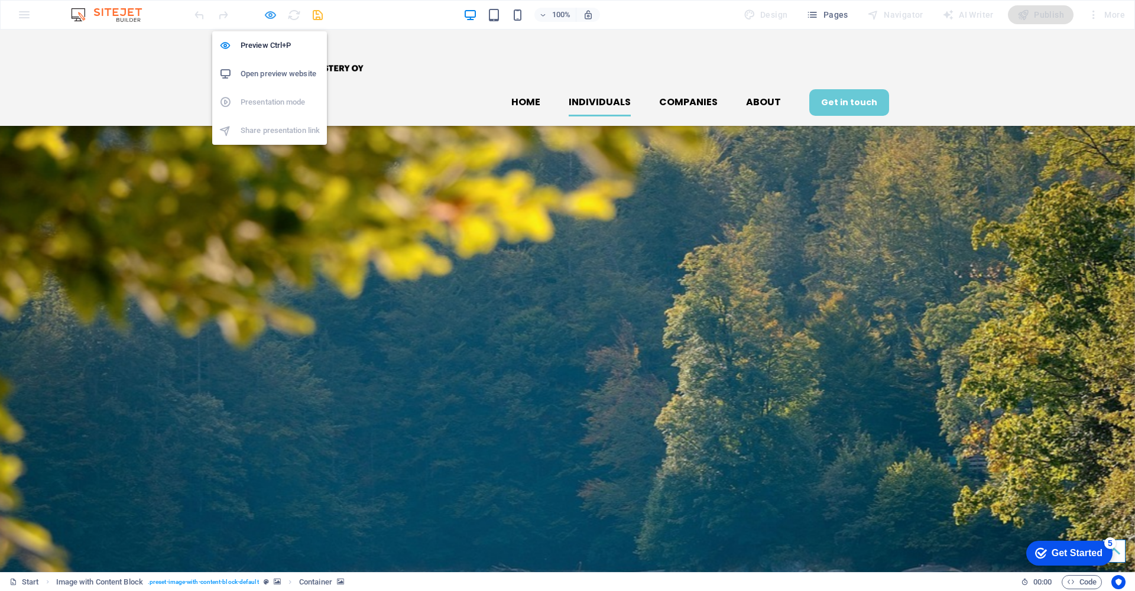
click at [270, 16] on icon "button" at bounding box center [271, 15] width 14 height 14
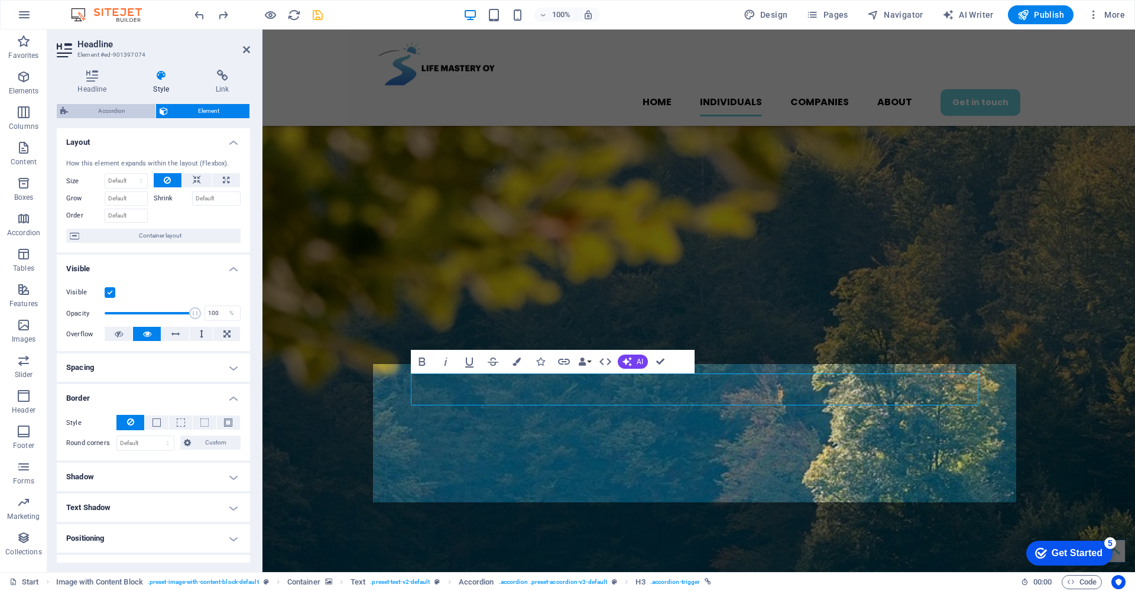
click at [89, 110] on span "Accordion" at bounding box center [112, 111] width 80 height 14
select select "rem"
select select "px"
select select "rem"
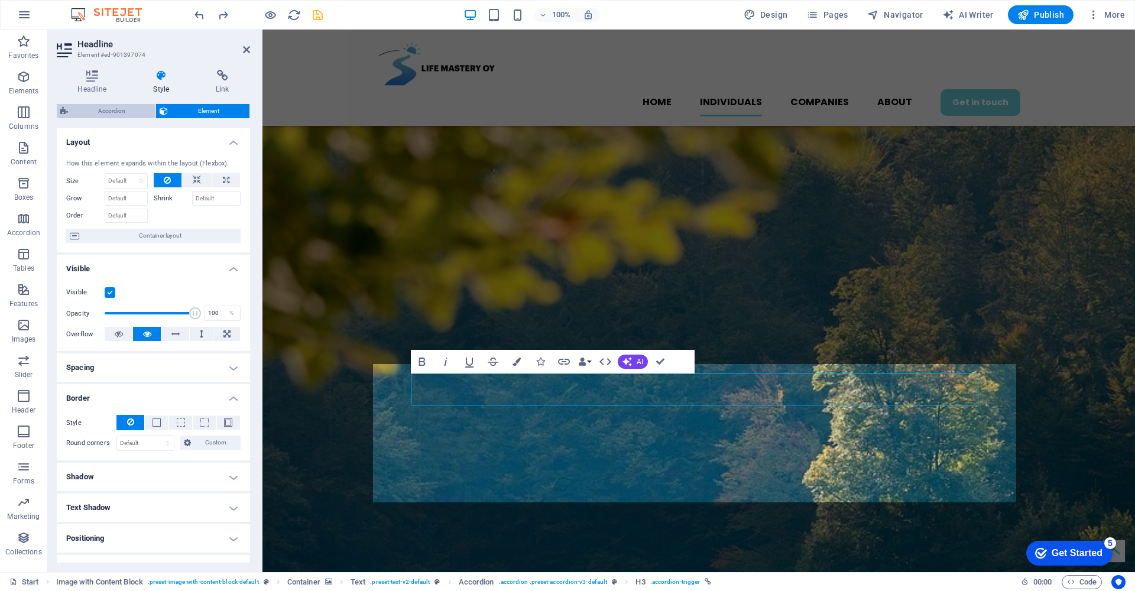
select select "px"
select select "rem"
select select "px"
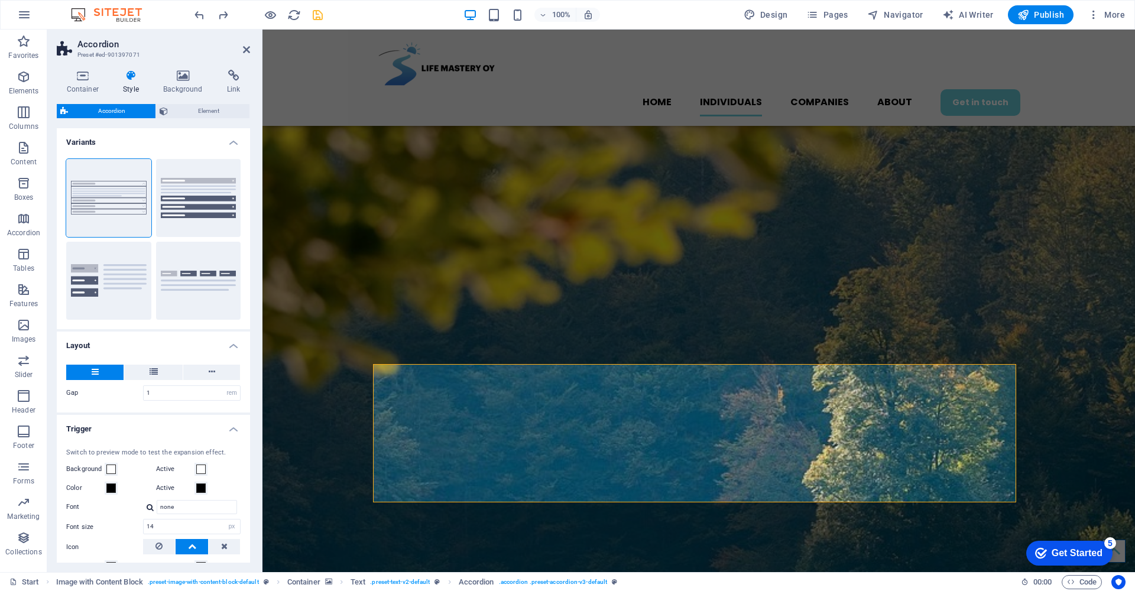
scroll to position [87, 0]
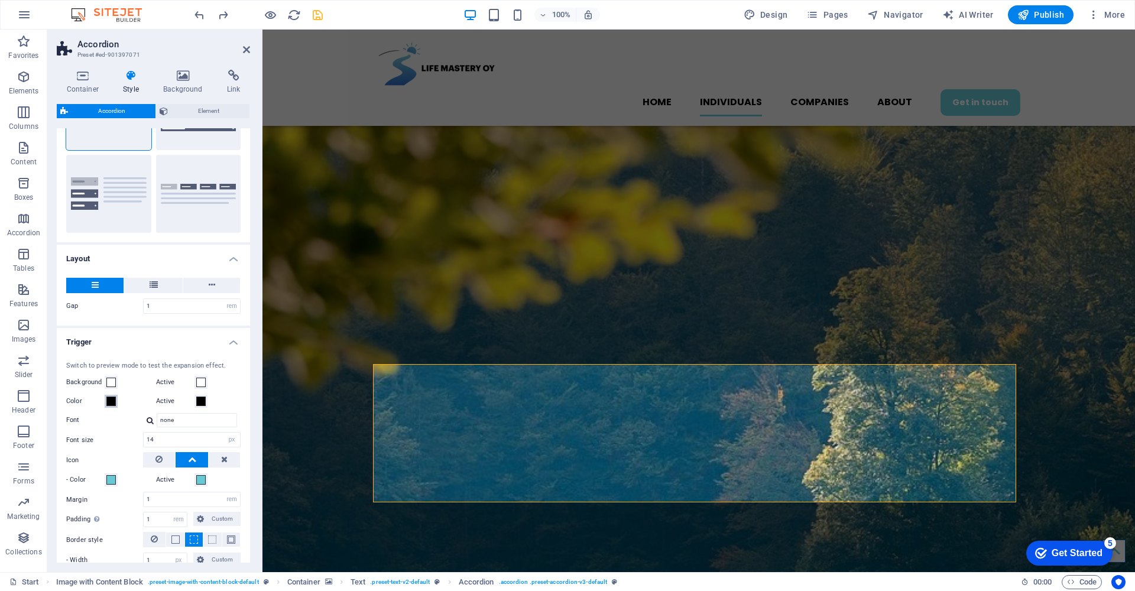
click at [111, 401] on span at bounding box center [110, 401] width 9 height 9
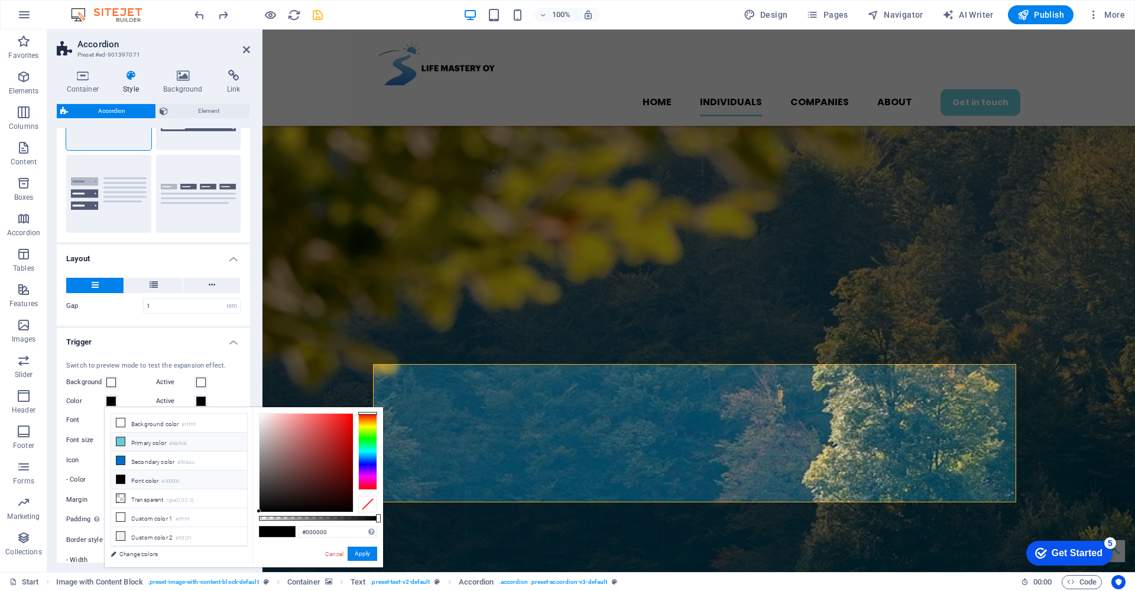
click at [121, 443] on icon at bounding box center [120, 441] width 8 height 8
type input "#68c9d6"
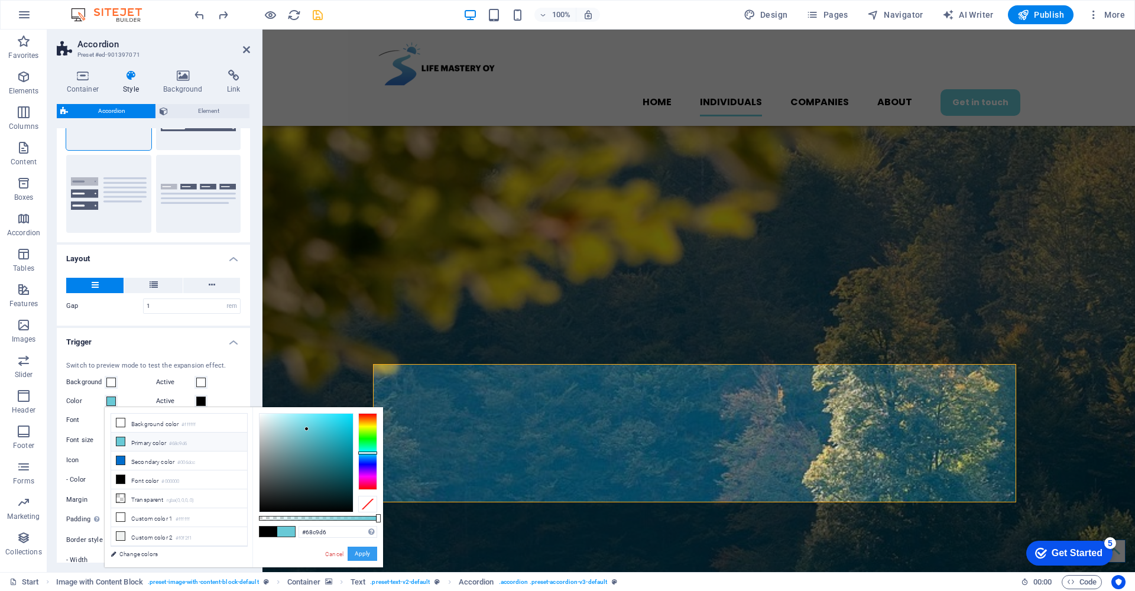
click at [362, 554] on button "Apply" at bounding box center [363, 554] width 30 height 14
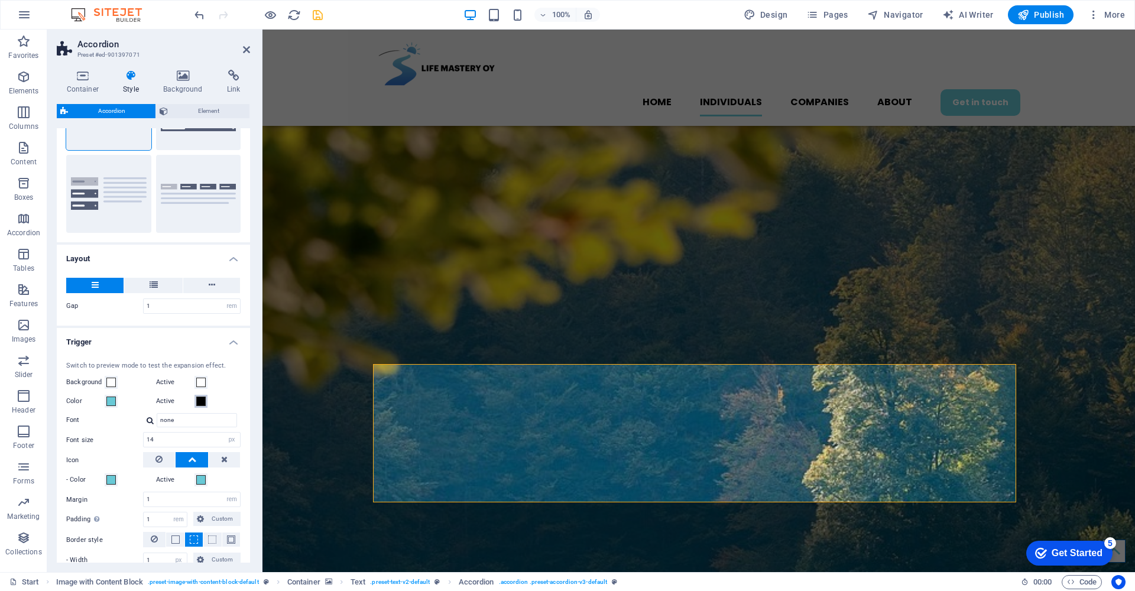
click at [204, 402] on span at bounding box center [200, 401] width 9 height 9
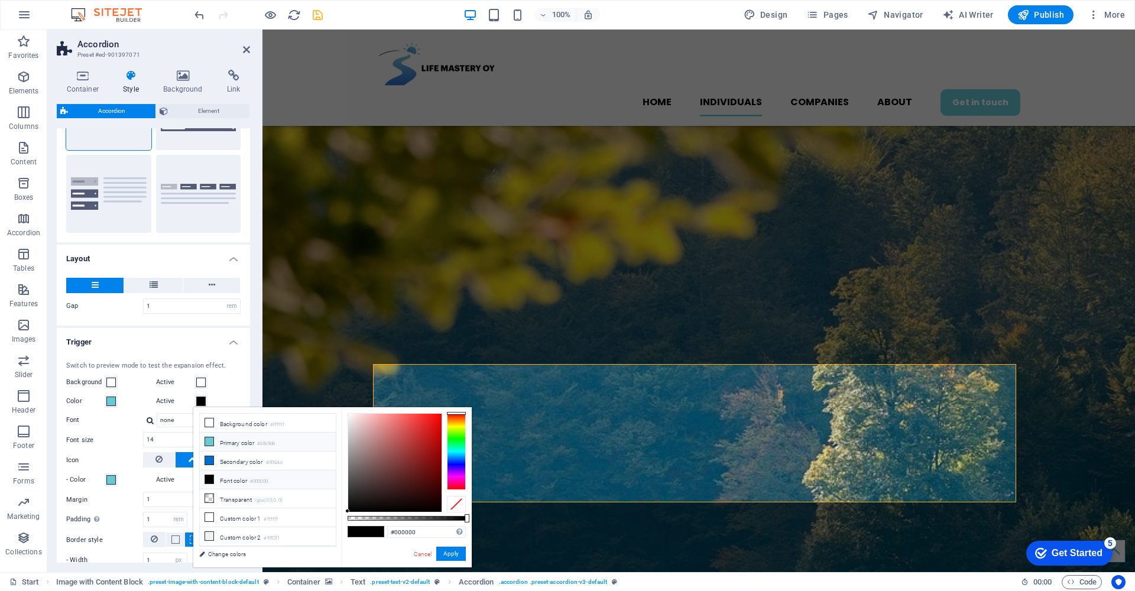
click at [210, 443] on icon at bounding box center [209, 441] width 8 height 8
type input "#68c9d6"
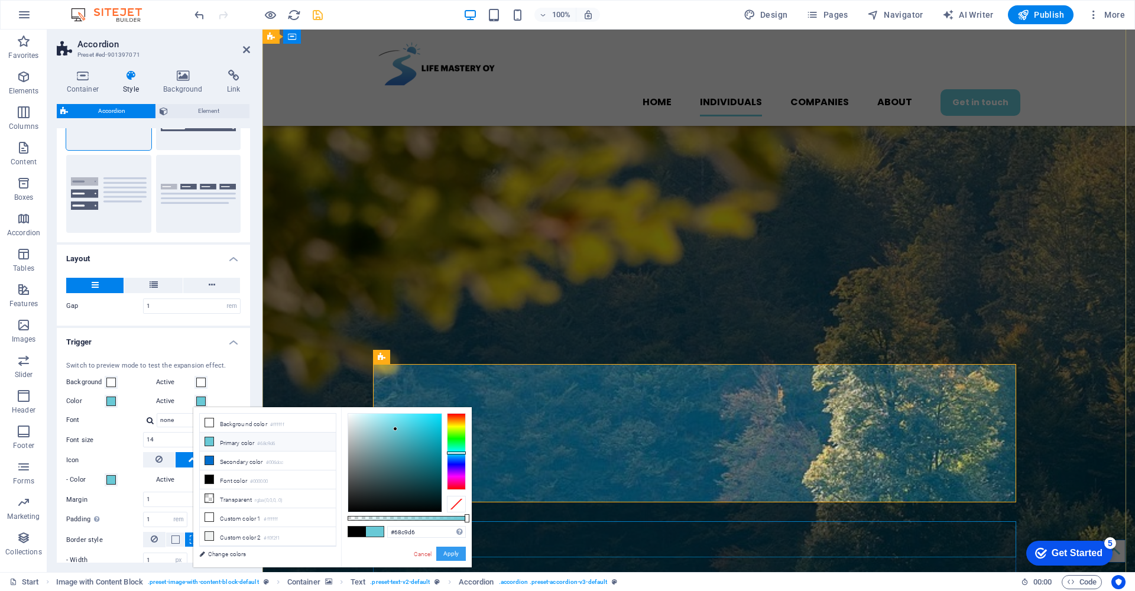
click at [456, 553] on button "Apply" at bounding box center [451, 554] width 30 height 14
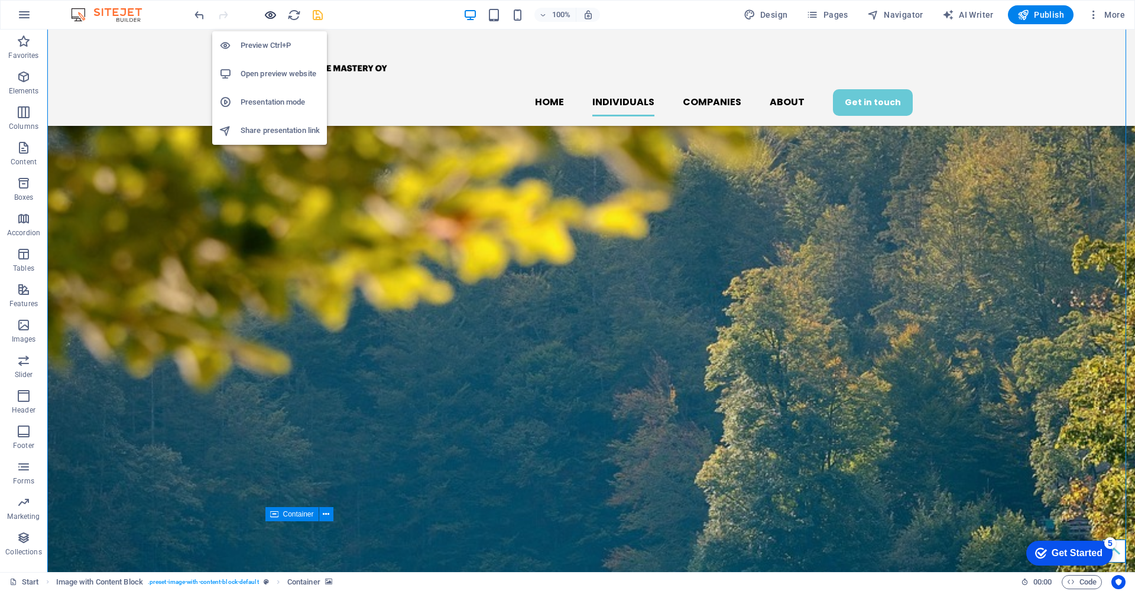
click at [267, 13] on icon "button" at bounding box center [271, 15] width 14 height 14
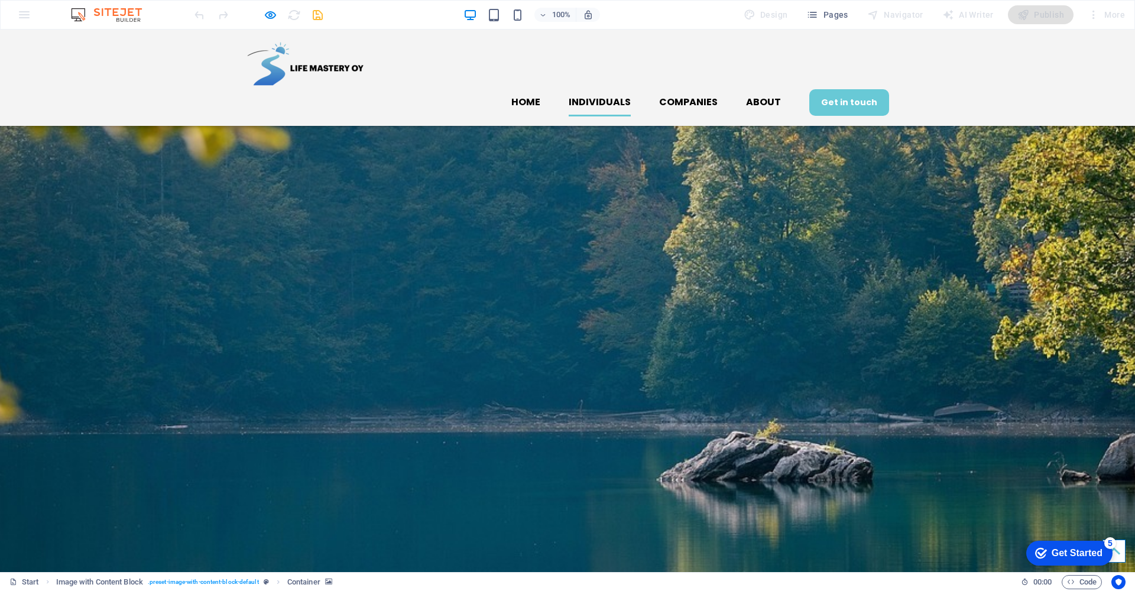
scroll to position [1085, 0]
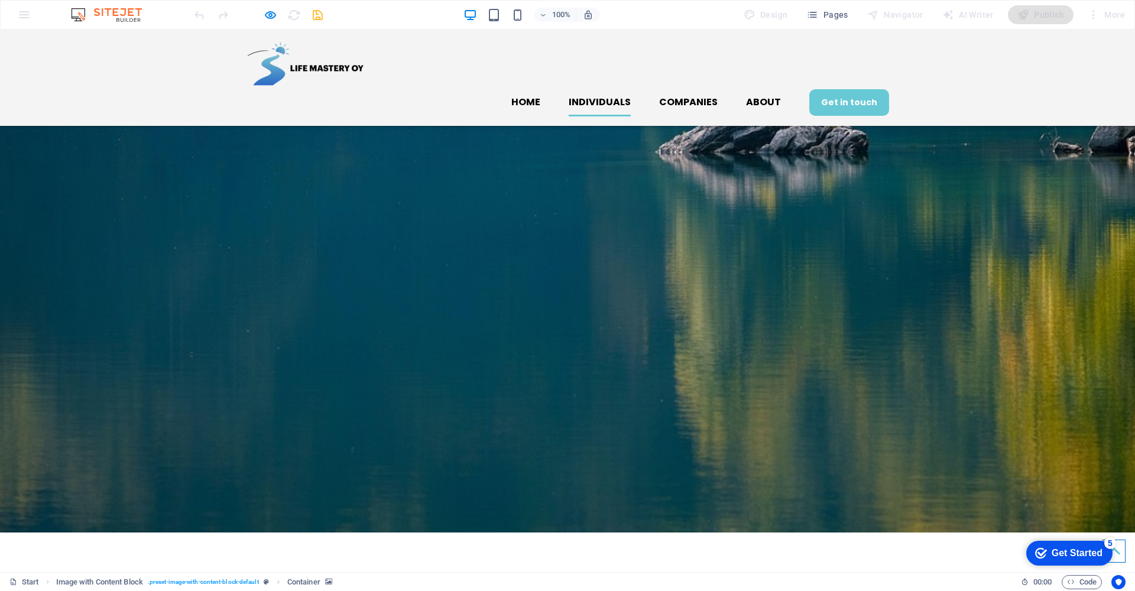
scroll to position [1516, 0]
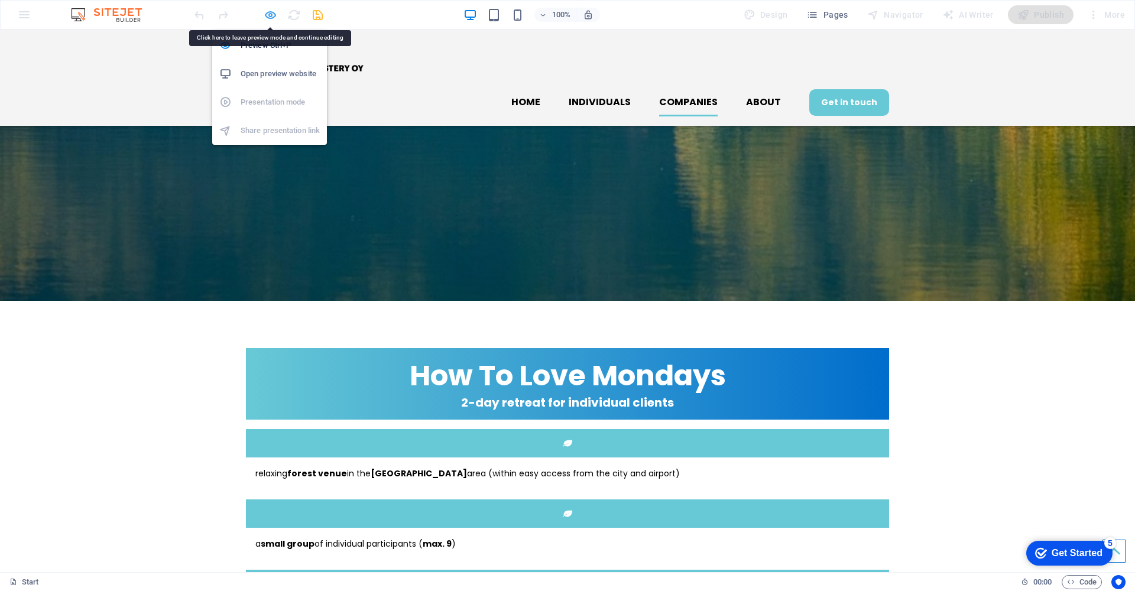
click at [270, 15] on icon "button" at bounding box center [271, 15] width 14 height 14
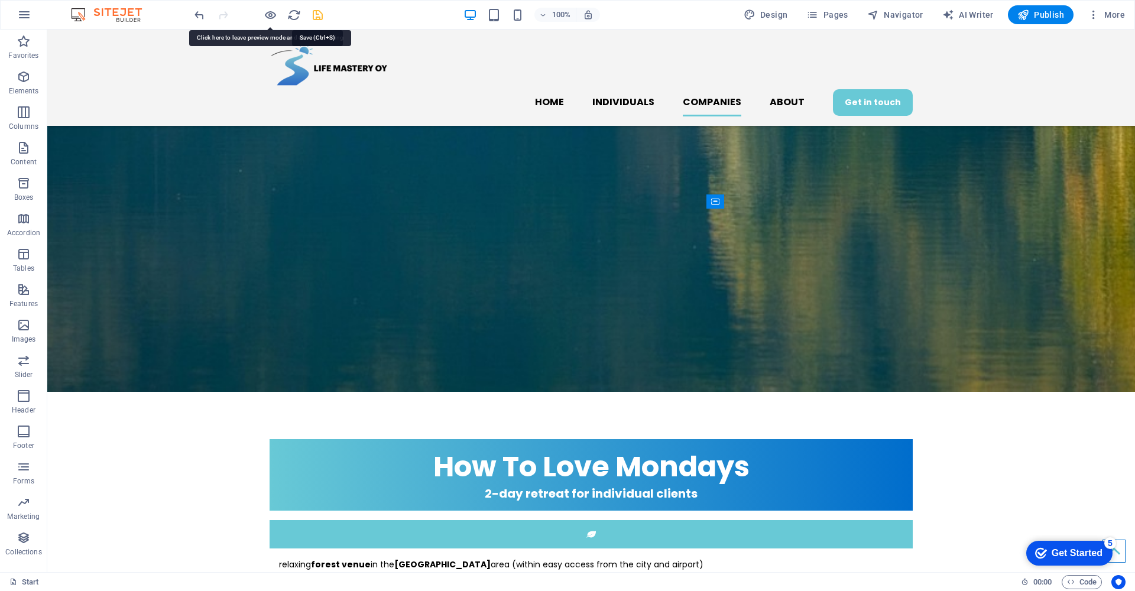
click at [317, 15] on icon "save" at bounding box center [318, 15] width 14 height 14
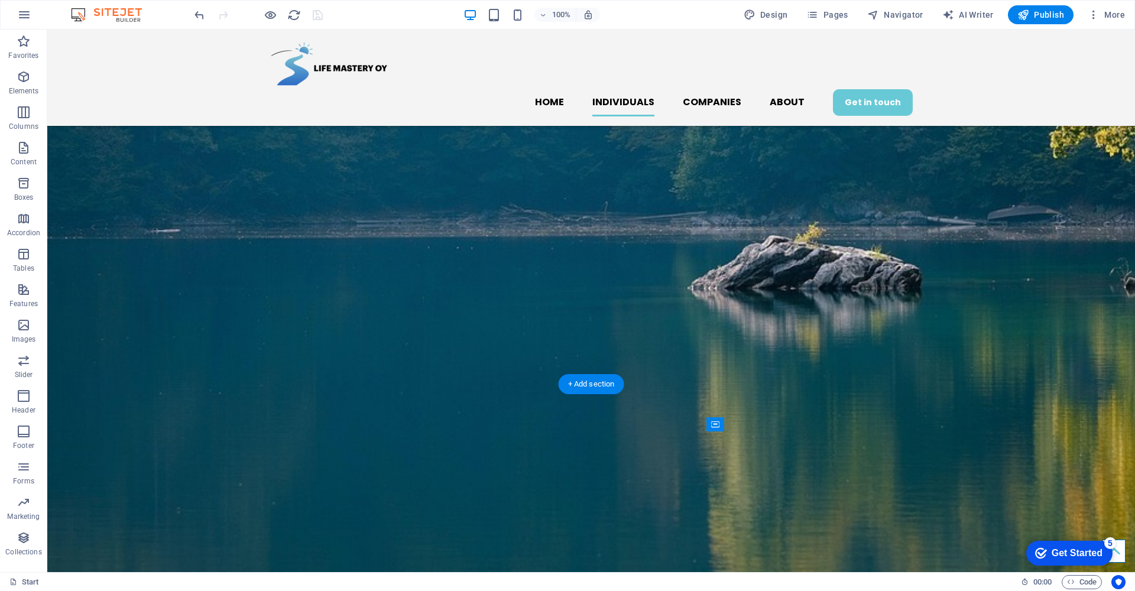
scroll to position [1538, 0]
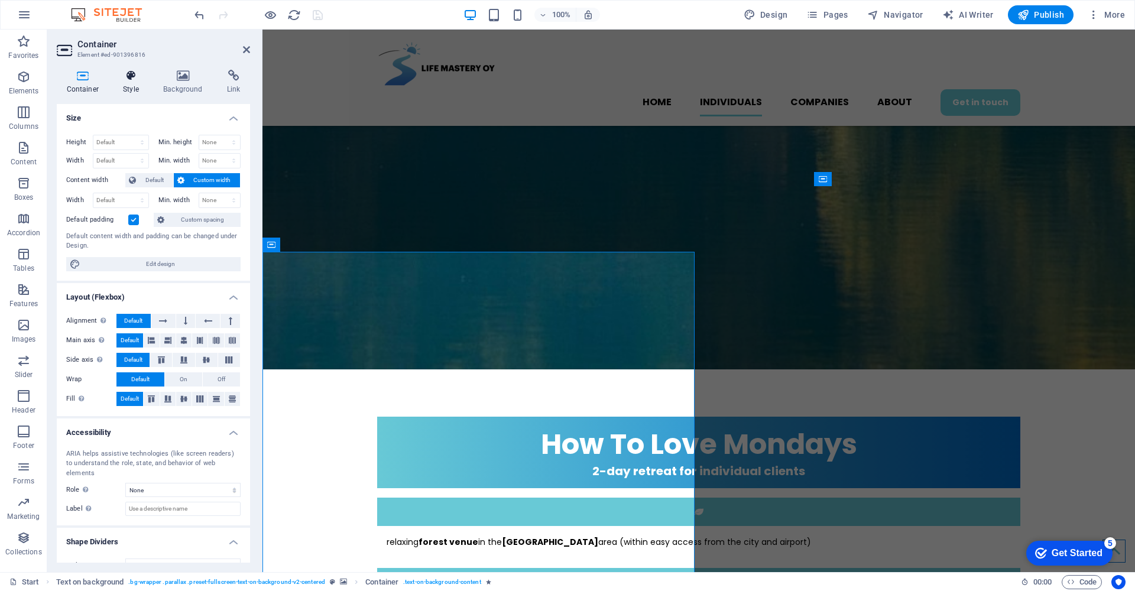
click at [131, 83] on h4 "Style" at bounding box center [133, 82] width 40 height 25
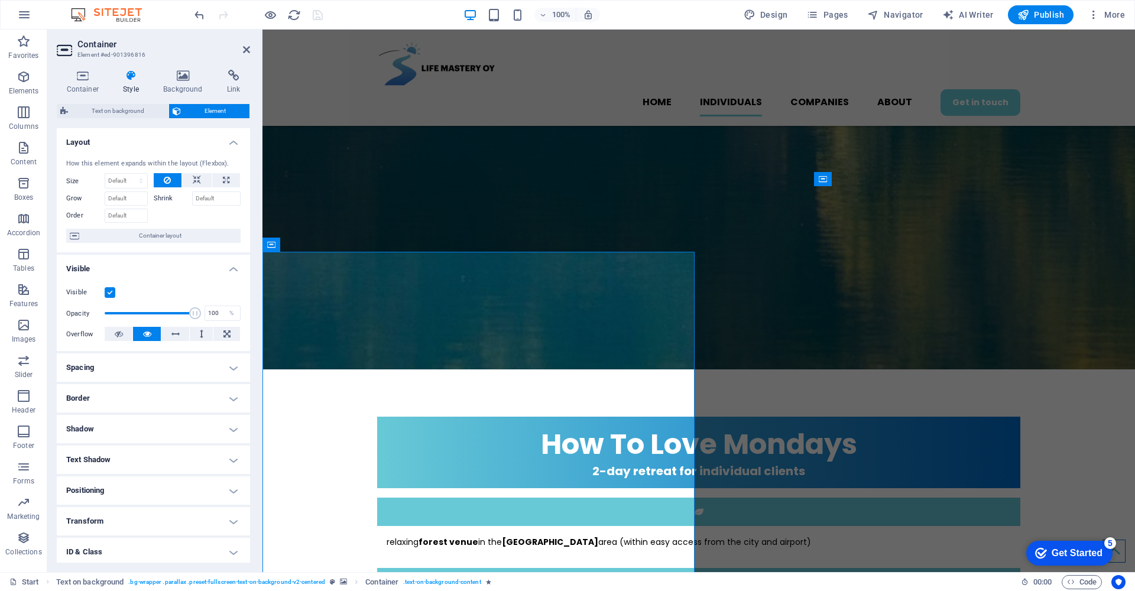
scroll to position [64, 0]
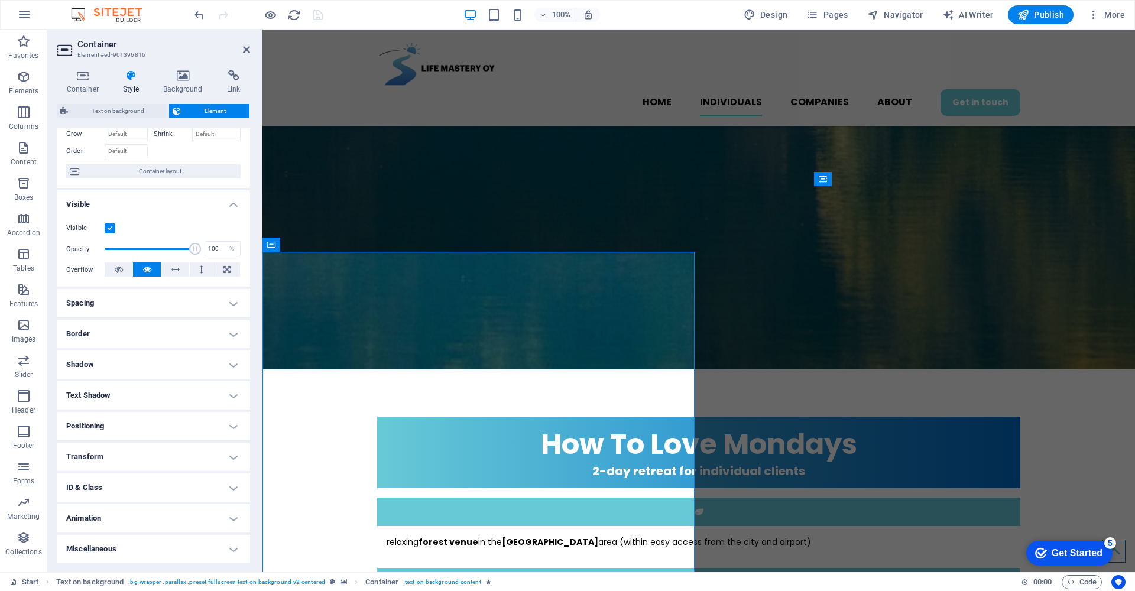
click at [225, 514] on h4 "Animation" at bounding box center [153, 518] width 193 height 28
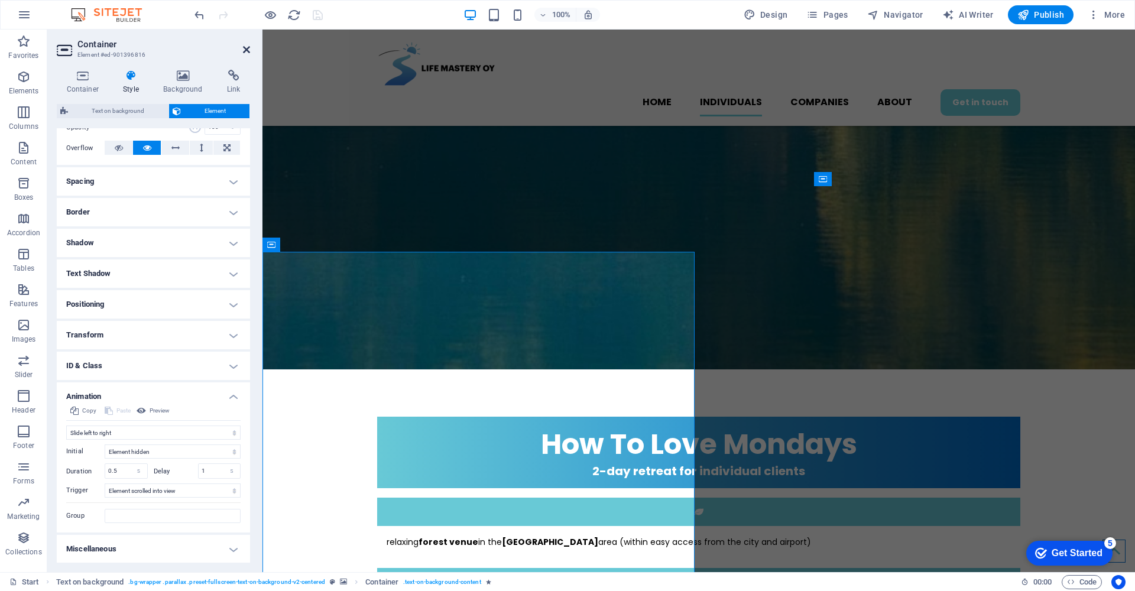
click at [244, 50] on icon at bounding box center [246, 49] width 7 height 9
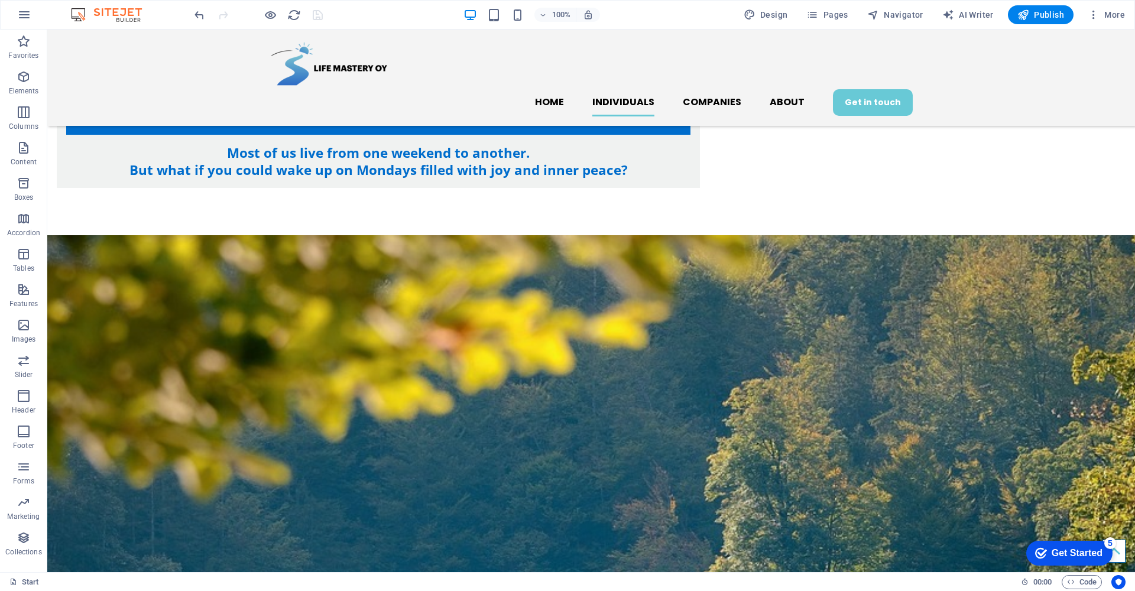
scroll to position [539, 0]
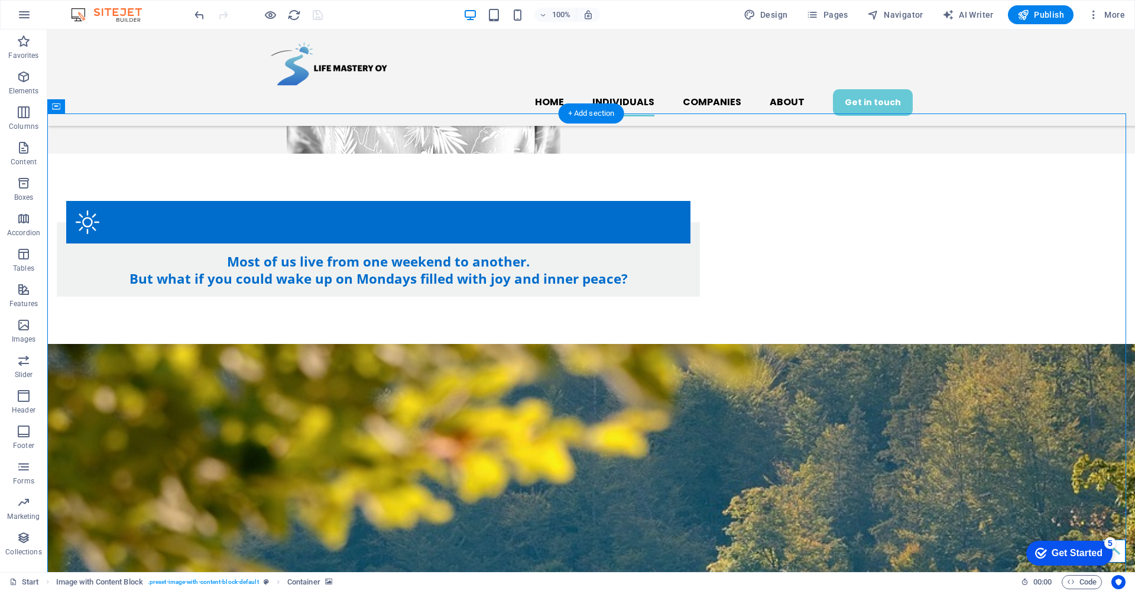
click at [278, 154] on div "Container" at bounding box center [291, 154] width 53 height 14
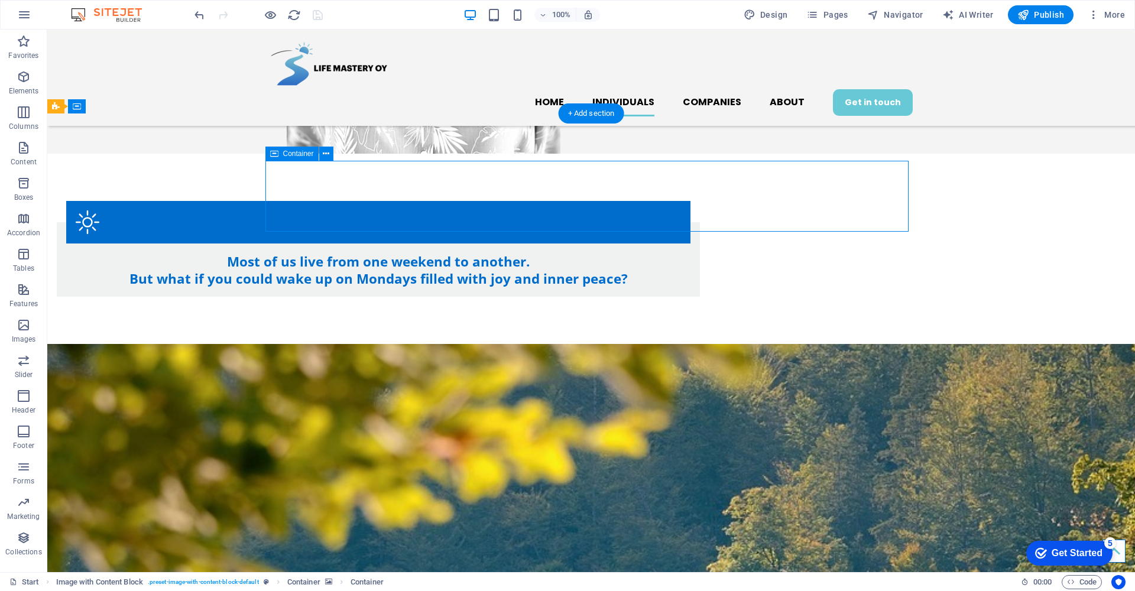
click at [278, 154] on div "Container" at bounding box center [291, 154] width 53 height 14
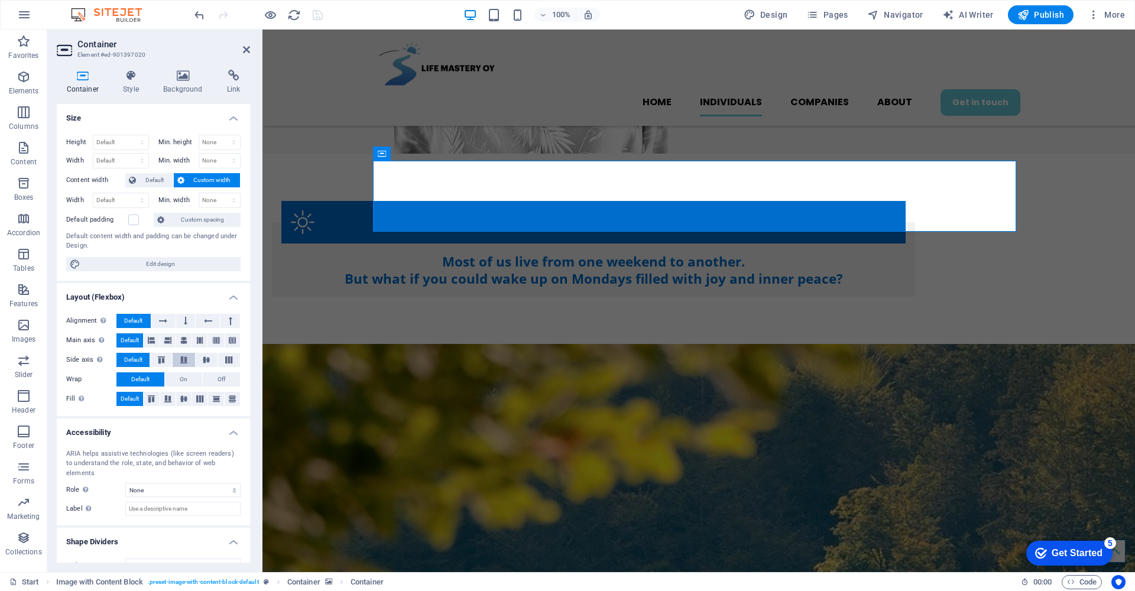
scroll to position [8, 0]
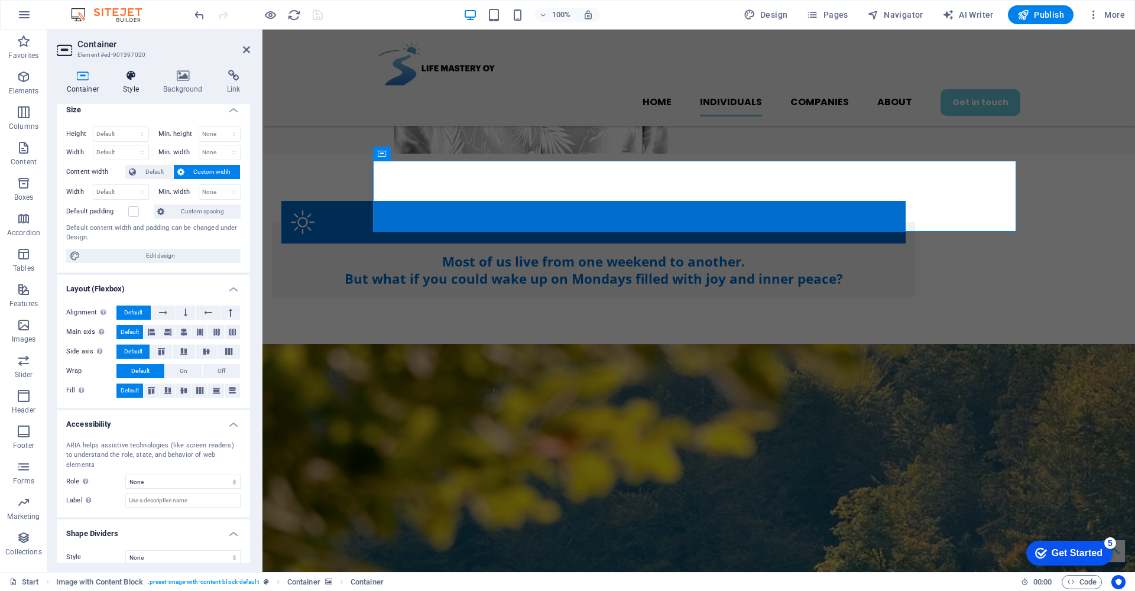
click at [129, 83] on h4 "Style" at bounding box center [133, 82] width 40 height 25
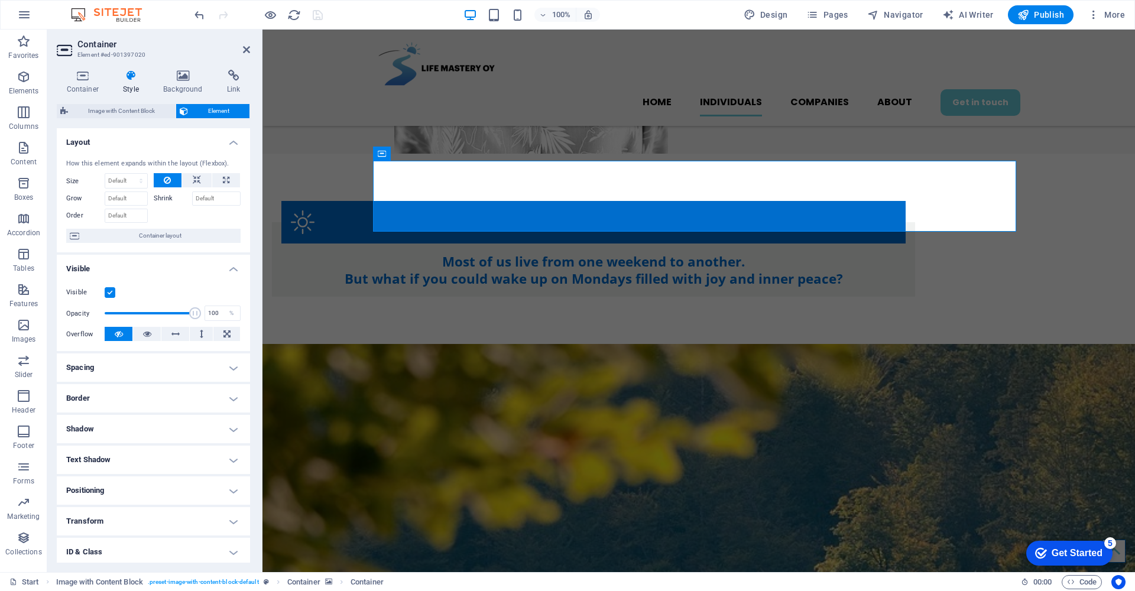
scroll to position [64, 0]
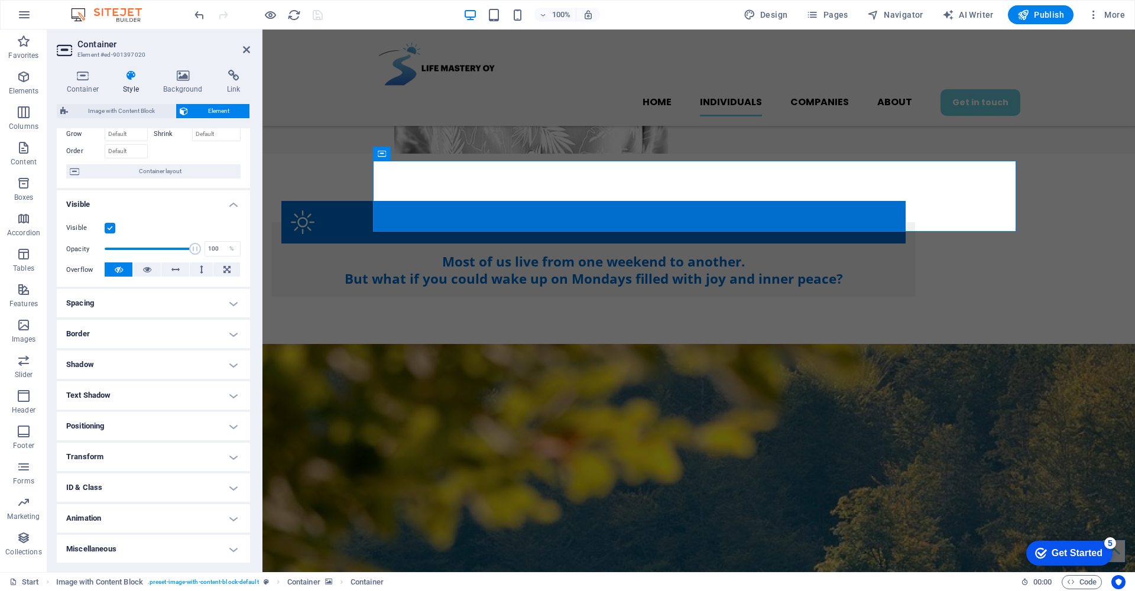
click at [233, 518] on h4 "Animation" at bounding box center [153, 518] width 193 height 28
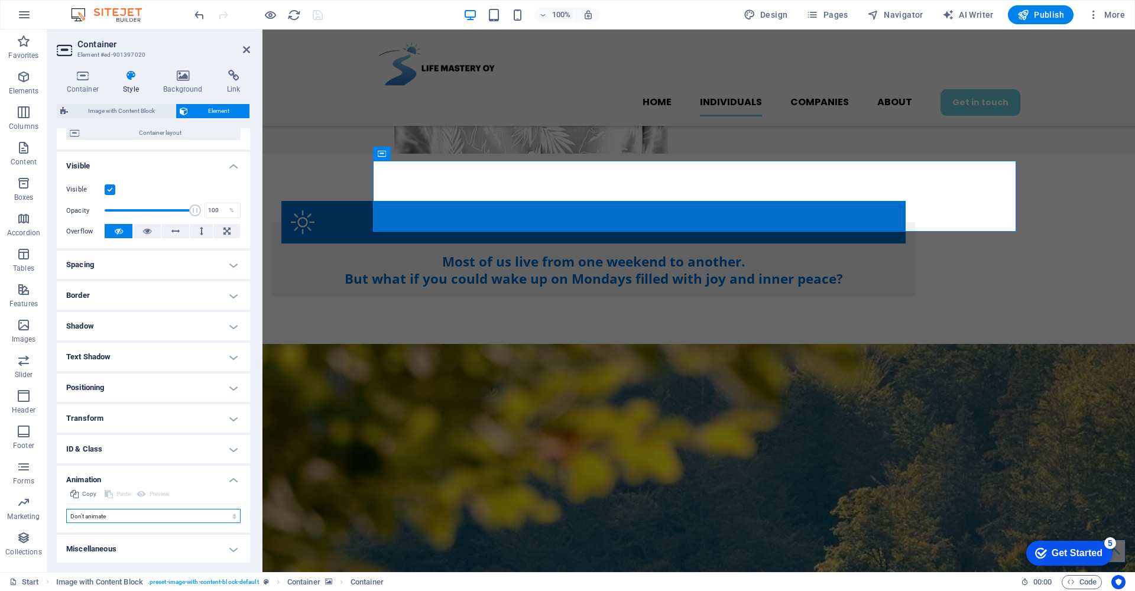
select select "move-left-to-right"
select select "scroll"
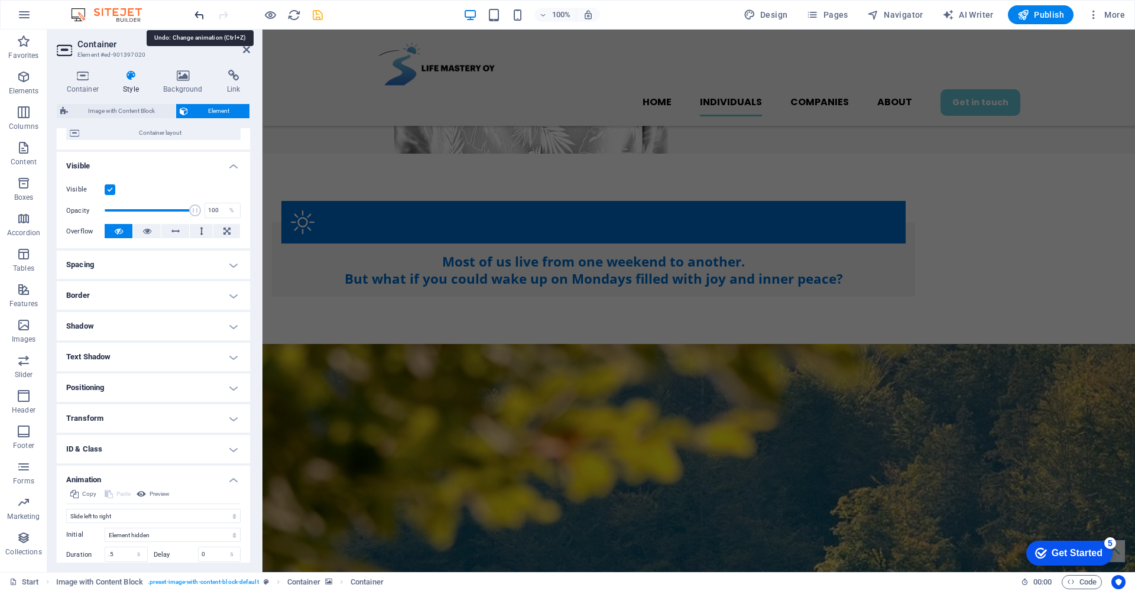
click at [196, 14] on icon "undo" at bounding box center [200, 15] width 14 height 14
select select "none"
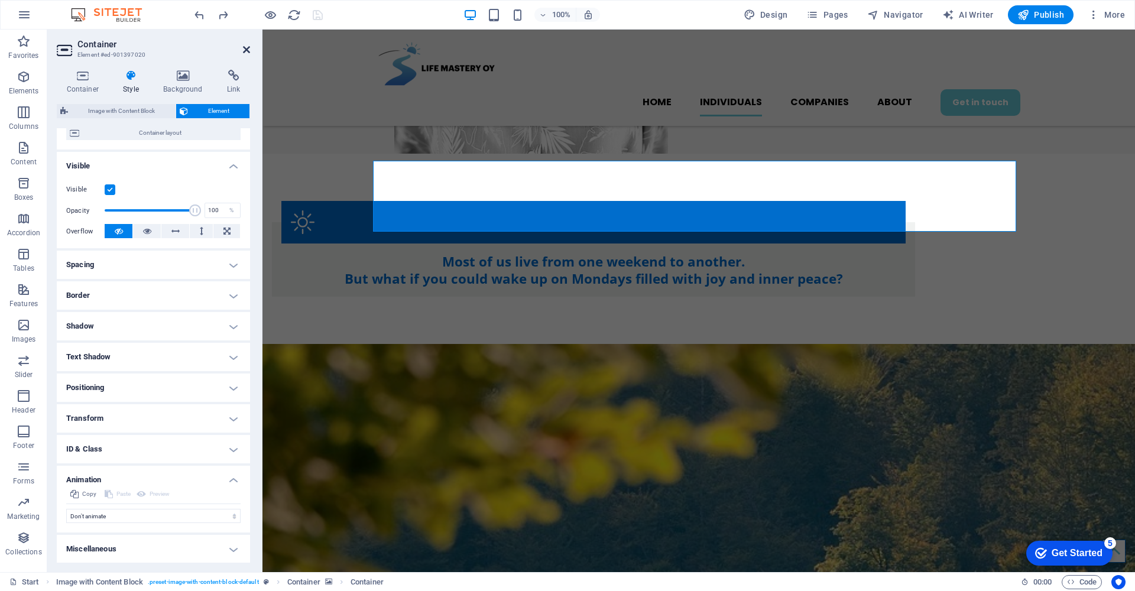
click at [244, 52] on icon at bounding box center [246, 49] width 7 height 9
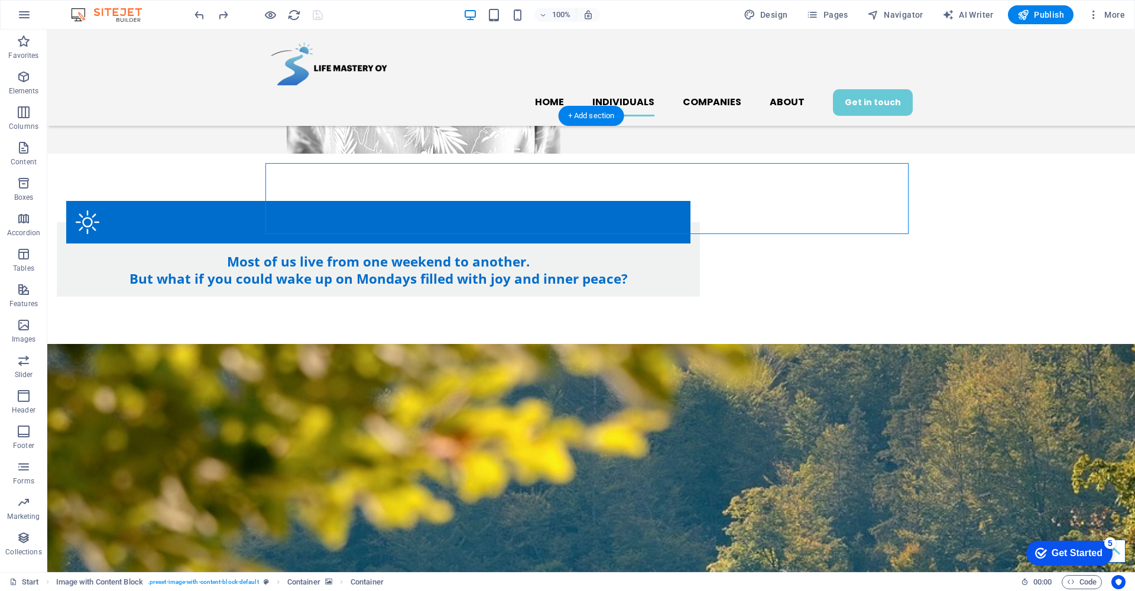
scroll to position [440, 0]
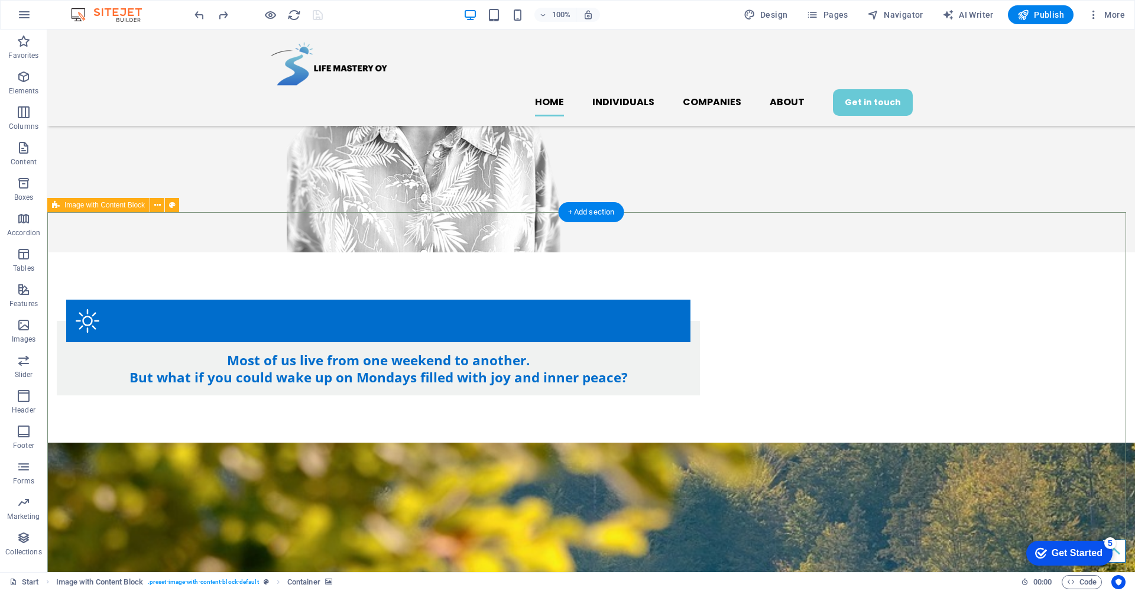
click at [73, 205] on span "Image with Content Block" at bounding box center [104, 205] width 80 height 7
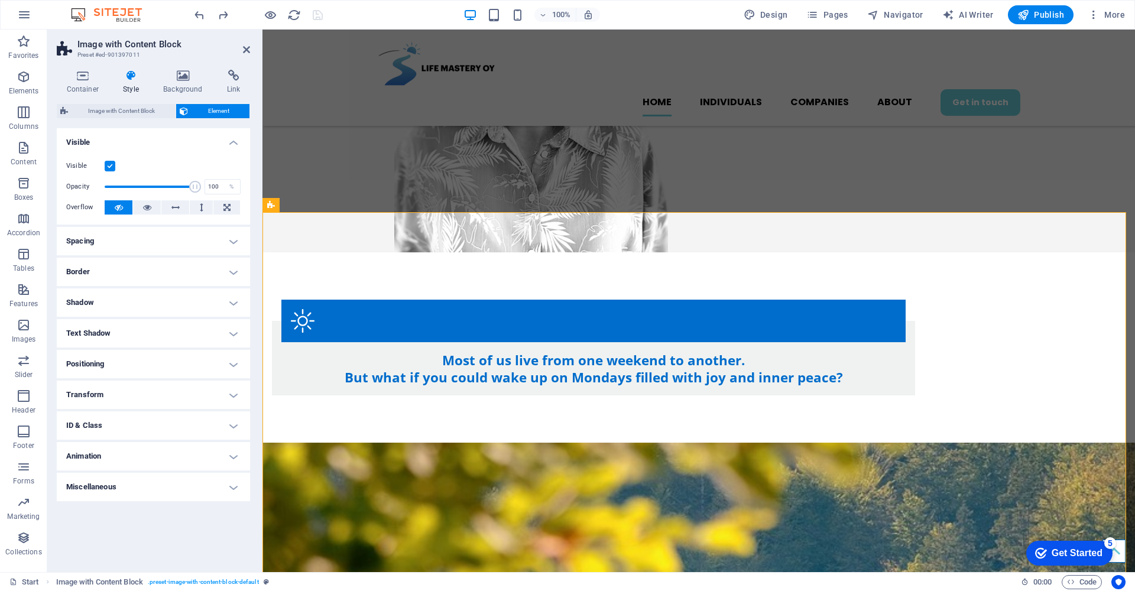
click at [229, 456] on h4 "Animation" at bounding box center [153, 456] width 193 height 28
select select "move-left-to-right"
select select "scroll"
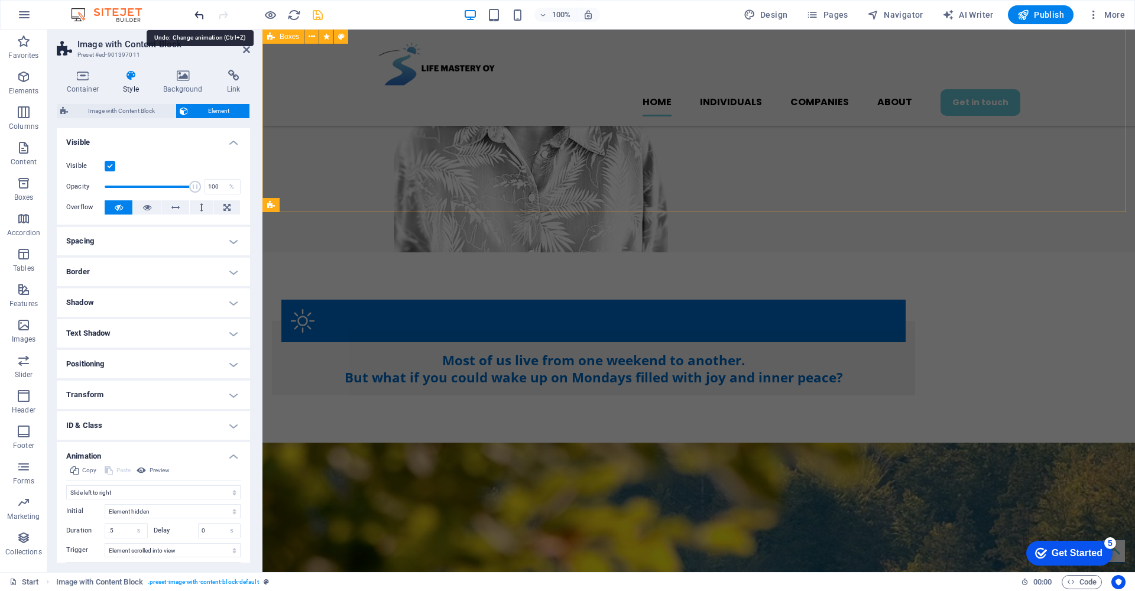
click at [194, 12] on icon "undo" at bounding box center [200, 15] width 14 height 14
select select "none"
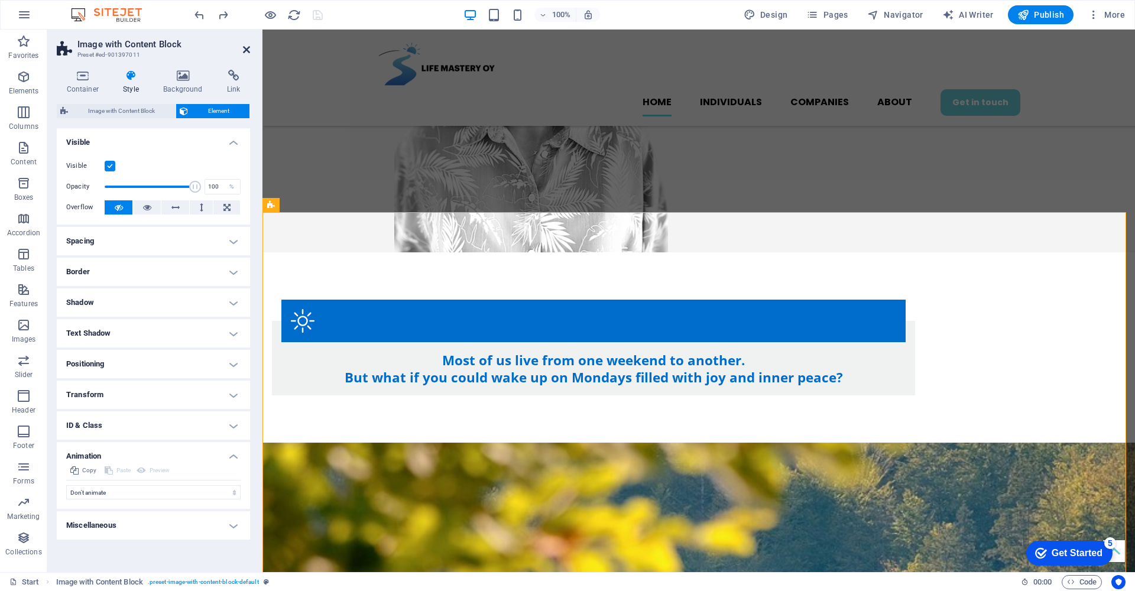
click at [245, 46] on icon at bounding box center [246, 49] width 7 height 9
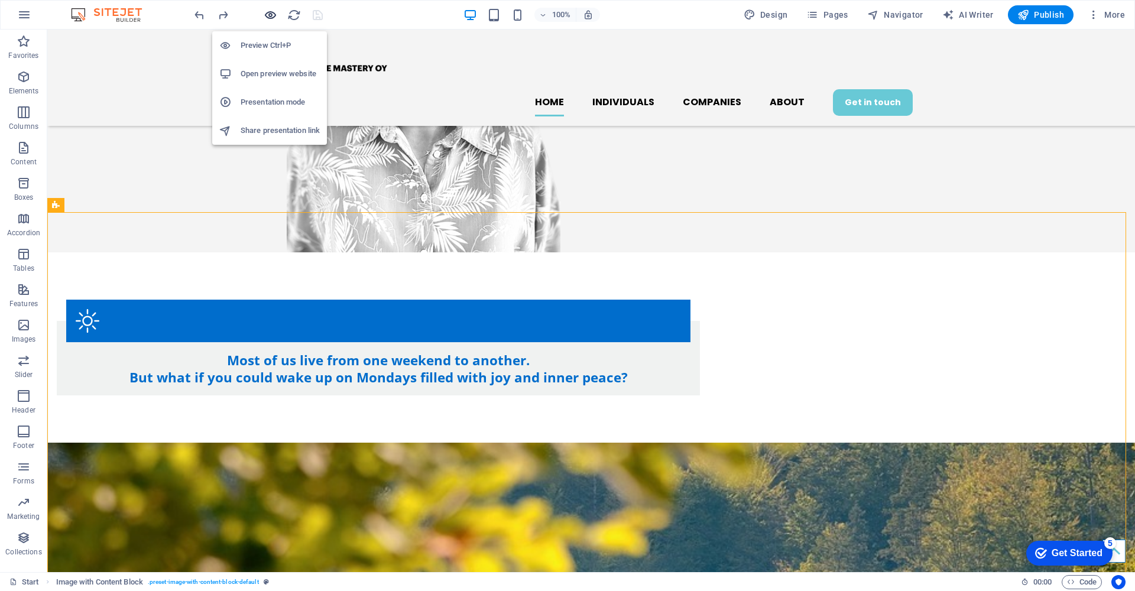
click at [270, 12] on icon "button" at bounding box center [271, 15] width 14 height 14
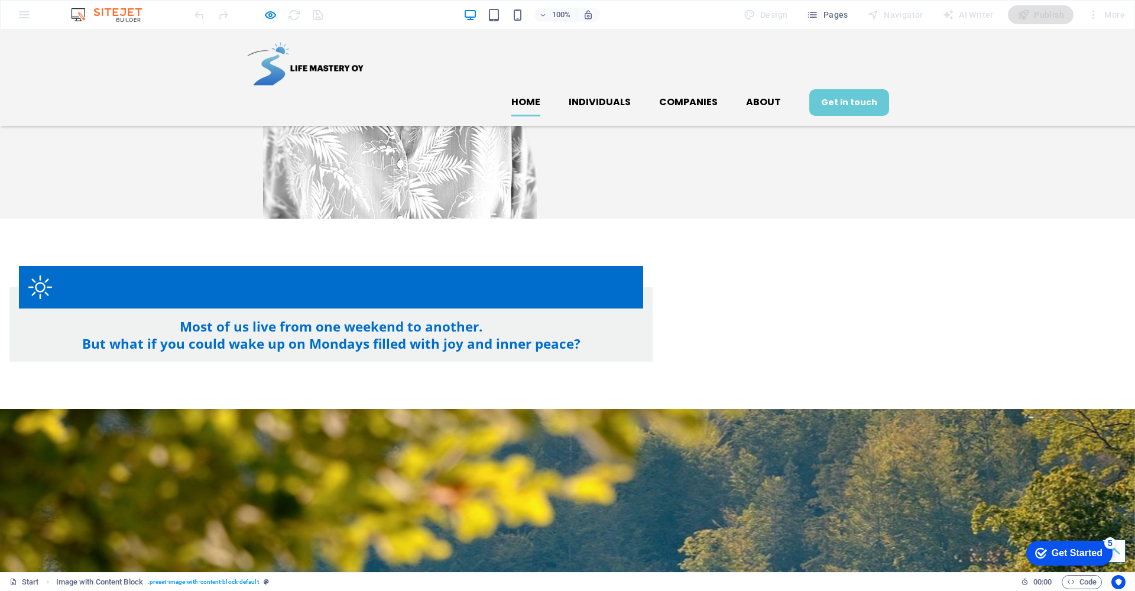
scroll to position [591, 0]
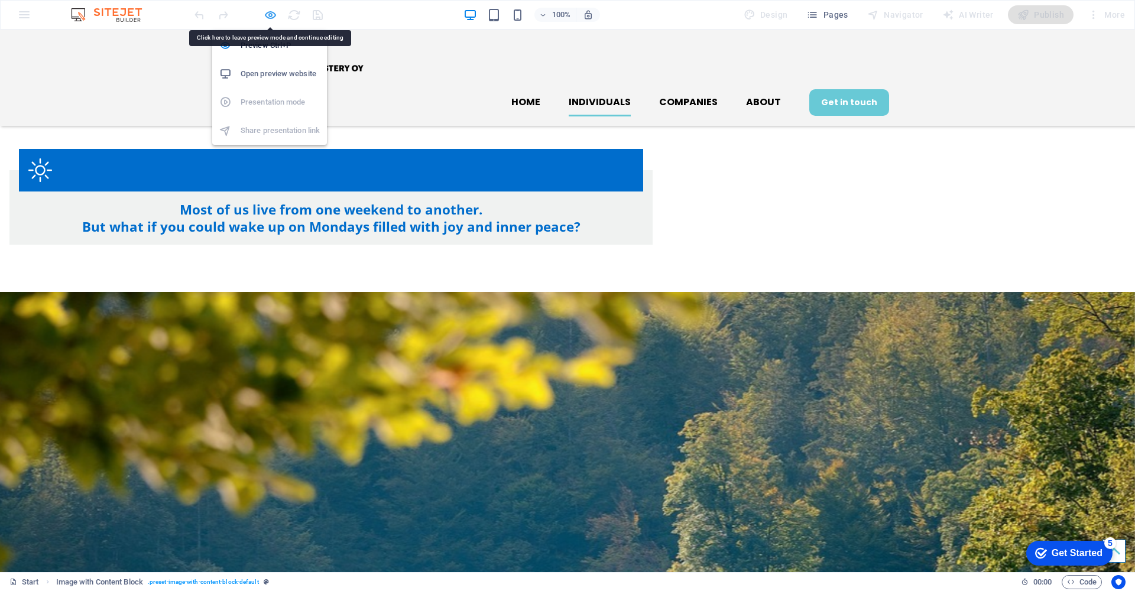
click at [266, 15] on icon "button" at bounding box center [271, 15] width 14 height 14
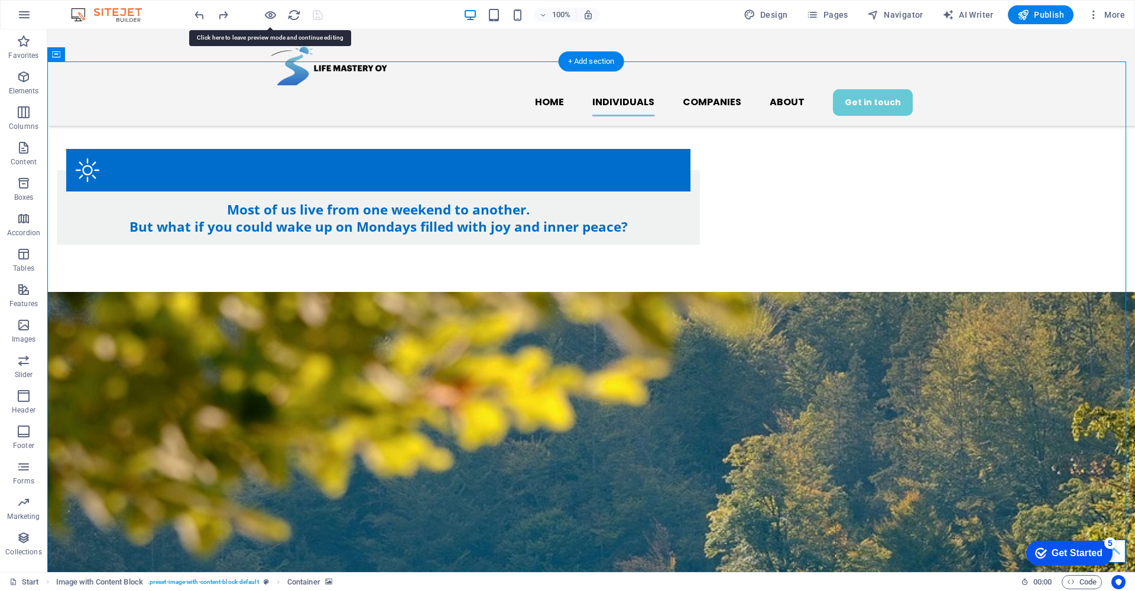
select select "px"
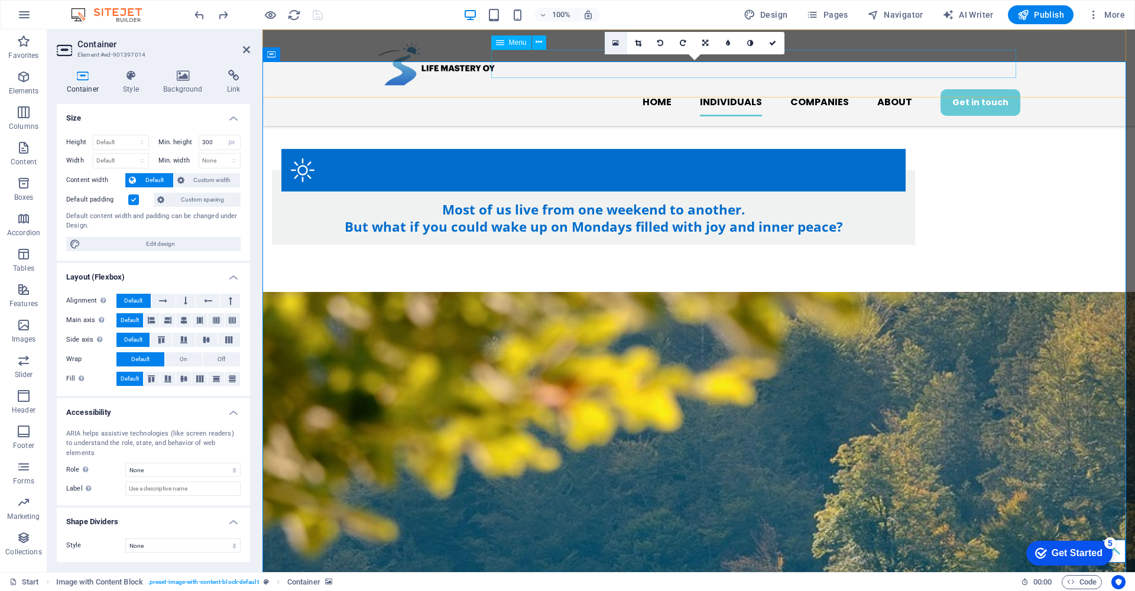
click at [615, 38] on link at bounding box center [616, 43] width 22 height 22
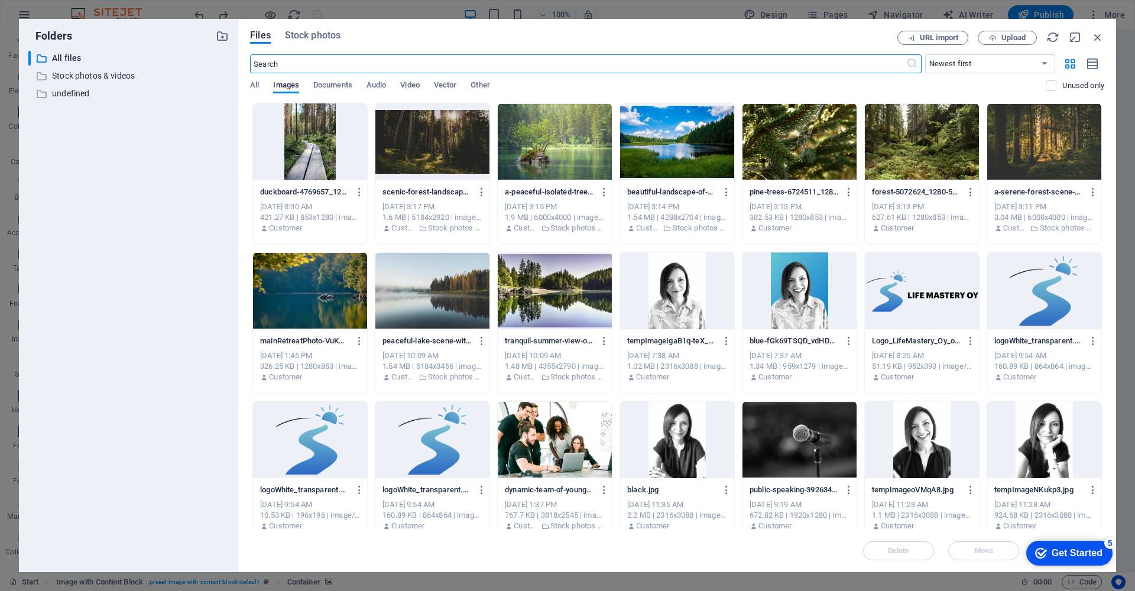
click at [445, 158] on div at bounding box center [432, 141] width 114 height 77
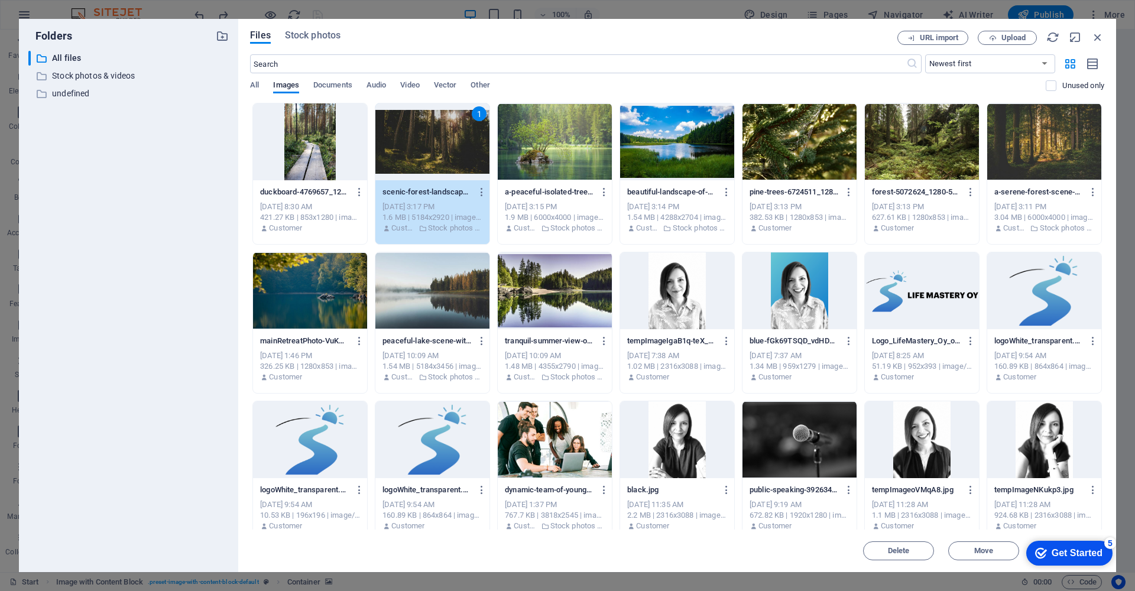
click at [441, 152] on div "1" at bounding box center [432, 141] width 114 height 77
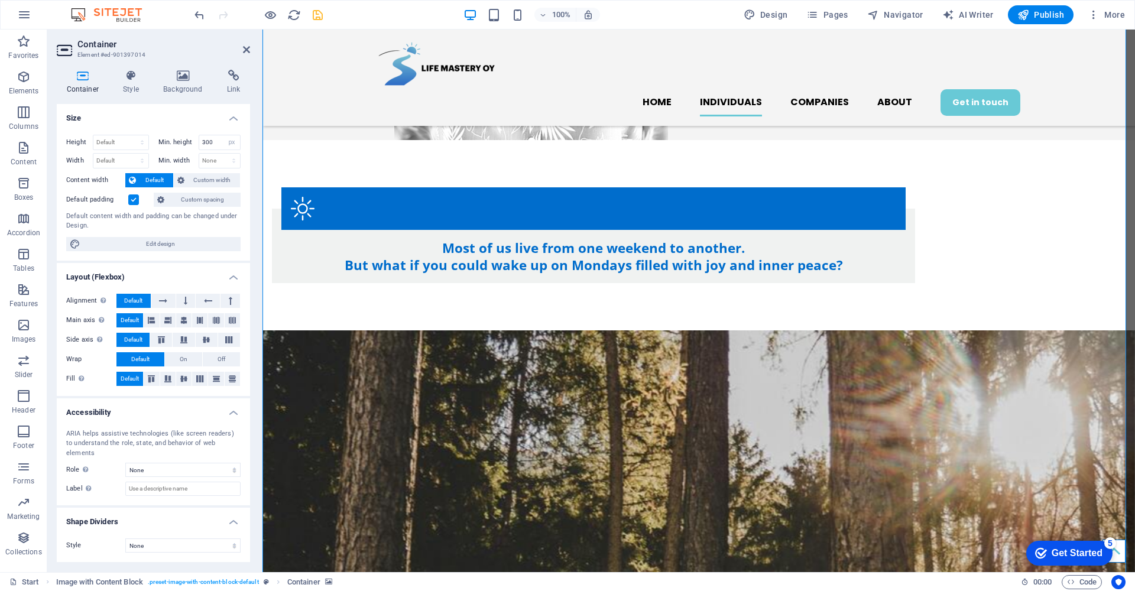
scroll to position [460, 0]
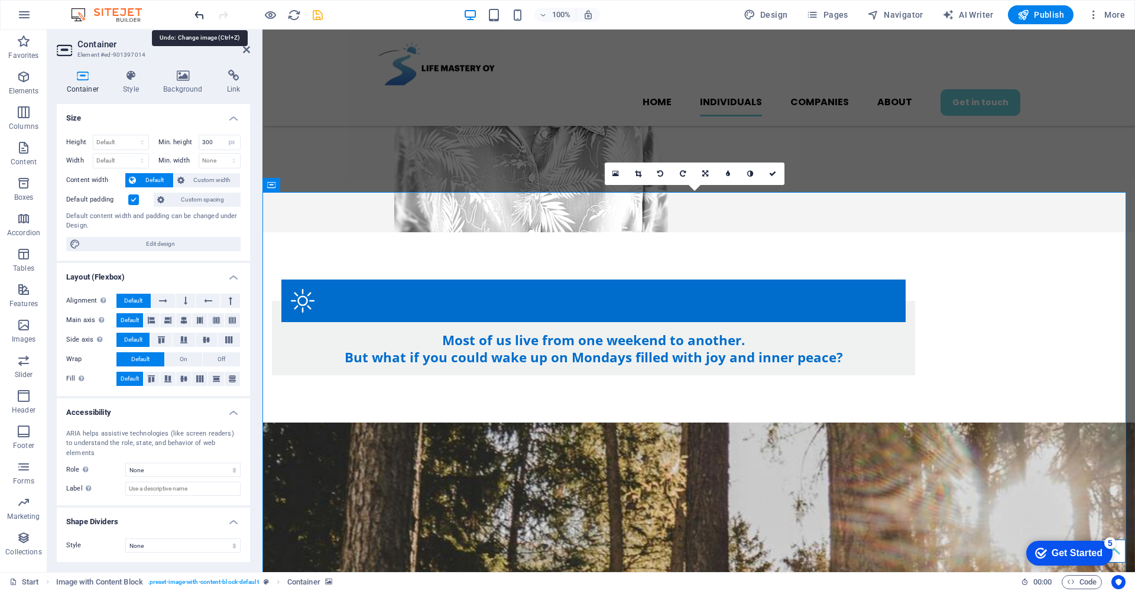
click at [200, 15] on icon "undo" at bounding box center [200, 15] width 14 height 14
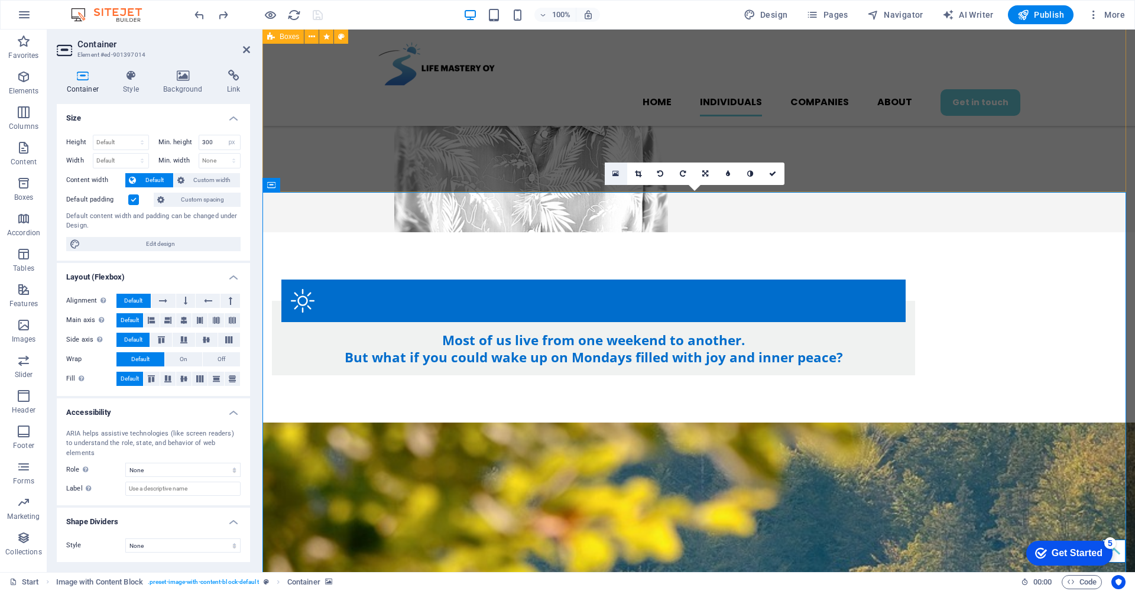
click at [615, 173] on icon at bounding box center [615, 174] width 7 height 8
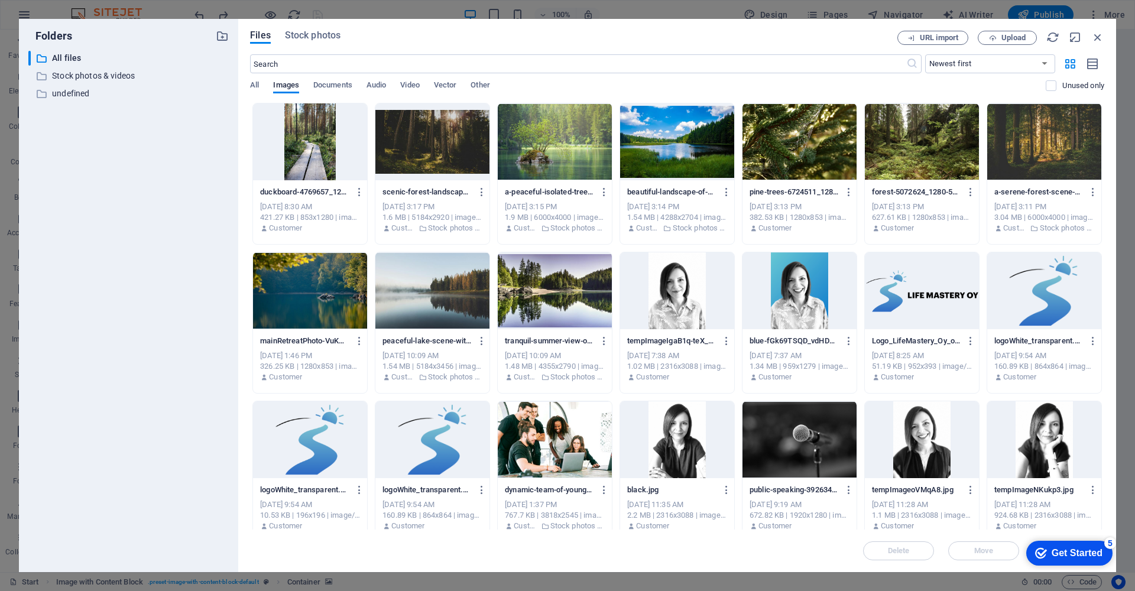
click at [797, 144] on div at bounding box center [799, 141] width 114 height 77
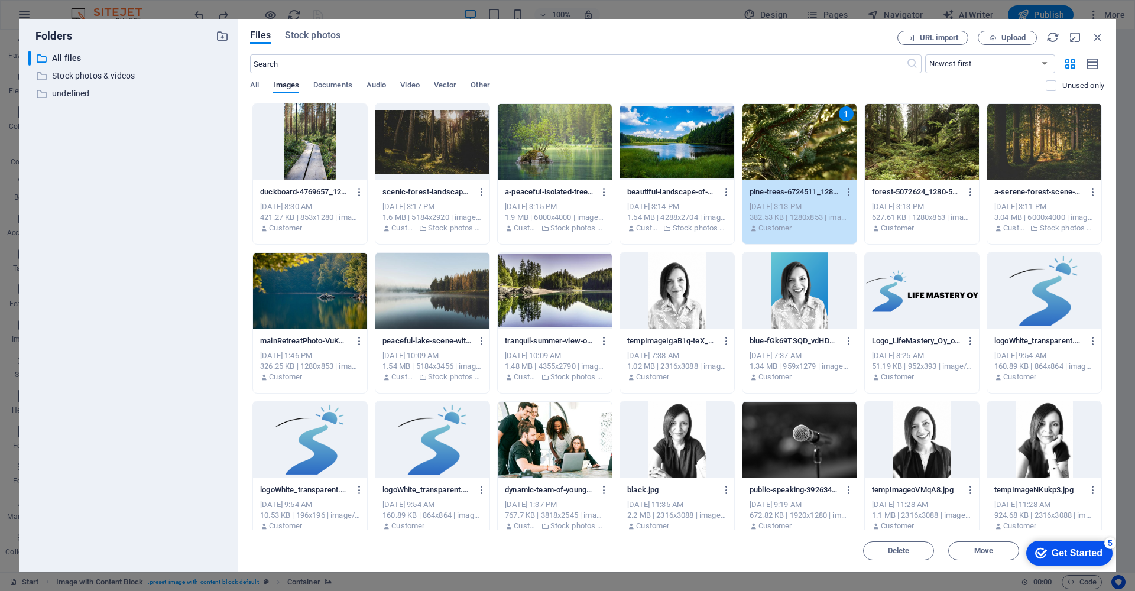
click at [797, 144] on div "1" at bounding box center [799, 141] width 114 height 77
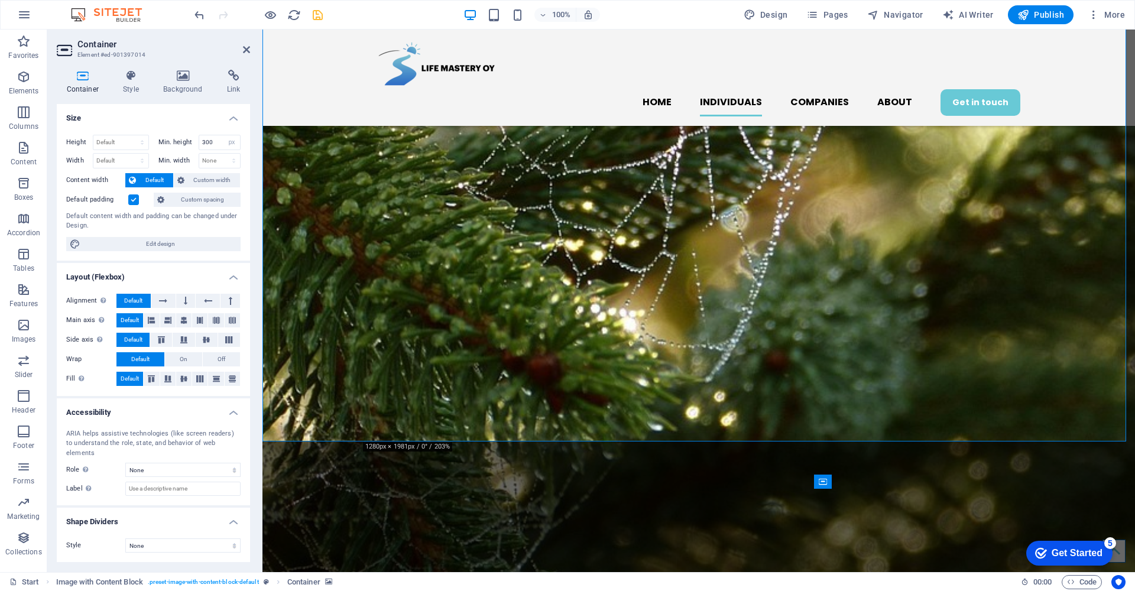
scroll to position [678, 0]
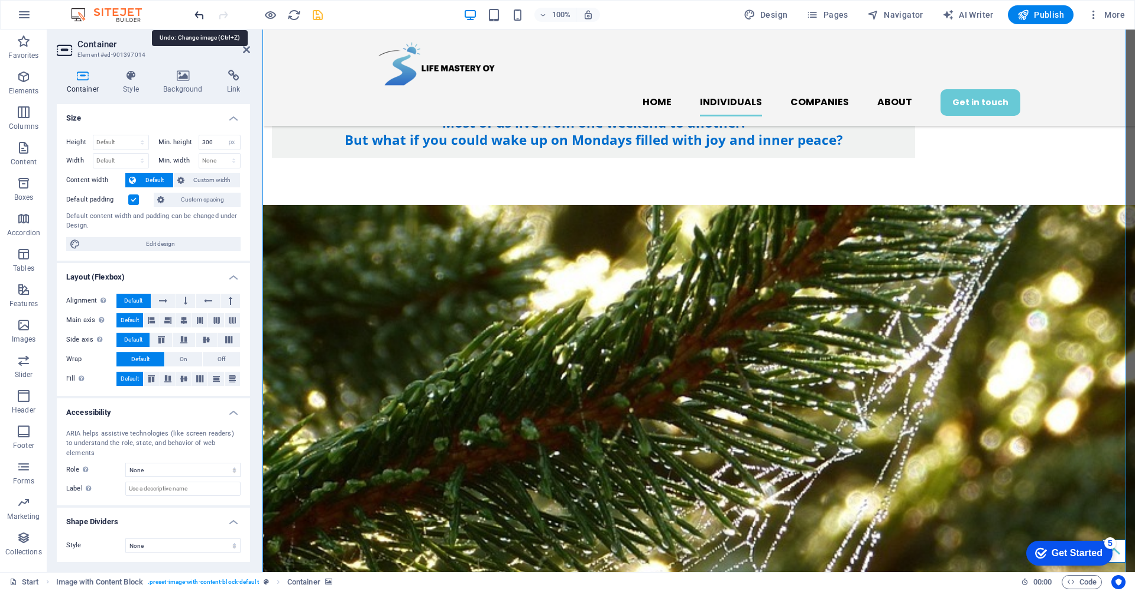
click at [196, 12] on icon "undo" at bounding box center [200, 15] width 14 height 14
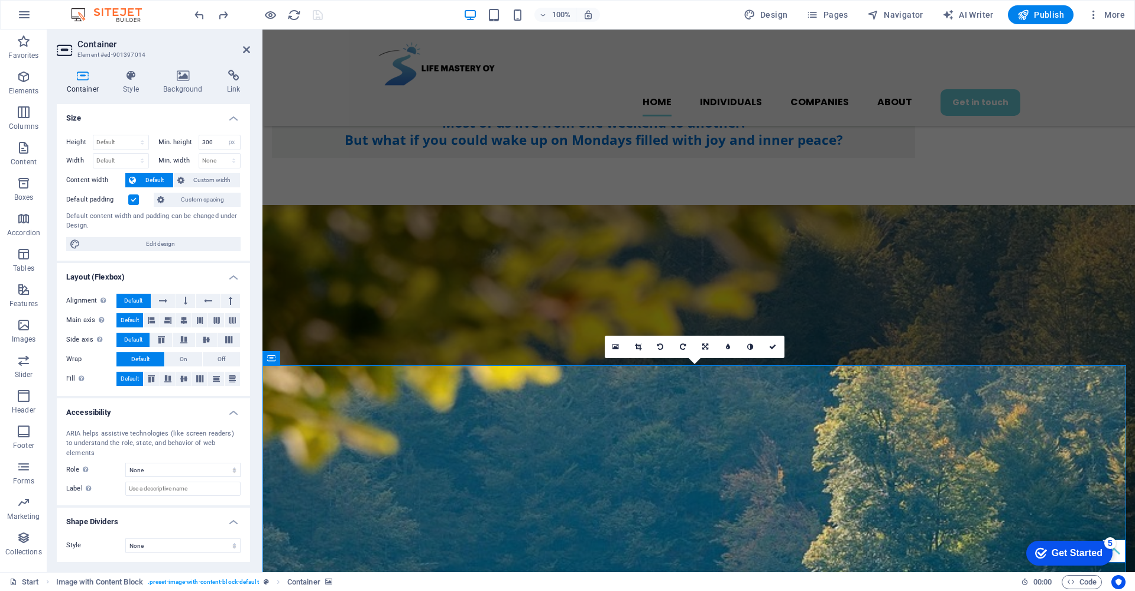
scroll to position [287, 0]
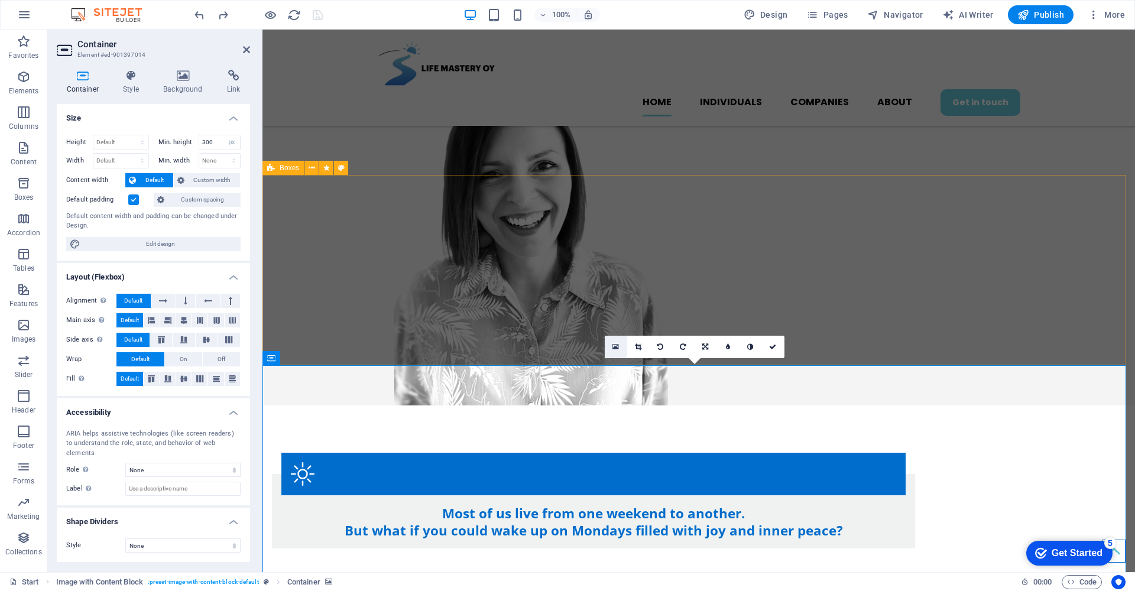
click at [617, 345] on icon at bounding box center [615, 347] width 7 height 8
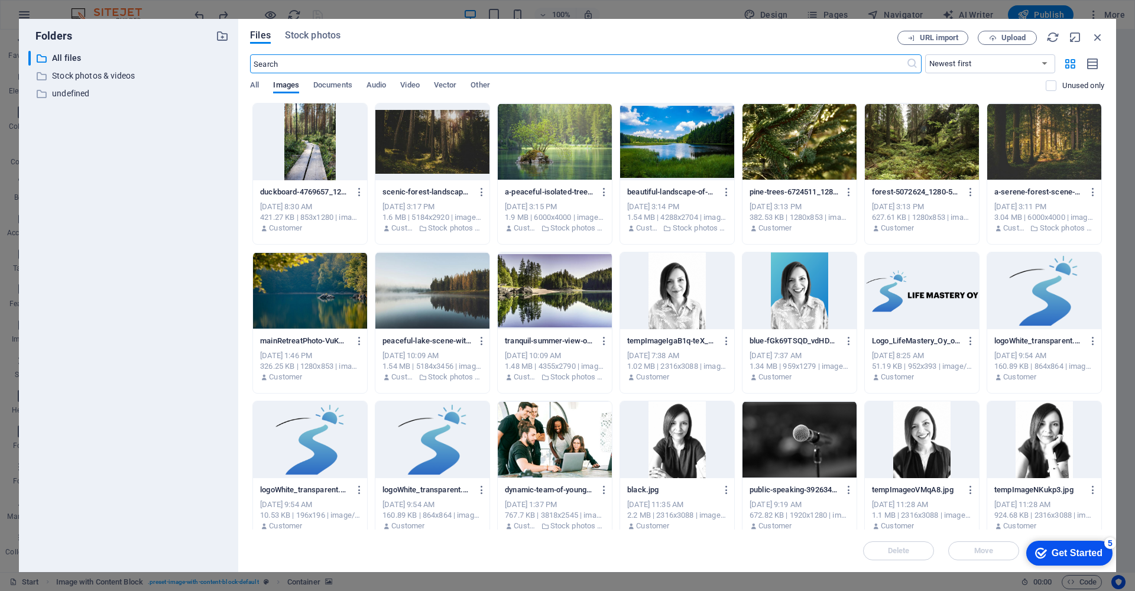
click at [411, 314] on div at bounding box center [432, 290] width 114 height 77
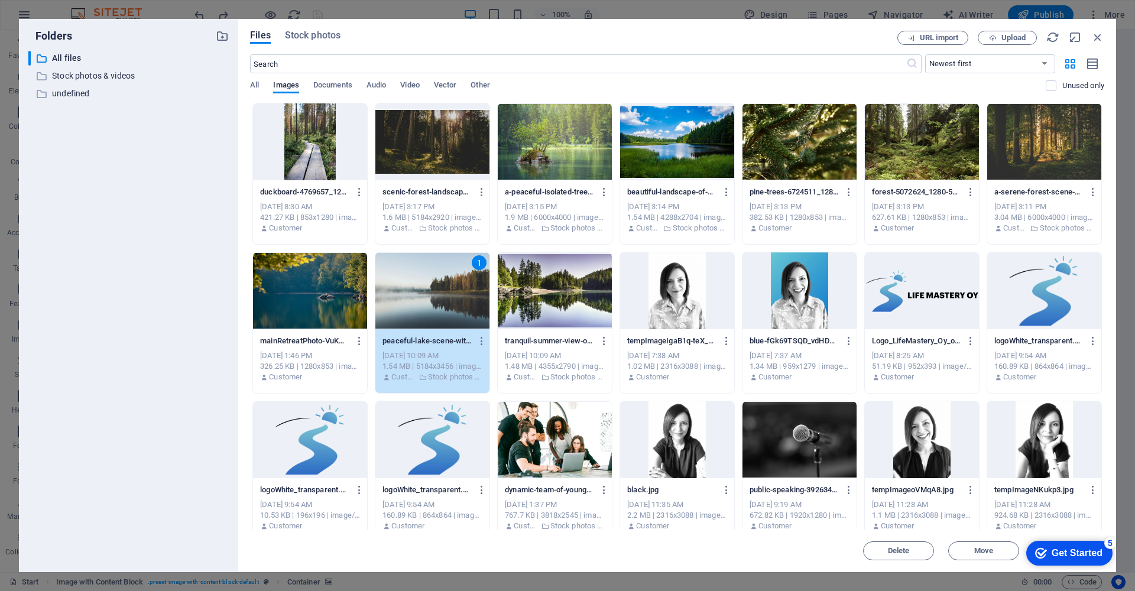
click at [411, 314] on div "1" at bounding box center [432, 290] width 114 height 77
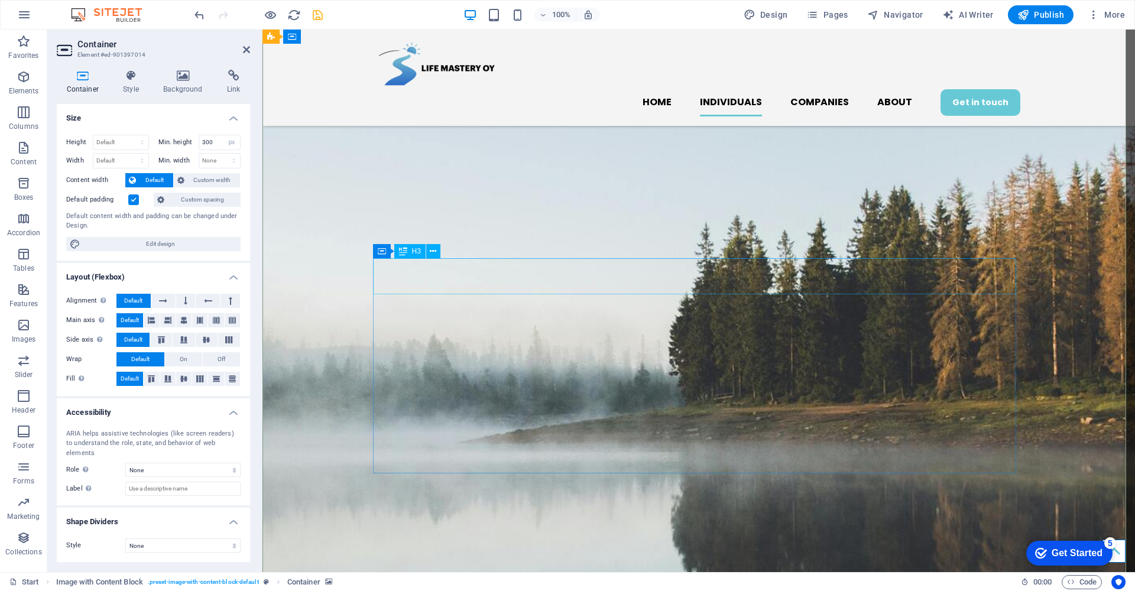
scroll to position [1360, 0]
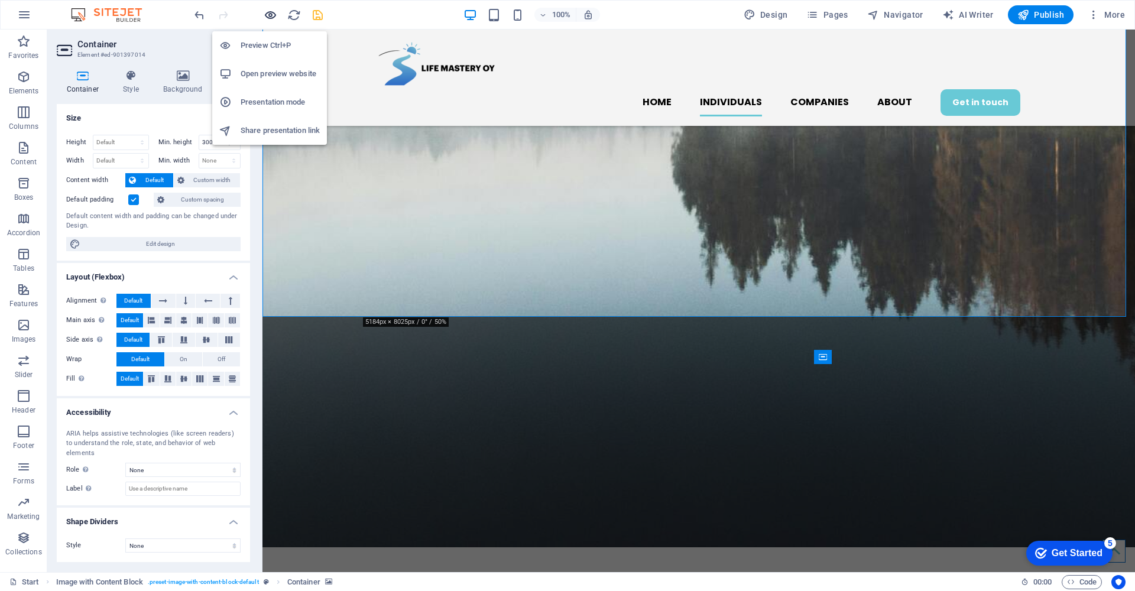
click at [270, 14] on icon "button" at bounding box center [271, 15] width 14 height 14
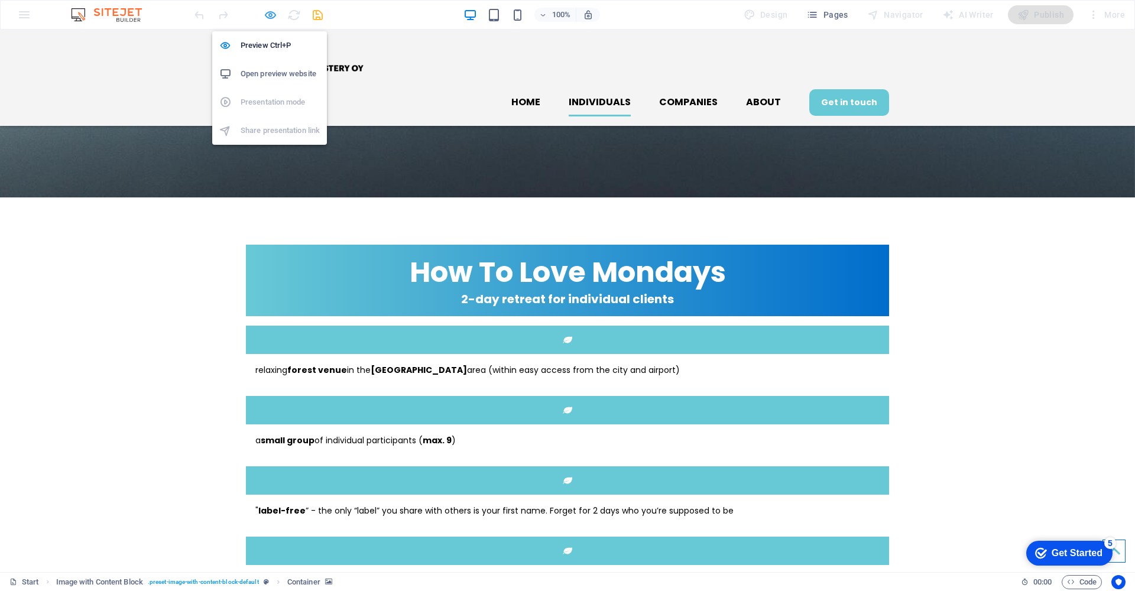
scroll to position [592, 0]
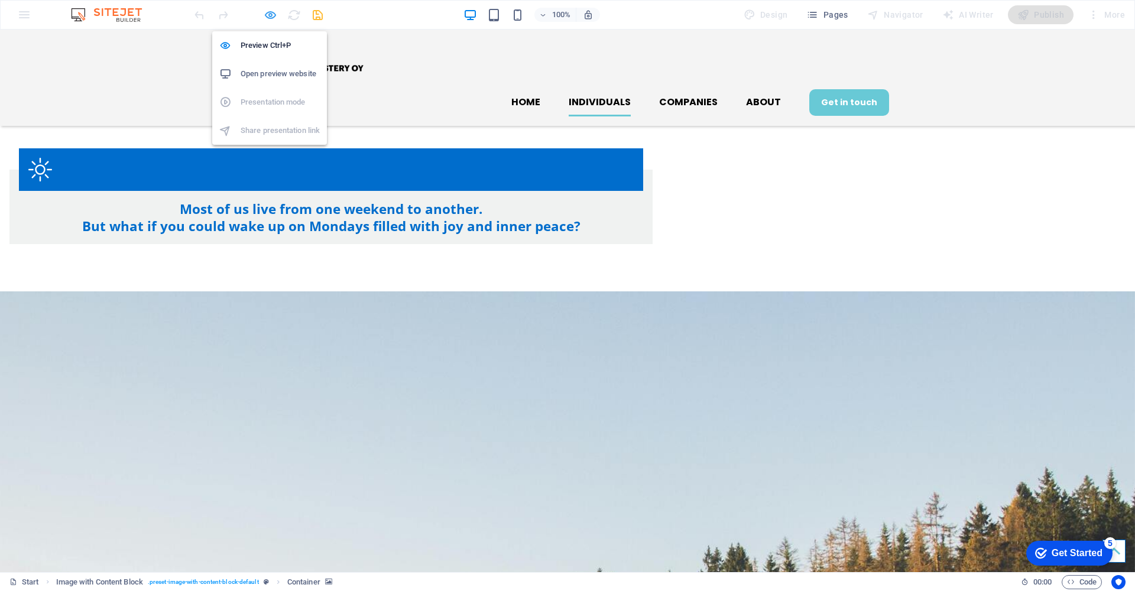
click at [272, 14] on icon "button" at bounding box center [271, 15] width 14 height 14
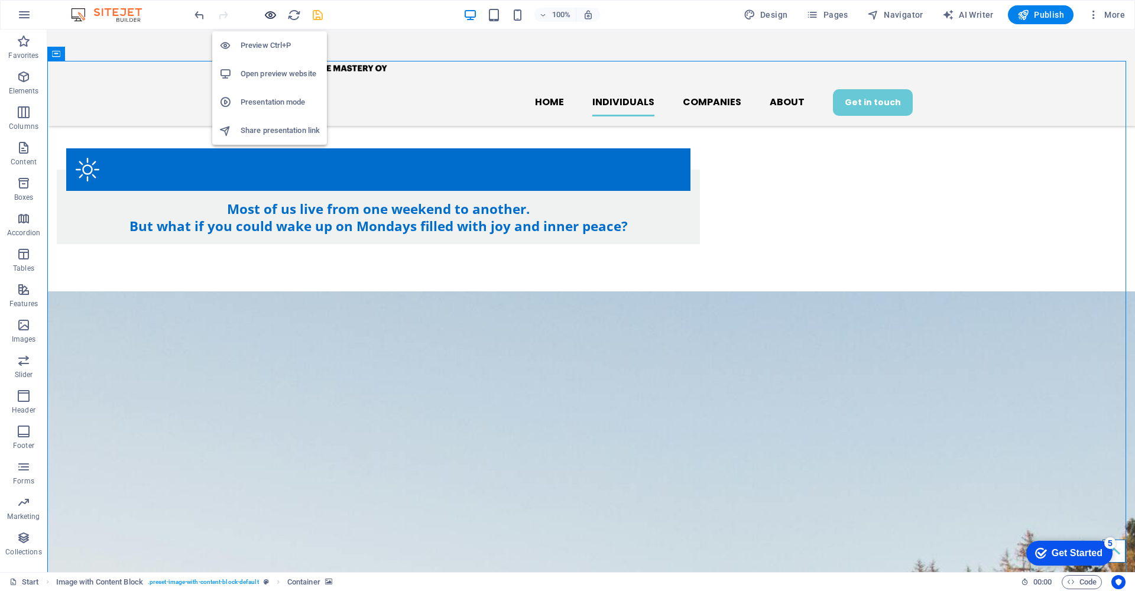
click at [268, 16] on icon "button" at bounding box center [271, 15] width 14 height 14
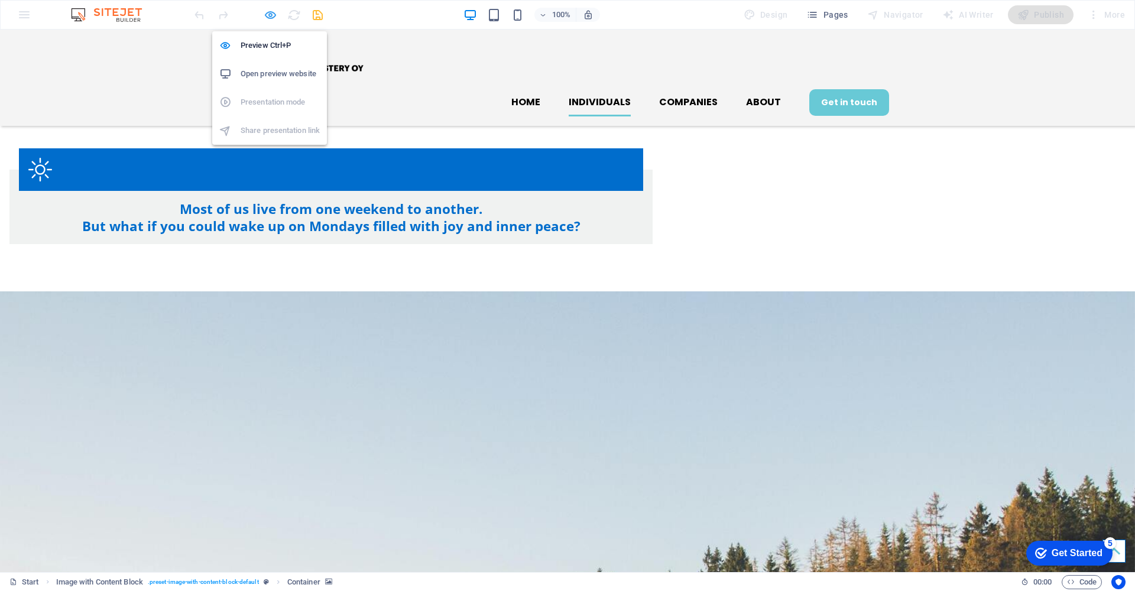
click at [271, 13] on icon "button" at bounding box center [271, 15] width 14 height 14
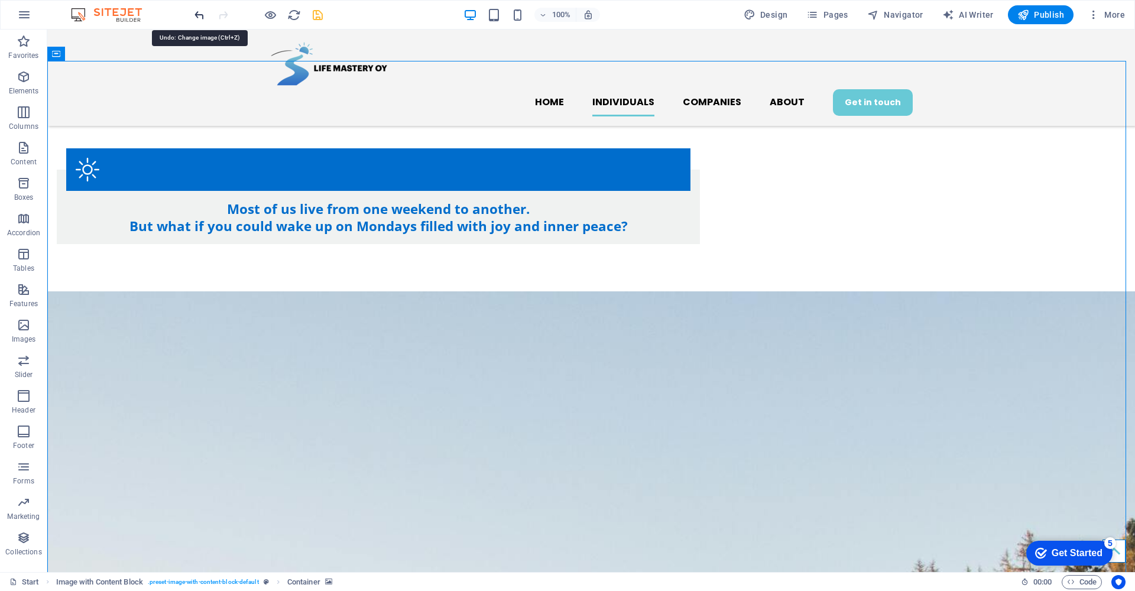
click at [199, 17] on icon "undo" at bounding box center [200, 15] width 14 height 14
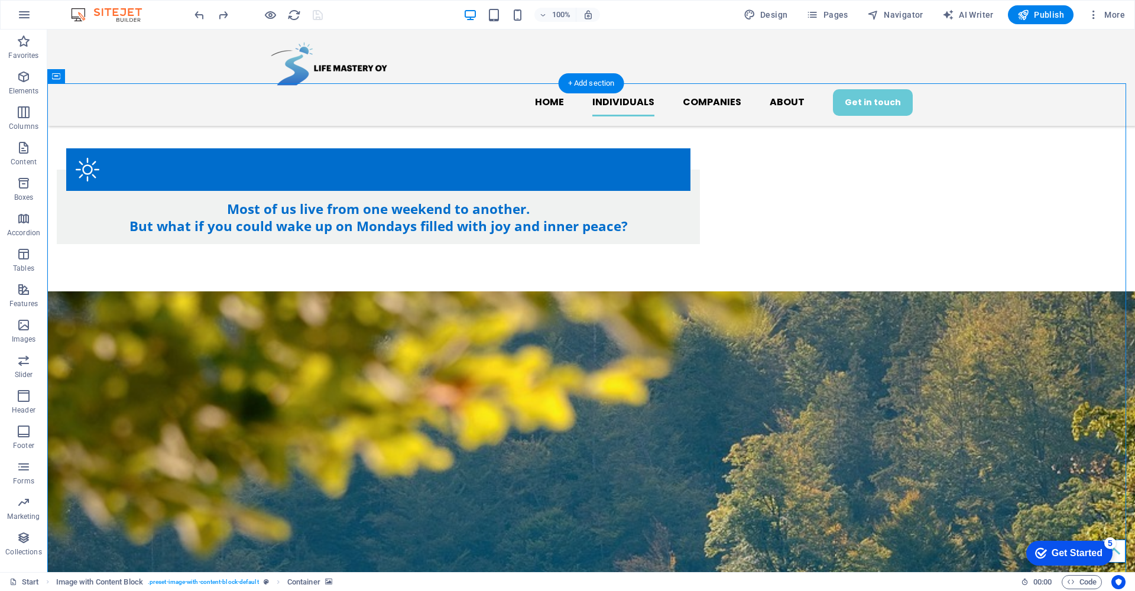
scroll to position [503, 0]
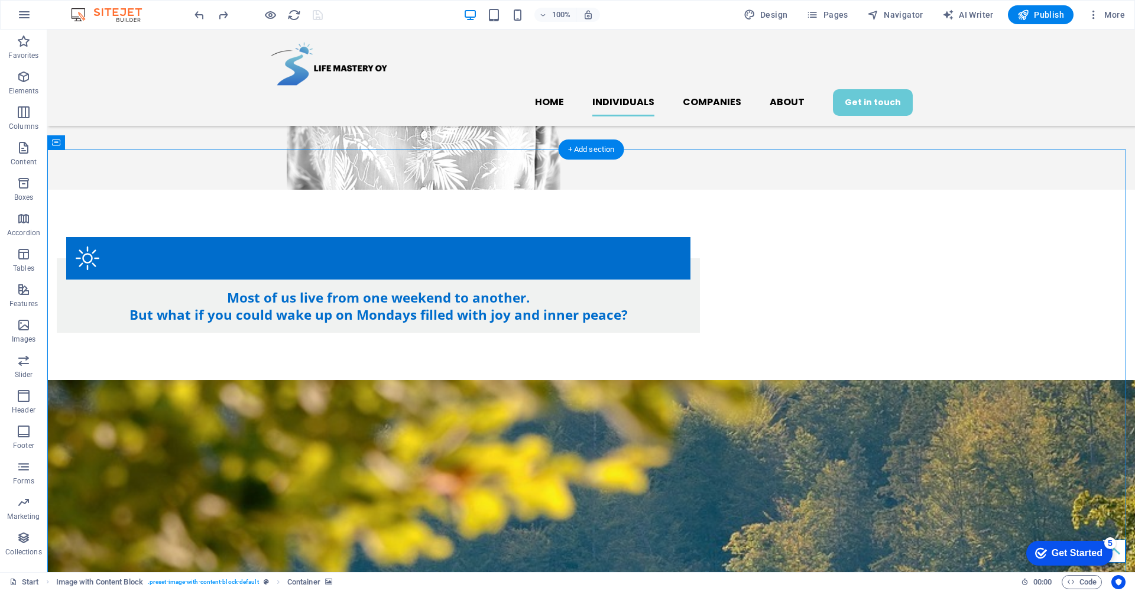
select select "px"
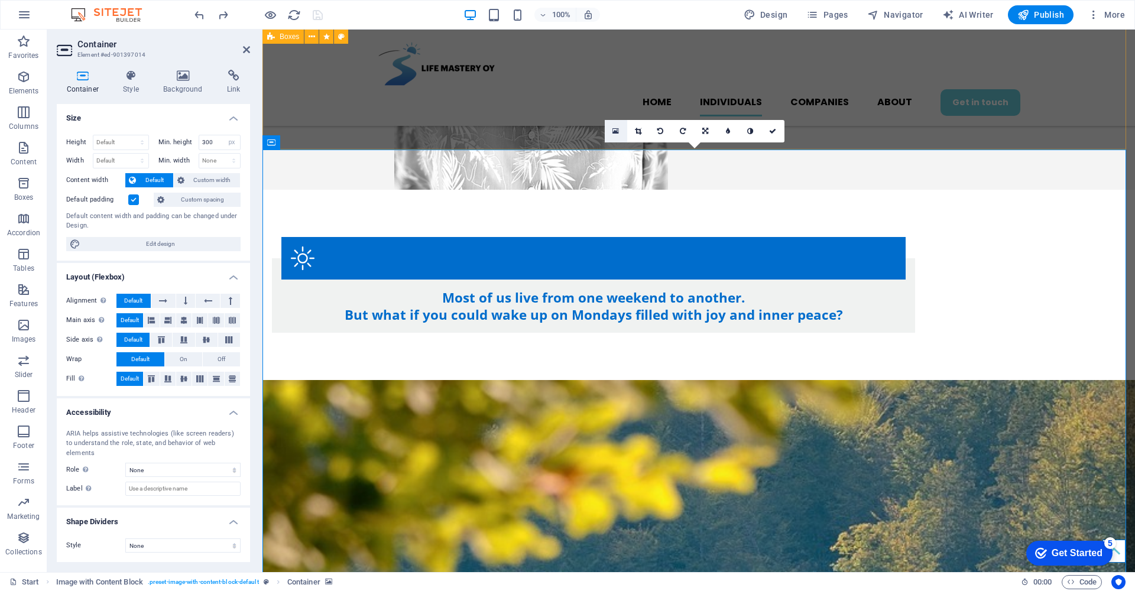
click at [616, 132] on icon at bounding box center [615, 131] width 7 height 8
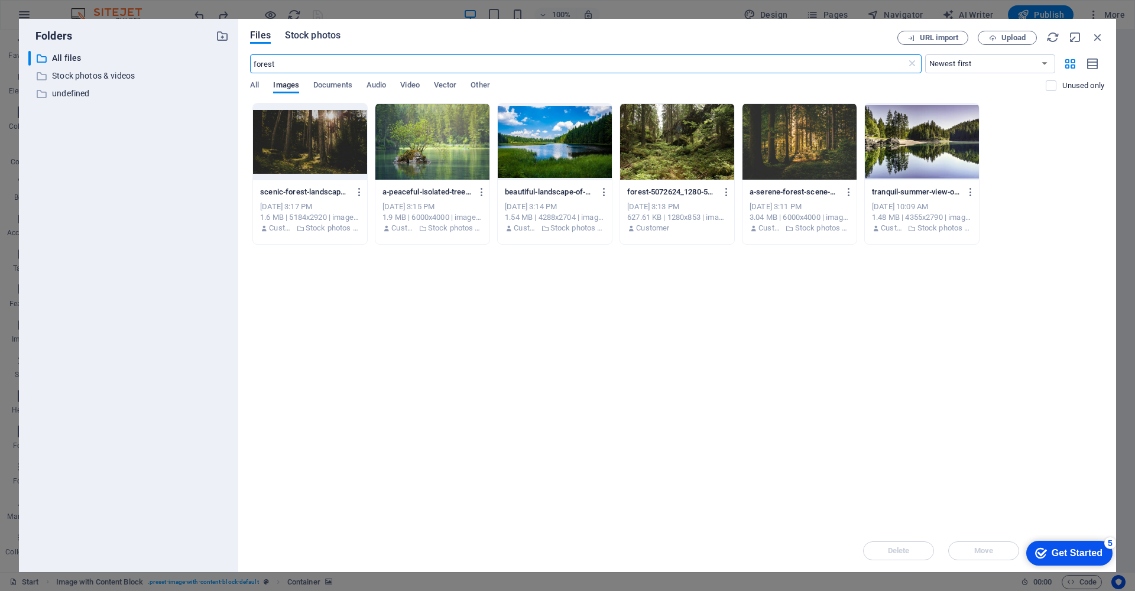
type input "forest"
click at [307, 31] on span "Stock photos" at bounding box center [313, 35] width 56 height 14
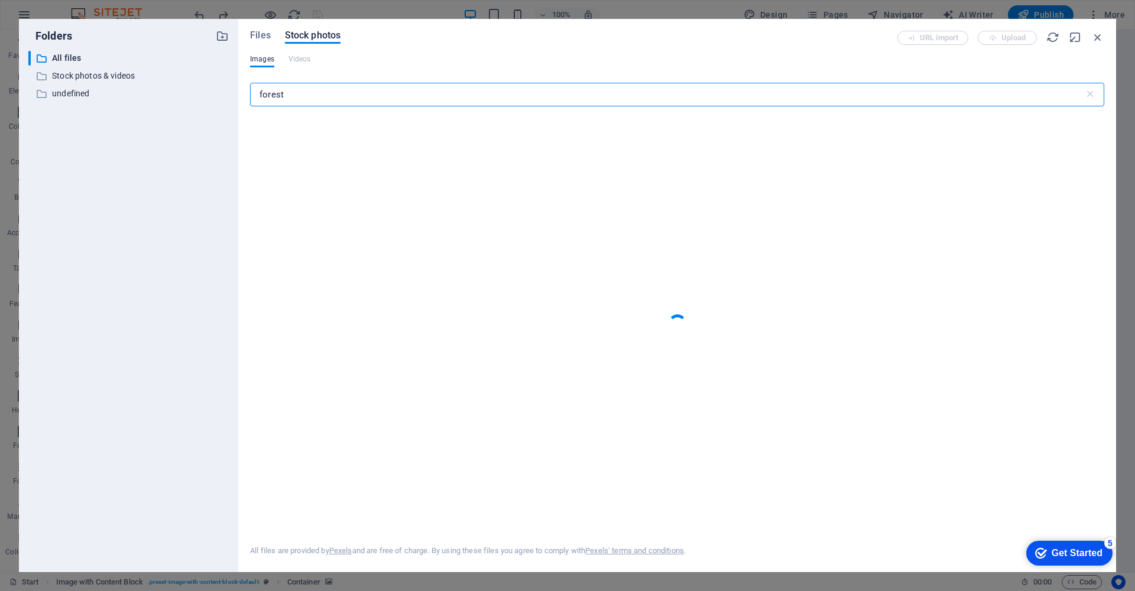
type input "forest"
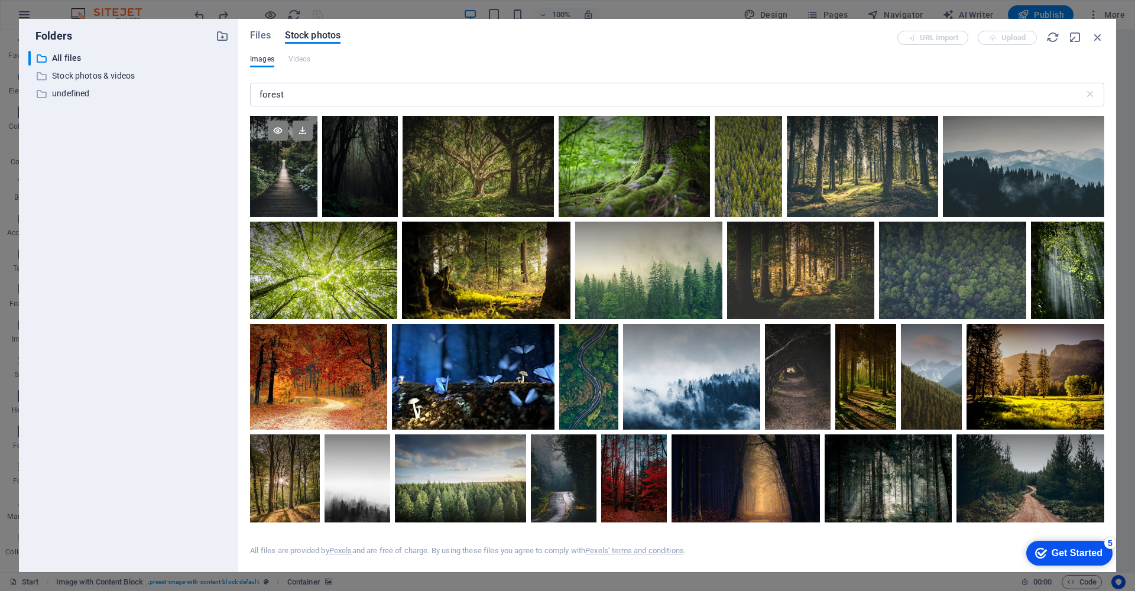
click at [267, 177] on div at bounding box center [283, 166] width 67 height 101
click at [267, 177] on div at bounding box center [283, 191] width 67 height 50
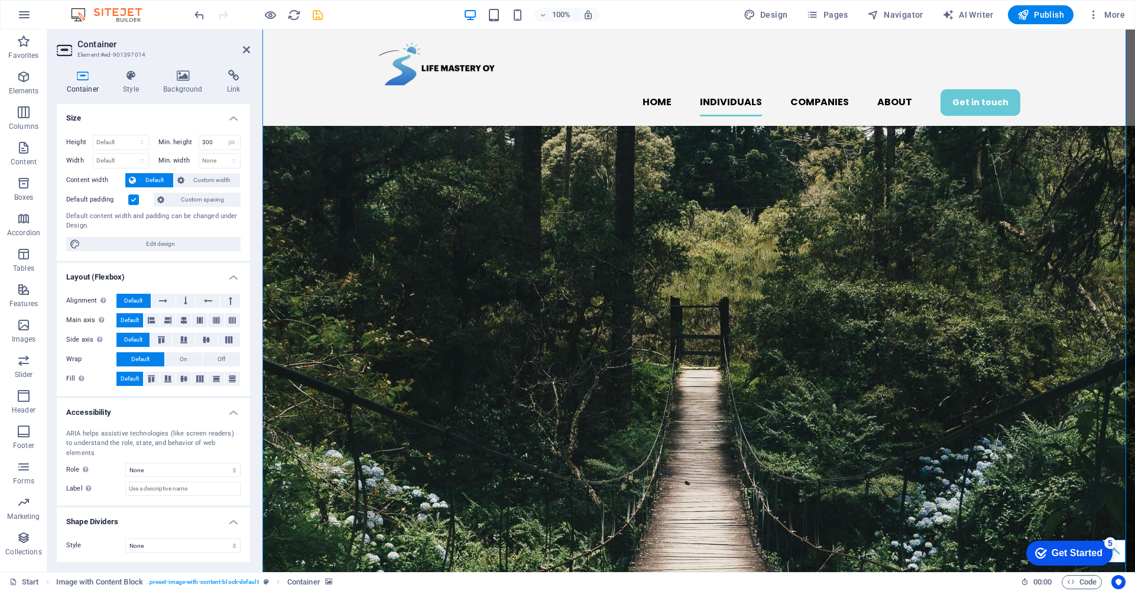
scroll to position [1158, 0]
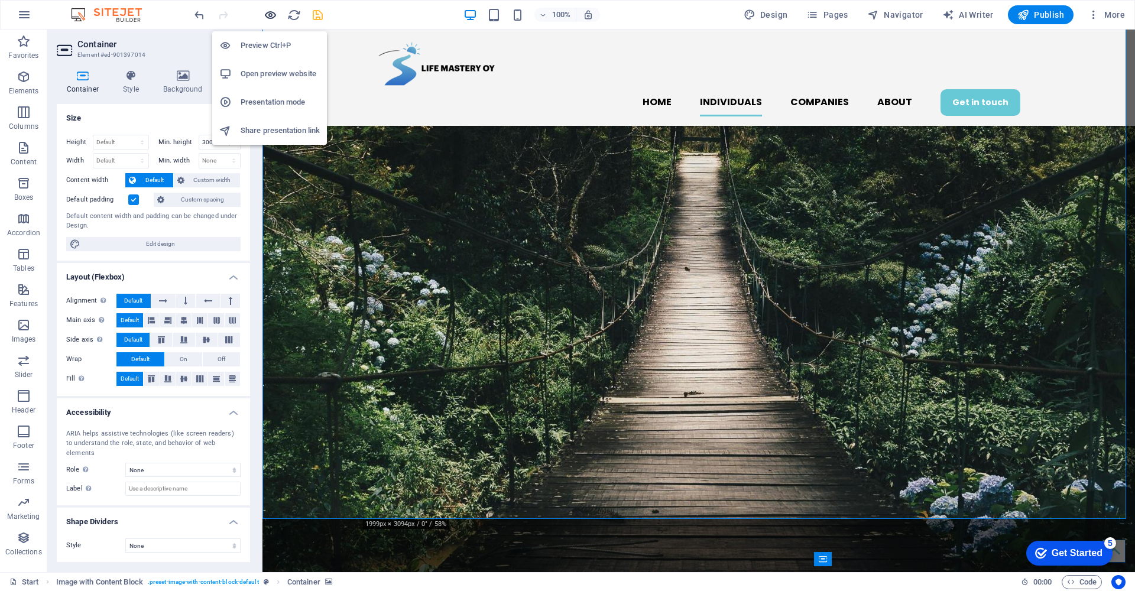
click at [274, 15] on icon "button" at bounding box center [271, 15] width 14 height 14
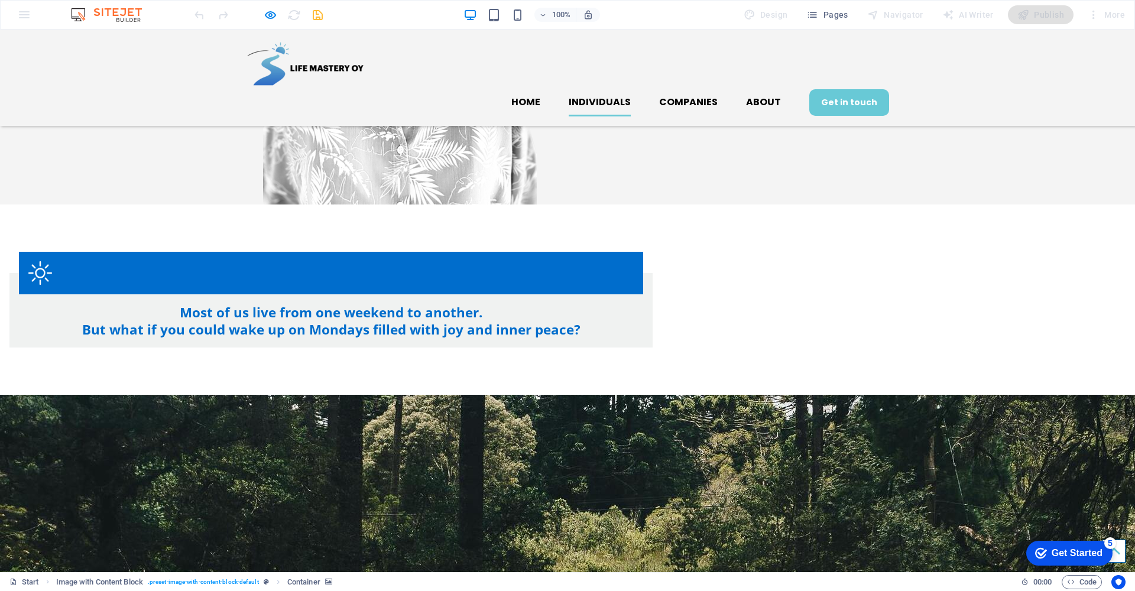
scroll to position [486, 0]
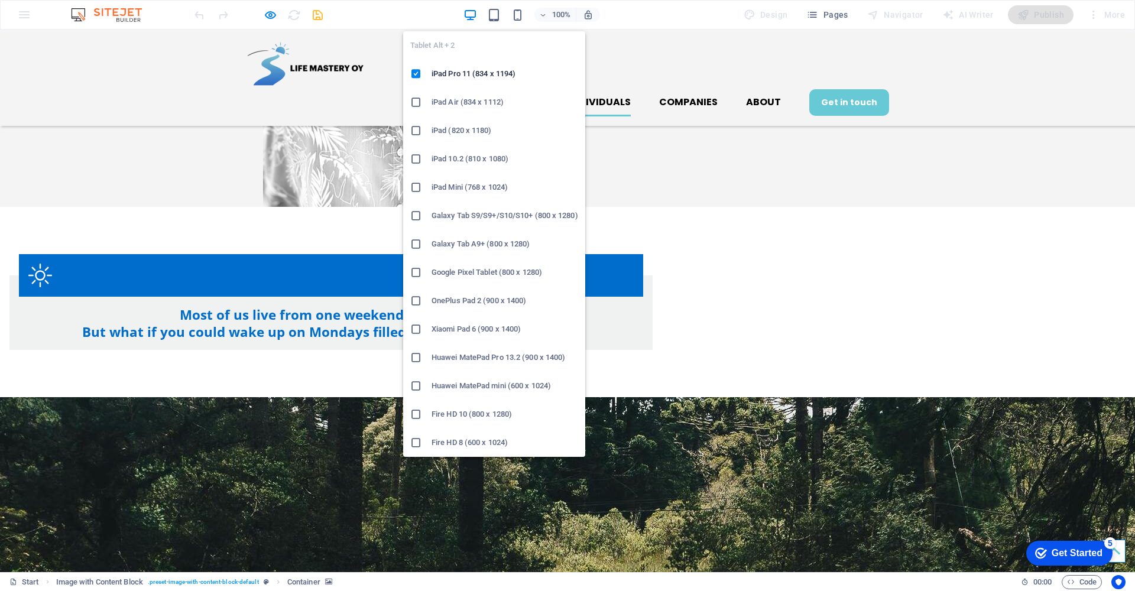
click at [455, 158] on h6 "iPad 10.2 (810 x 1080)" at bounding box center [505, 159] width 147 height 14
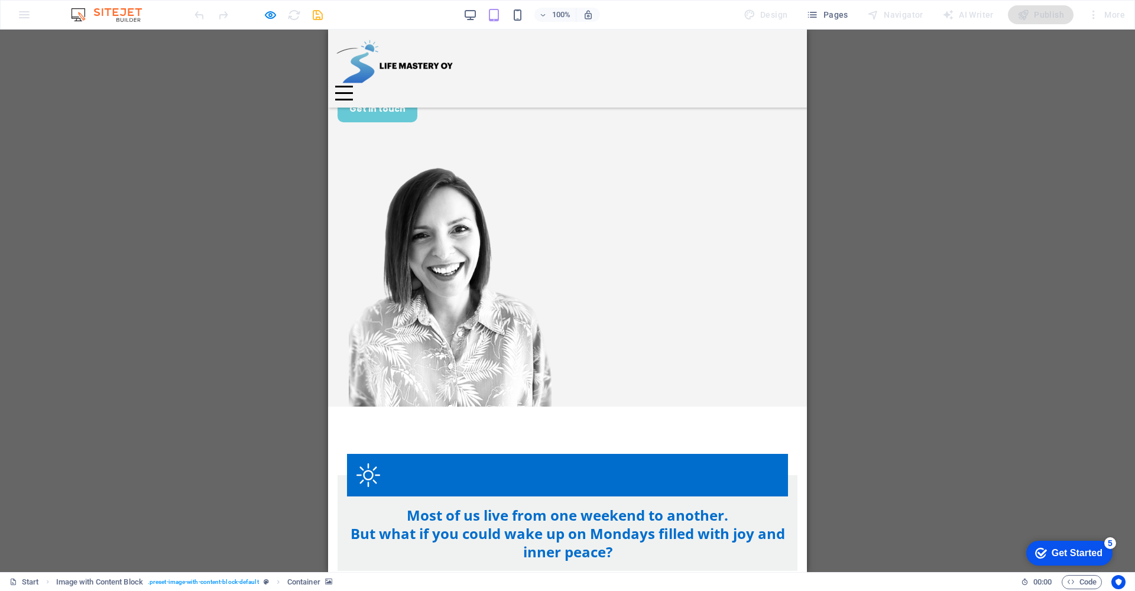
scroll to position [40, 0]
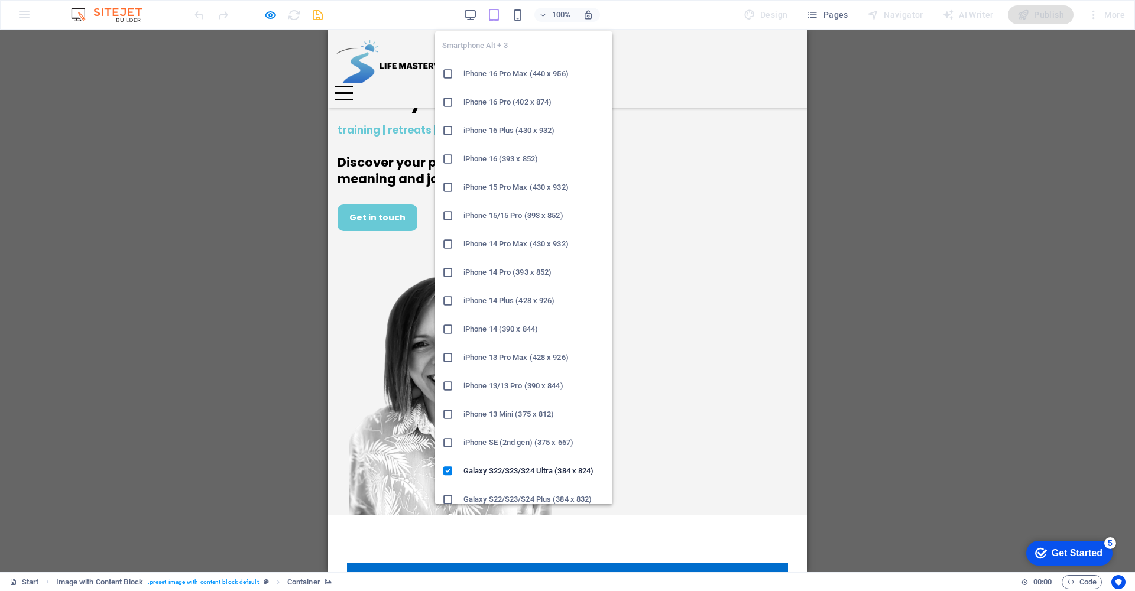
click at [491, 158] on h6 "iPhone 16 (393 x 852)" at bounding box center [534, 159] width 142 height 14
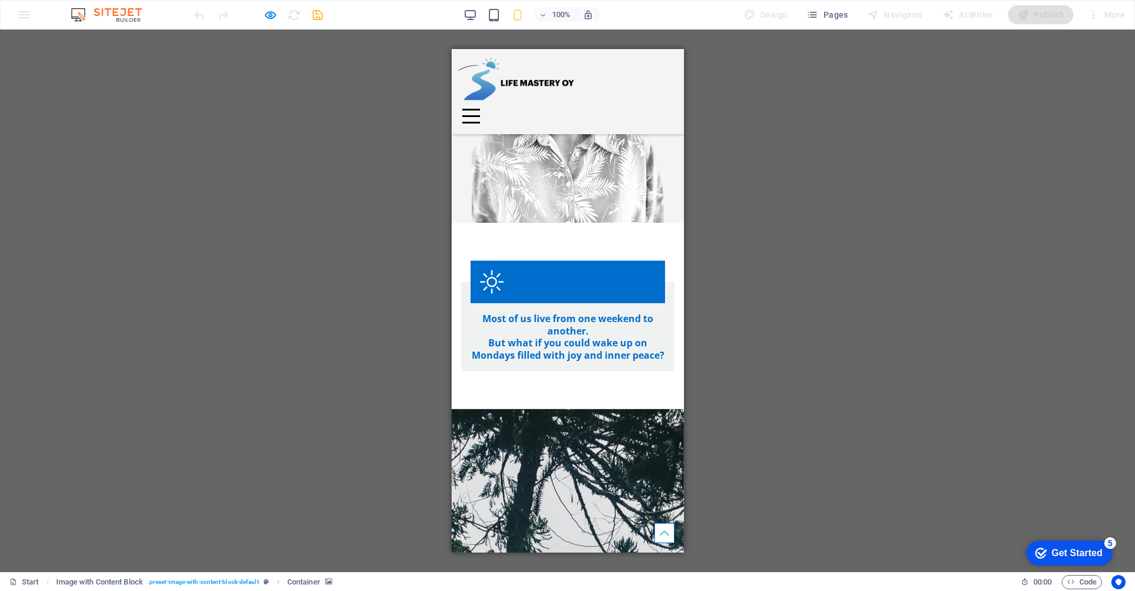
scroll to position [327, 0]
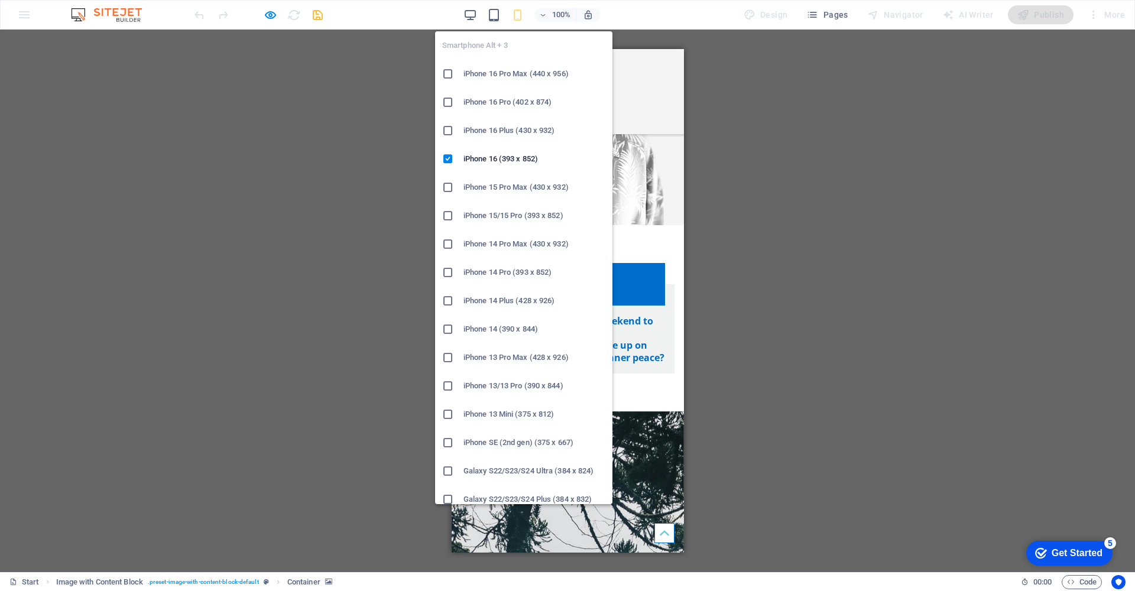
click at [450, 472] on icon at bounding box center [448, 471] width 12 height 12
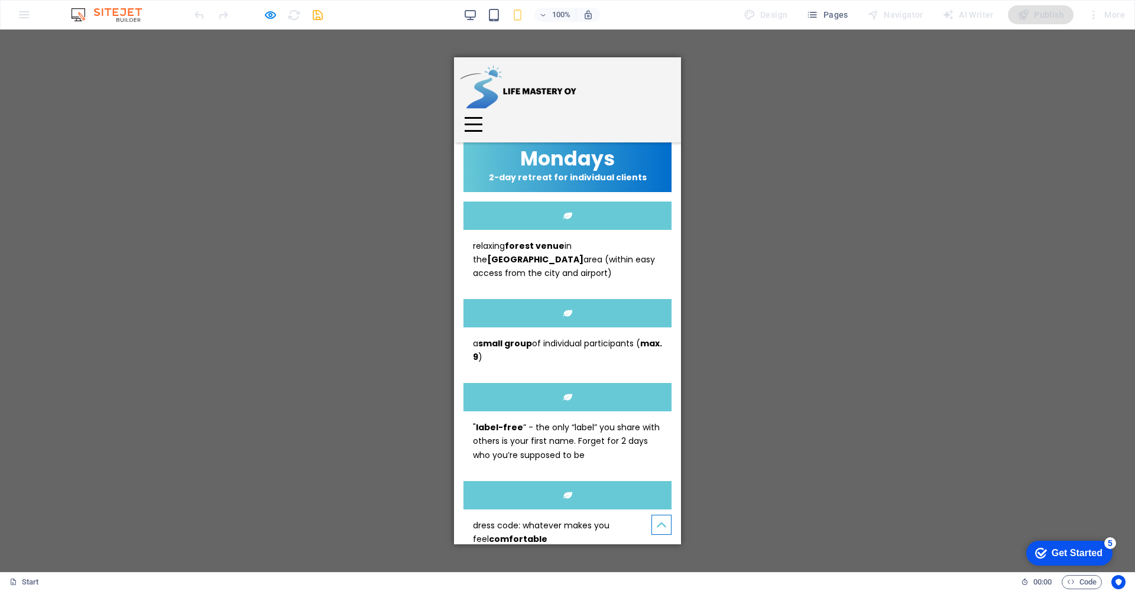
scroll to position [1620, 0]
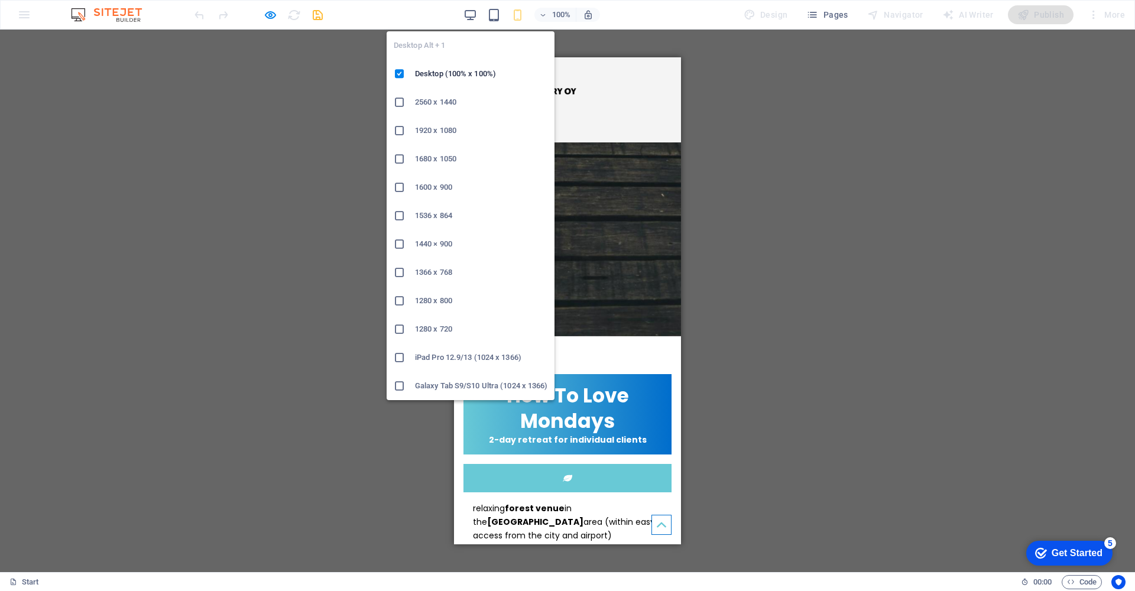
click at [401, 329] on icon at bounding box center [400, 329] width 12 height 12
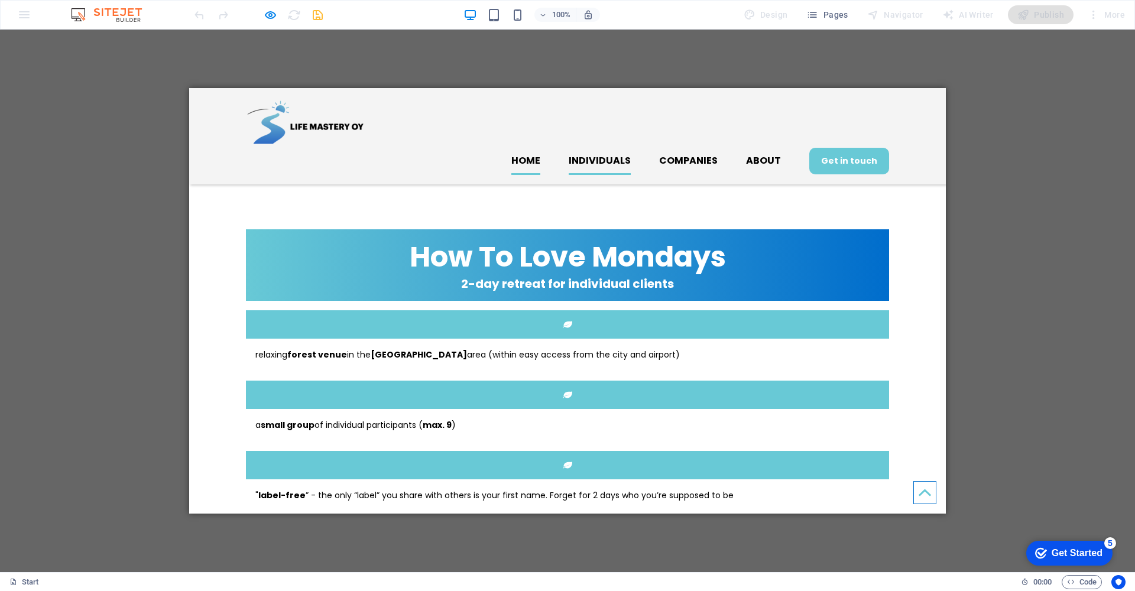
click at [530, 147] on link "Home" at bounding box center [525, 161] width 29 height 28
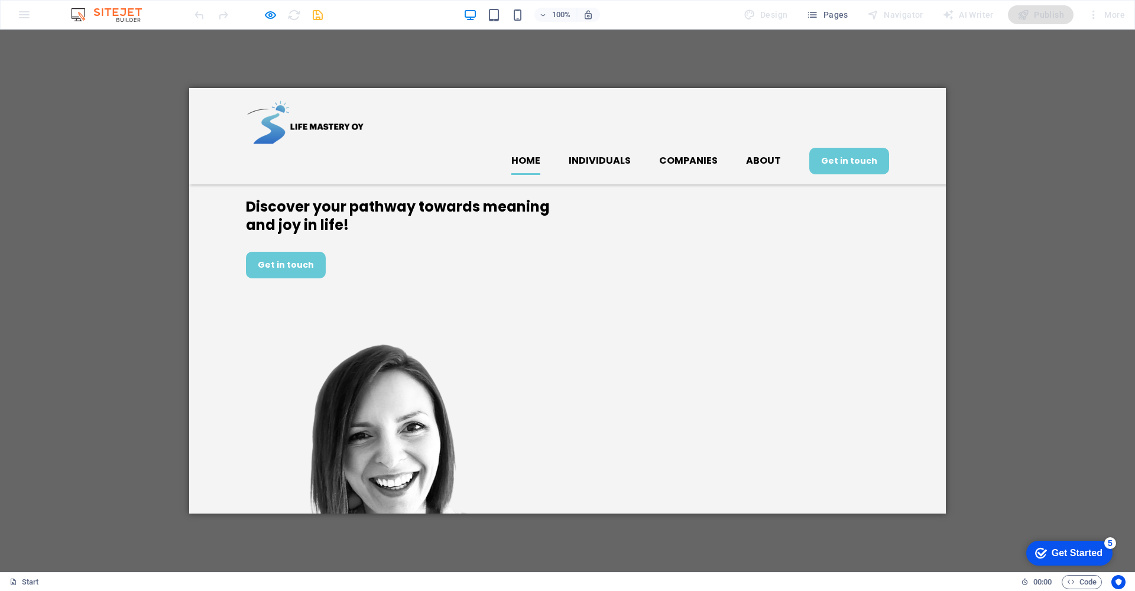
scroll to position [0, 0]
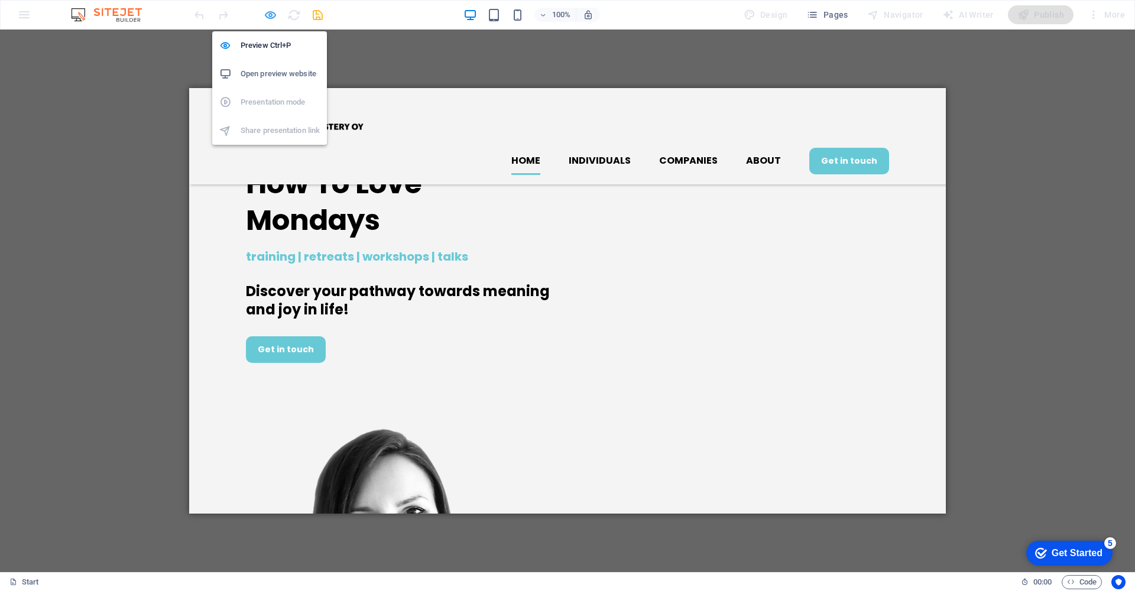
click at [268, 16] on icon "button" at bounding box center [271, 15] width 14 height 14
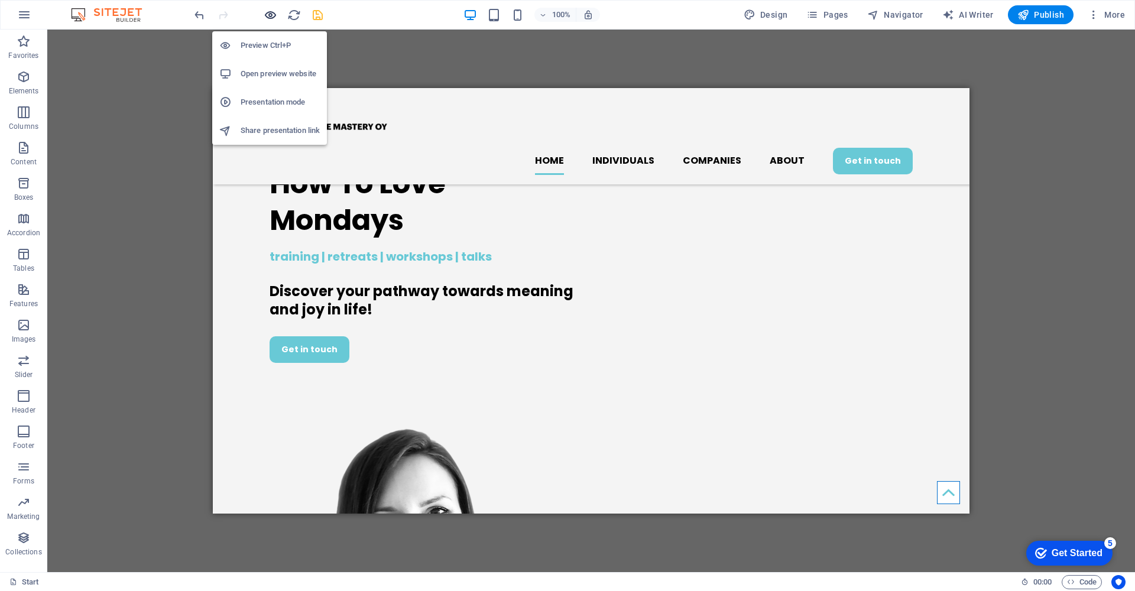
click at [267, 17] on icon "button" at bounding box center [271, 15] width 14 height 14
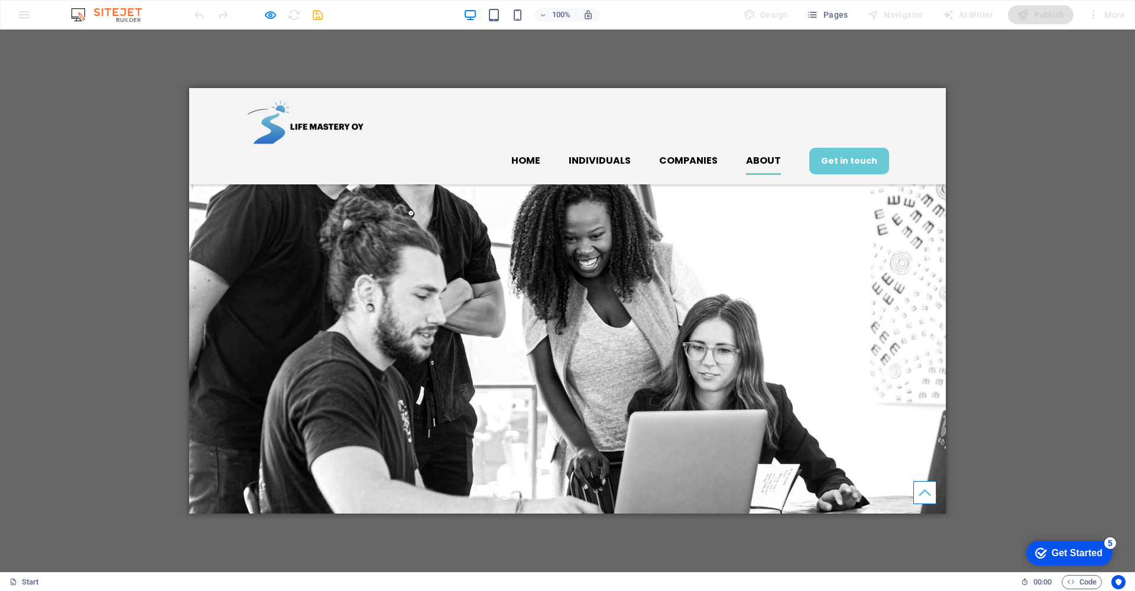
scroll to position [3066, 0]
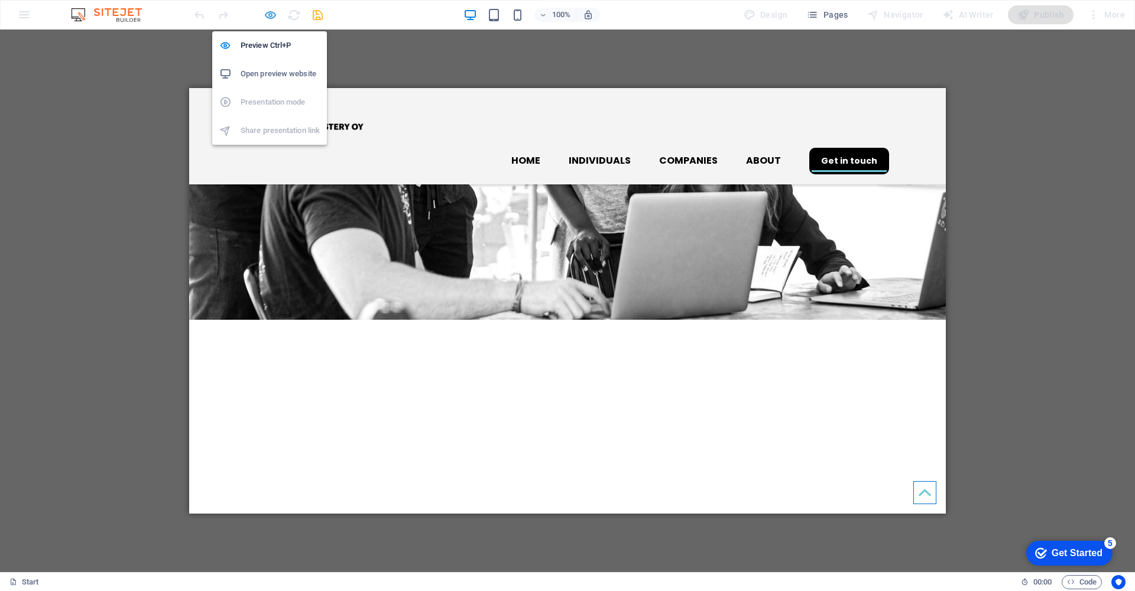
drag, startPoint x: 270, startPoint y: 13, endPoint x: 268, endPoint y: 20, distance: 6.6
click at [270, 14] on icon "button" at bounding box center [271, 15] width 14 height 14
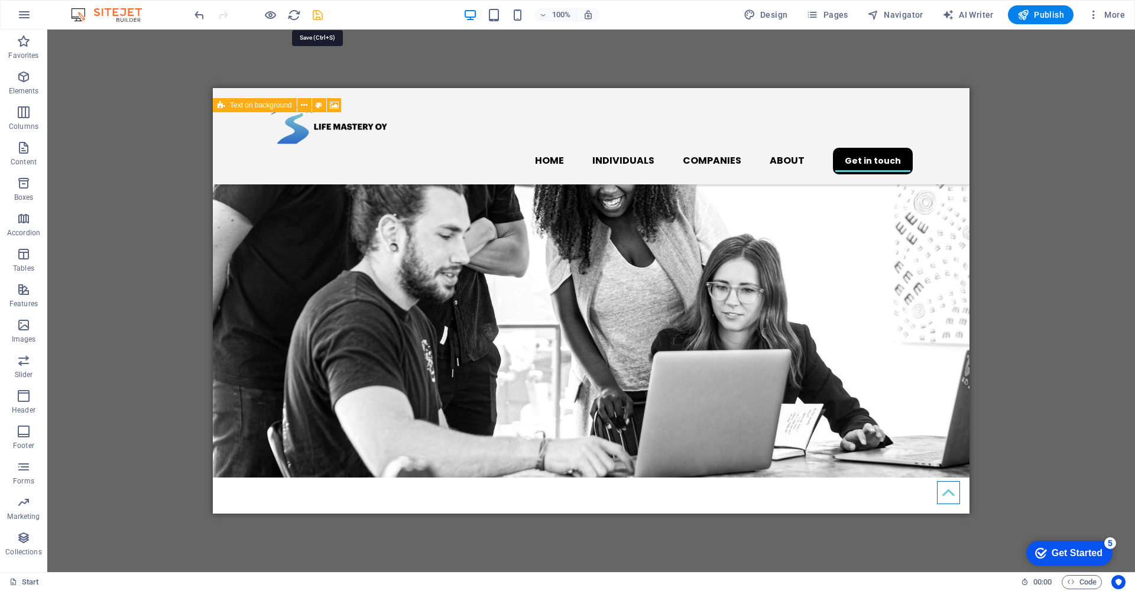
click at [313, 15] on icon "save" at bounding box center [318, 15] width 14 height 14
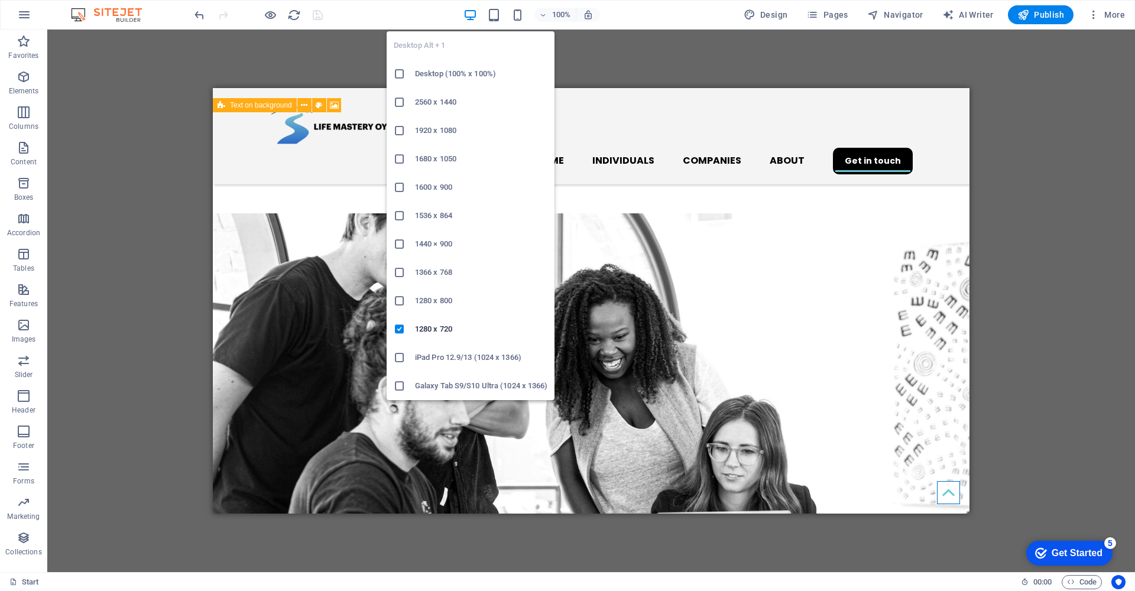
click at [400, 76] on icon at bounding box center [400, 74] width 12 height 12
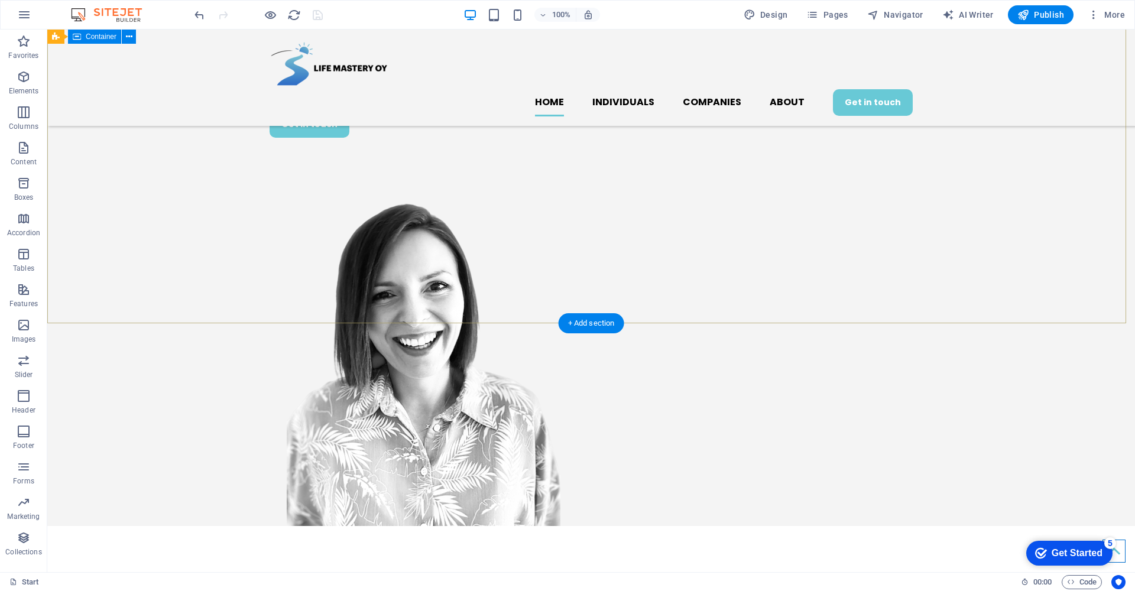
scroll to position [0, 0]
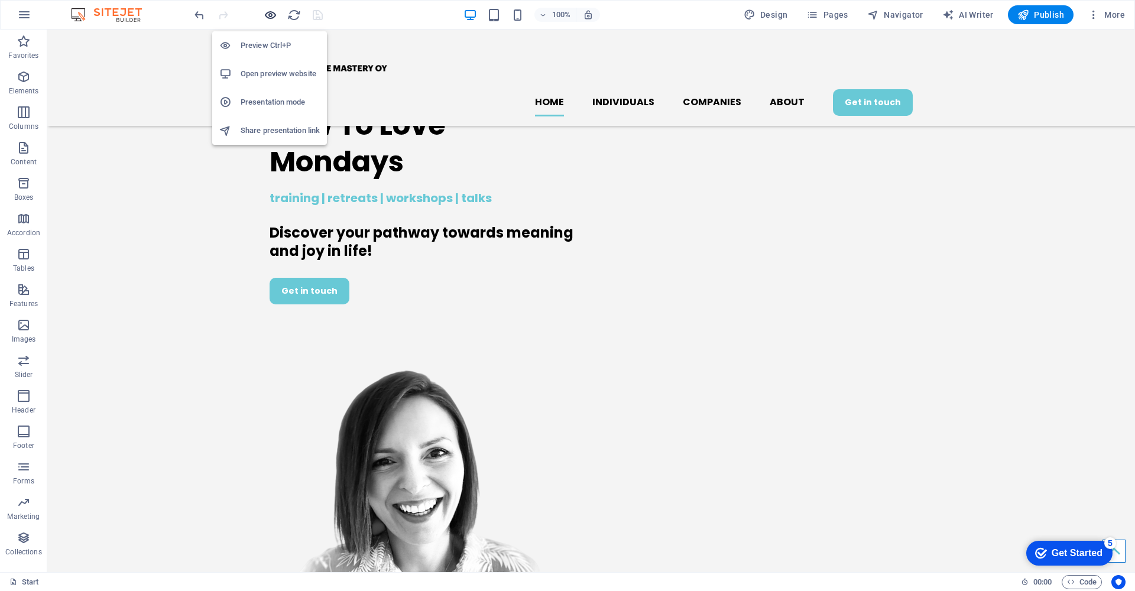
click at [270, 14] on icon "button" at bounding box center [271, 15] width 14 height 14
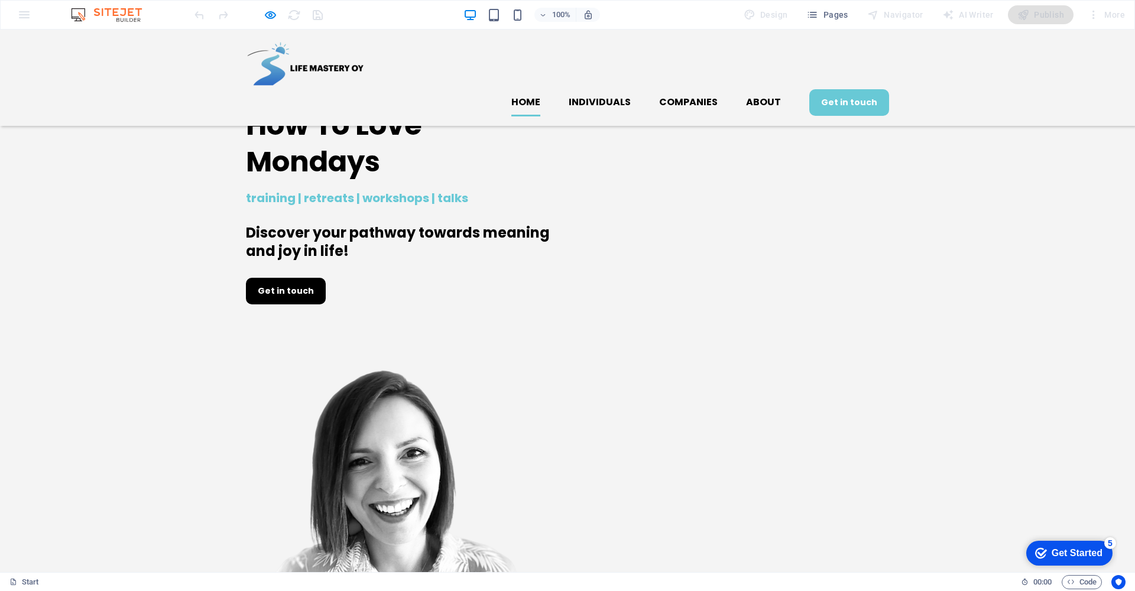
click at [286, 304] on link "Get in touch" at bounding box center [286, 291] width 80 height 27
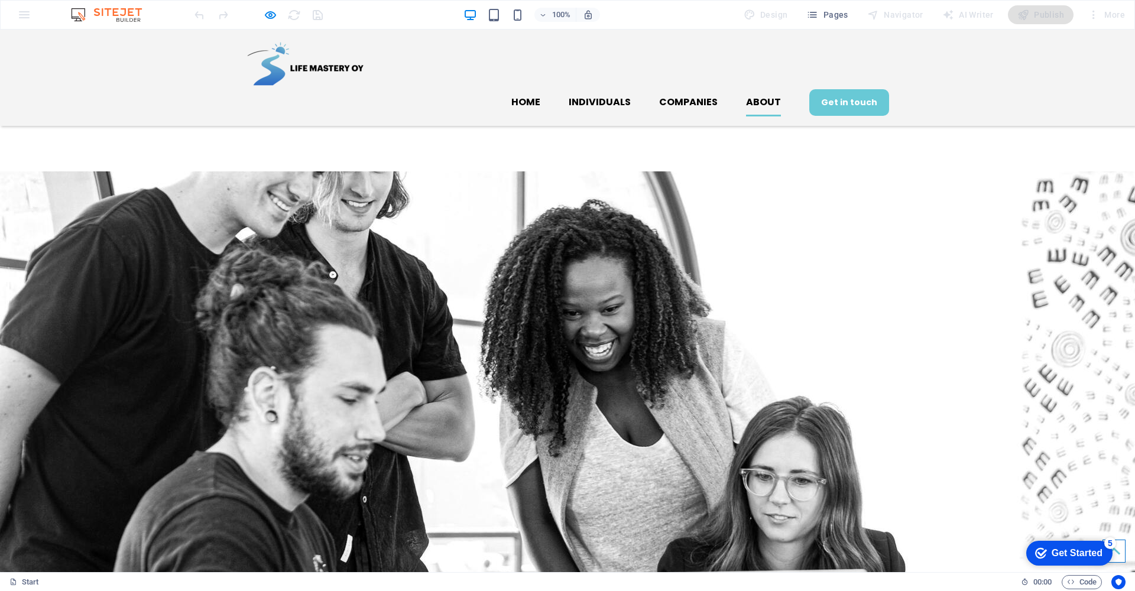
scroll to position [2915, 0]
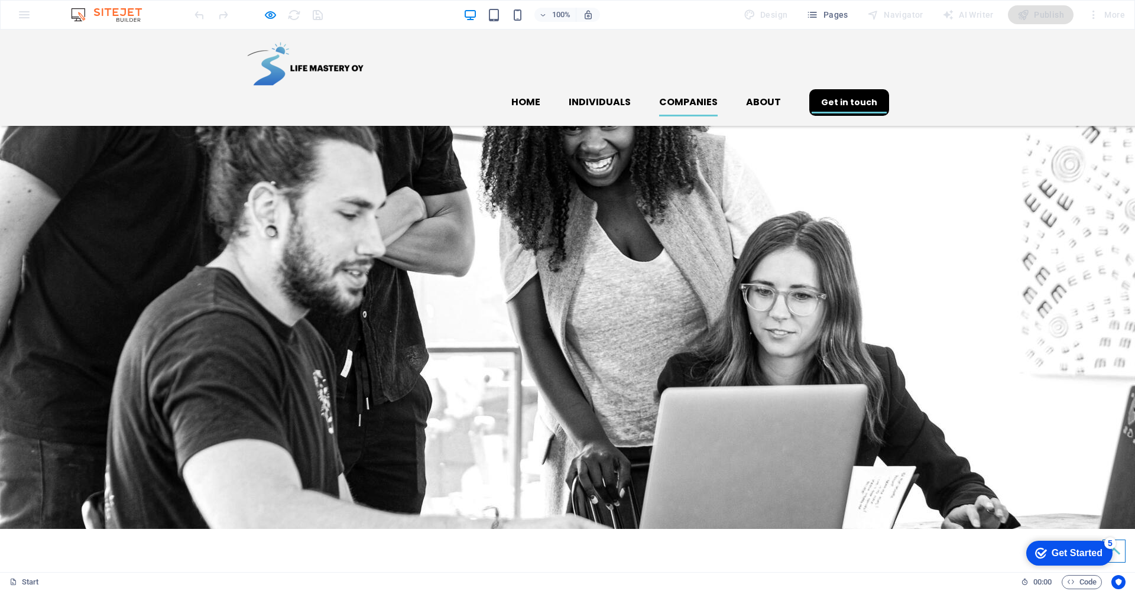
click at [677, 88] on link "Companies" at bounding box center [688, 102] width 59 height 28
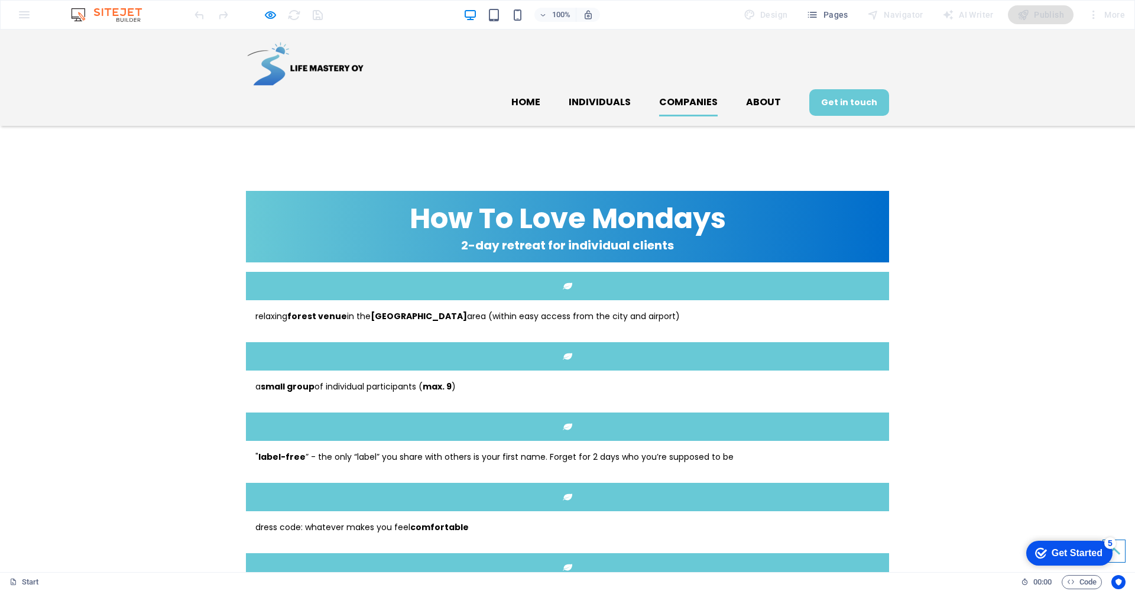
scroll to position [1773, 0]
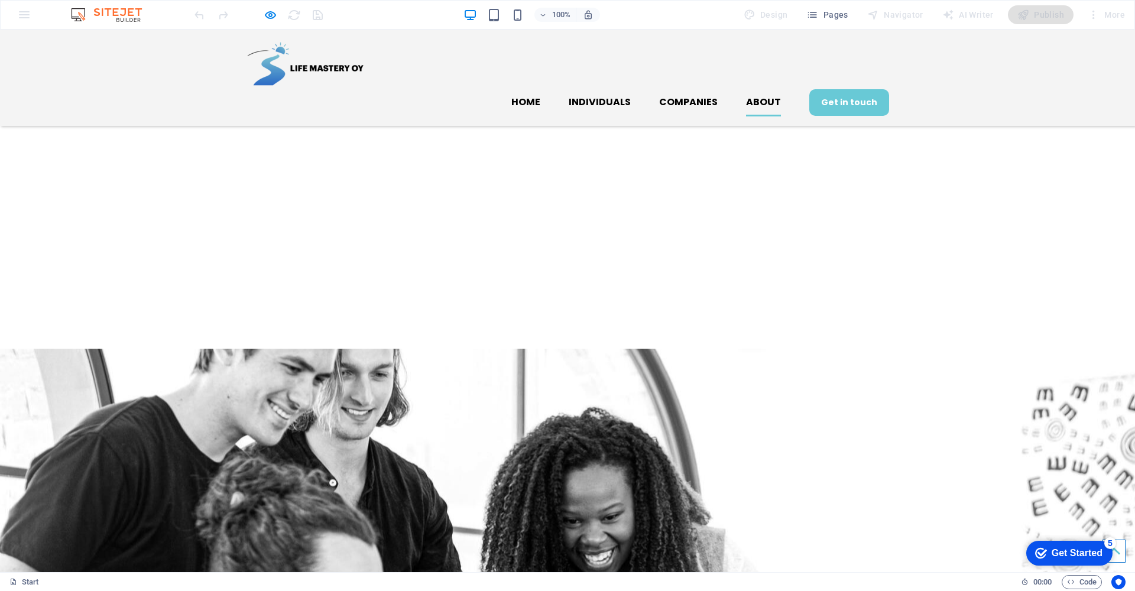
scroll to position [2915, 0]
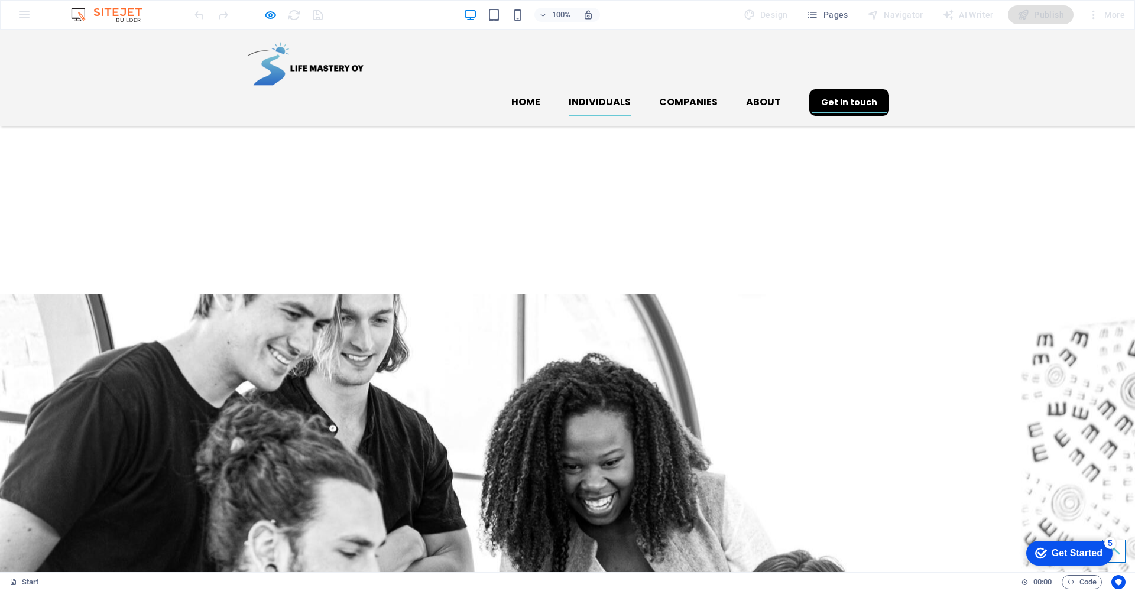
click at [605, 88] on link "Individuals" at bounding box center [600, 102] width 62 height 28
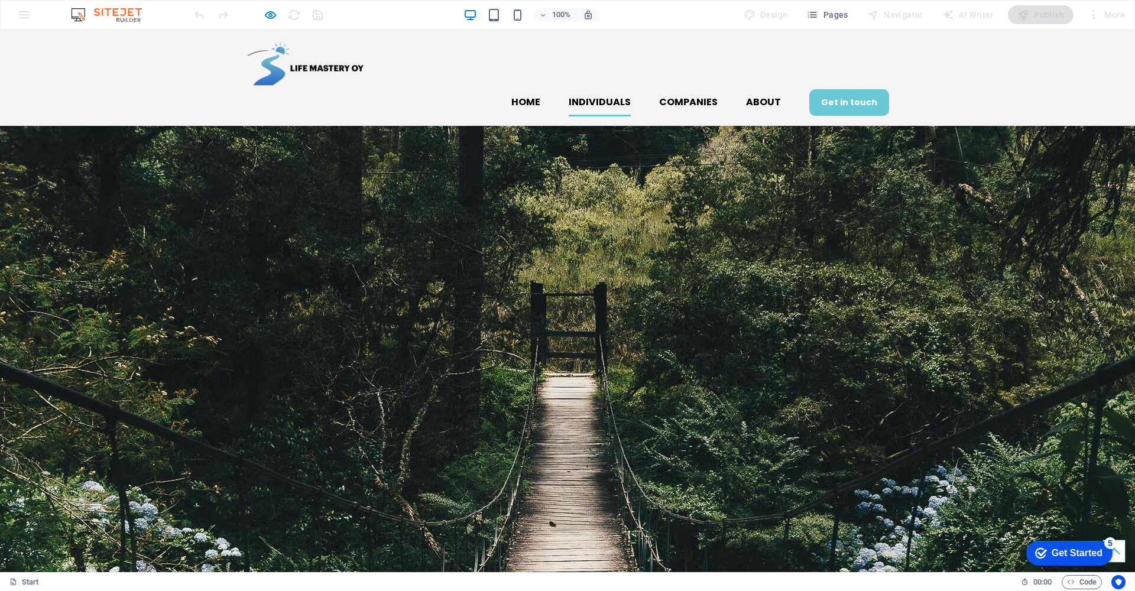
scroll to position [946, 0]
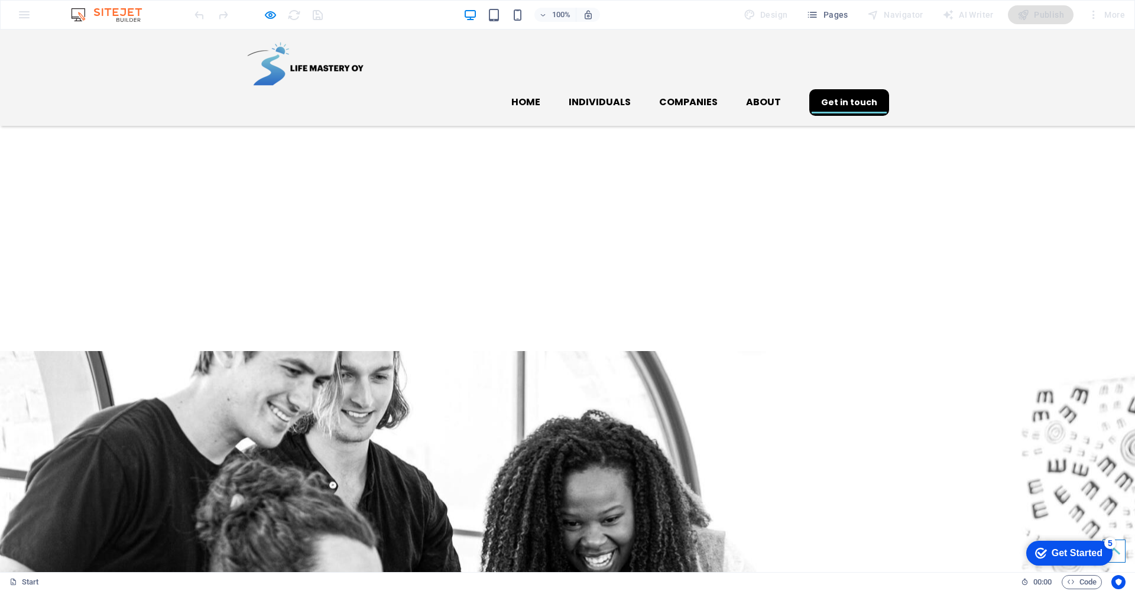
scroll to position [2915, 0]
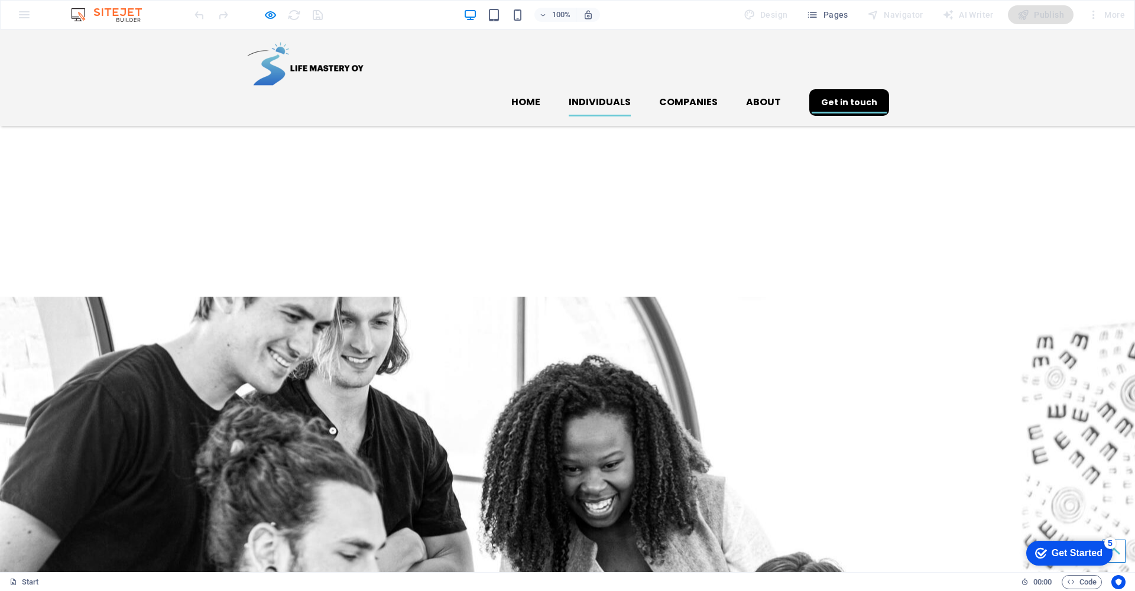
click at [610, 88] on link "Individuals" at bounding box center [600, 102] width 62 height 28
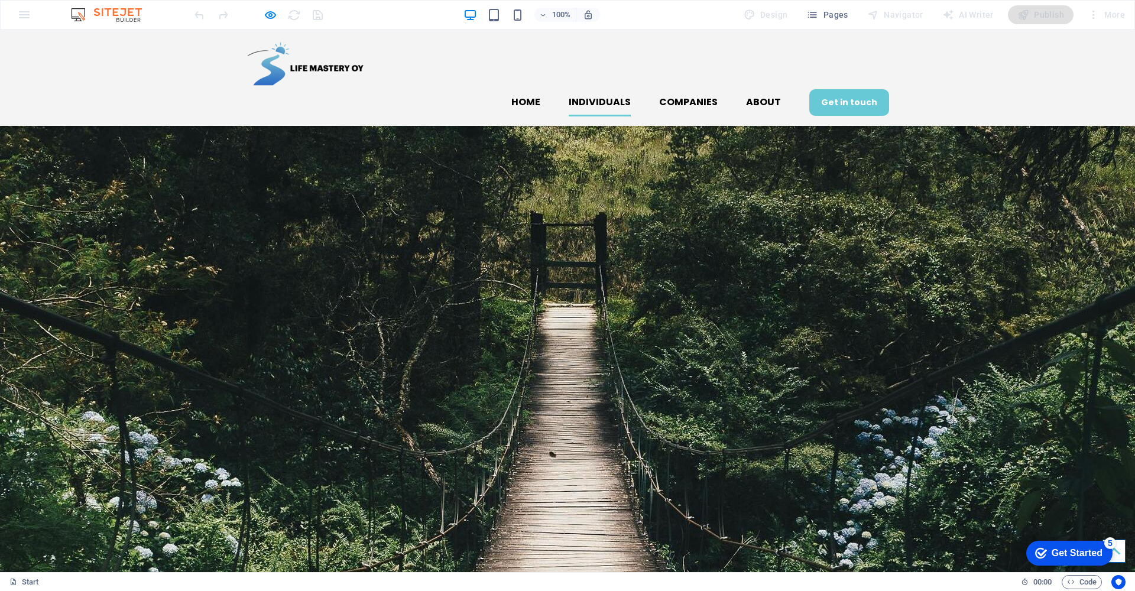
scroll to position [997, 0]
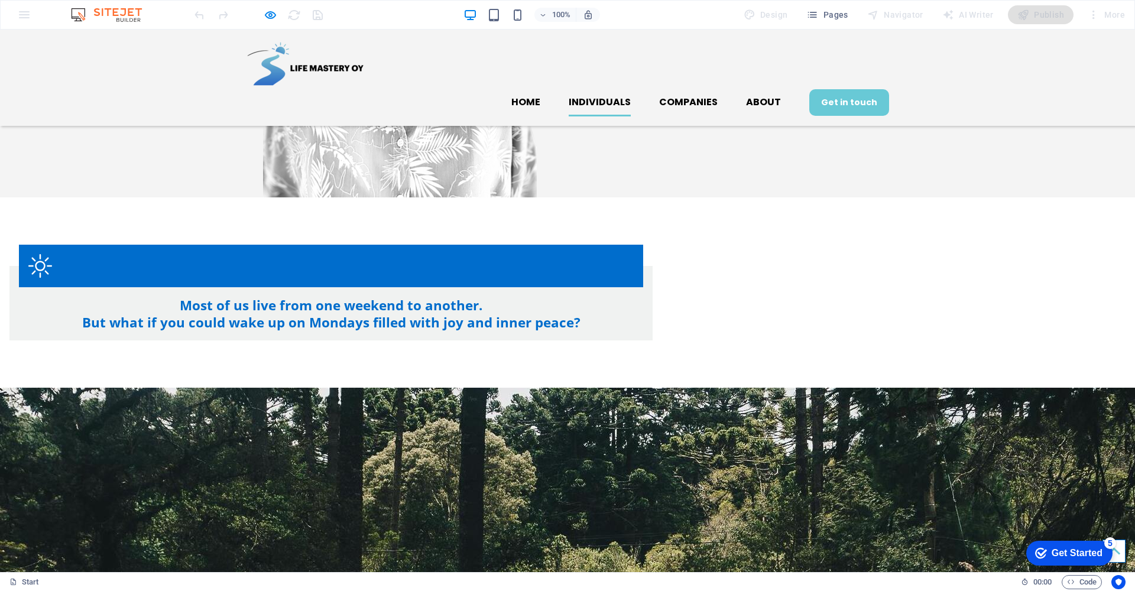
scroll to position [0, 0]
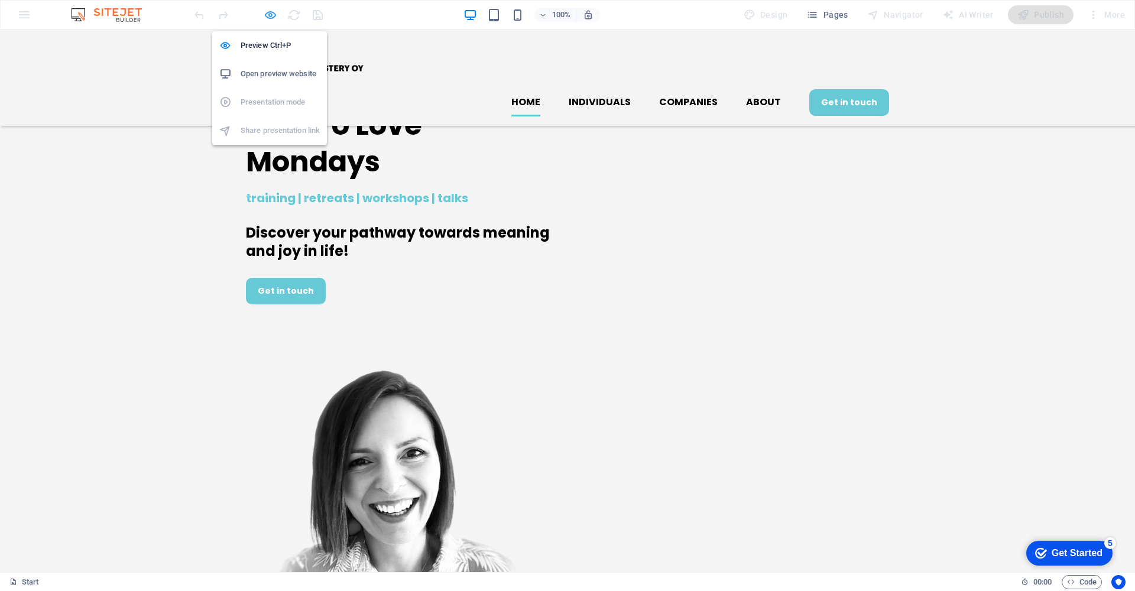
click at [270, 16] on icon "button" at bounding box center [271, 15] width 14 height 14
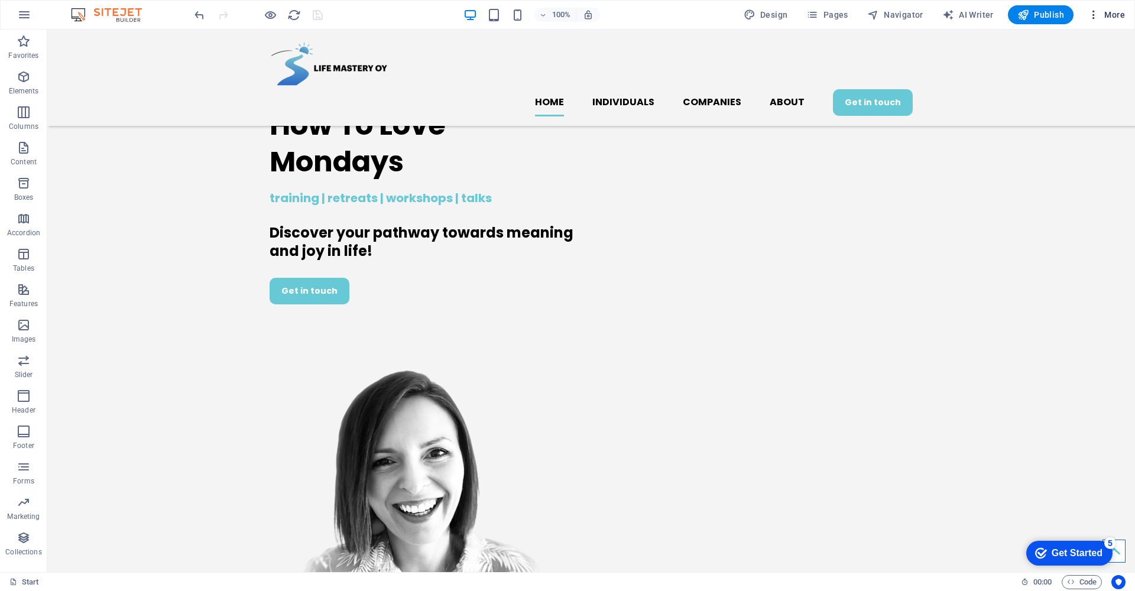
click at [1114, 16] on span "More" at bounding box center [1106, 15] width 37 height 12
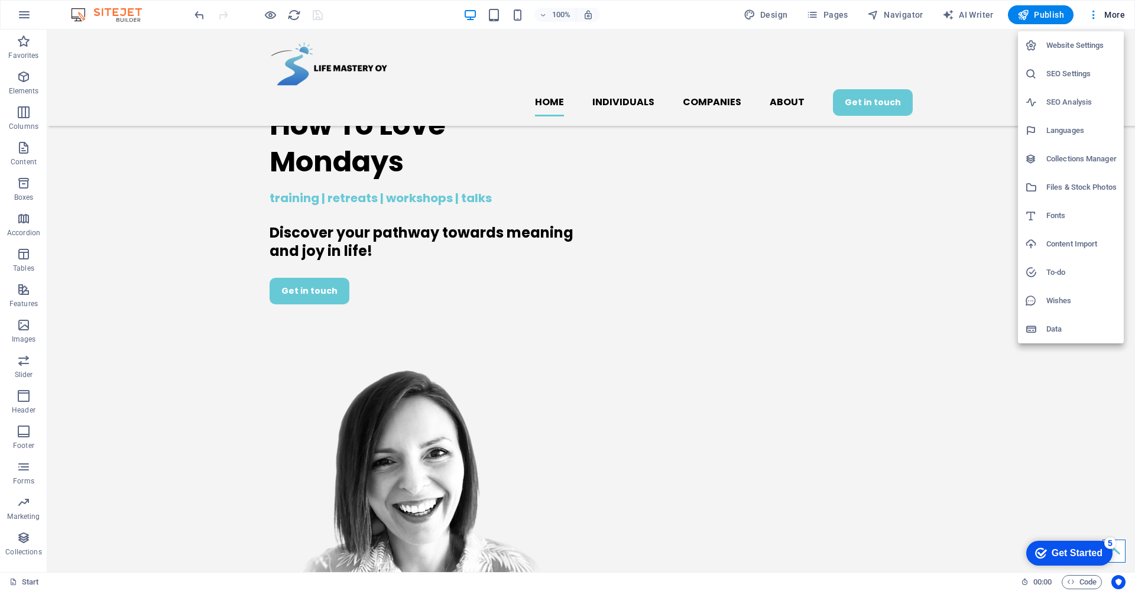
click at [1081, 99] on h6 "SEO Analysis" at bounding box center [1081, 102] width 70 height 14
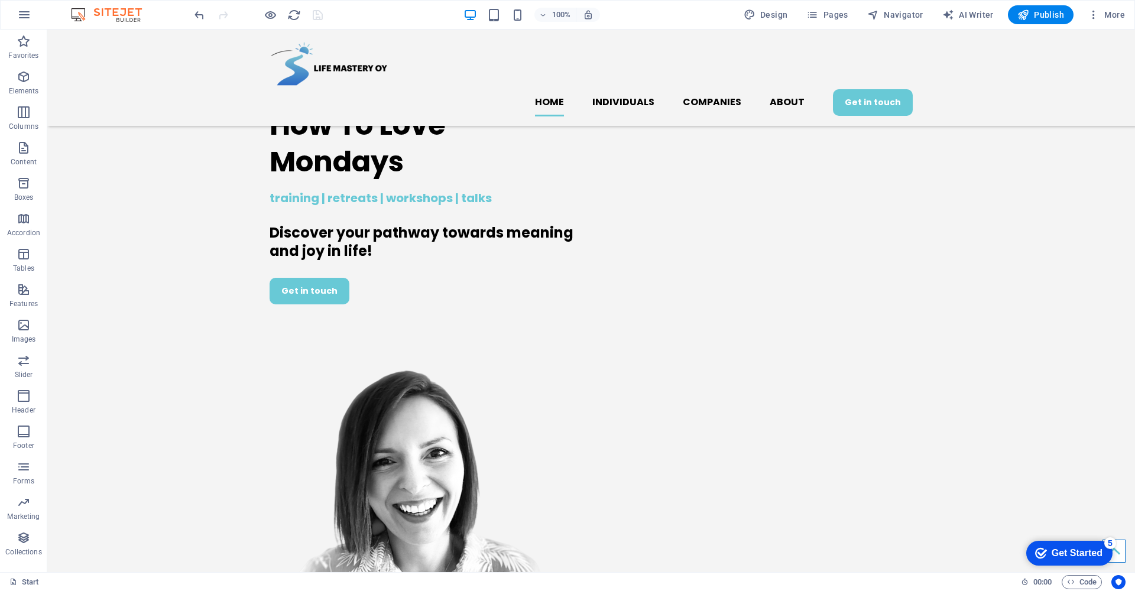
select select "google.com"
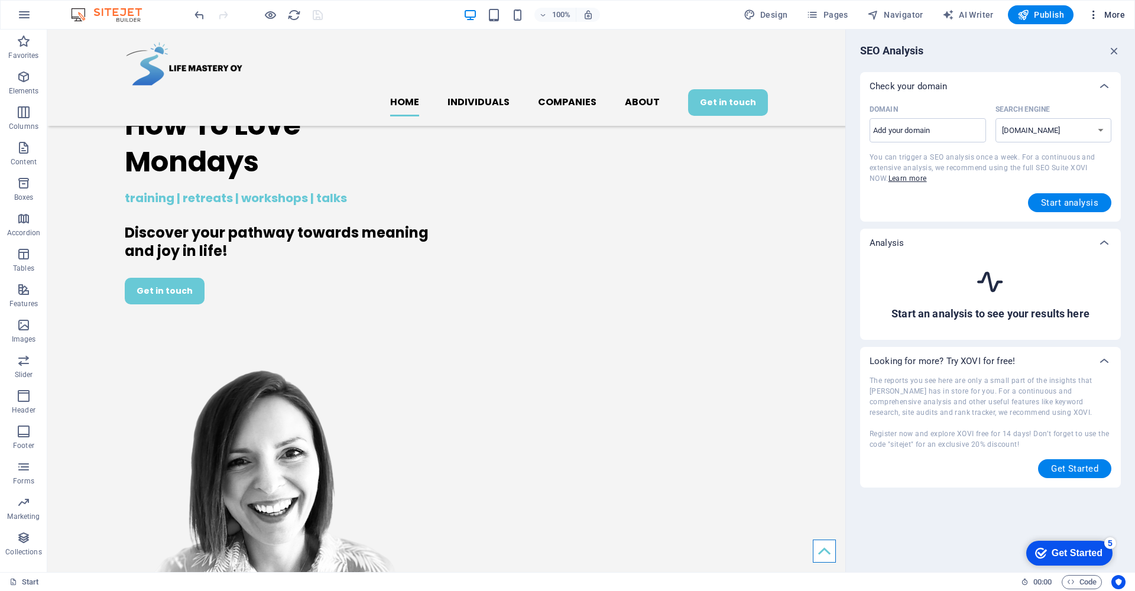
click at [1111, 15] on span "More" at bounding box center [1106, 15] width 37 height 12
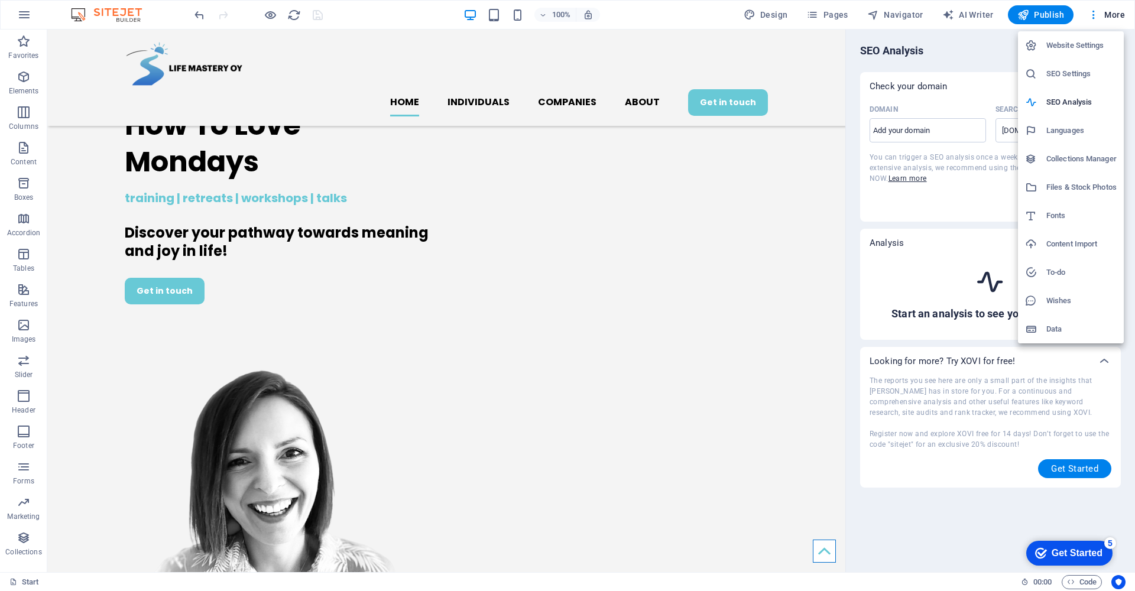
click at [1077, 75] on h6 "SEO Settings" at bounding box center [1081, 74] width 70 height 14
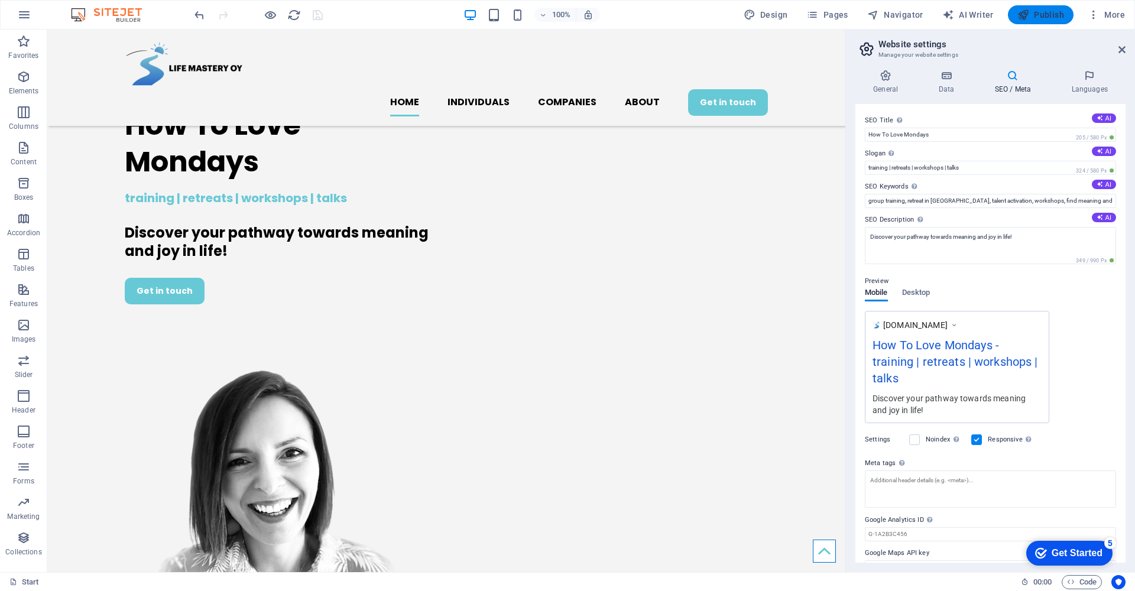
click at [1040, 16] on span "Publish" at bounding box center [1040, 15] width 47 height 12
